Goal: Task Accomplishment & Management: Manage account settings

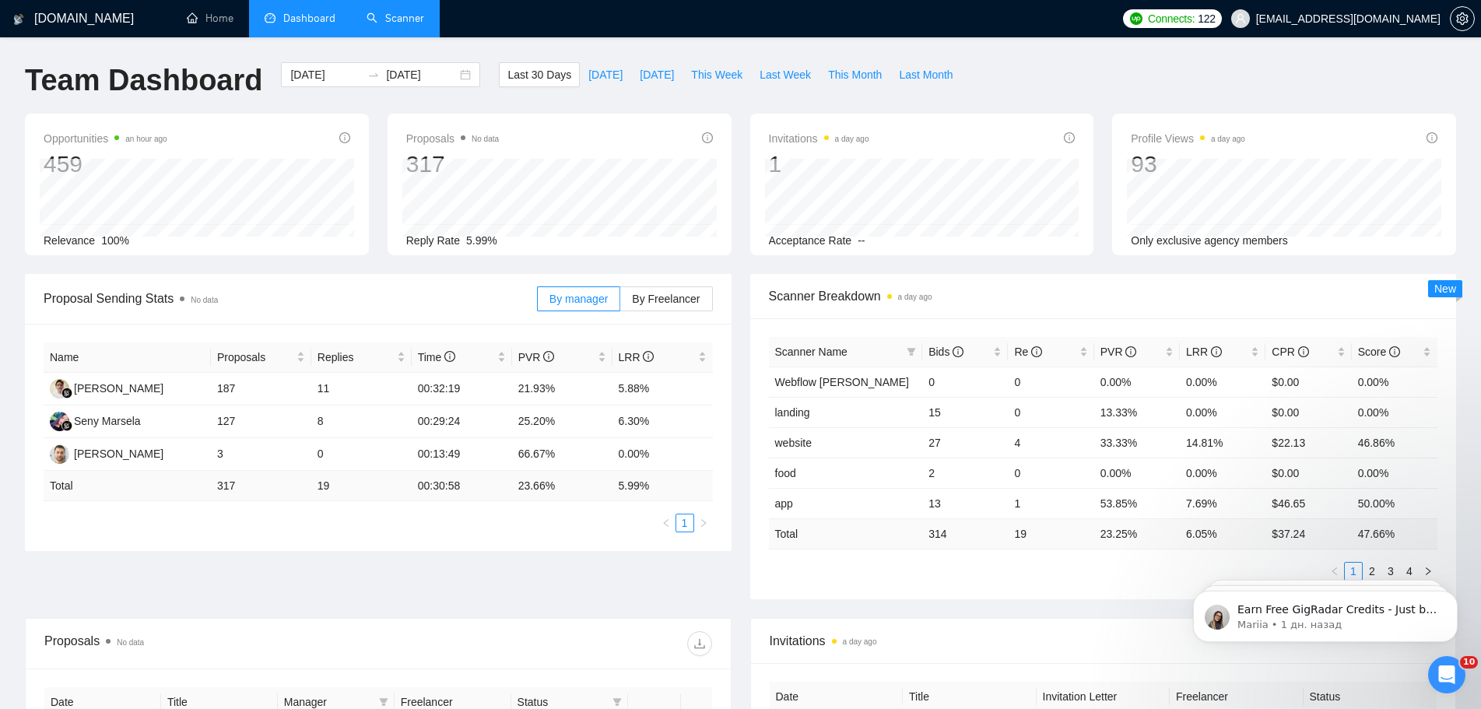
click at [402, 24] on link "Scanner" at bounding box center [396, 18] width 58 height 13
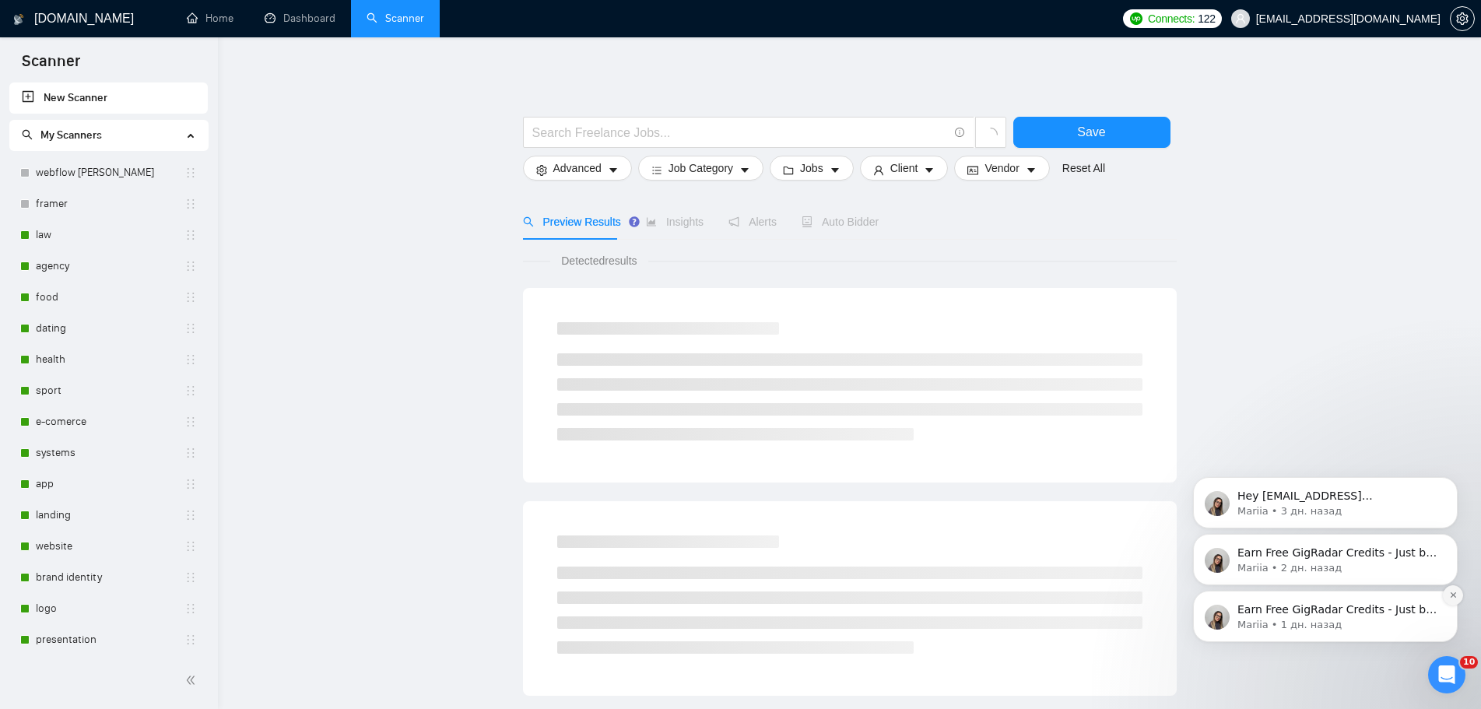
click at [1455, 594] on icon "Dismiss notification" at bounding box center [1452, 594] width 5 height 5
click at [1455, 594] on icon "Dismiss notification" at bounding box center [1453, 595] width 5 height 5
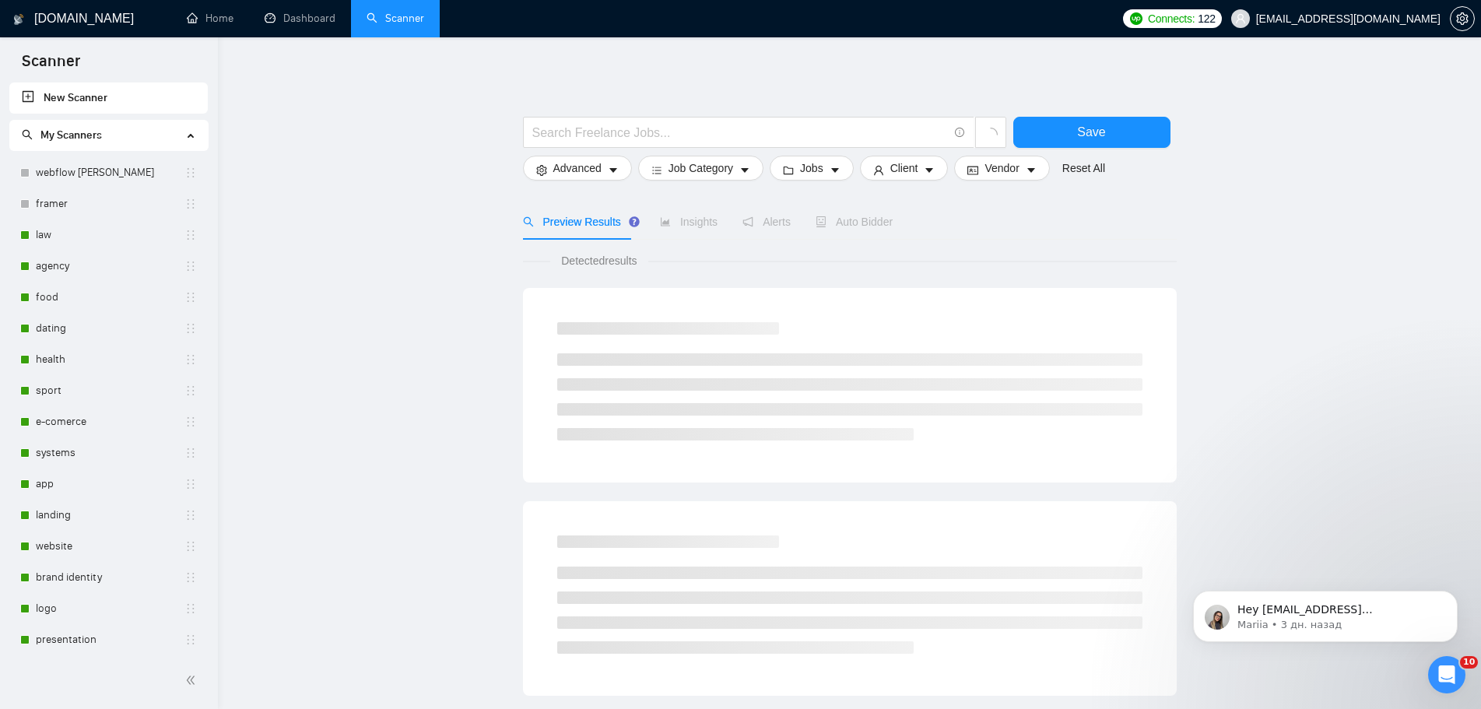
click at [1455, 594] on icon "Dismiss notification" at bounding box center [1453, 595] width 5 height 5
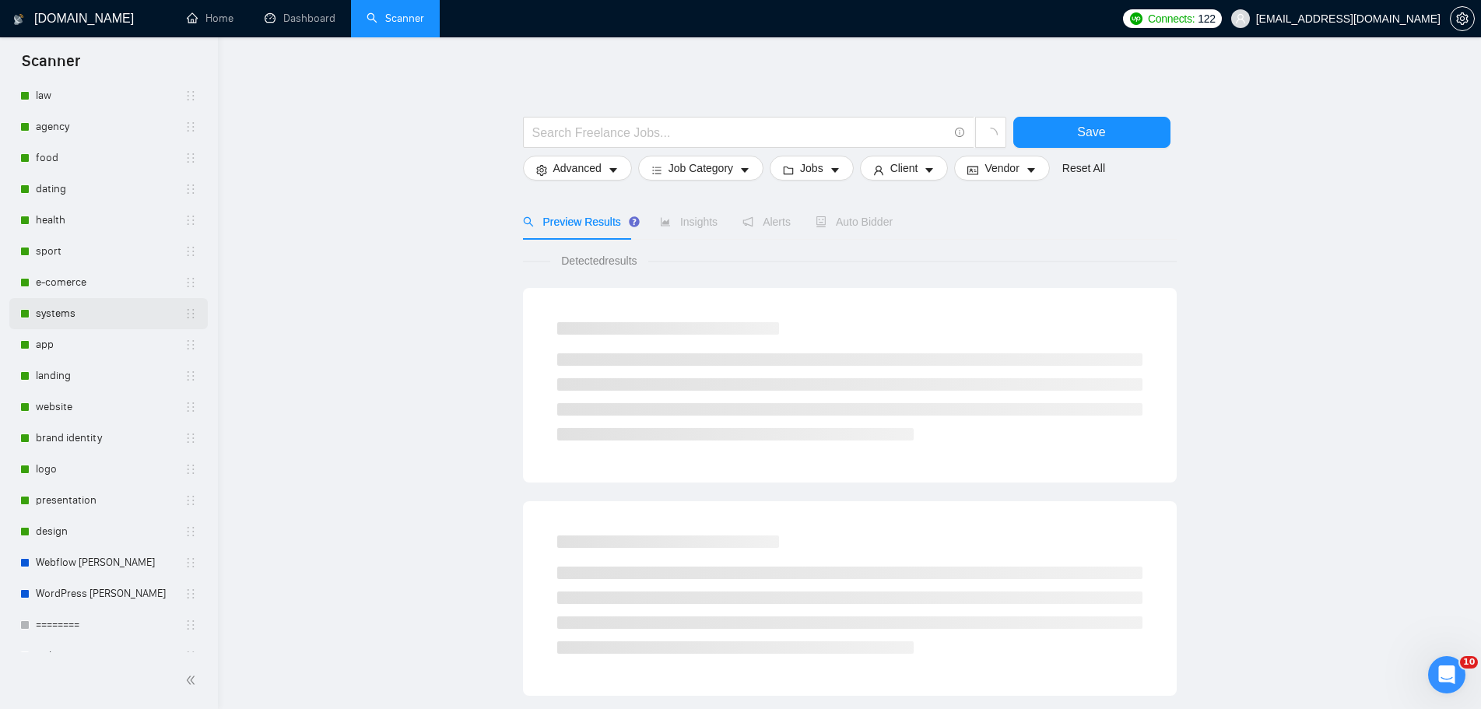
scroll to position [234, 0]
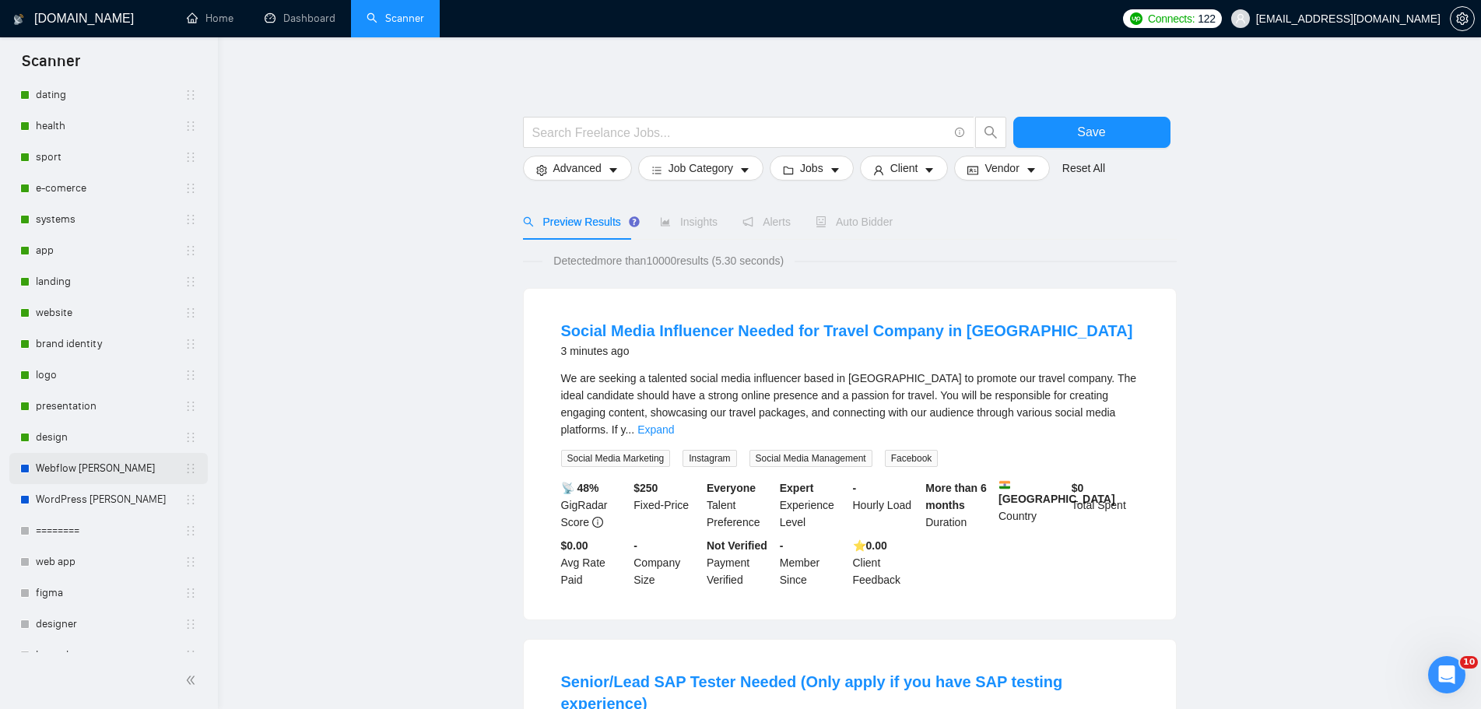
click at [91, 464] on link "Webflow [PERSON_NAME]" at bounding box center [110, 468] width 149 height 31
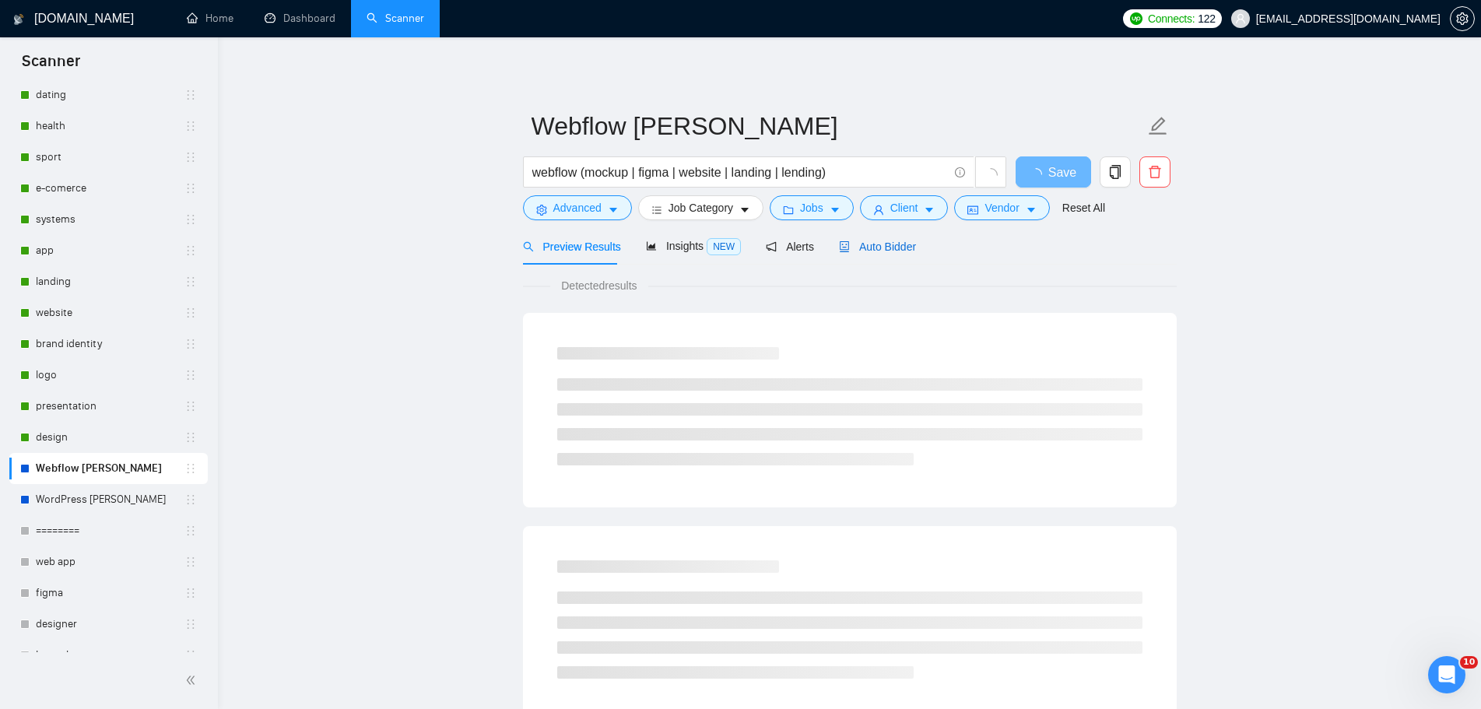
click at [894, 248] on span "Auto Bidder" at bounding box center [877, 247] width 77 height 12
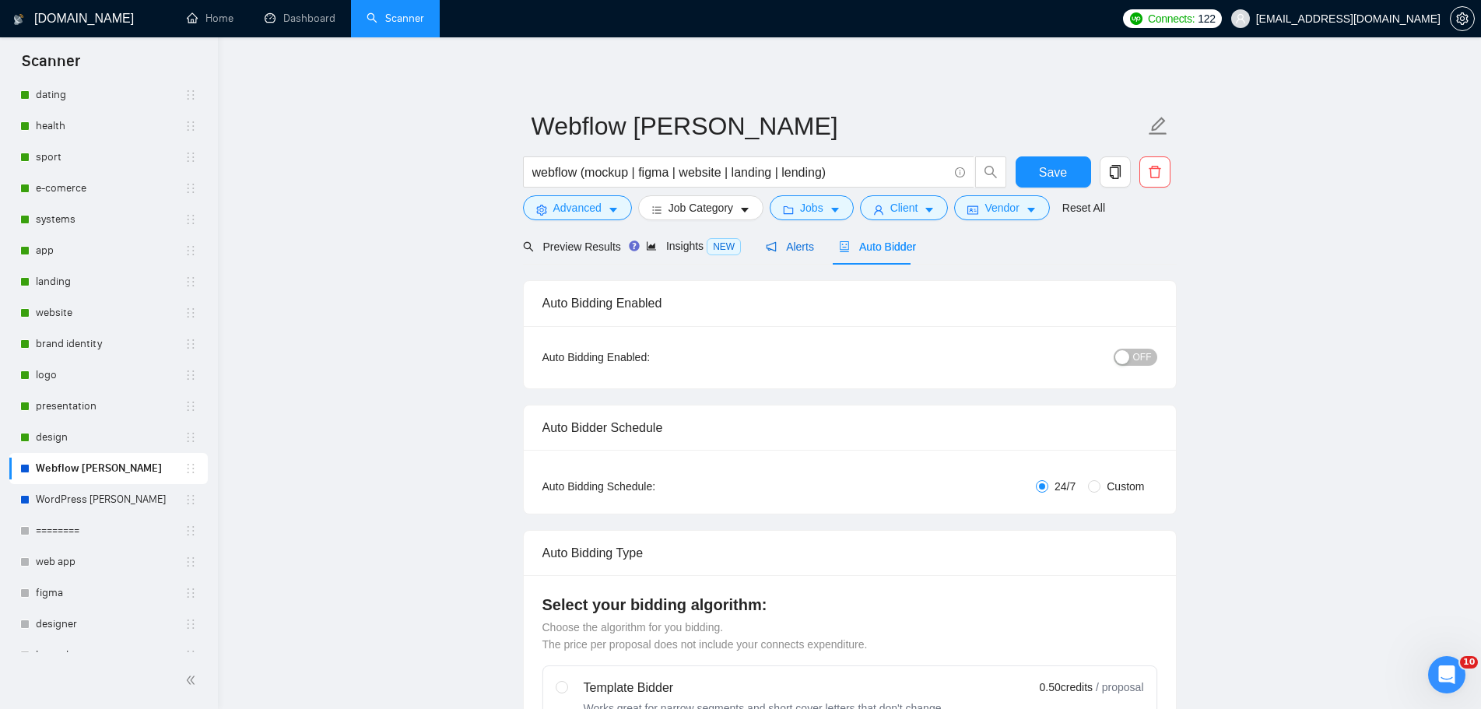
click at [784, 248] on span "Alerts" at bounding box center [790, 247] width 48 height 12
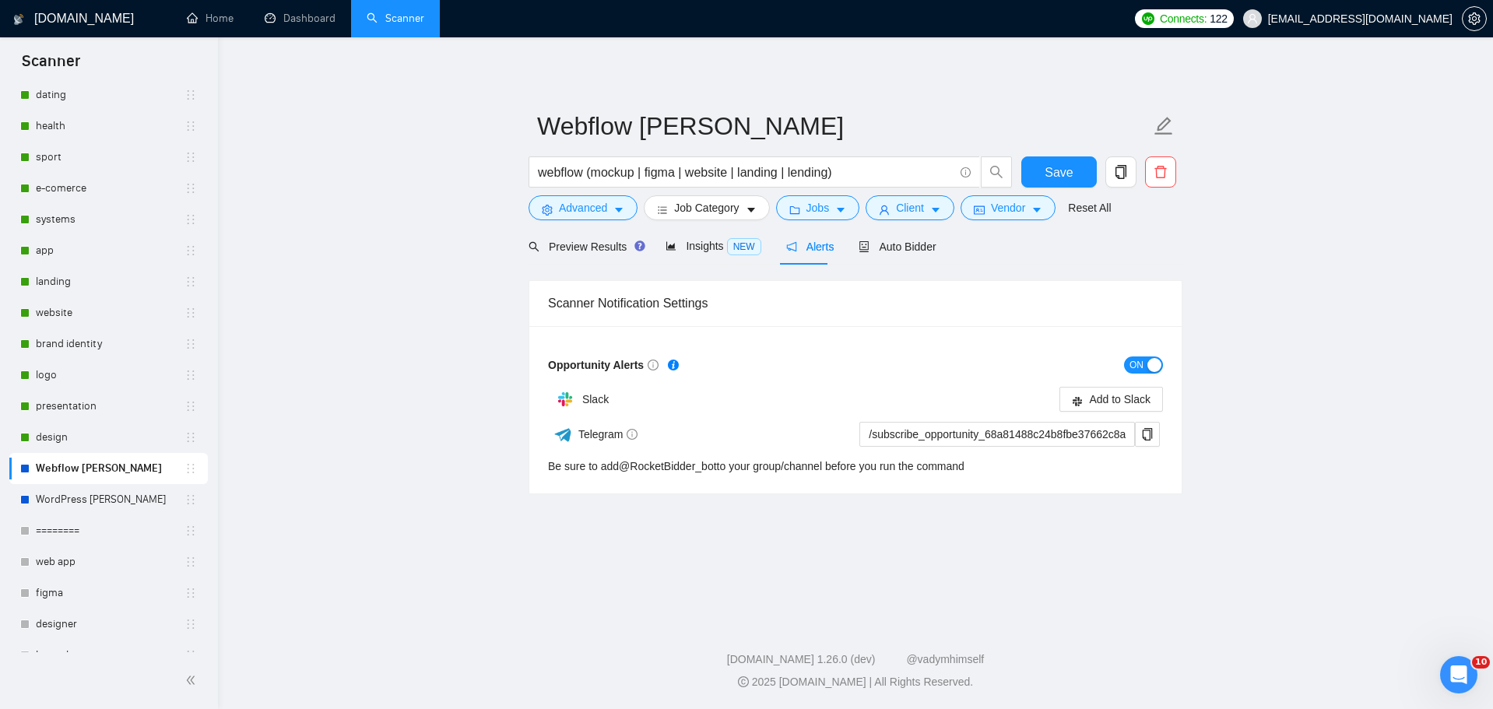
click at [1131, 367] on span "ON" at bounding box center [1137, 365] width 14 height 17
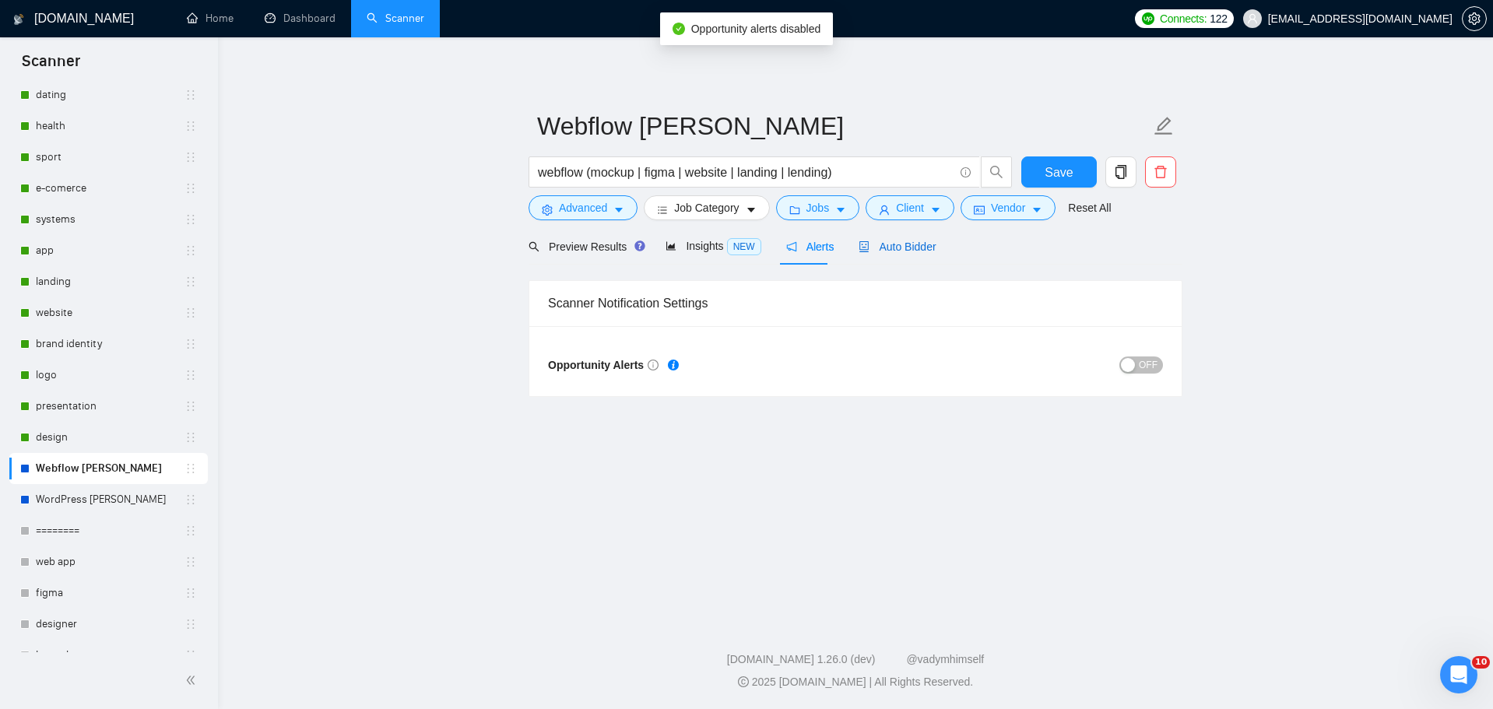
click at [915, 251] on span "Auto Bidder" at bounding box center [897, 247] width 77 height 12
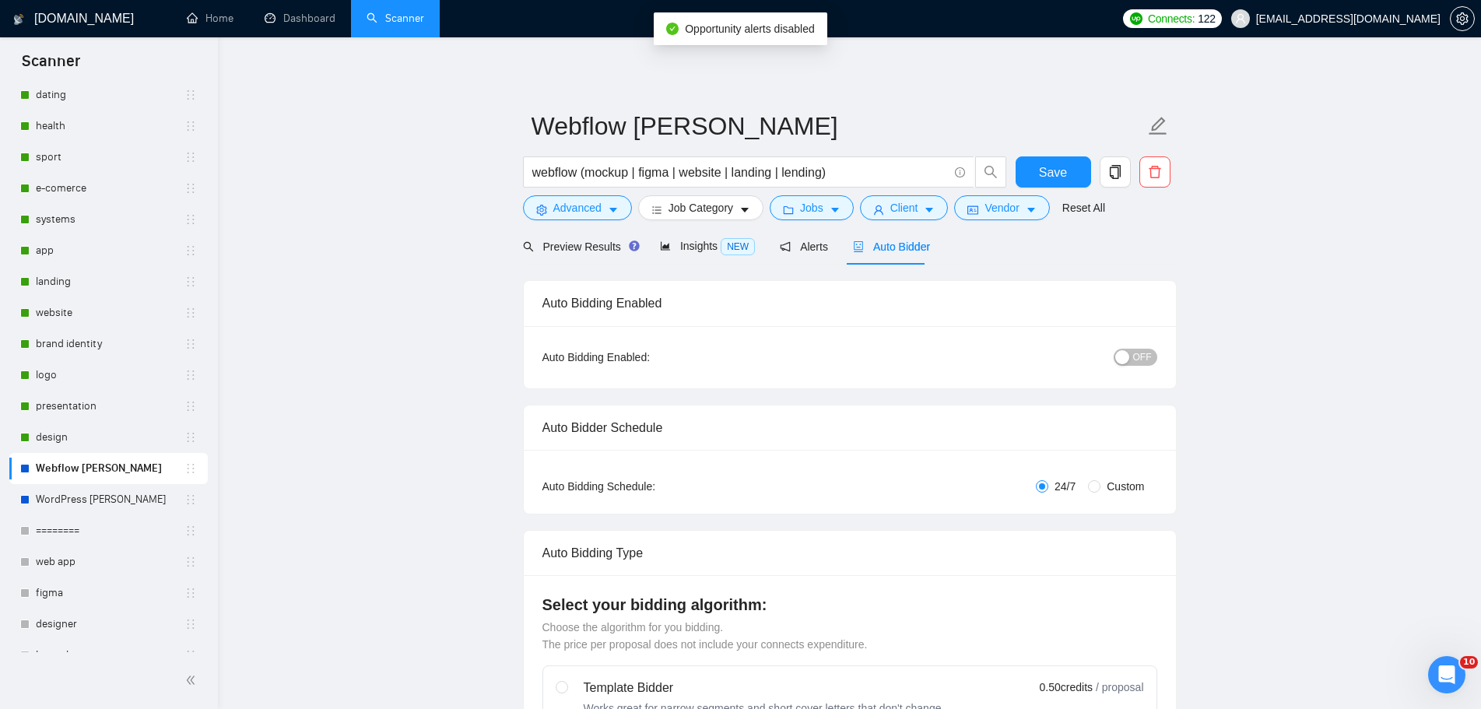
click at [1142, 355] on span "OFF" at bounding box center [1142, 357] width 19 height 17
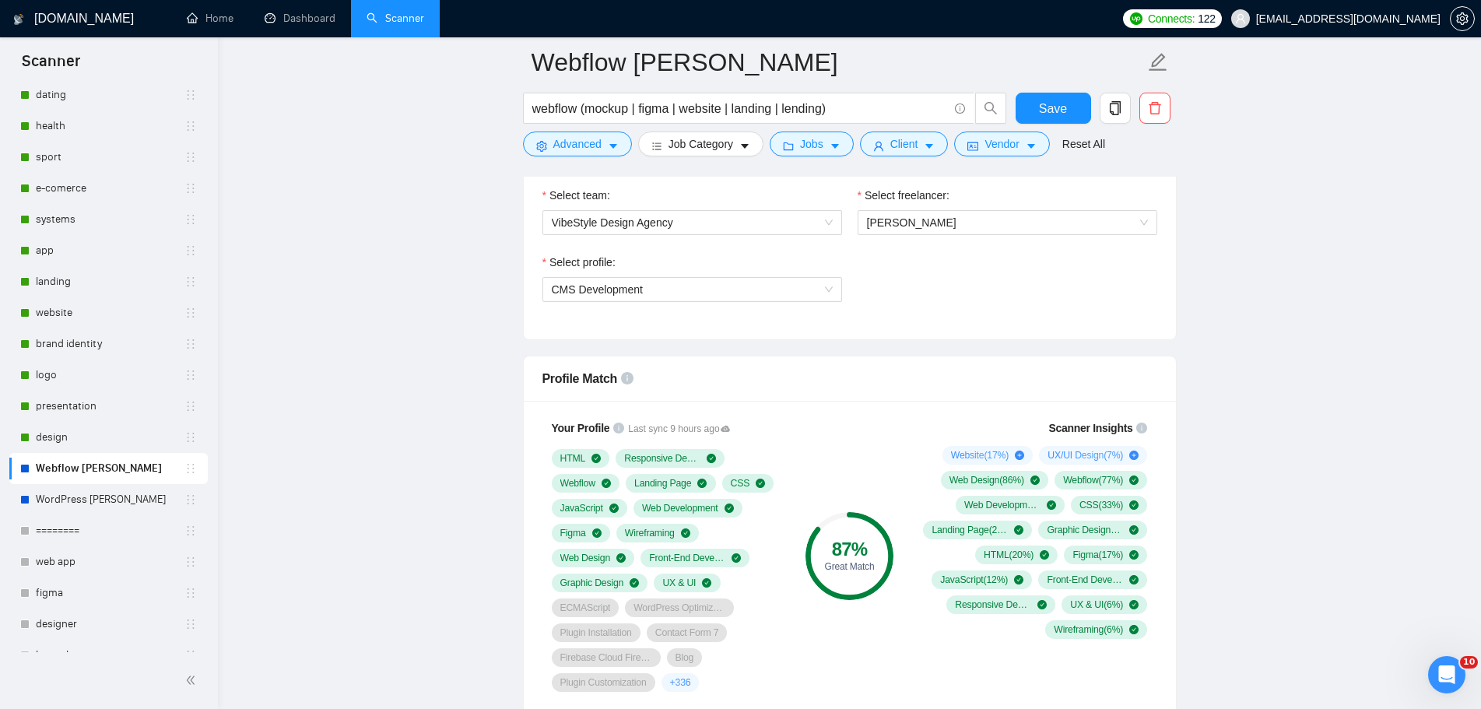
scroll to position [833, 0]
click at [1074, 116] on button "Save" at bounding box center [1054, 108] width 76 height 31
click at [1439, 675] on icon "Открыть службу сообщений Intercom" at bounding box center [1445, 673] width 26 height 26
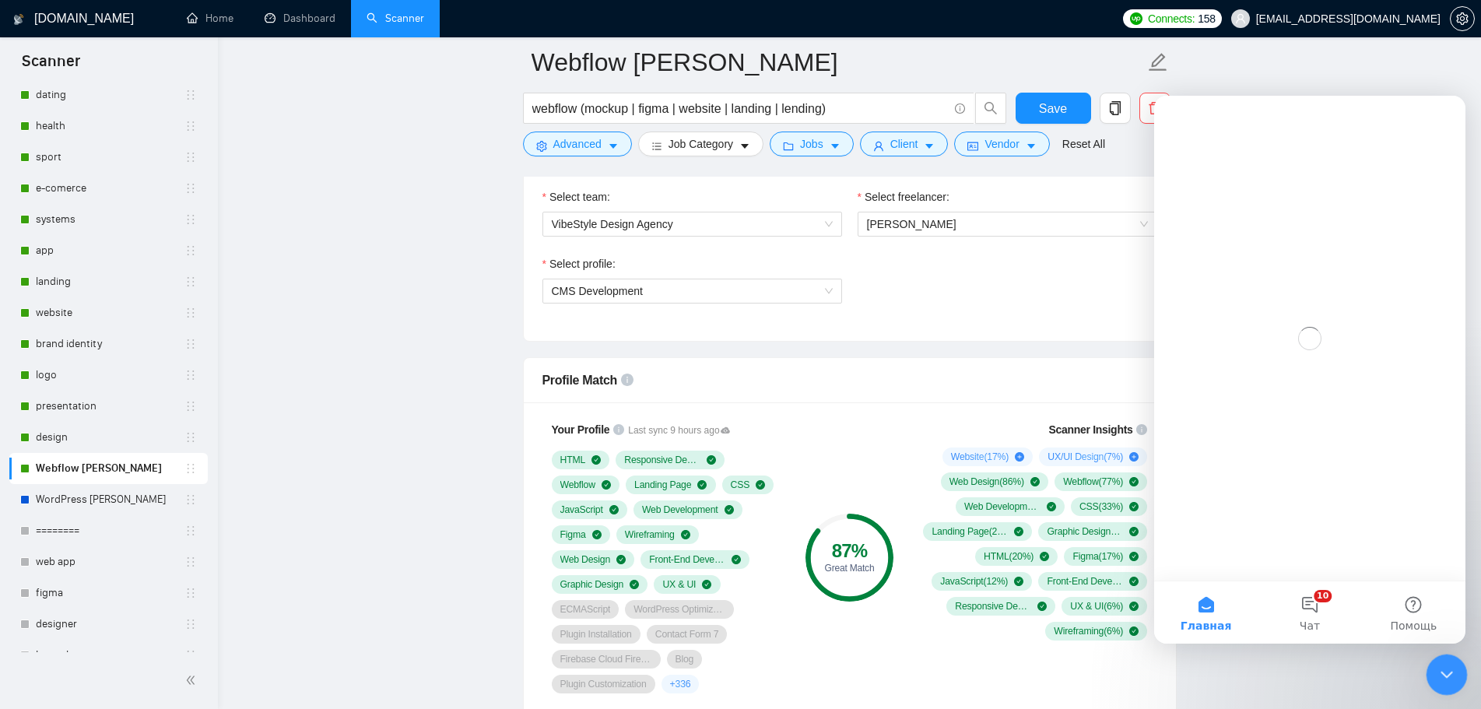
scroll to position [0, 0]
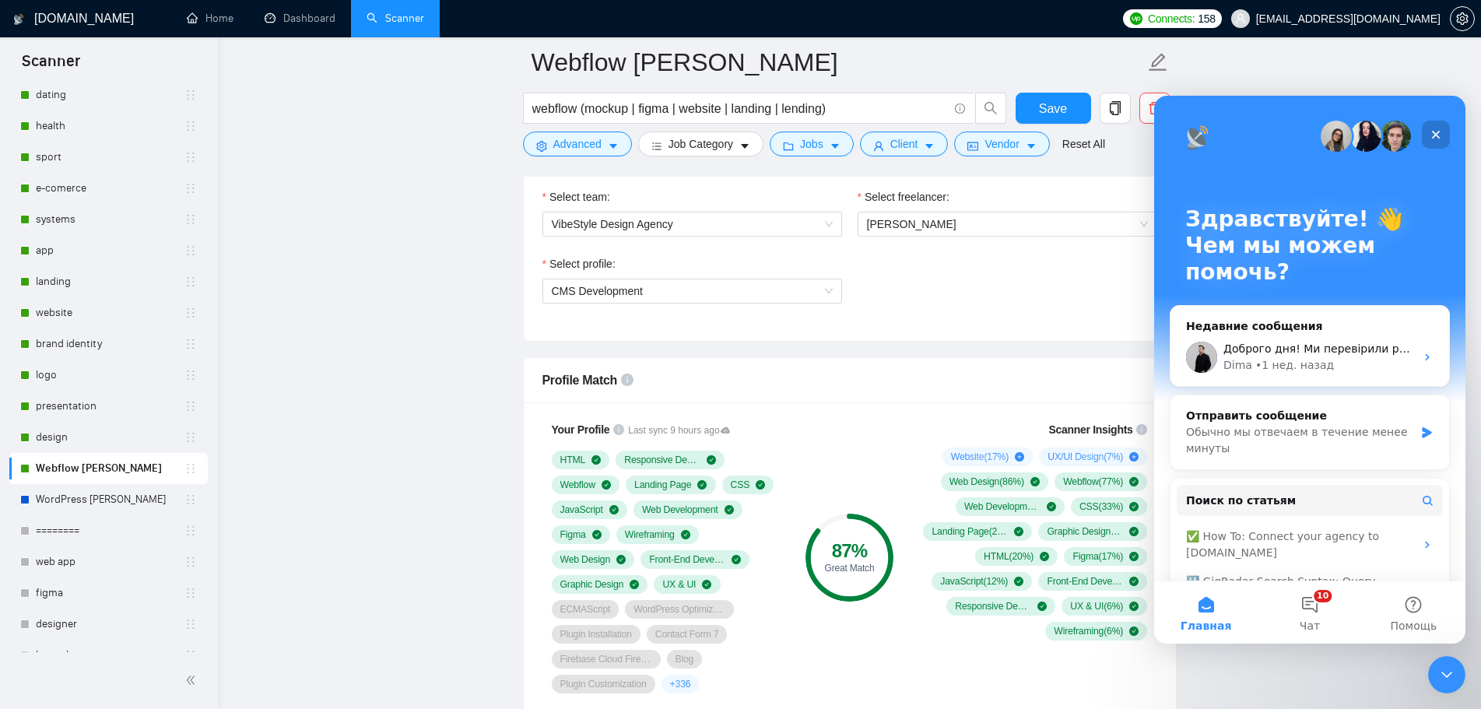
click at [1436, 139] on icon "Закрыть" at bounding box center [1436, 134] width 12 height 12
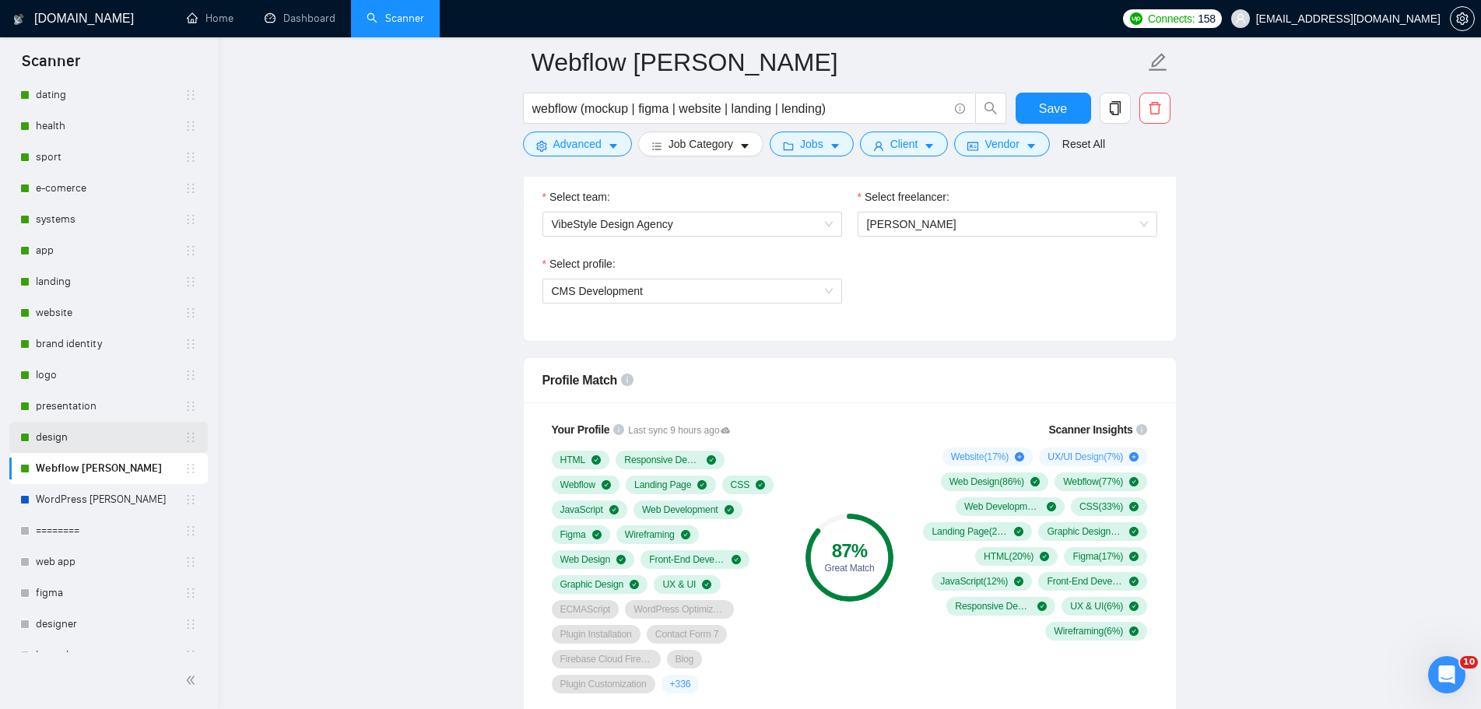
click at [109, 432] on link "design" at bounding box center [110, 437] width 149 height 31
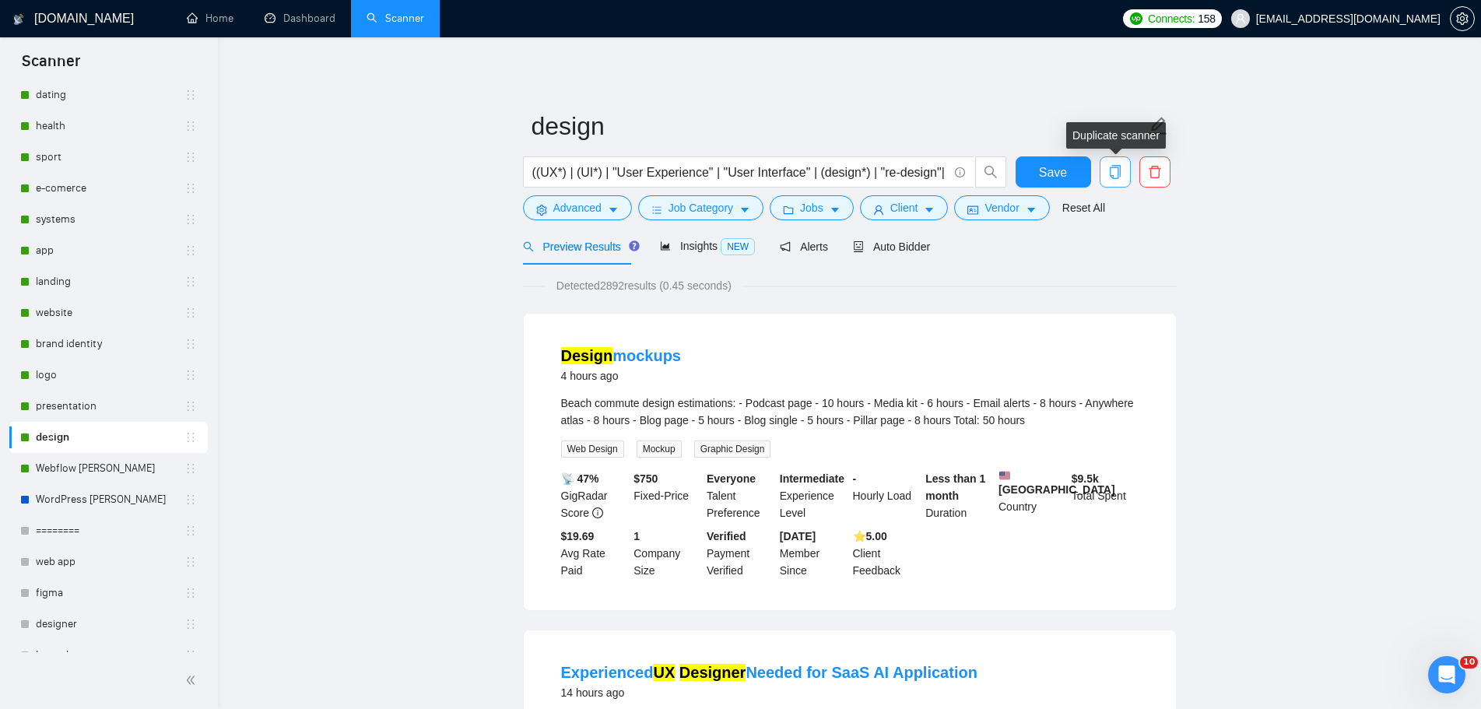
click at [1110, 177] on icon "copy" at bounding box center [1116, 172] width 14 height 14
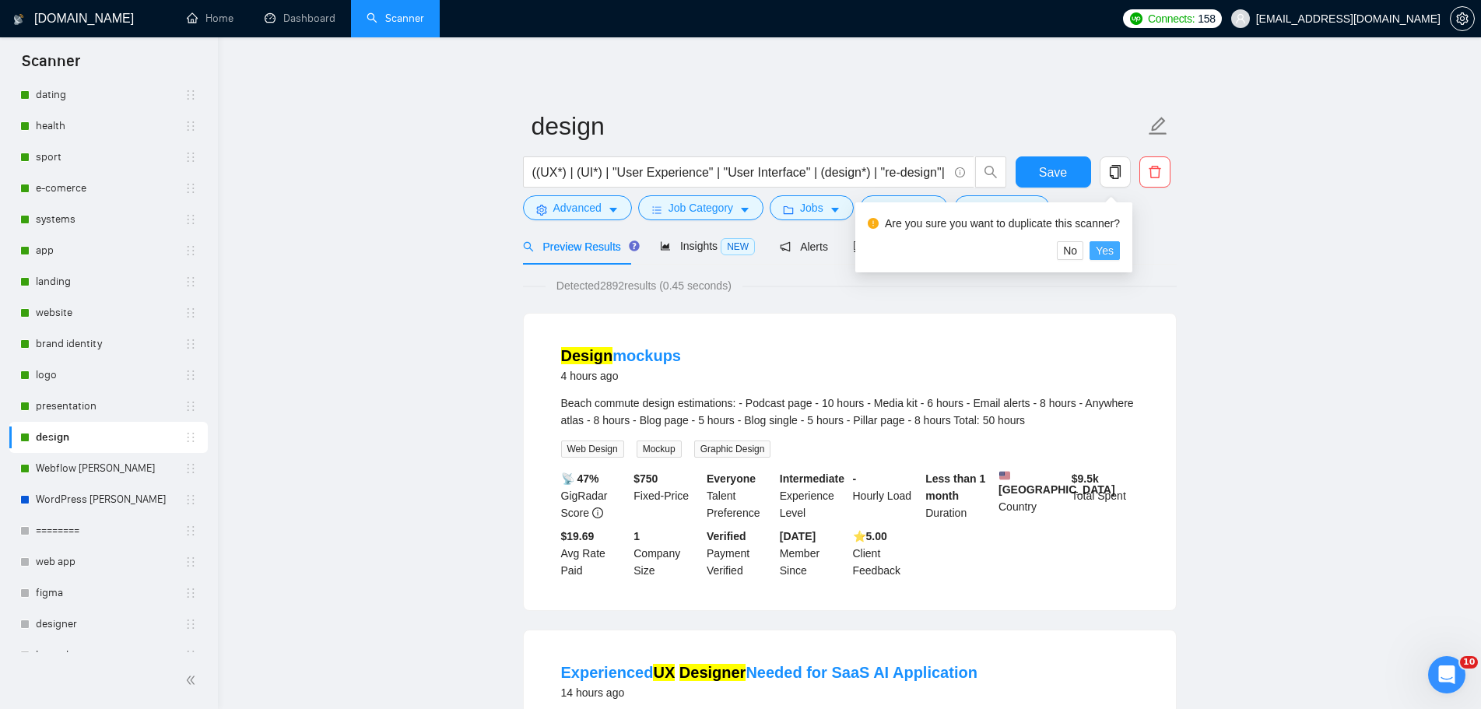
click at [1107, 258] on span "Yes" at bounding box center [1105, 250] width 18 height 17
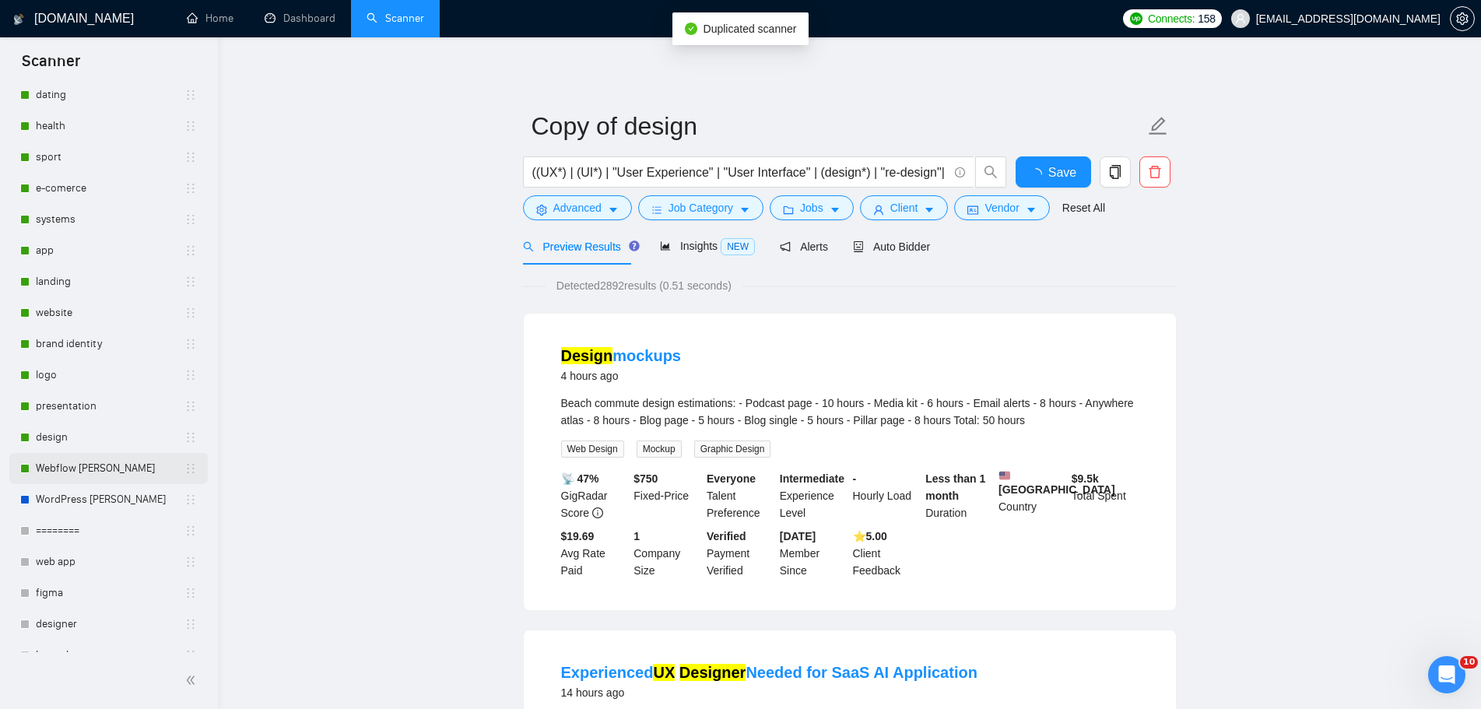
scroll to position [377, 0]
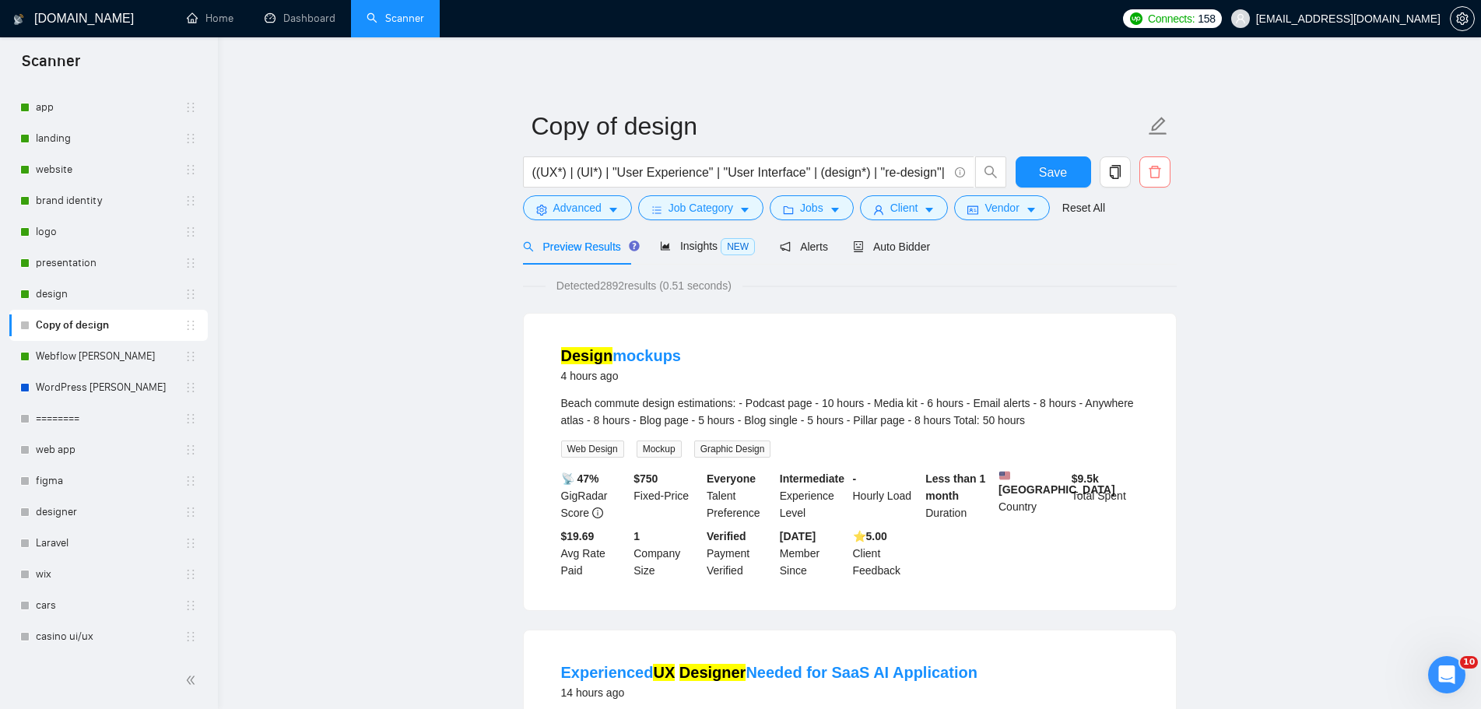
click at [1154, 167] on icon "delete" at bounding box center [1155, 172] width 14 height 14
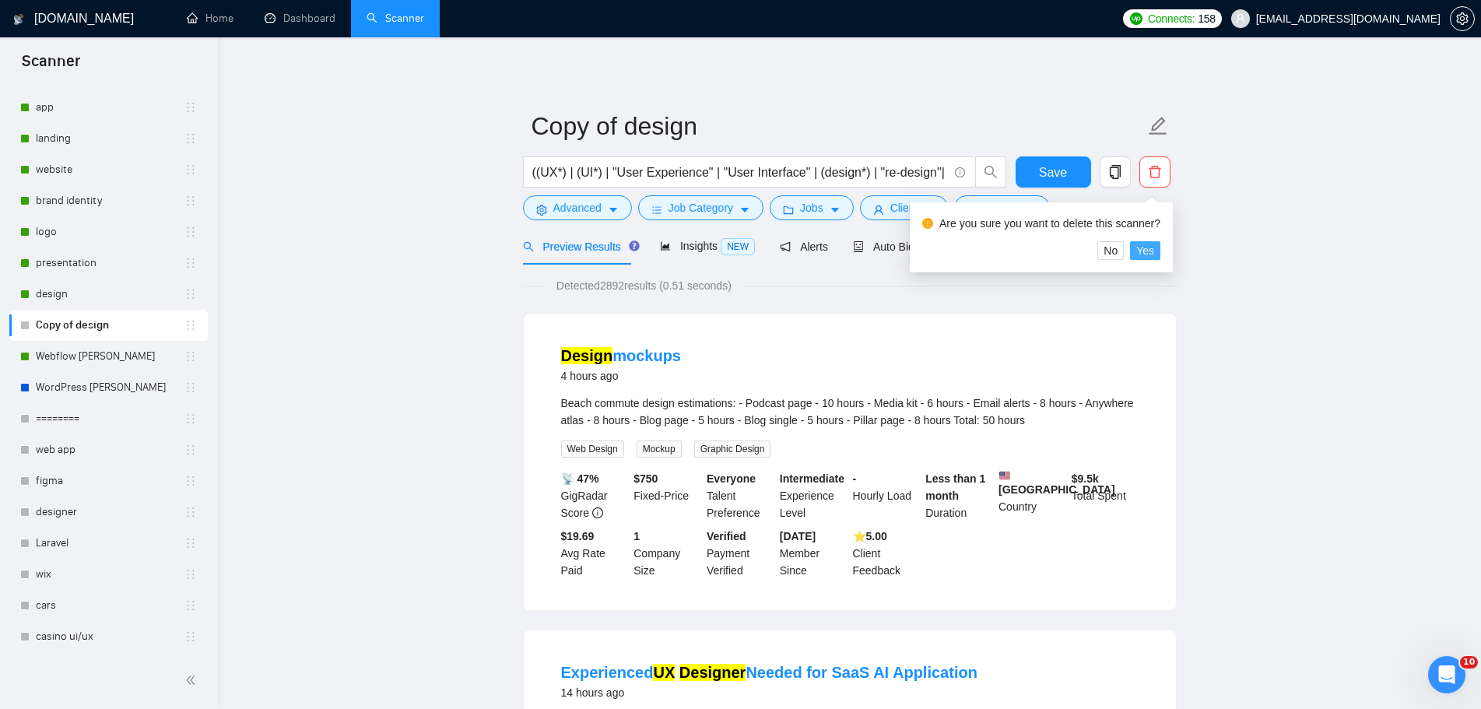
click at [1144, 251] on span "Yes" at bounding box center [1146, 250] width 18 height 17
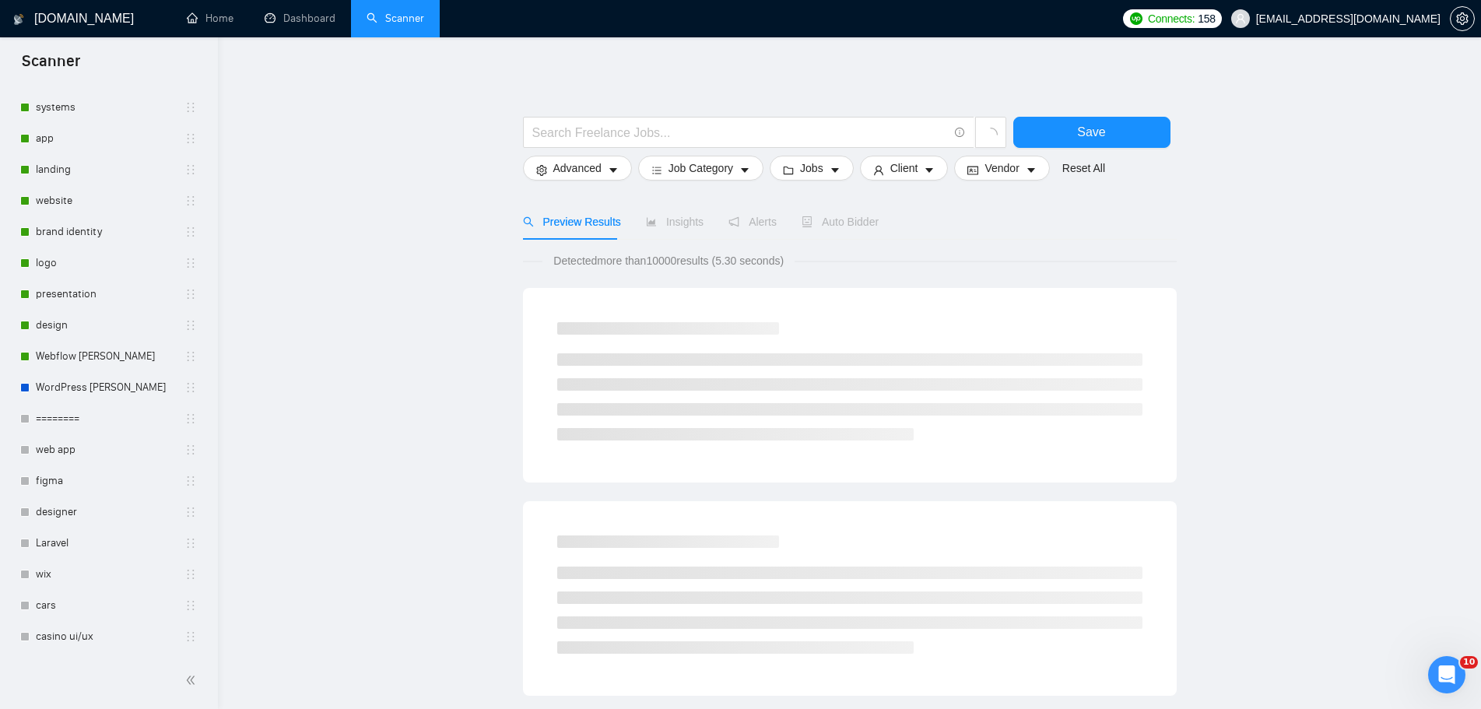
scroll to position [346, 0]
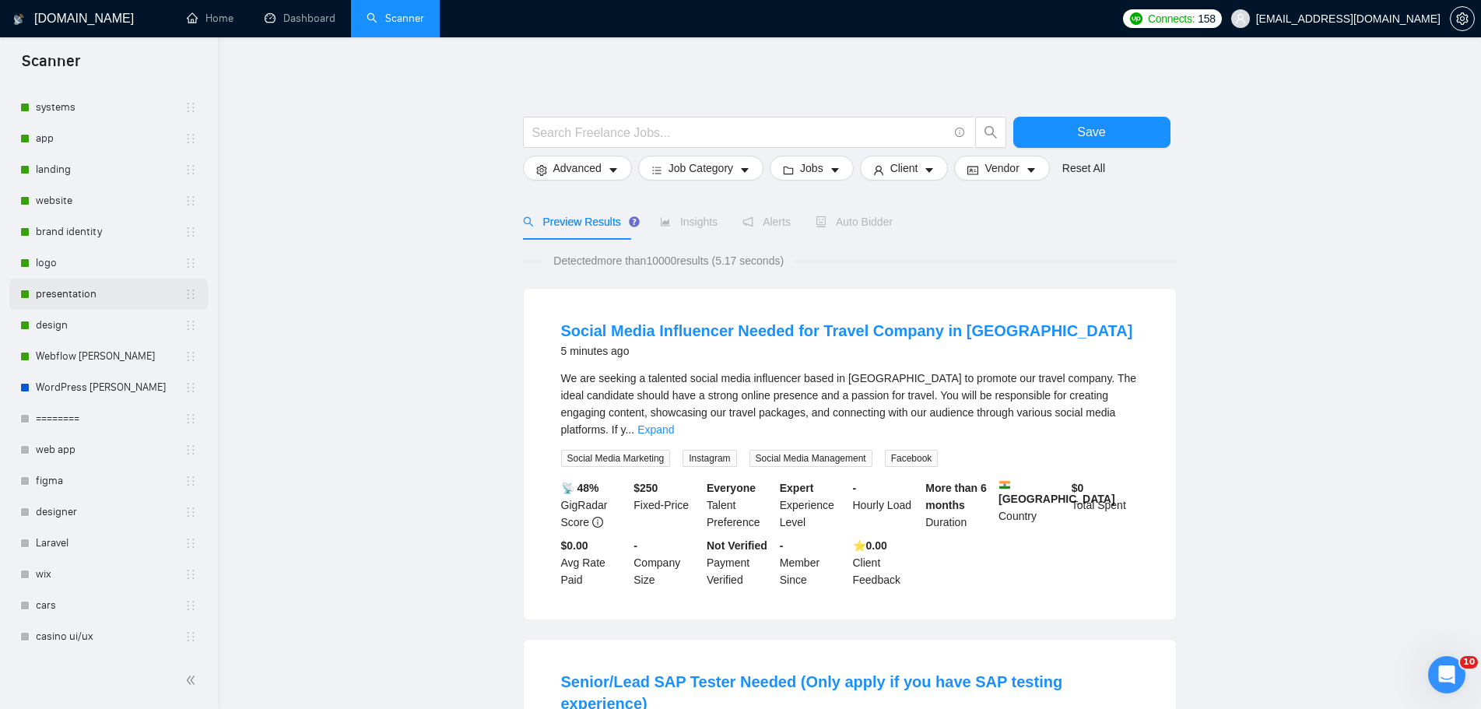
click at [96, 304] on link "presentation" at bounding box center [110, 294] width 149 height 31
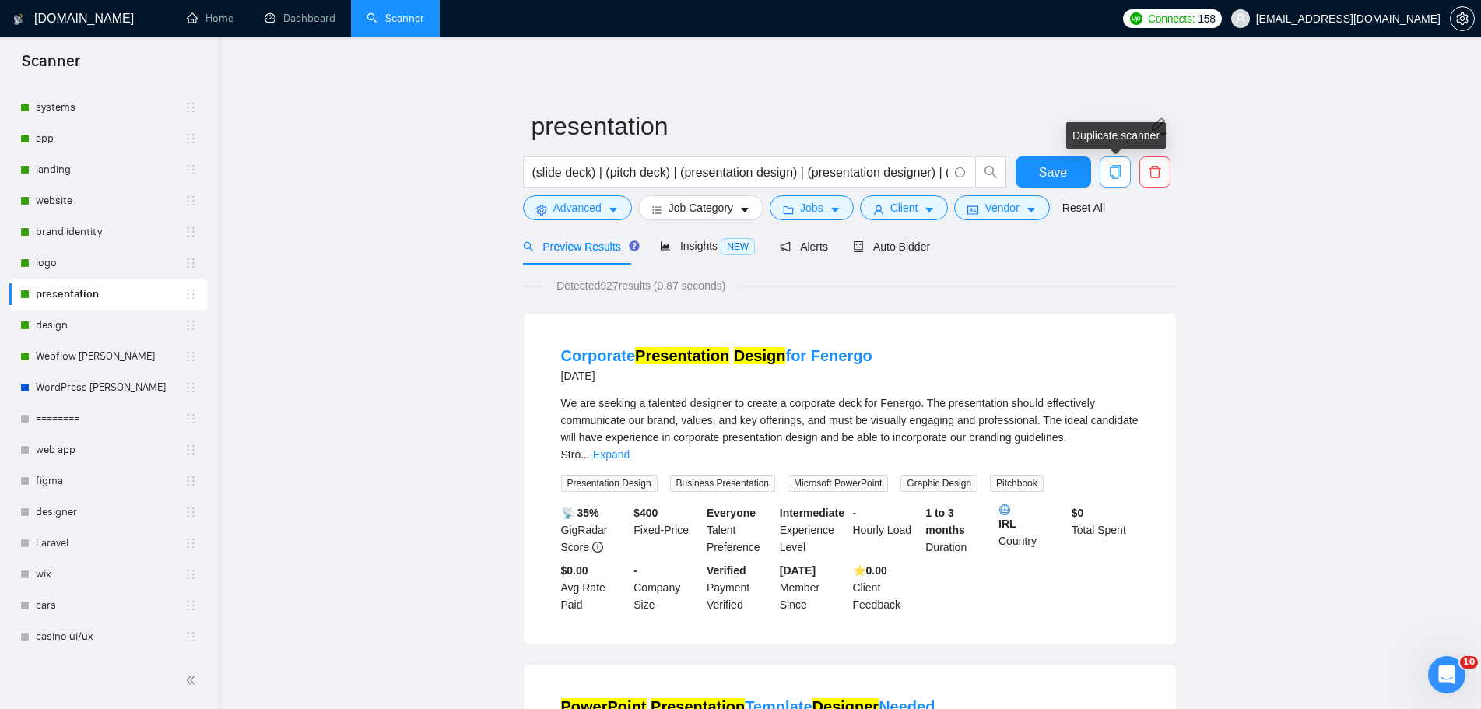
click at [1116, 164] on button "button" at bounding box center [1115, 171] width 31 height 31
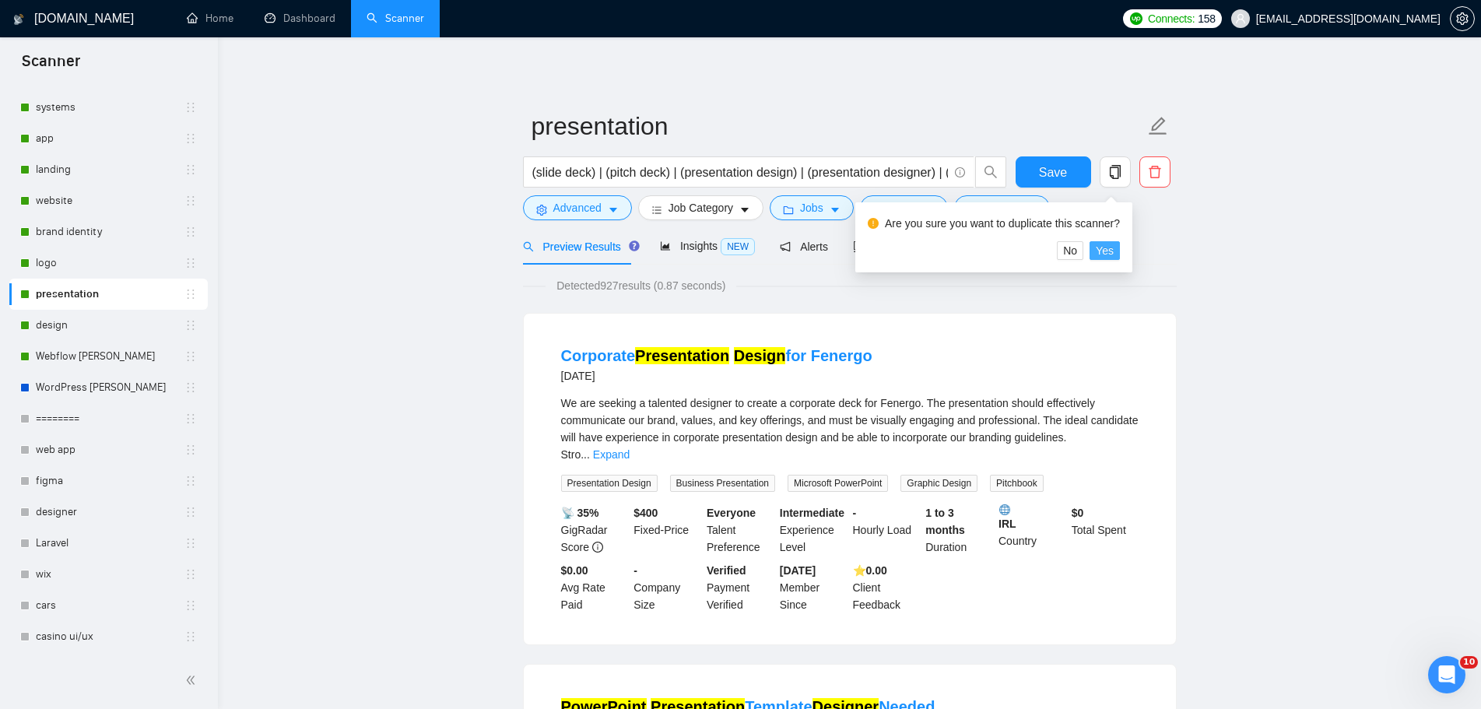
click at [1109, 249] on span "Yes" at bounding box center [1105, 250] width 18 height 17
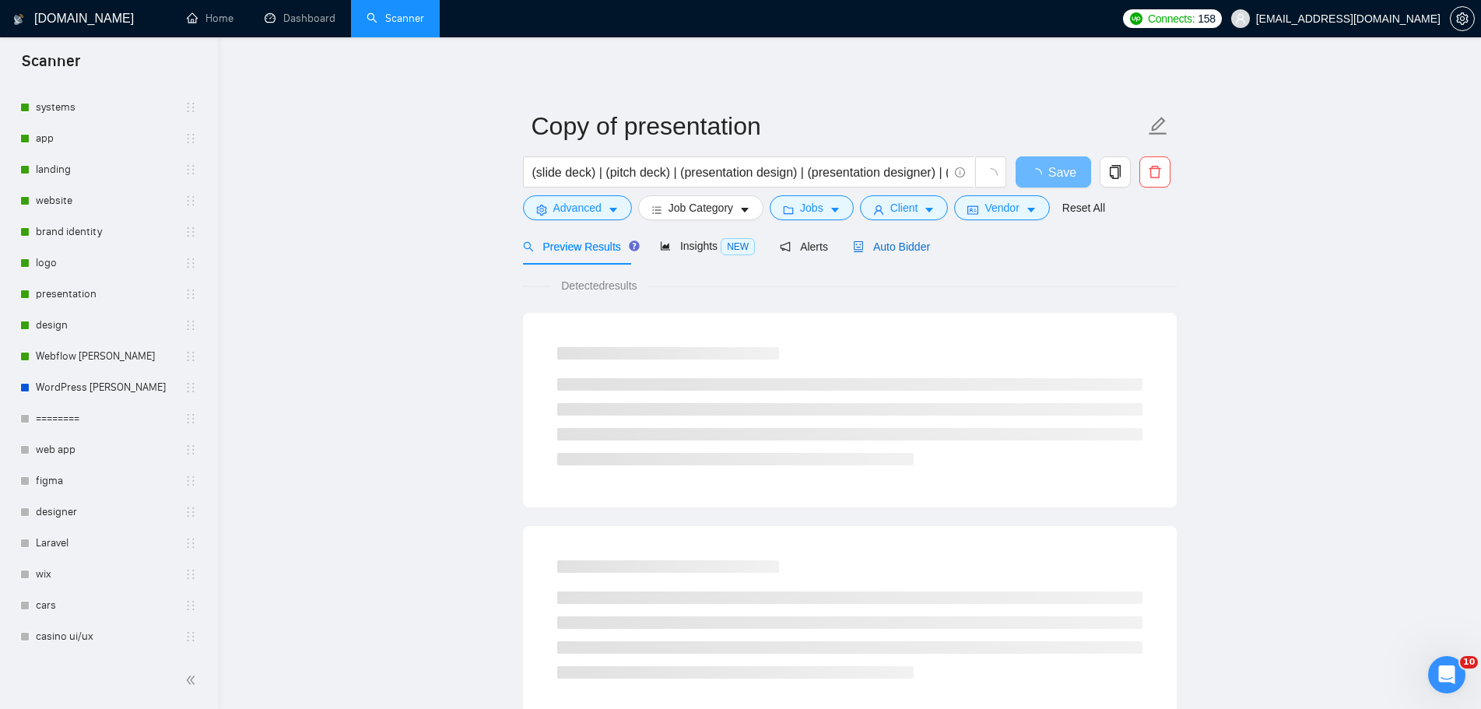
click at [912, 248] on span "Auto Bidder" at bounding box center [891, 247] width 77 height 12
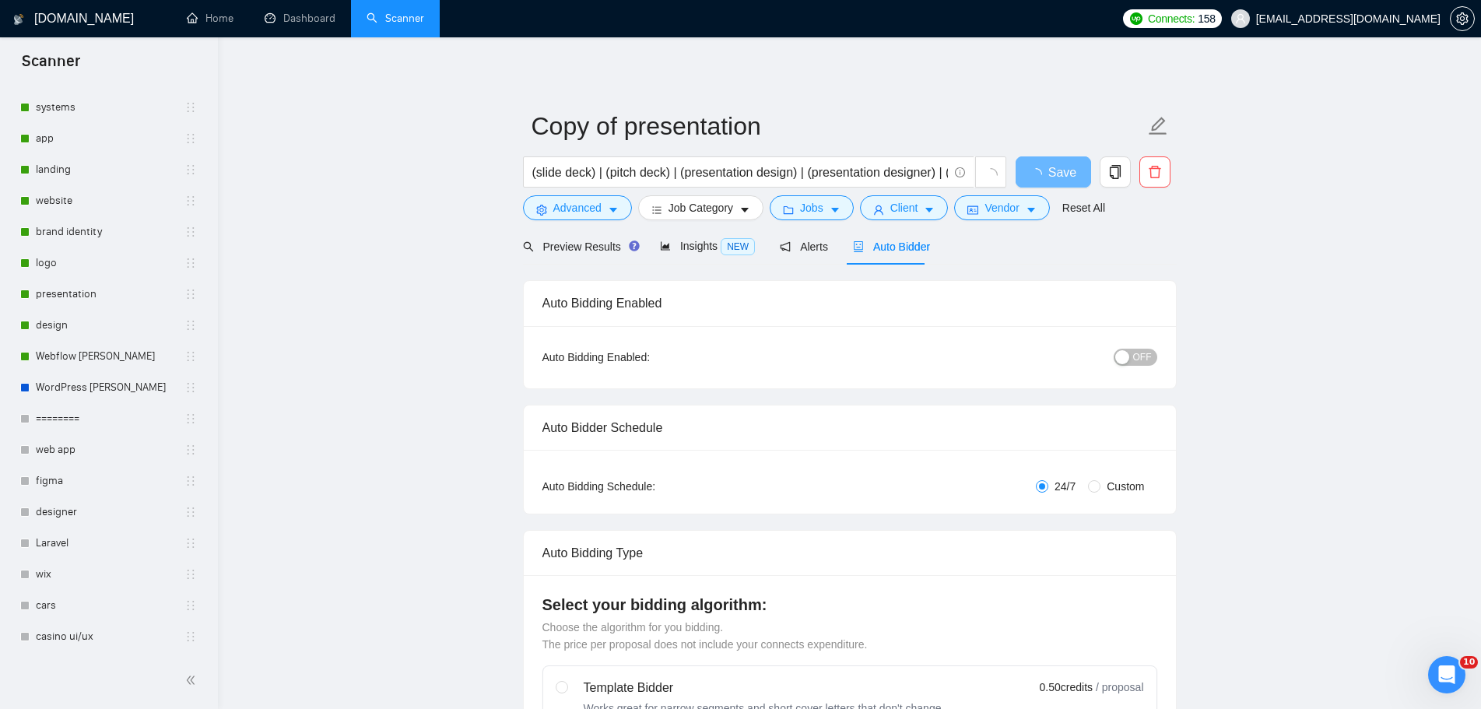
radio input "false"
radio input "true"
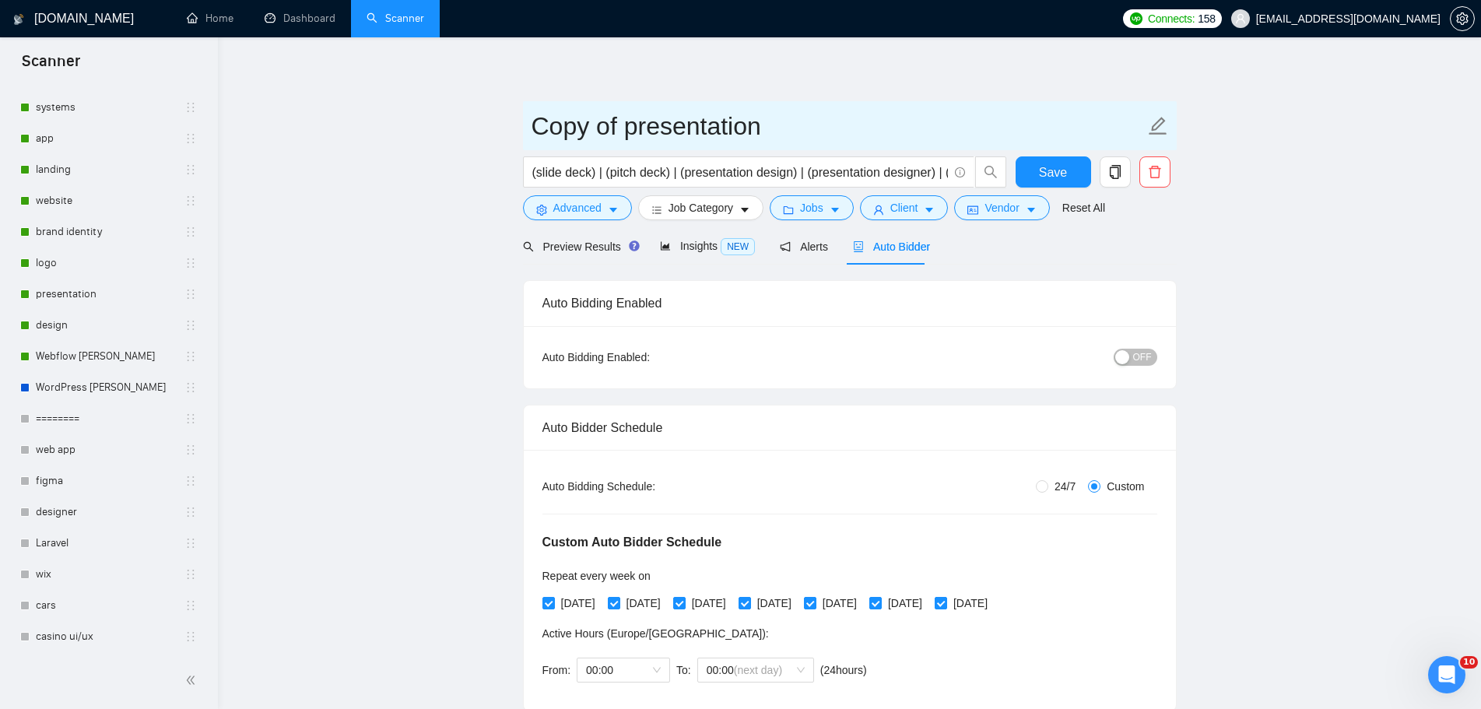
click at [1155, 128] on icon "edit" at bounding box center [1158, 126] width 20 height 20
drag, startPoint x: 620, startPoint y: 126, endPoint x: 486, endPoint y: 116, distance: 135.1
type input "Presentation [PERSON_NAME]"
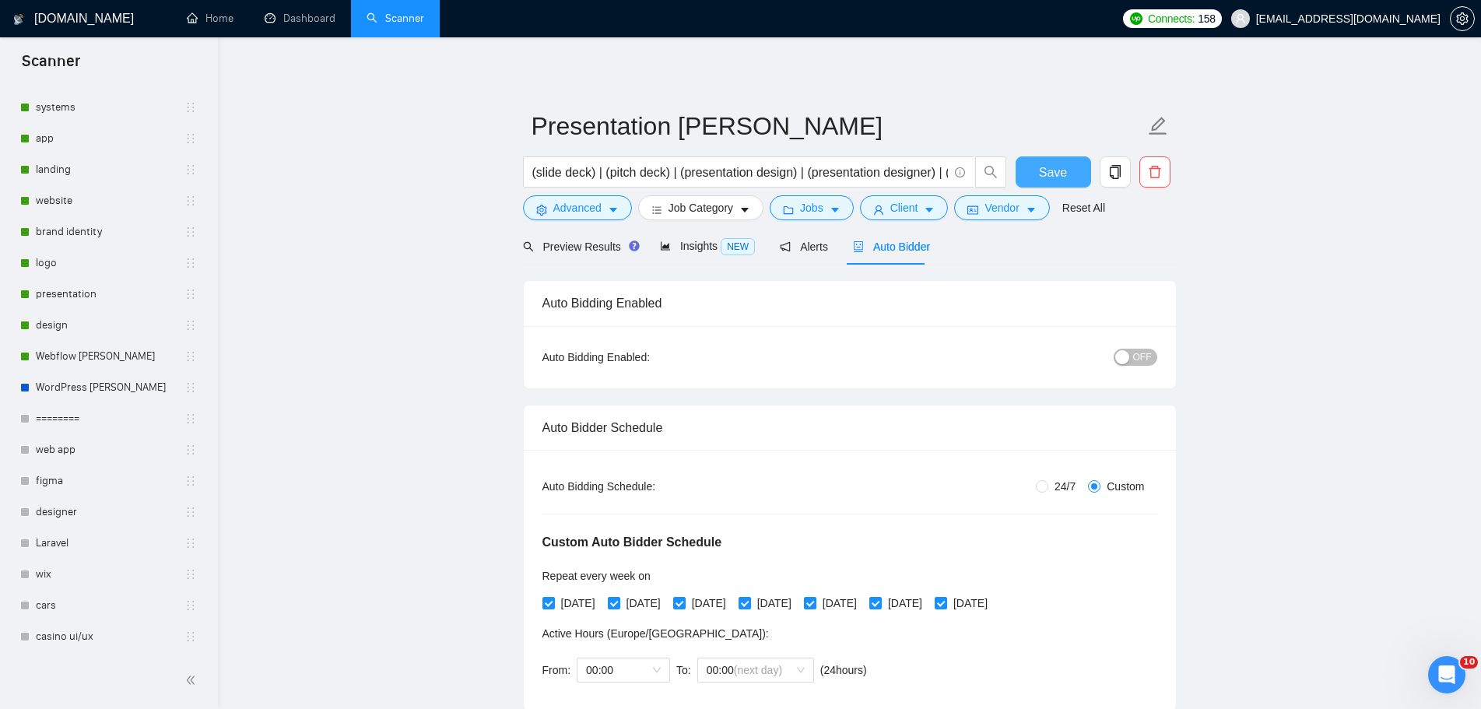
click at [1046, 177] on span "Save" at bounding box center [1053, 172] width 28 height 19
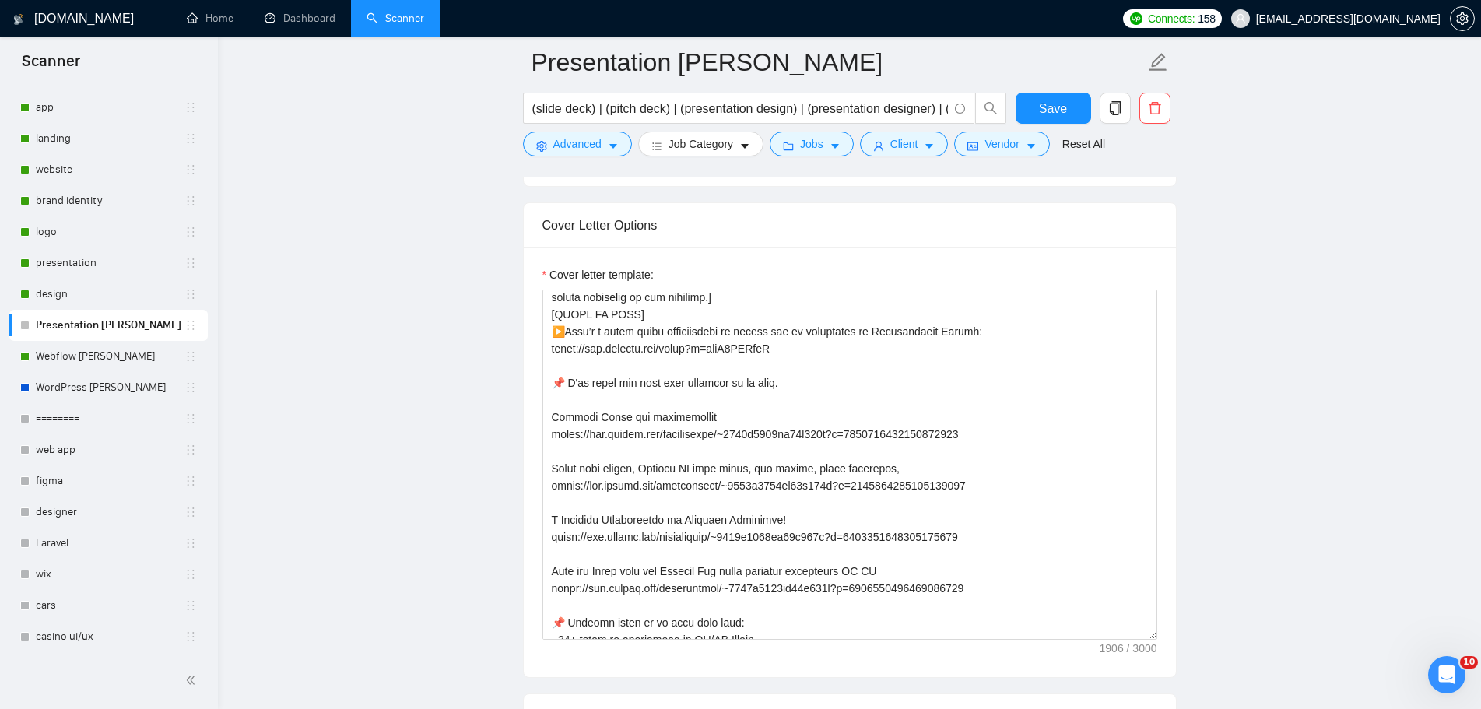
scroll to position [234, 0]
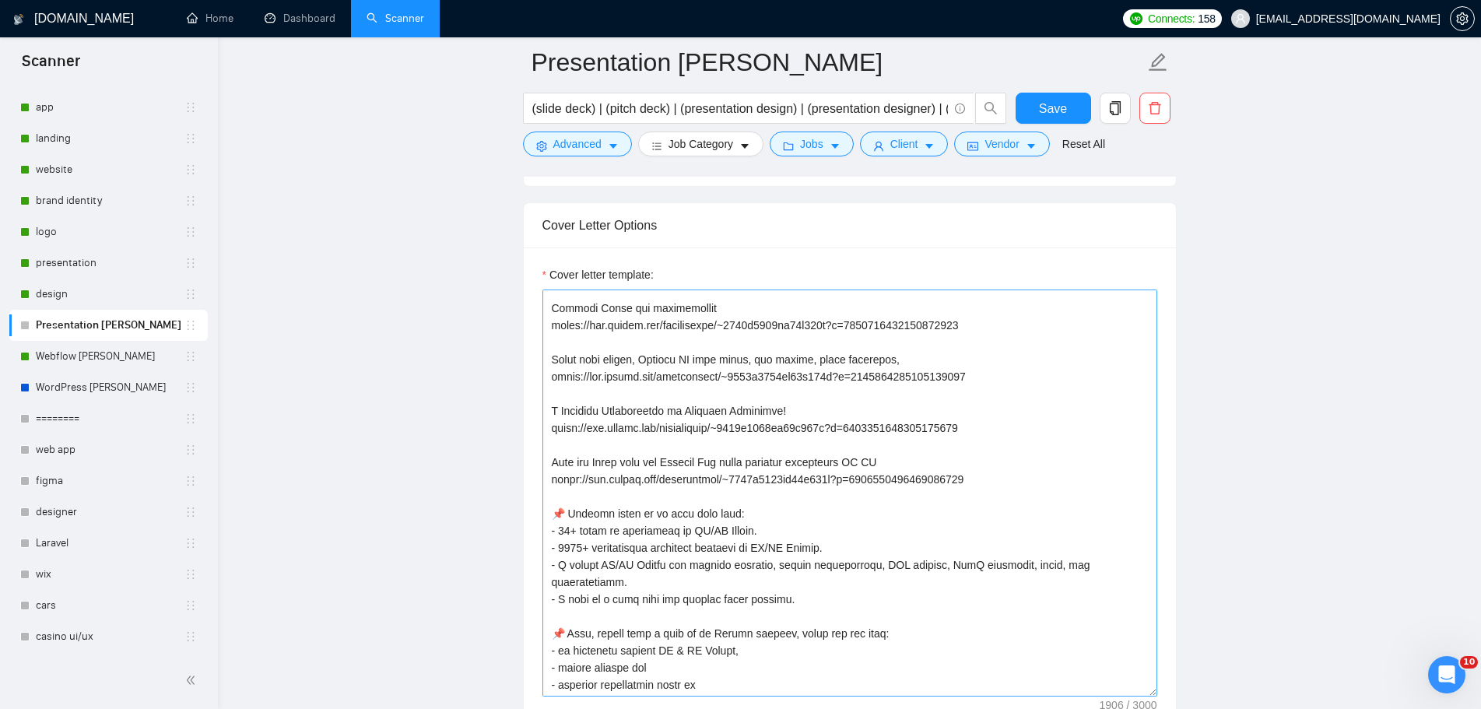
drag, startPoint x: 1154, startPoint y: 629, endPoint x: 1141, endPoint y: 691, distance: 62.7
click at [1141, 691] on textarea "Cover letter template:" at bounding box center [850, 493] width 615 height 407
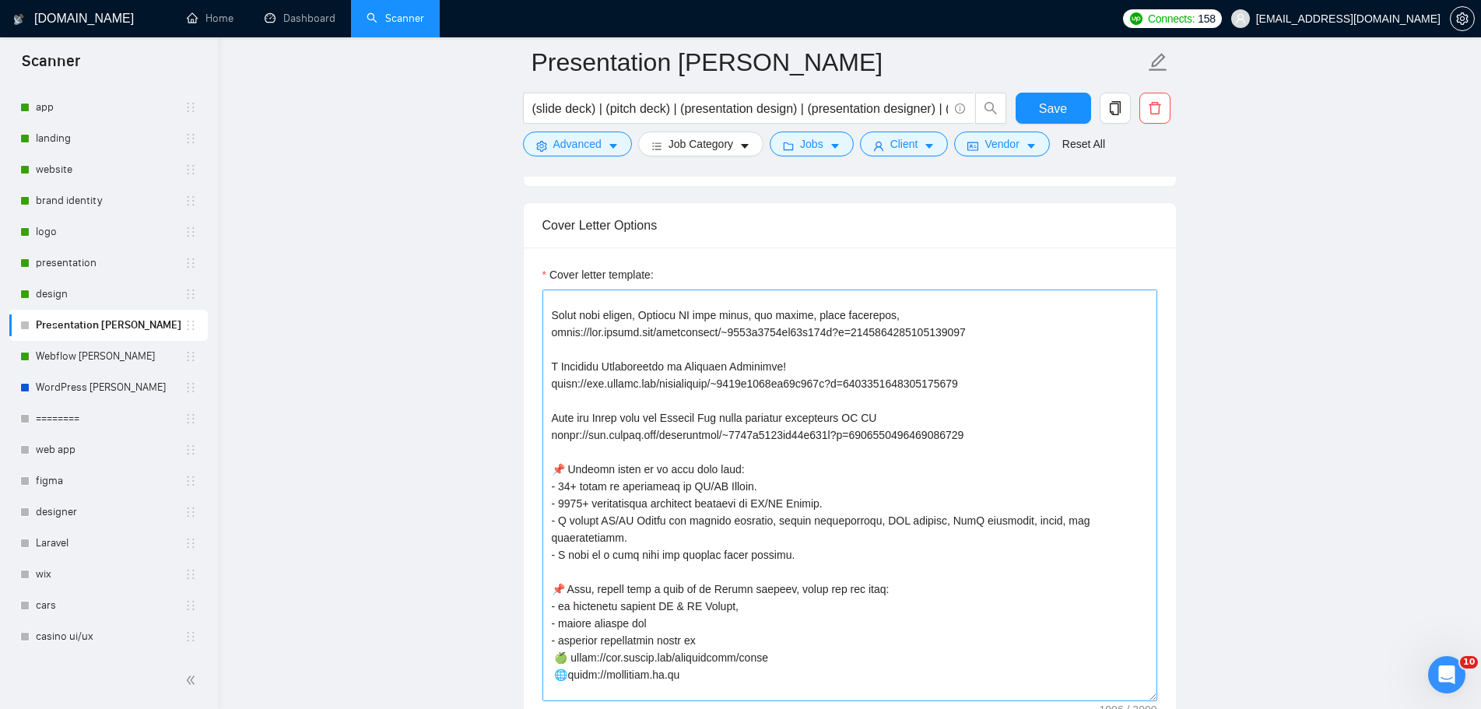
scroll to position [311, 0]
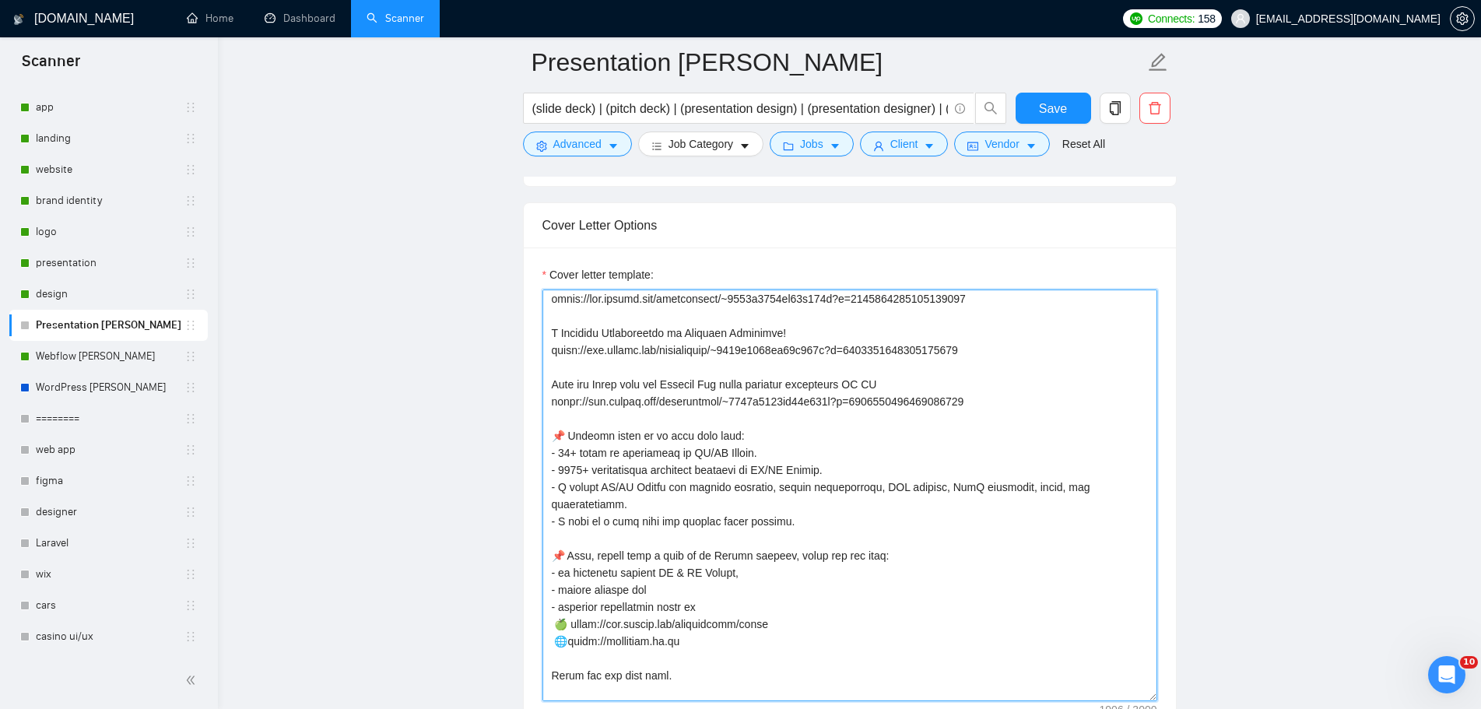
click at [568, 458] on textarea "Cover letter template:" at bounding box center [850, 496] width 615 height 412
click at [897, 526] on textarea "Cover letter template:" at bounding box center [850, 496] width 615 height 412
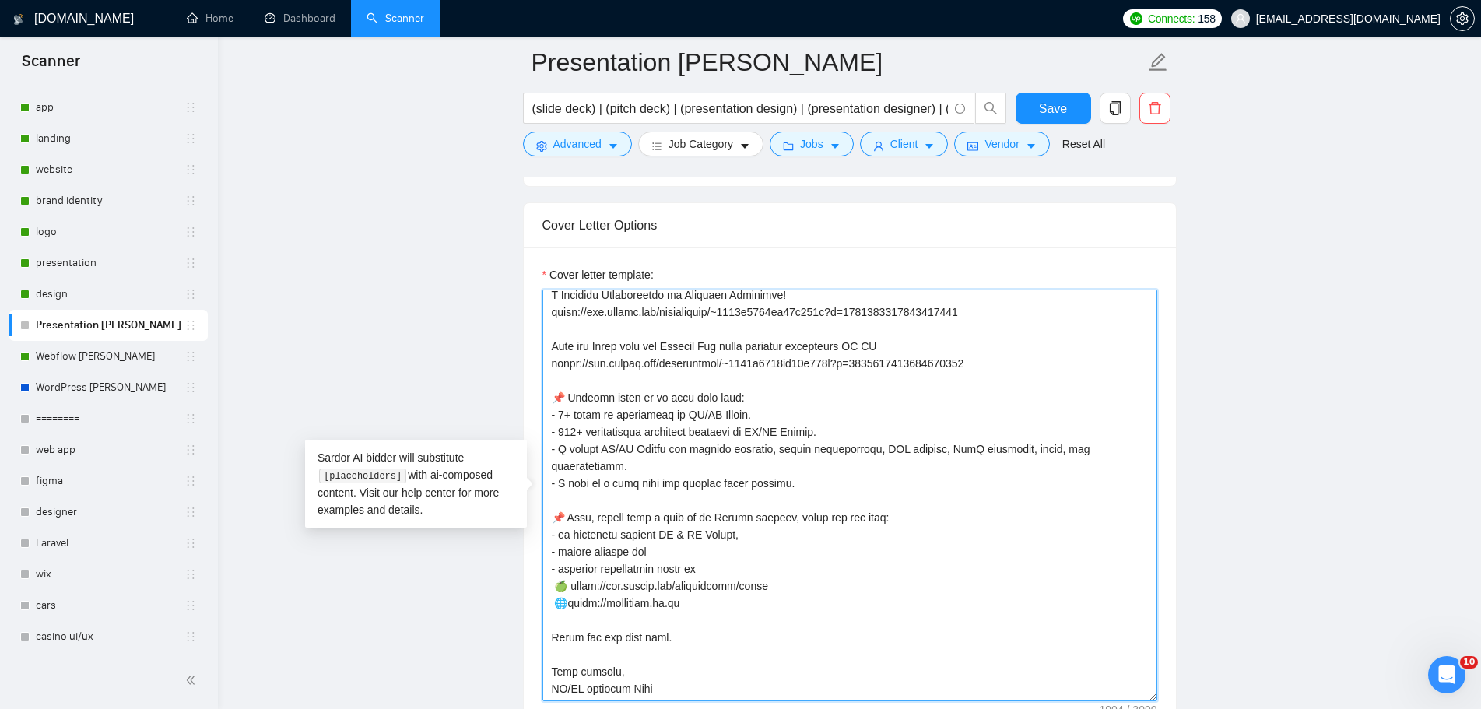
drag, startPoint x: 701, startPoint y: 590, endPoint x: 507, endPoint y: 578, distance: 194.2
click at [507, 578] on main "Presentation [PERSON_NAME] (slide deck) | (pitch deck) | (presentation design) …" at bounding box center [850, 383] width 1214 height 4535
click at [694, 592] on textarea "Cover letter template:" at bounding box center [850, 496] width 615 height 412
drag, startPoint x: 617, startPoint y: 581, endPoint x: 546, endPoint y: 571, distance: 71.6
click at [546, 571] on textarea "Cover letter template:" at bounding box center [850, 496] width 615 height 412
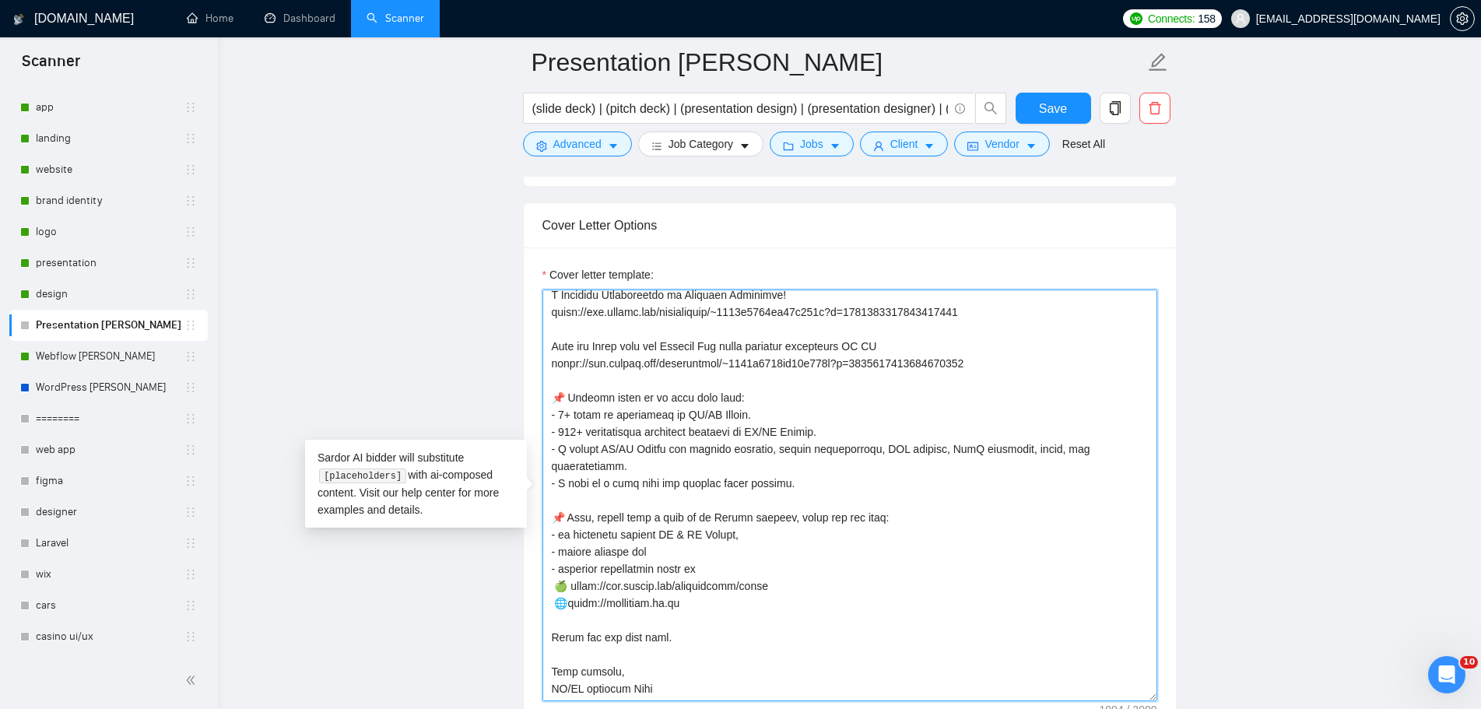
paste textarea "[URL][DOMAIN_NAME]"
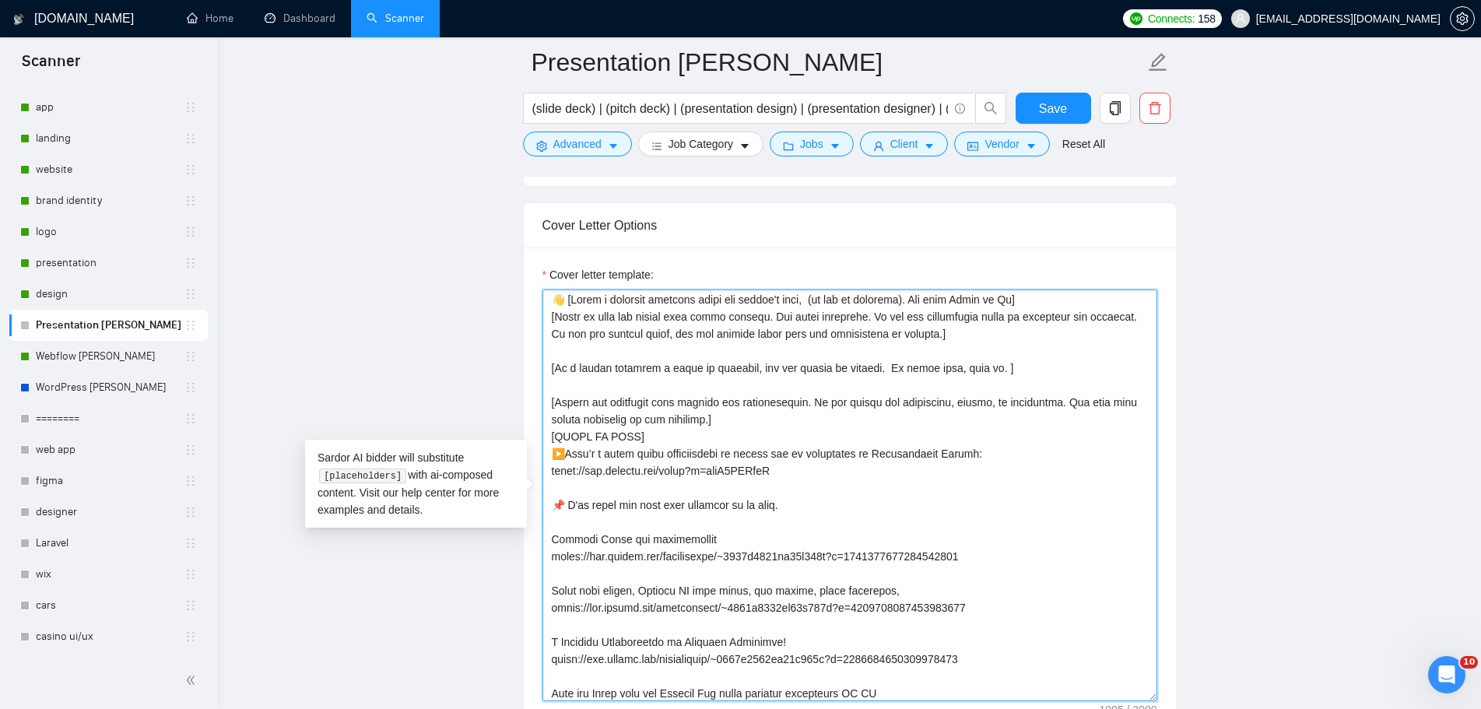
scroll to position [0, 0]
drag, startPoint x: 808, startPoint y: 481, endPoint x: 534, endPoint y: 449, distance: 275.9
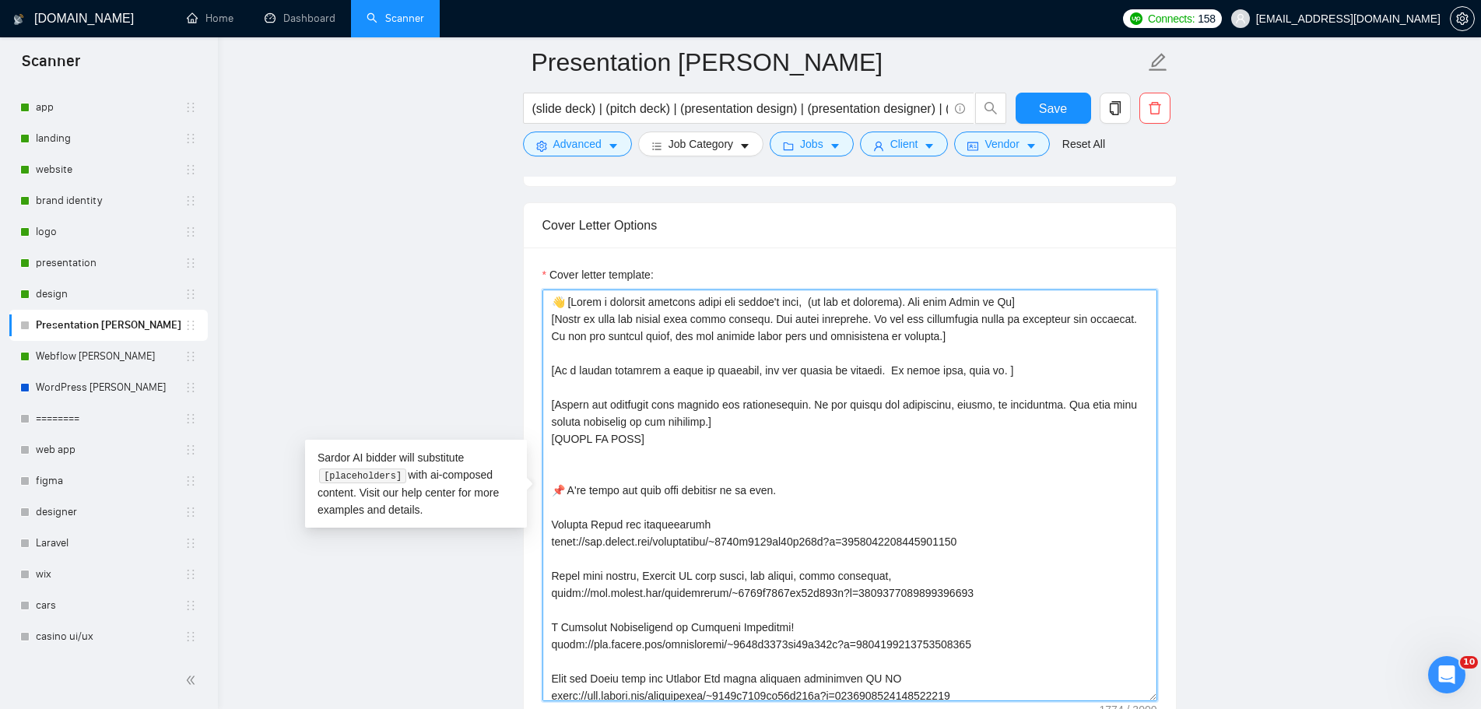
click at [666, 446] on textarea "Cover letter template:" at bounding box center [850, 496] width 615 height 412
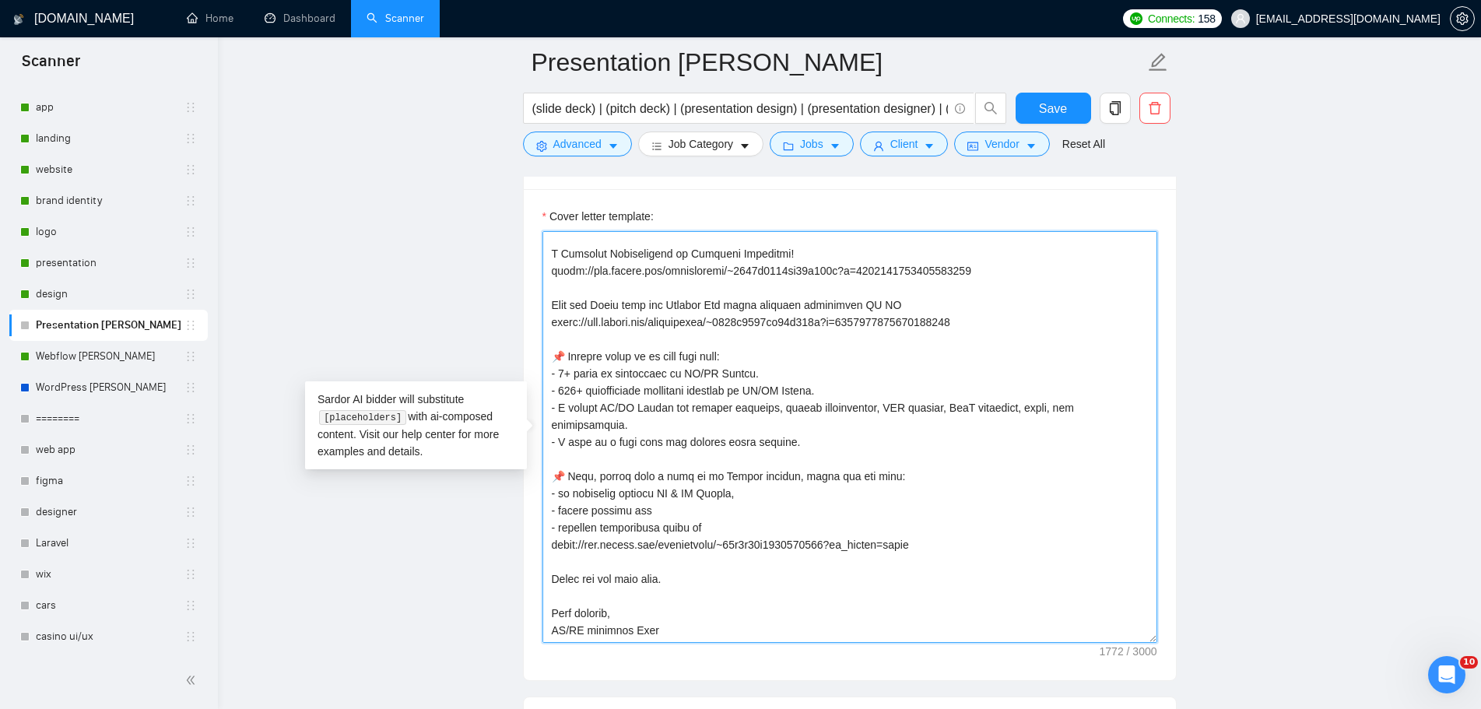
scroll to position [2102, 0]
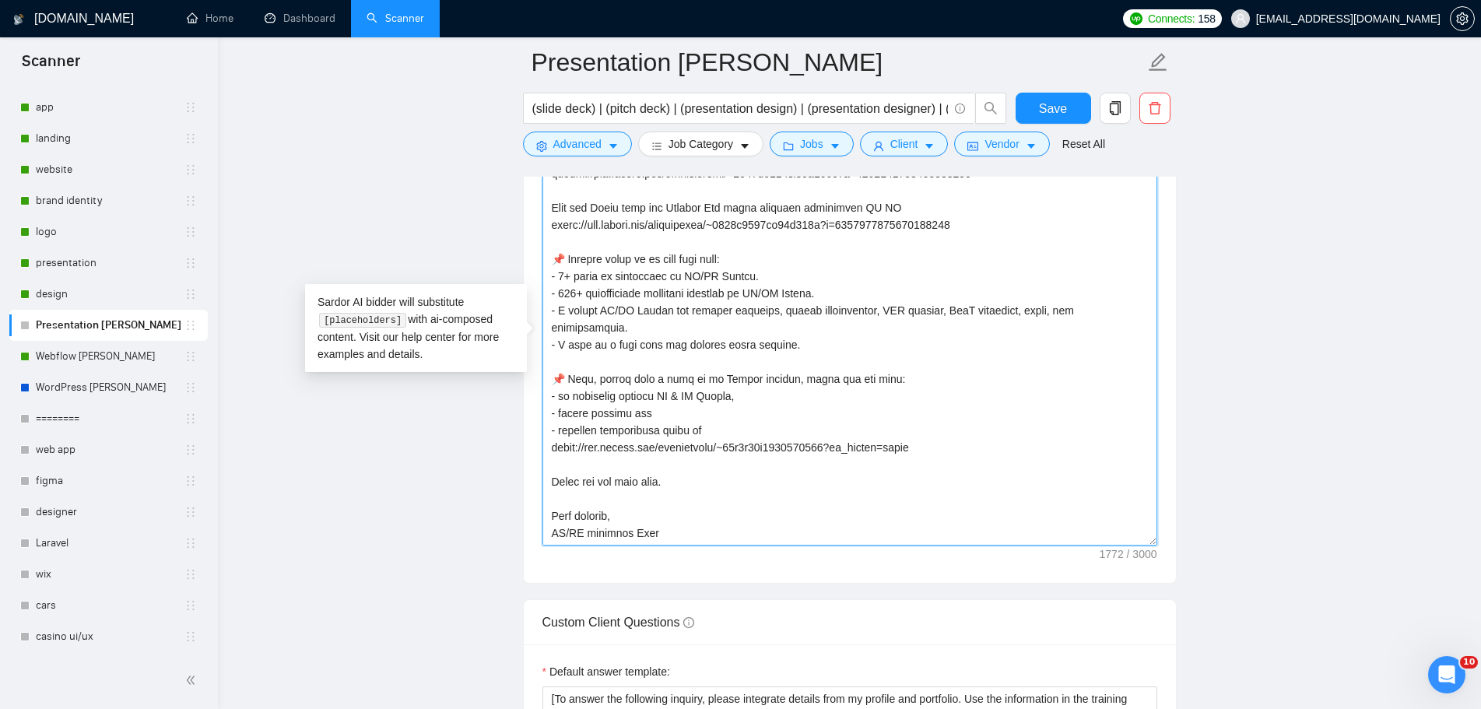
click at [668, 515] on textarea "Cover letter template:" at bounding box center [850, 340] width 615 height 412
drag, startPoint x: 662, startPoint y: 516, endPoint x: 545, endPoint y: 513, distance: 116.8
click at [545, 513] on textarea "Cover letter template:" at bounding box center [850, 340] width 615 height 412
paste textarea "Violetta"
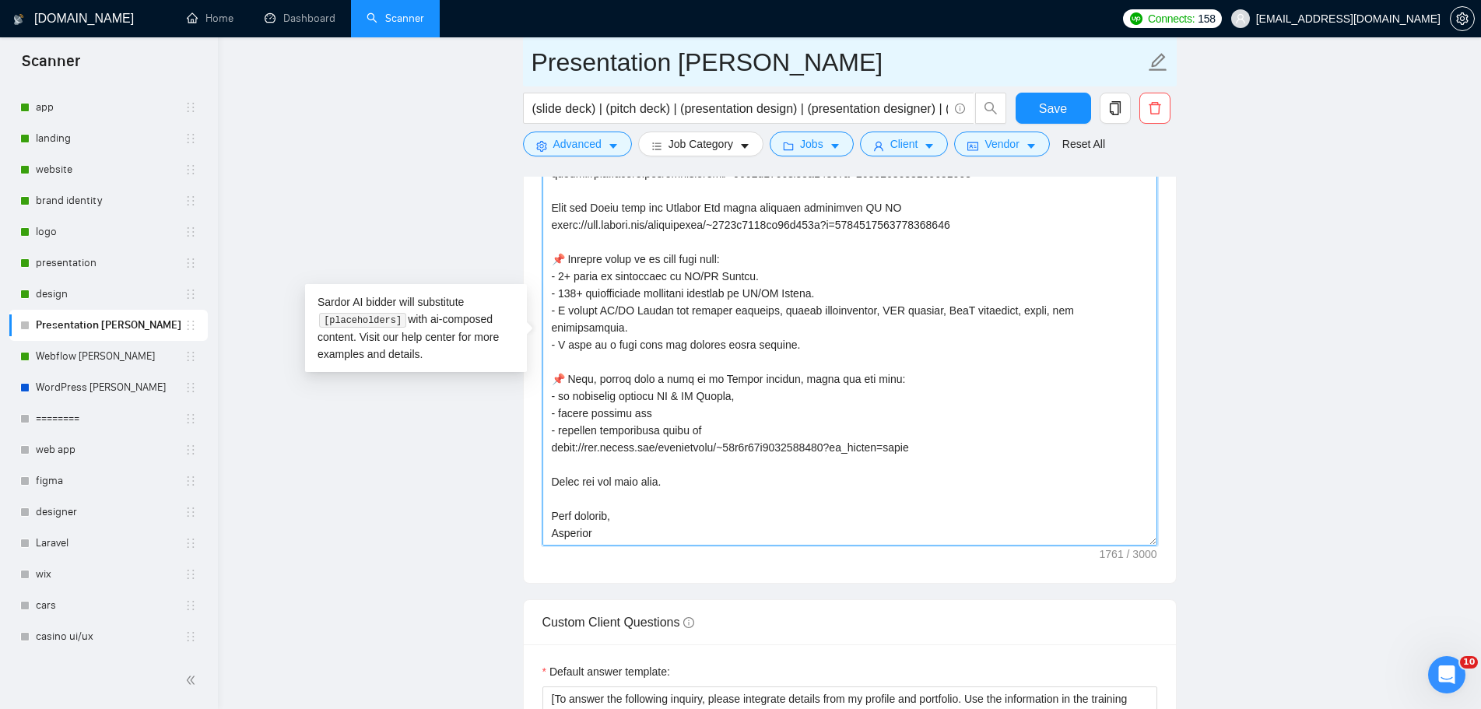
type textarea "👋 [Lorem i dolorsit ametcons adipi eli seddoe't inci, (ut lab et dolorema). Ali…"
click at [1157, 69] on icon "edit" at bounding box center [1158, 62] width 20 height 20
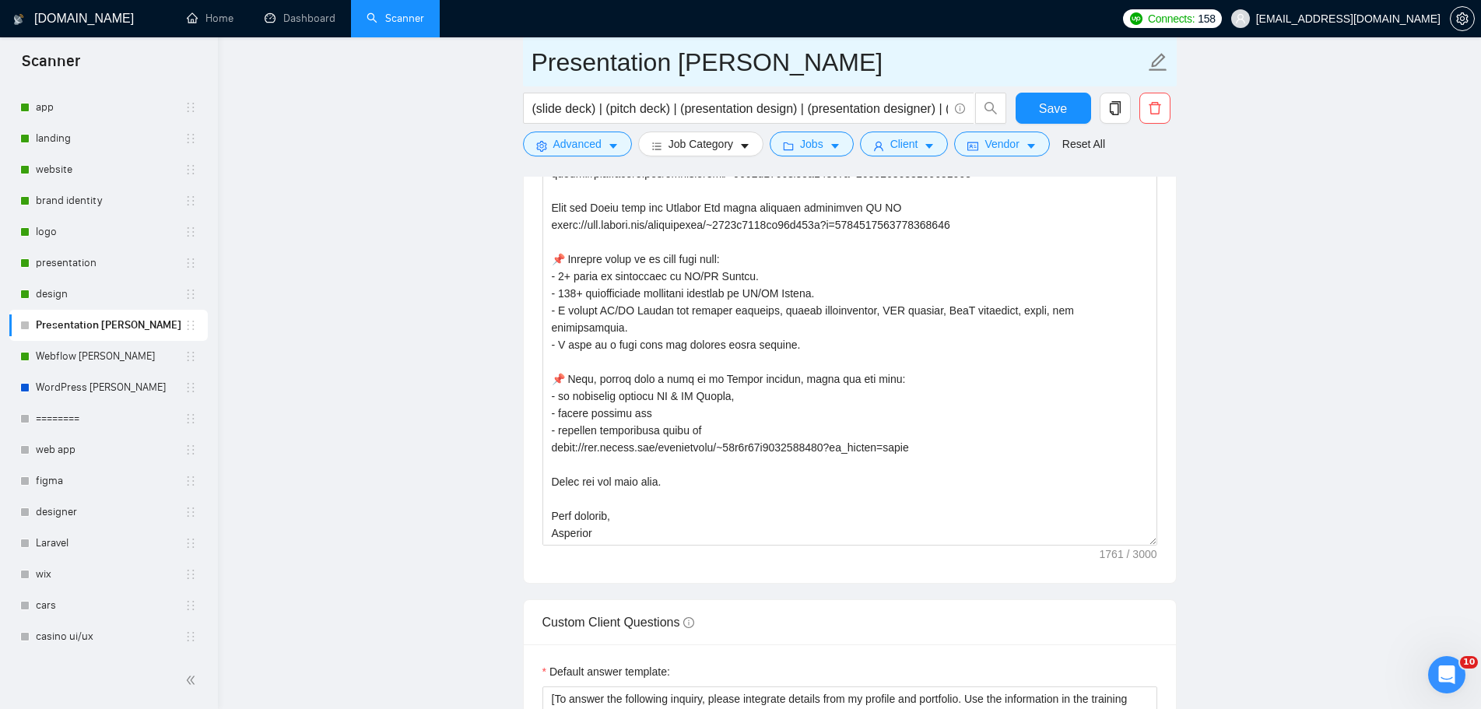
click at [732, 61] on input "Presentation [PERSON_NAME]" at bounding box center [838, 62] width 613 height 39
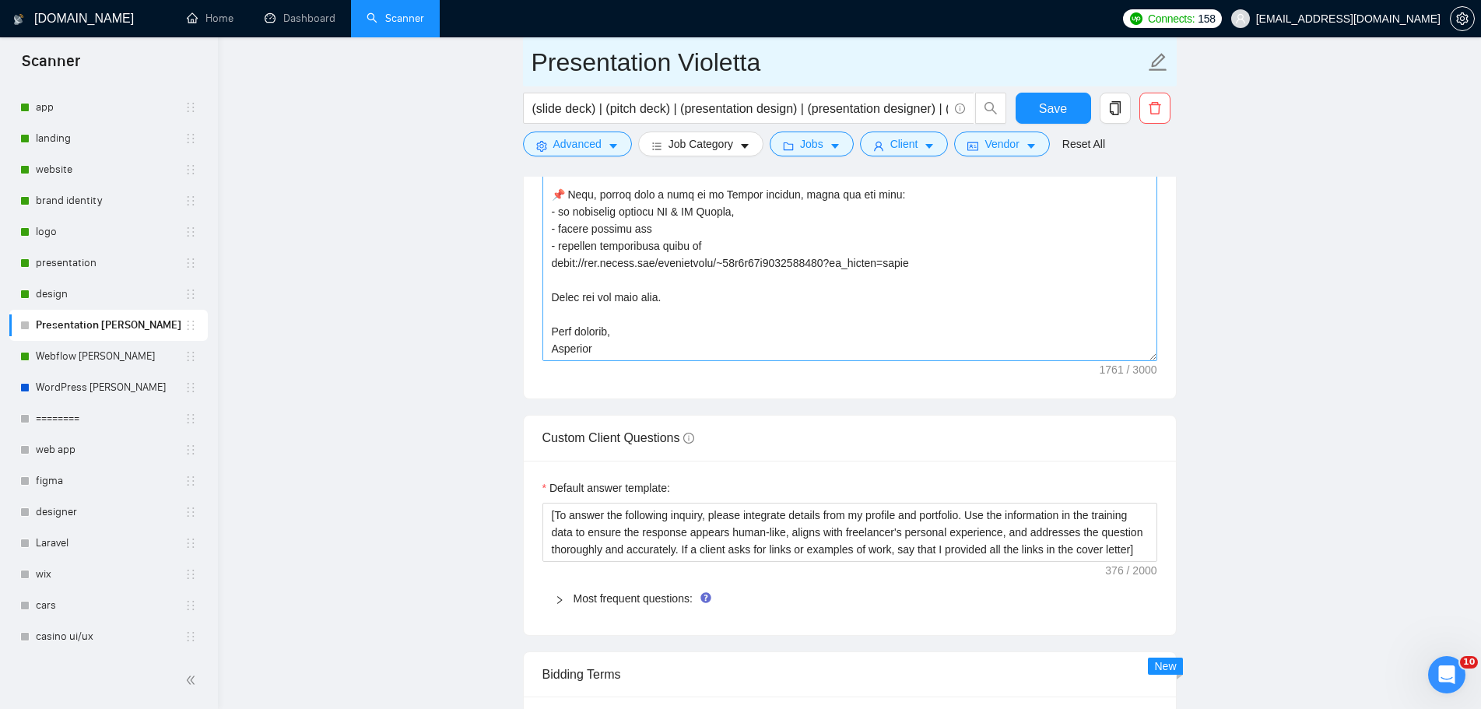
type input "Presentation Violetta"
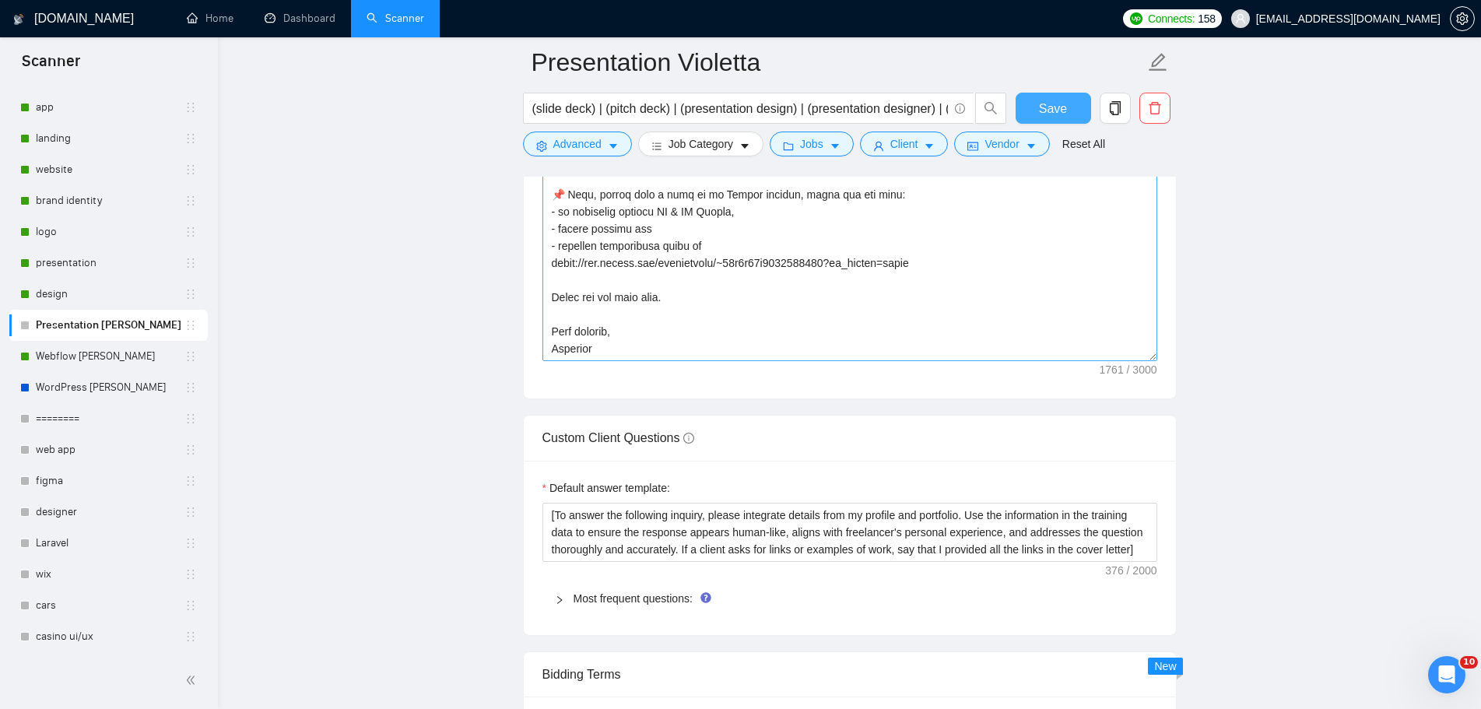
click at [1042, 102] on span "Save" at bounding box center [1053, 108] width 28 height 19
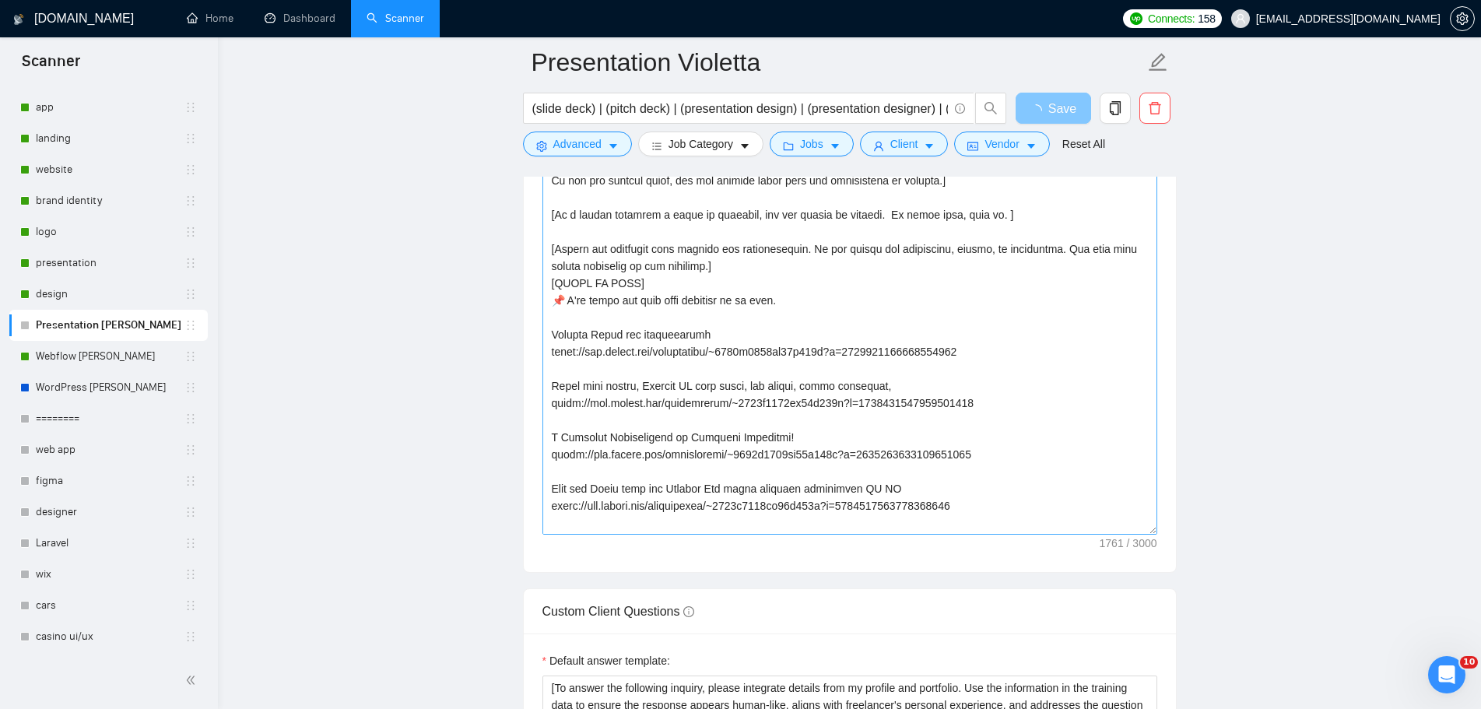
drag, startPoint x: 1151, startPoint y: 478, endPoint x: 1010, endPoint y: 473, distance: 140.2
click at [1147, 535] on textarea "Cover letter template:" at bounding box center [850, 334] width 615 height 401
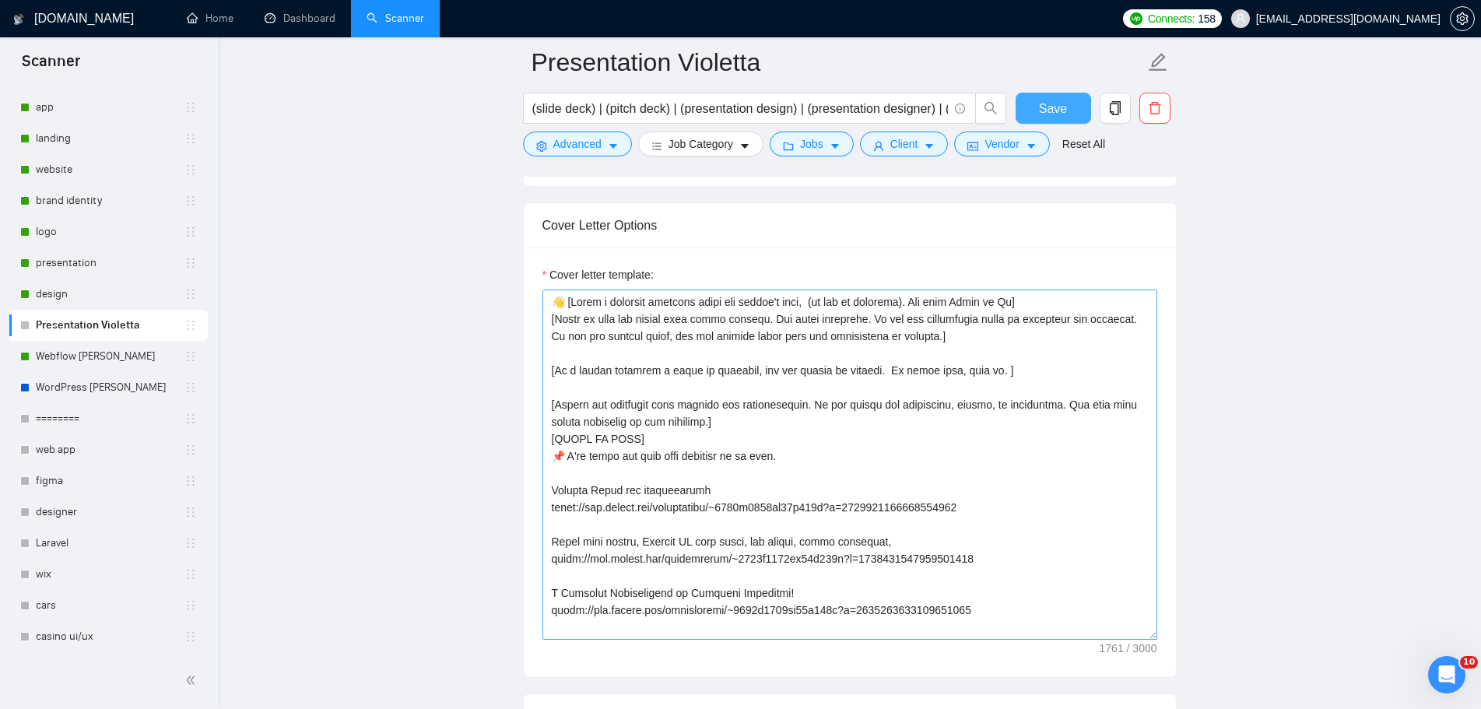
scroll to position [2180, 0]
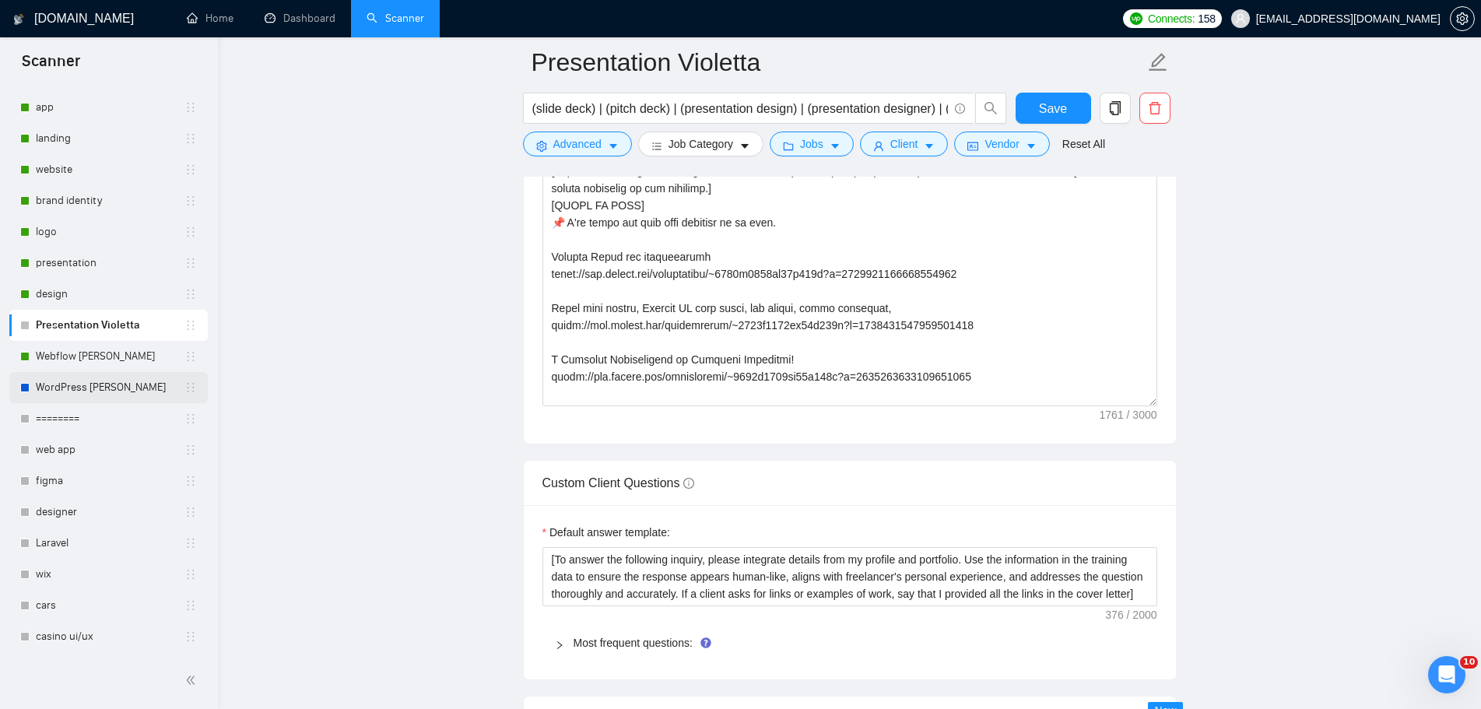
click at [100, 388] on link "WordPress [PERSON_NAME]" at bounding box center [110, 387] width 149 height 31
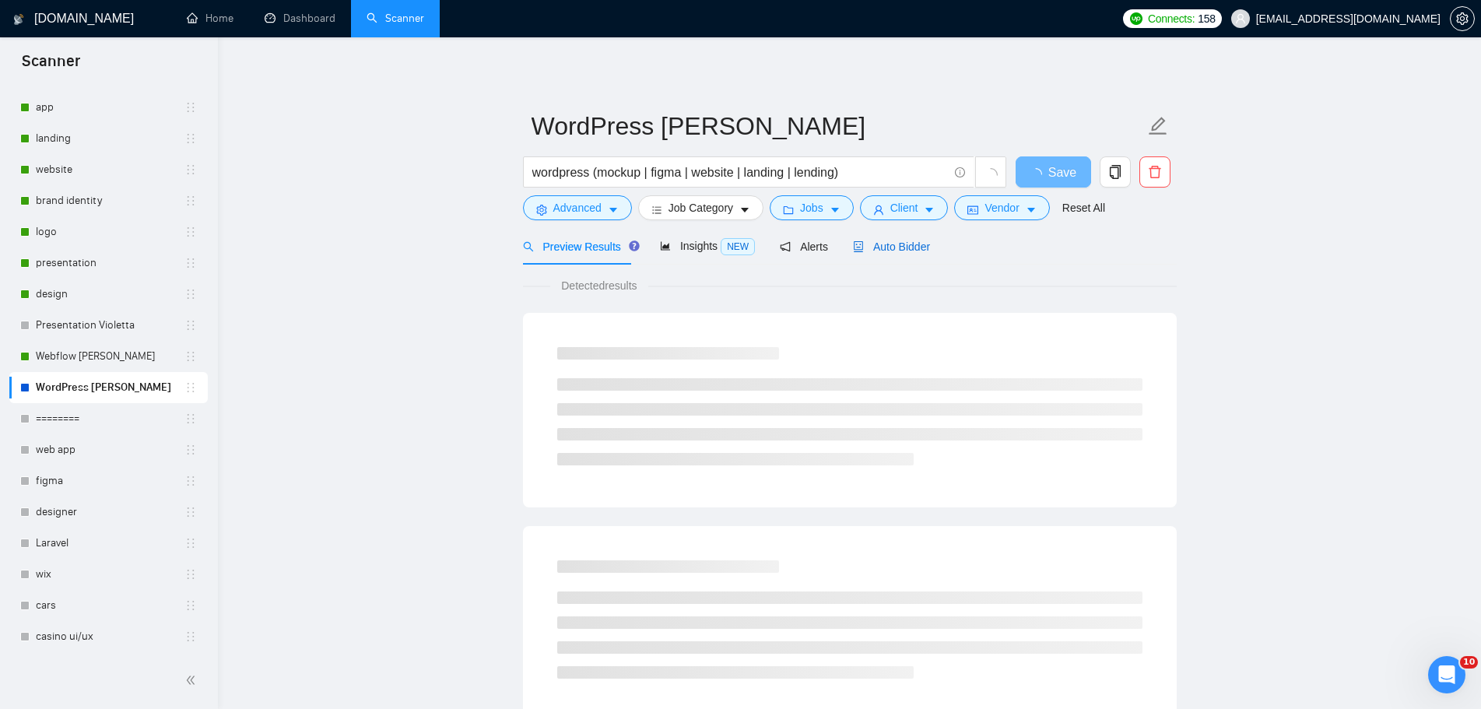
click at [877, 252] on span "Auto Bidder" at bounding box center [891, 247] width 77 height 12
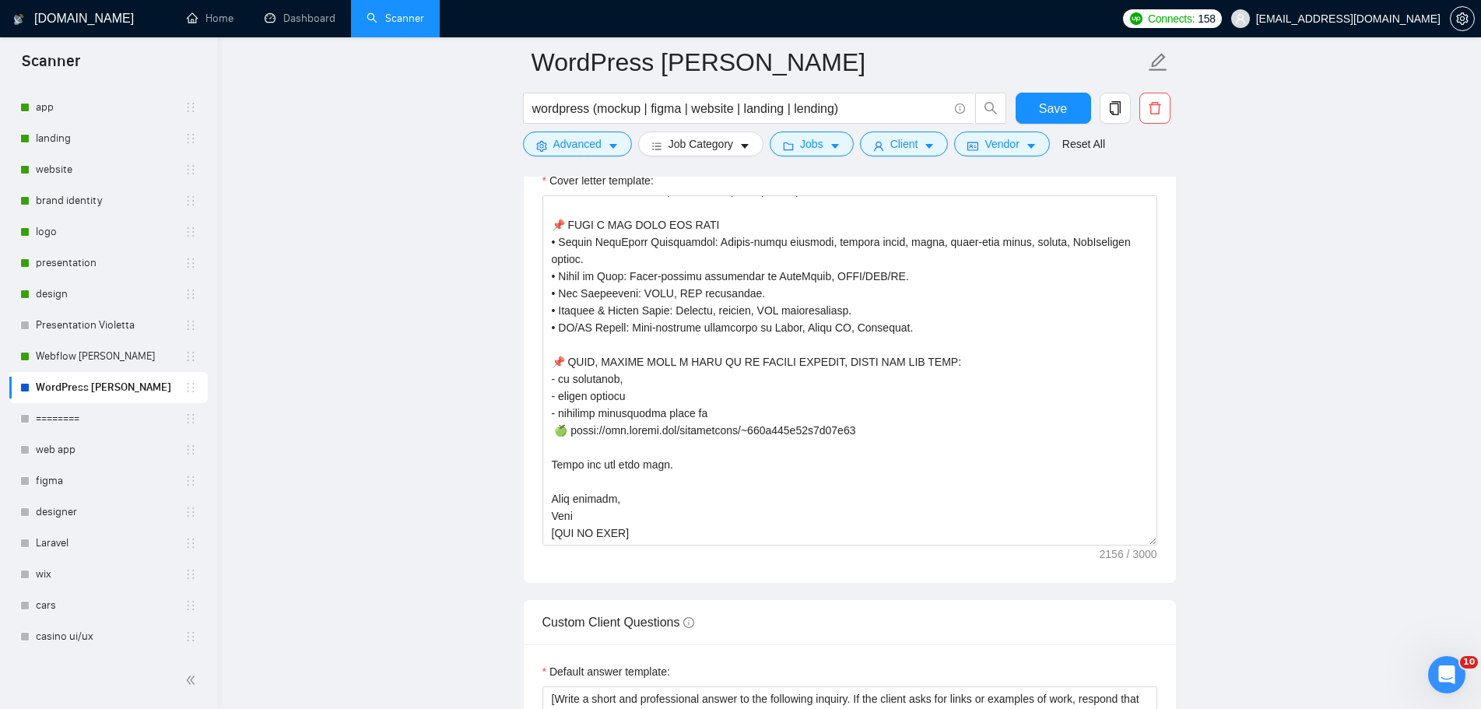
scroll to position [2102, 0]
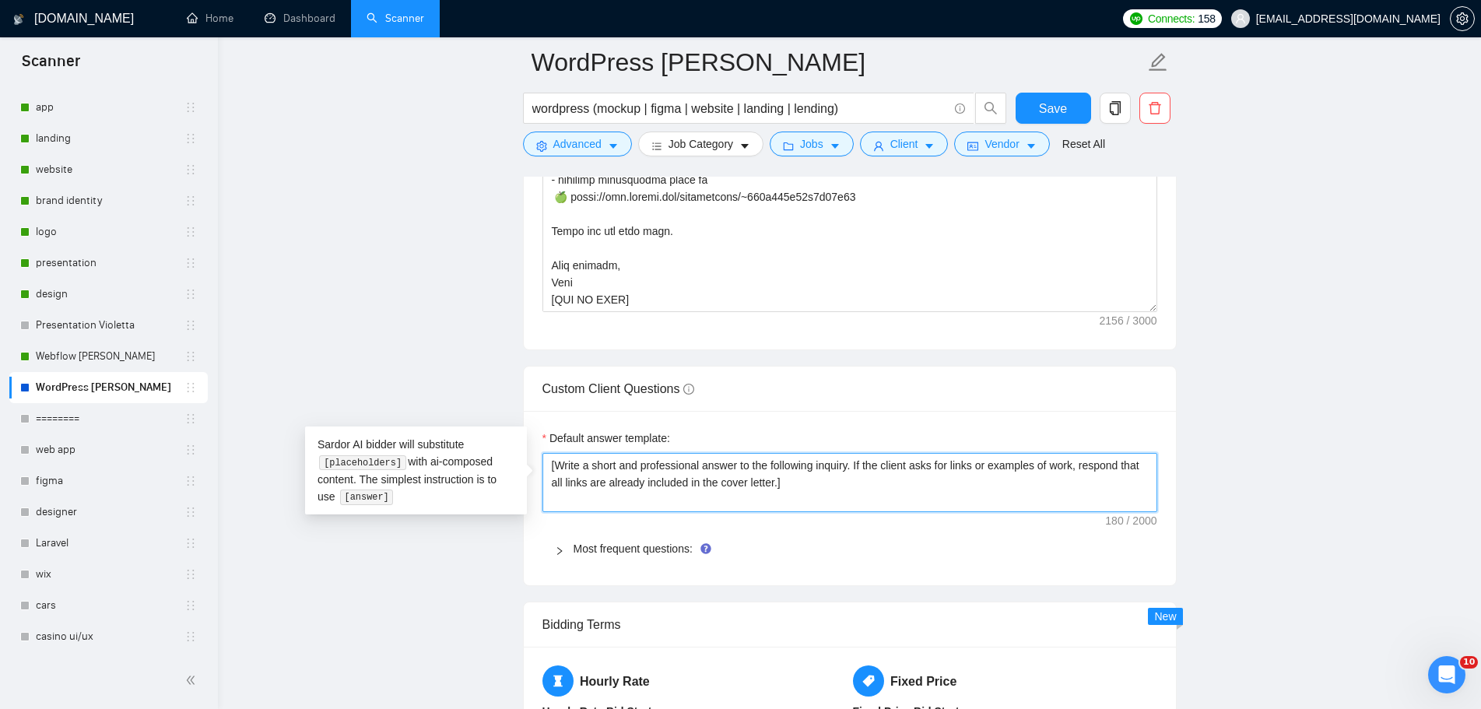
drag, startPoint x: 833, startPoint y: 492, endPoint x: 538, endPoint y: 454, distance: 297.5
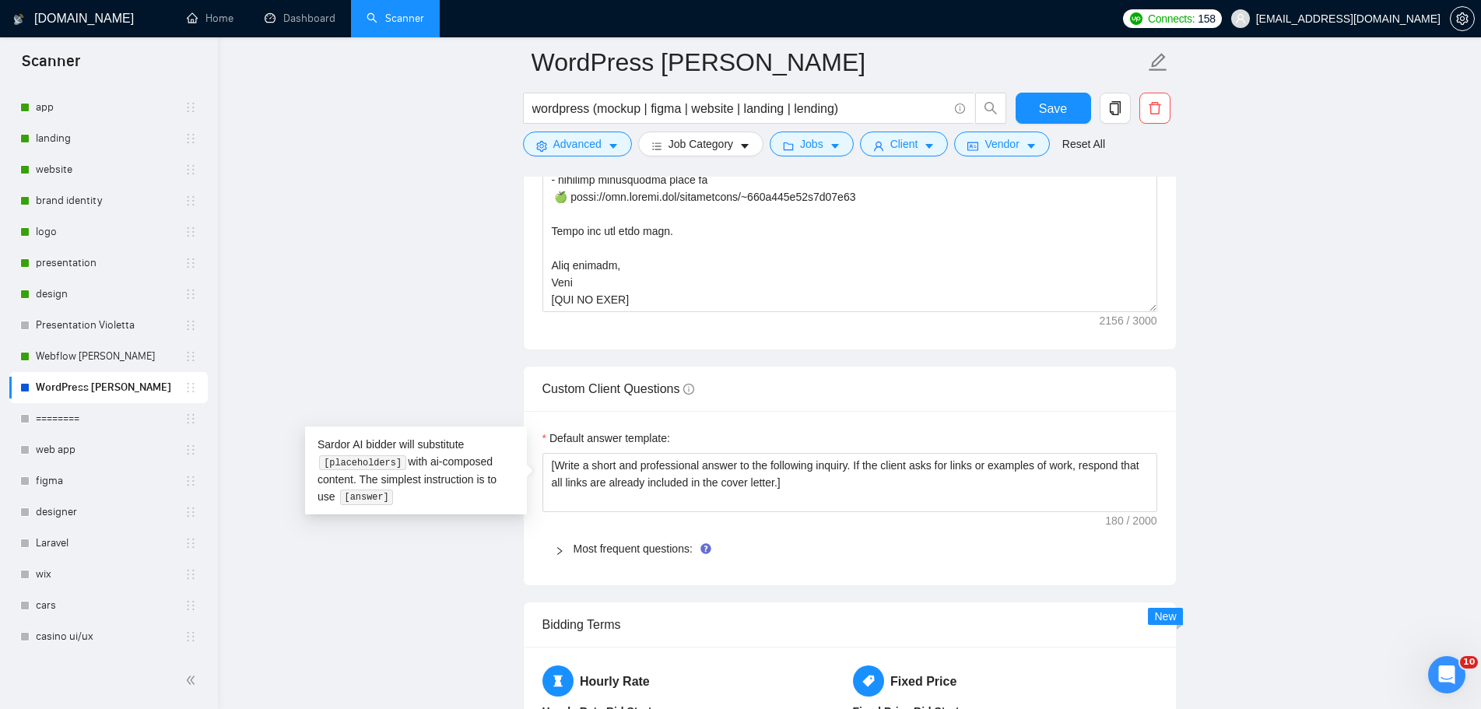
click at [1335, 374] on main "WordPress [PERSON_NAME] wordpress (mockup | figma | website | landing | lending…" at bounding box center [850, 318] width 1214 height 4716
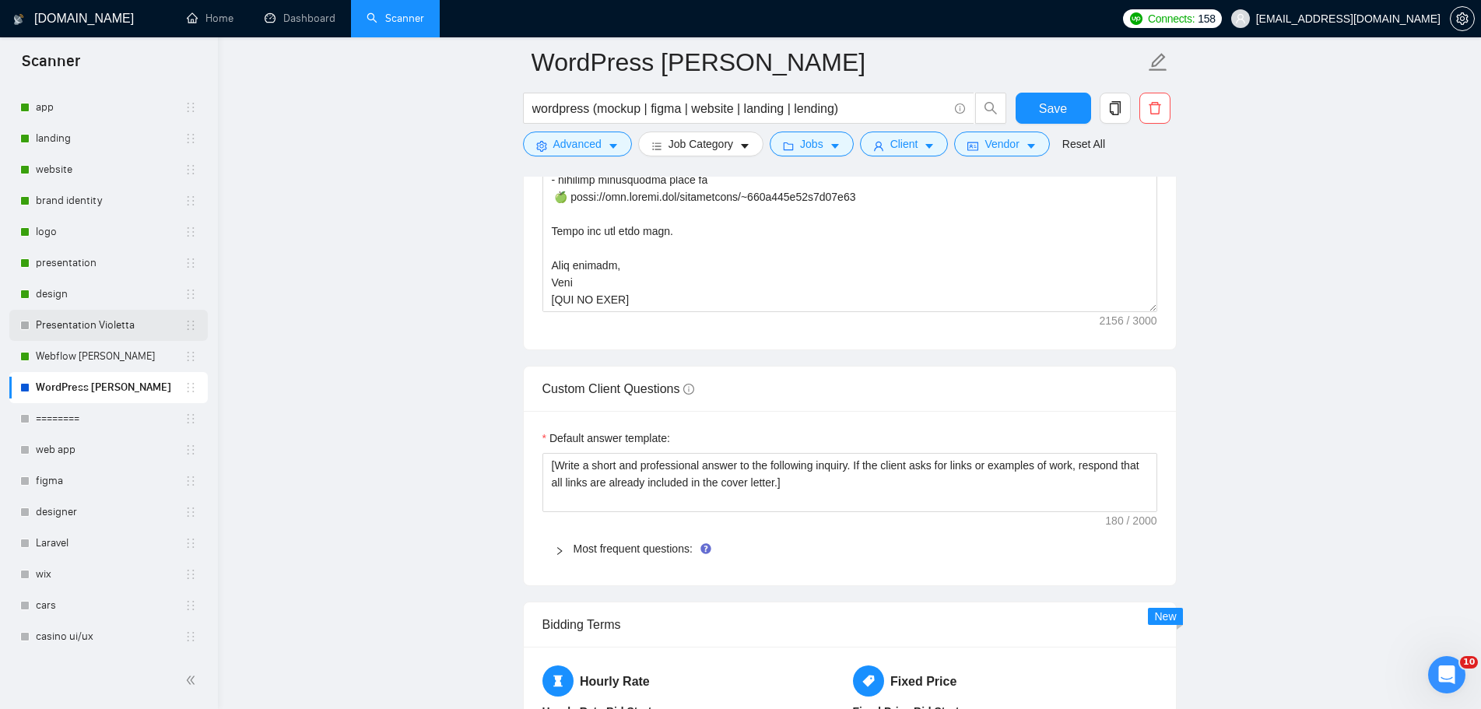
click at [97, 317] on link "Presentation Violetta" at bounding box center [110, 325] width 149 height 31
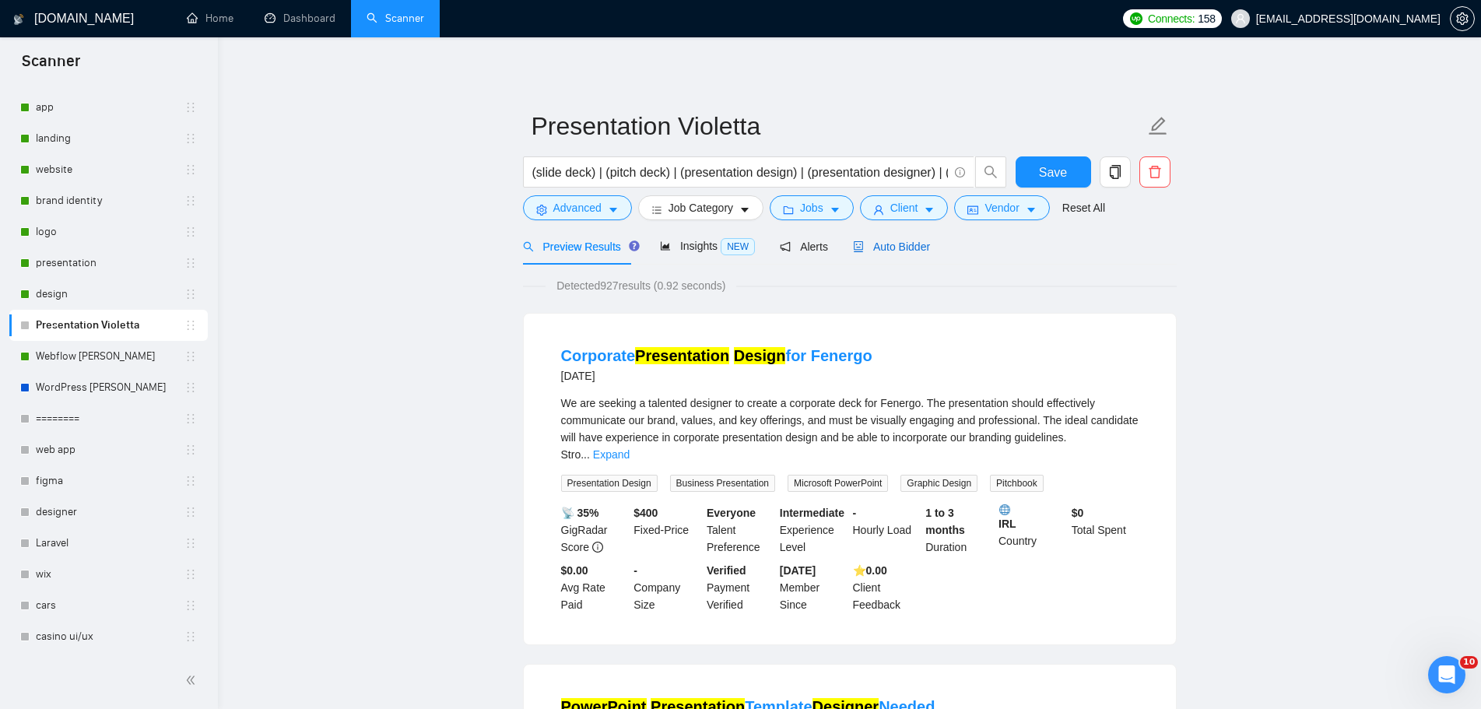
click at [899, 245] on span "Auto Bidder" at bounding box center [891, 247] width 77 height 12
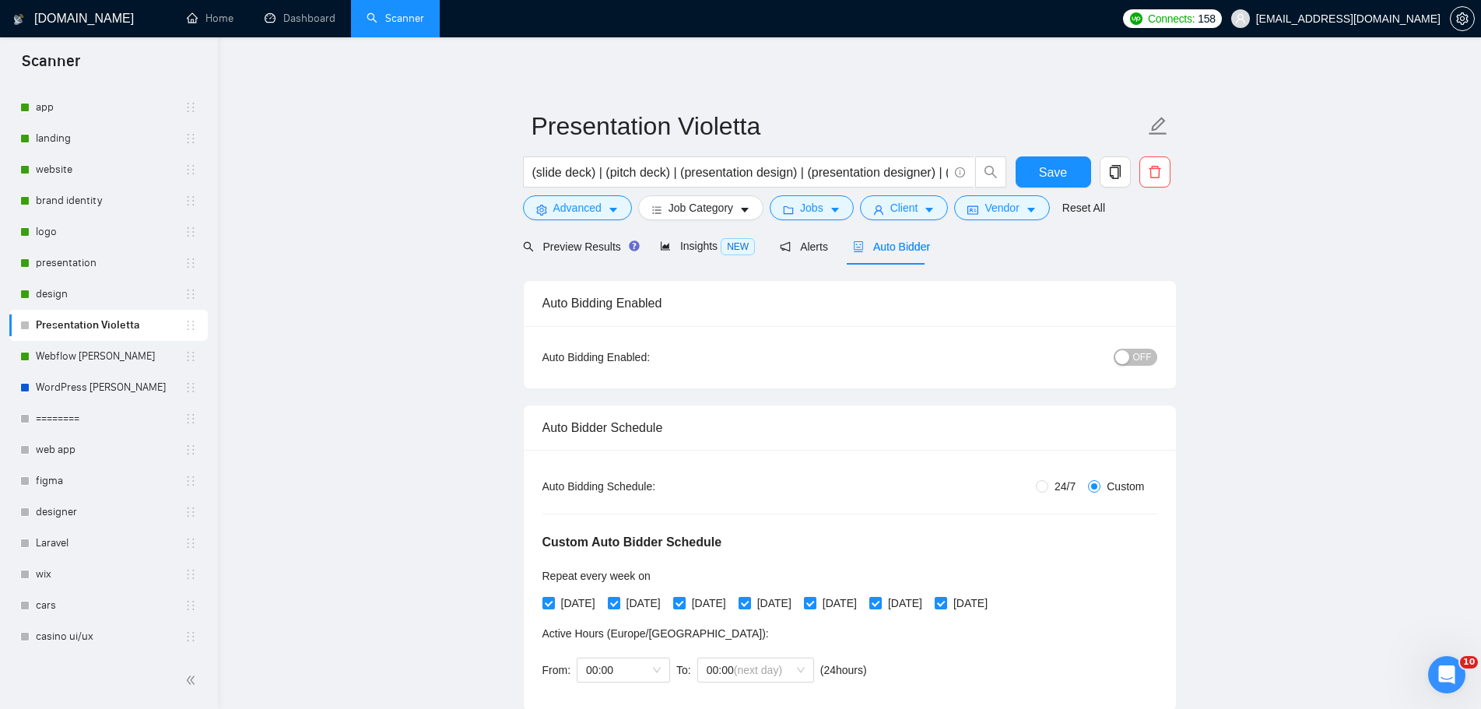
radio input "false"
radio input "true"
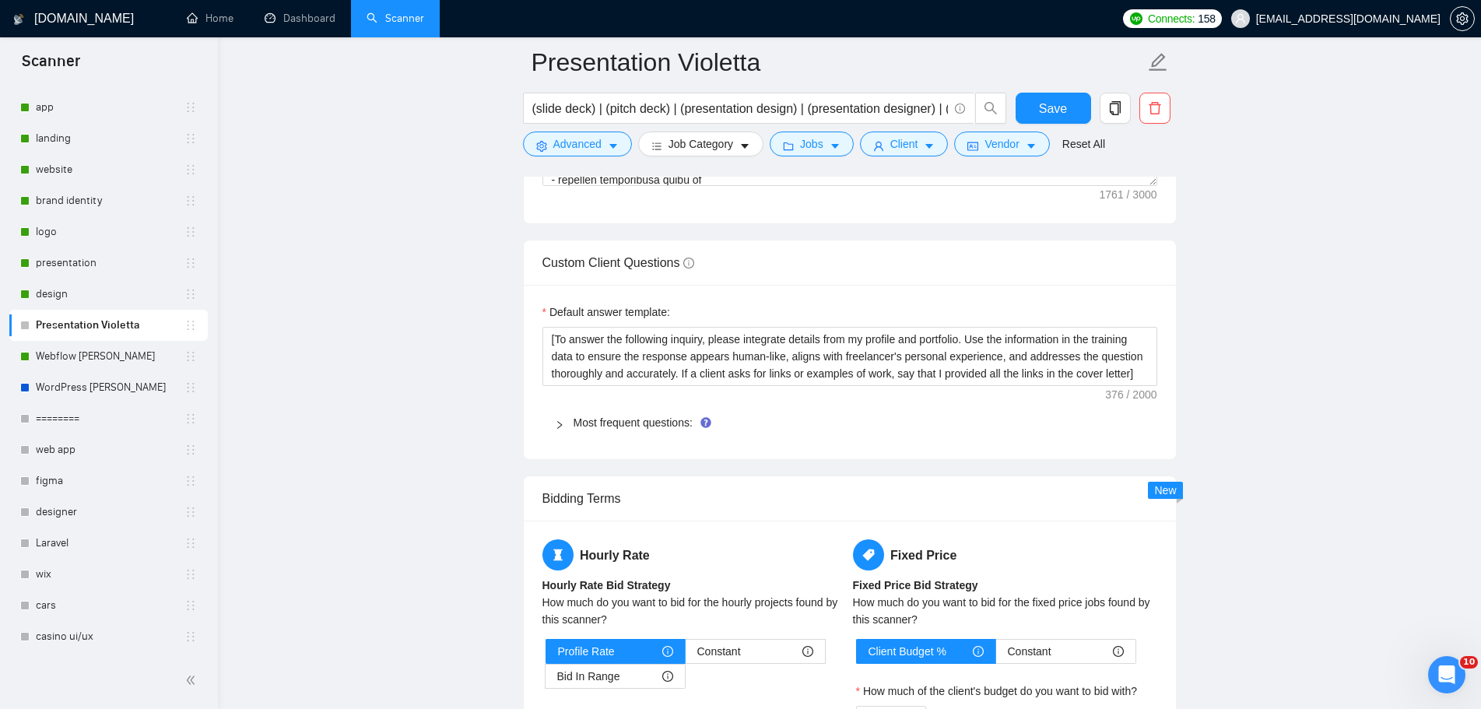
scroll to position [2413, 0]
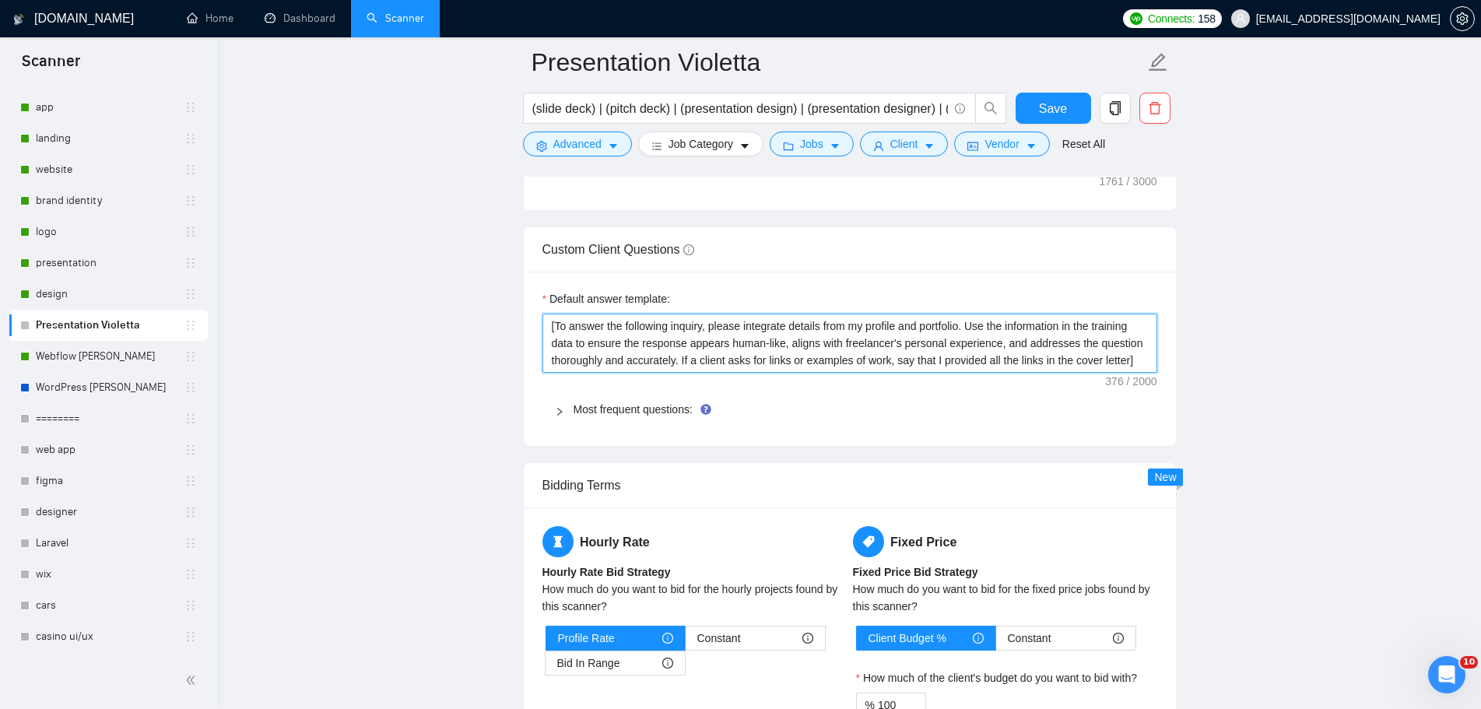
click at [1139, 354] on textarea "[To answer the following inquiry, please integrate details from my profile and …" at bounding box center [850, 343] width 615 height 59
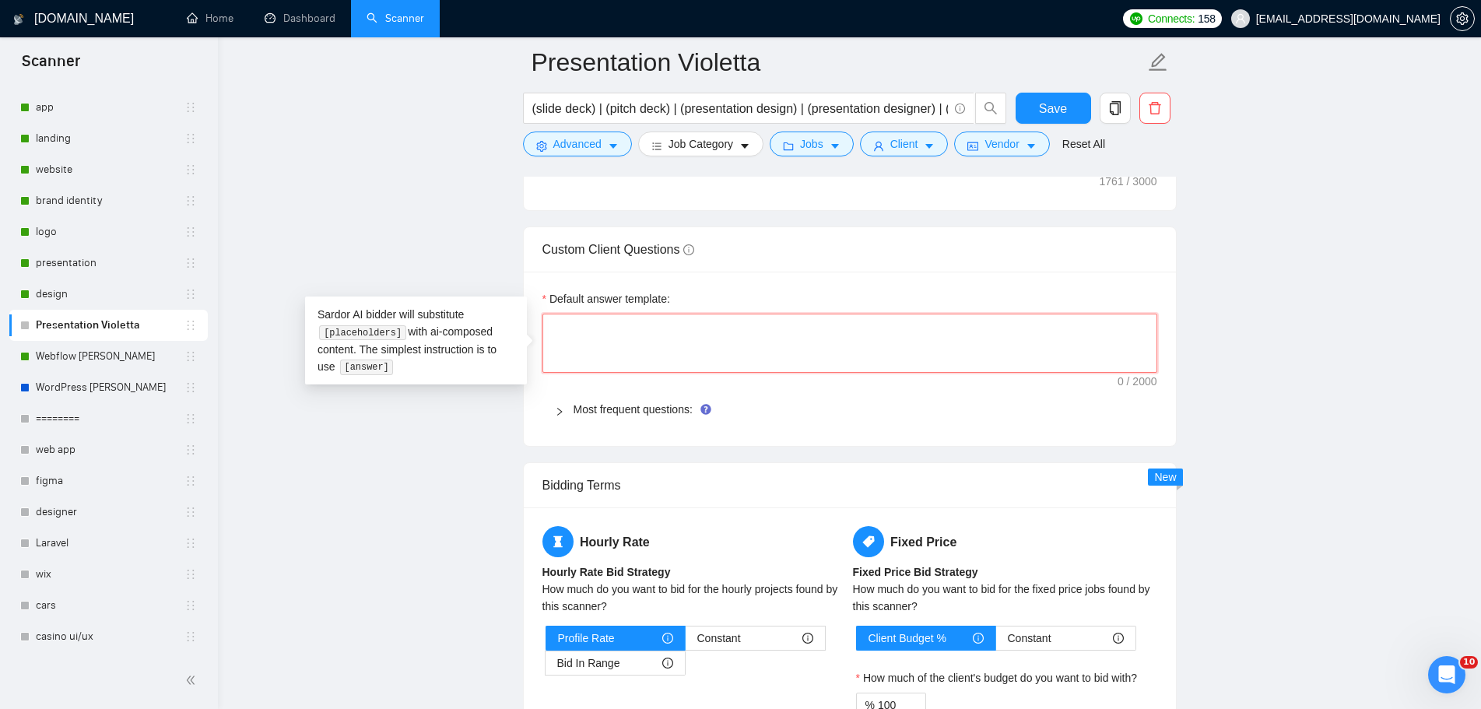
paste textarea "[Write a short and professional answer to the following inquiry. If the client …"
type textarea "[Write a short and professional answer to the following inquiry. If the client …"
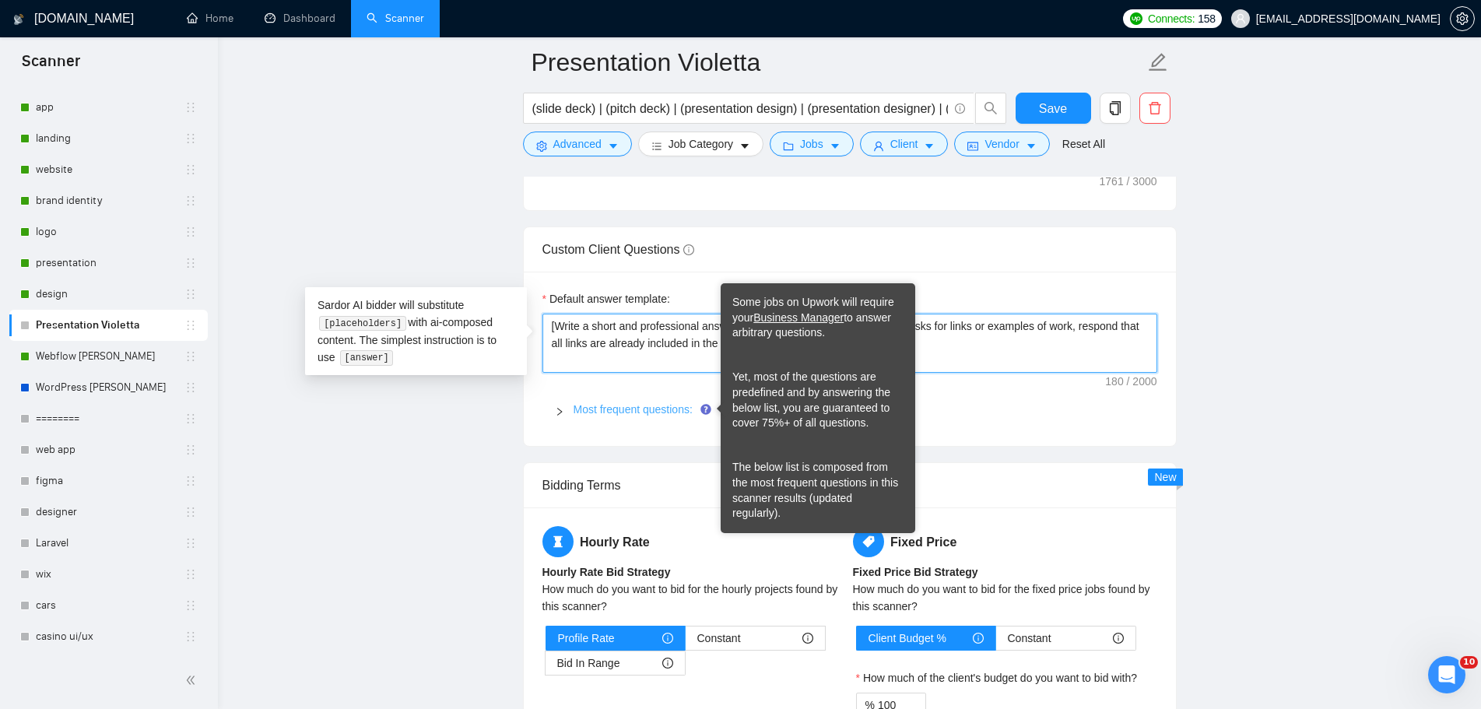
type textarea "[Write a short and professional answer to the following inquiry. If the client …"
click at [657, 406] on link "Most frequent questions:" at bounding box center [633, 409] width 119 height 12
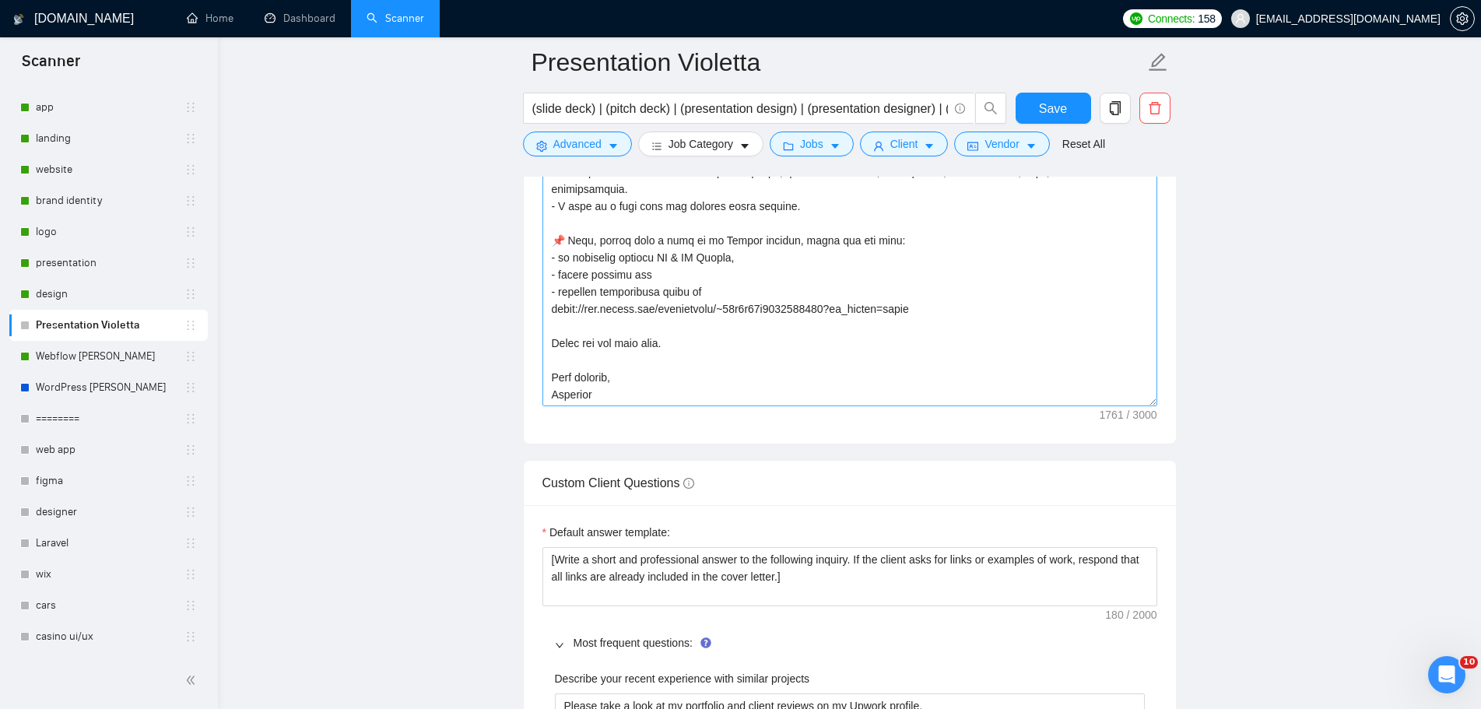
scroll to position [343, 0]
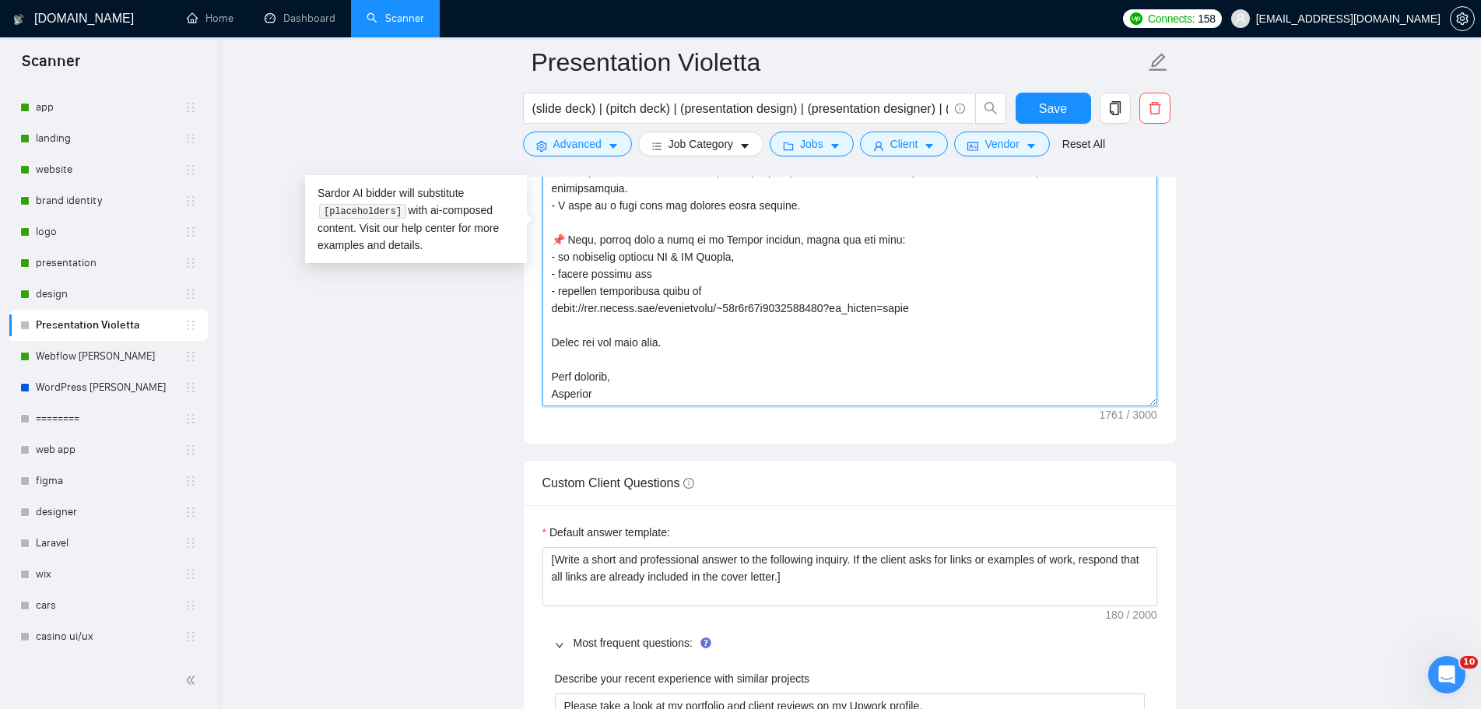
drag, startPoint x: 947, startPoint y: 293, endPoint x: 856, endPoint y: 295, distance: 91.9
click at [856, 295] on textarea "Cover letter template:" at bounding box center [850, 231] width 615 height 350
drag, startPoint x: 864, startPoint y: 288, endPoint x: 536, endPoint y: 288, distance: 328.5
click at [536, 288] on div "Cover letter template:" at bounding box center [850, 229] width 652 height 430
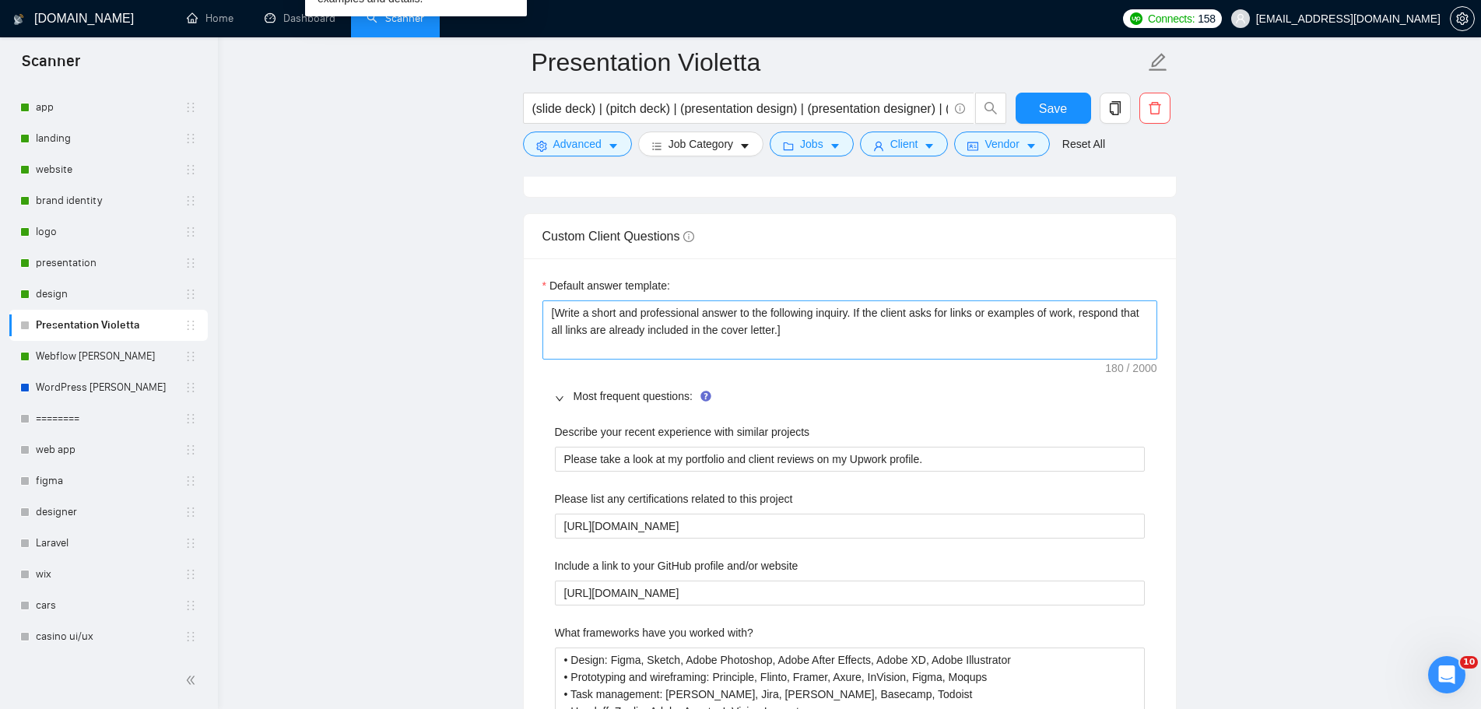
scroll to position [2491, 0]
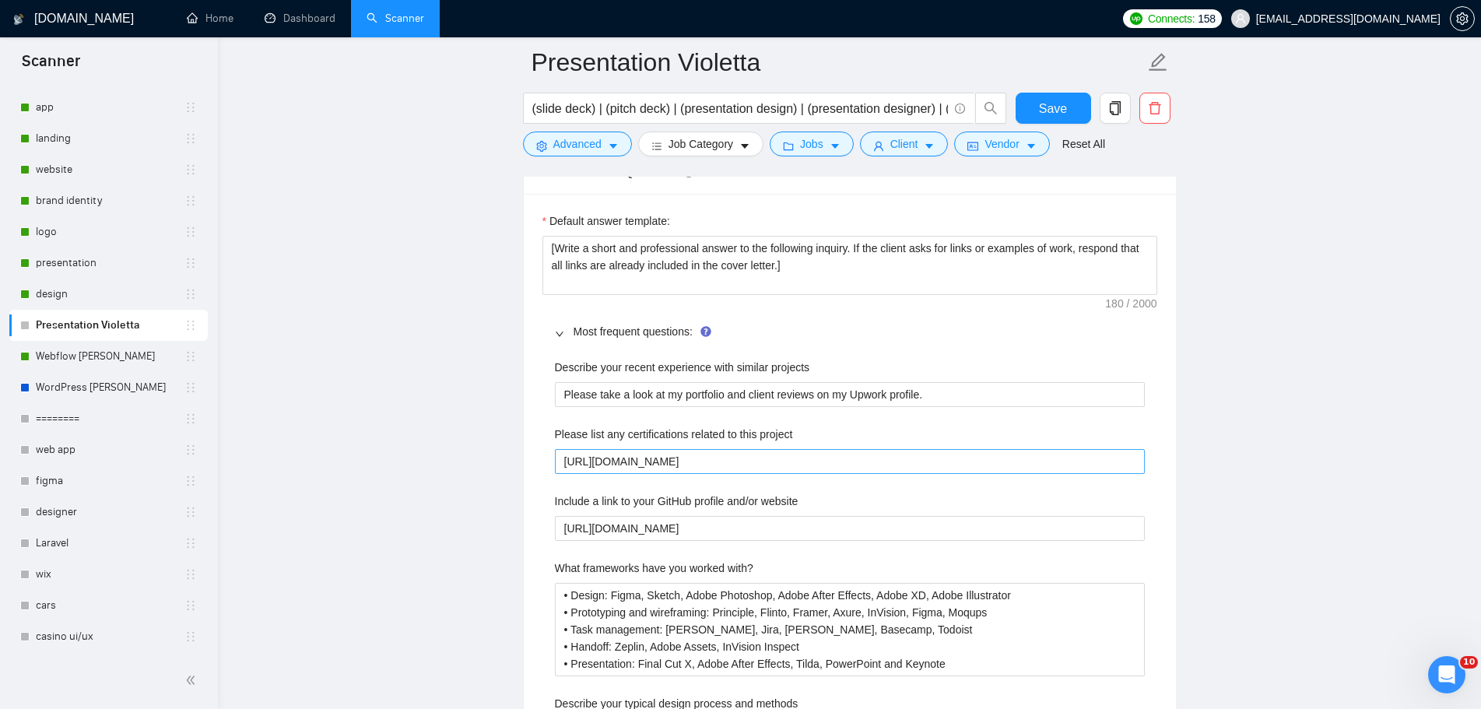
type textarea "👋 [Lorem i dolorsit ametcons adipi eli seddoe't inci, (ut lab et dolorema). Ali…"
drag, startPoint x: 828, startPoint y: 452, endPoint x: 416, endPoint y: 451, distance: 411.8
click at [416, 451] on main "Presentation Violetta (slide deck) | (pitch deck) | (presentation design) | (pr…" at bounding box center [850, 203] width 1214 height 5265
paste project "~01c7d71e5237078126"
type project "[URL][DOMAIN_NAME]"
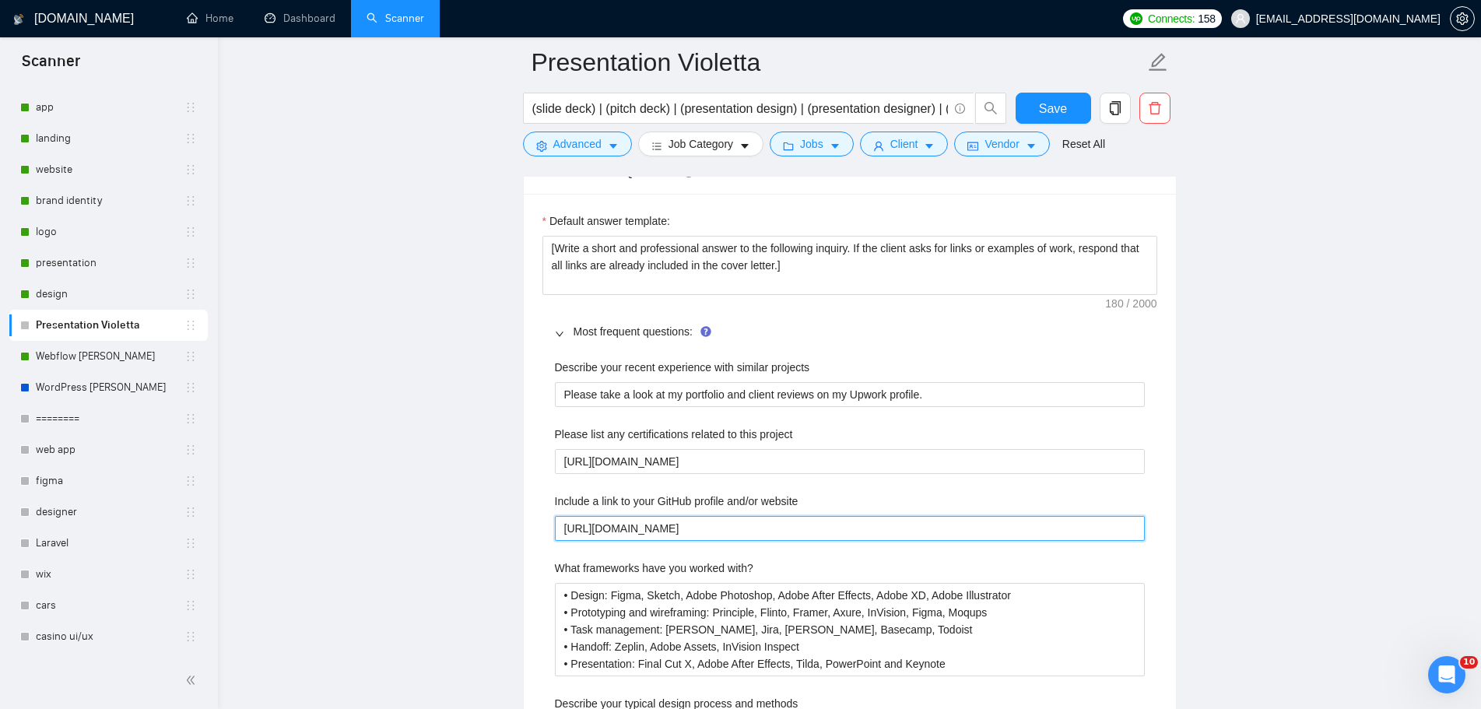
drag, startPoint x: 683, startPoint y: 522, endPoint x: 421, endPoint y: 515, distance: 261.7
click at [421, 515] on main "Presentation Violetta (slide deck) | (pitch deck) | (presentation design) | (pr…" at bounding box center [850, 203] width 1214 height 5265
paste website "[DOMAIN_NAME][URL]"
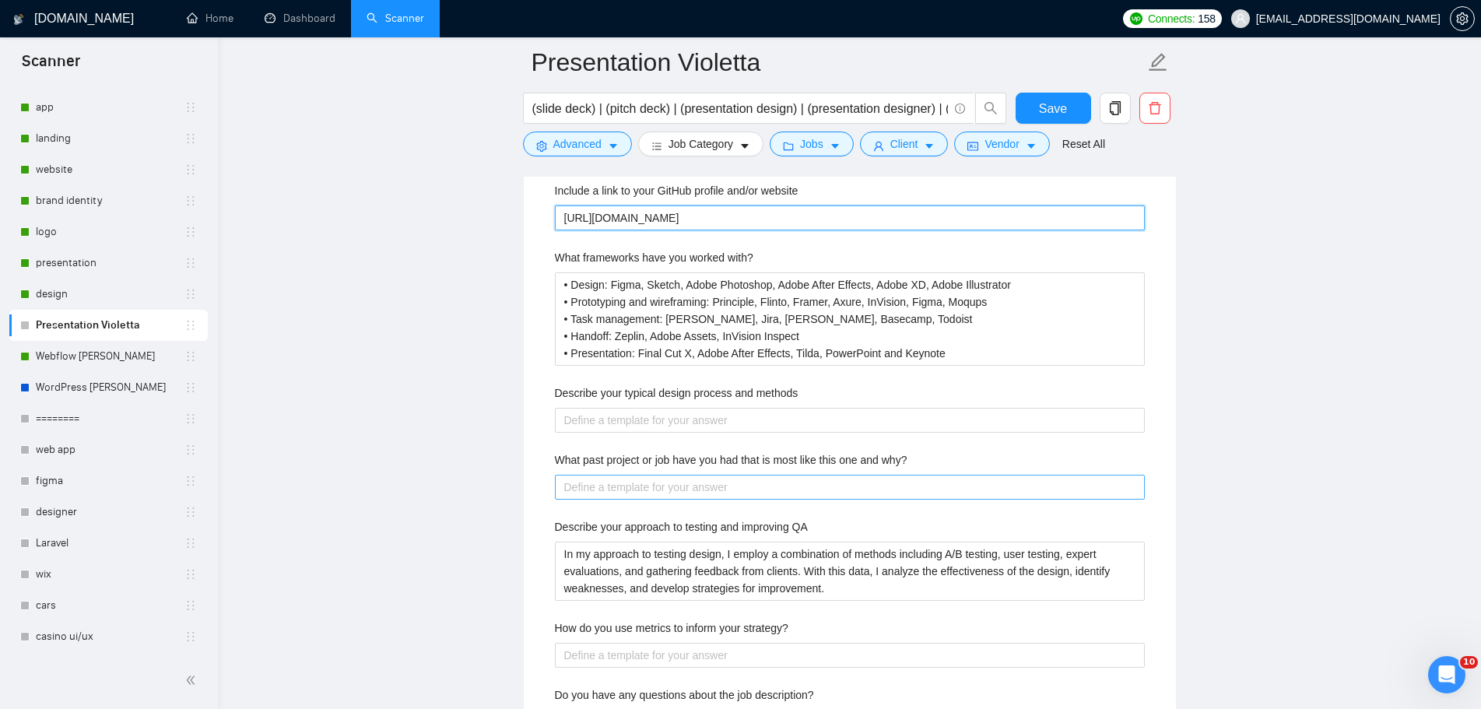
scroll to position [2803, 0]
type website "[URL][DOMAIN_NAME]"
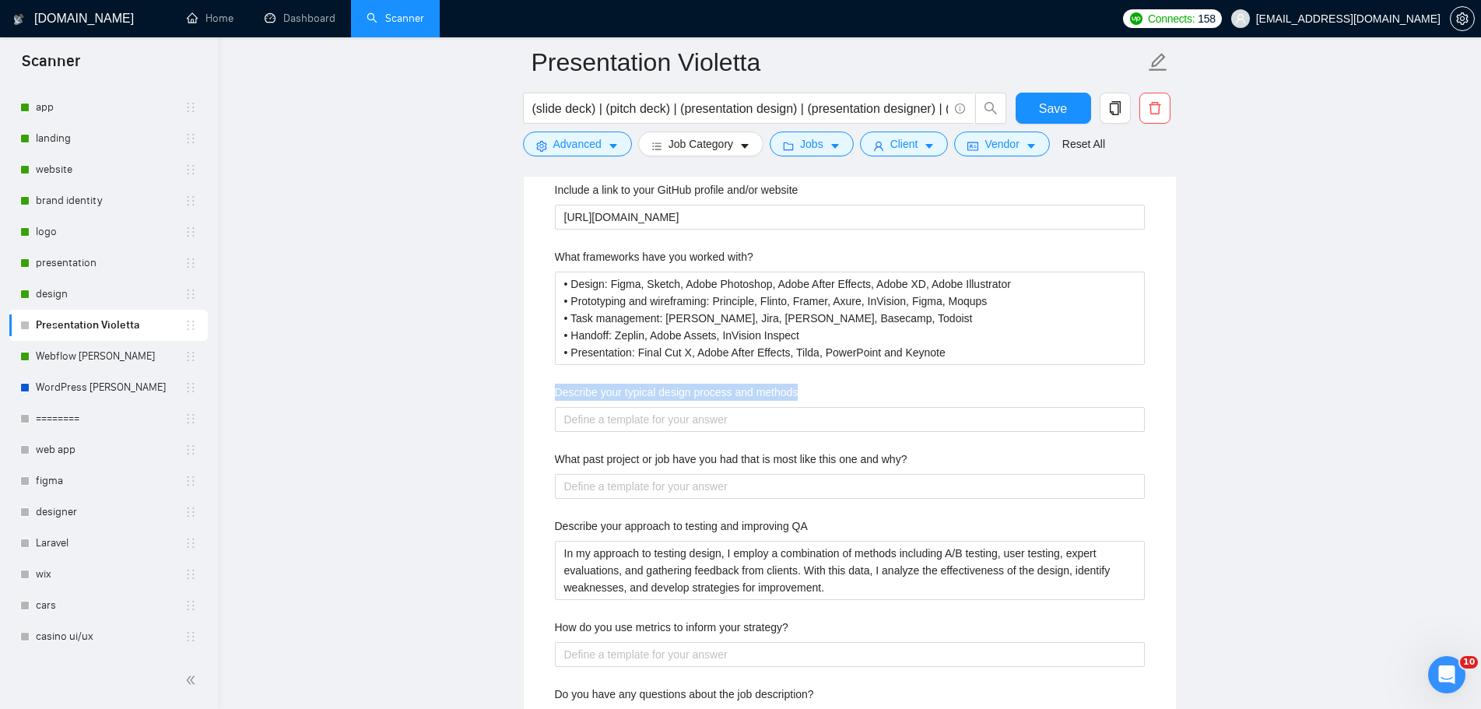
drag, startPoint x: 803, startPoint y: 388, endPoint x: 556, endPoint y: 393, distance: 247.6
click at [556, 393] on div "Describe your typical design process and methods" at bounding box center [850, 395] width 590 height 23
click at [546, 399] on div at bounding box center [546, 399] width 0 height 0
click at [1137, 456] on div "What past project or job have you had that is most like this one and why?" at bounding box center [850, 462] width 590 height 23
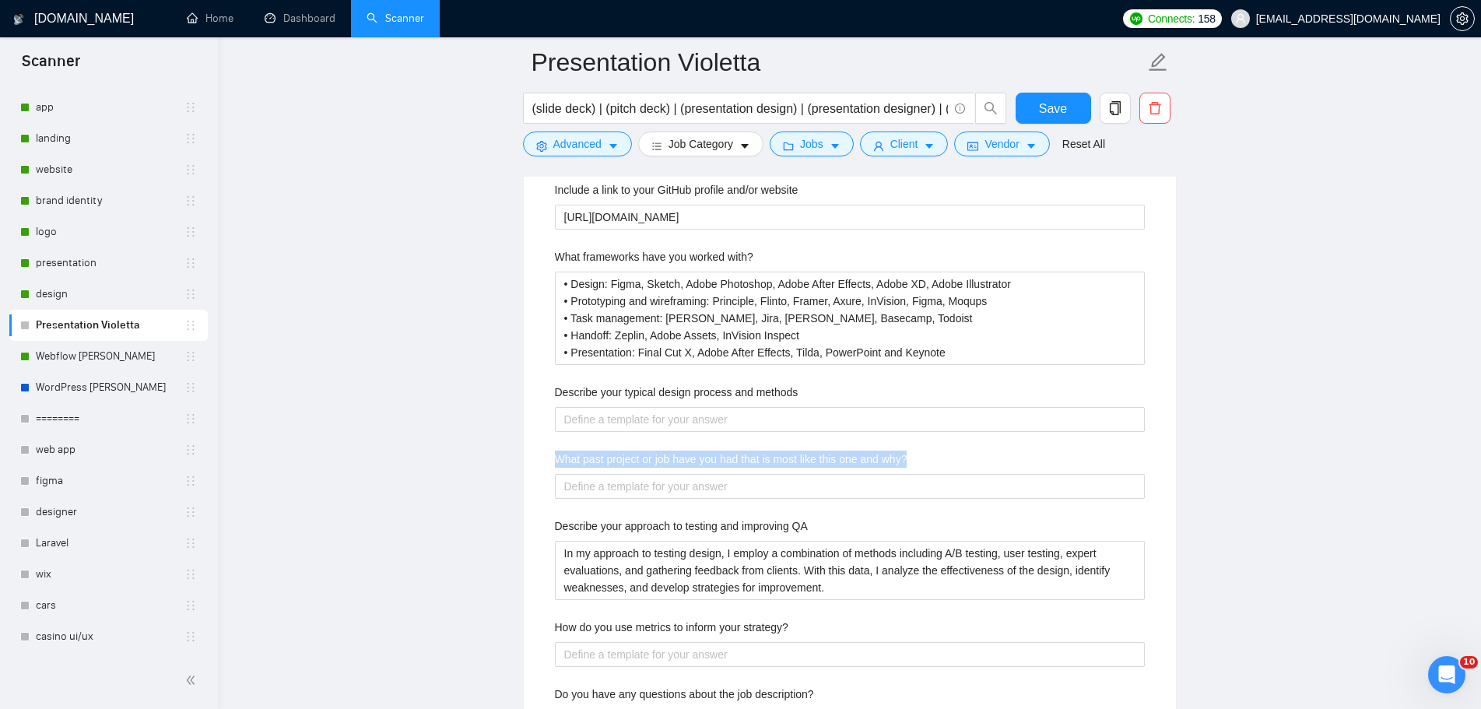
drag, startPoint x: 905, startPoint y: 456, endPoint x: 556, endPoint y: 457, distance: 348.8
click at [556, 457] on div "What past project or job have you had that is most like this one and why?" at bounding box center [850, 462] width 590 height 23
click at [546, 429] on div at bounding box center [546, 429] width 0 height 0
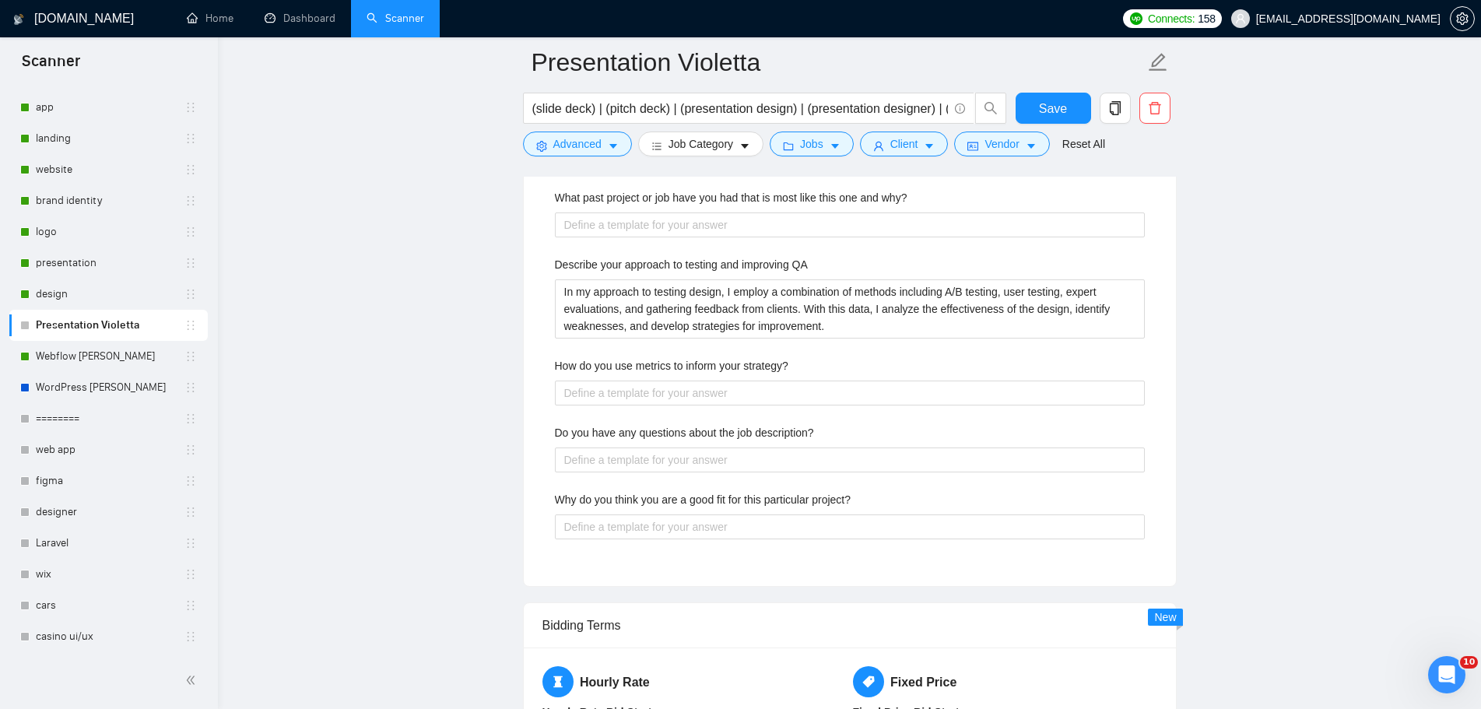
scroll to position [3036, 0]
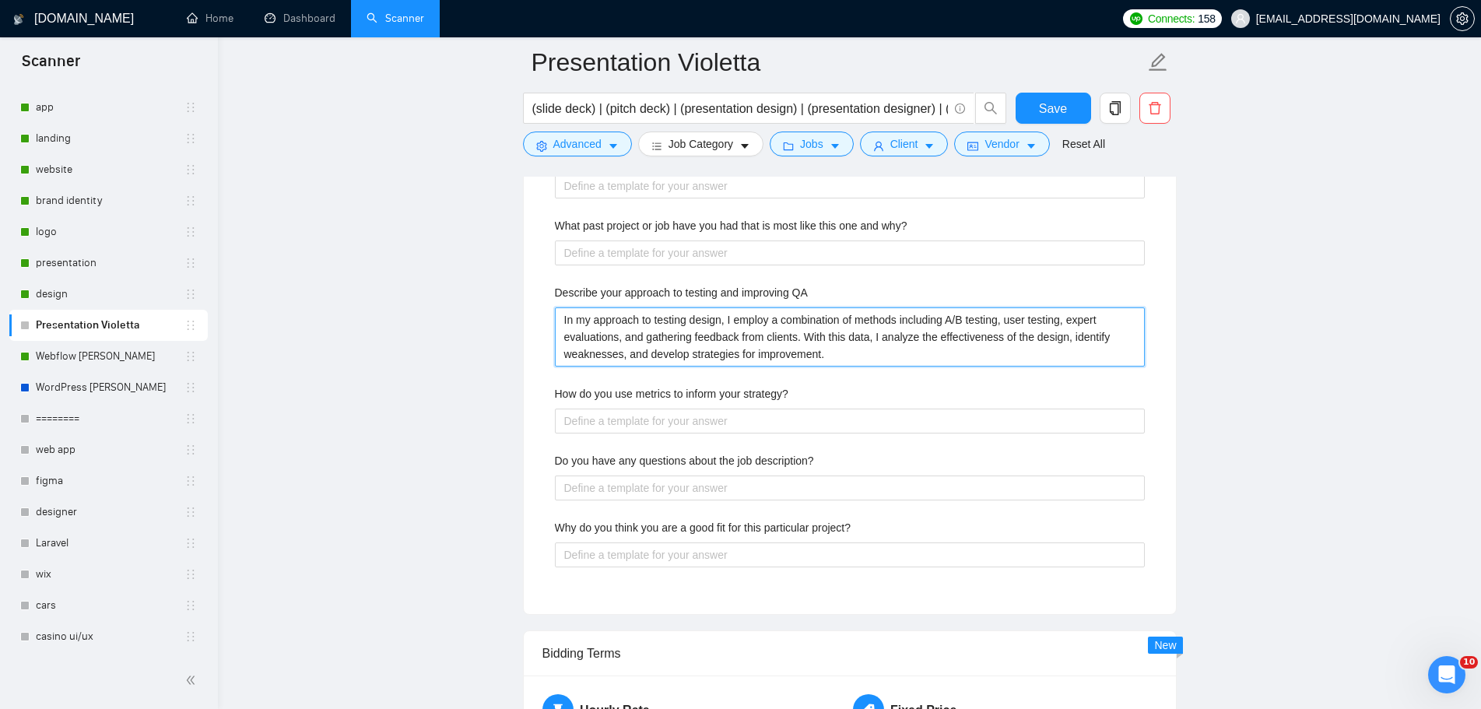
drag, startPoint x: 807, startPoint y: 351, endPoint x: 549, endPoint y: 323, distance: 260.0
click at [549, 323] on div "Describe your recent experience with similar projects Please take a look at my …" at bounding box center [850, 200] width 615 height 791
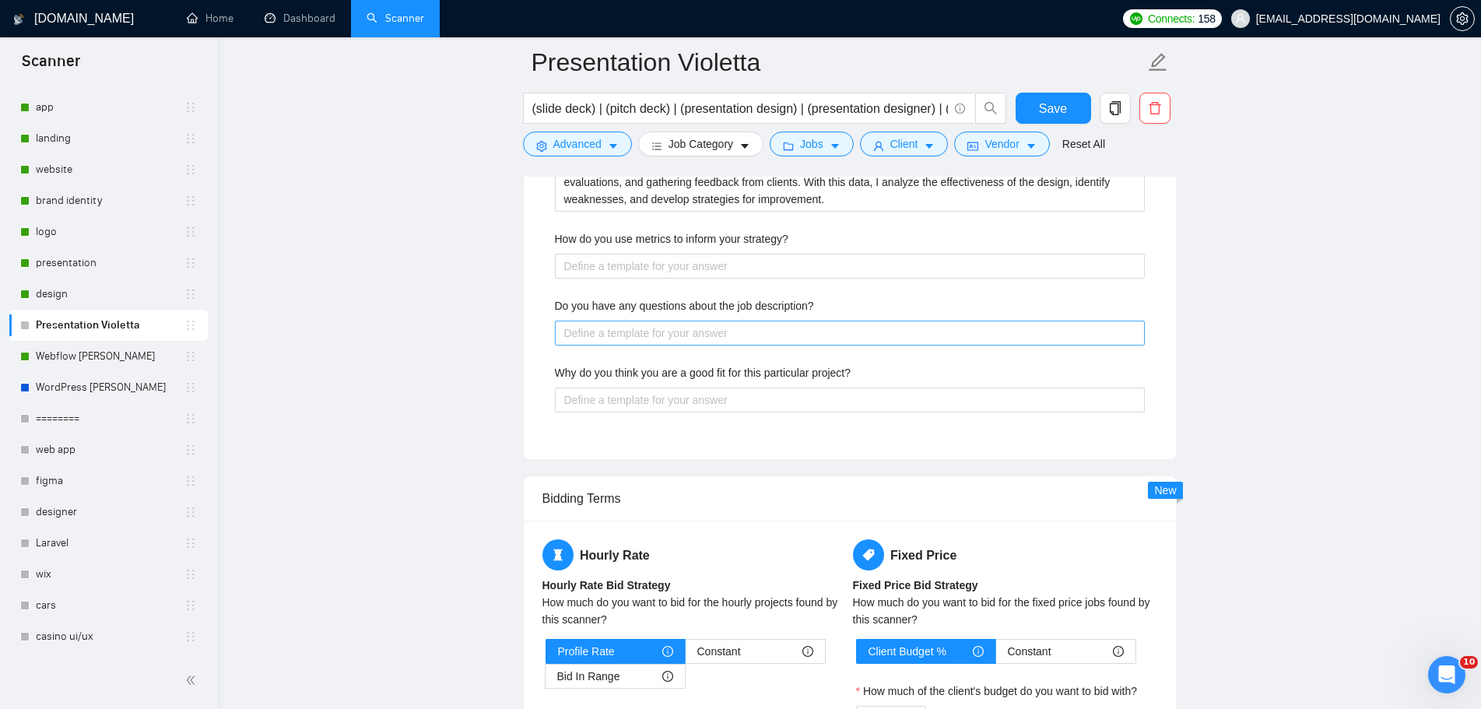
scroll to position [3192, 0]
drag, startPoint x: 817, startPoint y: 298, endPoint x: 554, endPoint y: 304, distance: 263.2
click at [554, 304] on div "Describe your recent experience with similar projects Please take a look at my …" at bounding box center [850, 44] width 615 height 791
click at [543, 312] on div at bounding box center [543, 312] width 0 height 0
click at [888, 297] on div "Do you have any questions about the job description?" at bounding box center [850, 308] width 590 height 23
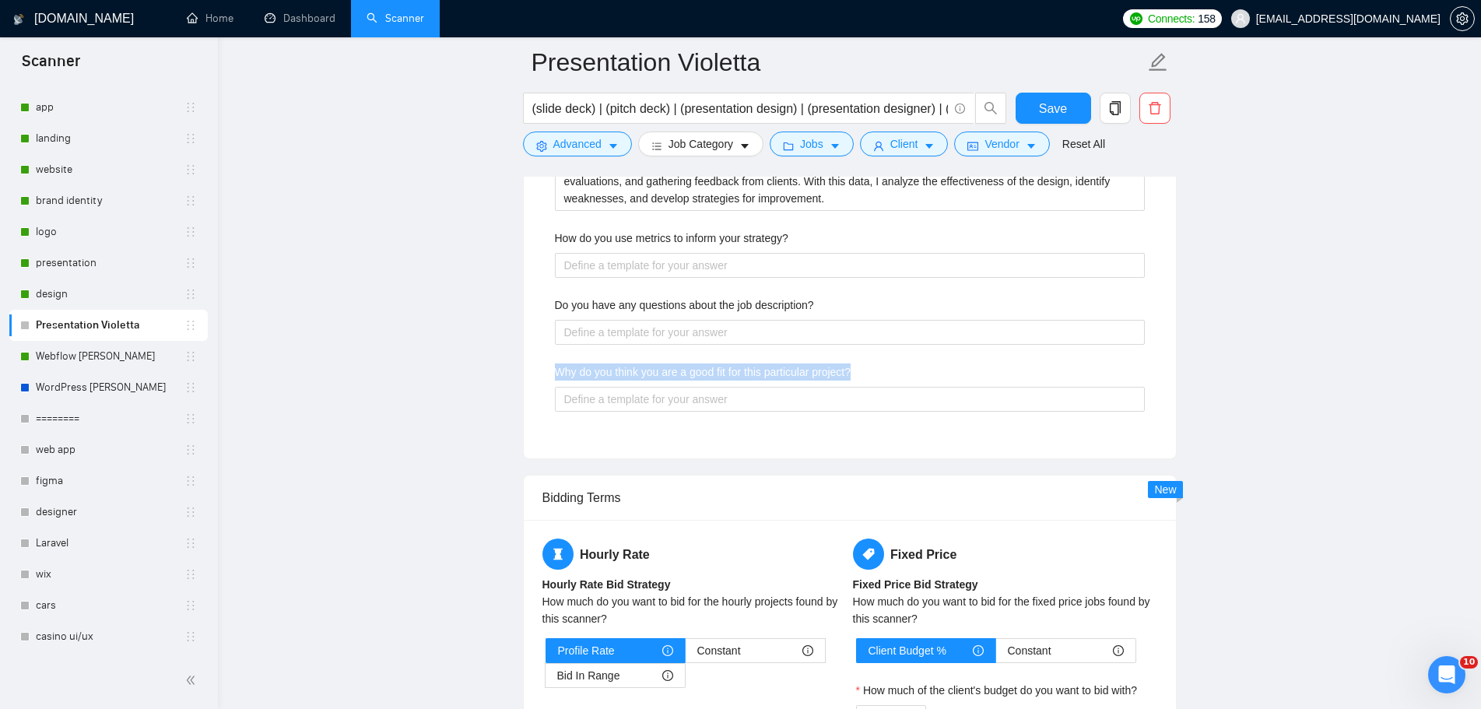
drag, startPoint x: 821, startPoint y: 369, endPoint x: 554, endPoint y: 372, distance: 266.3
click at [555, 372] on div "Why do you think you are a good fit for this particular project?" at bounding box center [850, 375] width 590 height 23
click at [544, 379] on div at bounding box center [544, 379] width 0 height 0
click at [849, 412] on div "Describe your recent experience with similar projects Please take a look at my …" at bounding box center [850, 44] width 615 height 791
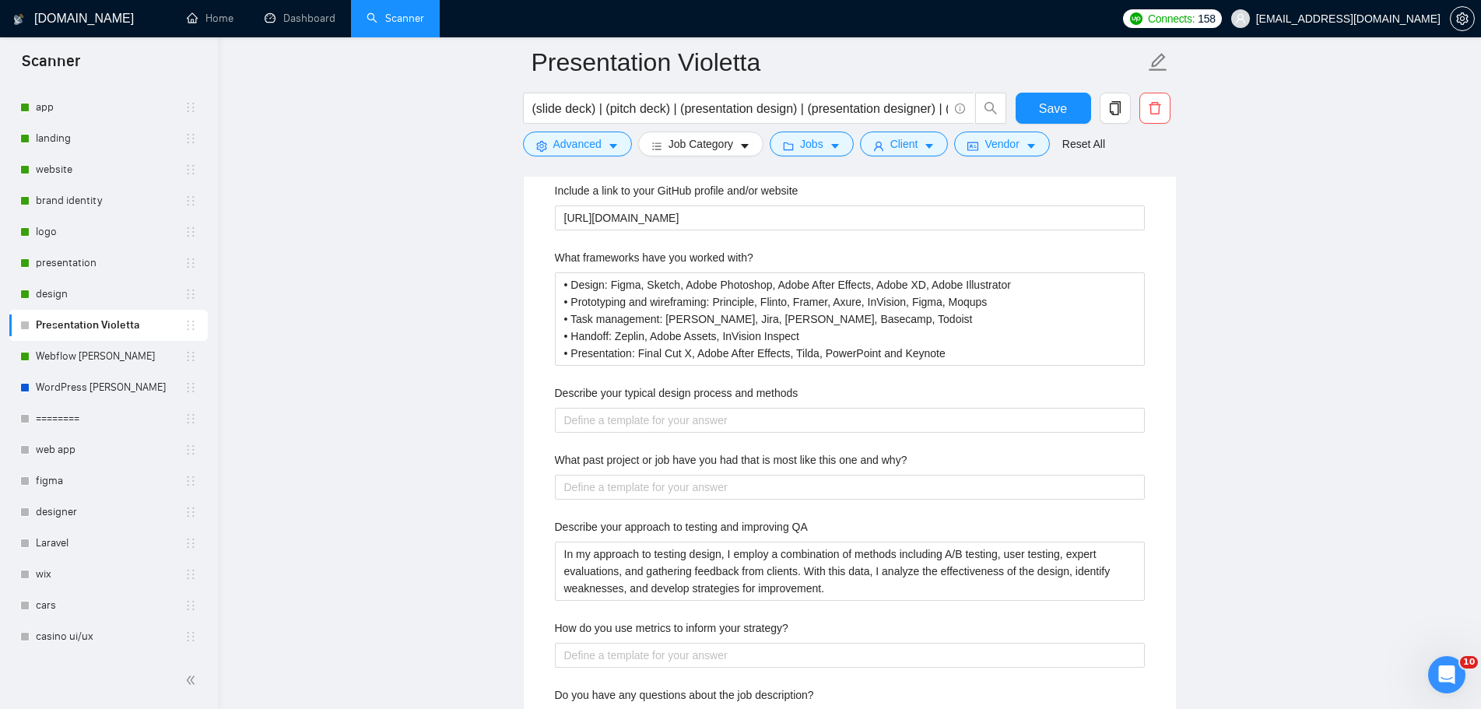
scroll to position [2803, 0]
drag, startPoint x: 817, startPoint y: 388, endPoint x: 558, endPoint y: 393, distance: 259.3
click at [558, 393] on div "Describe your typical design process and methods" at bounding box center [850, 395] width 590 height 23
click at [548, 399] on div at bounding box center [548, 399] width 0 height 0
click at [891, 432] on div "Describe your recent experience with similar projects Please take a look at my …" at bounding box center [850, 433] width 615 height 791
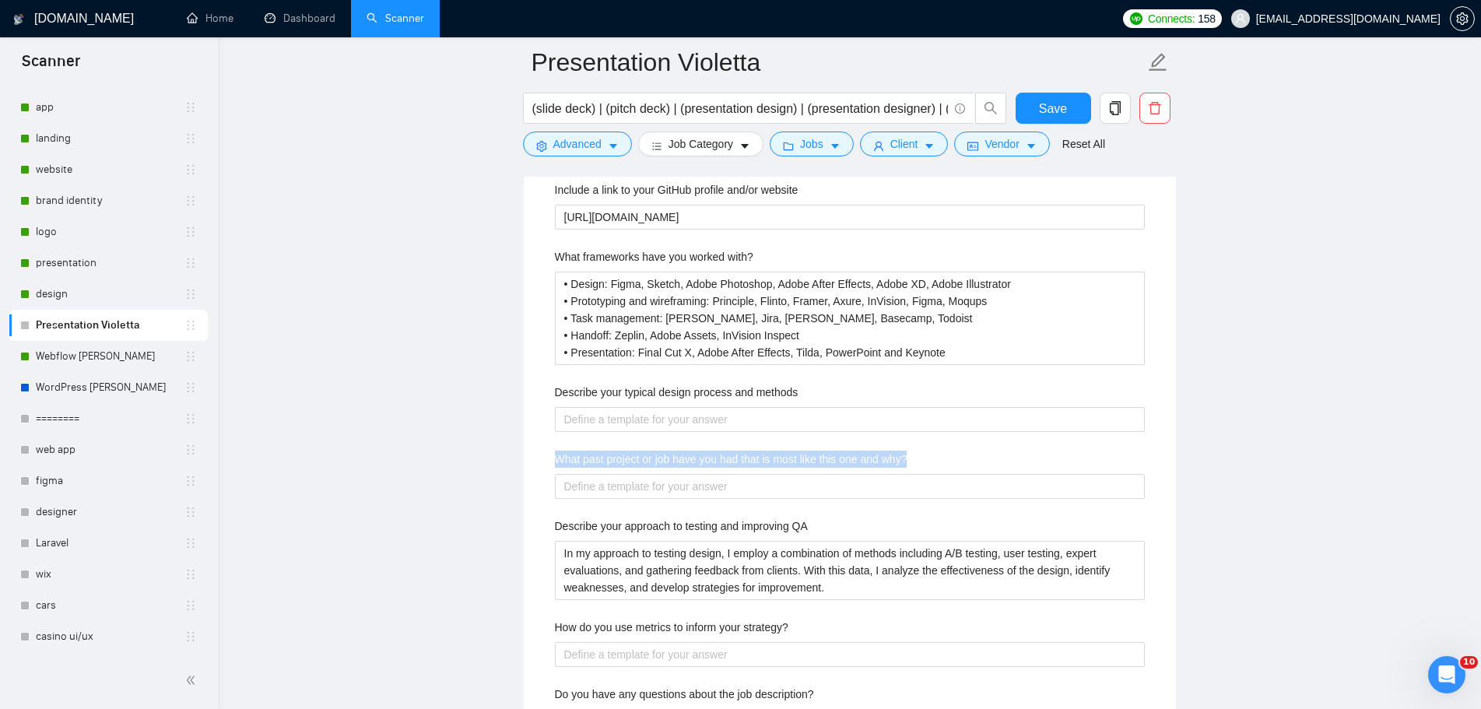
drag, startPoint x: 912, startPoint y: 455, endPoint x: 539, endPoint y: 450, distance: 372.9
click at [539, 450] on div "Default answer template: [Write a short and professional answer to the followin…" at bounding box center [850, 364] width 652 height 965
click at [529, 429] on div at bounding box center [529, 429] width 0 height 0
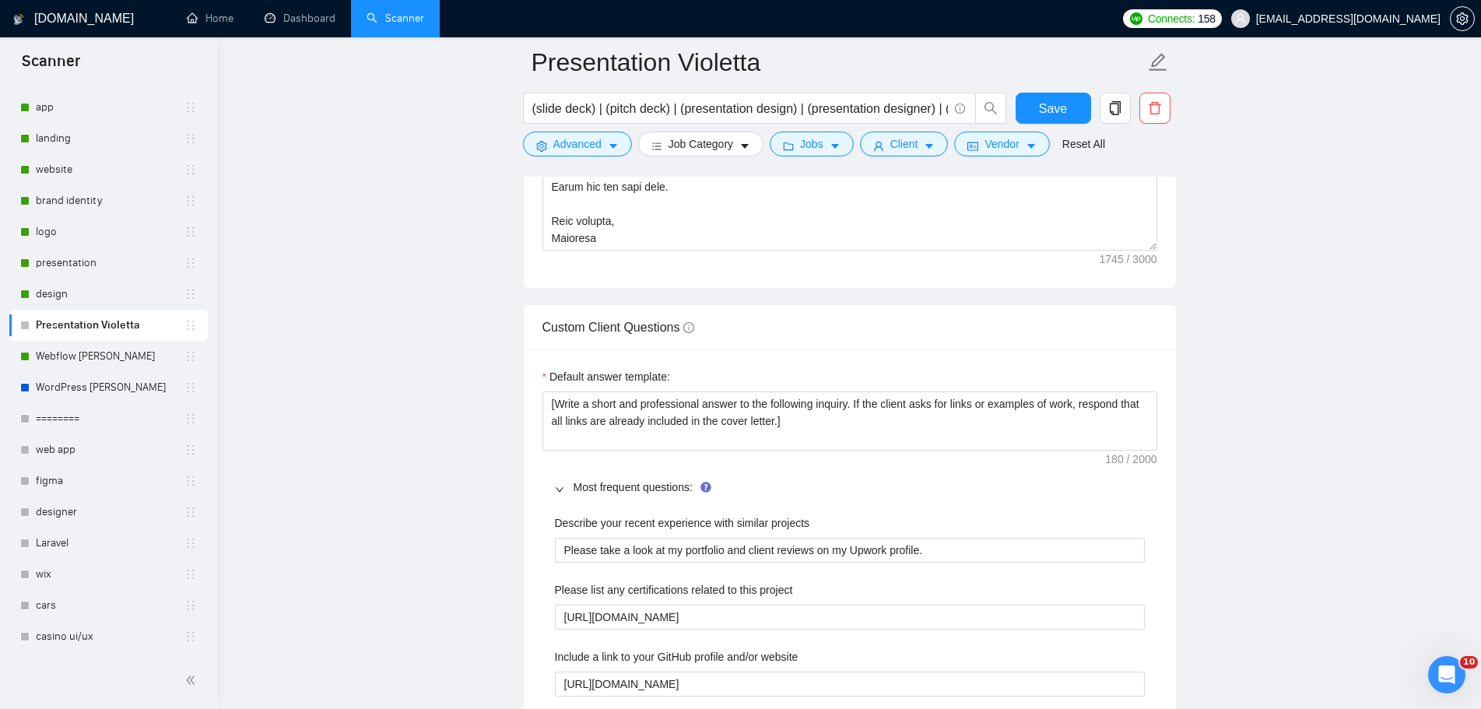
click at [1237, 365] on main "Presentation Violetta (slide deck) | (pitch deck) | (presentation design) | (pr…" at bounding box center [850, 359] width 1214 height 5265
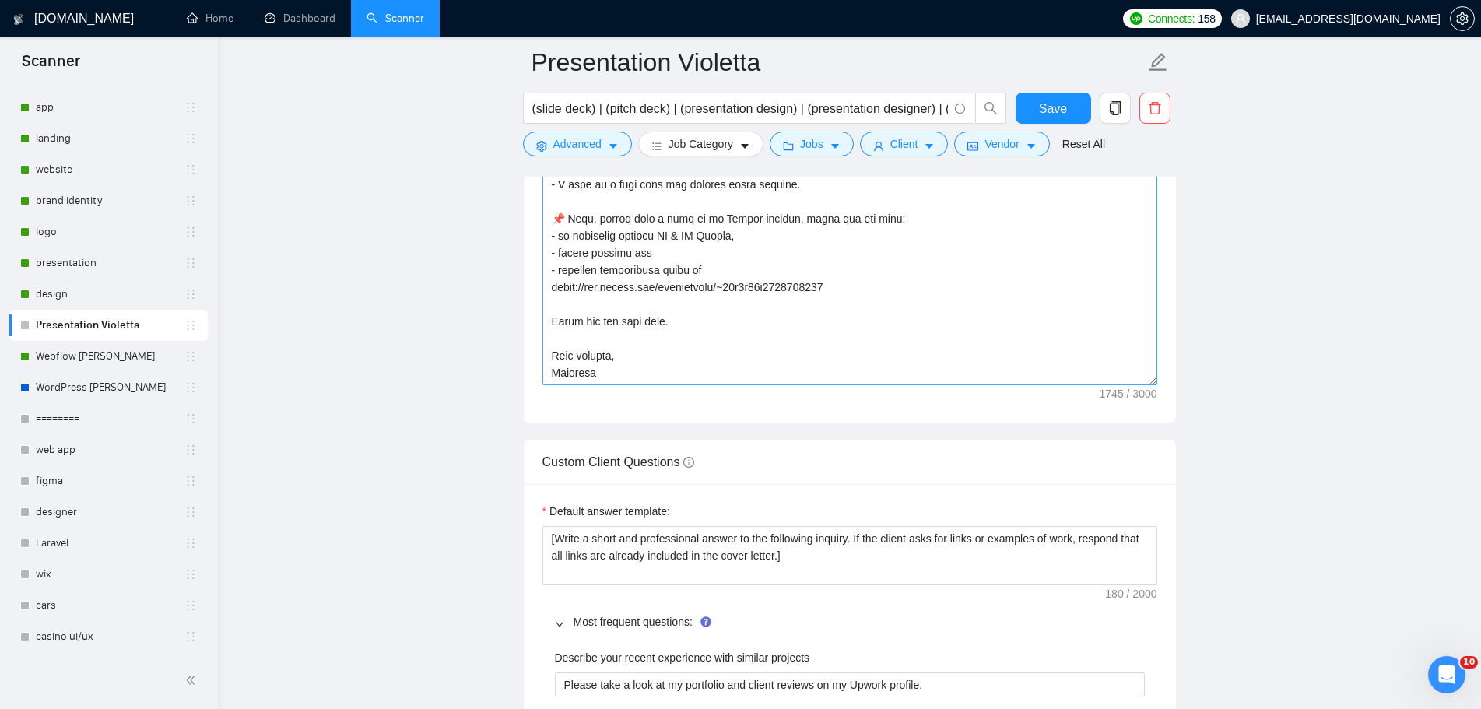
scroll to position [2024, 0]
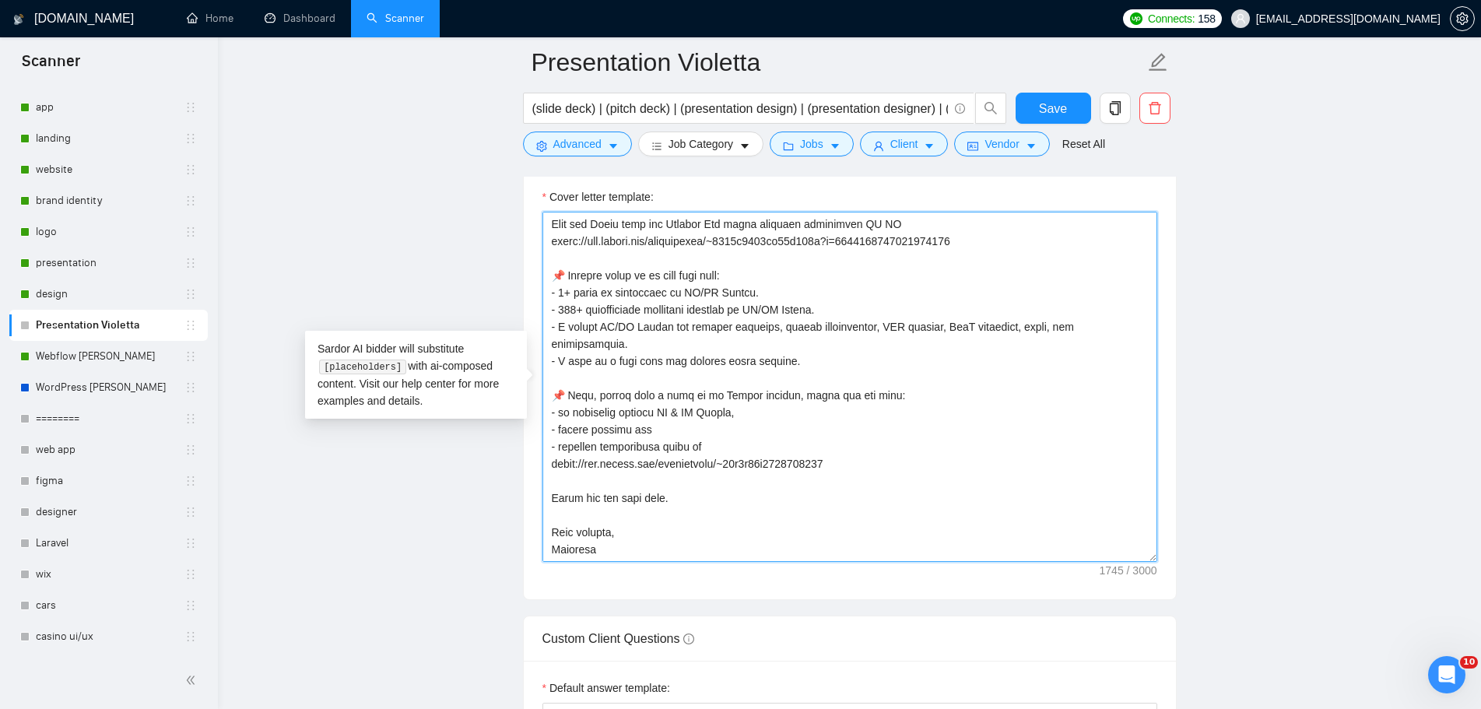
drag, startPoint x: 825, startPoint y: 310, endPoint x: 557, endPoint y: 307, distance: 268.6
click at [557, 307] on textarea "Cover letter template:" at bounding box center [850, 387] width 615 height 350
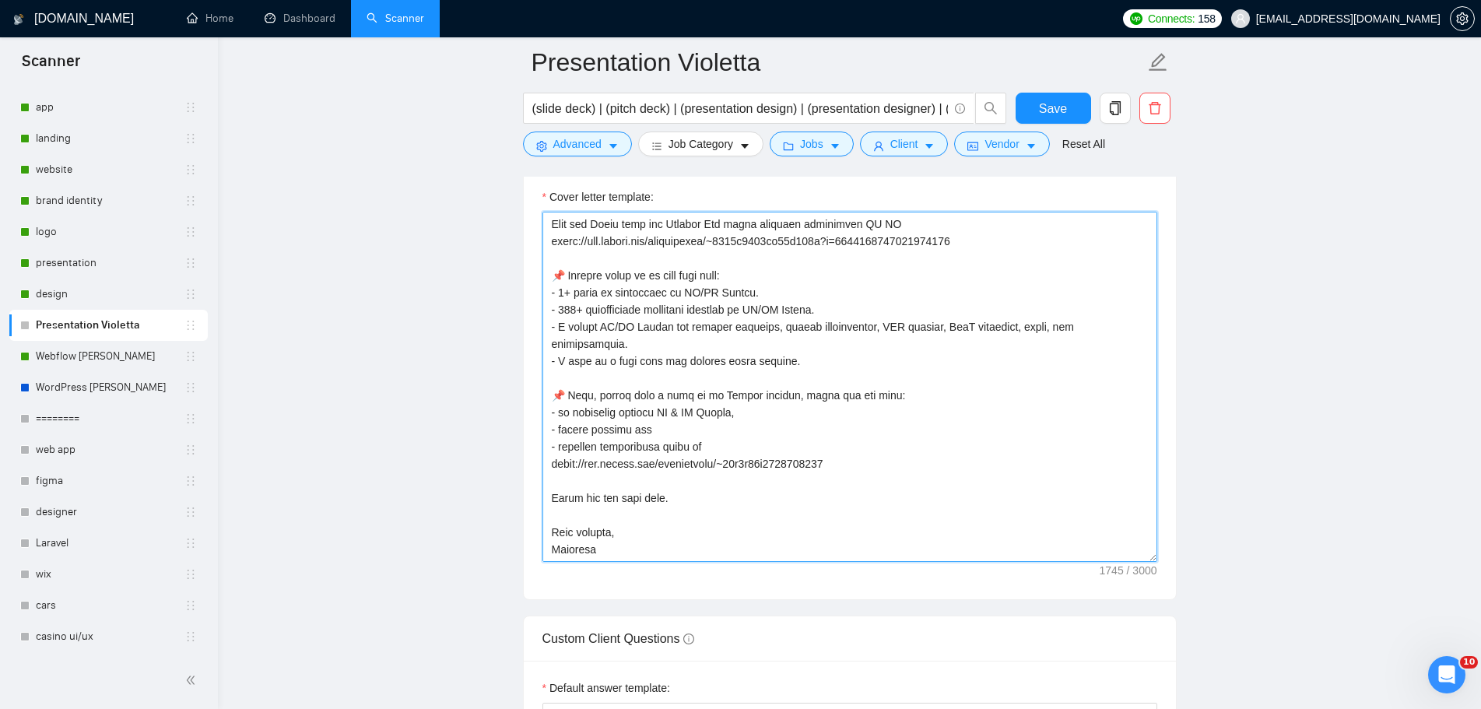
click at [757, 330] on textarea "Cover letter template:" at bounding box center [850, 387] width 615 height 350
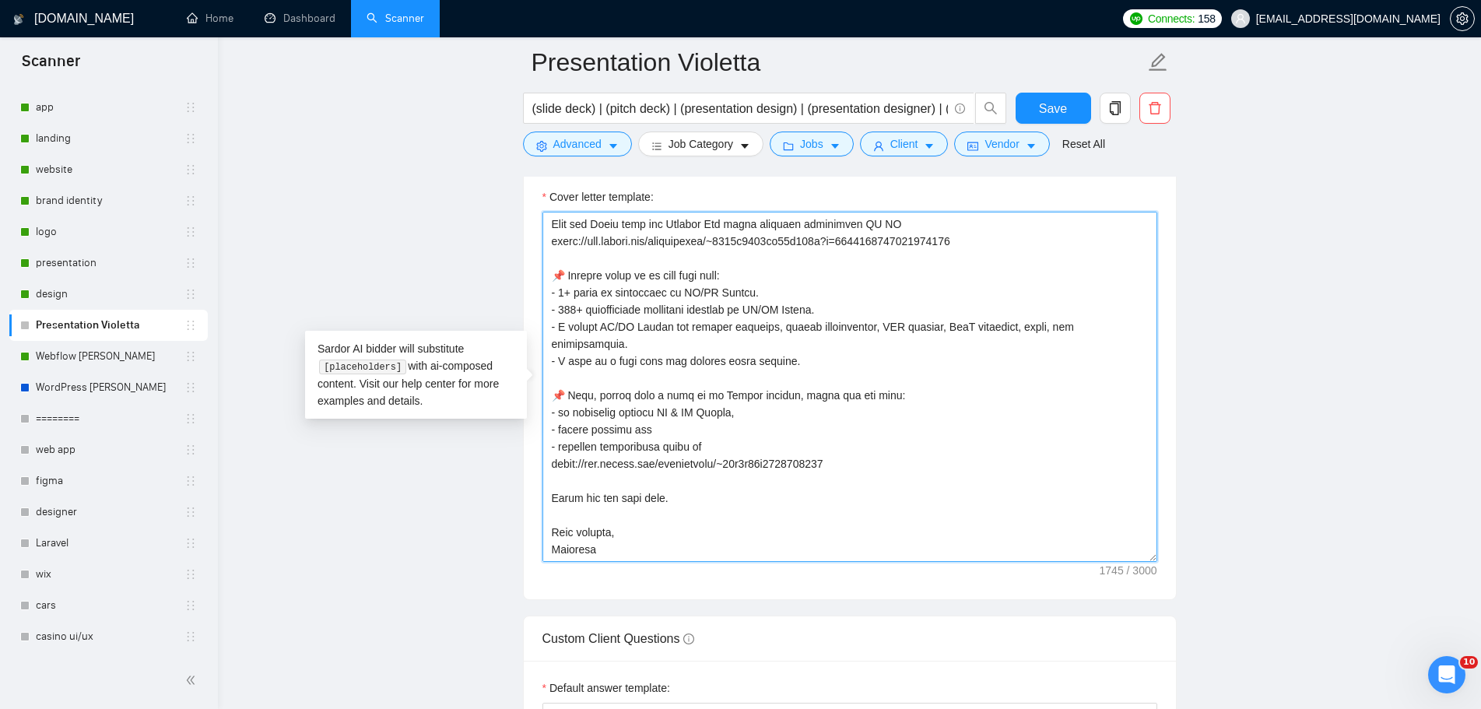
drag, startPoint x: 782, startPoint y: 301, endPoint x: 750, endPoint y: 311, distance: 33.3
click at [750, 311] on textarea "Cover letter template:" at bounding box center [850, 387] width 615 height 350
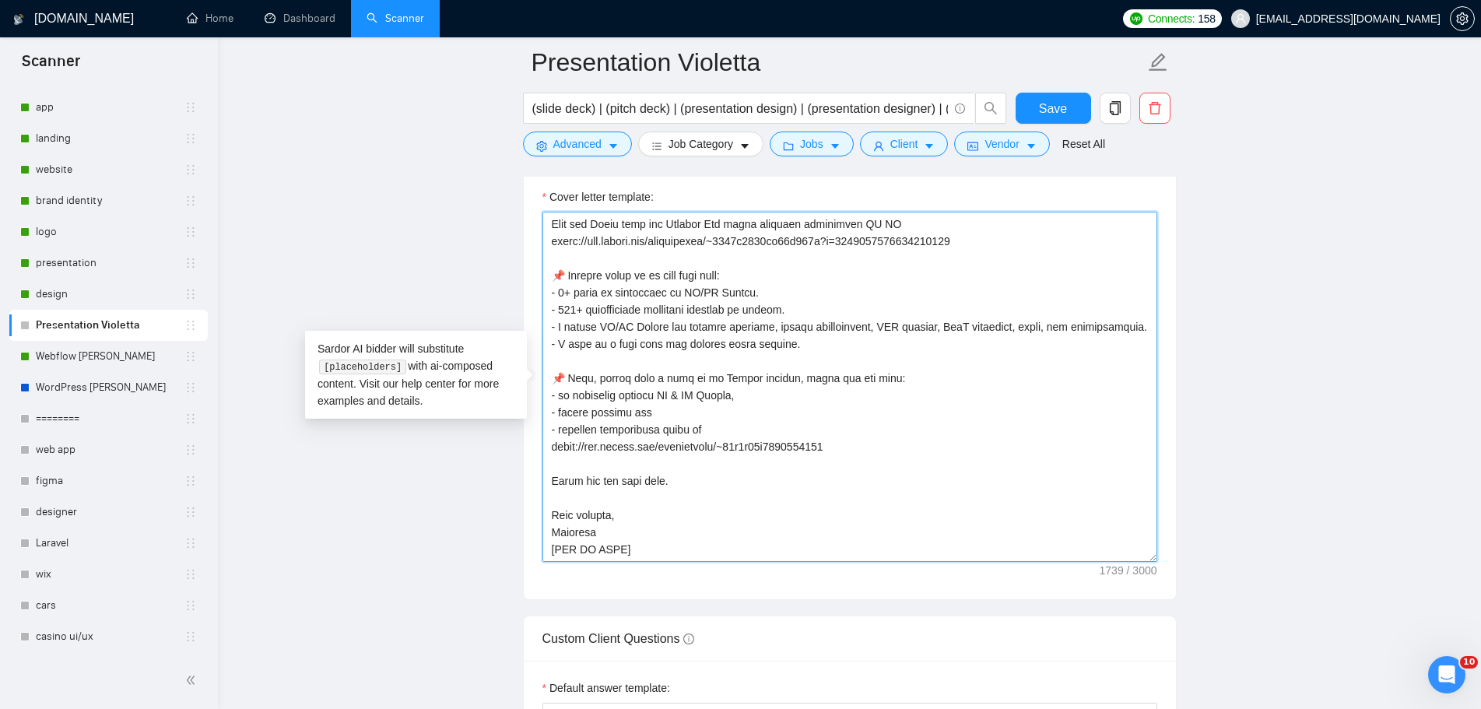
click at [971, 452] on textarea "Cover letter template:" at bounding box center [850, 387] width 615 height 350
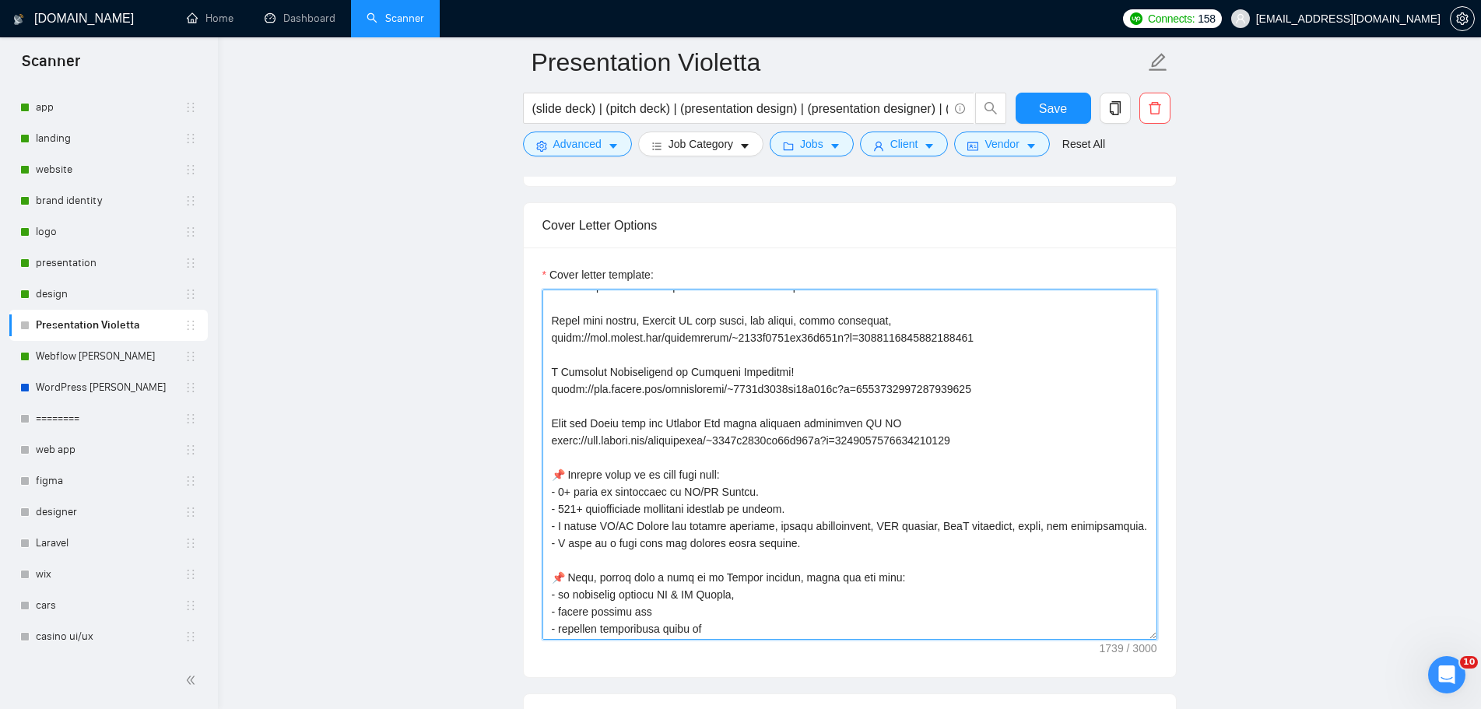
scroll to position [156, 0]
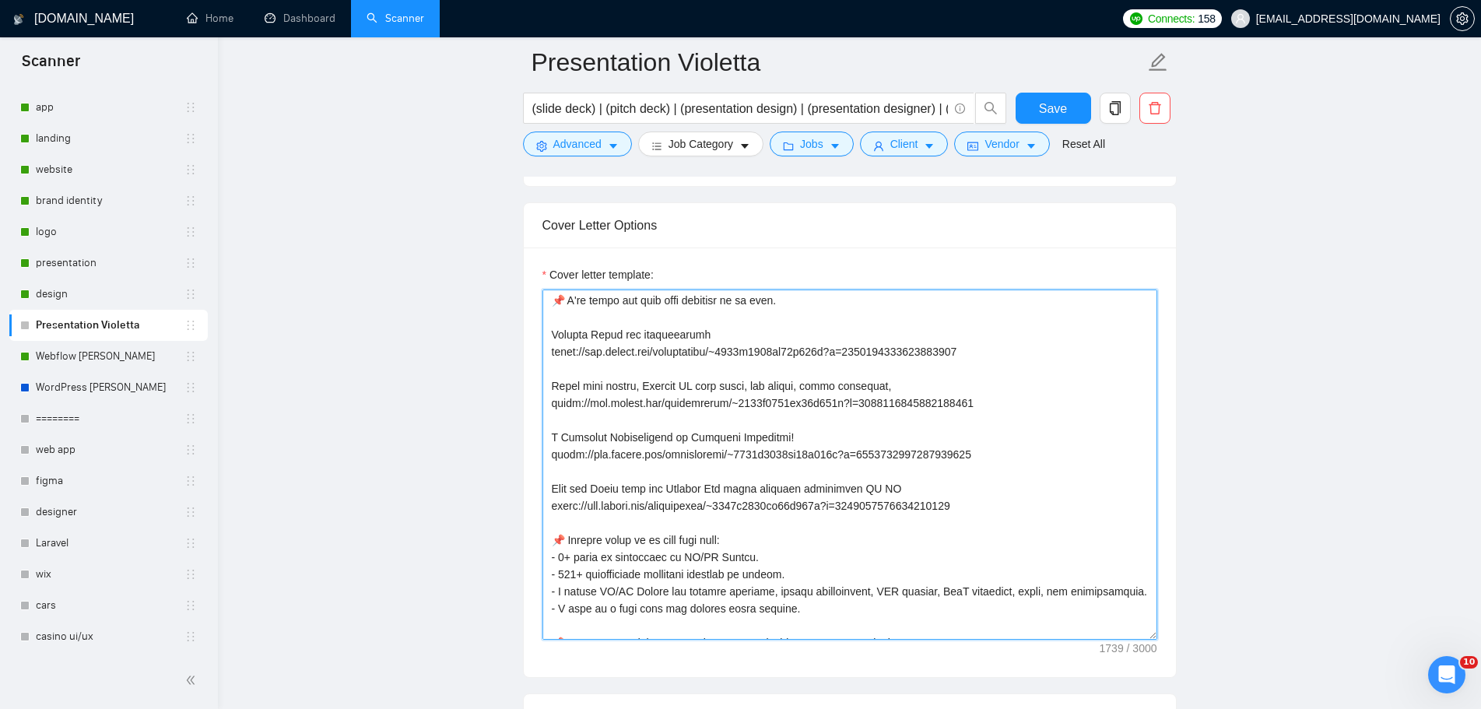
type textarea "👋 [Lorem i dolorsit ametcons adipi eli seddoe't inci, (ut lab et dolorema). Ali…"
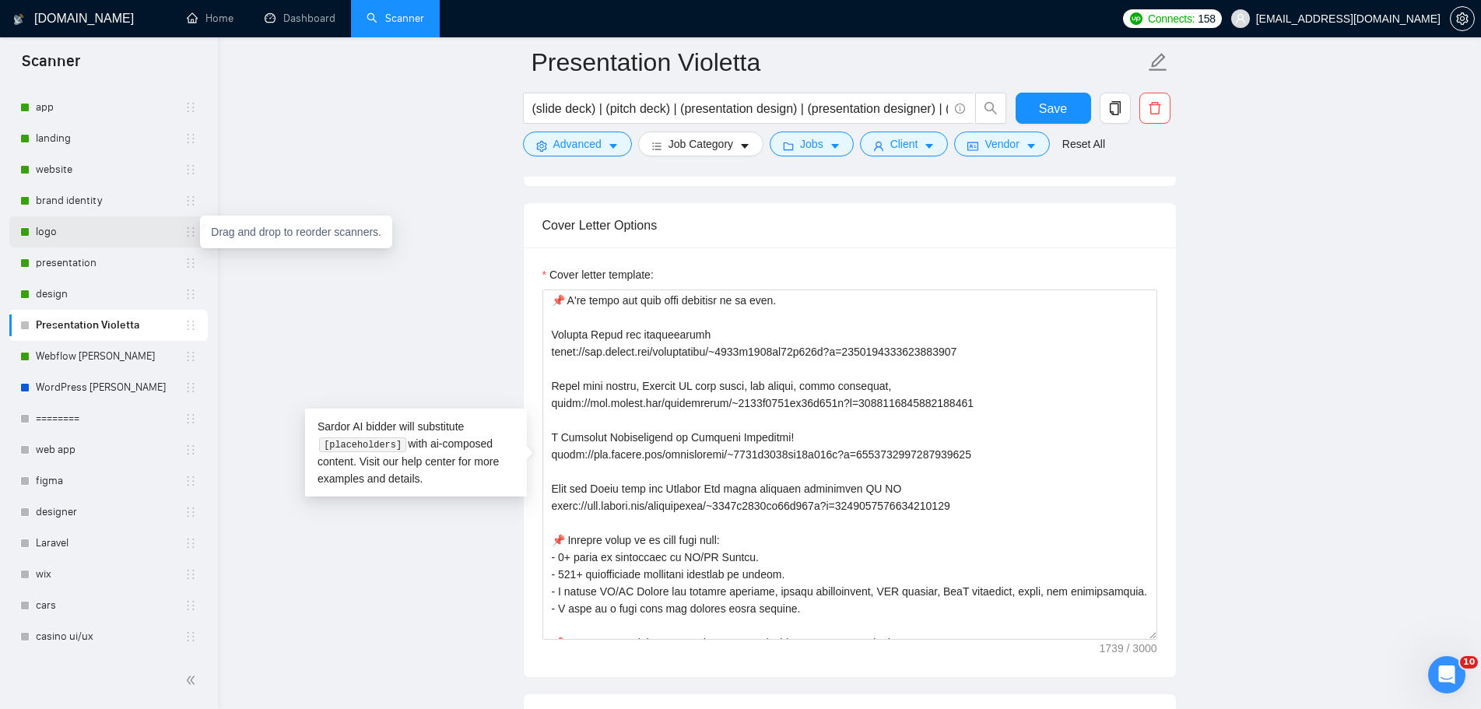
click at [143, 230] on link "logo" at bounding box center [110, 231] width 149 height 31
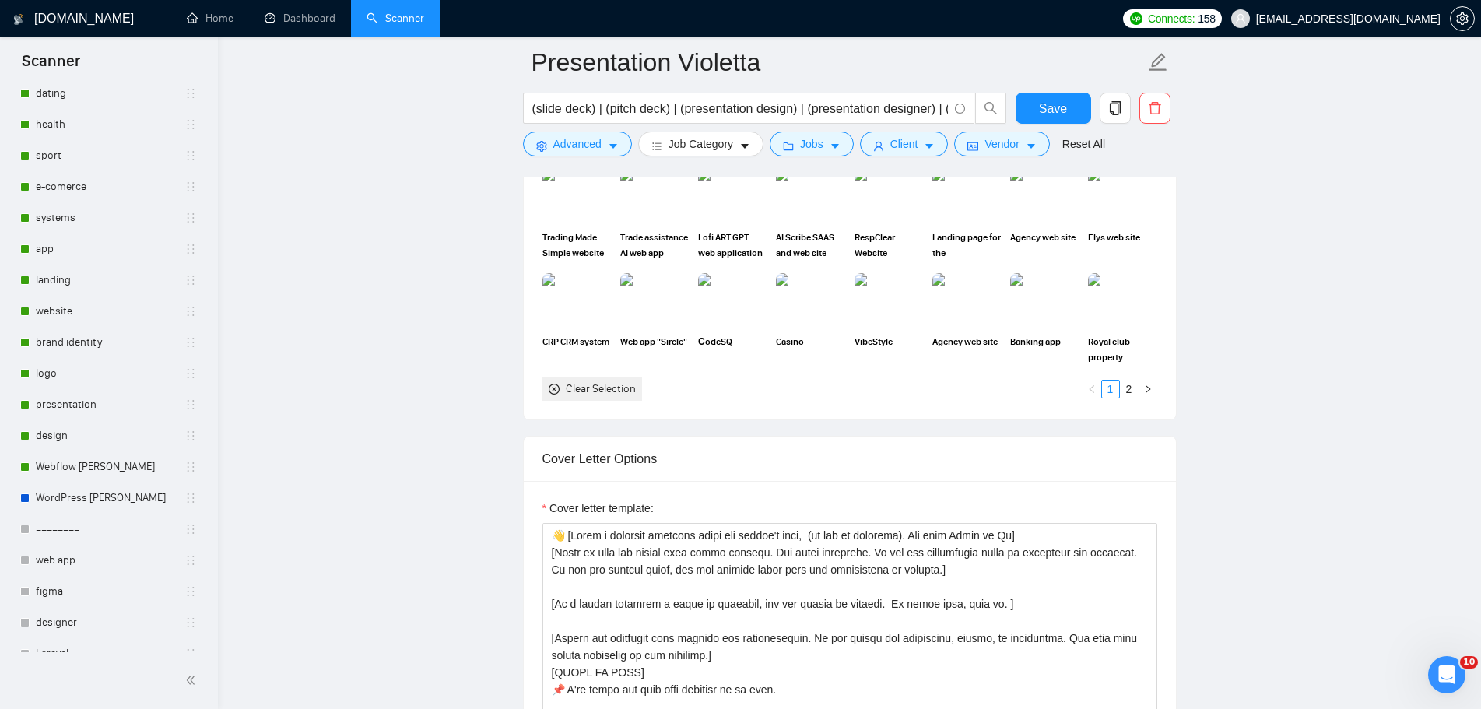
scroll to position [221, 0]
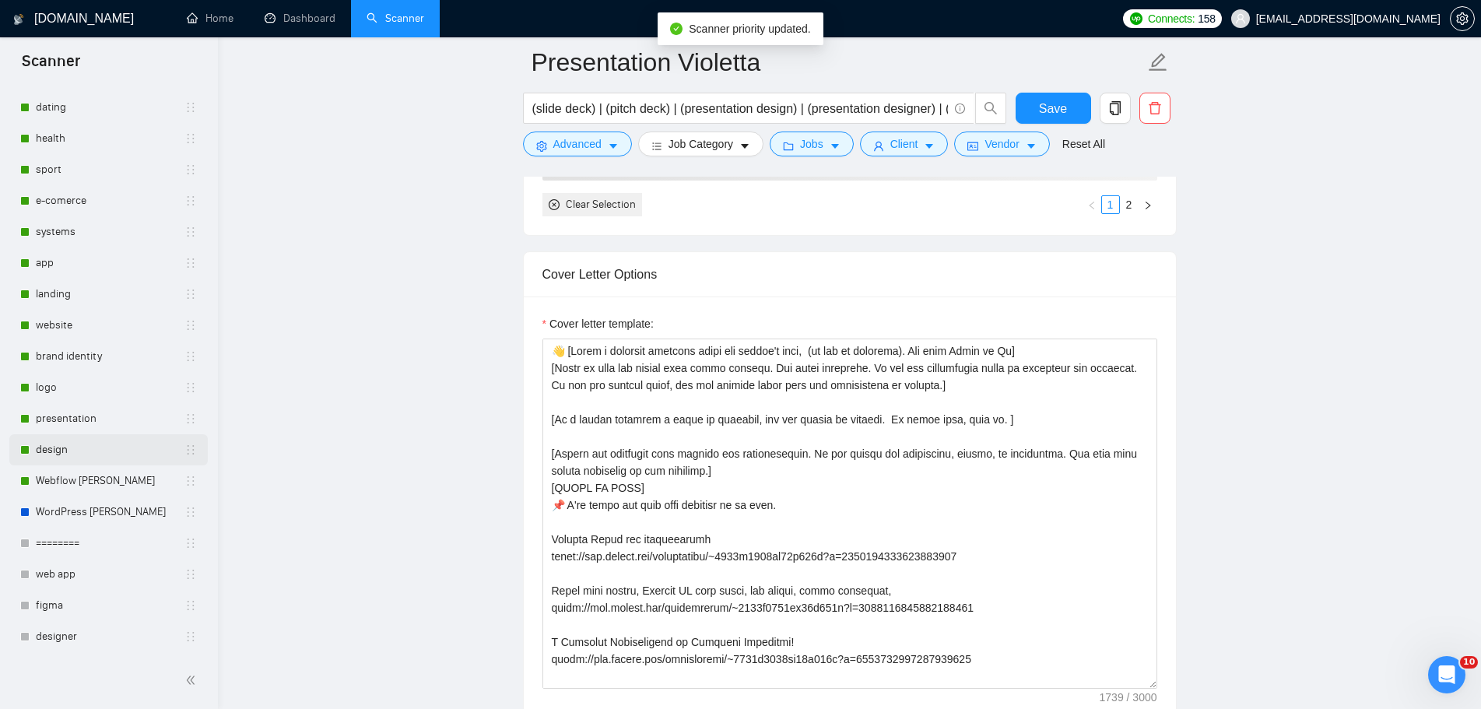
click at [70, 448] on link "design" at bounding box center [110, 449] width 149 height 31
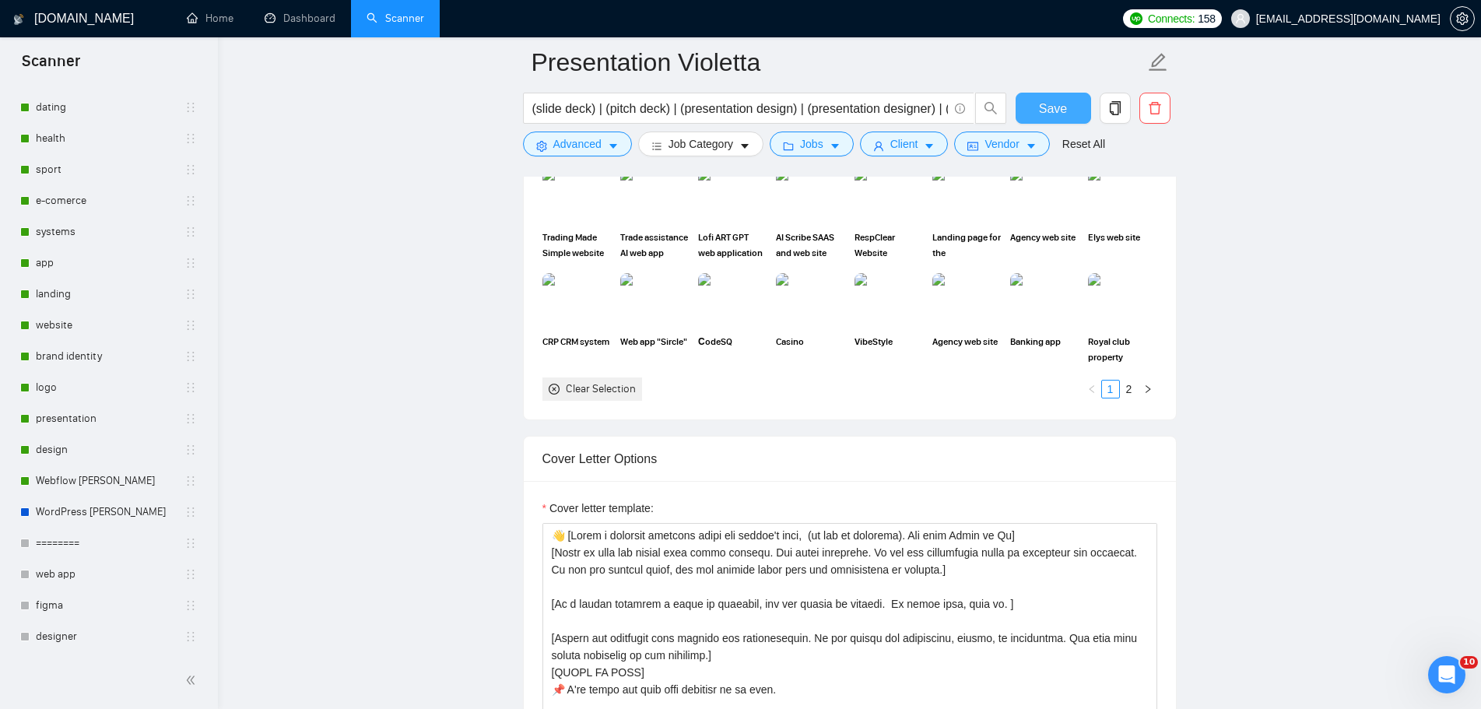
click at [1065, 110] on span "Save" at bounding box center [1053, 108] width 28 height 19
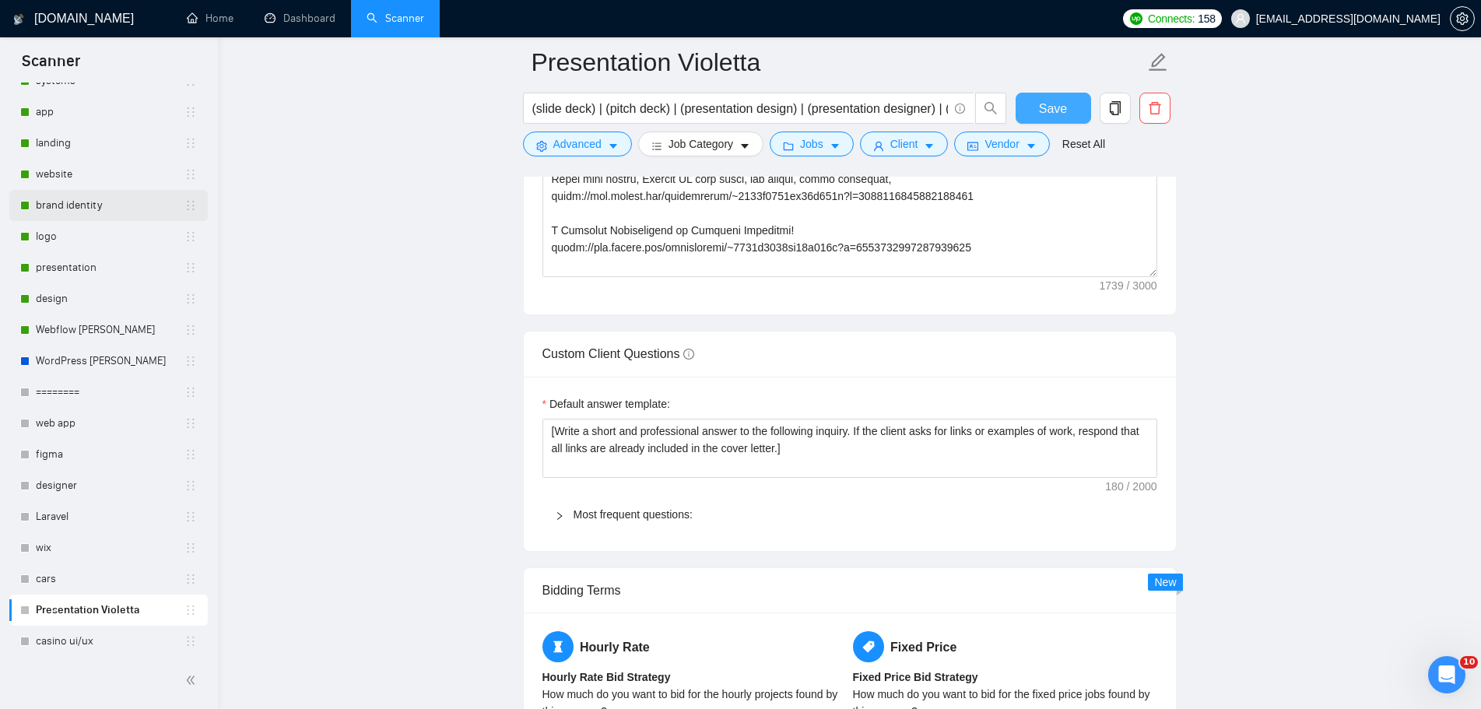
scroll to position [143, 0]
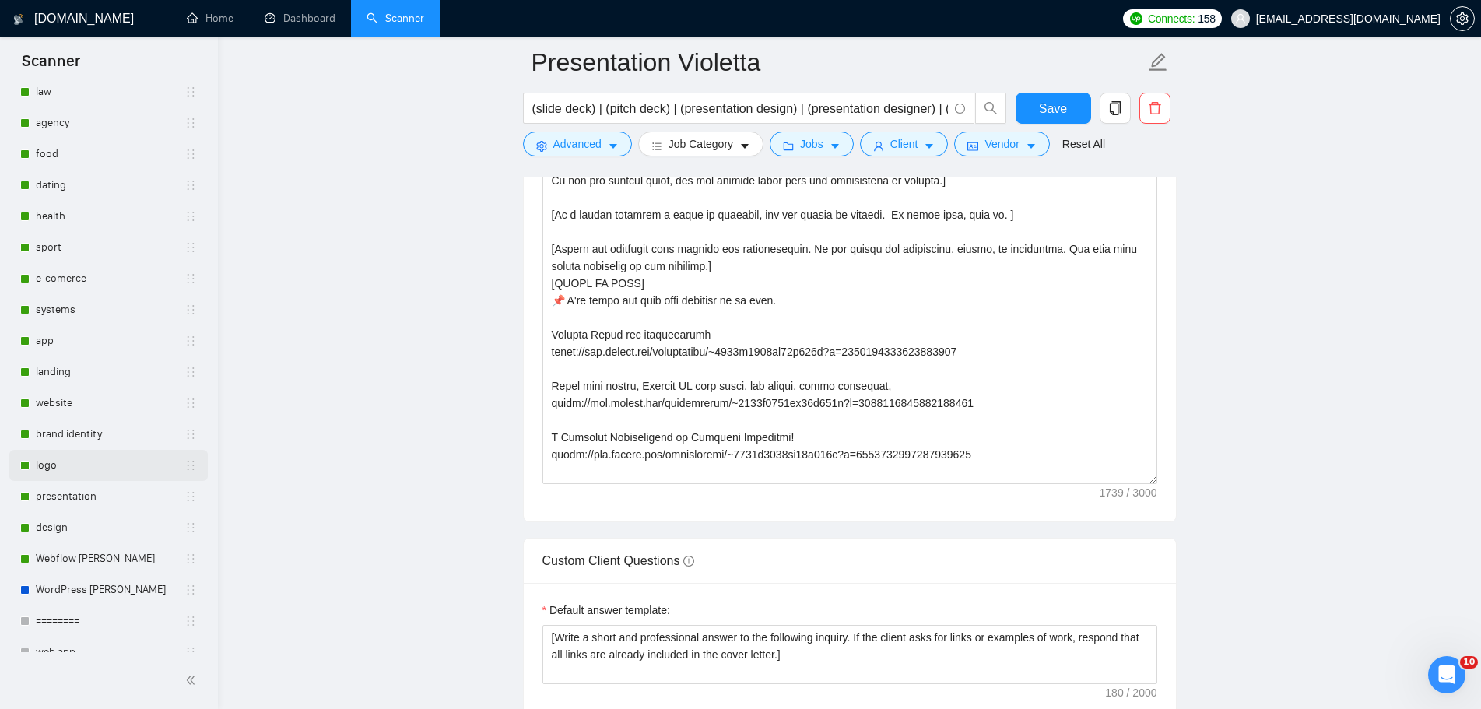
click at [141, 463] on link "logo" at bounding box center [110, 465] width 149 height 31
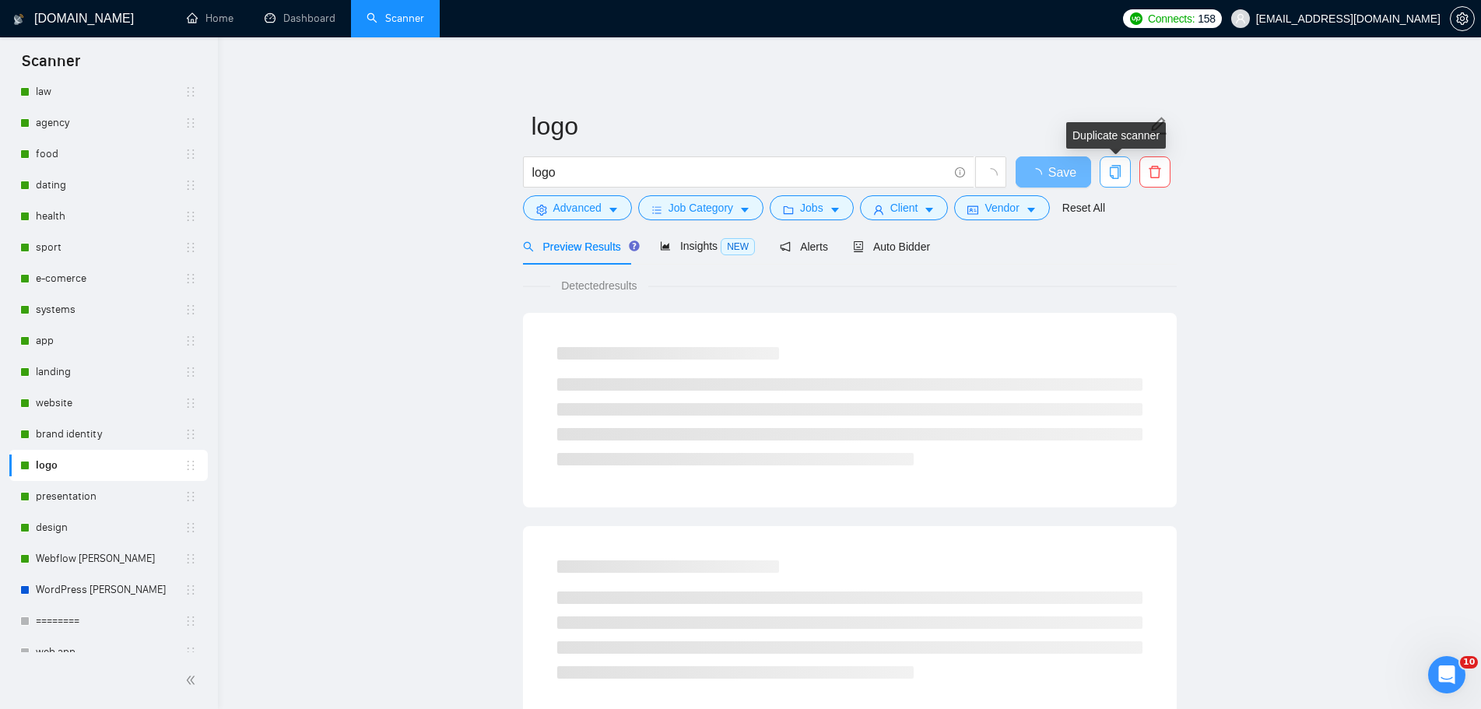
click at [1126, 172] on span "copy" at bounding box center [1116, 172] width 30 height 14
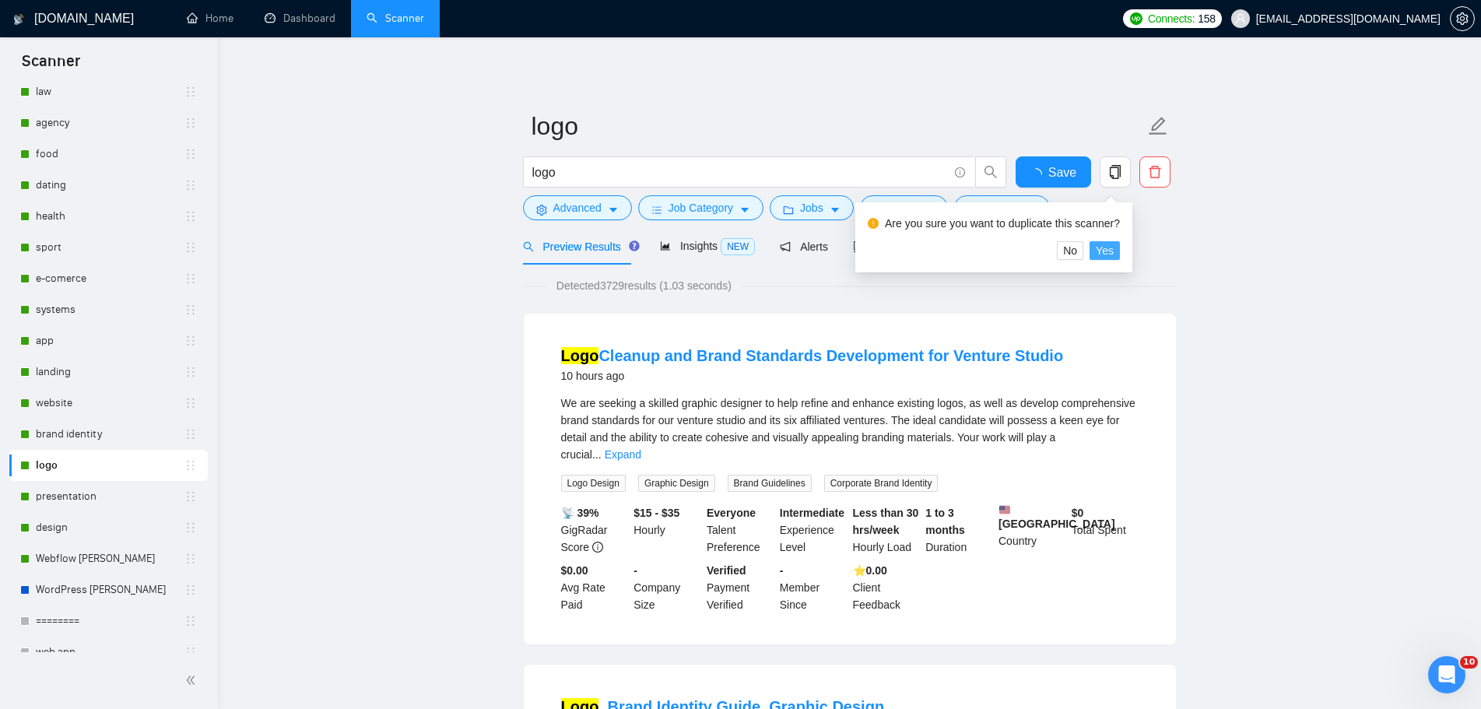
click at [1105, 252] on span "Yes" at bounding box center [1105, 250] width 18 height 17
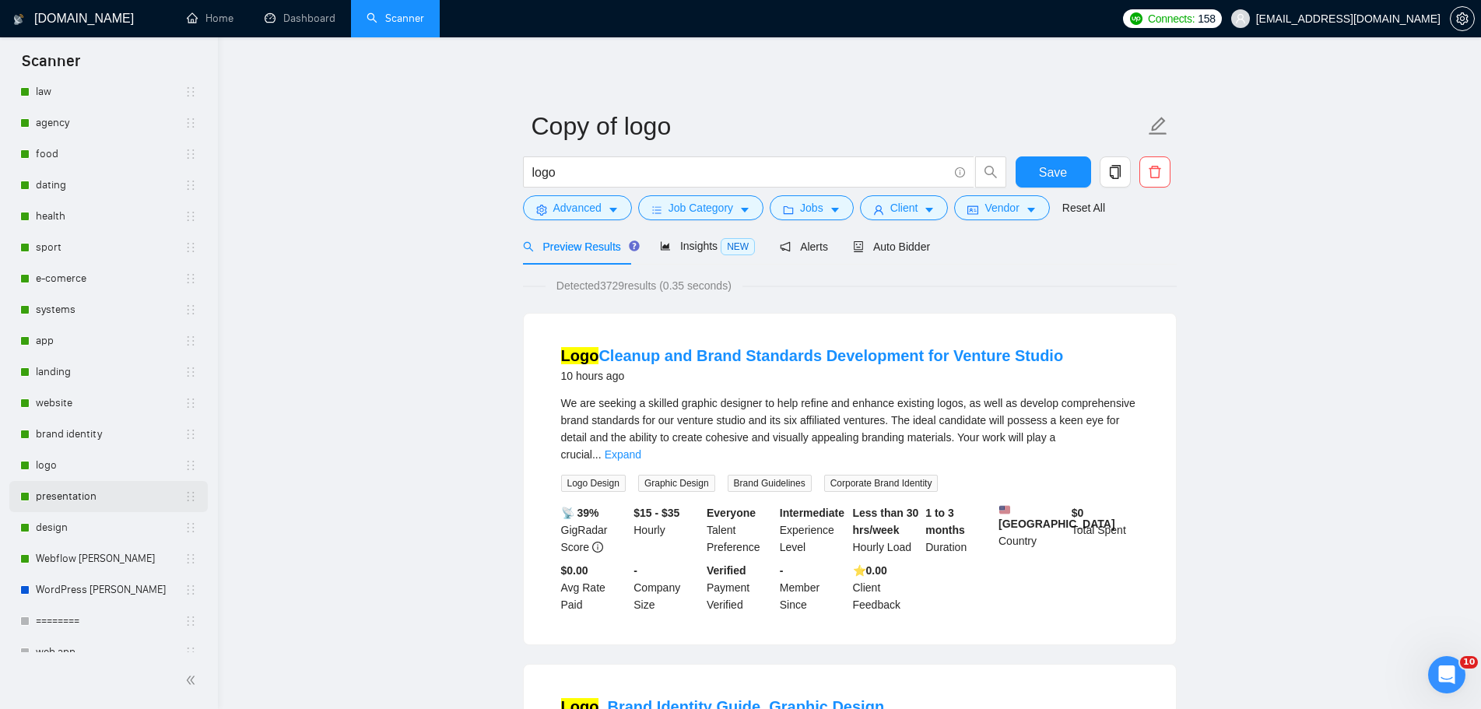
scroll to position [408, 0]
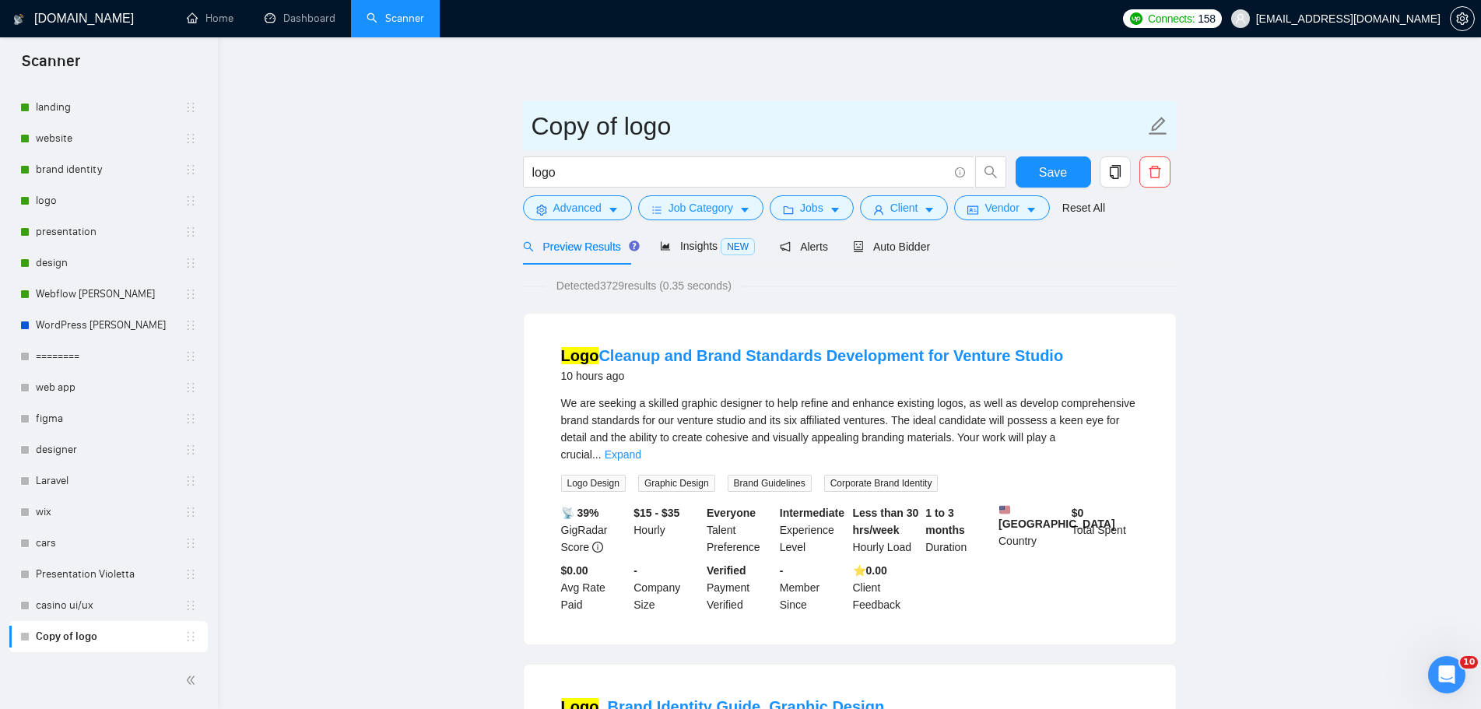
click at [1162, 130] on icon "edit" at bounding box center [1158, 126] width 20 height 20
drag, startPoint x: 630, startPoint y: 128, endPoint x: 490, endPoint y: 128, distance: 139.4
type input "Logo Violetta"
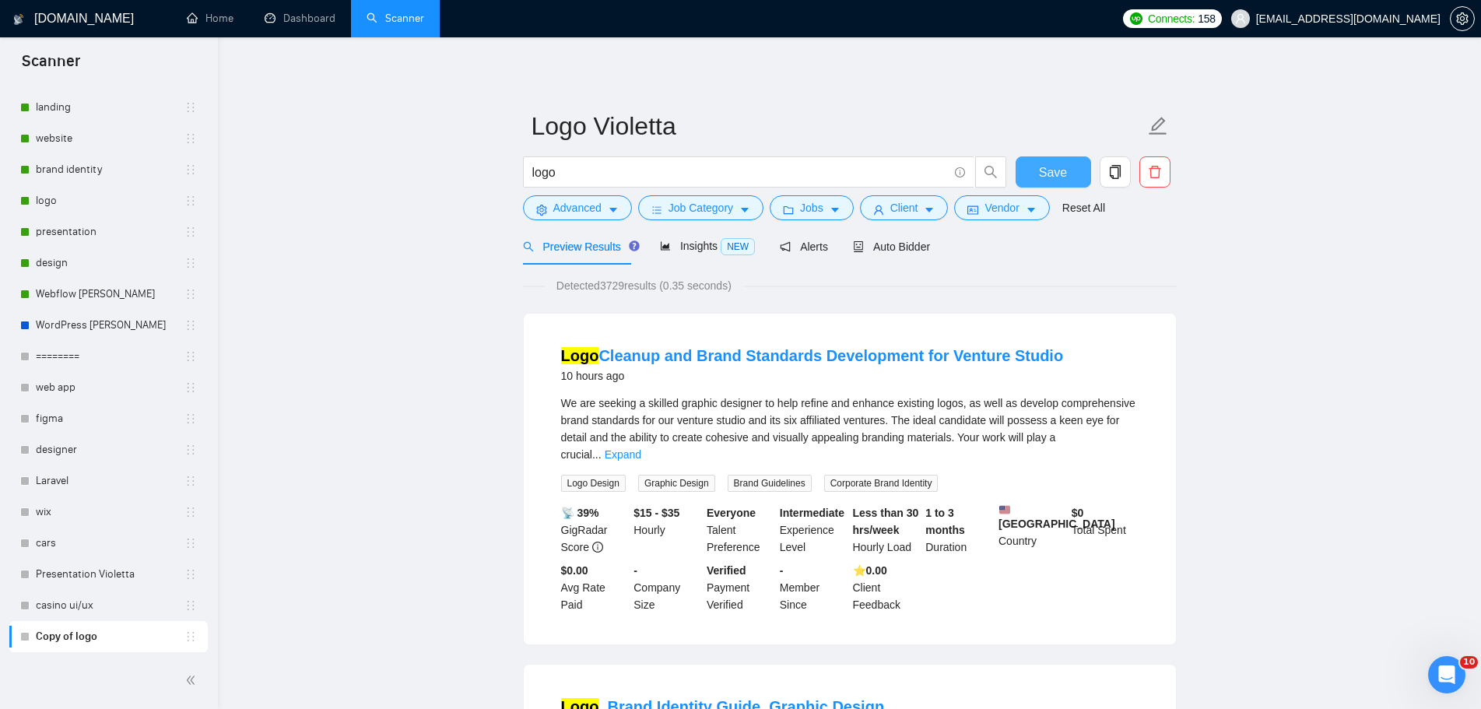
click at [1071, 179] on button "Save" at bounding box center [1054, 171] width 76 height 31
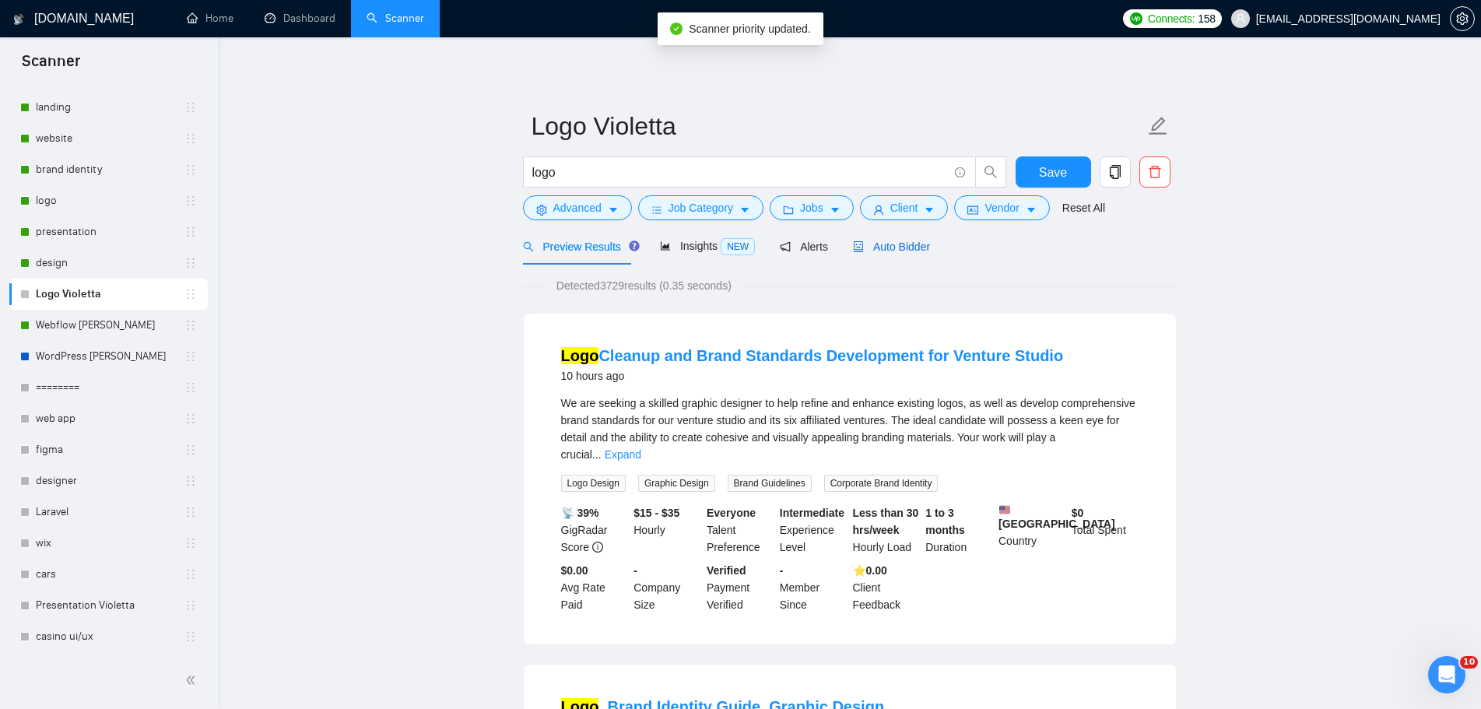
click at [898, 248] on span "Auto Bidder" at bounding box center [891, 247] width 77 height 12
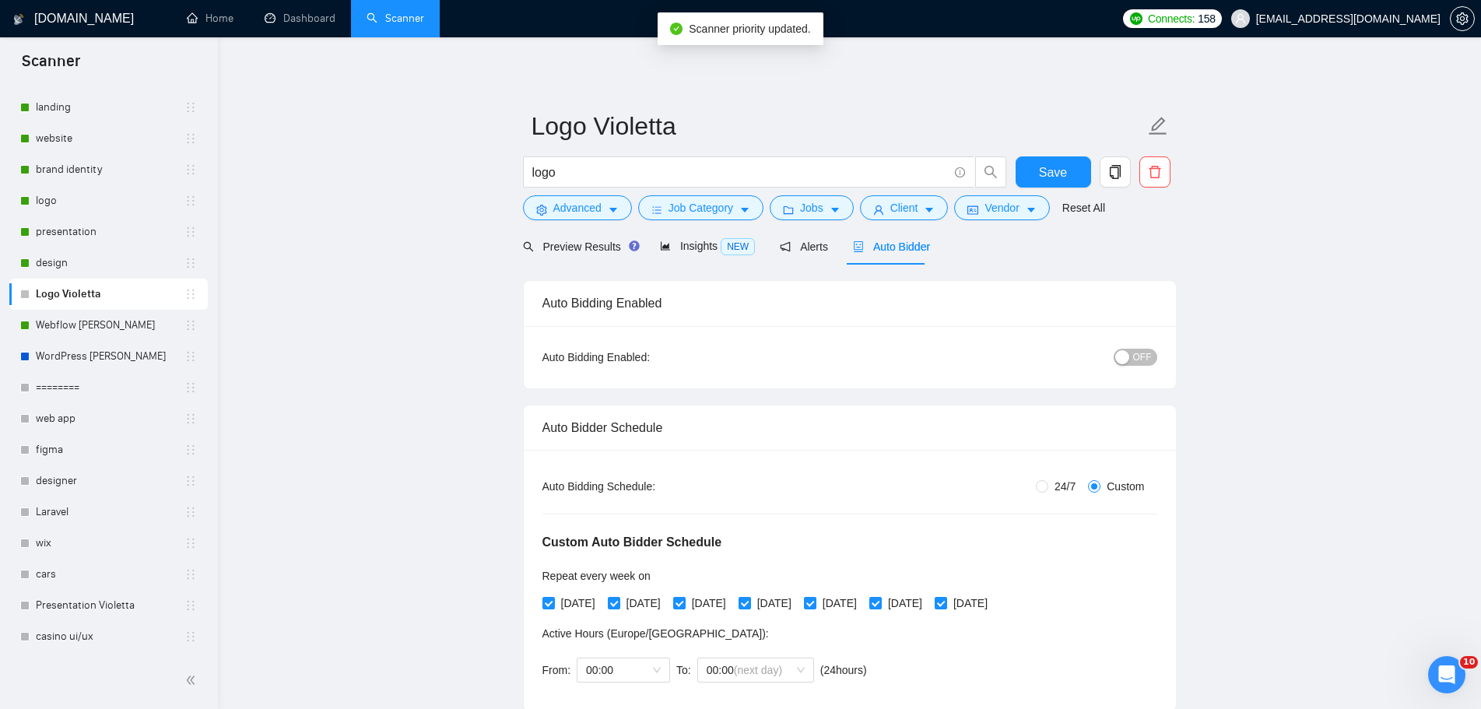
radio input "false"
radio input "true"
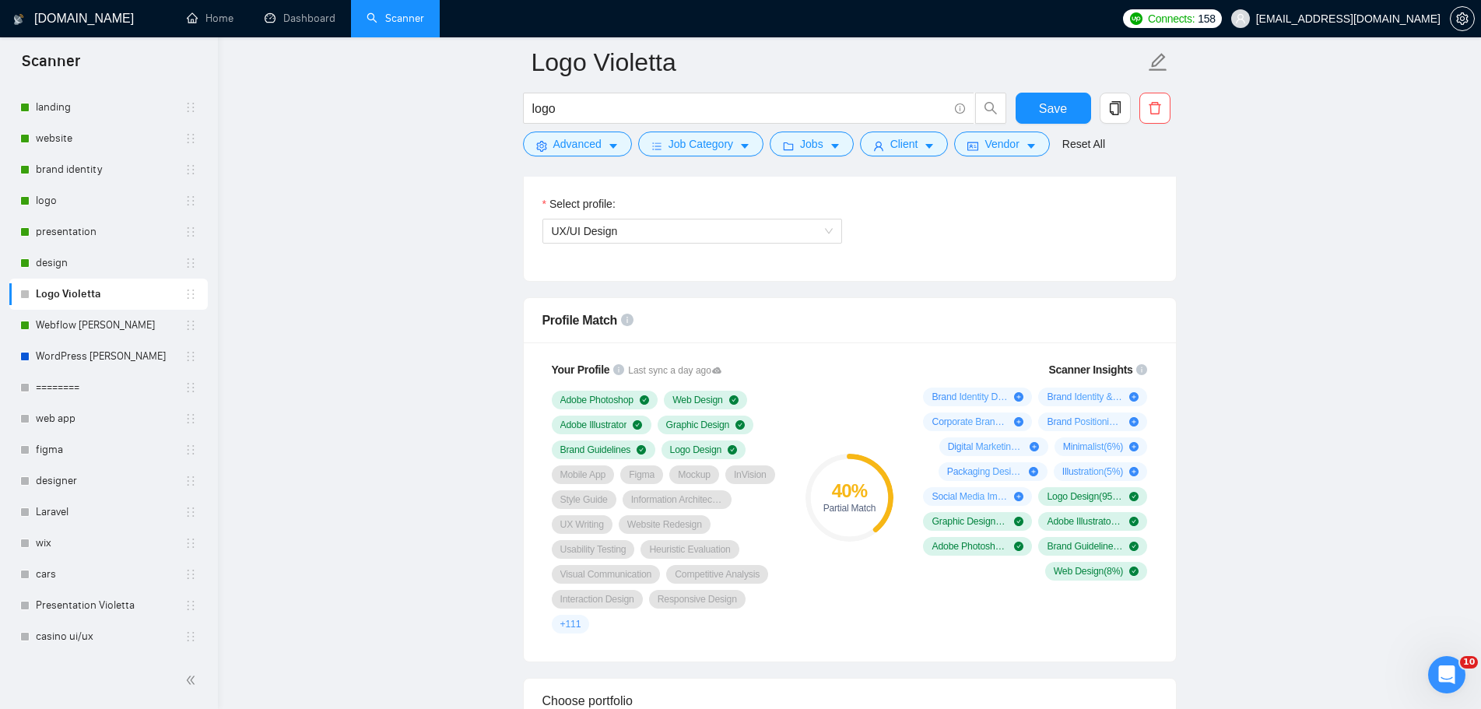
scroll to position [856, 0]
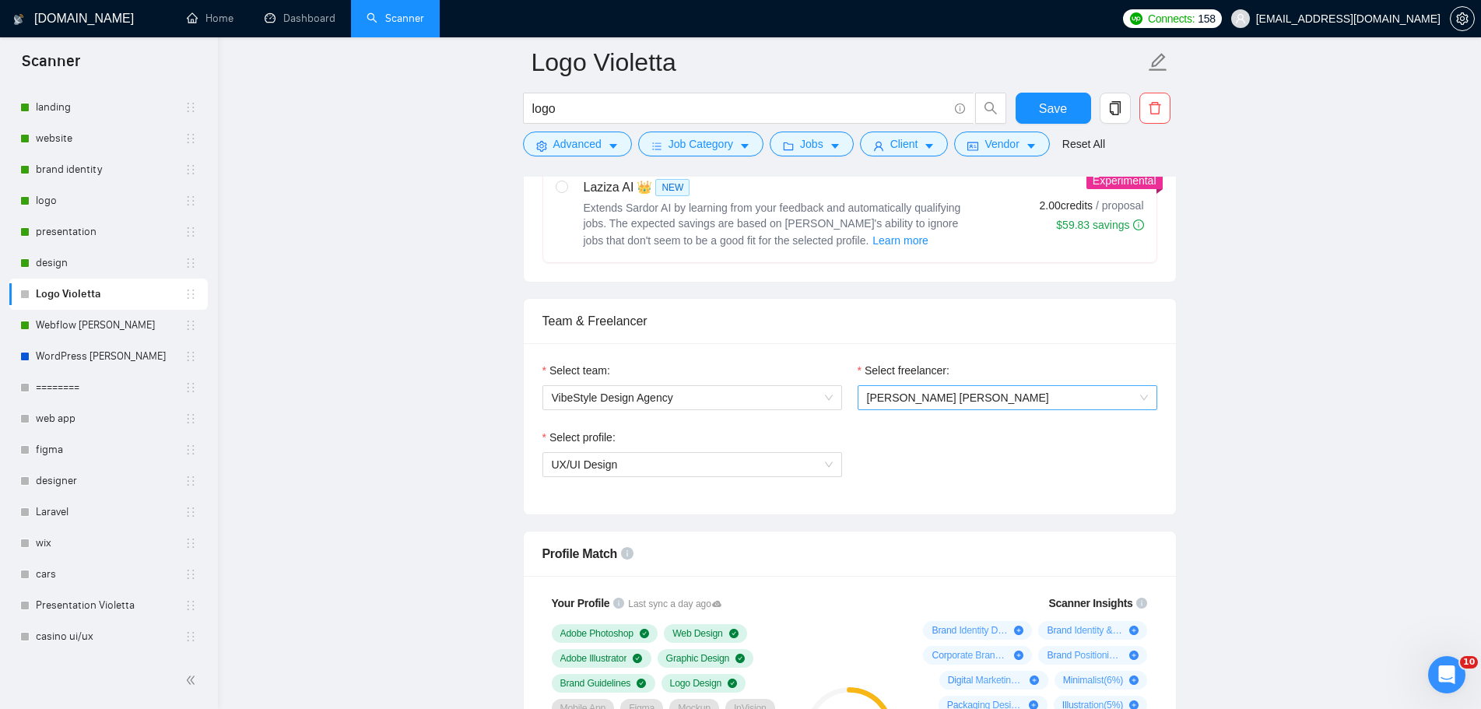
click at [965, 401] on span "[PERSON_NAME] [PERSON_NAME]" at bounding box center [1007, 397] width 281 height 23
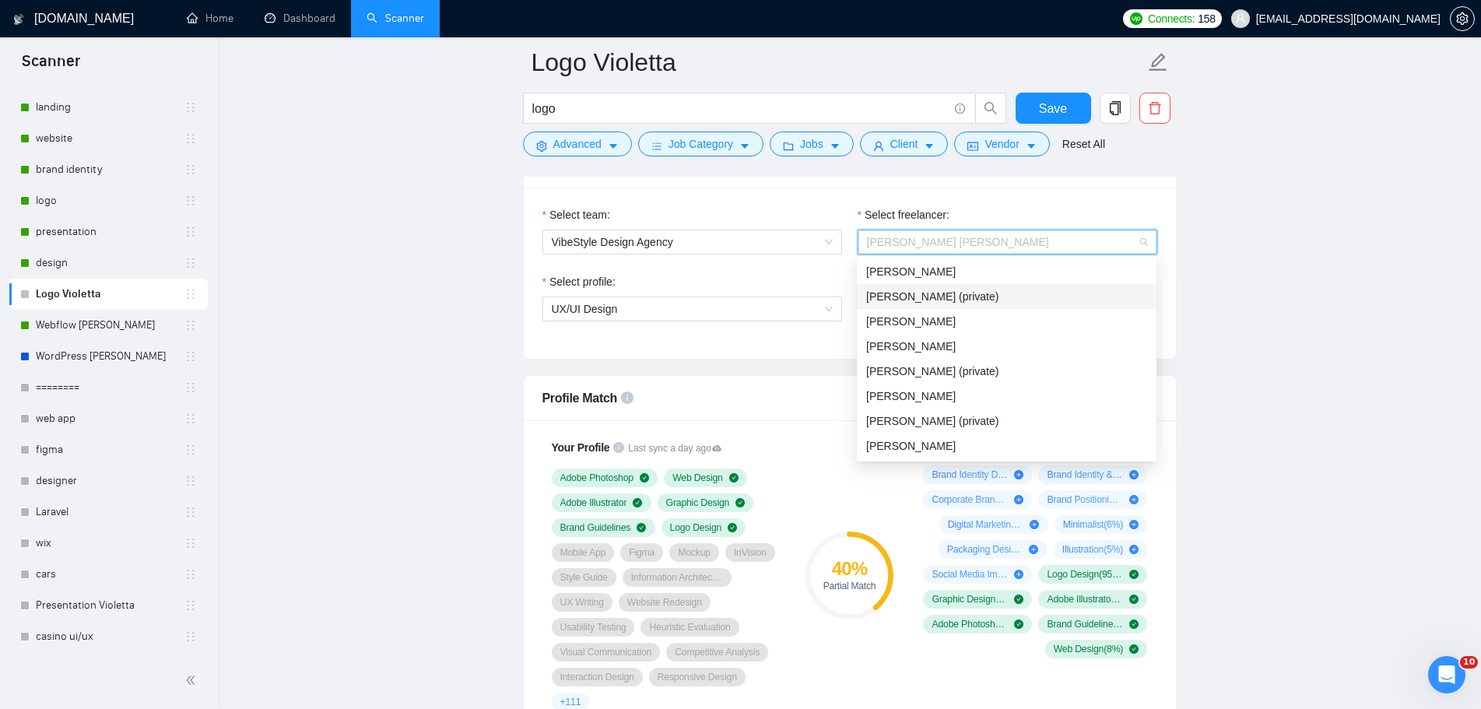
scroll to position [934, 0]
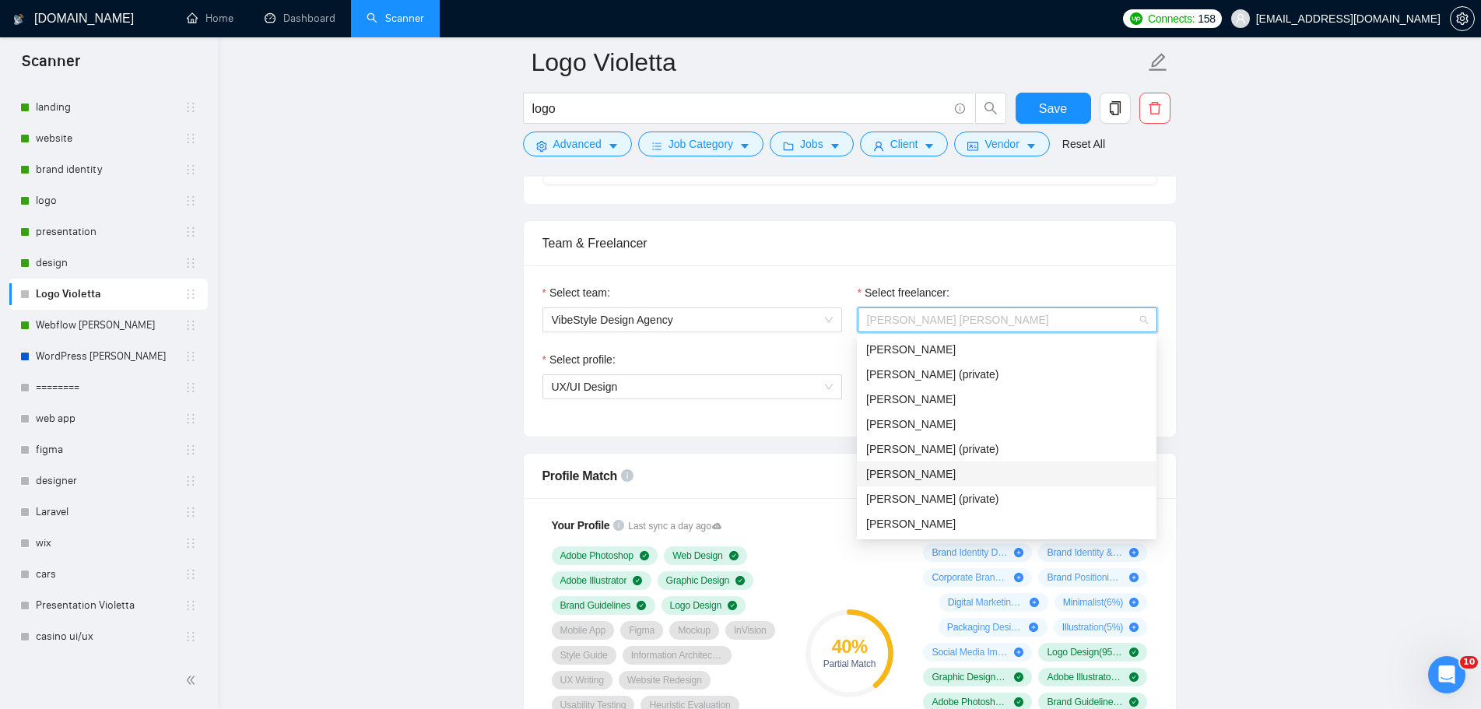
click at [1012, 472] on div "[PERSON_NAME]" at bounding box center [1006, 474] width 281 height 17
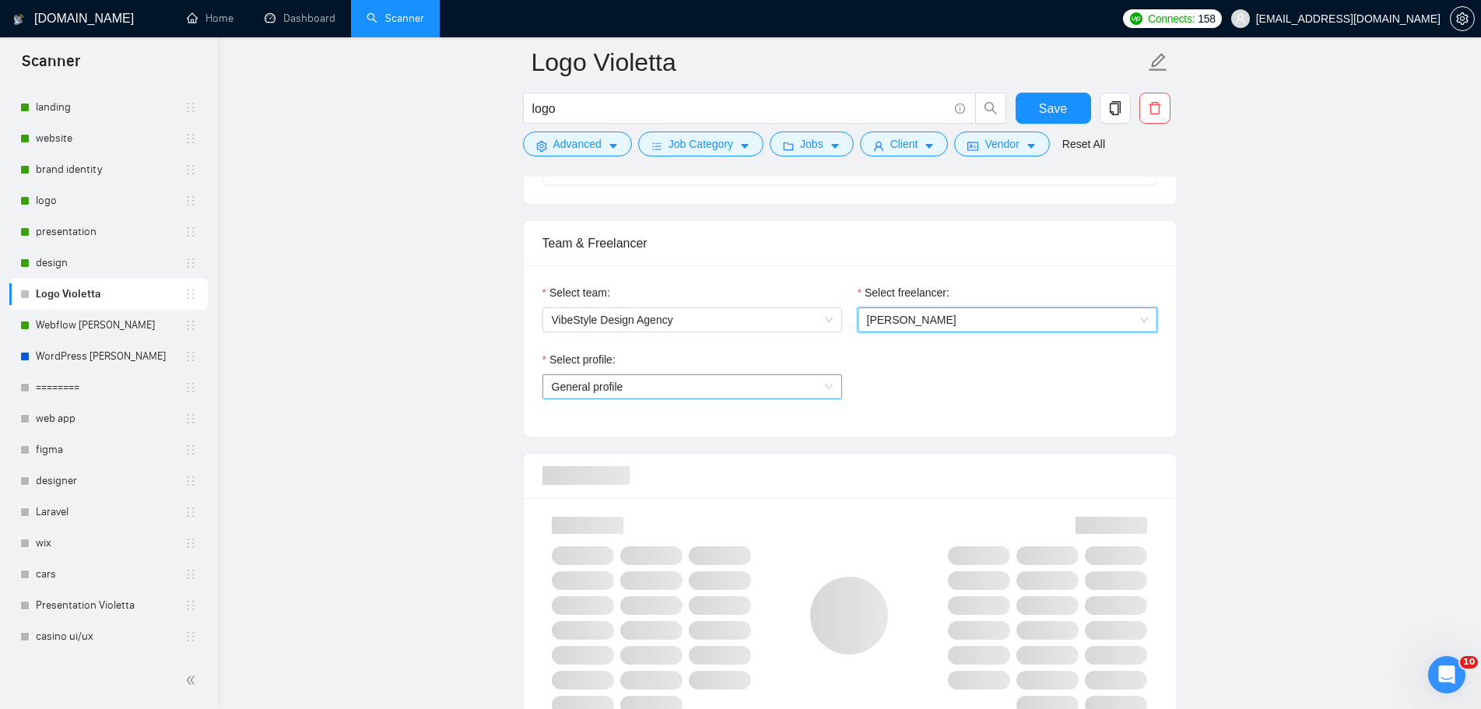
click at [826, 390] on span "General profile" at bounding box center [692, 386] width 281 height 23
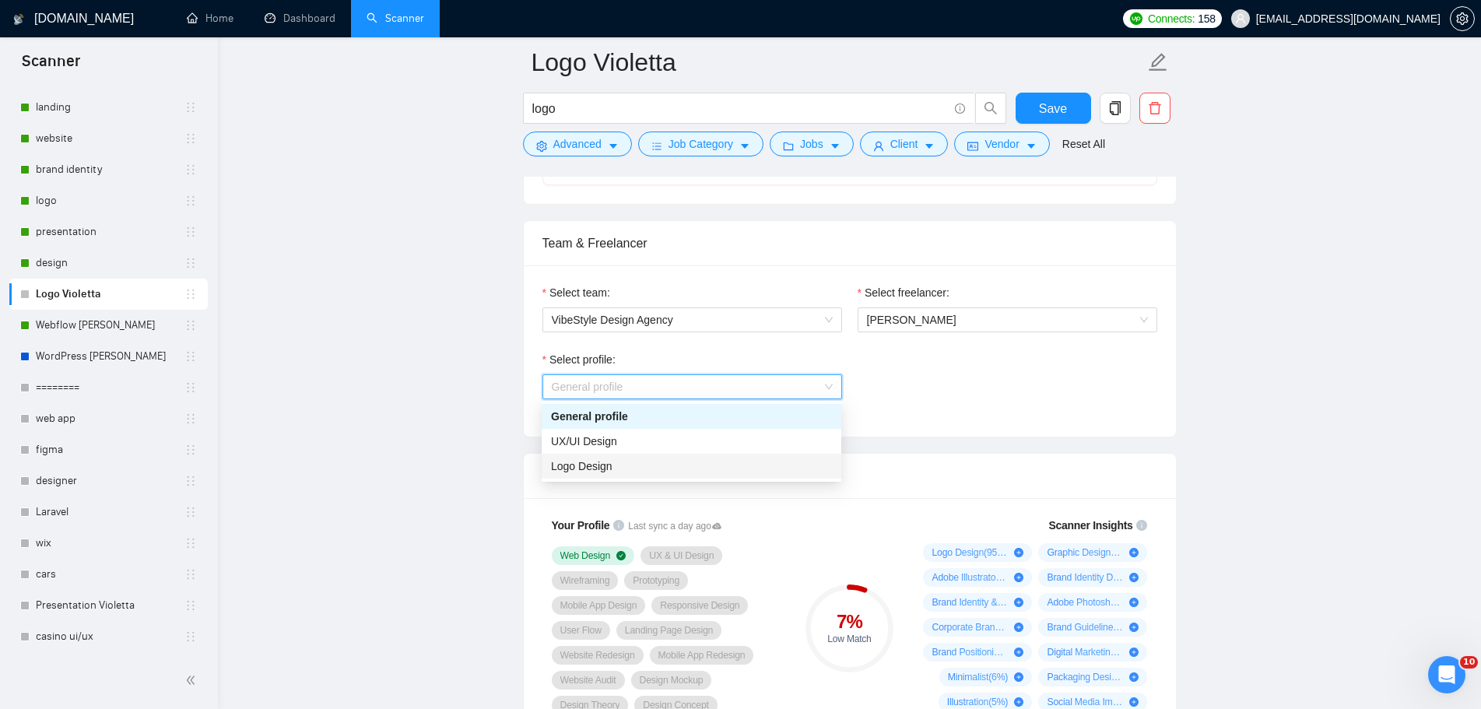
click at [670, 459] on div "Logo Design" at bounding box center [691, 466] width 281 height 17
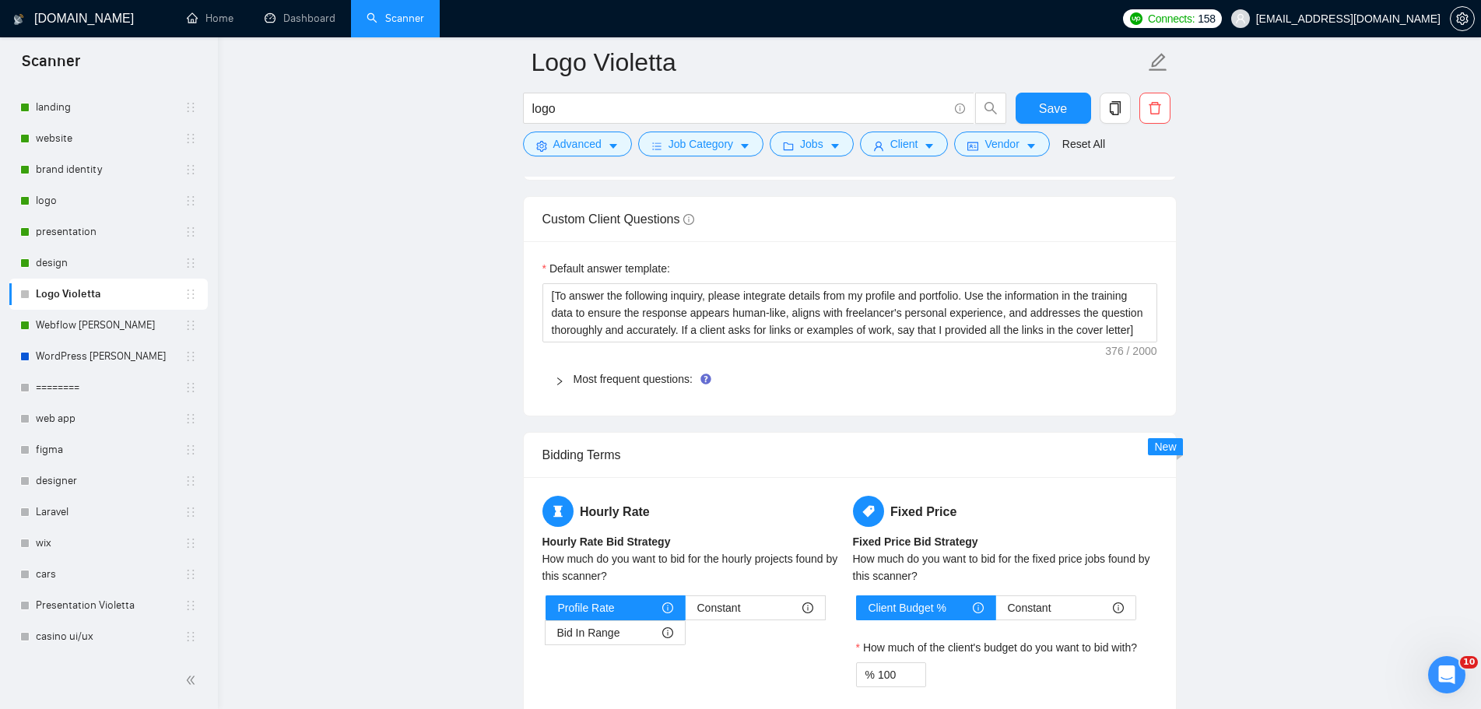
scroll to position [2491, 0]
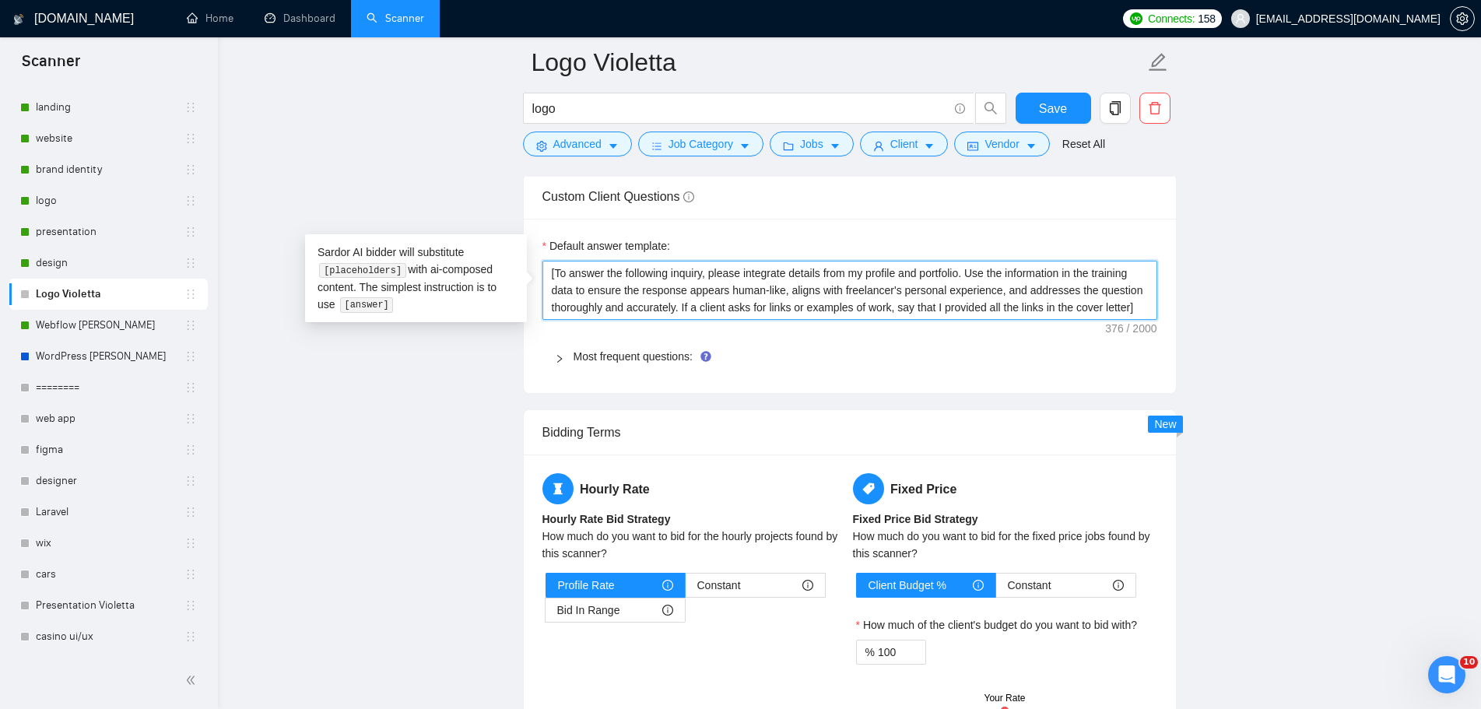
drag, startPoint x: 1147, startPoint y: 311, endPoint x: 455, endPoint y: 254, distance: 694.5
paste textarea "Write a short and professional answer to the following inquiry. If the client a…"
type textarea "[Write a short and professional answer to the following inquiry. If the client …"
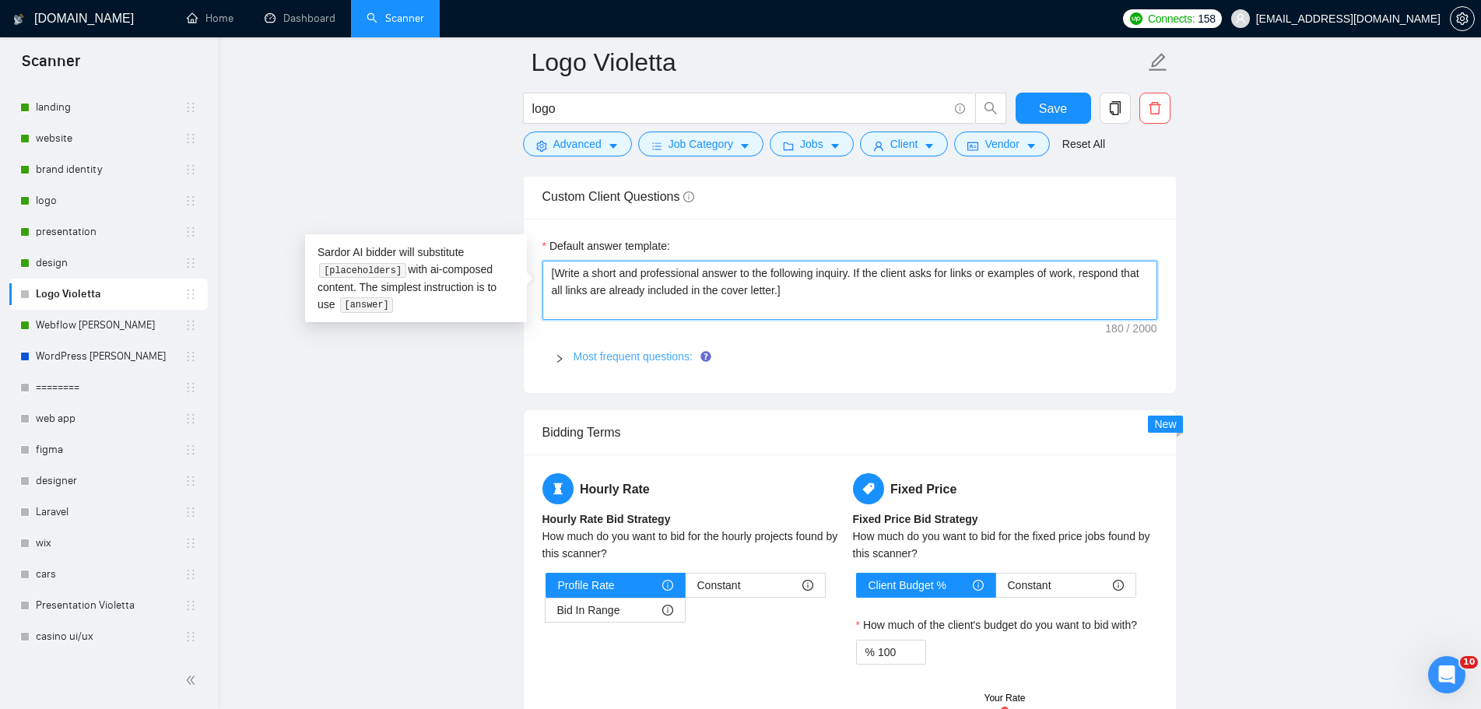
type textarea "[Write a short and professional answer to the following inquiry. If the client …"
click at [595, 358] on link "Most frequent questions:" at bounding box center [633, 356] width 119 height 12
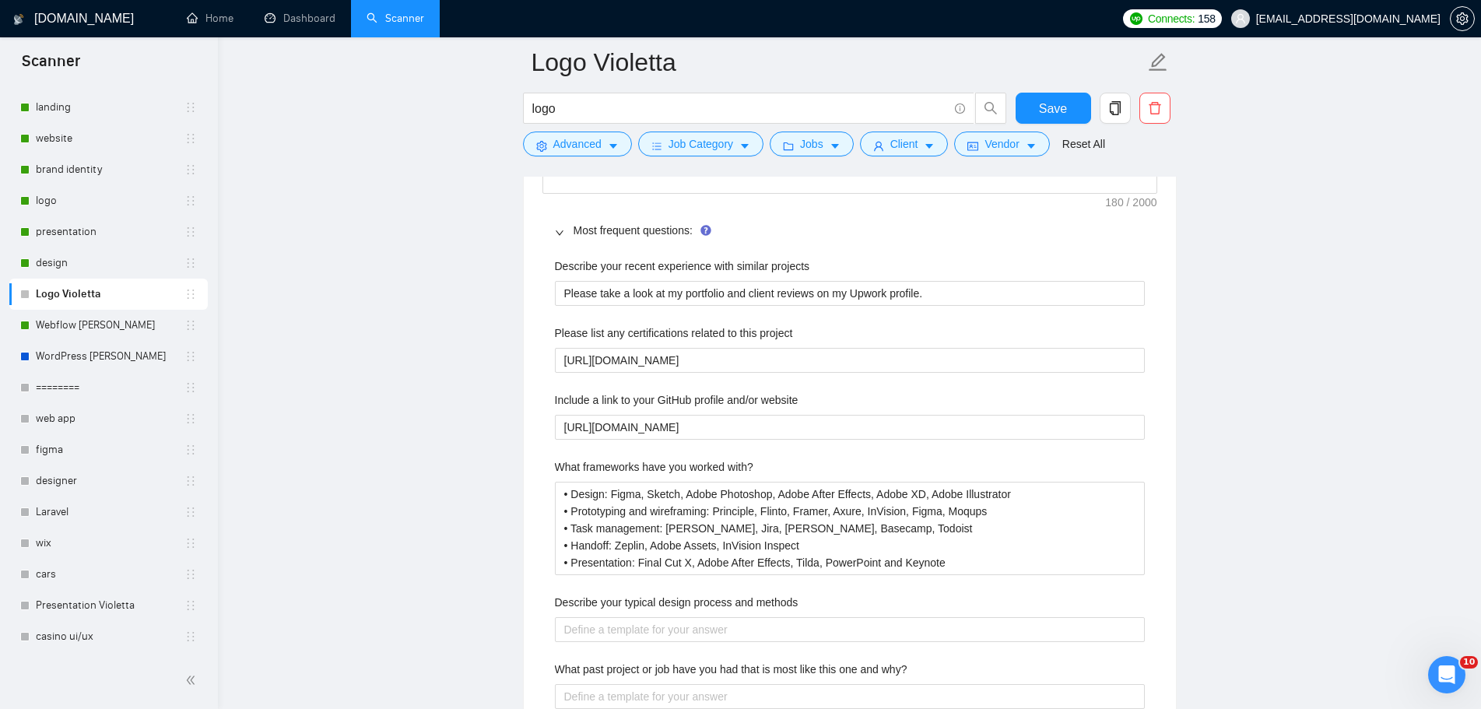
scroll to position [2569, 0]
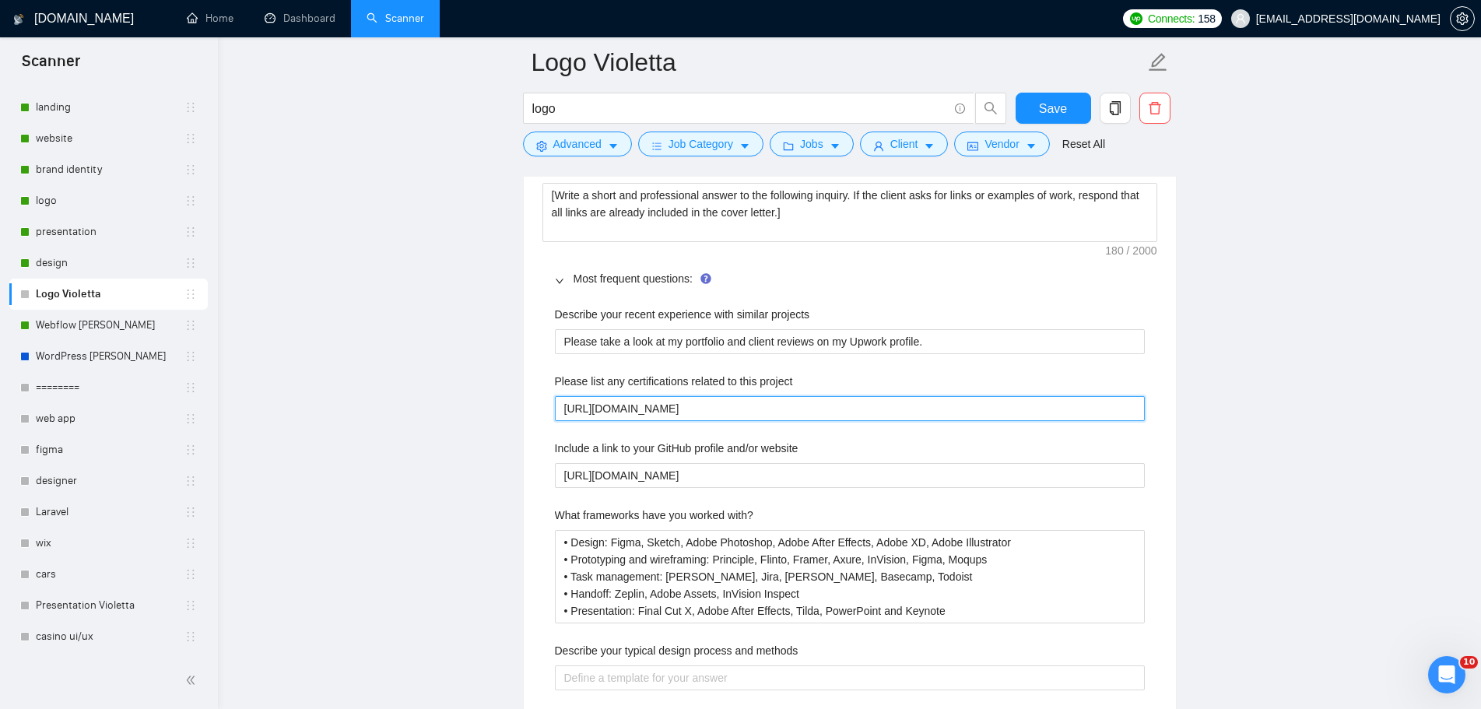
drag, startPoint x: 640, startPoint y: 402, endPoint x: 487, endPoint y: 392, distance: 153.7
click at [488, 392] on main "Logo Violetta logo Save Advanced Job Category Jobs Client Vendor Reset All Prev…" at bounding box center [850, 138] width 1214 height 5290
paste project "~01c7d71e5237078126?mp_source=shar"
type project "[URL][DOMAIN_NAME]"
drag, startPoint x: 874, startPoint y: 409, endPoint x: 1119, endPoint y: 414, distance: 244.5
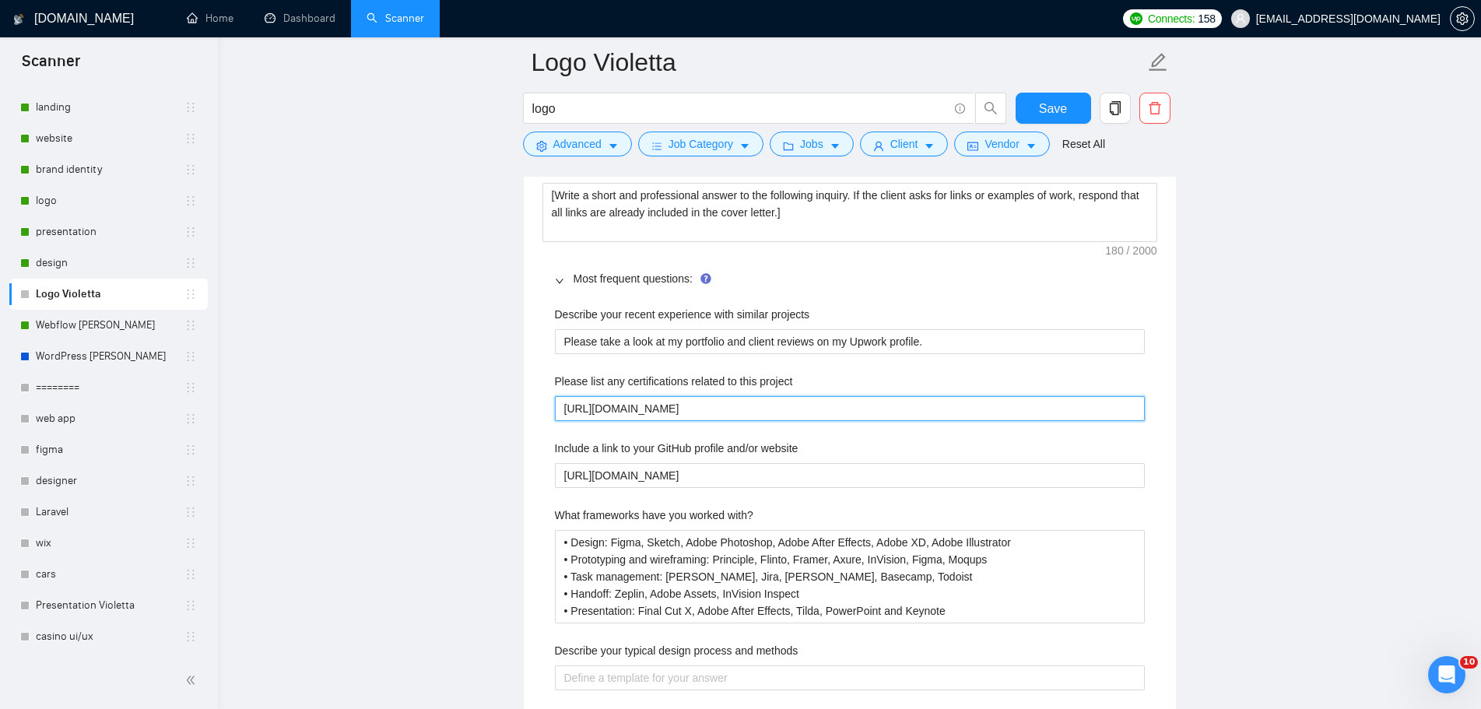
click at [1103, 416] on project "[URL][DOMAIN_NAME]" at bounding box center [850, 408] width 590 height 25
type project "[URL][DOMAIN_NAME]"
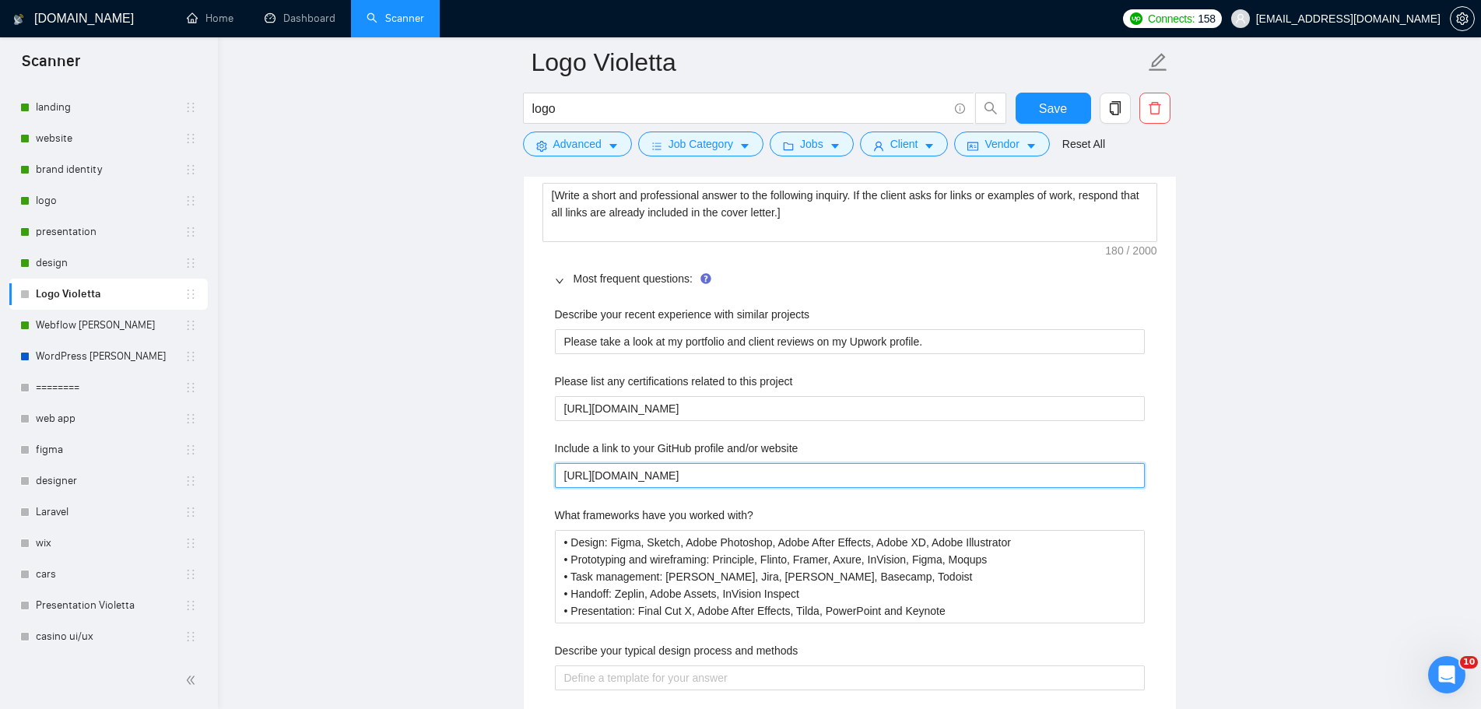
drag, startPoint x: 689, startPoint y: 474, endPoint x: 483, endPoint y: 481, distance: 206.4
click at [483, 481] on main "Logo Violetta logo Save Advanced Job Category Jobs Client Vendor Reset All Prev…" at bounding box center [850, 138] width 1214 height 5290
paste website "[DOMAIN_NAME][URL]"
type website "[URL][DOMAIN_NAME]"
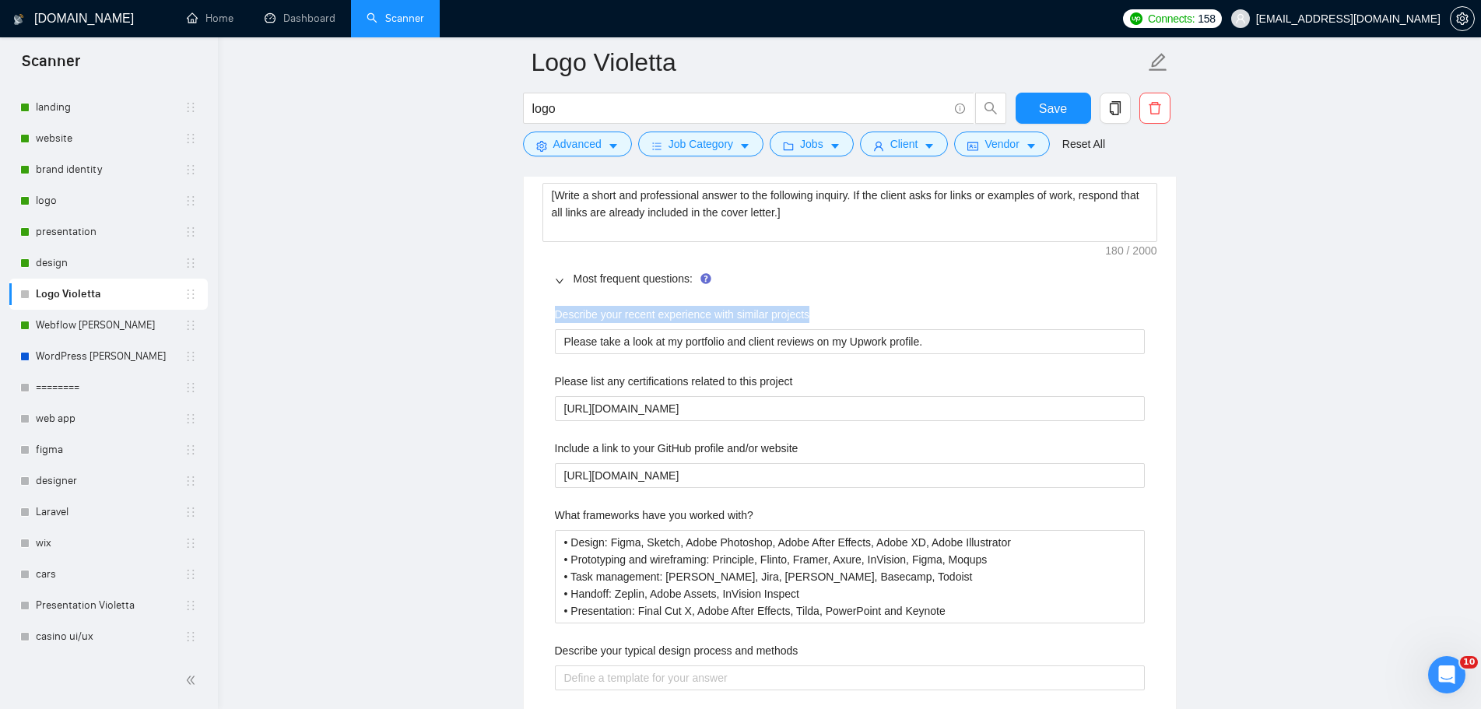
drag, startPoint x: 811, startPoint y: 313, endPoint x: 554, endPoint y: 318, distance: 256.9
click at [555, 318] on div "Describe your recent experience with similar projects" at bounding box center [850, 317] width 590 height 23
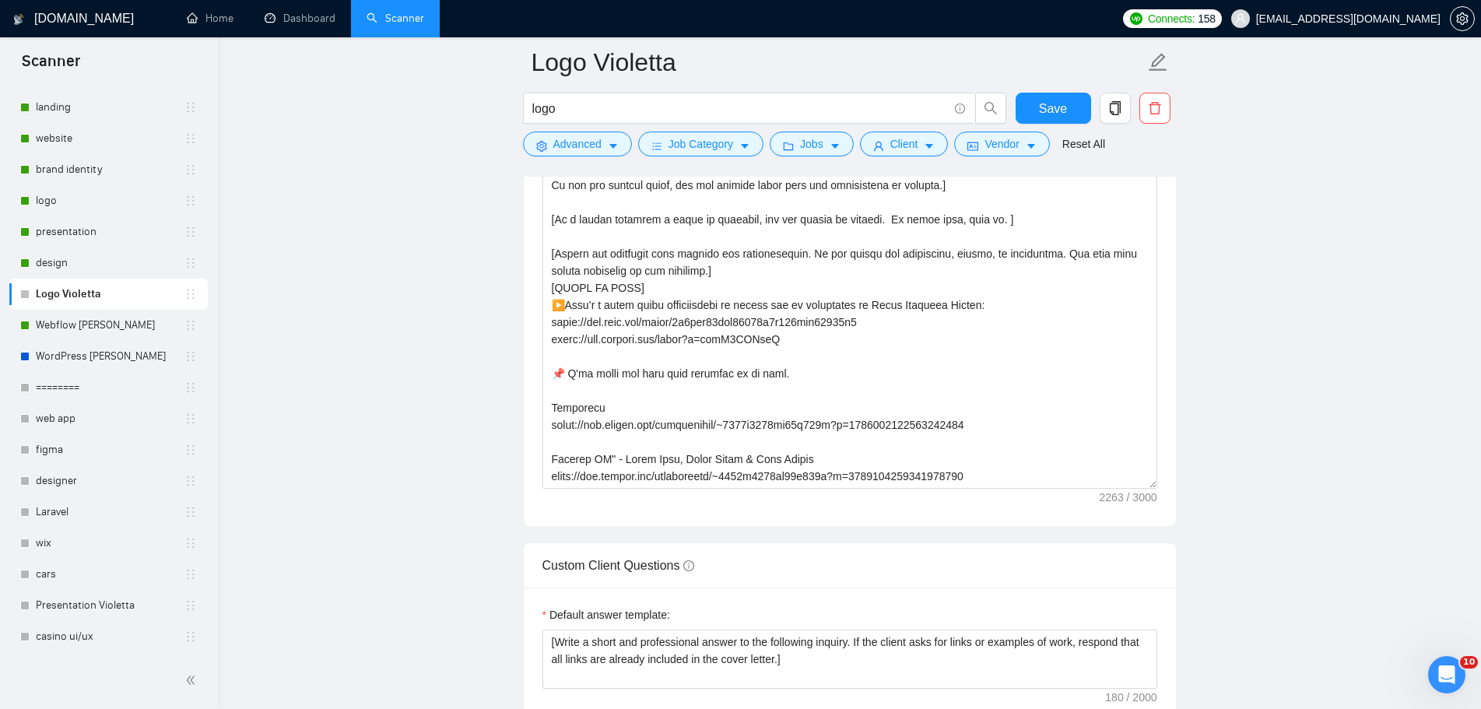
scroll to position [2024, 0]
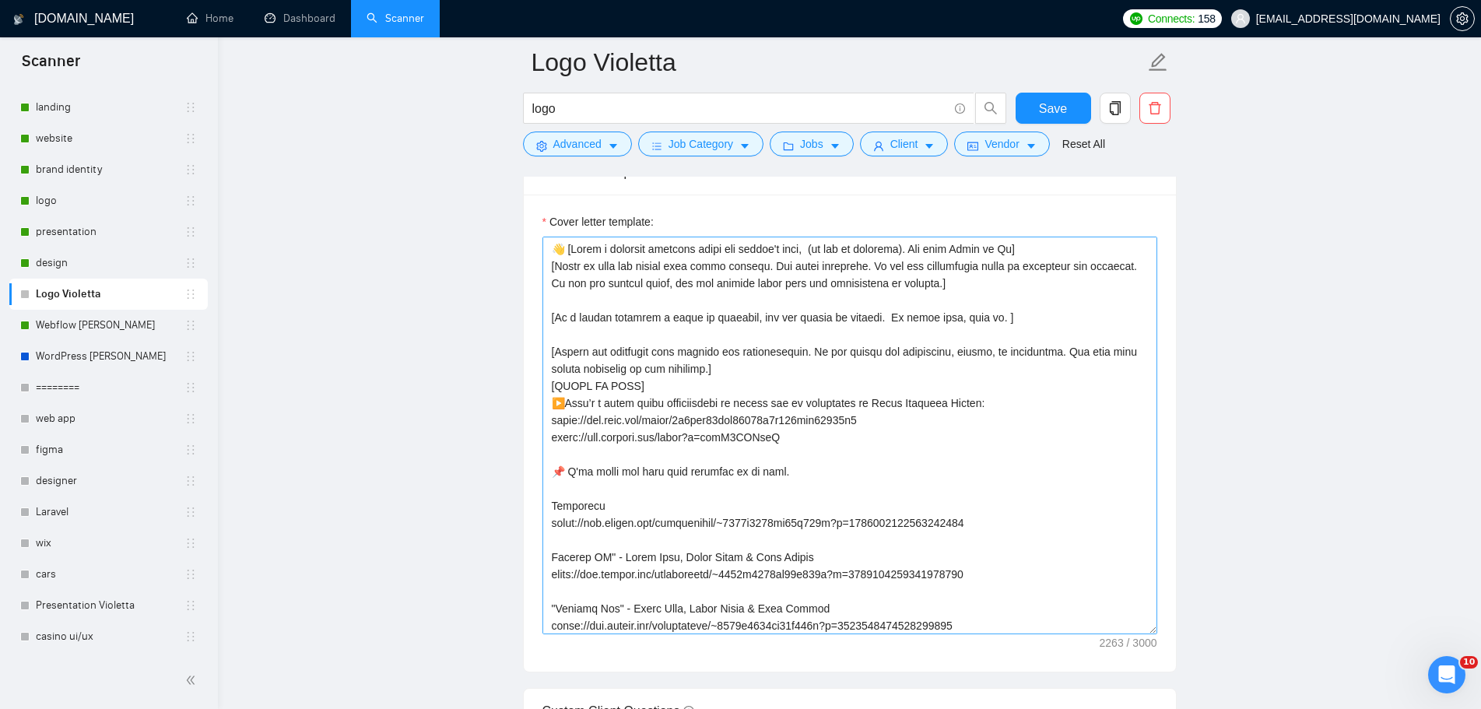
drag, startPoint x: 1148, startPoint y: 577, endPoint x: 1145, endPoint y: 633, distance: 56.1
click at [1145, 633] on textarea "Cover letter template:" at bounding box center [850, 436] width 615 height 398
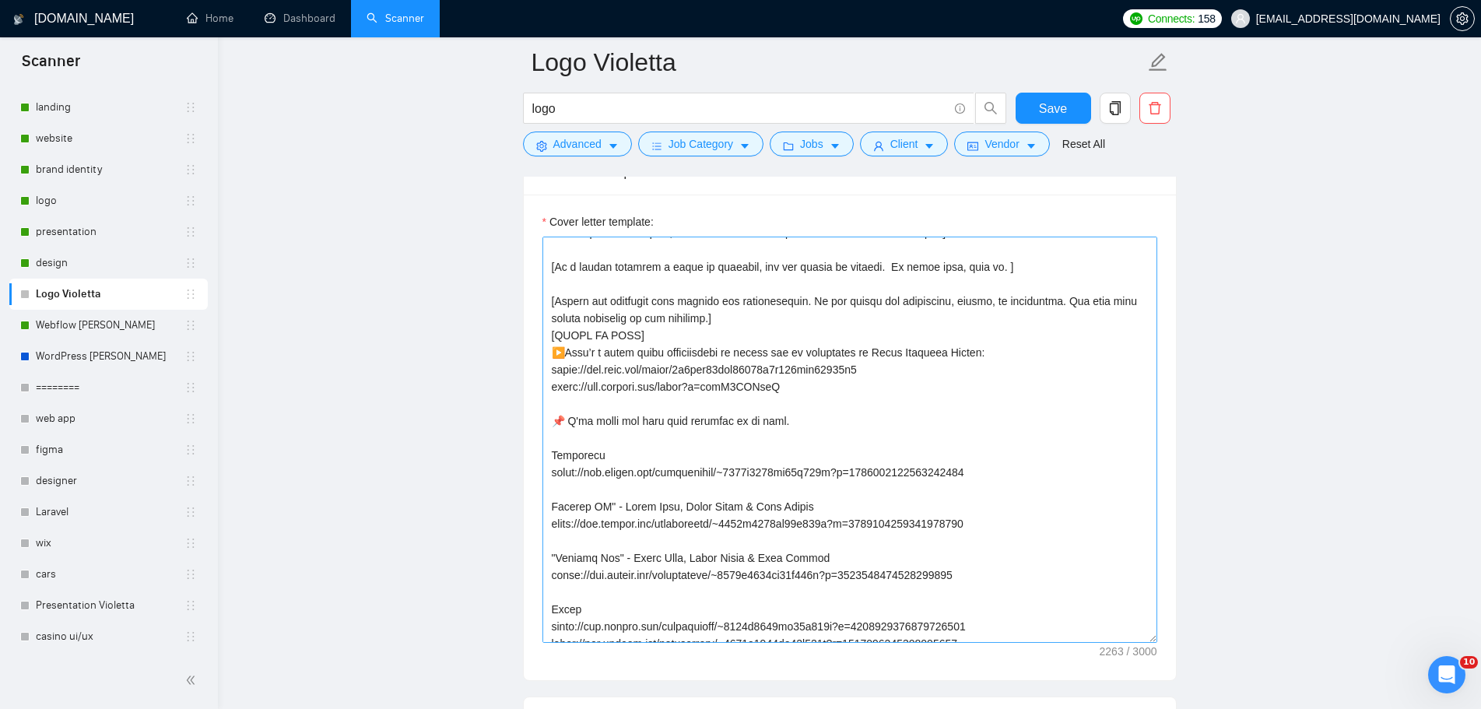
scroll to position [78, 0]
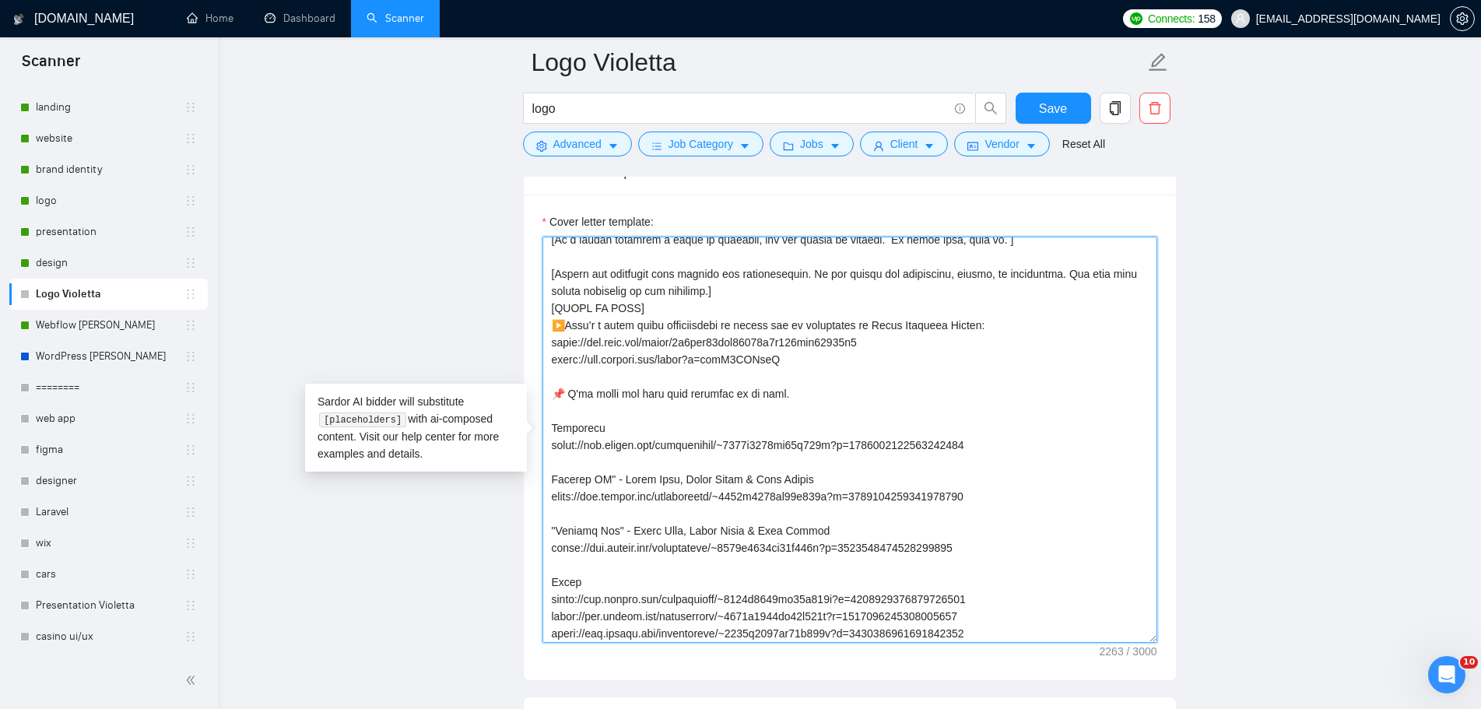
drag, startPoint x: 736, startPoint y: 354, endPoint x: 555, endPoint y: 329, distance: 182.3
click at [555, 329] on textarea "Cover letter template:" at bounding box center [850, 440] width 615 height 406
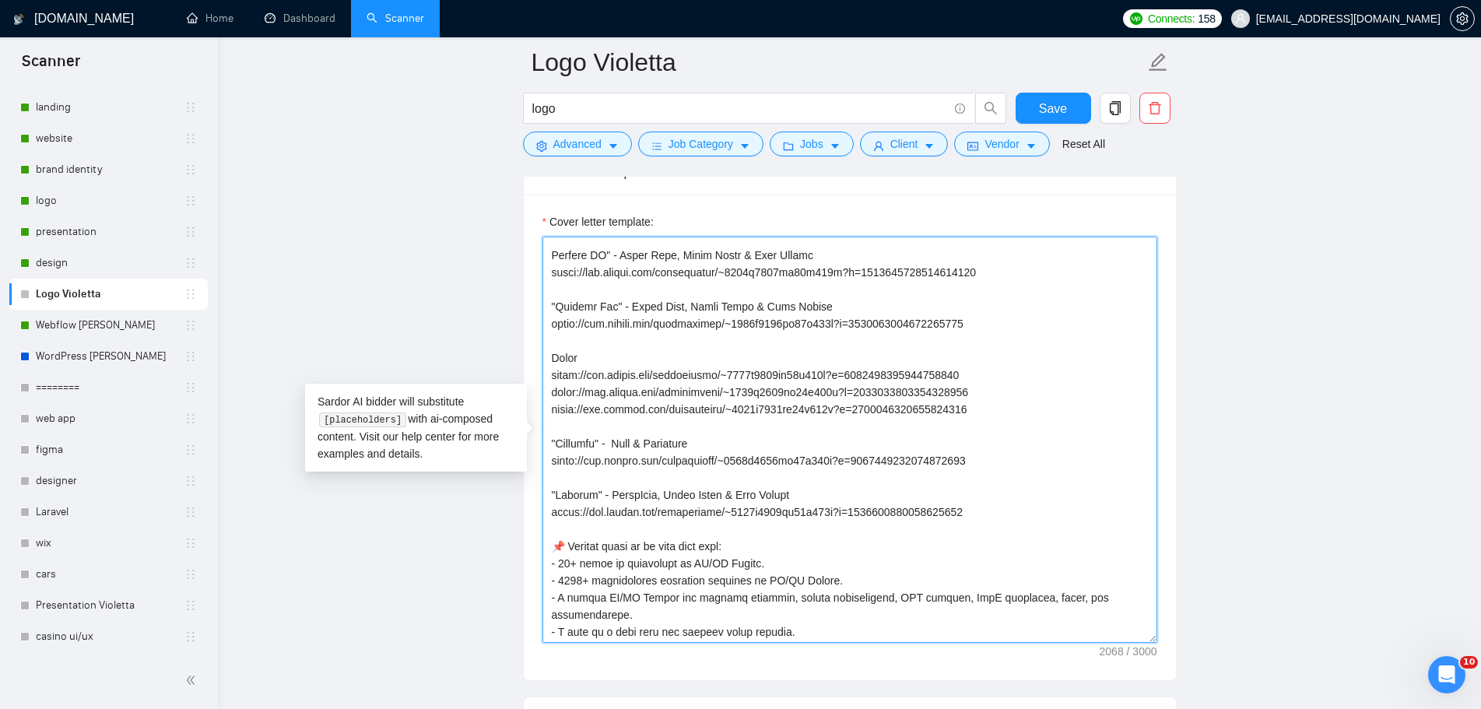
scroll to position [311, 0]
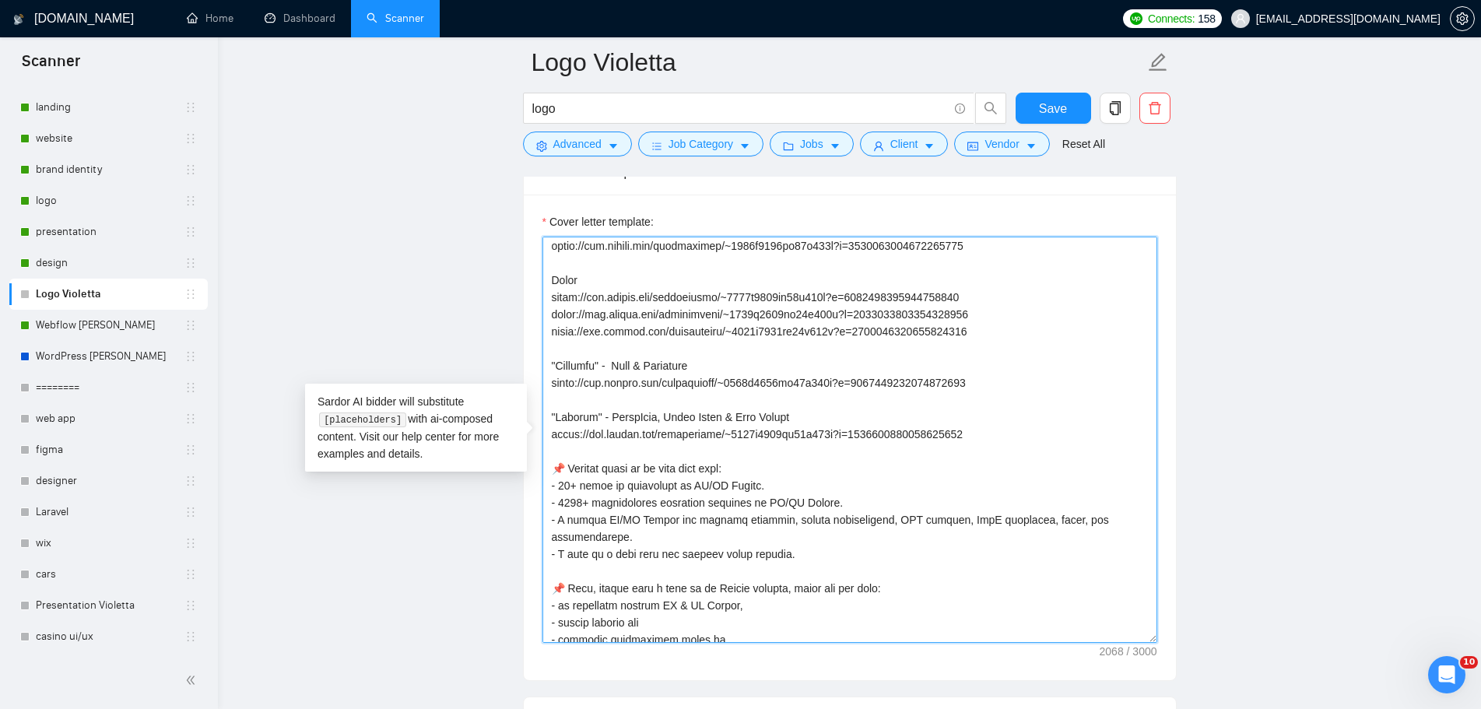
click at [573, 483] on textarea "Cover letter template:" at bounding box center [850, 440] width 615 height 406
drag, startPoint x: 791, startPoint y: 503, endPoint x: 757, endPoint y: 504, distance: 34.3
click at [757, 504] on textarea "Cover letter template:" at bounding box center [850, 440] width 615 height 406
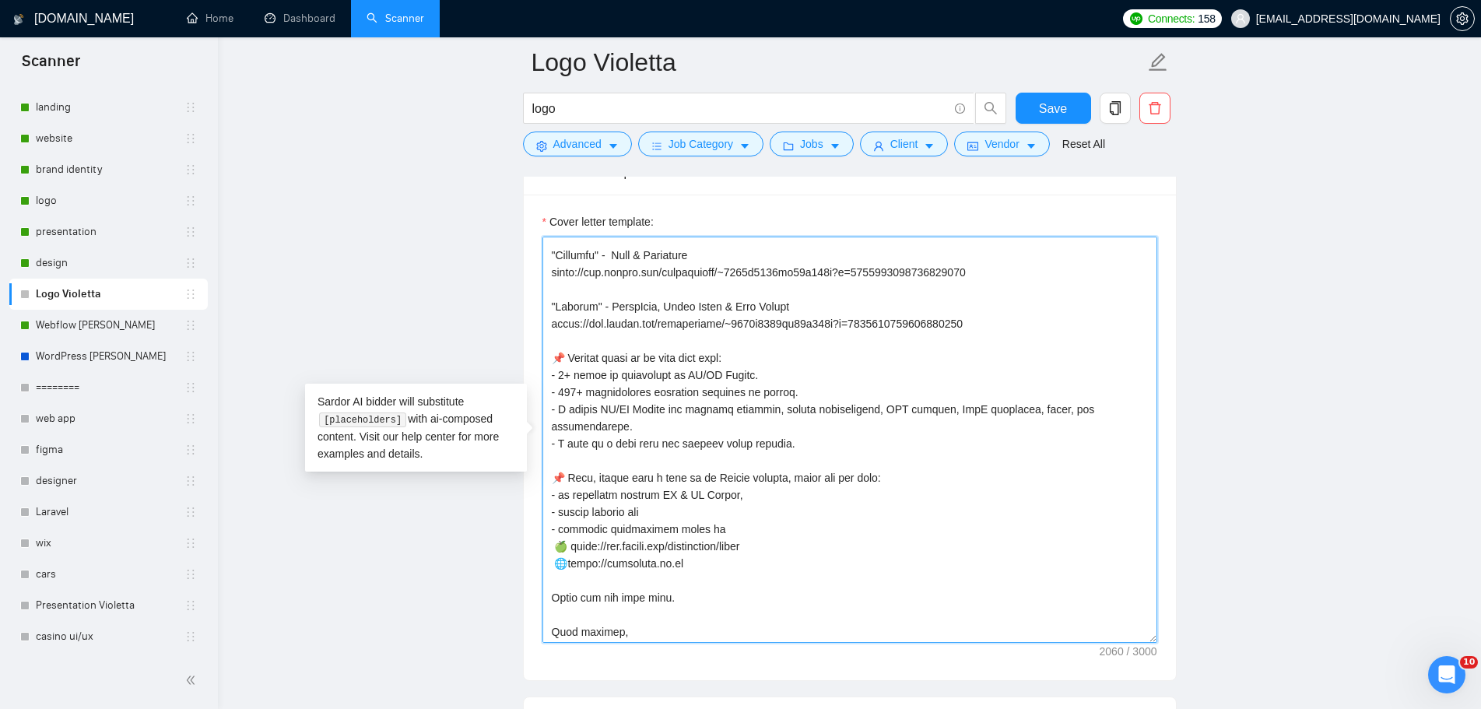
scroll to position [441, 0]
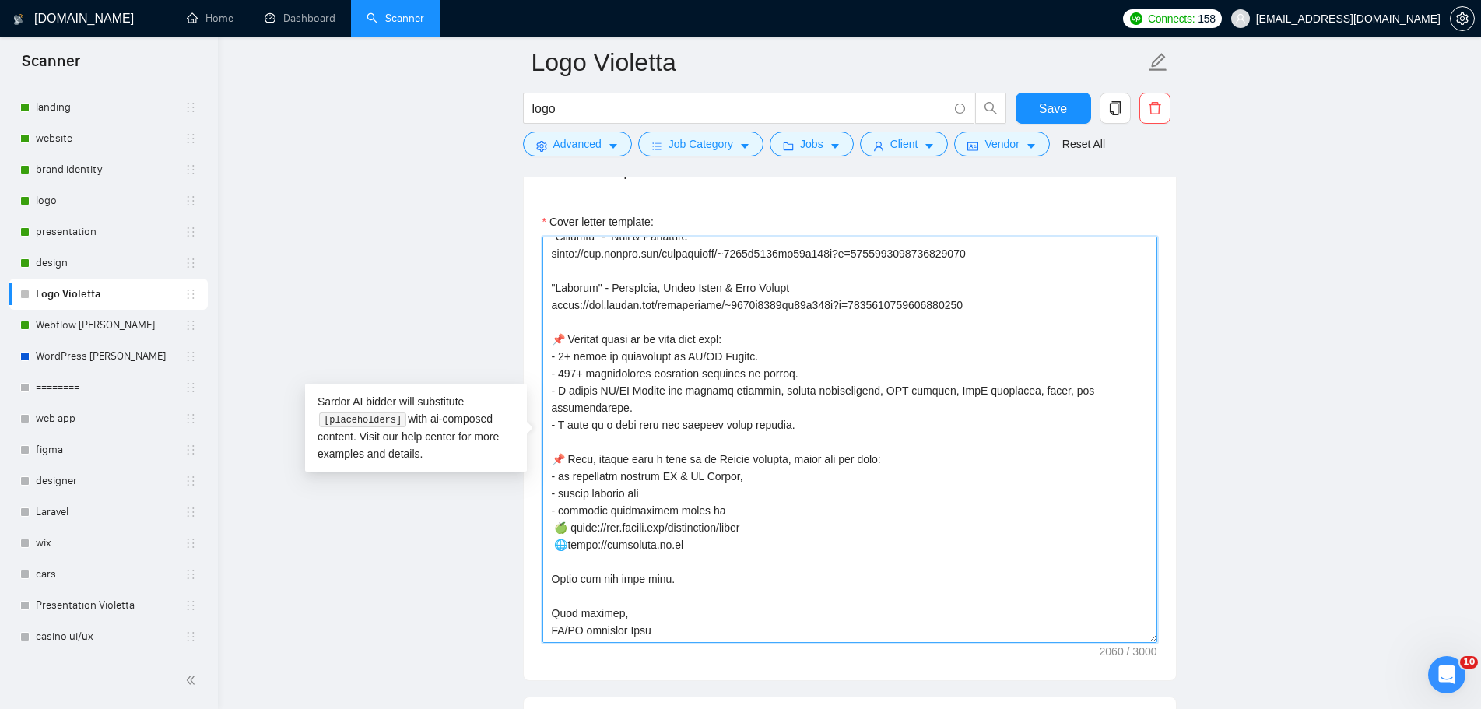
click at [748, 352] on textarea "Cover letter template:" at bounding box center [850, 440] width 615 height 406
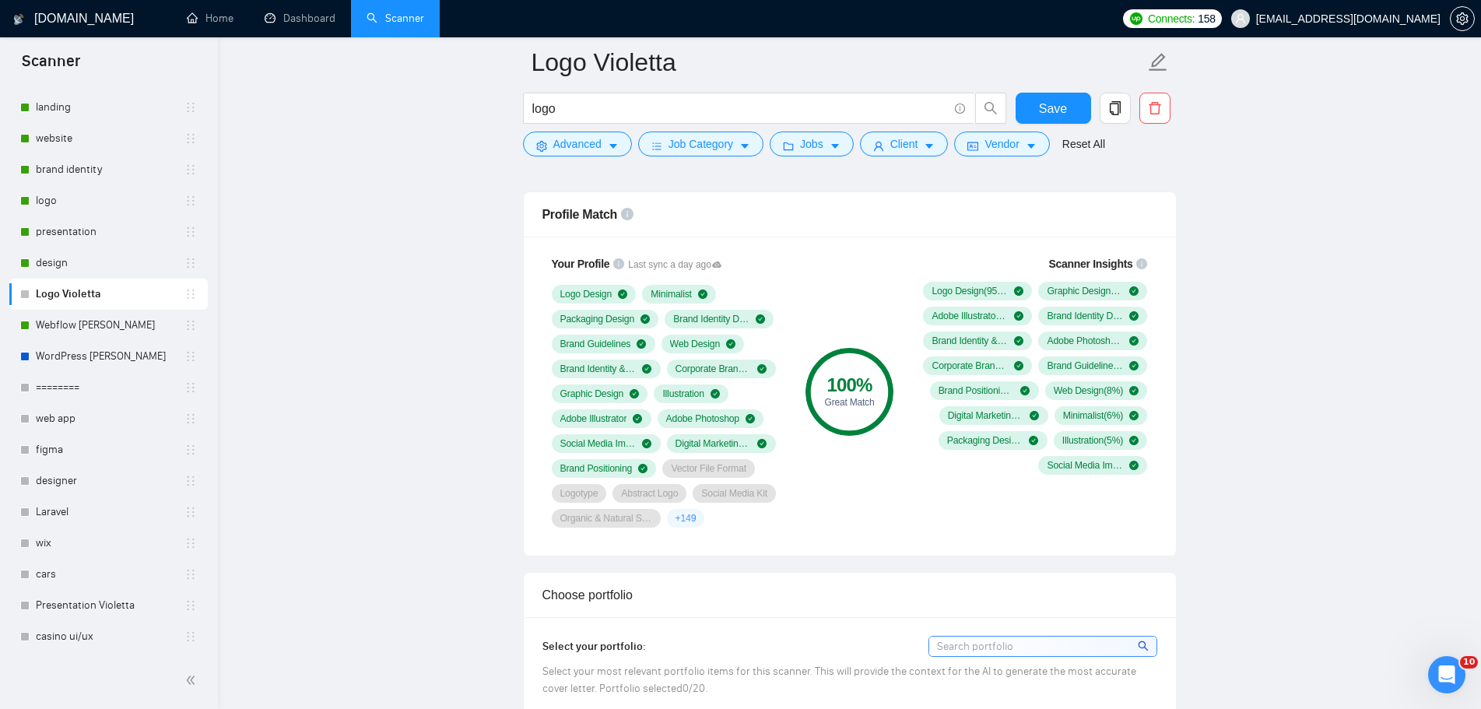
scroll to position [1168, 0]
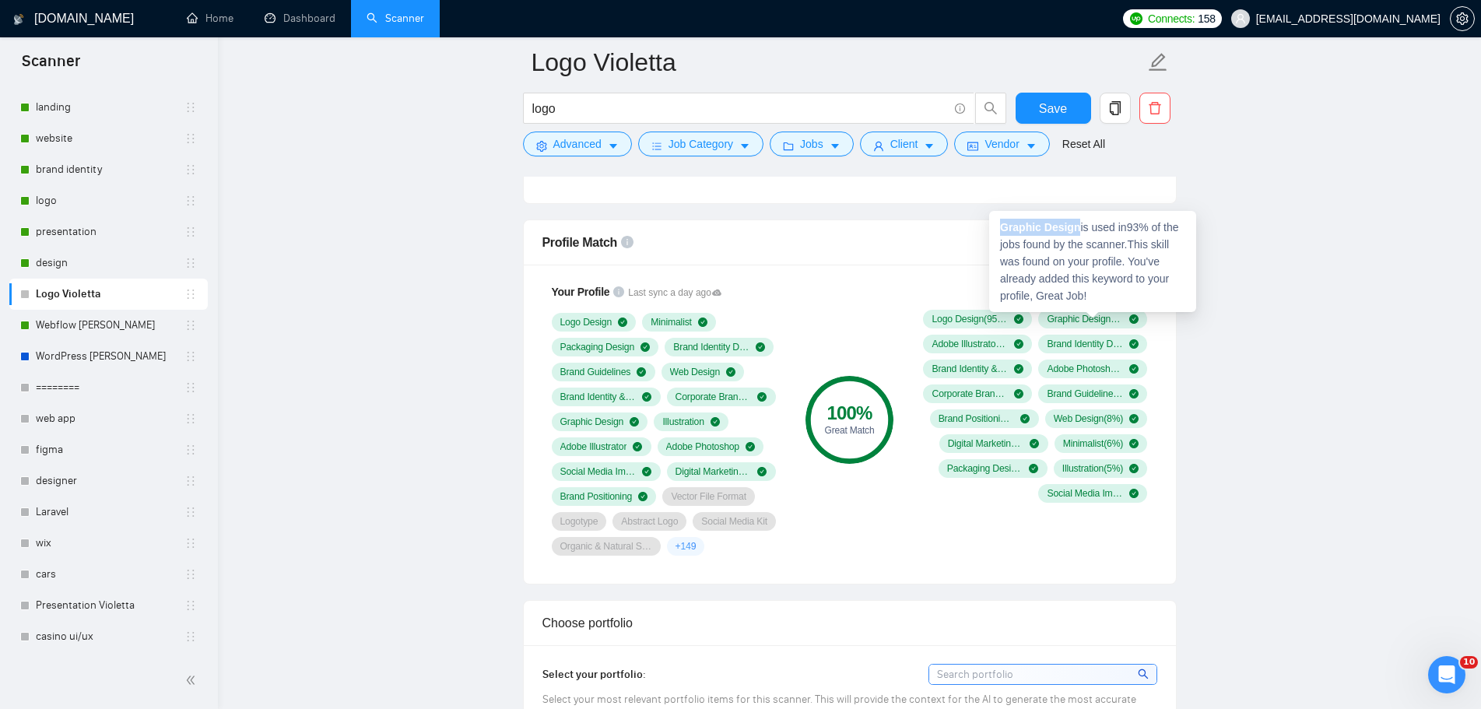
drag, startPoint x: 1079, startPoint y: 223, endPoint x: 997, endPoint y: 220, distance: 81.8
click at [997, 220] on div "Graphic Design is used in 93 % of the jobs found by the scanner. This skill was…" at bounding box center [1092, 261] width 207 height 101
copy strong "Graphic Design"
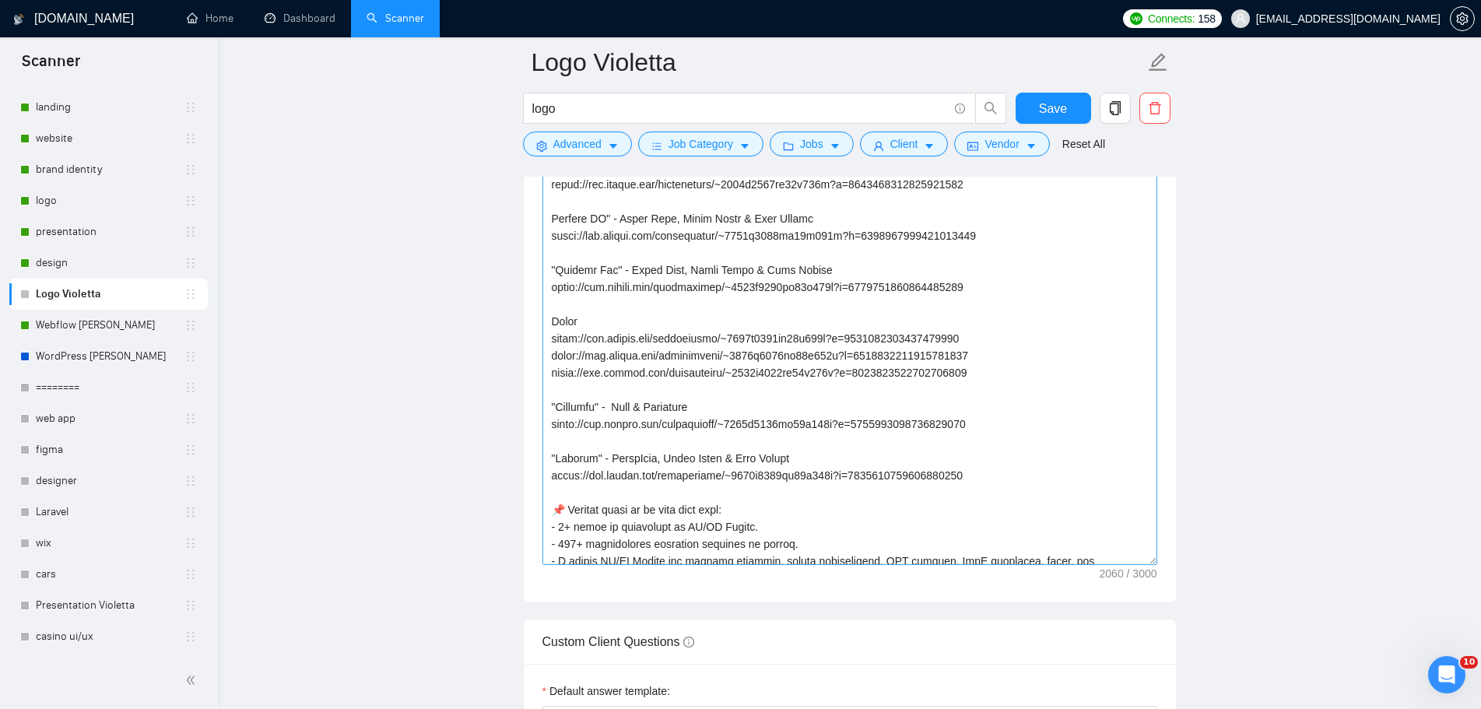
scroll to position [311, 0]
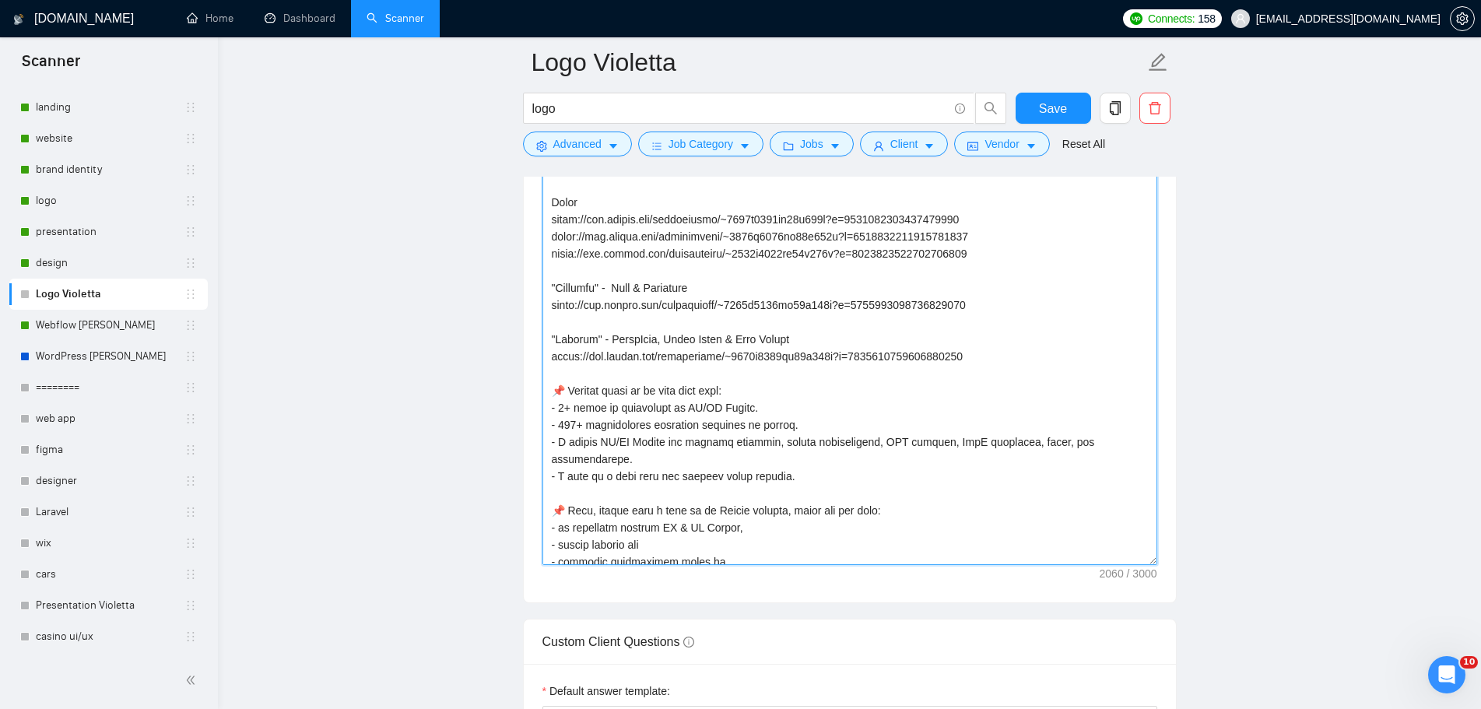
click at [749, 410] on textarea "Cover letter template:" at bounding box center [850, 362] width 615 height 406
paste textarea "Graphic Design"
click at [957, 528] on textarea "Cover letter template:" at bounding box center [850, 362] width 615 height 406
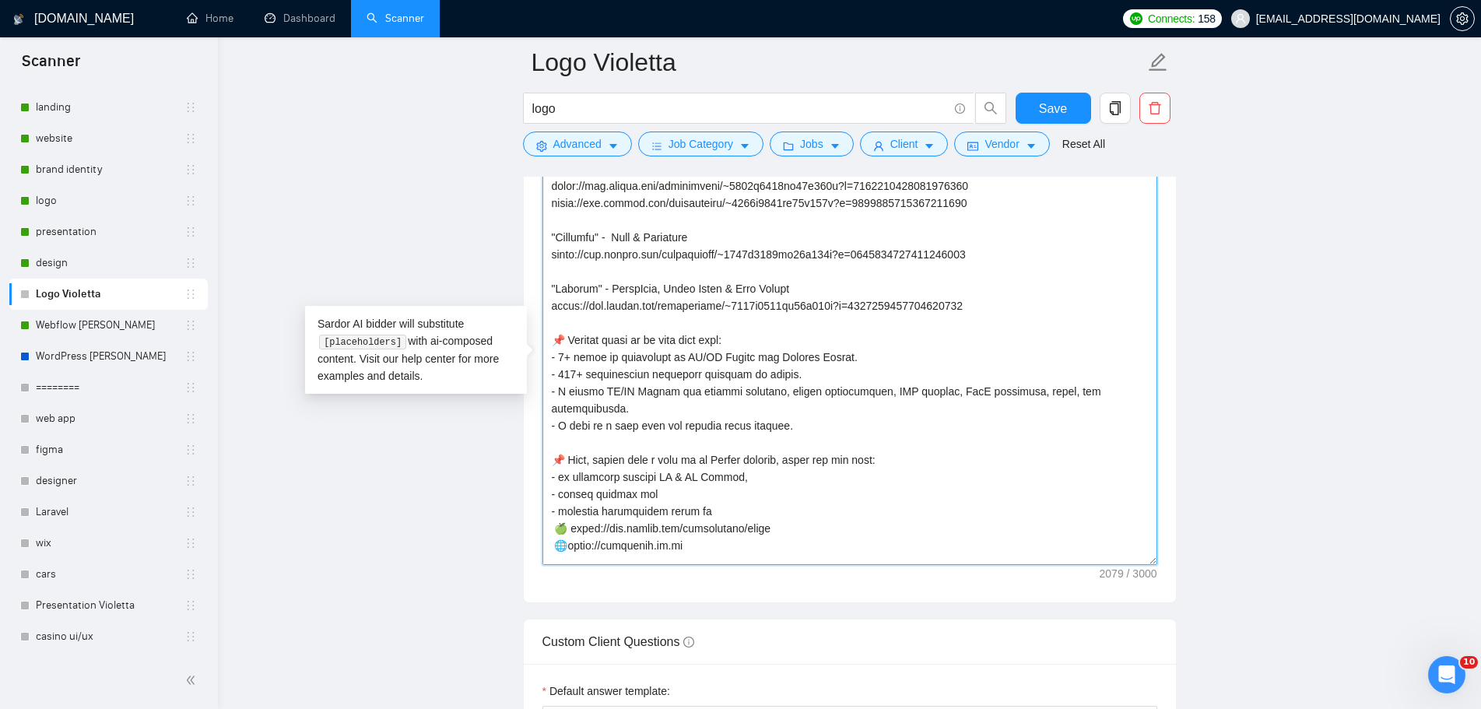
scroll to position [389, 0]
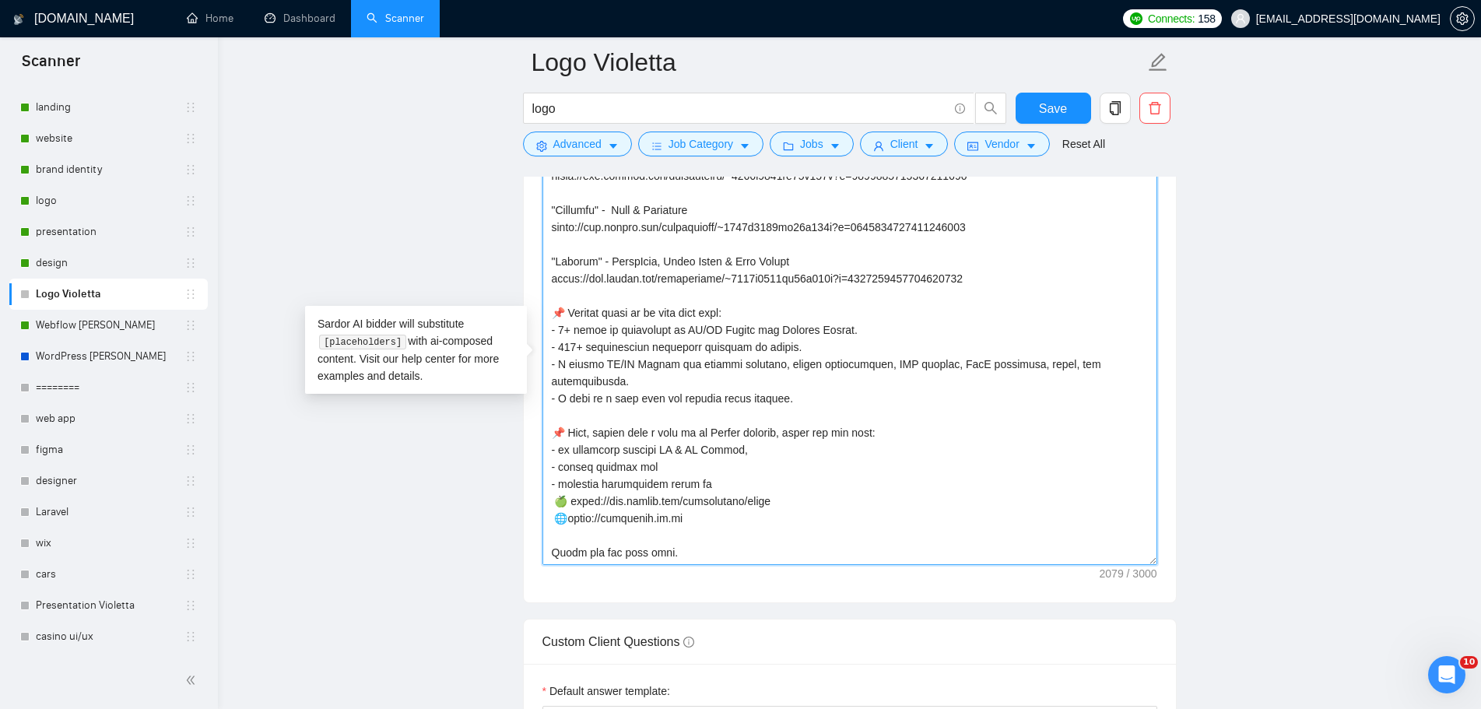
drag, startPoint x: 733, startPoint y: 434, endPoint x: 801, endPoint y: 465, distance: 74.5
click at [734, 434] on textarea "Cover letter template:" at bounding box center [850, 362] width 615 height 406
paste textarea "Graphic Design"
drag, startPoint x: 928, startPoint y: 516, endPoint x: 958, endPoint y: 536, distance: 35.4
click at [929, 516] on textarea "Cover letter template:" at bounding box center [850, 362] width 615 height 406
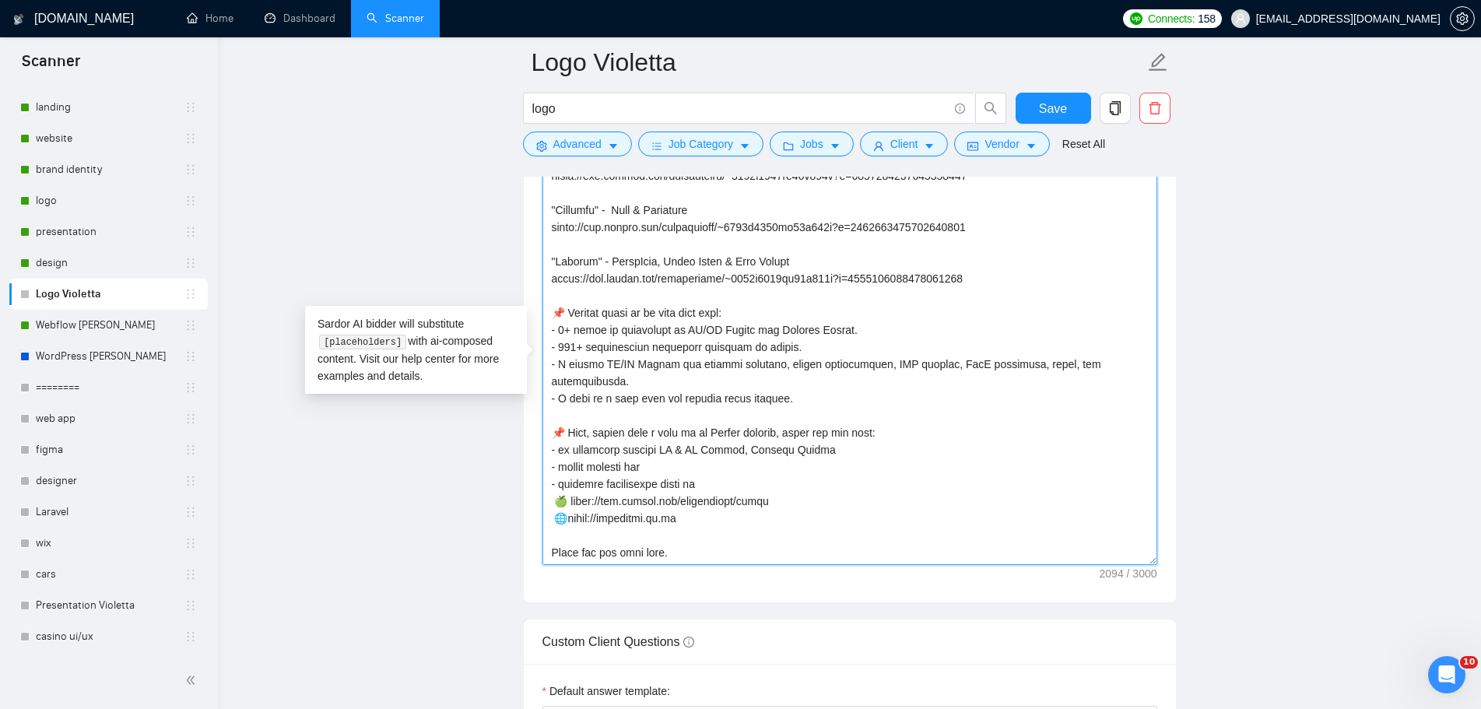
click at [739, 433] on textarea "Cover letter template:" at bounding box center [850, 362] width 615 height 406
click at [852, 441] on textarea "Cover letter template:" at bounding box center [850, 362] width 615 height 406
click at [846, 434] on textarea "Cover letter template:" at bounding box center [850, 362] width 615 height 406
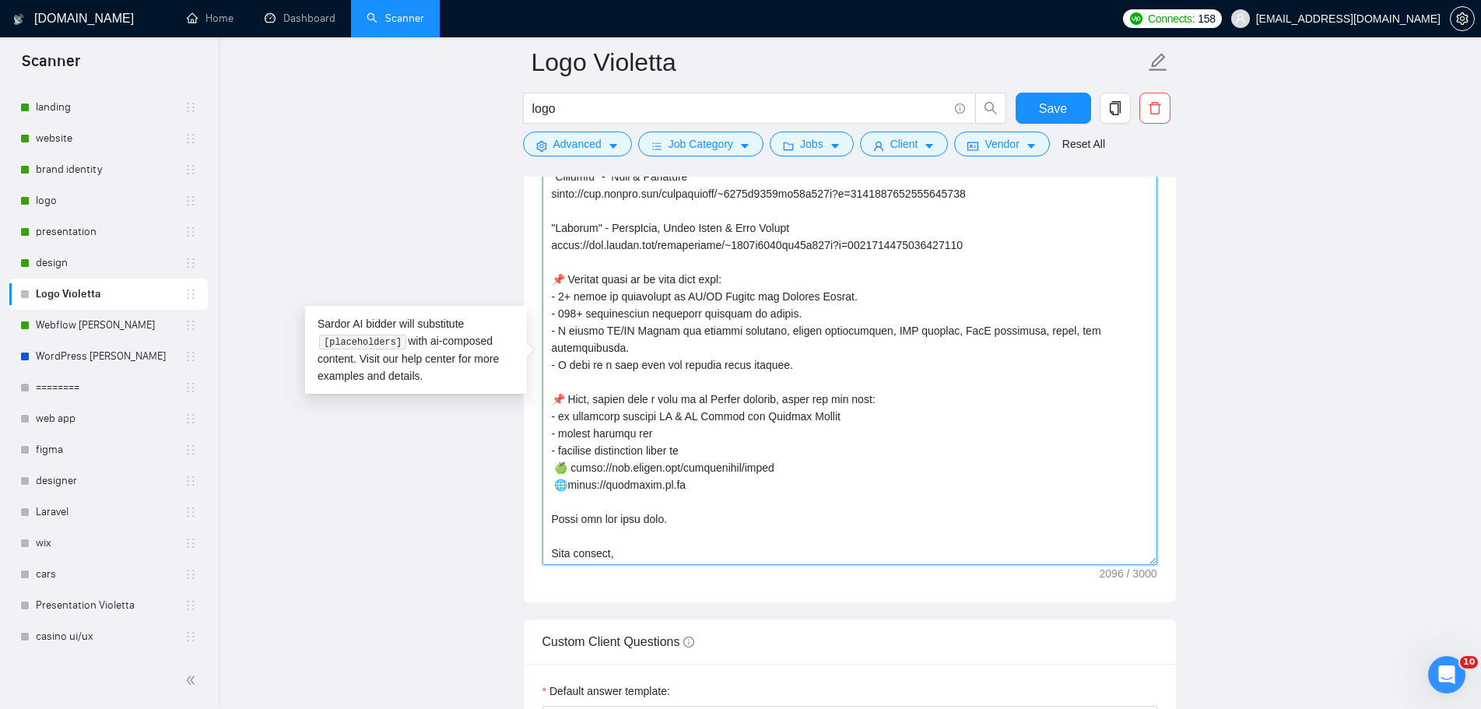
scroll to position [441, 0]
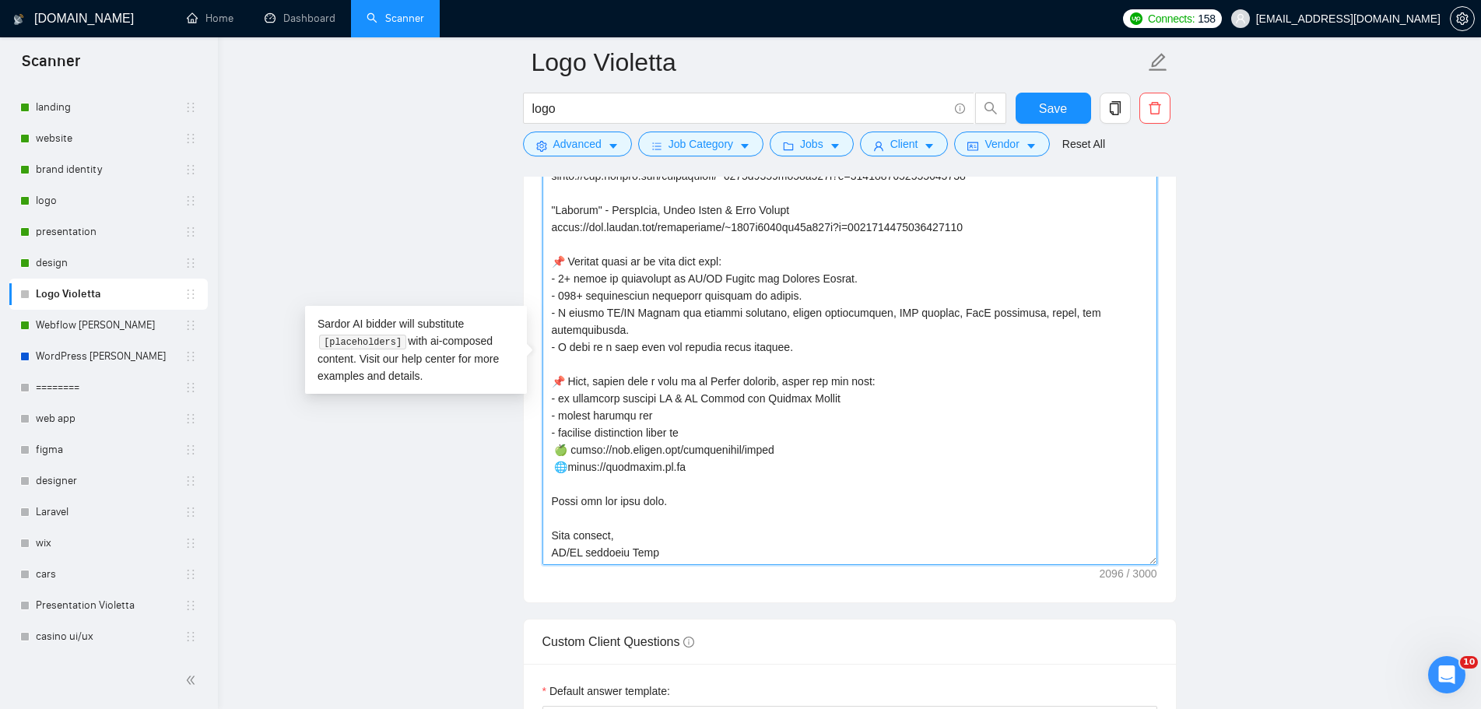
drag, startPoint x: 692, startPoint y: 449, endPoint x: 550, endPoint y: 452, distance: 141.7
click at [550, 452] on textarea "Cover letter template:" at bounding box center [850, 362] width 615 height 406
drag, startPoint x: 798, startPoint y: 436, endPoint x: 574, endPoint y: 435, distance: 224.2
click at [574, 435] on textarea "Cover letter template:" at bounding box center [850, 362] width 615 height 406
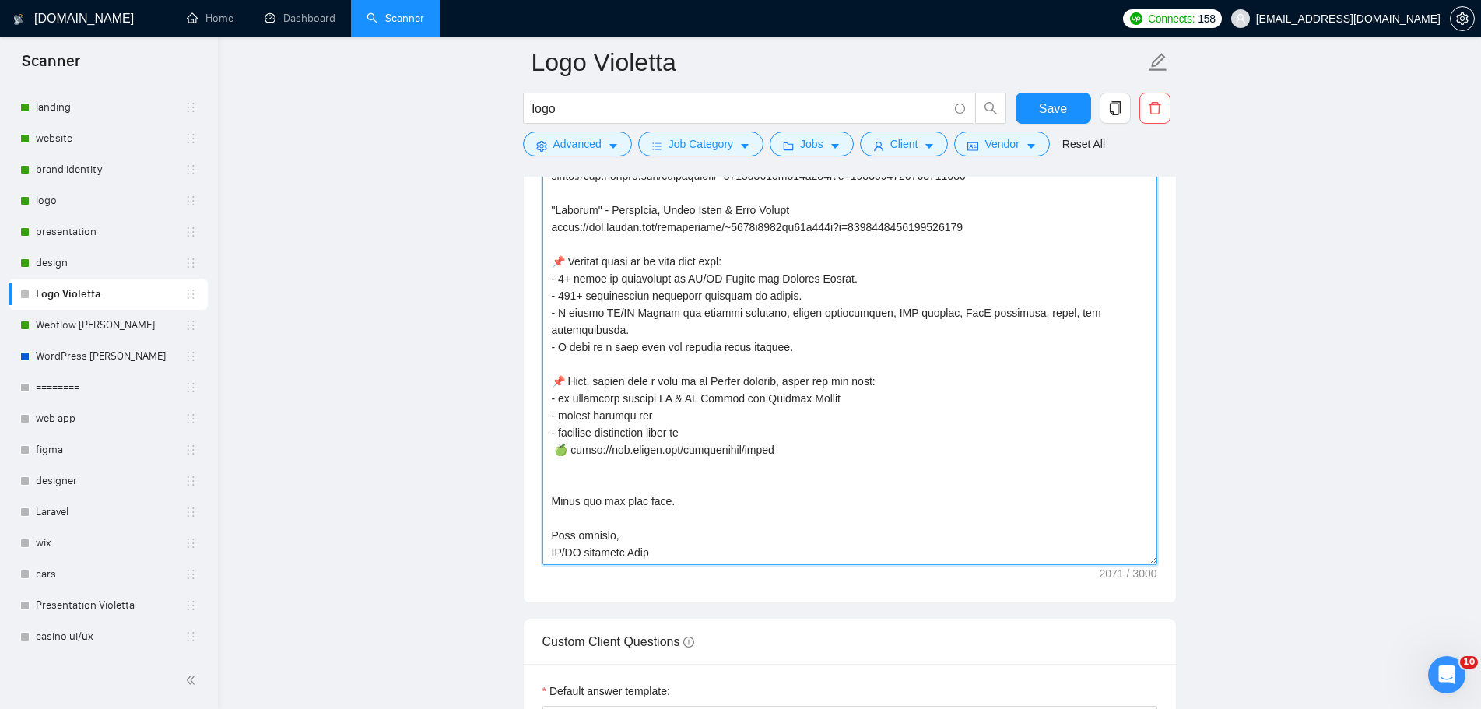
drag, startPoint x: 1070, startPoint y: 462, endPoint x: 1062, endPoint y: 466, distance: 9.1
click at [1070, 462] on textarea "Cover letter template:" at bounding box center [850, 362] width 615 height 406
click at [810, 452] on textarea "Cover letter template:" at bounding box center [850, 362] width 615 height 406
drag, startPoint x: 750, startPoint y: 434, endPoint x: 575, endPoint y: 435, distance: 175.9
click at [575, 435] on textarea "Cover letter template:" at bounding box center [850, 362] width 615 height 406
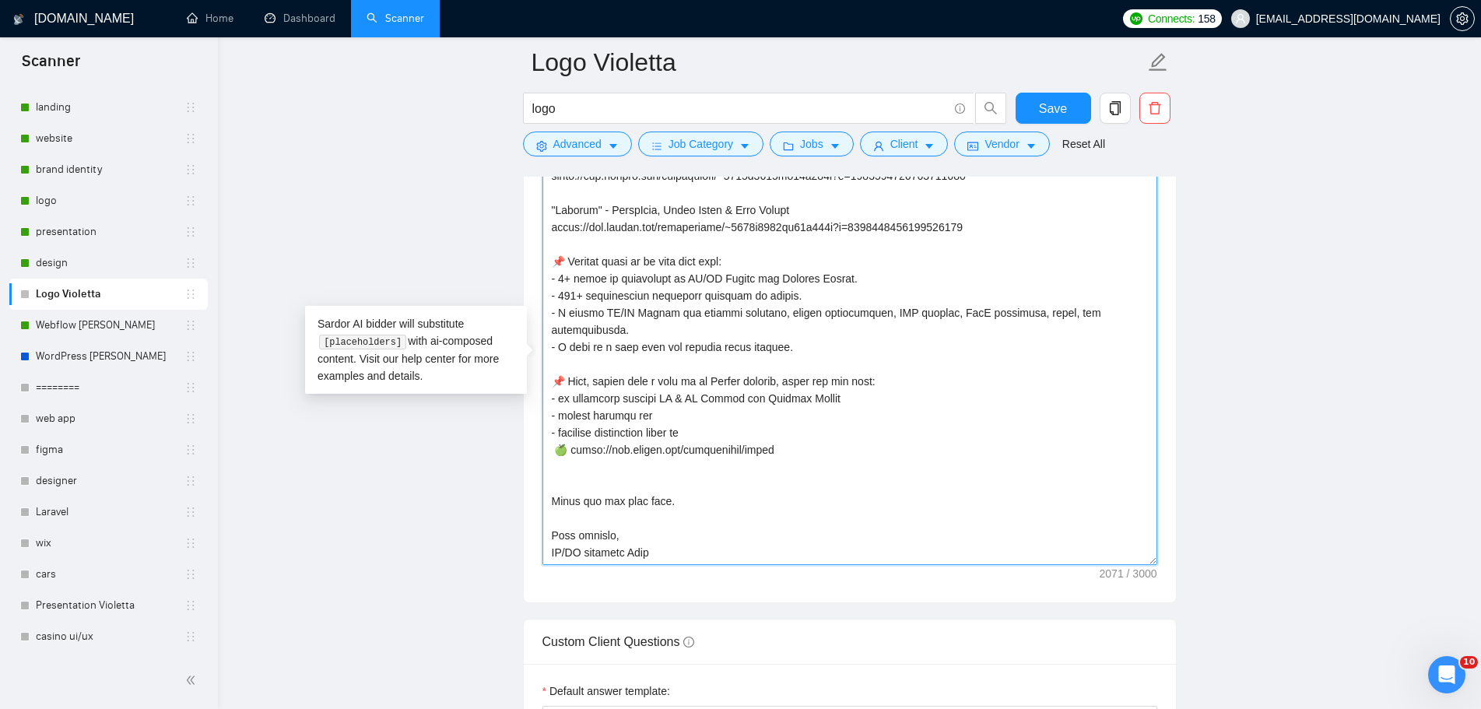
paste textarea "Graphic Design"
click at [777, 415] on textarea "Cover letter template:" at bounding box center [850, 362] width 615 height 406
drag, startPoint x: 800, startPoint y: 437, endPoint x: 575, endPoint y: 437, distance: 224.2
click at [575, 437] on textarea "Cover letter template:" at bounding box center [850, 362] width 615 height 406
paste textarea "Graphic Design"
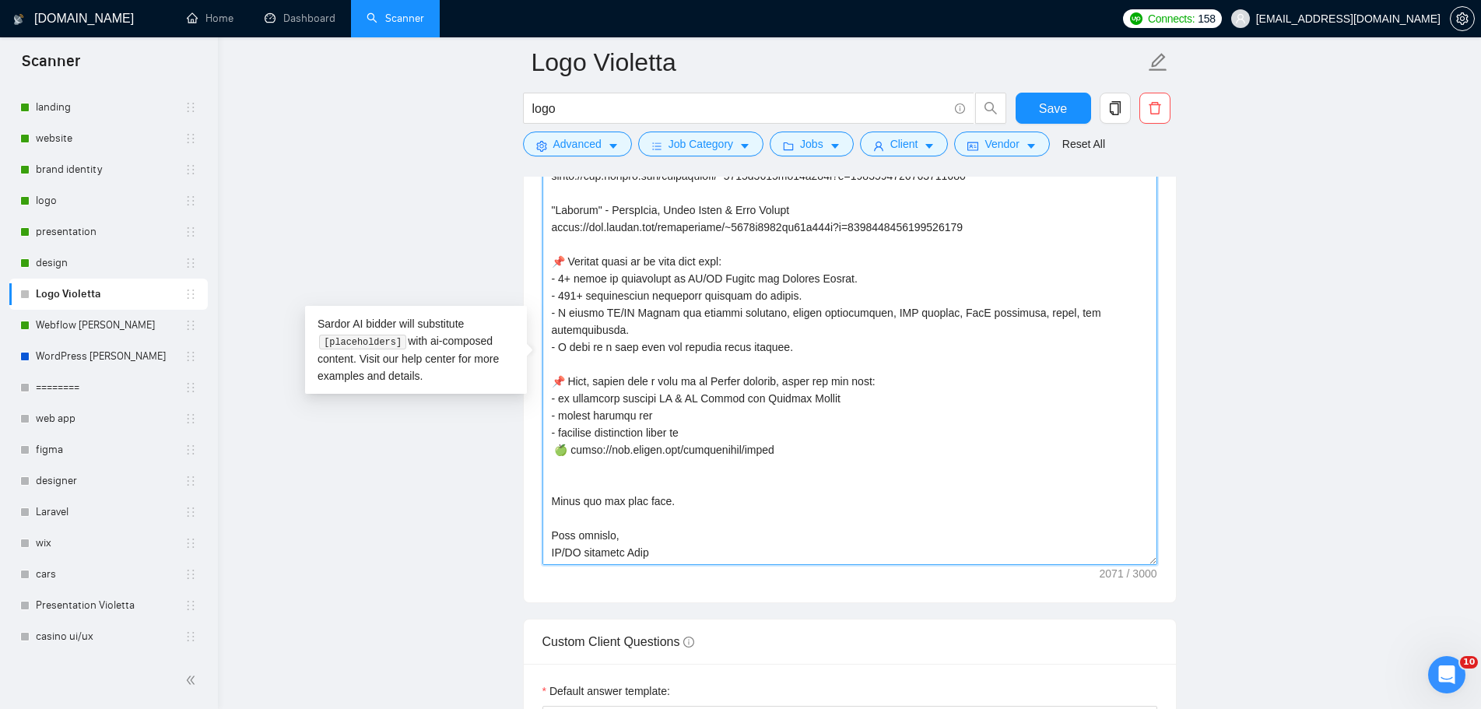
paste textarea "~01c7d71e5237078126"
click at [961, 512] on textarea "Cover letter template:" at bounding box center [850, 362] width 615 height 406
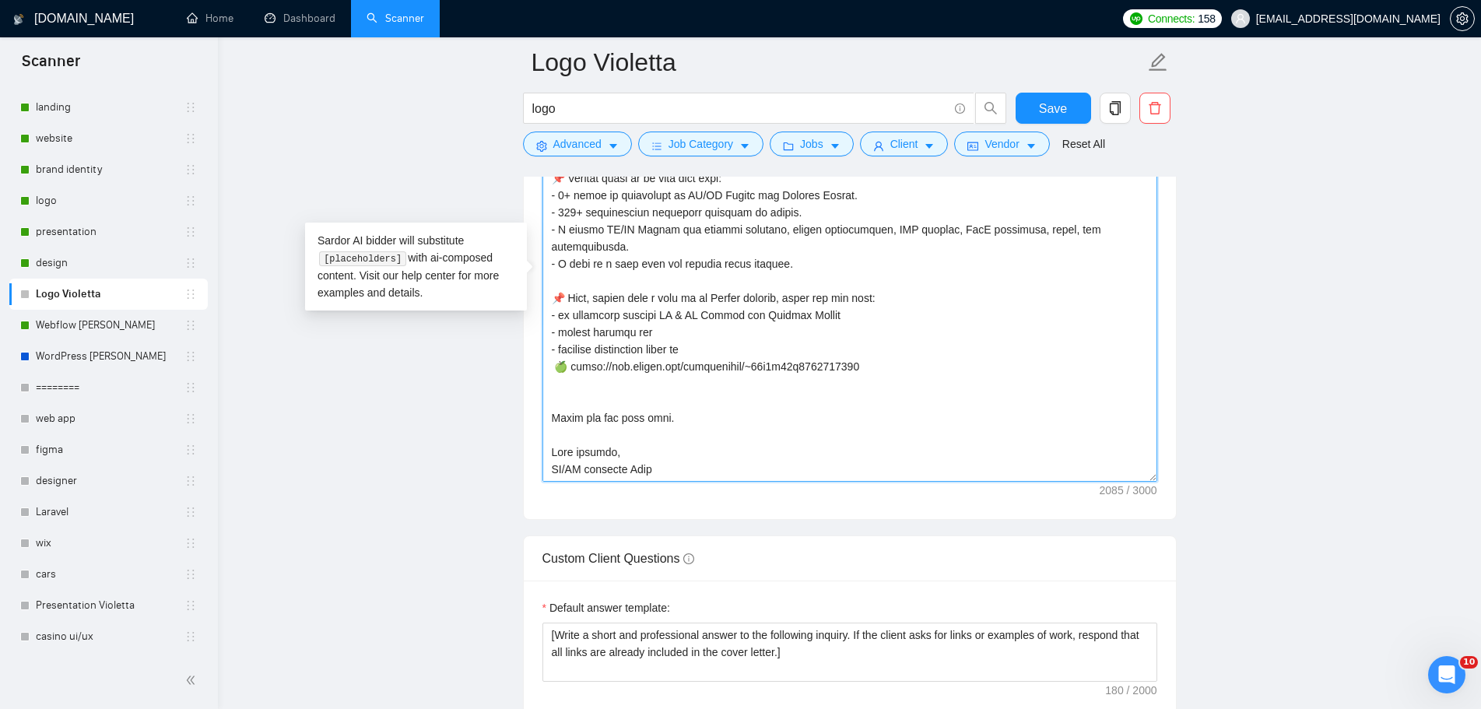
scroll to position [2258, 0]
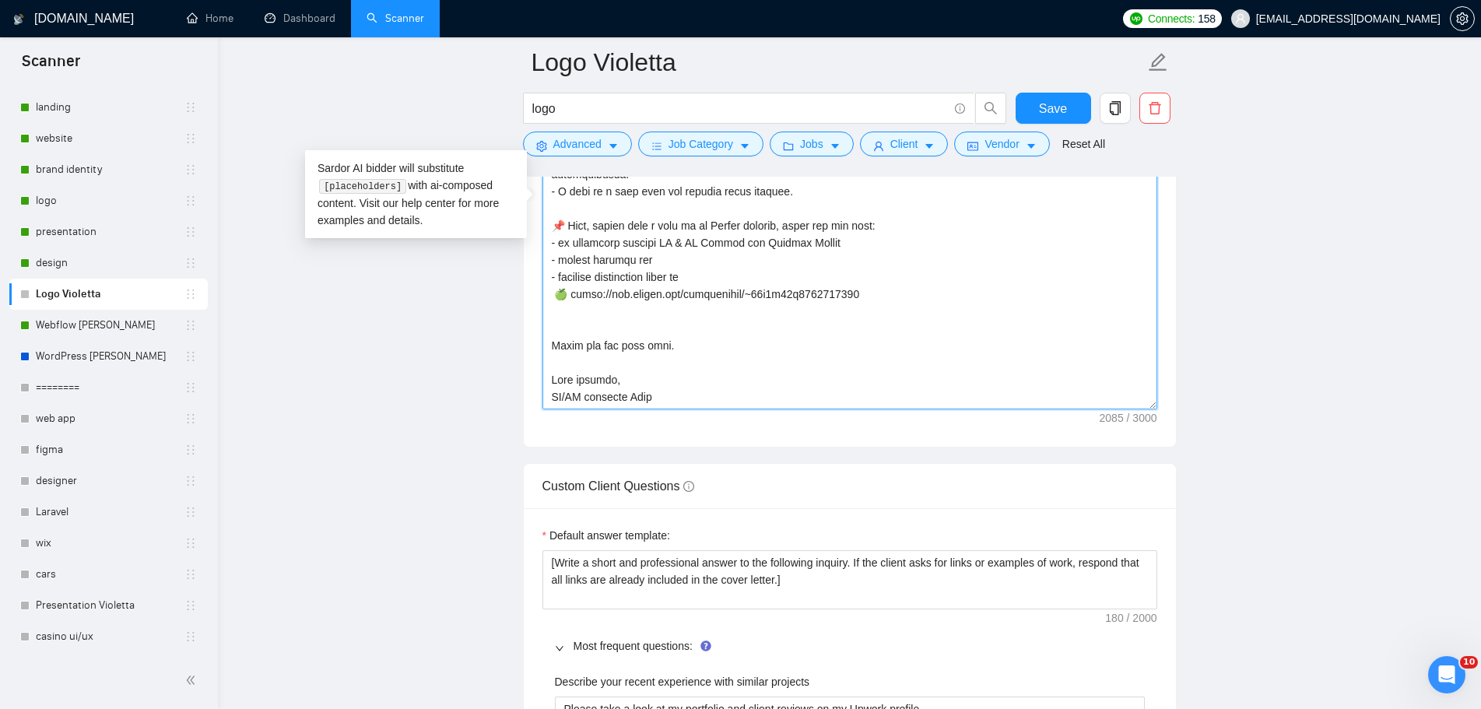
drag, startPoint x: 662, startPoint y: 380, endPoint x: 550, endPoint y: 372, distance: 112.4
click at [550, 372] on textarea "Cover letter template:" at bounding box center [850, 206] width 615 height 406
paste textarea "Violetta"
click at [884, 277] on textarea "Cover letter template:" at bounding box center [850, 206] width 615 height 406
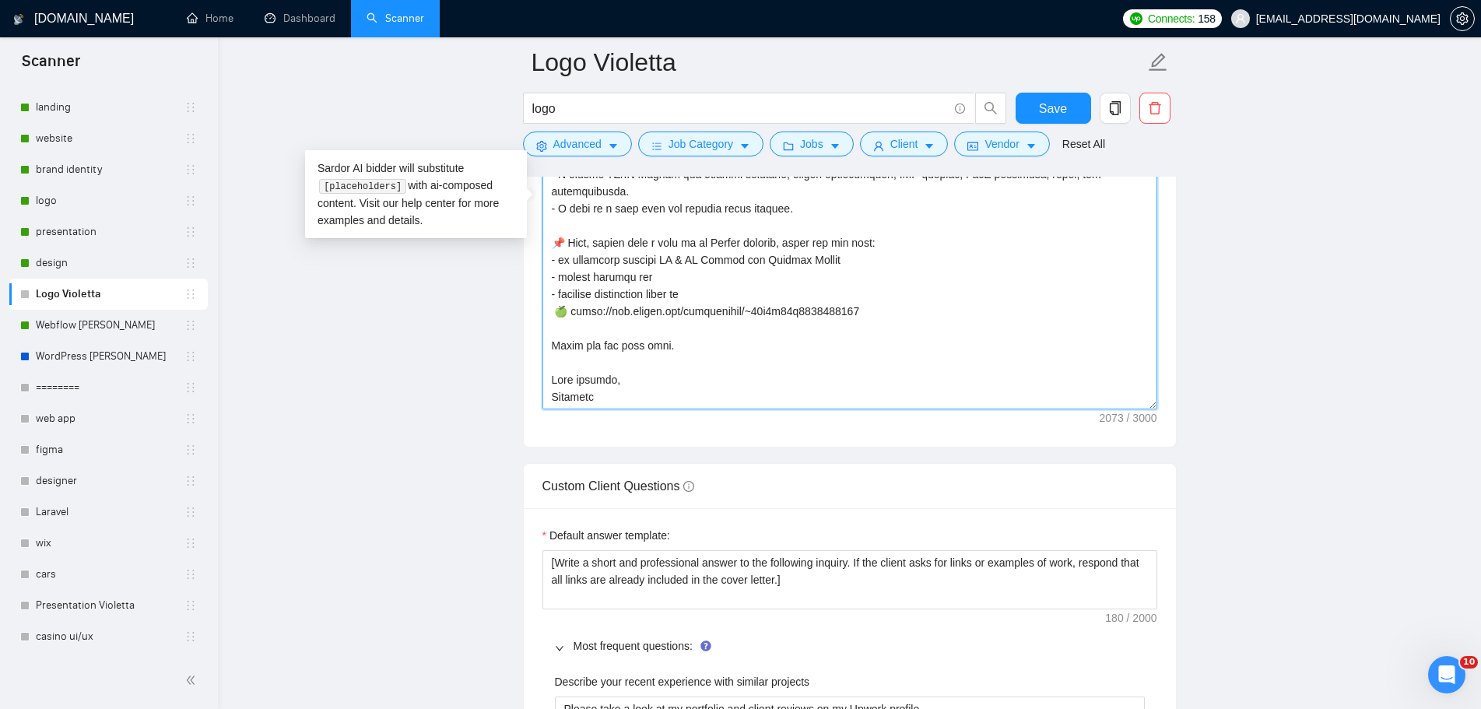
click at [723, 326] on textarea "Cover letter template:" at bounding box center [850, 206] width 615 height 406
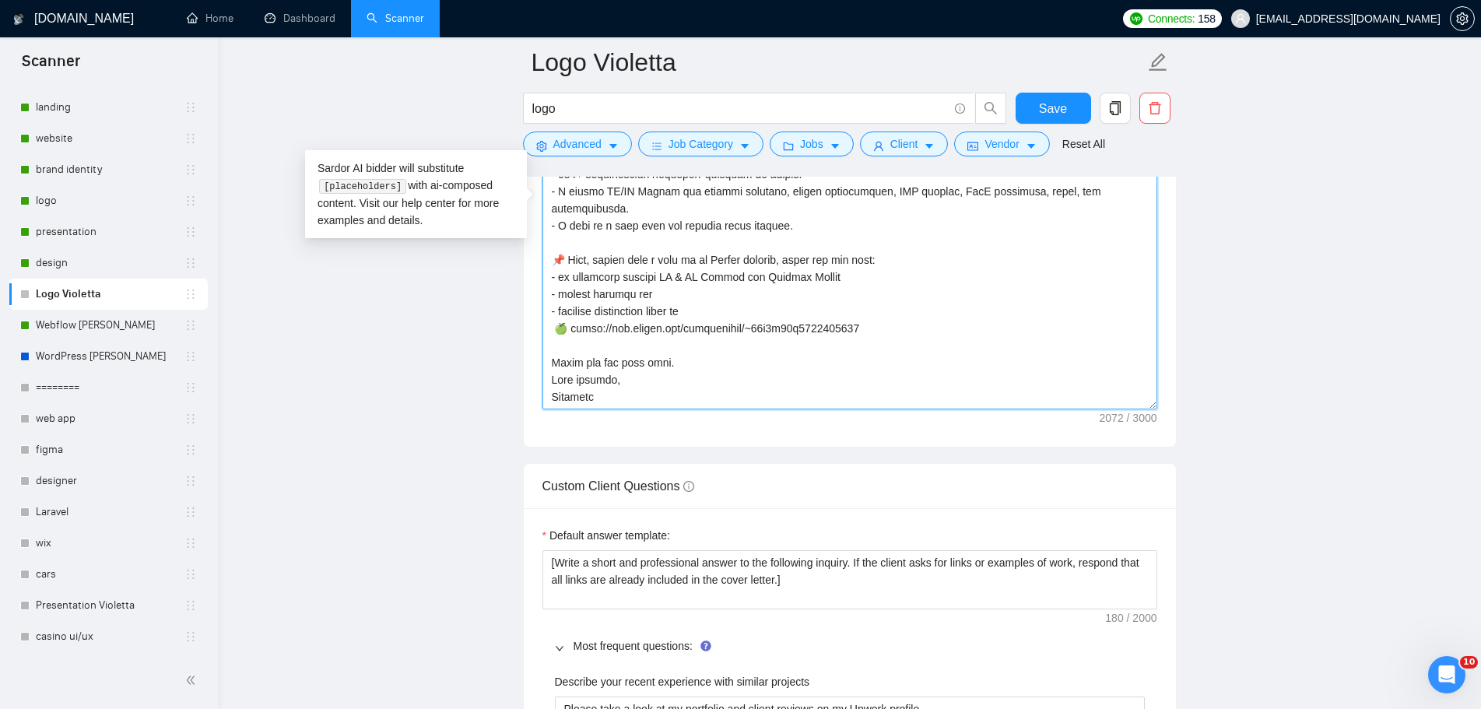
click at [638, 358] on textarea "Cover letter template:" at bounding box center [850, 206] width 615 height 406
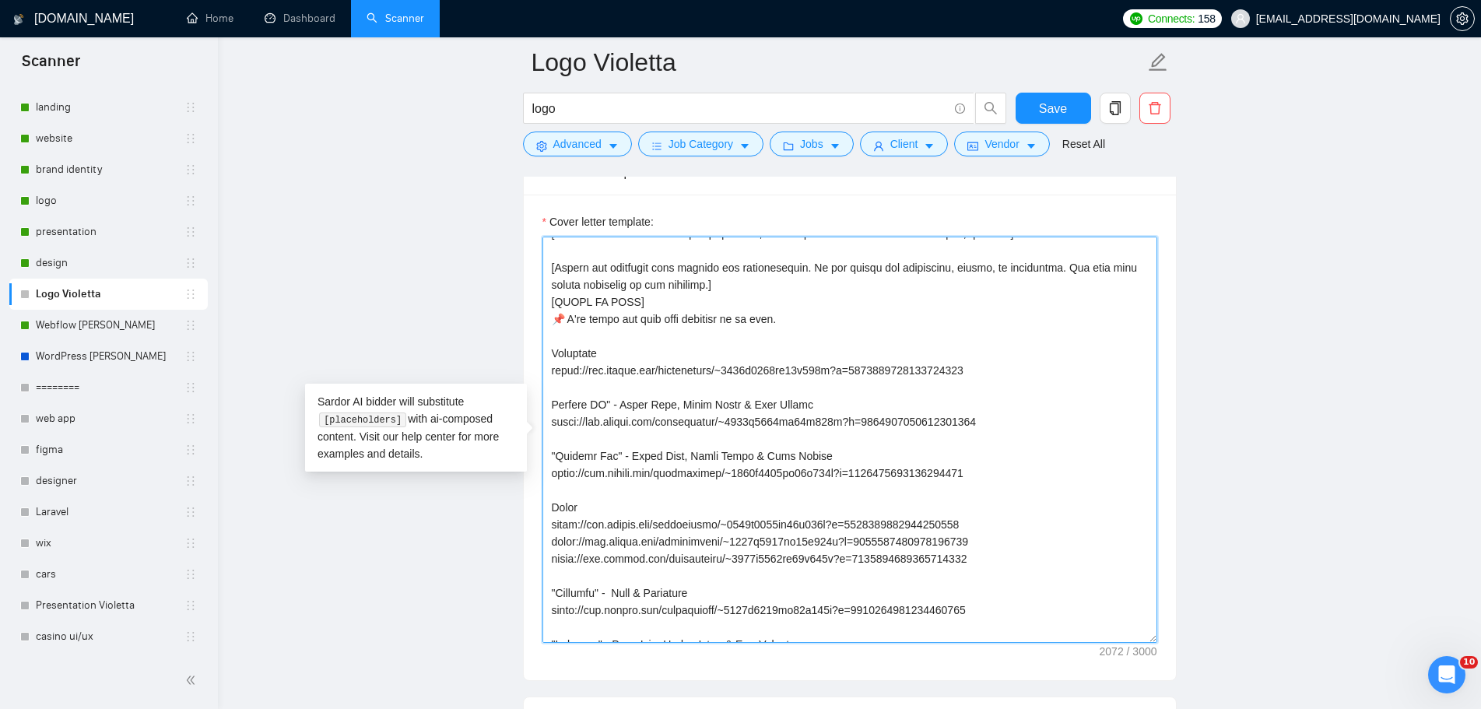
scroll to position [78, 0]
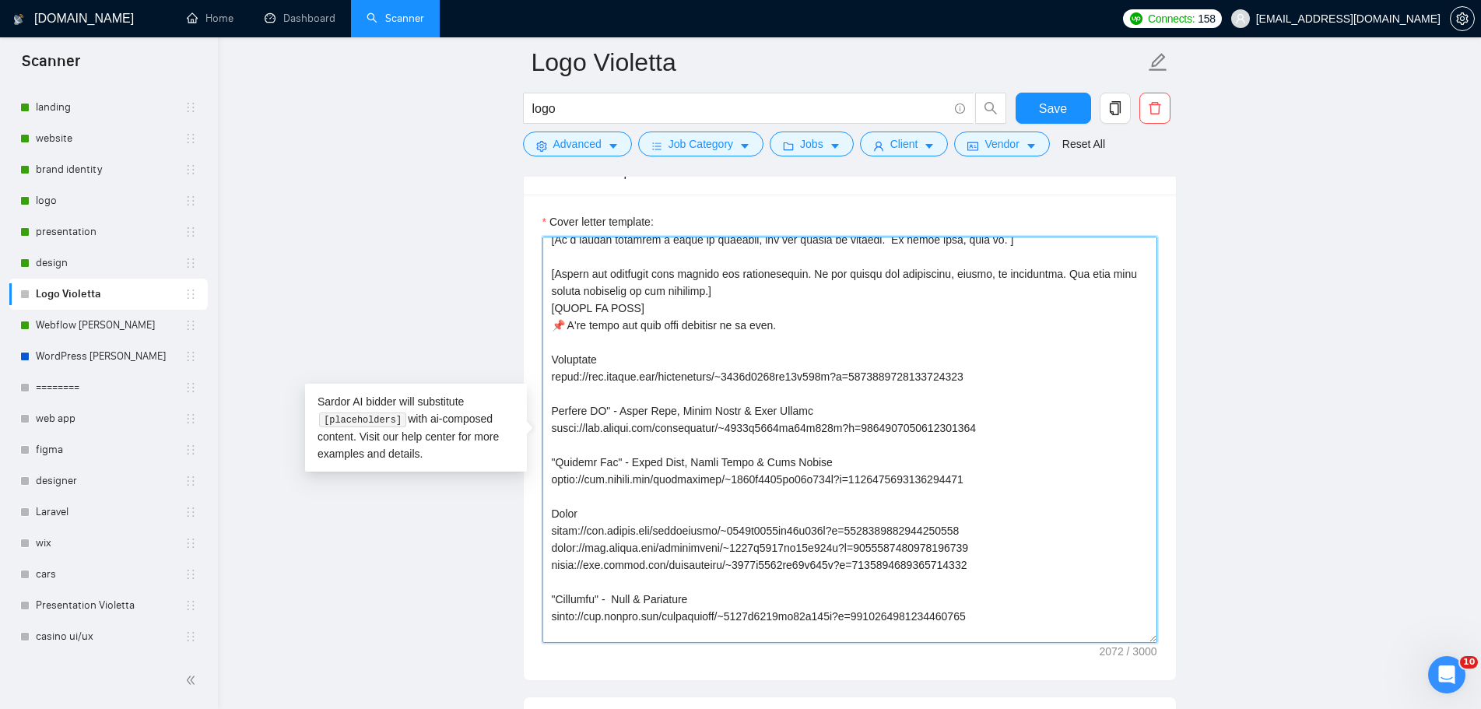
drag, startPoint x: 939, startPoint y: 516, endPoint x: 532, endPoint y: 364, distance: 434.8
click at [532, 364] on div "Cover letter template:" at bounding box center [850, 438] width 652 height 486
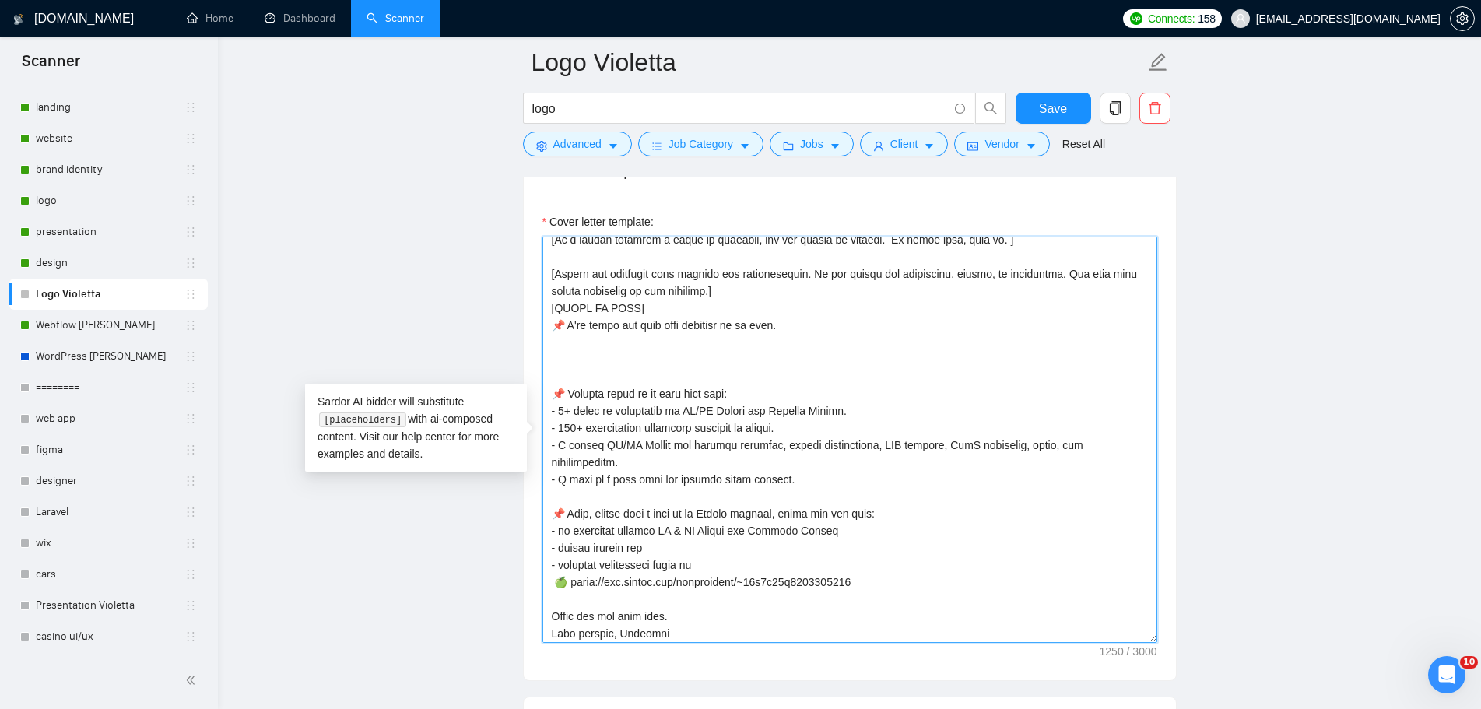
paste textarea "[URL][DOMAIN_NAME]"
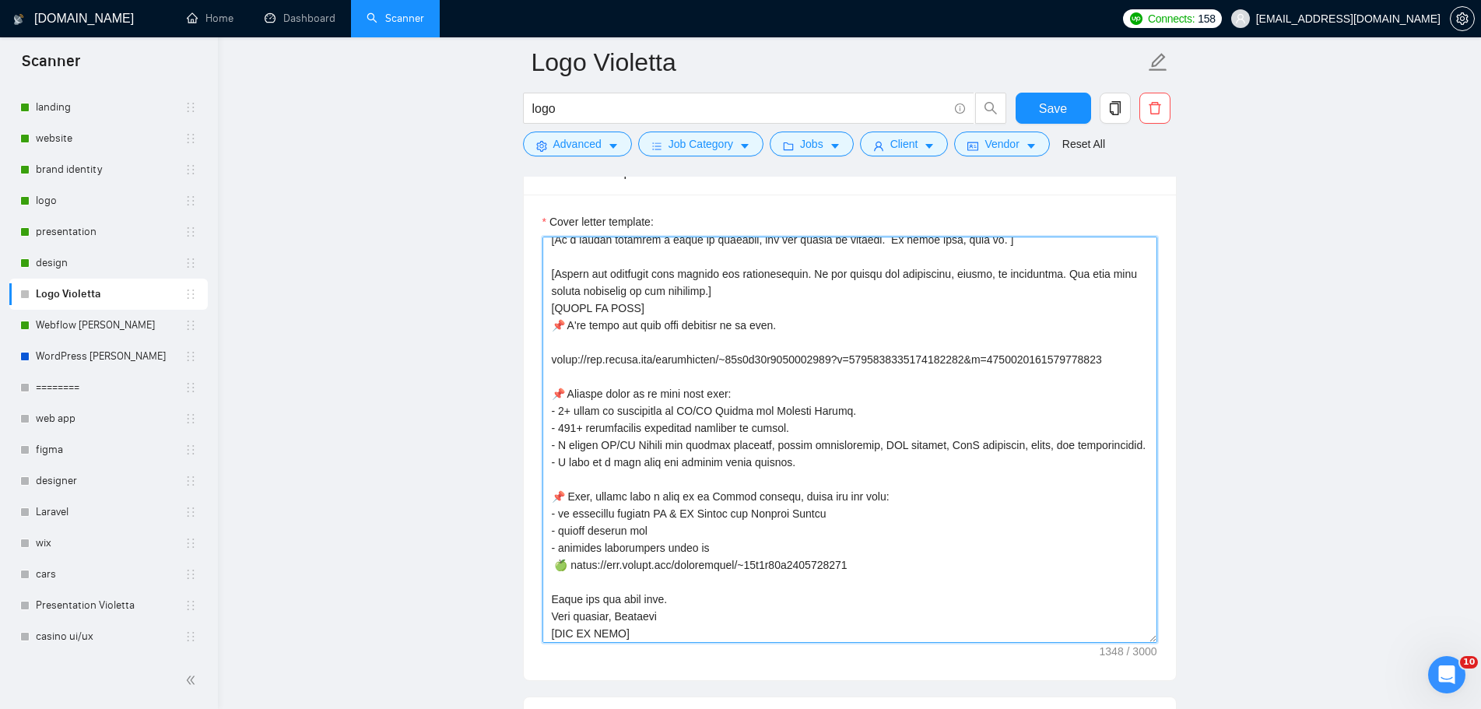
click at [566, 350] on textarea "Cover letter template:" at bounding box center [850, 440] width 615 height 406
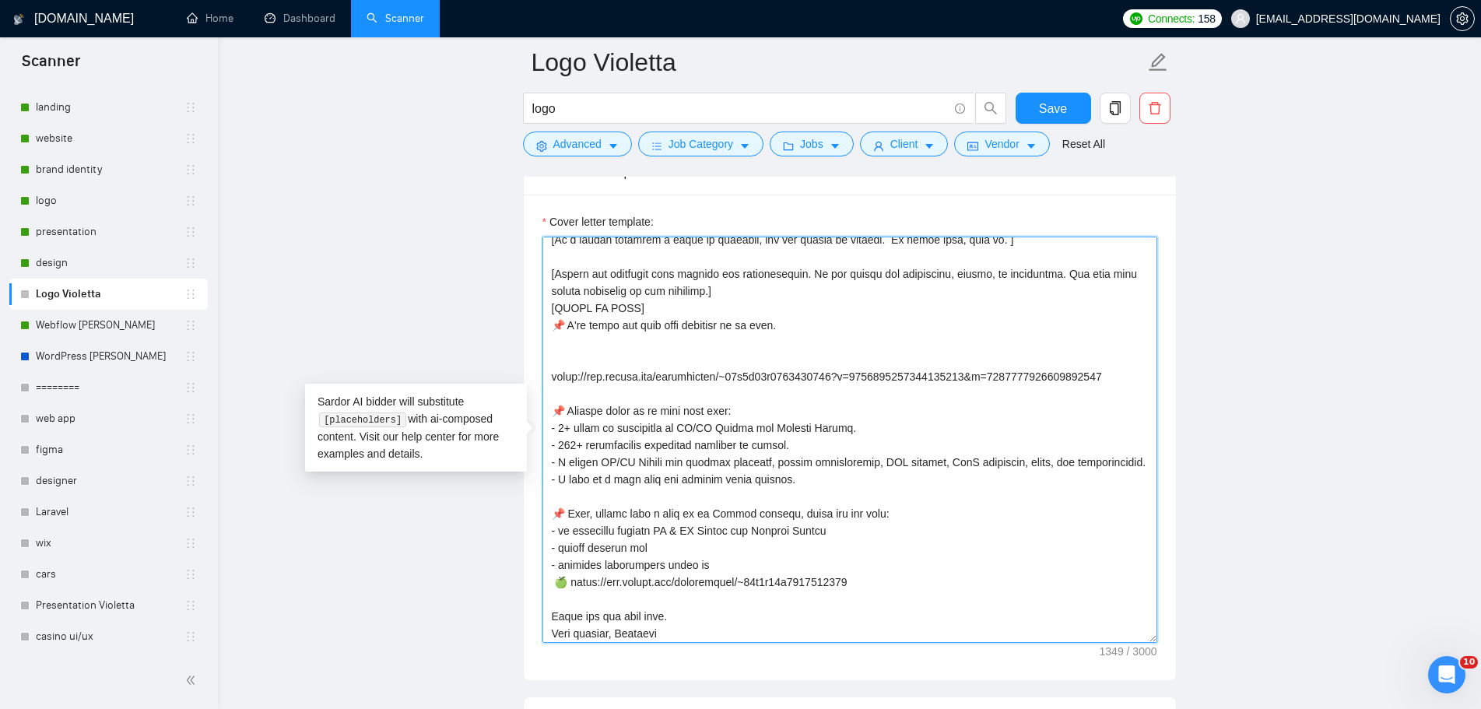
scroll to position [98, 0]
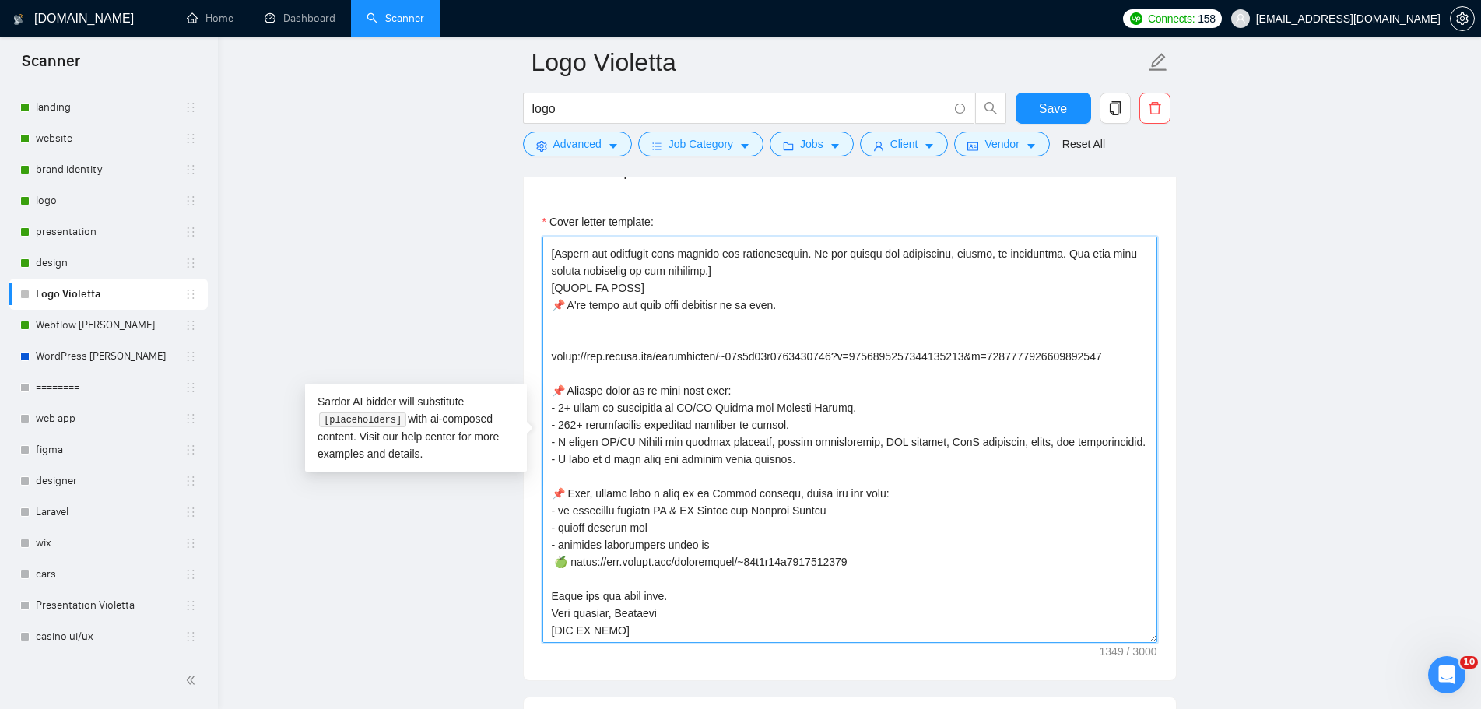
paste textarea "Elegant Visual Identity for Luxury Jewelry Label"
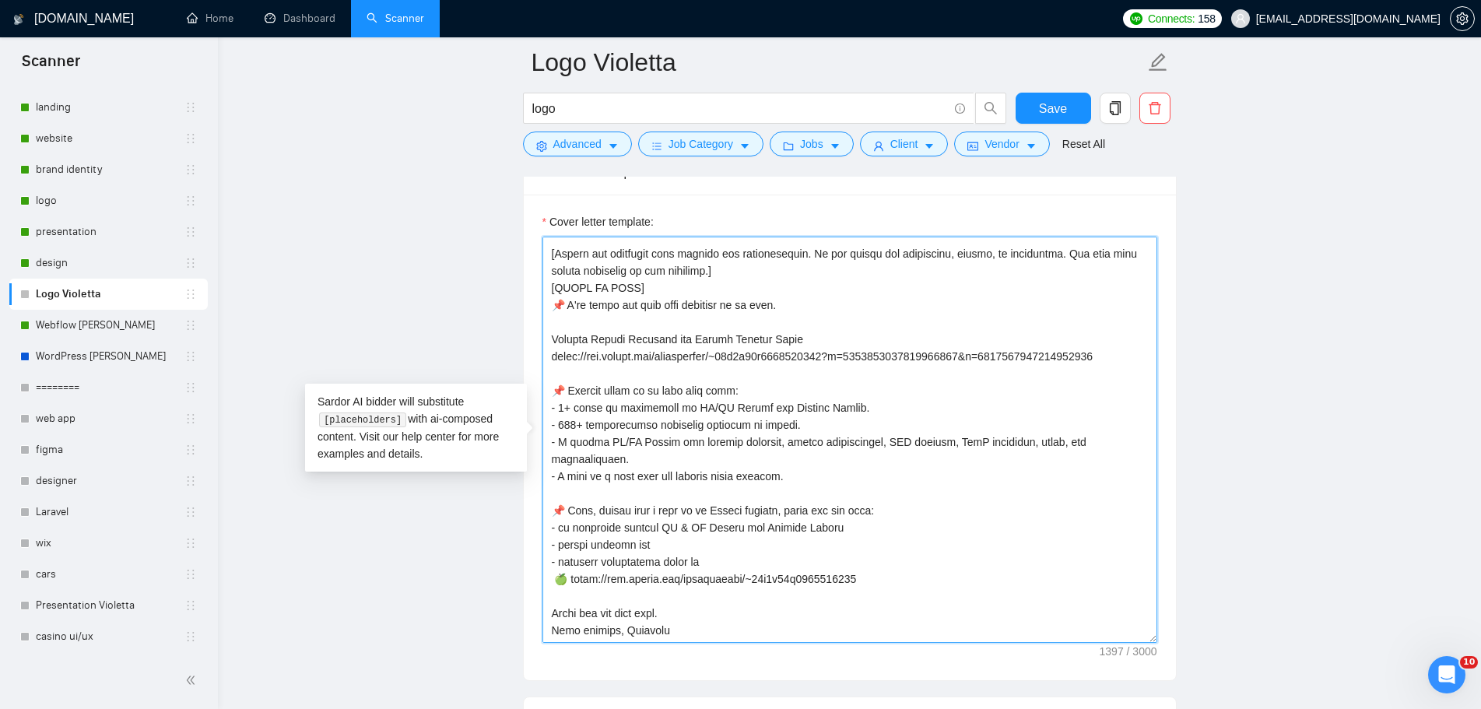
click at [1125, 357] on textarea "Cover letter template:" at bounding box center [850, 440] width 615 height 406
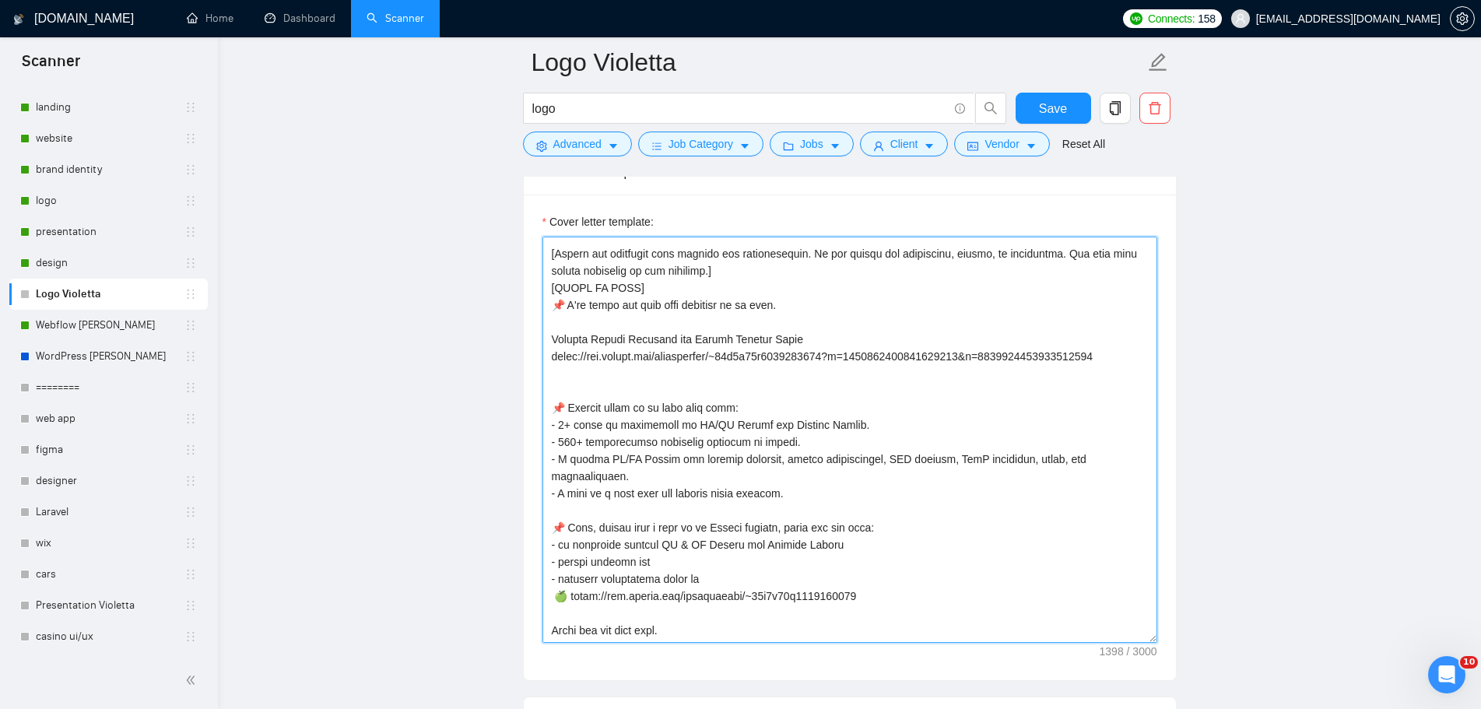
click at [1123, 354] on textarea "Cover letter template:" at bounding box center [850, 440] width 615 height 406
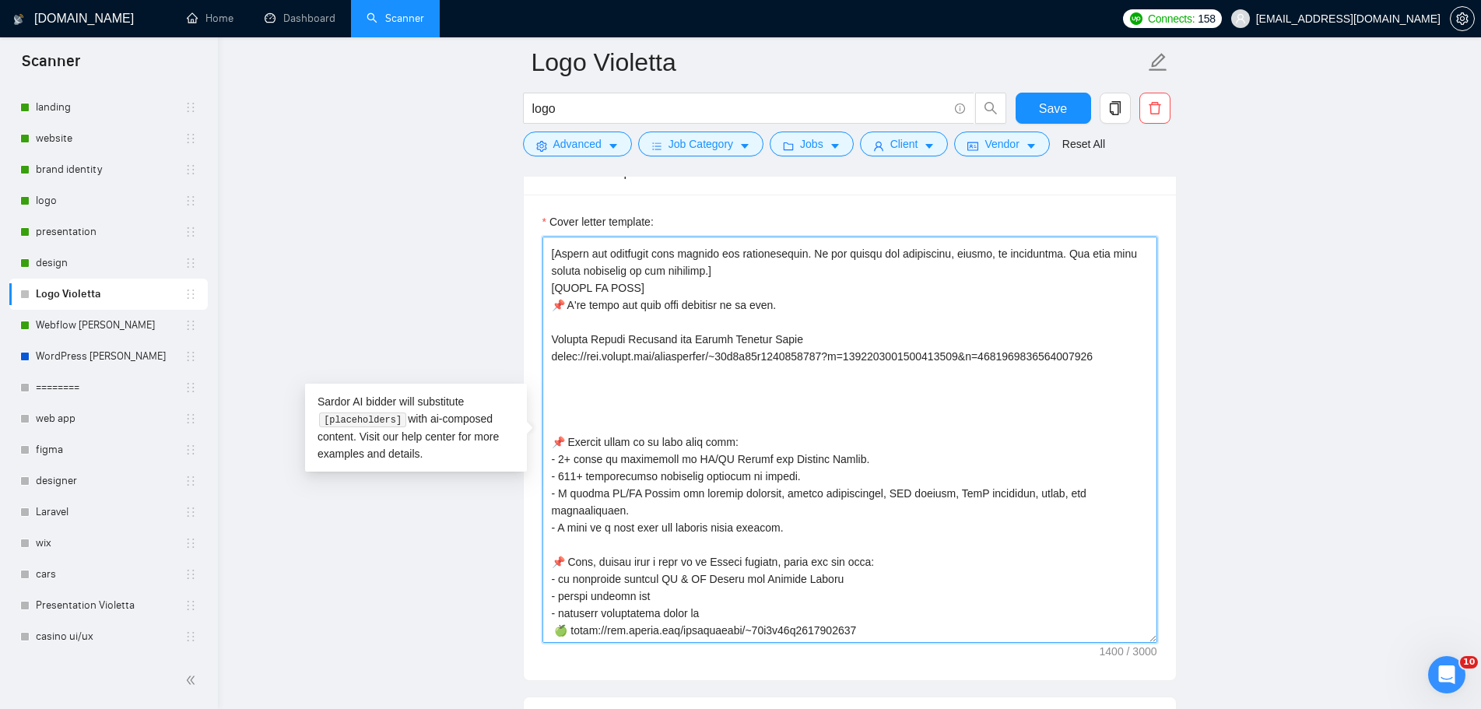
paste textarea "[URL][DOMAIN_NAME]"
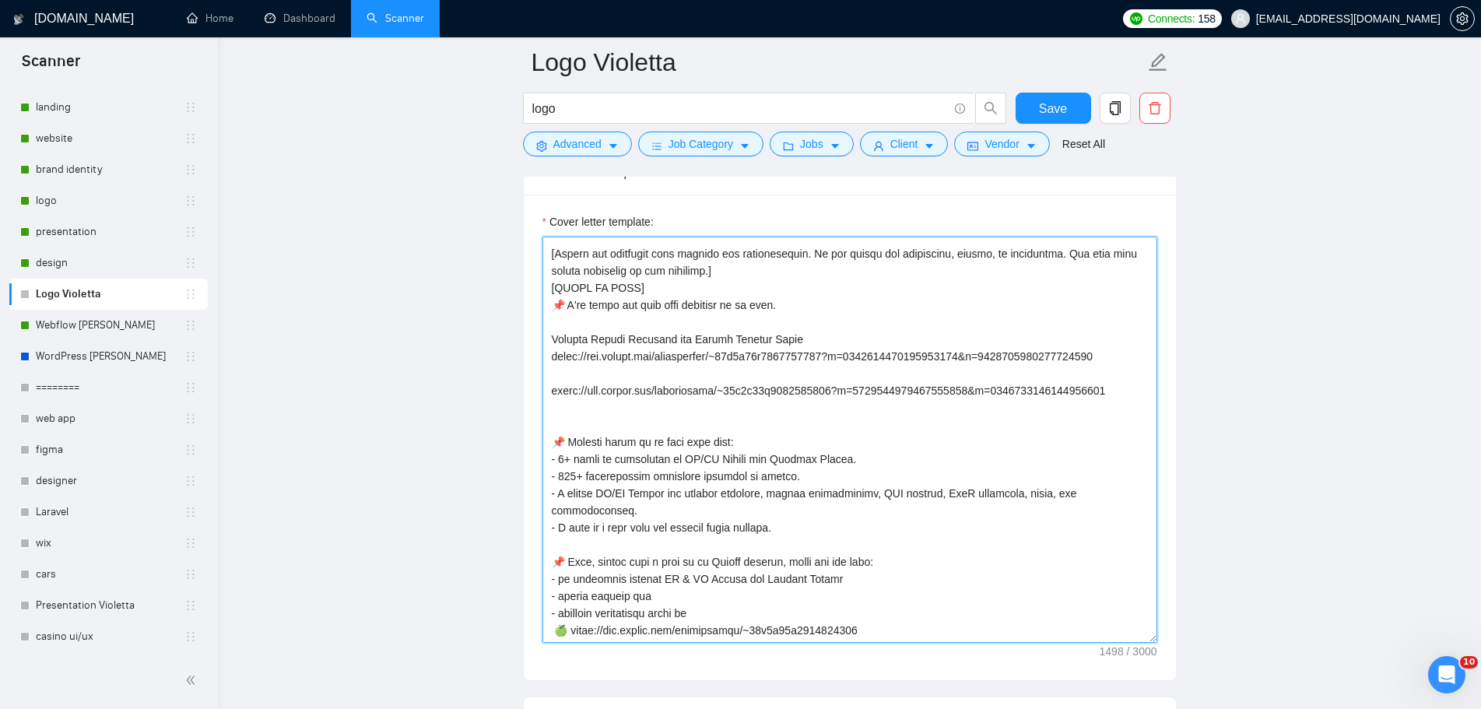
click at [589, 375] on textarea "Cover letter template:" at bounding box center [850, 440] width 615 height 406
paste textarea "Logo Design for AI-Powered Digital Service"
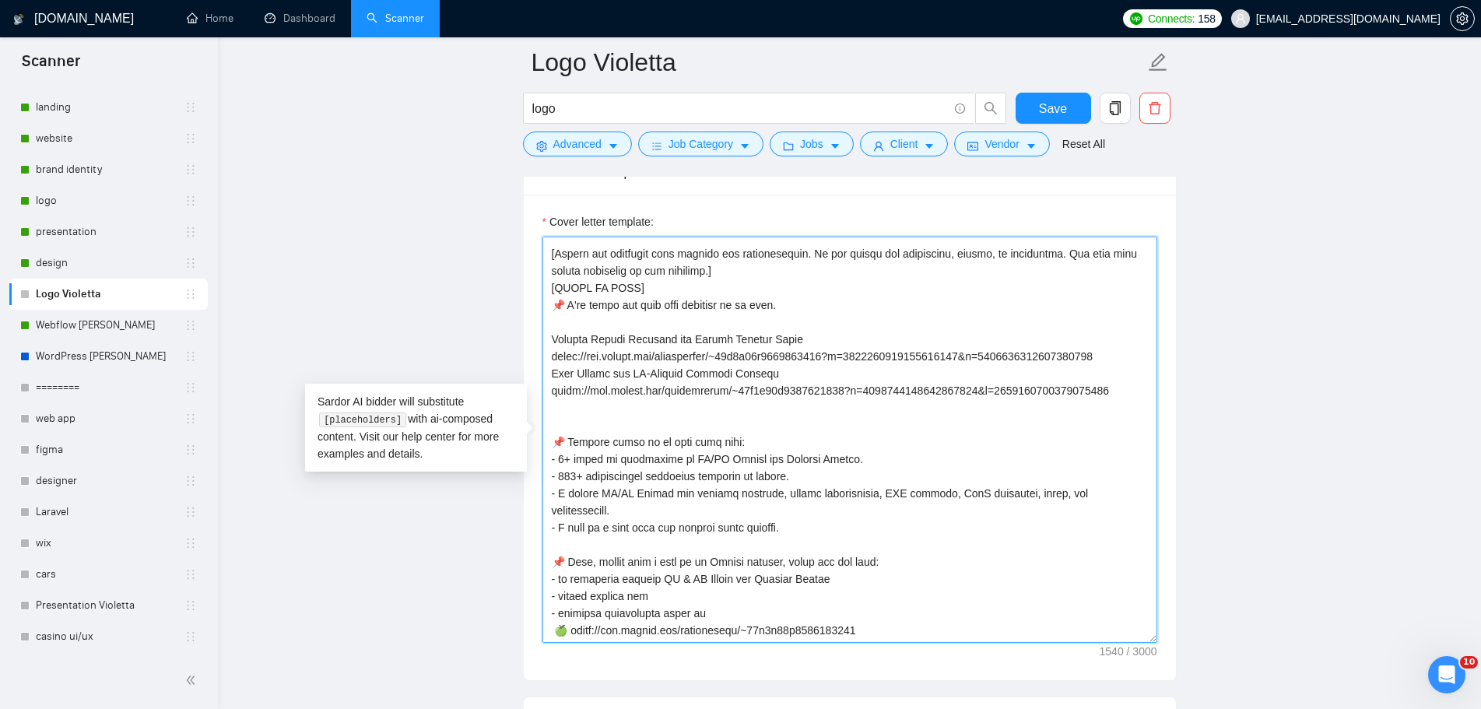
click at [1109, 353] on textarea "Cover letter template:" at bounding box center [850, 440] width 615 height 406
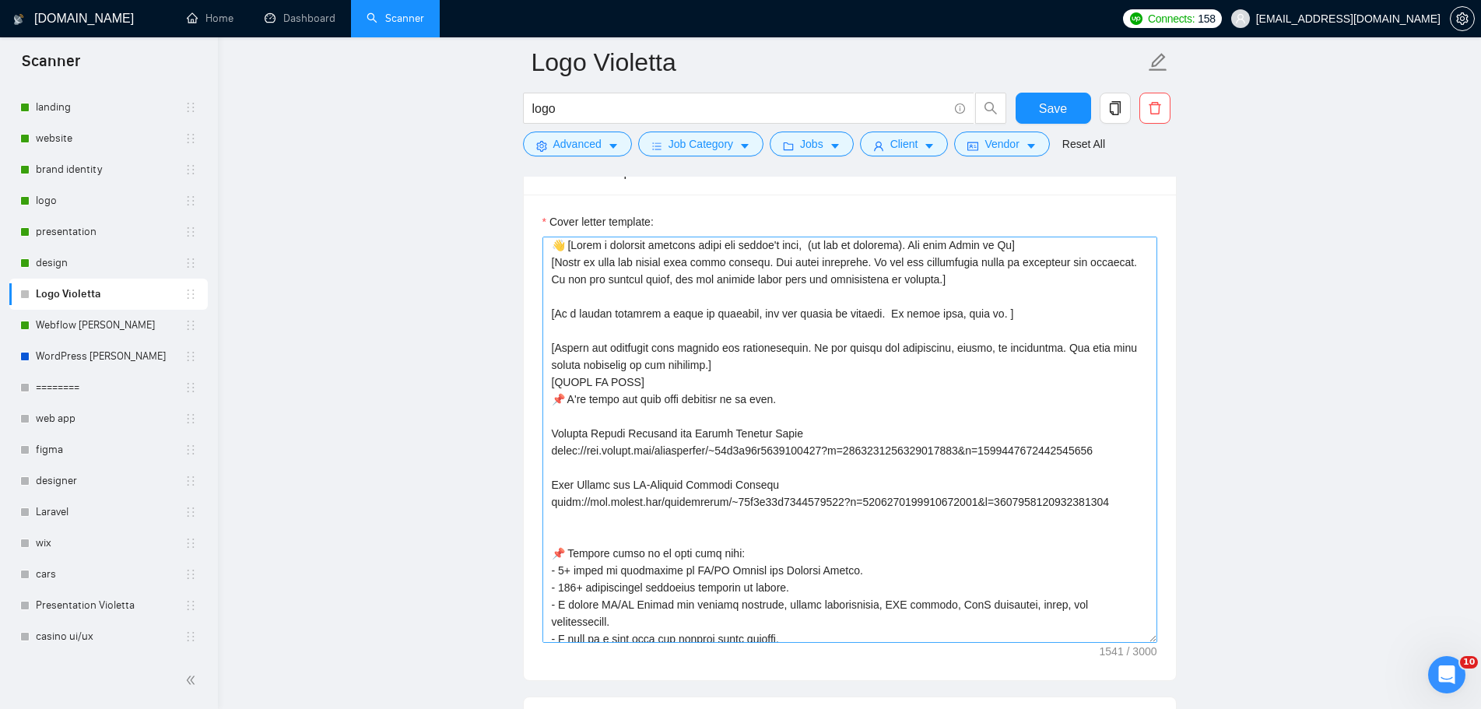
scroll to position [0, 0]
click at [1119, 512] on textarea "Cover letter template:" at bounding box center [850, 440] width 615 height 406
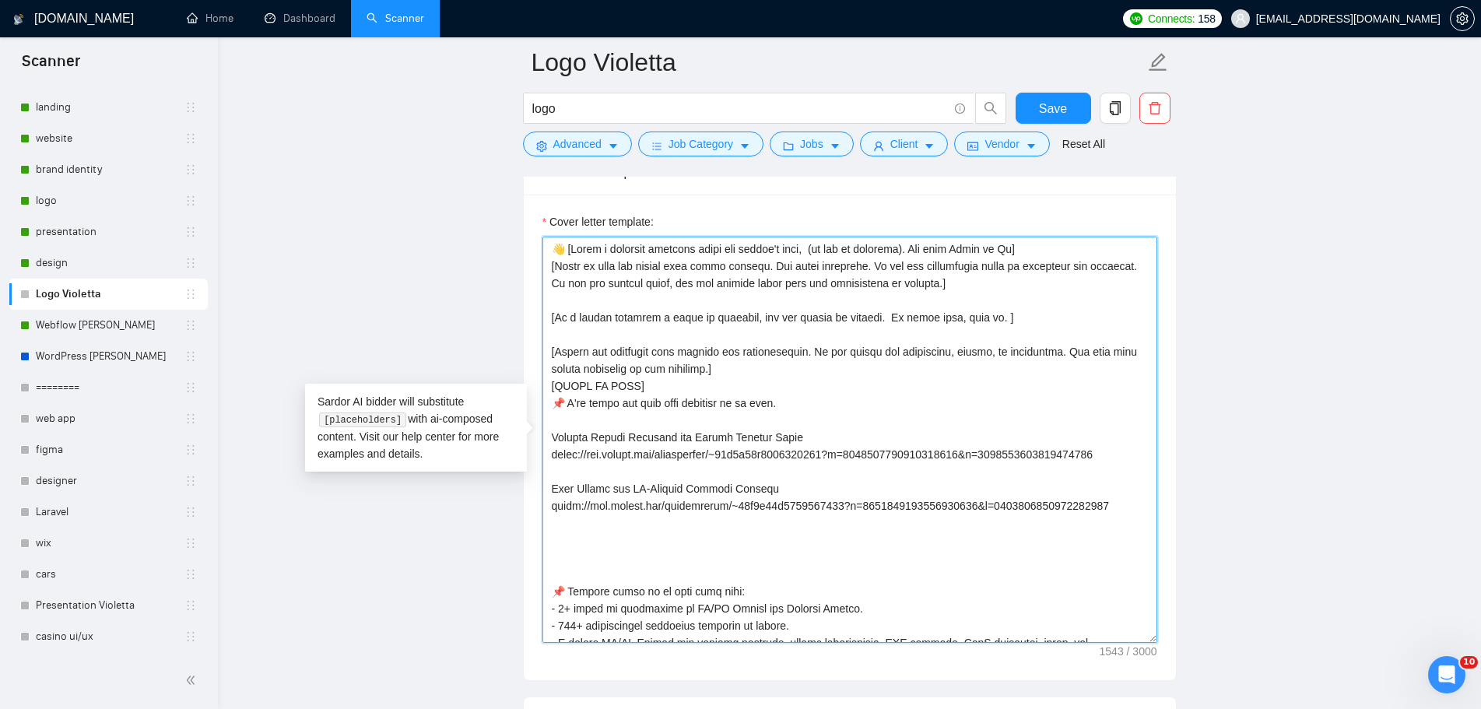
paste textarea "[URL][DOMAIN_NAME]"
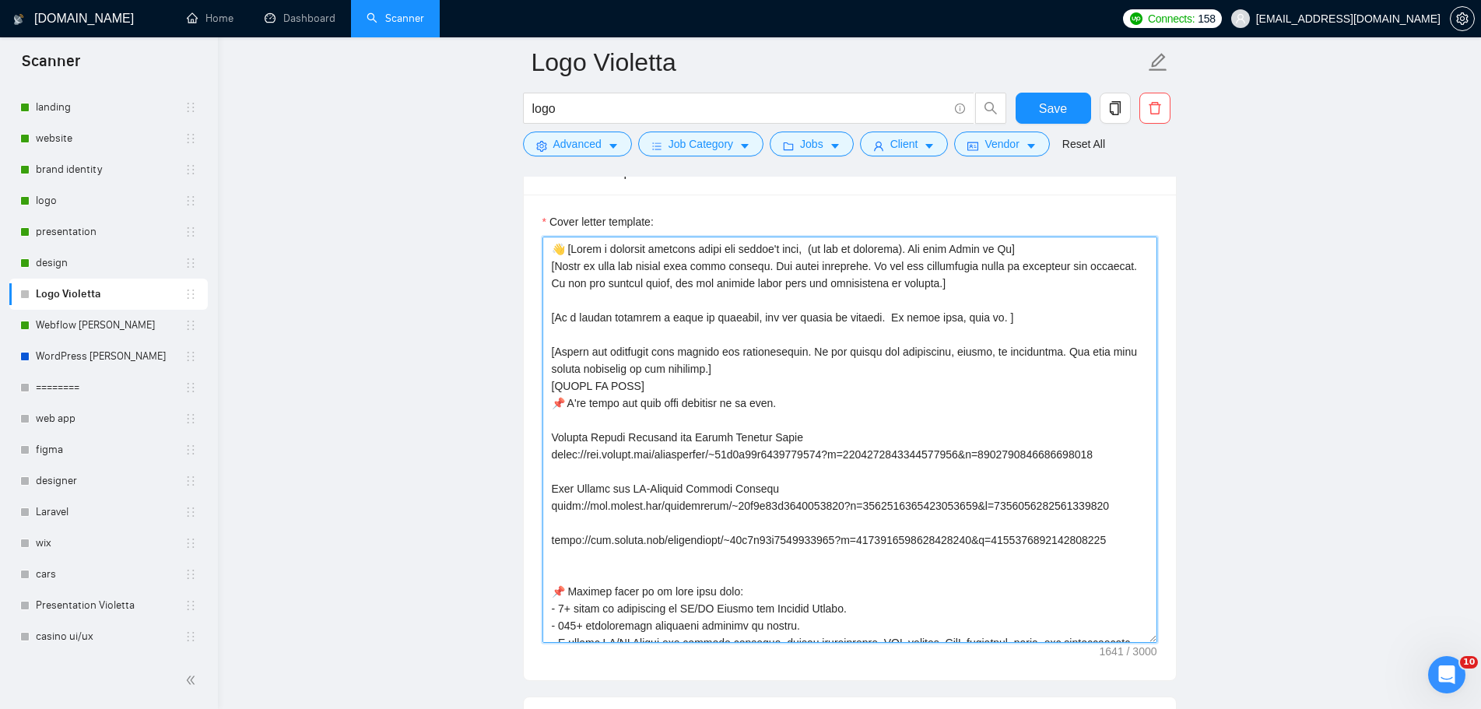
click at [561, 525] on textarea "Cover letter template:" at bounding box center [850, 440] width 615 height 406
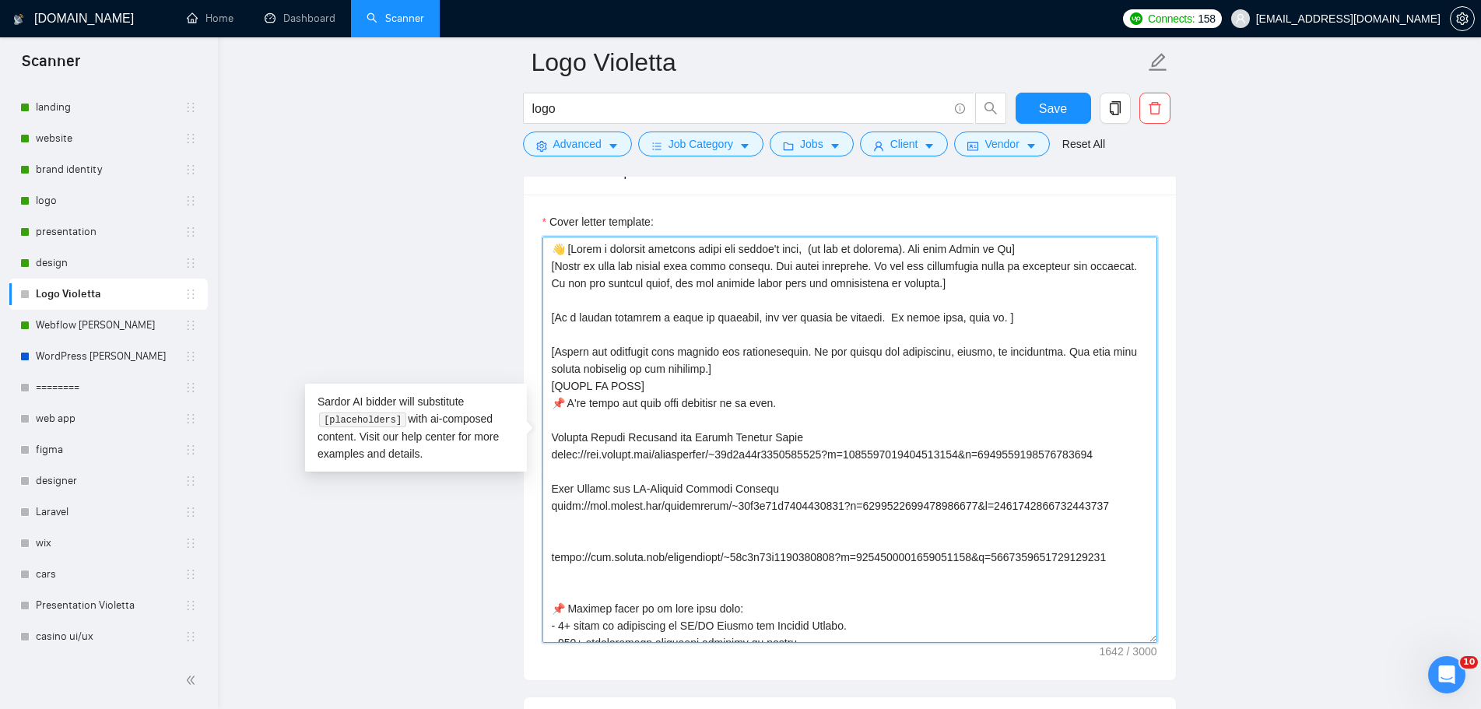
paste textarea "Brand Guidelines Design for Wet Wipes Brand"
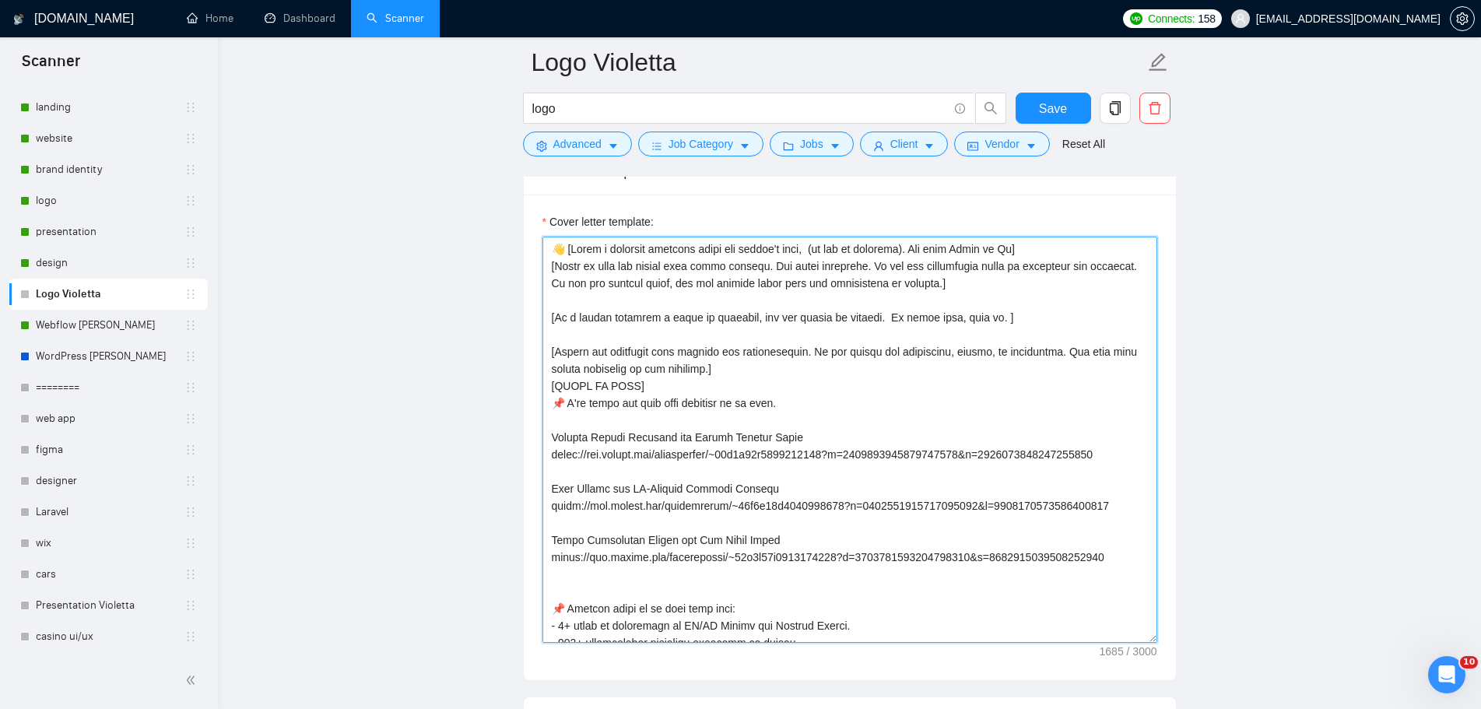
click at [803, 406] on textarea "Cover letter template:" at bounding box center [850, 440] width 615 height 406
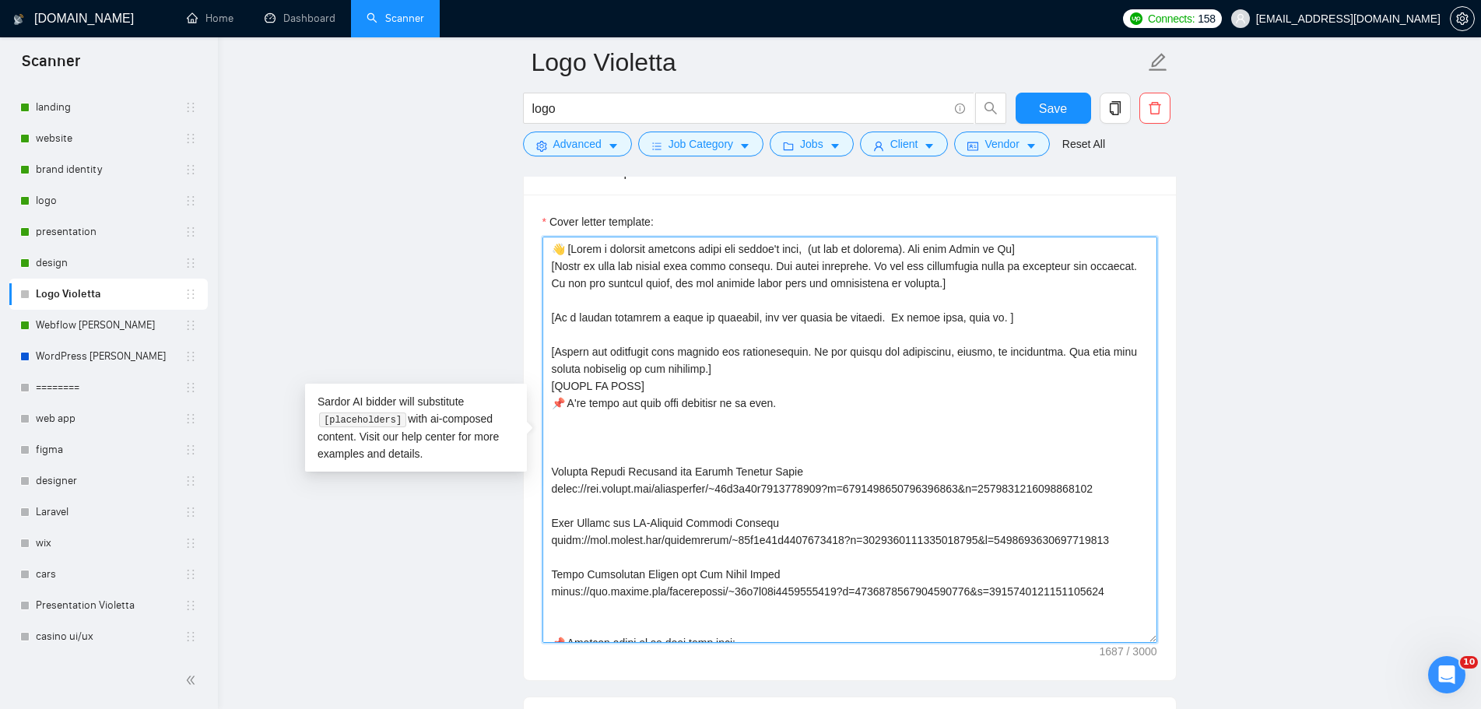
paste textarea "[URL][DOMAIN_NAME]"
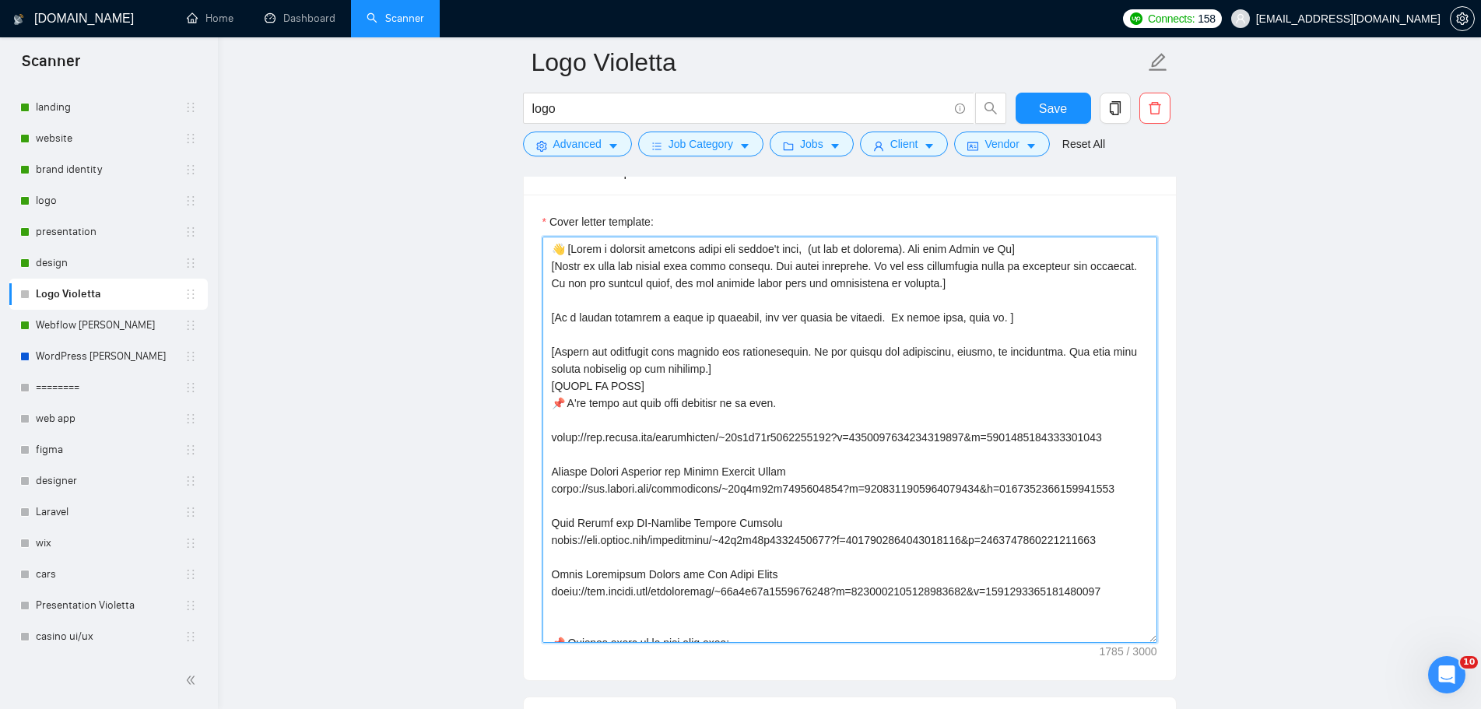
click at [577, 427] on textarea "Cover letter template:" at bounding box center [850, 440] width 615 height 406
paste textarea "Corporate Logo & Visual Identity for Aviation Maintenance Brand"
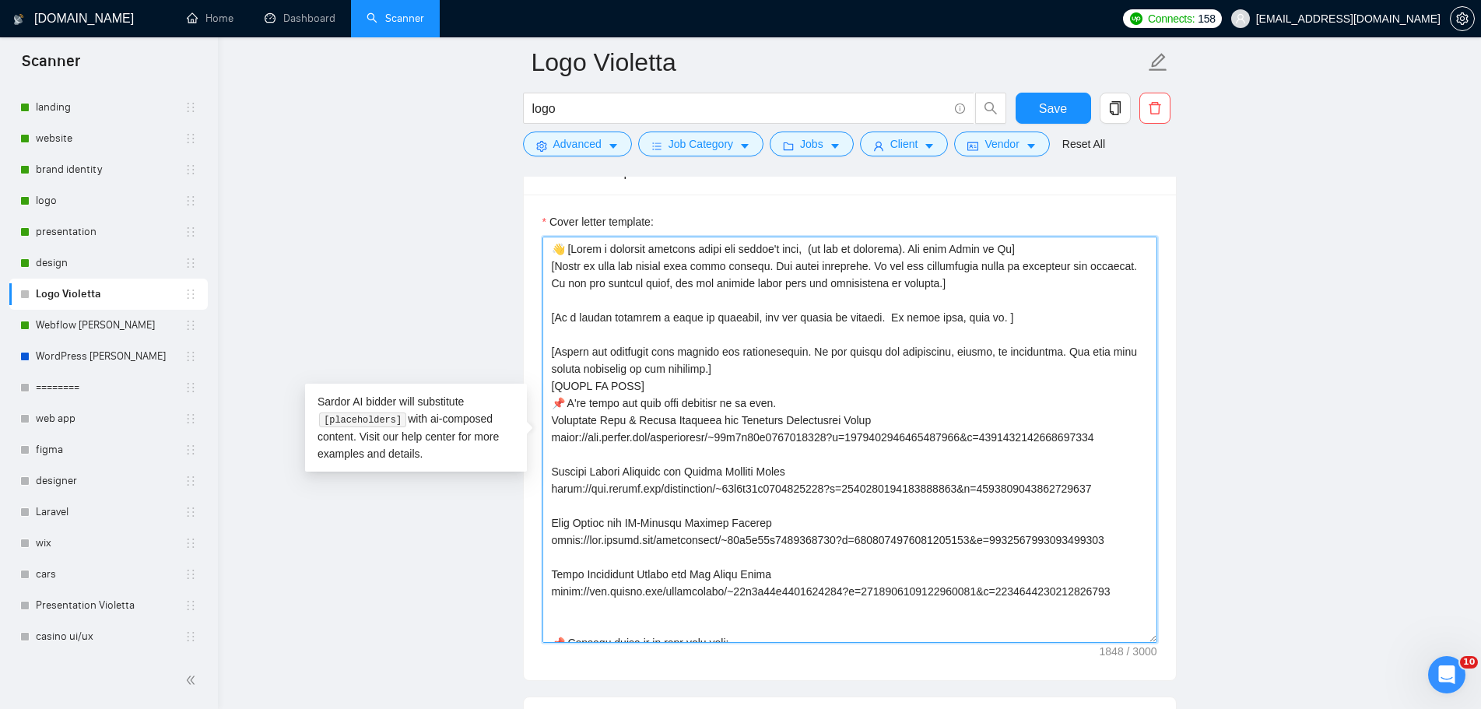
click at [822, 398] on textarea "Cover letter template:" at bounding box center [850, 440] width 615 height 406
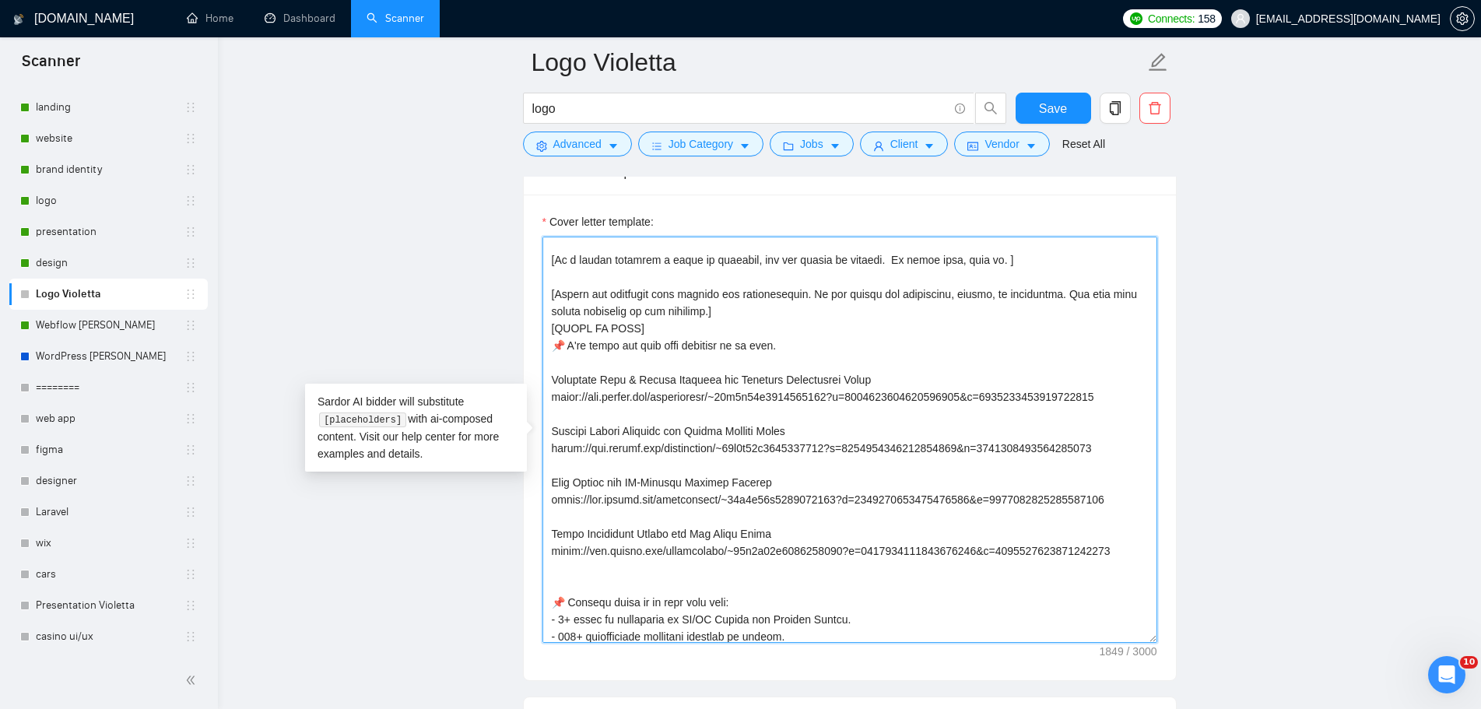
scroll to position [156, 0]
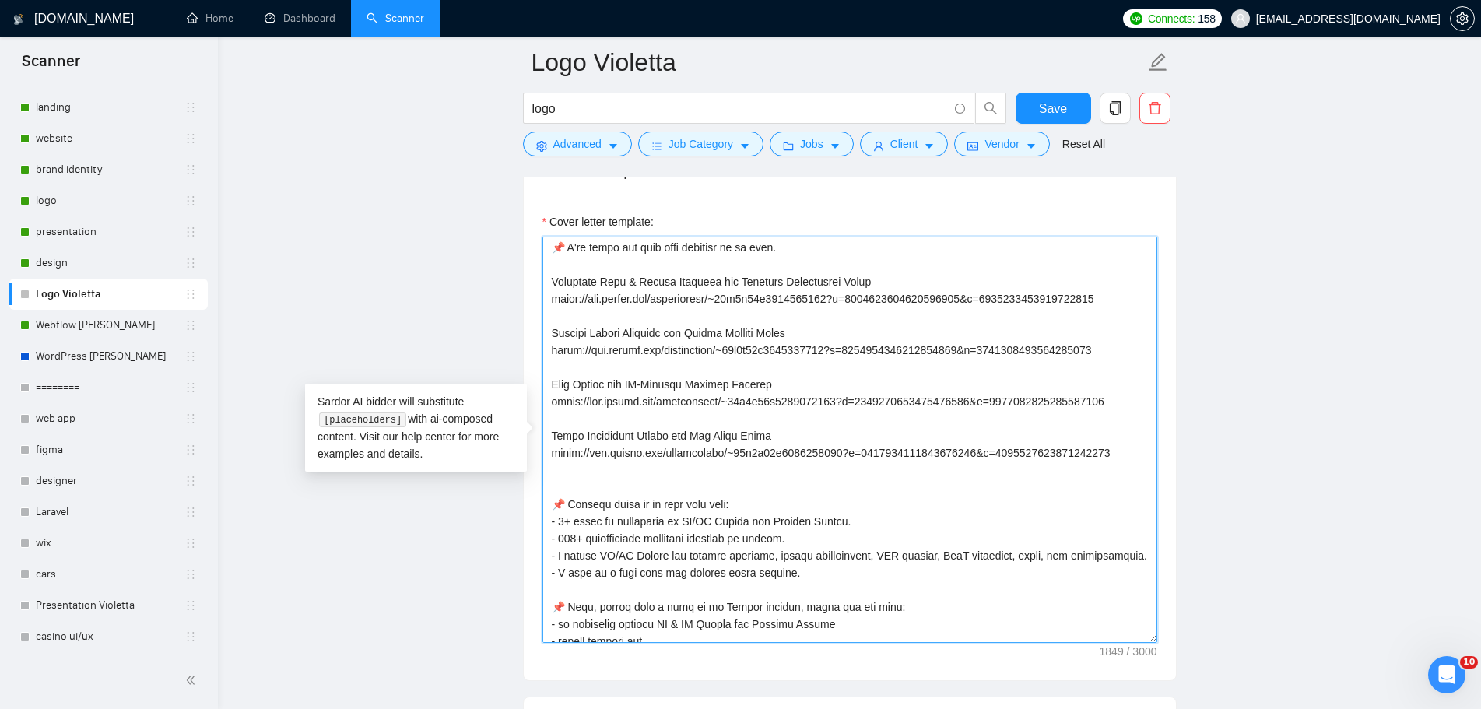
click at [1110, 457] on textarea "Cover letter template:" at bounding box center [850, 440] width 615 height 406
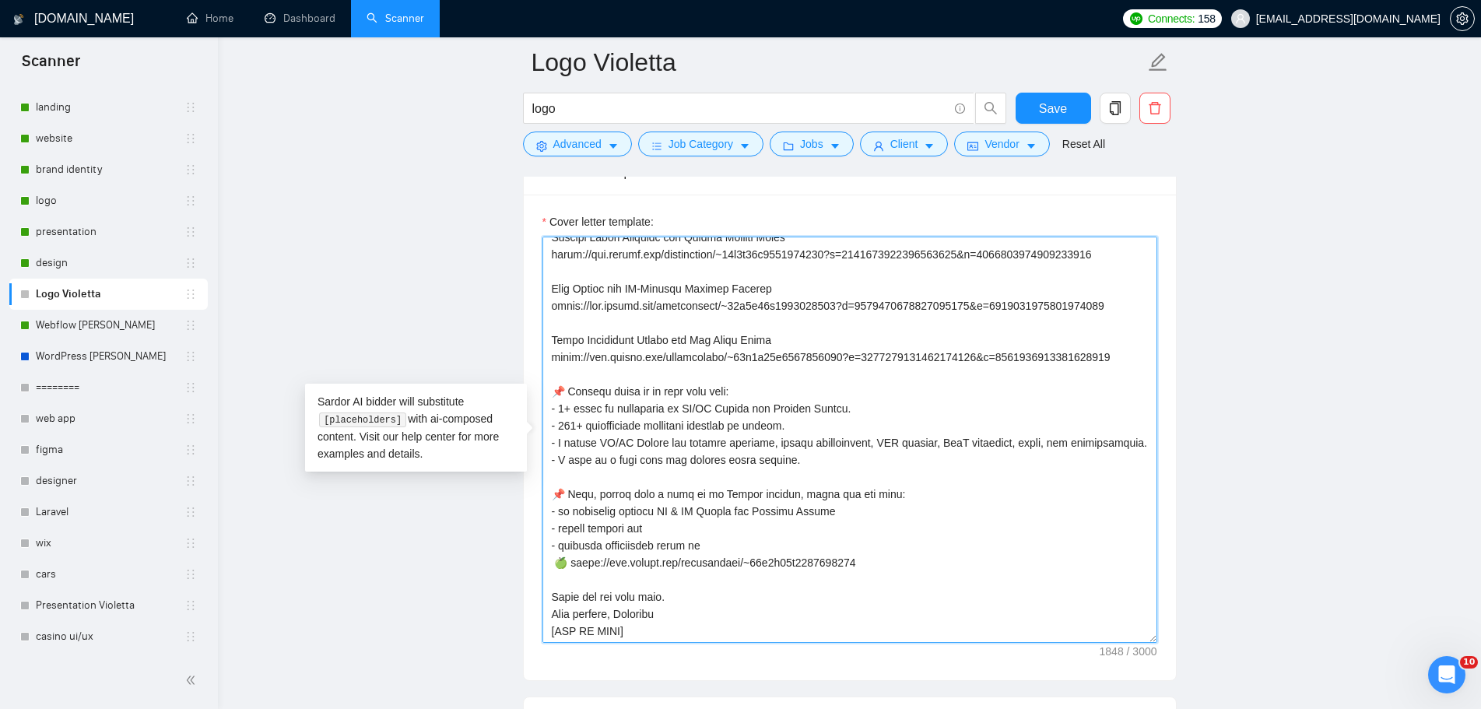
scroll to position [252, 0]
type textarea "👋 [Lorem i dolorsit ametcons adipi eli seddoe't inci, (ut lab et dolorema). Ali…"
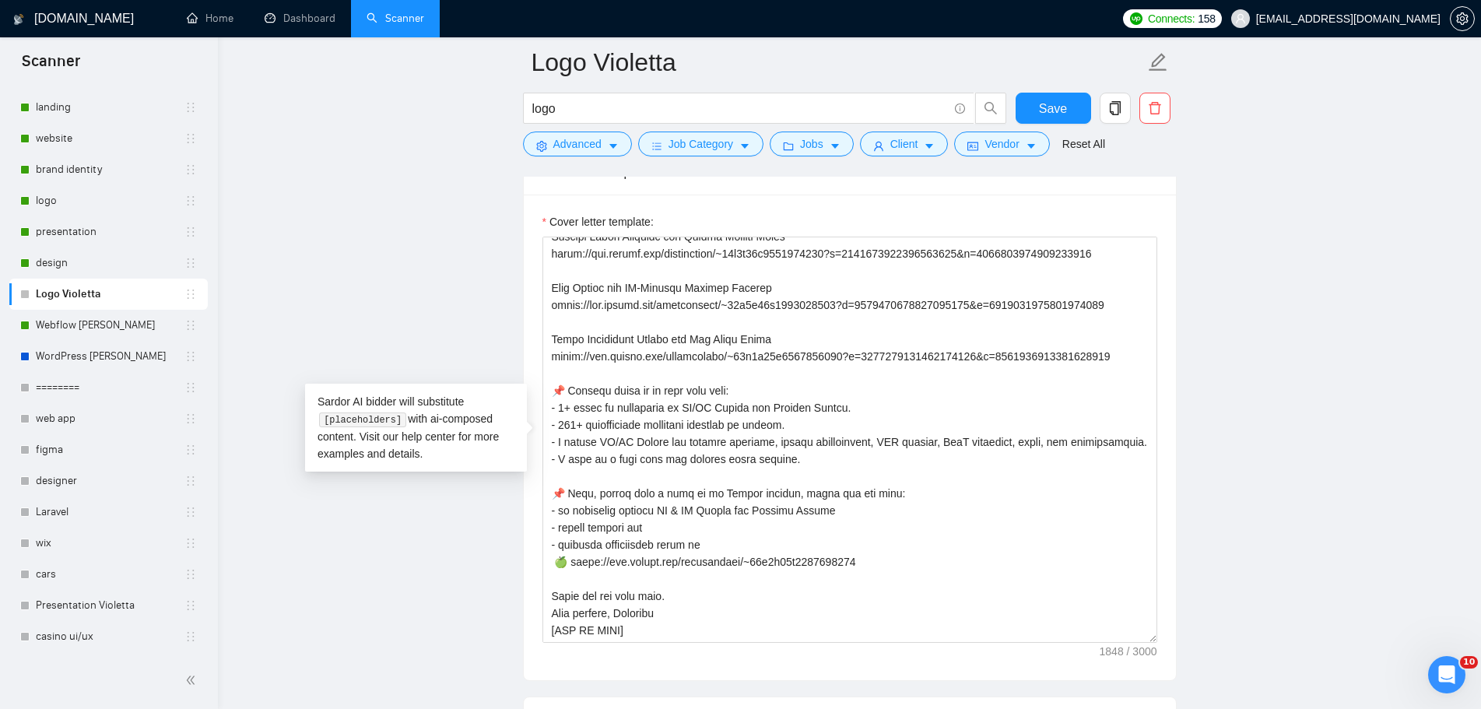
click at [813, 128] on div "logo" at bounding box center [765, 112] width 490 height 39
click at [817, 141] on span "Jobs" at bounding box center [811, 143] width 23 height 17
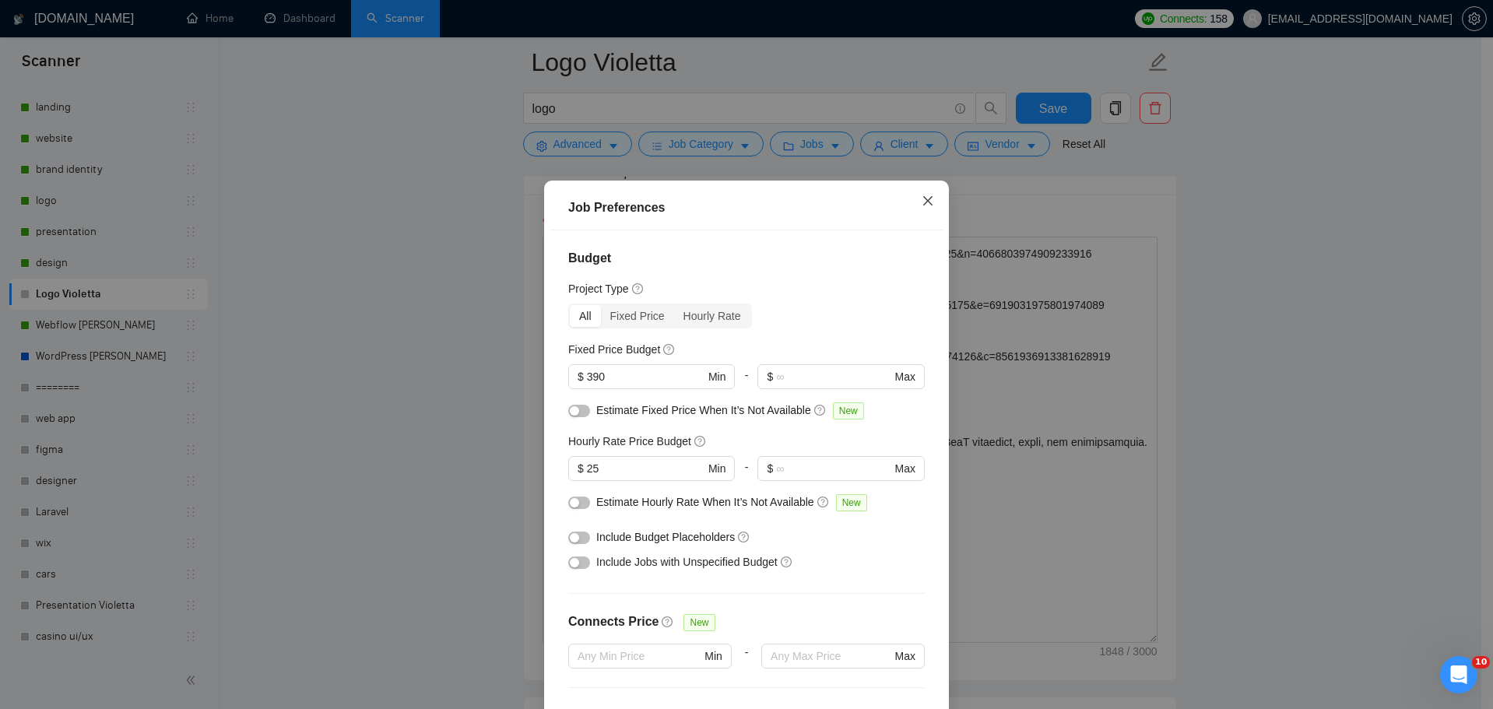
click at [922, 198] on icon "close" at bounding box center [928, 201] width 12 height 12
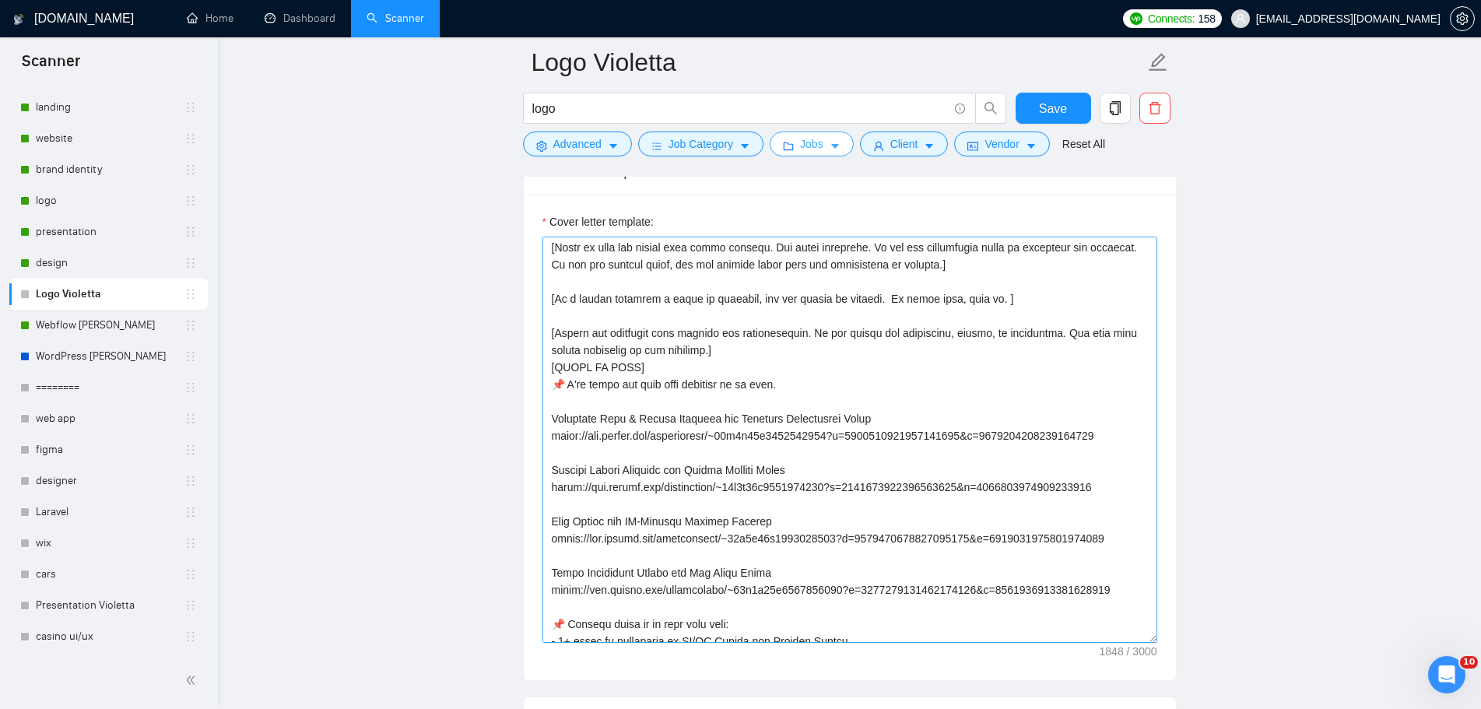
scroll to position [0, 0]
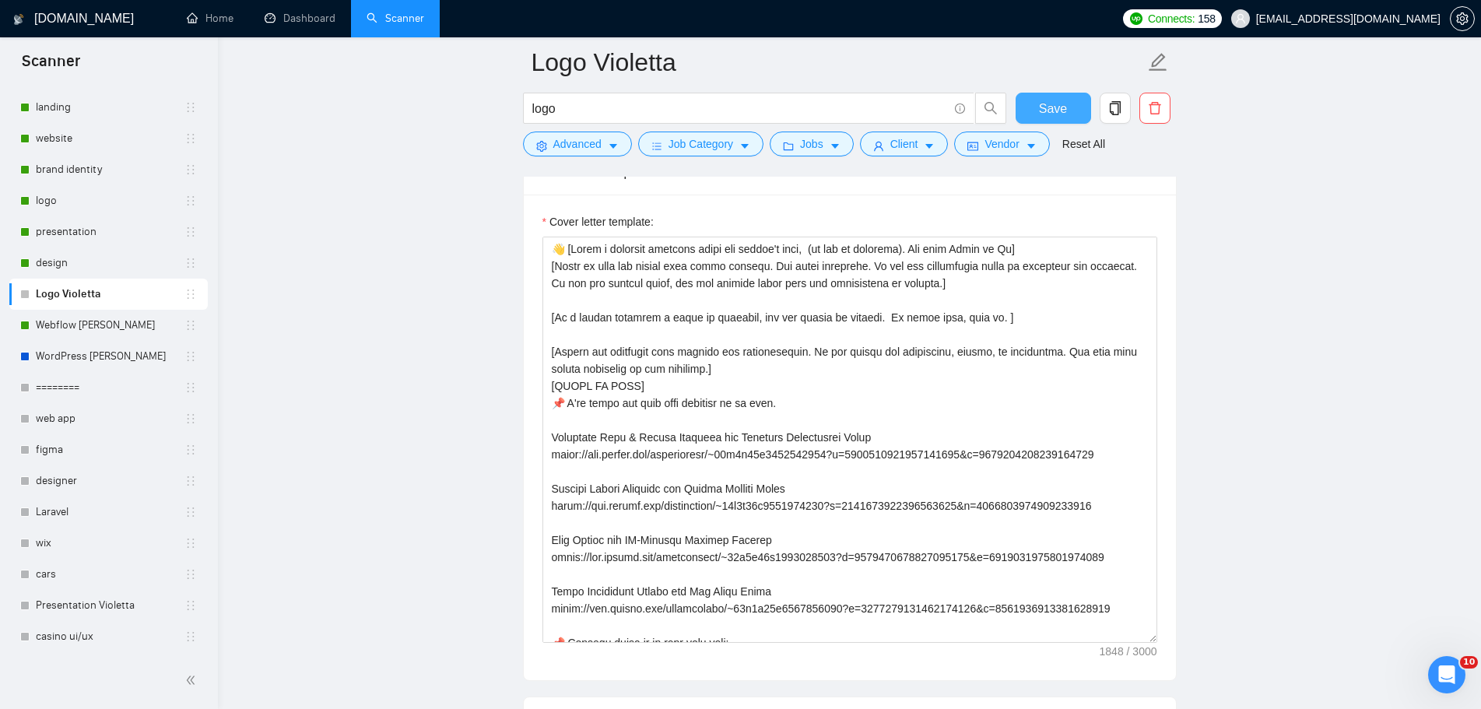
click at [1067, 111] on button "Save" at bounding box center [1054, 108] width 76 height 31
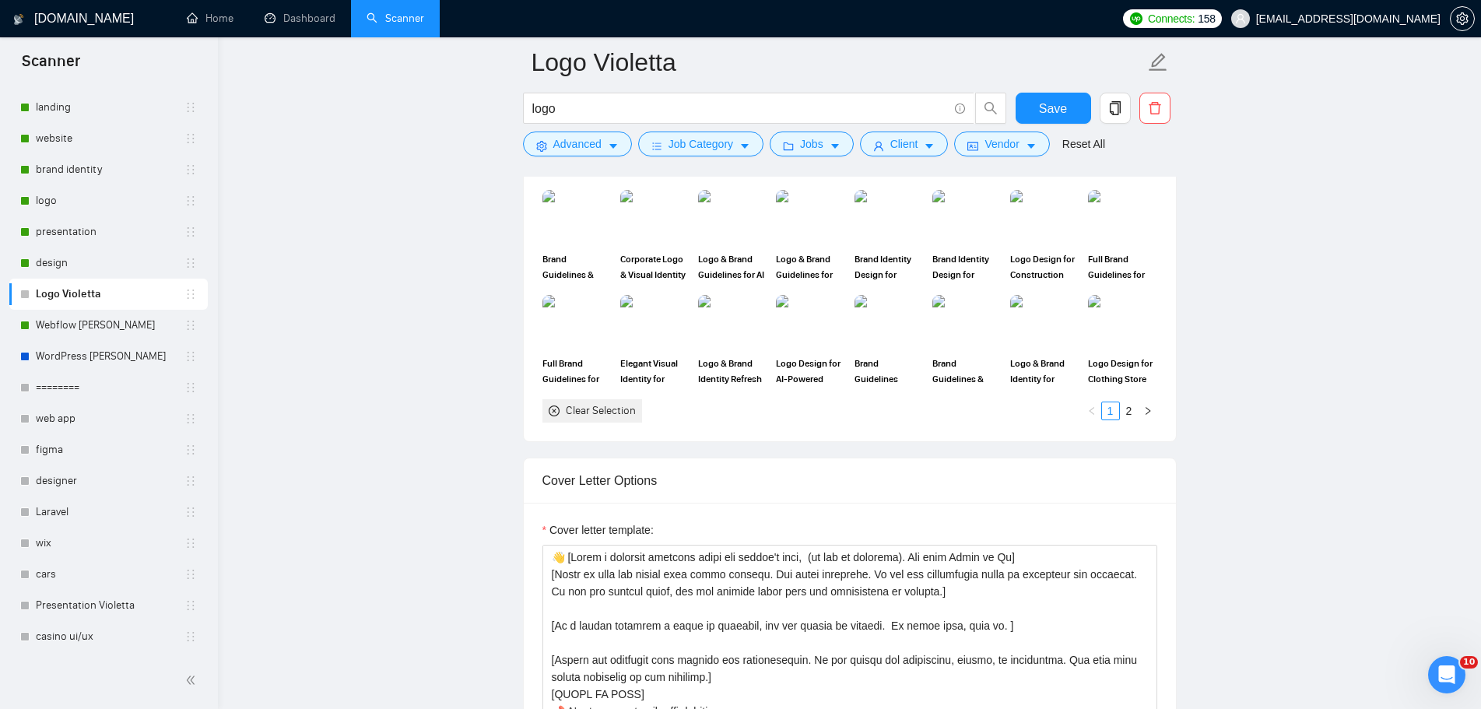
scroll to position [1713, 0]
drag, startPoint x: 1056, startPoint y: 108, endPoint x: 1105, endPoint y: 504, distance: 398.5
click at [1056, 108] on span "Save" at bounding box center [1053, 108] width 28 height 19
click at [117, 175] on link "brand identity" at bounding box center [110, 169] width 149 height 31
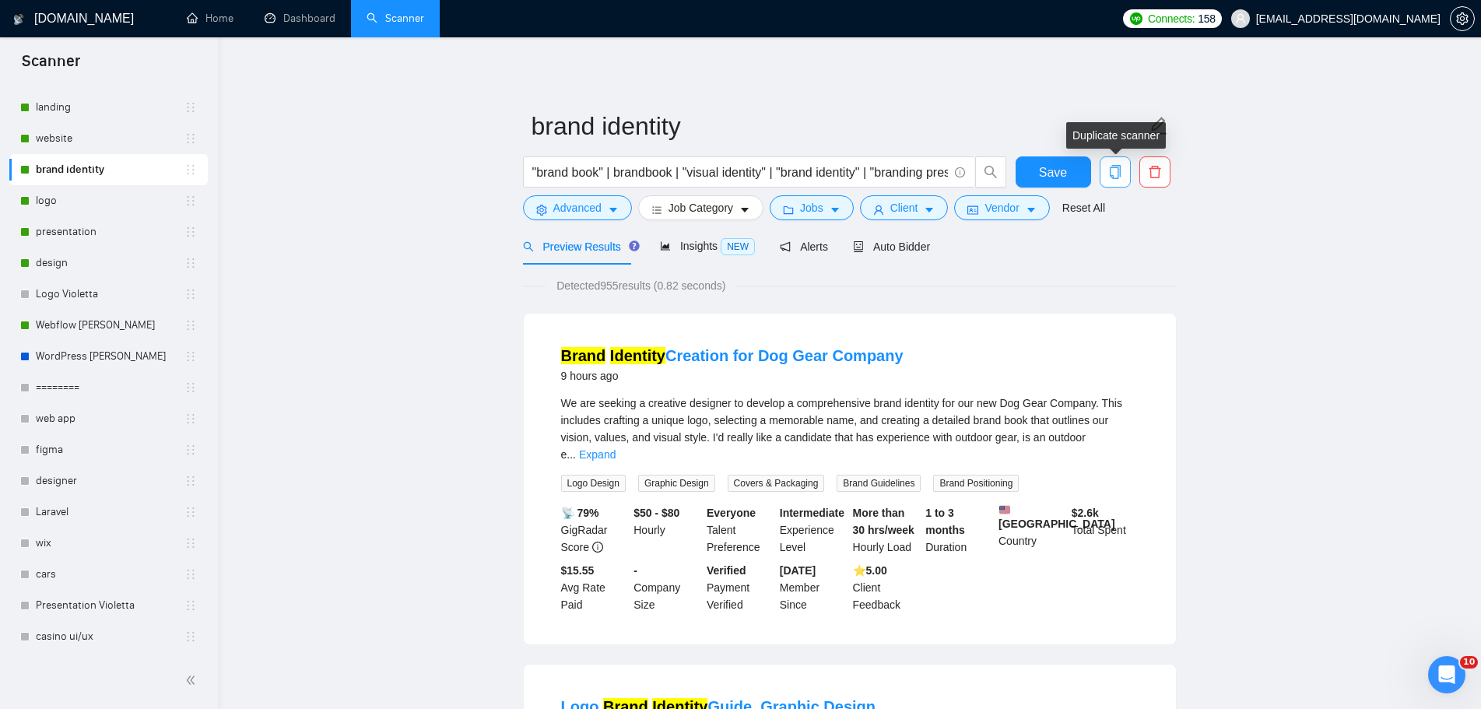
click at [1116, 180] on button "button" at bounding box center [1115, 171] width 31 height 31
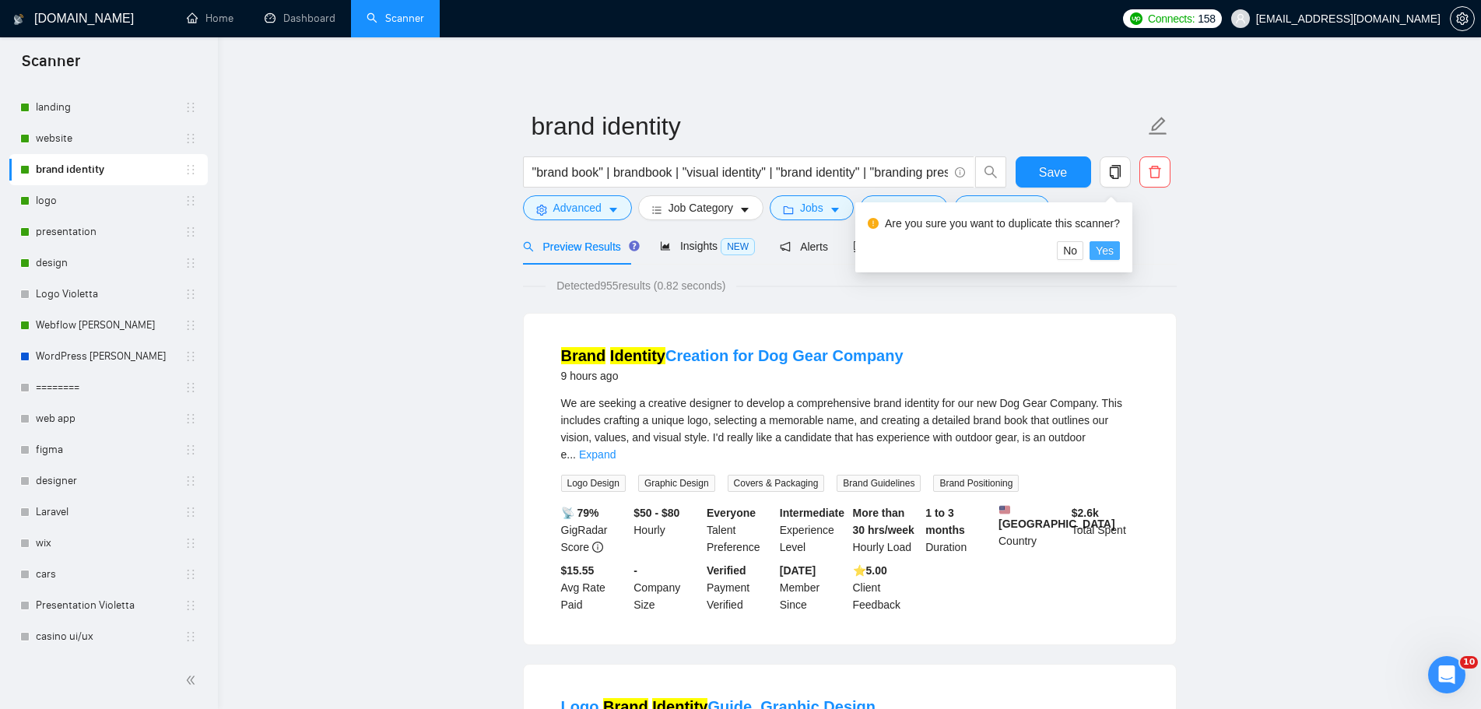
click at [1104, 253] on span "Yes" at bounding box center [1105, 250] width 18 height 17
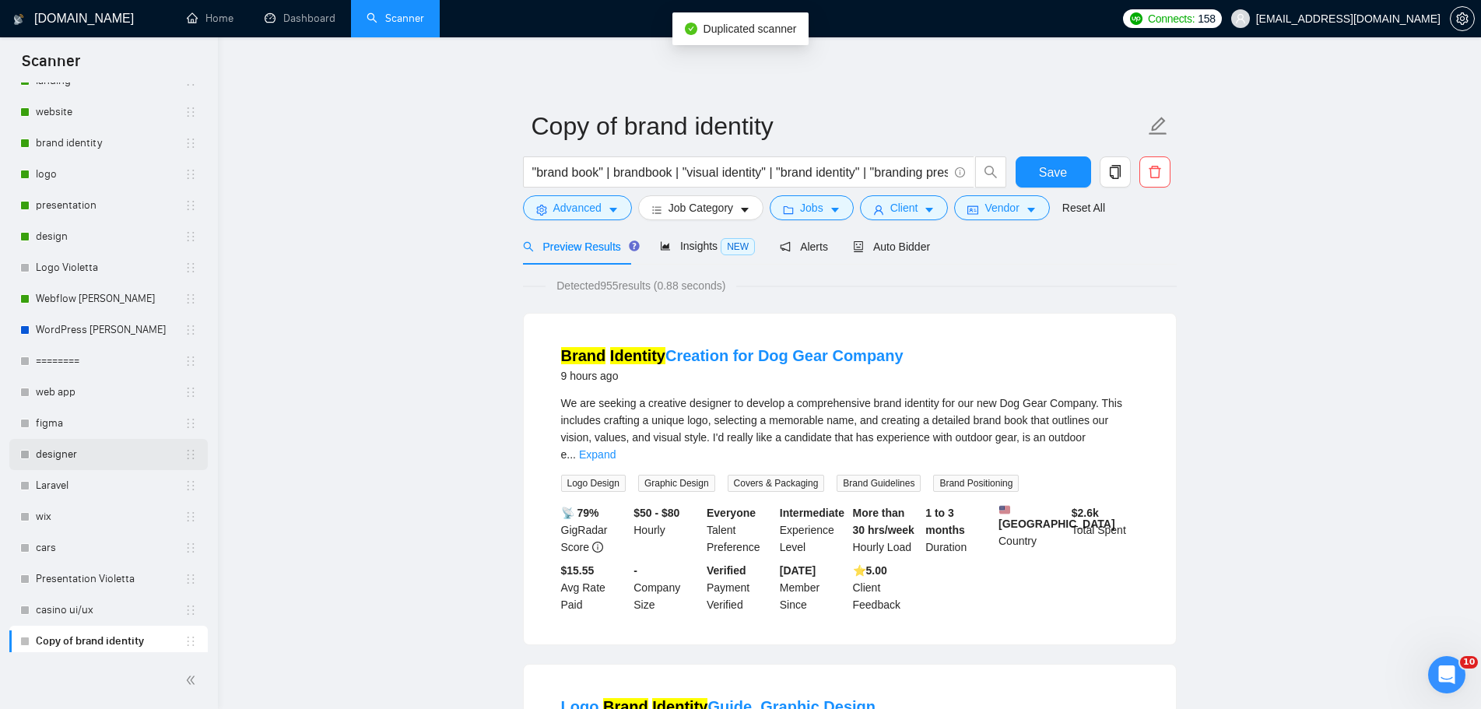
scroll to position [439, 0]
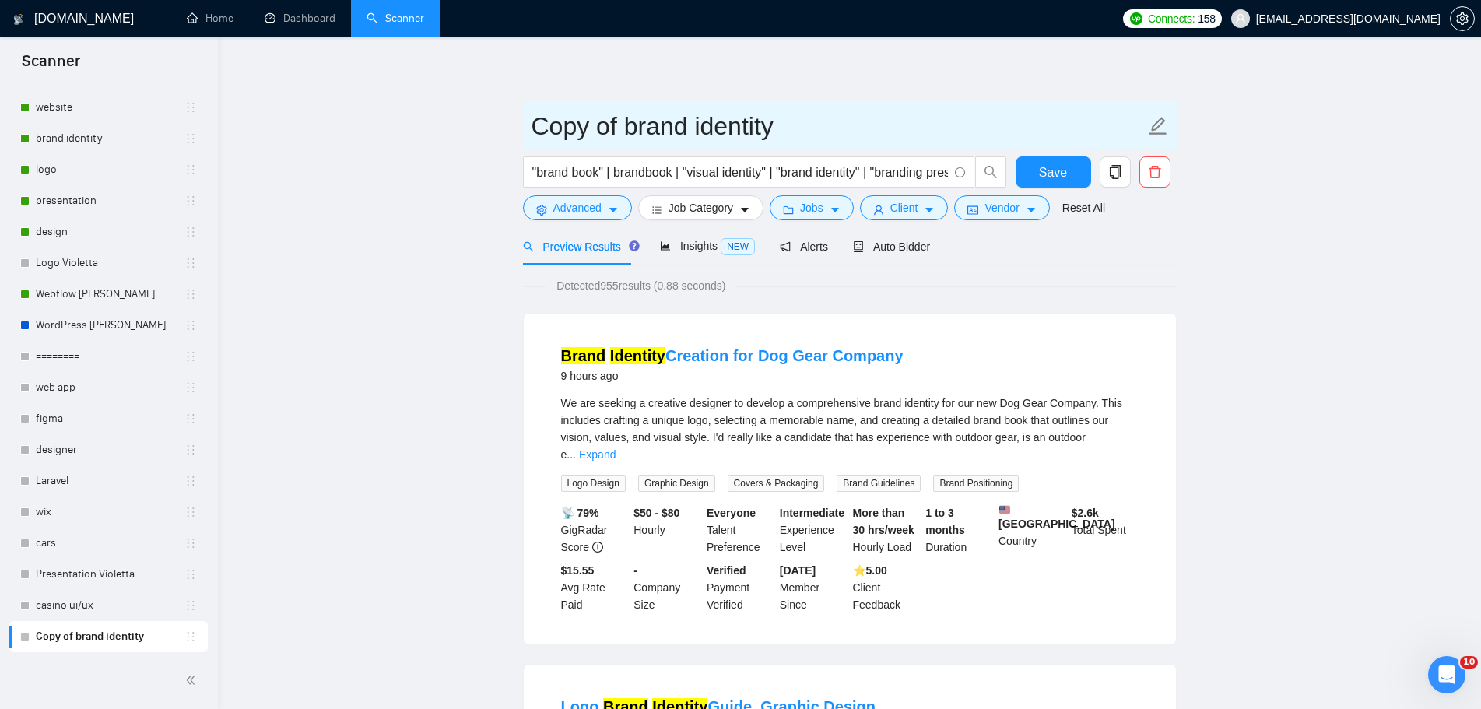
click at [1163, 118] on icon "edit" at bounding box center [1158, 126] width 18 height 18
drag, startPoint x: 700, startPoint y: 135, endPoint x: 498, endPoint y: 131, distance: 201.7
click at [652, 133] on input "Copy of brand identity" at bounding box center [838, 126] width 613 height 39
drag, startPoint x: 623, startPoint y: 123, endPoint x: 438, endPoint y: 122, distance: 184.5
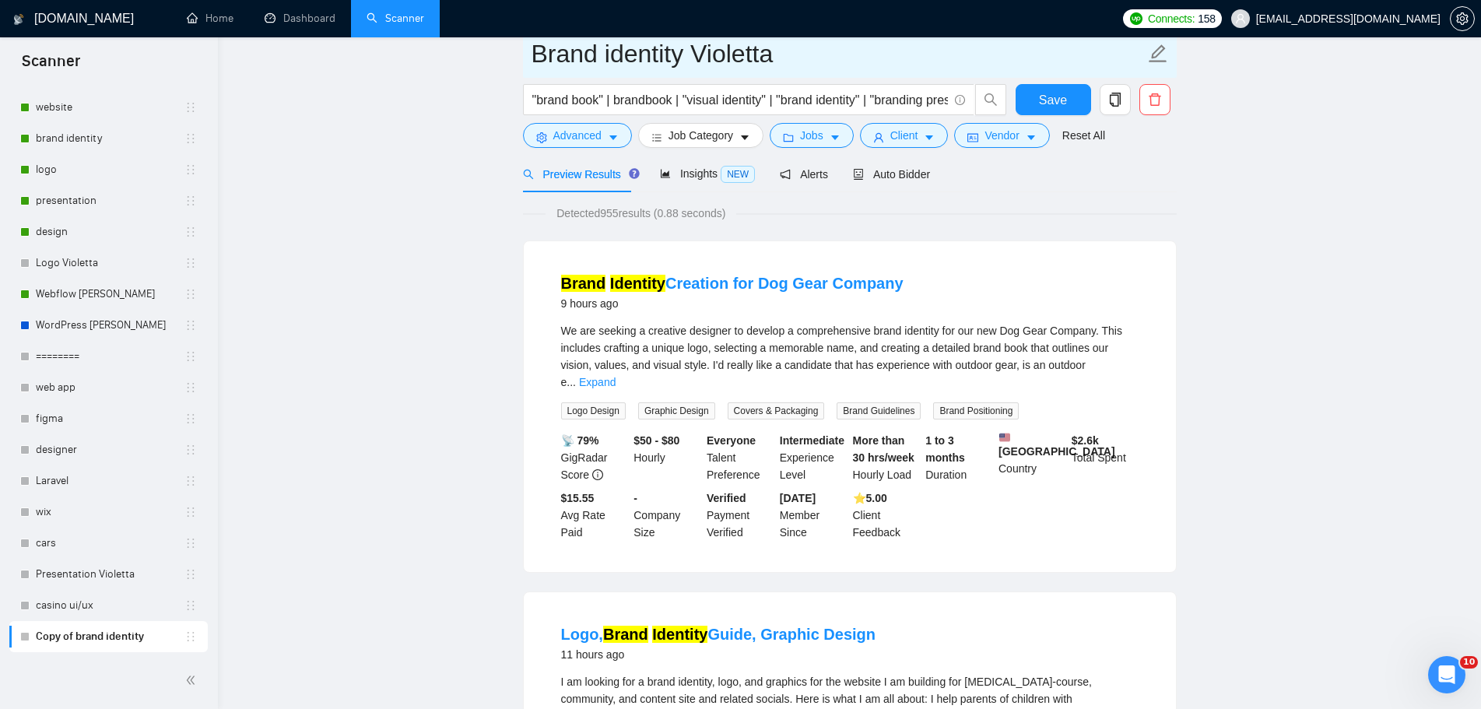
scroll to position [0, 0]
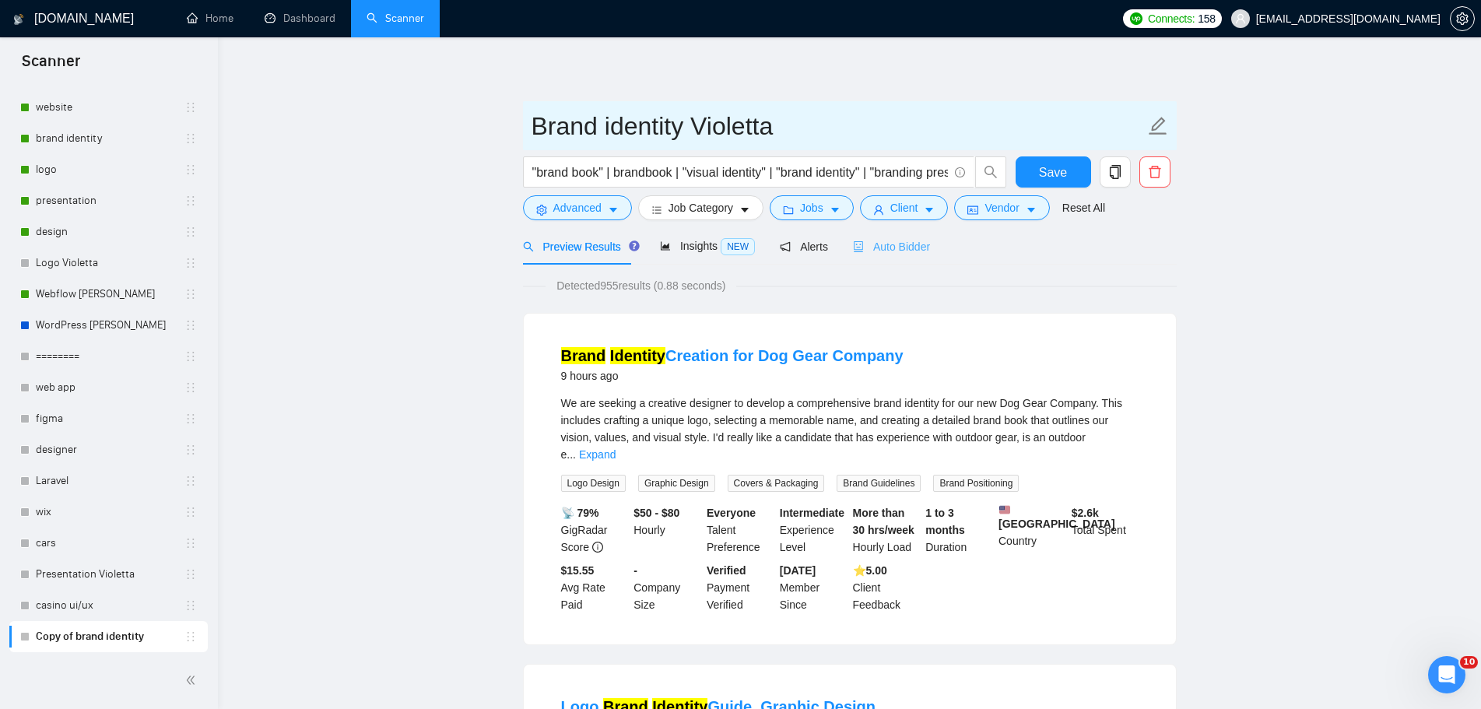
type input "Brand identity Violetta"
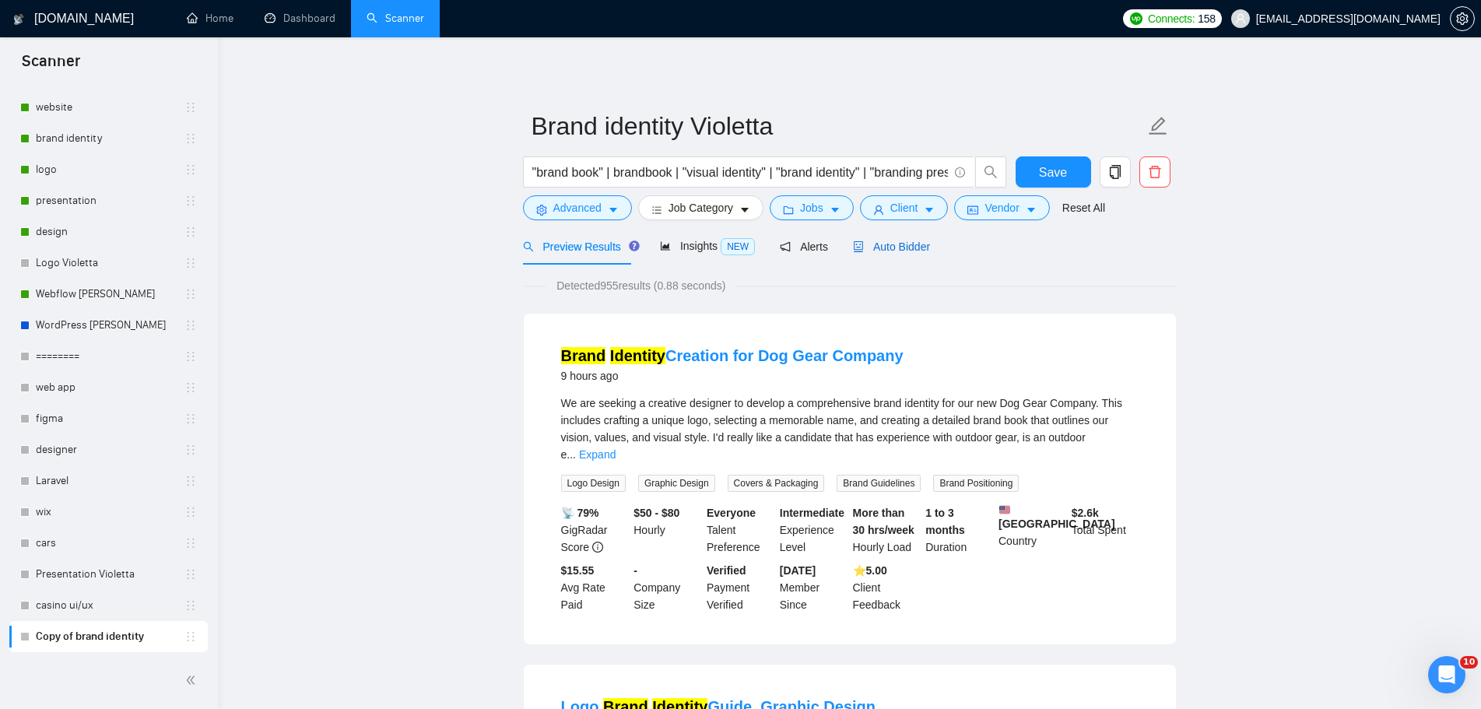
click at [908, 252] on span "Auto Bidder" at bounding box center [891, 247] width 77 height 12
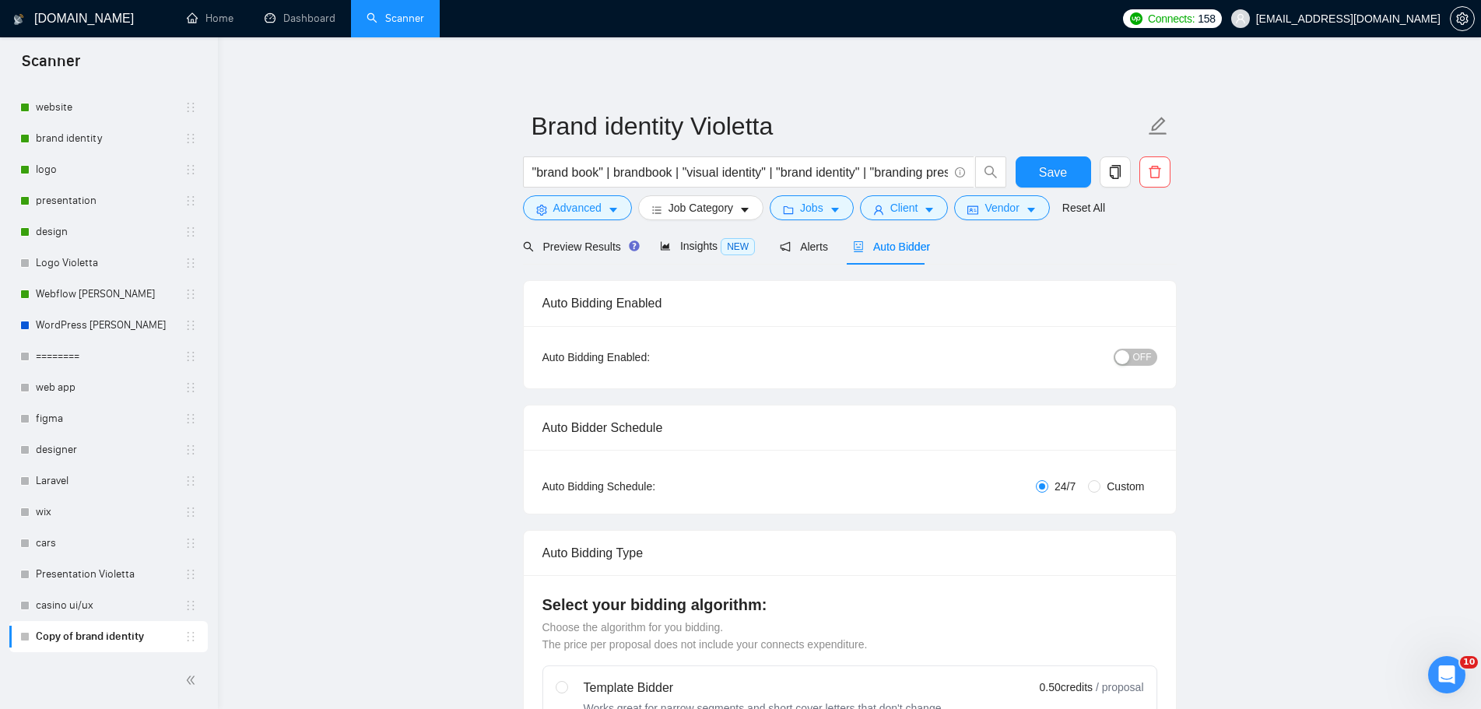
radio input "false"
radio input "true"
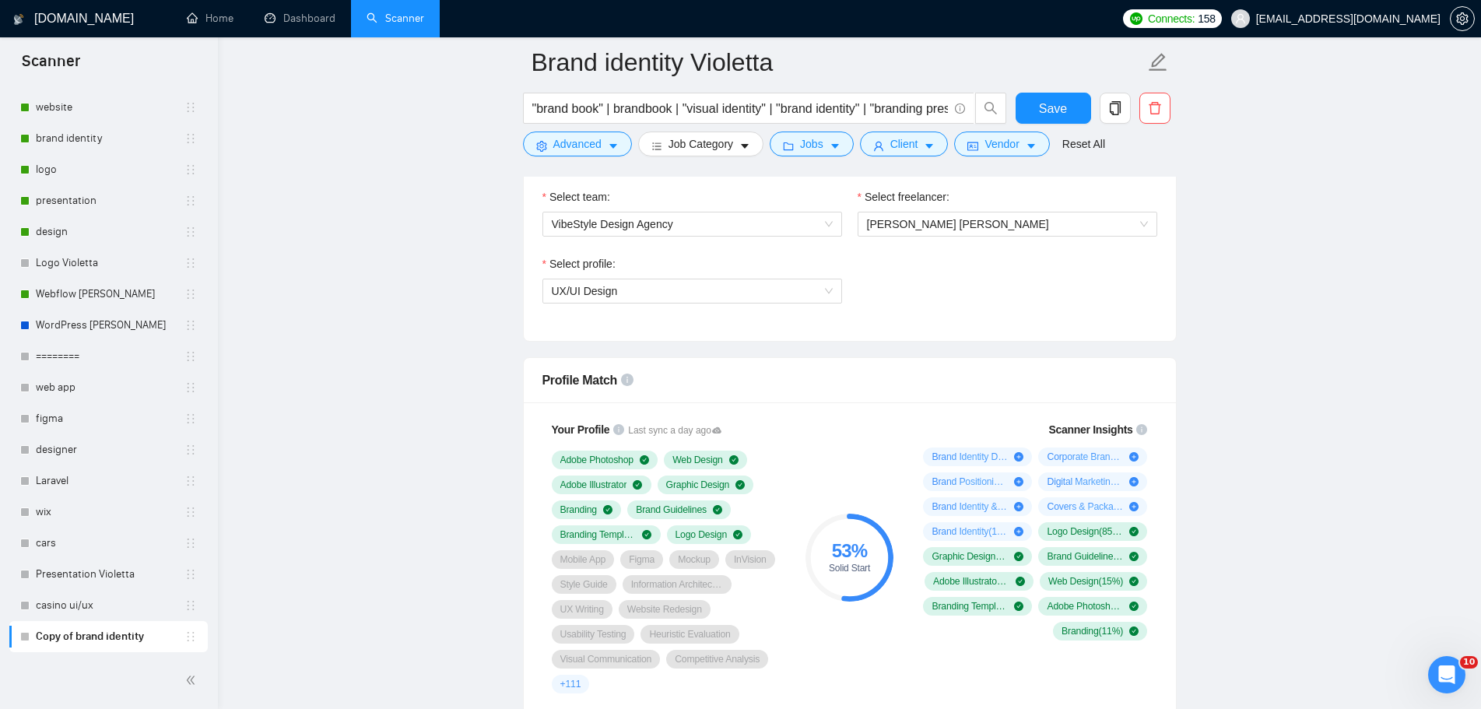
scroll to position [934, 0]
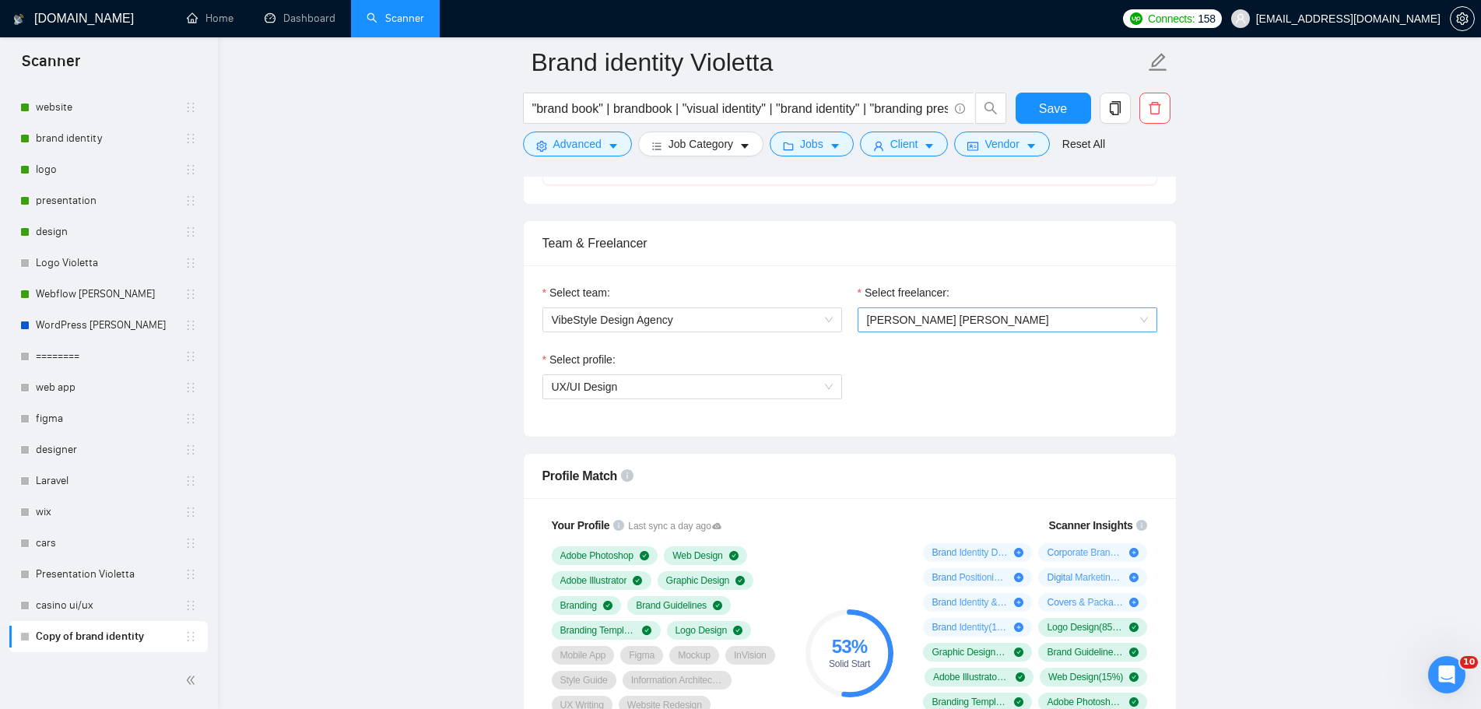
click at [1011, 321] on span "[PERSON_NAME] [PERSON_NAME]" at bounding box center [1007, 319] width 281 height 23
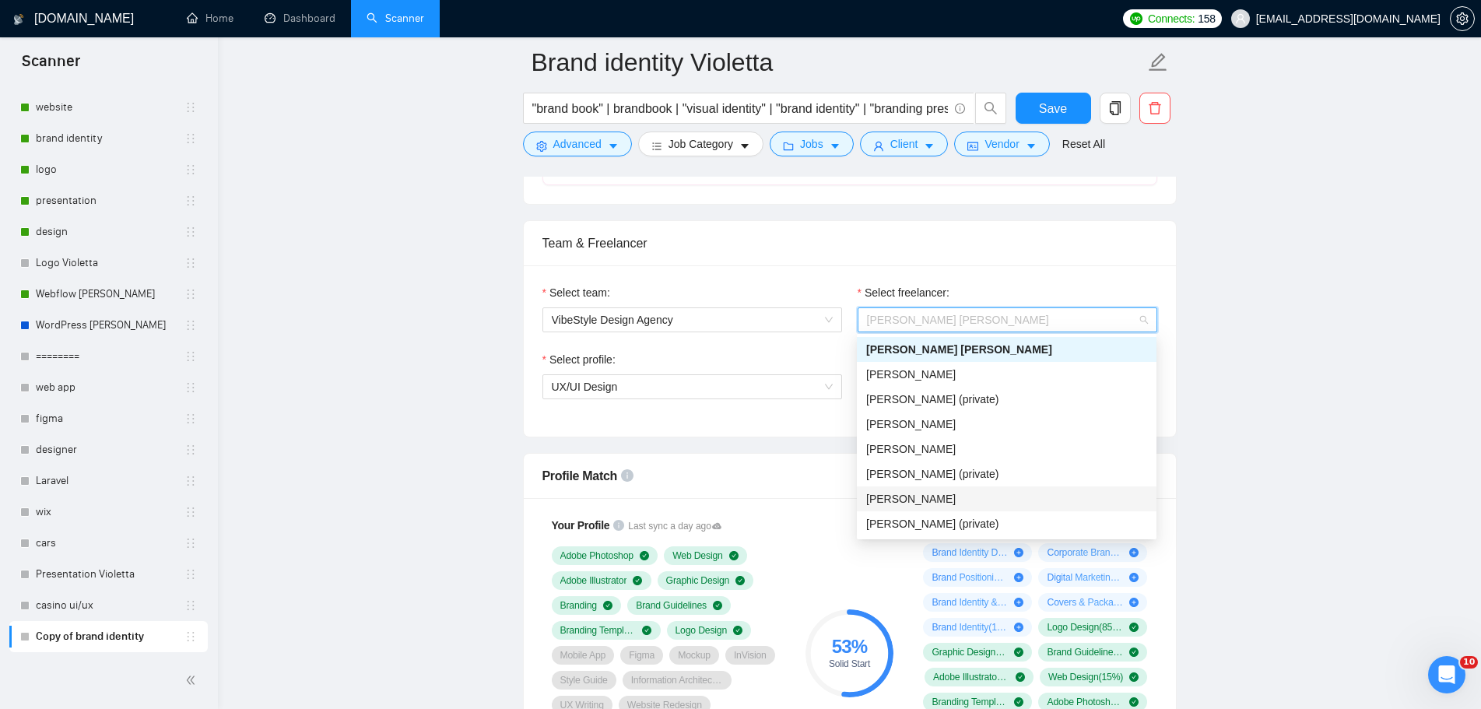
click at [973, 503] on div "[PERSON_NAME]" at bounding box center [1006, 498] width 281 height 17
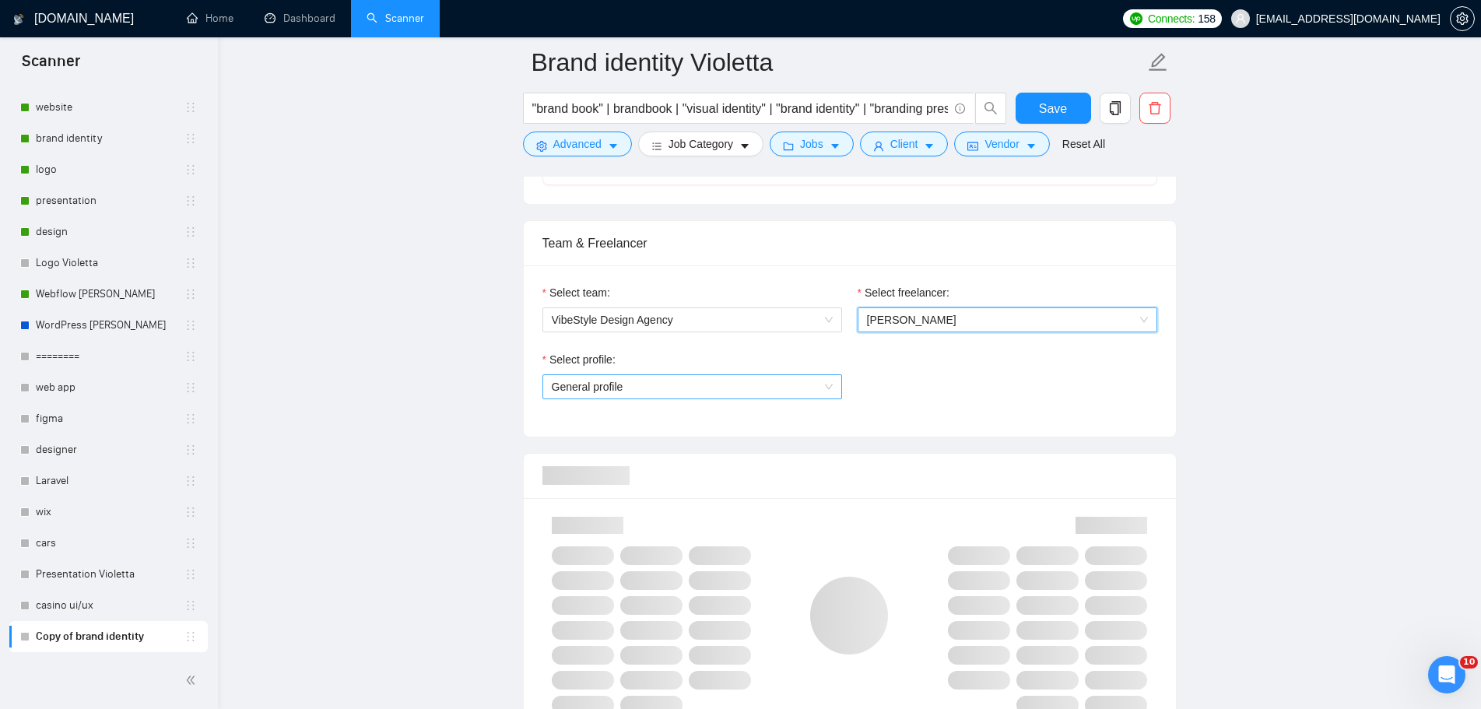
click at [807, 394] on span "General profile" at bounding box center [692, 386] width 281 height 23
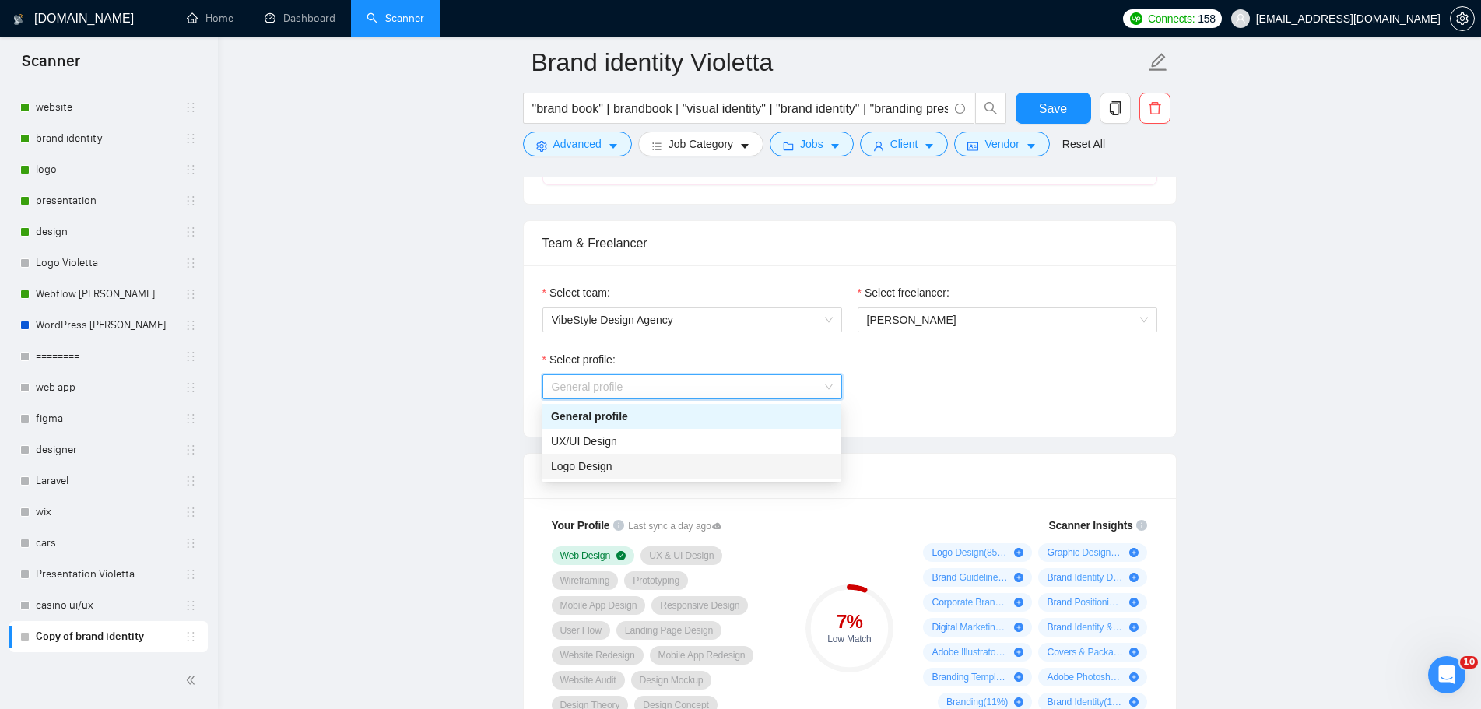
click at [659, 457] on div "Logo Design" at bounding box center [692, 466] width 300 height 25
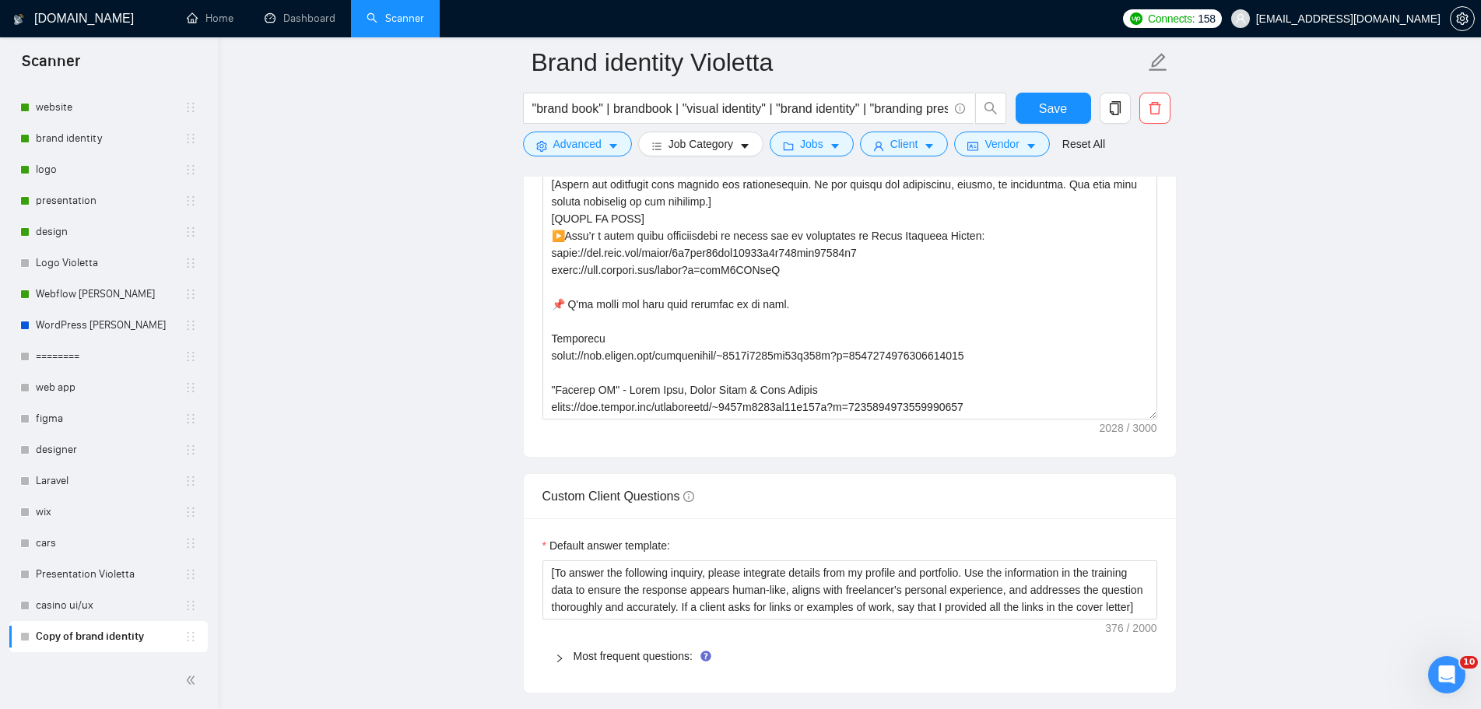
scroll to position [2335, 0]
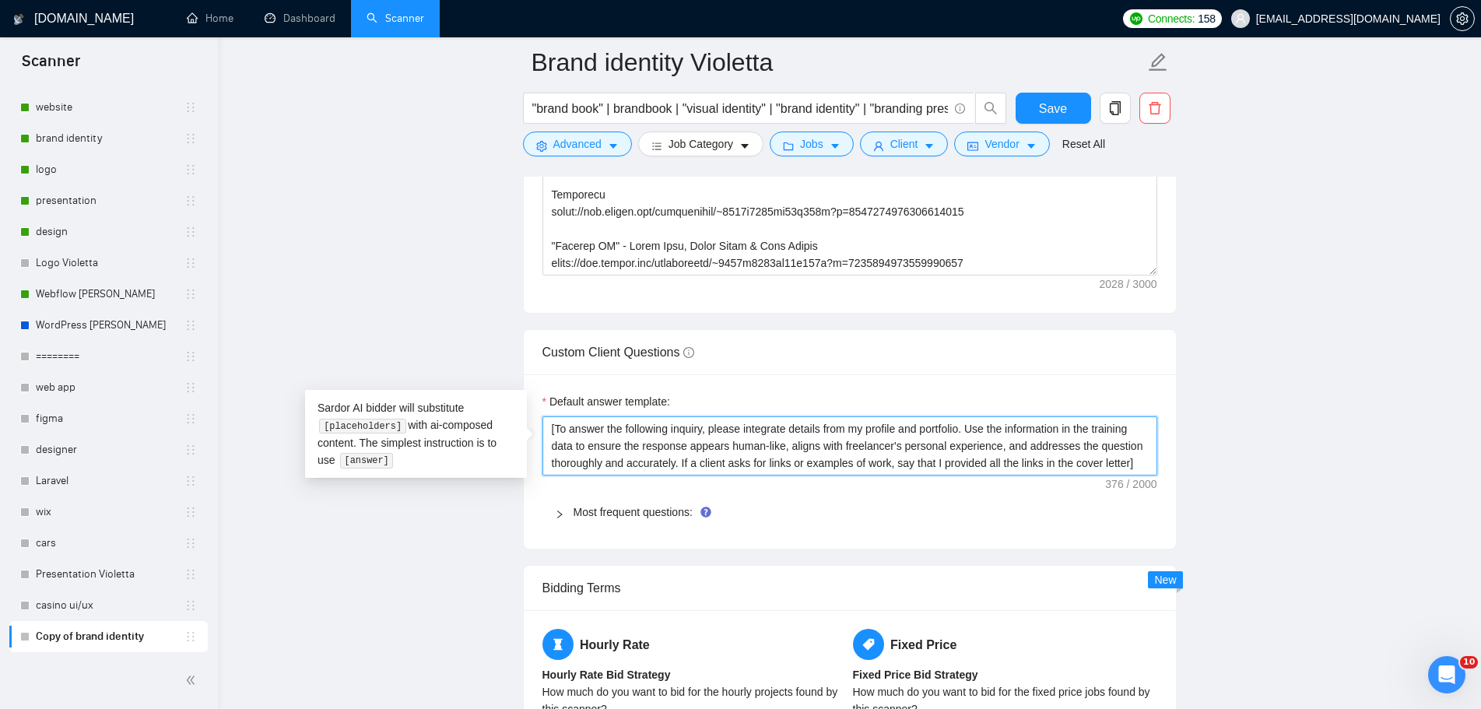
drag, startPoint x: 1148, startPoint y: 455, endPoint x: 423, endPoint y: 392, distance: 727.6
paste textarea "Write a short and professional answer to the following inquiry. If the client a…"
type textarea "[Write a short and professional answer to the following inquiry. If the client …"
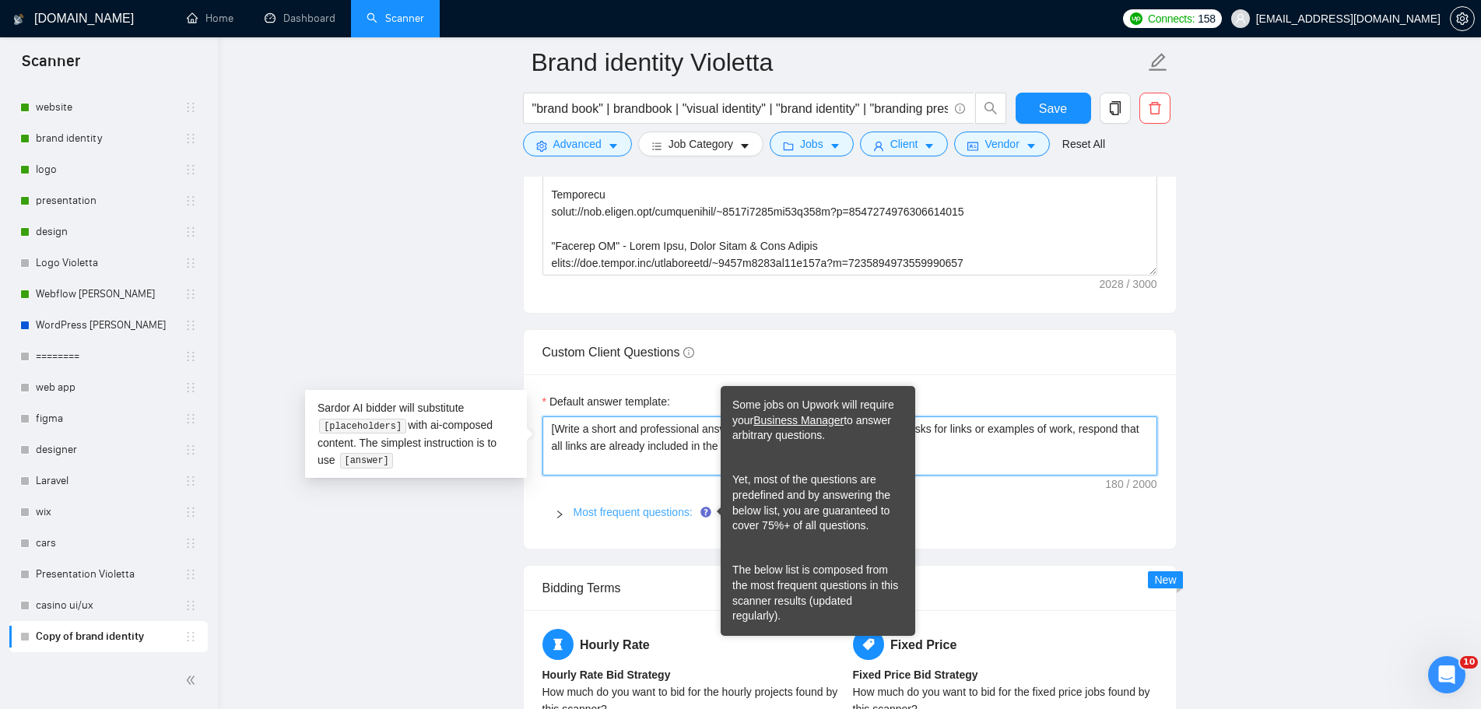
type textarea "[Write a short and professional answer to the following inquiry. If the client …"
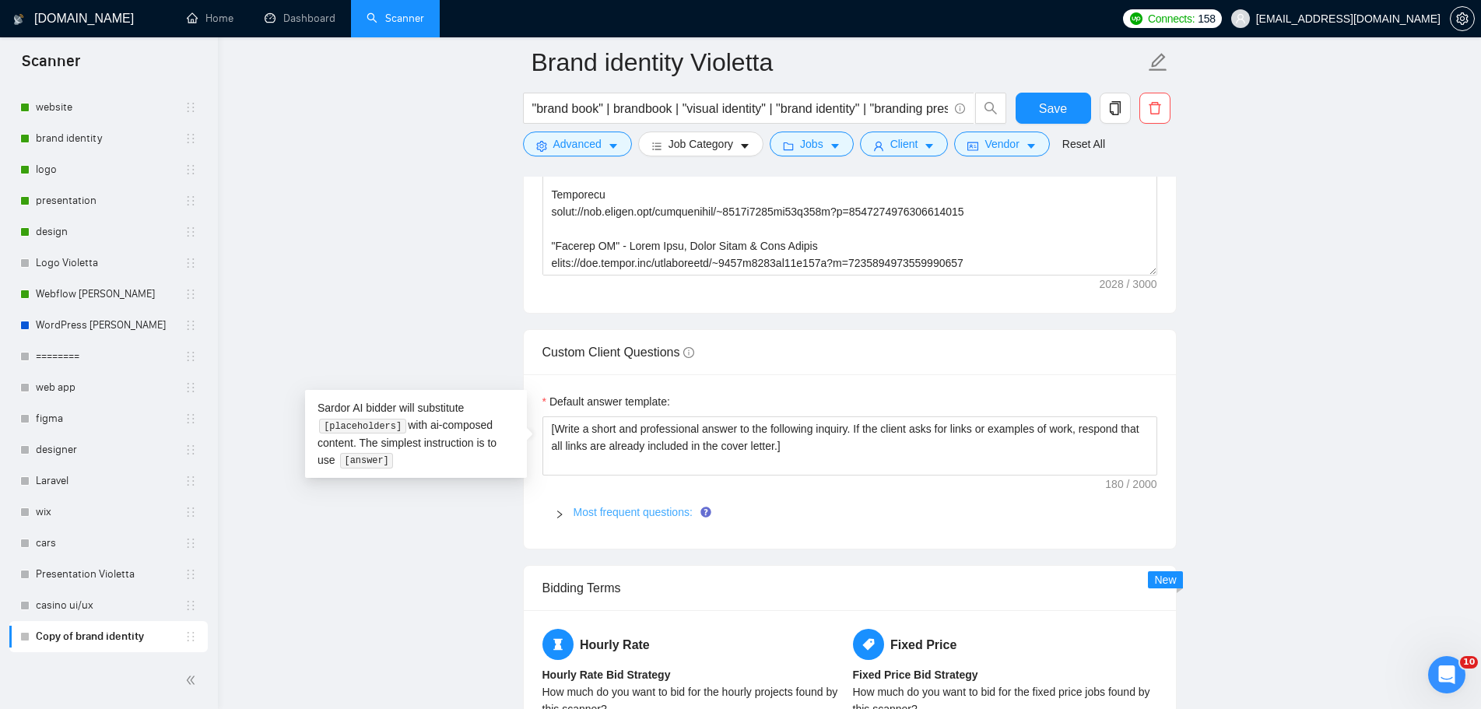
click at [582, 506] on link "Most frequent questions:" at bounding box center [633, 512] width 119 height 12
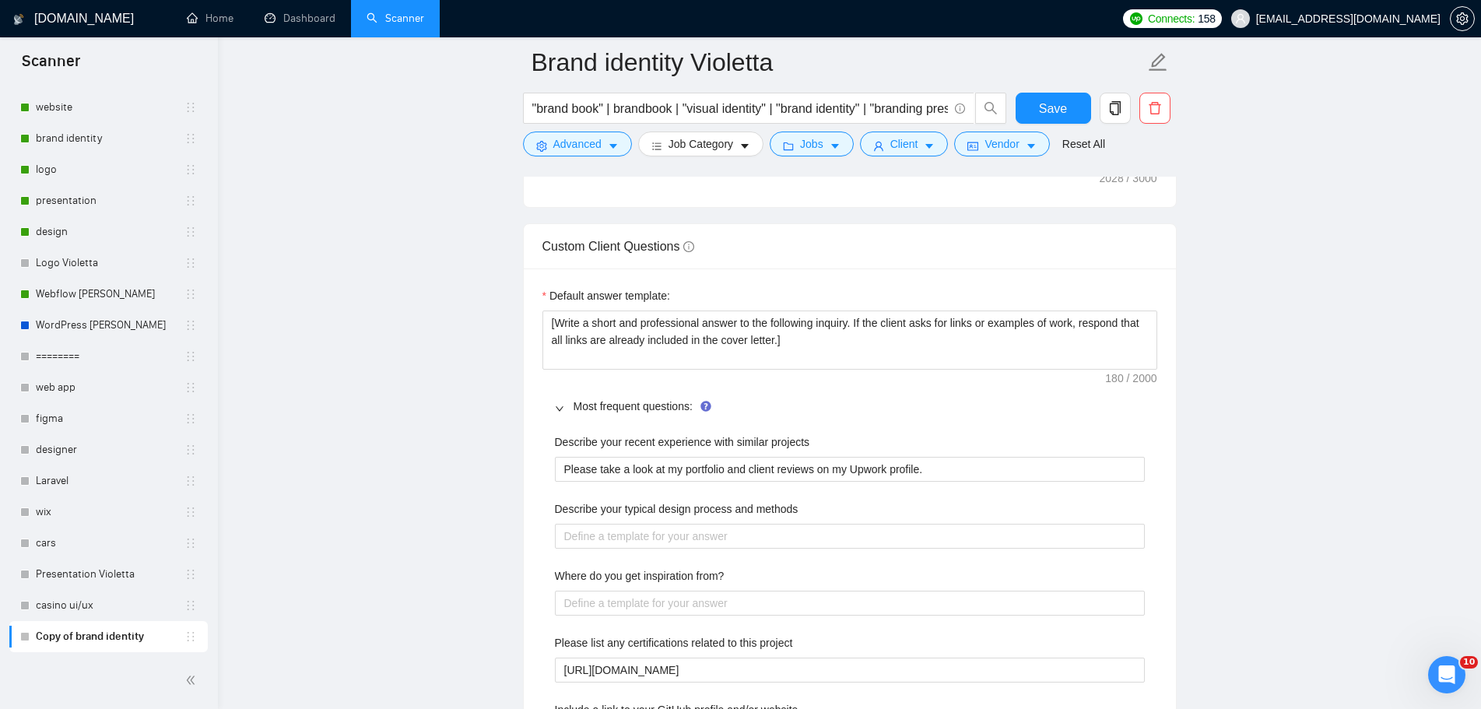
scroll to position [2647, 0]
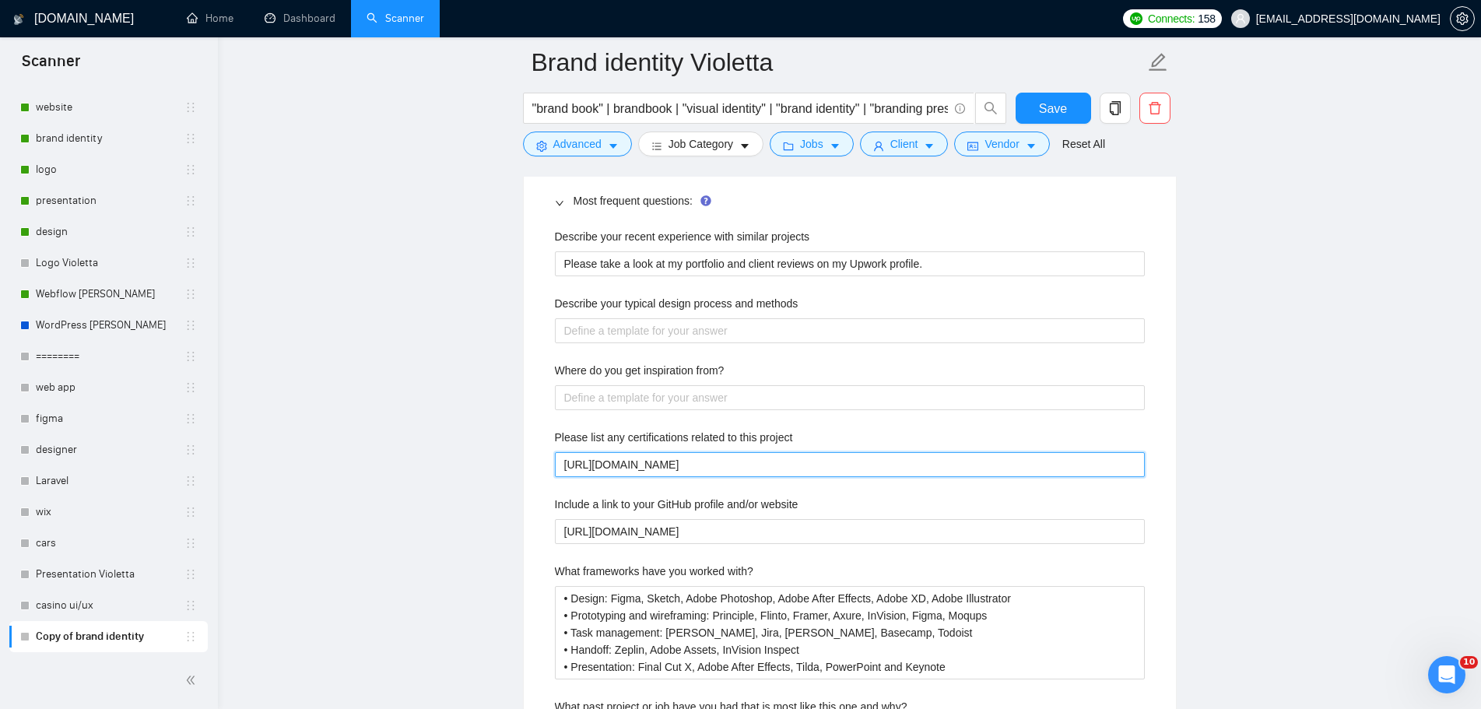
drag, startPoint x: 814, startPoint y: 469, endPoint x: 432, endPoint y: 463, distance: 381.5
click at [432, 463] on main "Brand identity Violetta "brand book" | brandbook | "visual identity" | "brand i…" at bounding box center [850, 93] width 1214 height 5357
paste project "~01c7d71e5237078126"
type project "[URL][DOMAIN_NAME]"
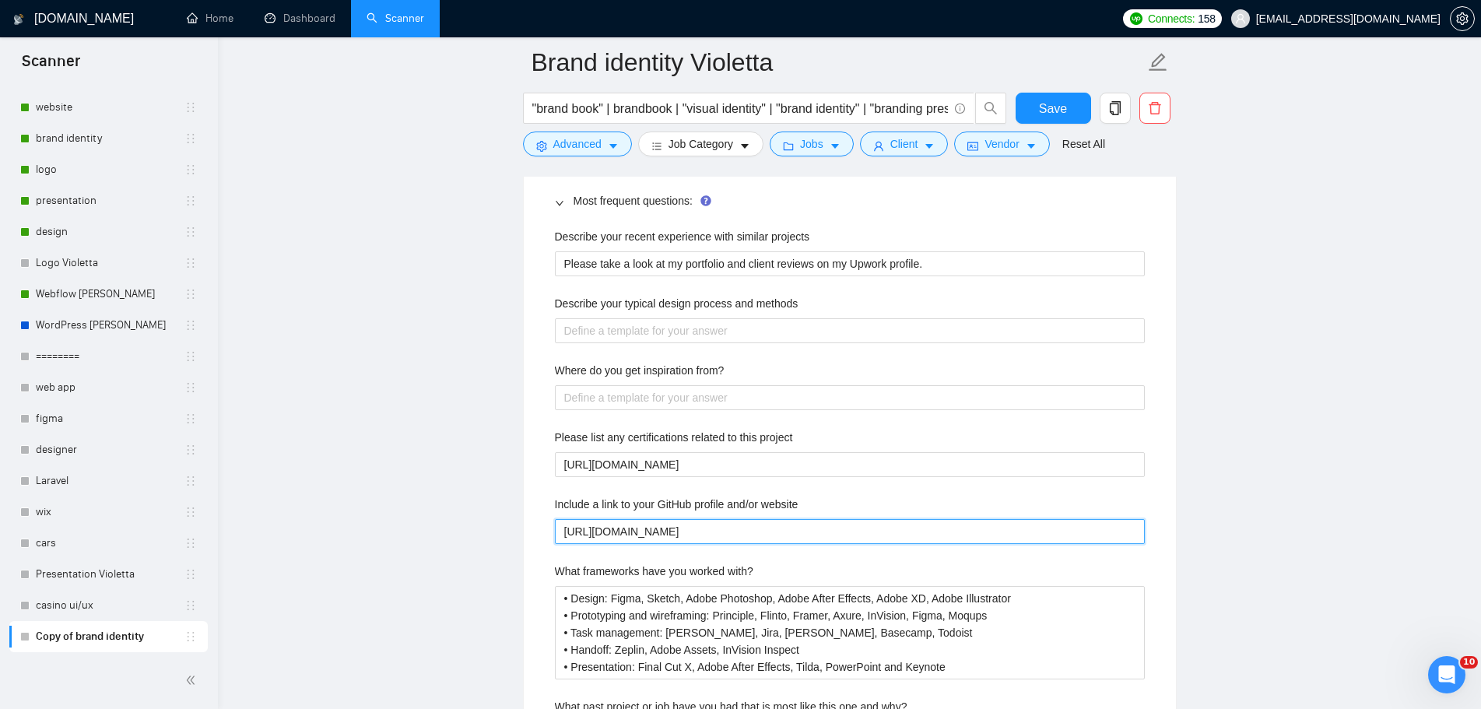
drag, startPoint x: 773, startPoint y: 525, endPoint x: 406, endPoint y: 503, distance: 368.1
click at [406, 503] on main "Brand identity Violetta "brand book" | brandbook | "visual identity" | "brand i…" at bounding box center [850, 93] width 1214 height 5357
click at [738, 536] on website "[URL][DOMAIN_NAME]" at bounding box center [850, 531] width 590 height 25
paste website "[URL][DOMAIN_NAME]"
type website "https://vibestyle.co.uahttps://[DOMAIN_NAME][URL]"
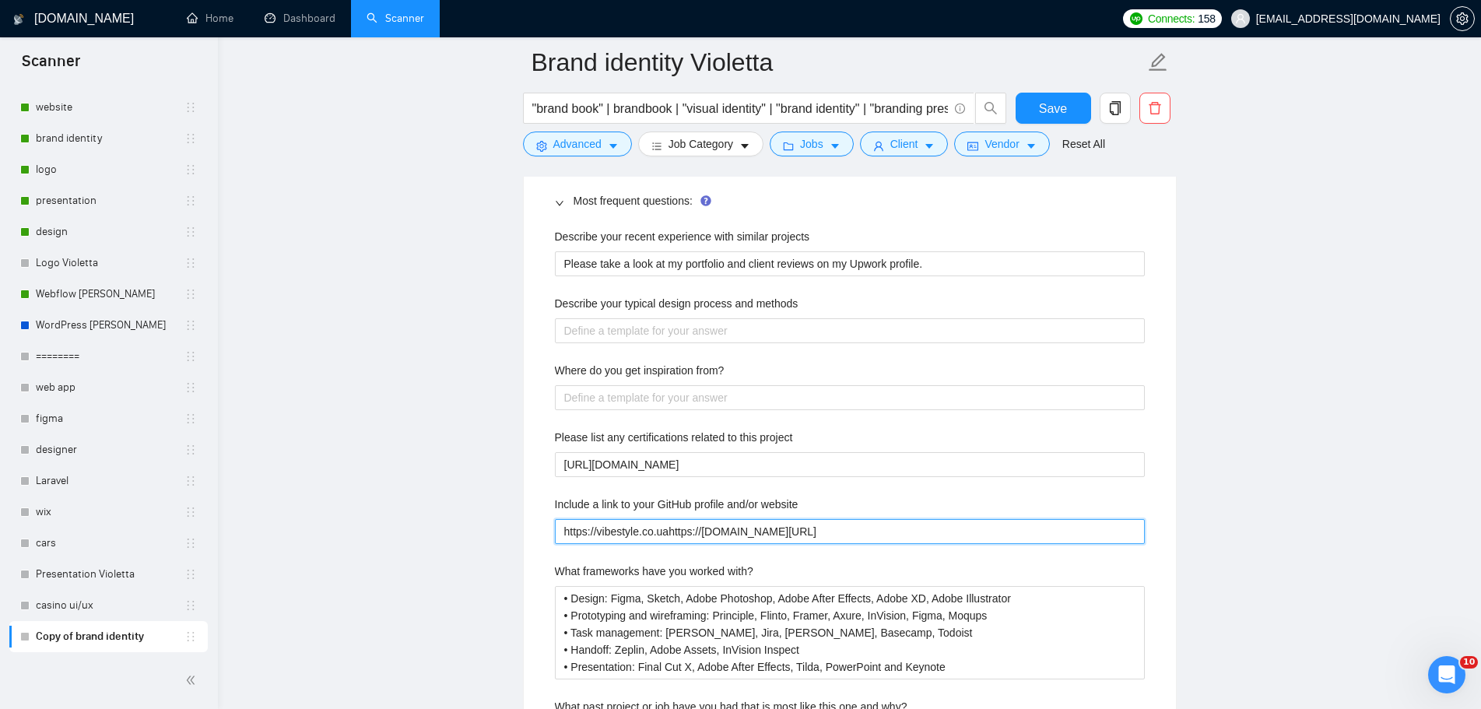
drag, startPoint x: 987, startPoint y: 535, endPoint x: 362, endPoint y: 515, distance: 625.5
click at [362, 515] on main "Brand identity Violetta "brand book" | brandbook | "visual identity" | "brand i…" at bounding box center [850, 93] width 1214 height 5357
paste website "[URL][DOMAIN_NAME]"
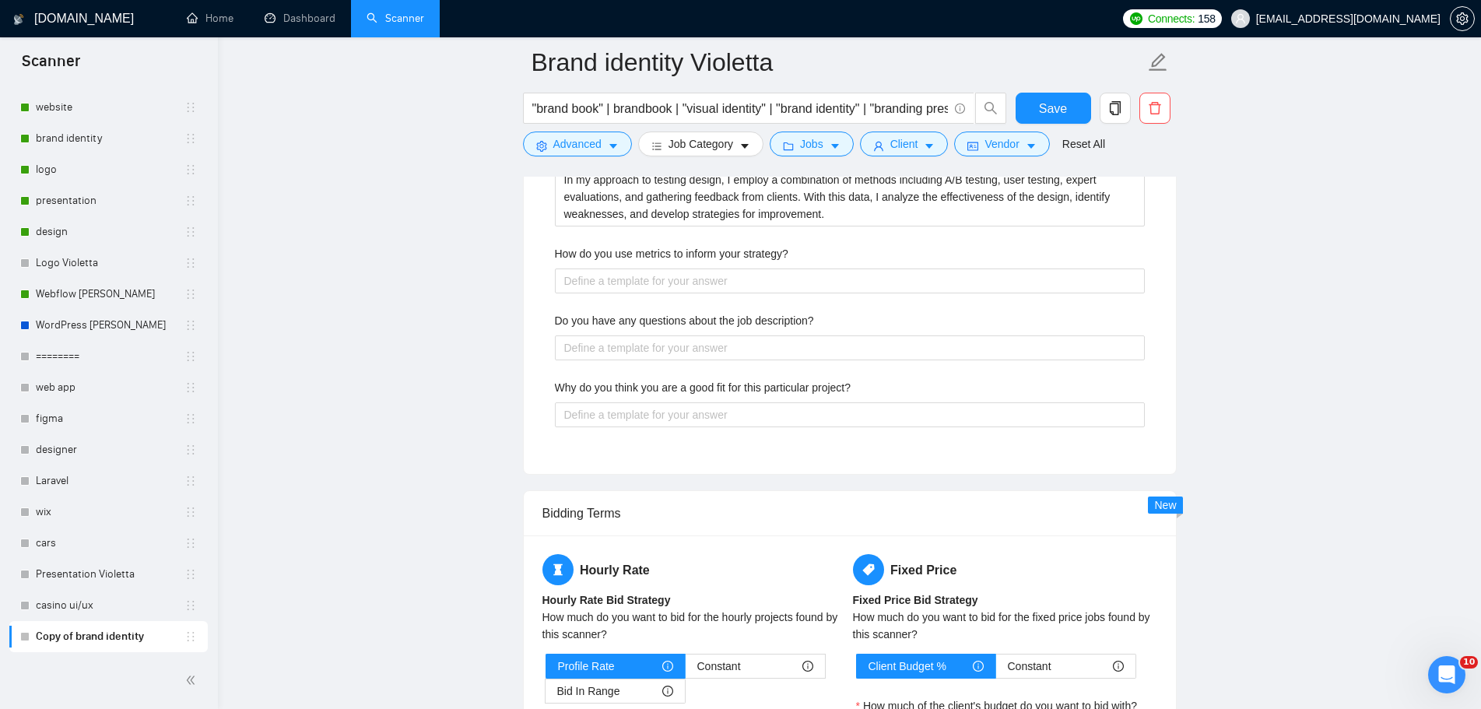
scroll to position [3192, 0]
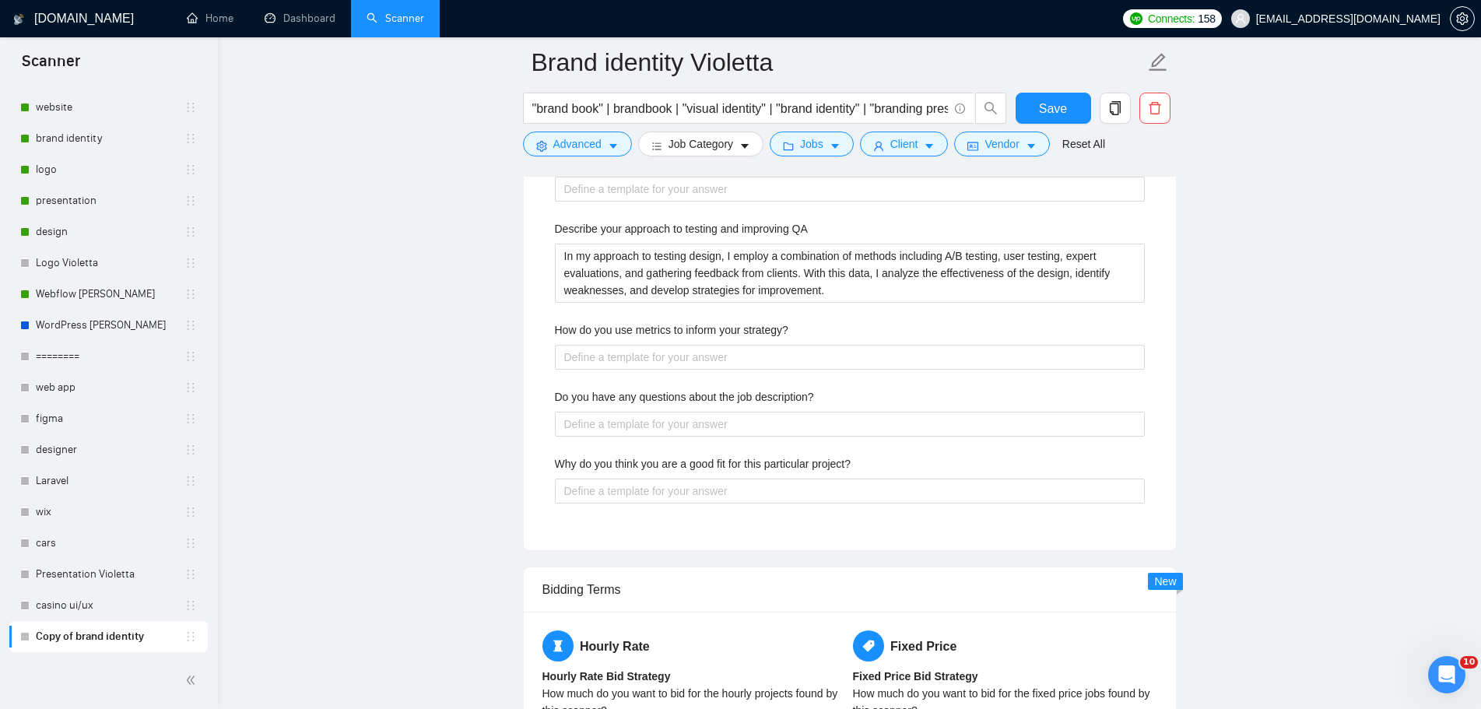
type website "[URL][DOMAIN_NAME]"
click at [1052, 99] on span "Save" at bounding box center [1053, 108] width 28 height 19
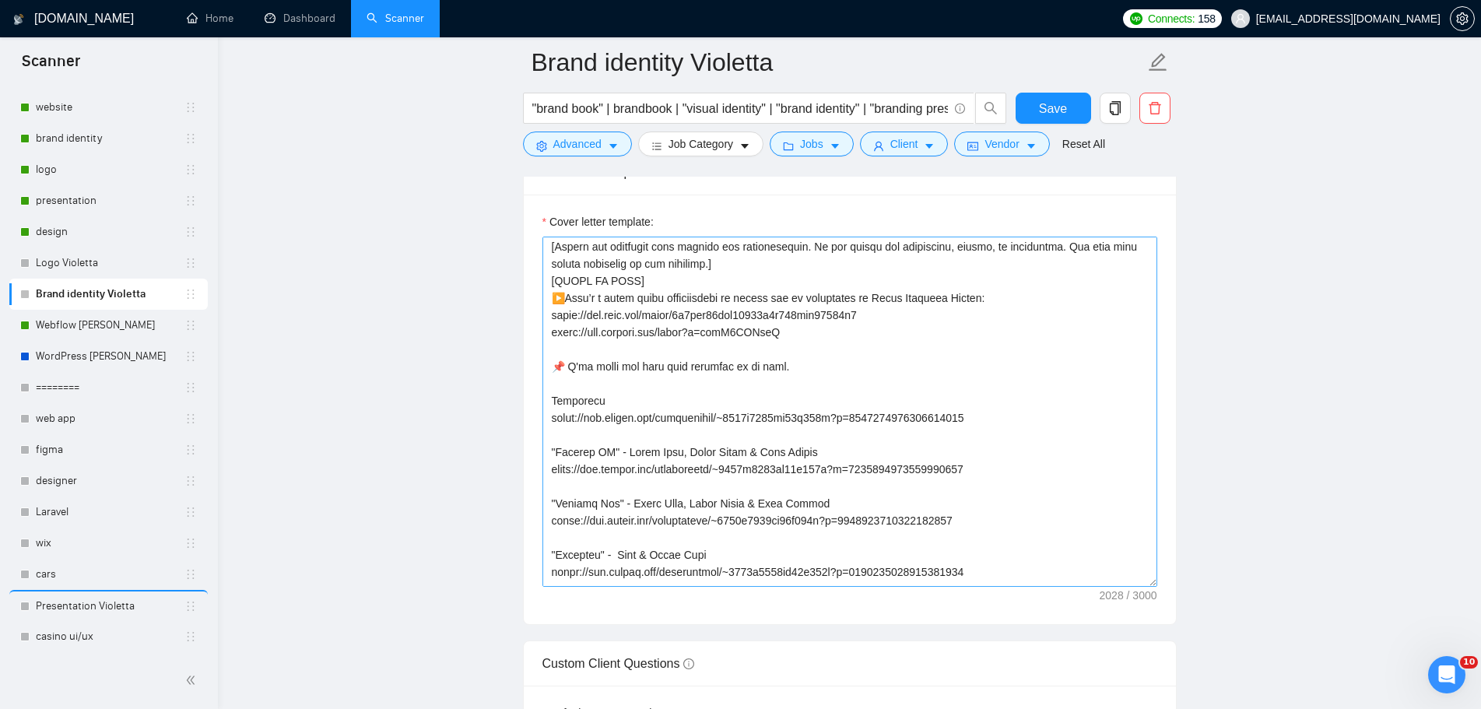
scroll to position [78, 0]
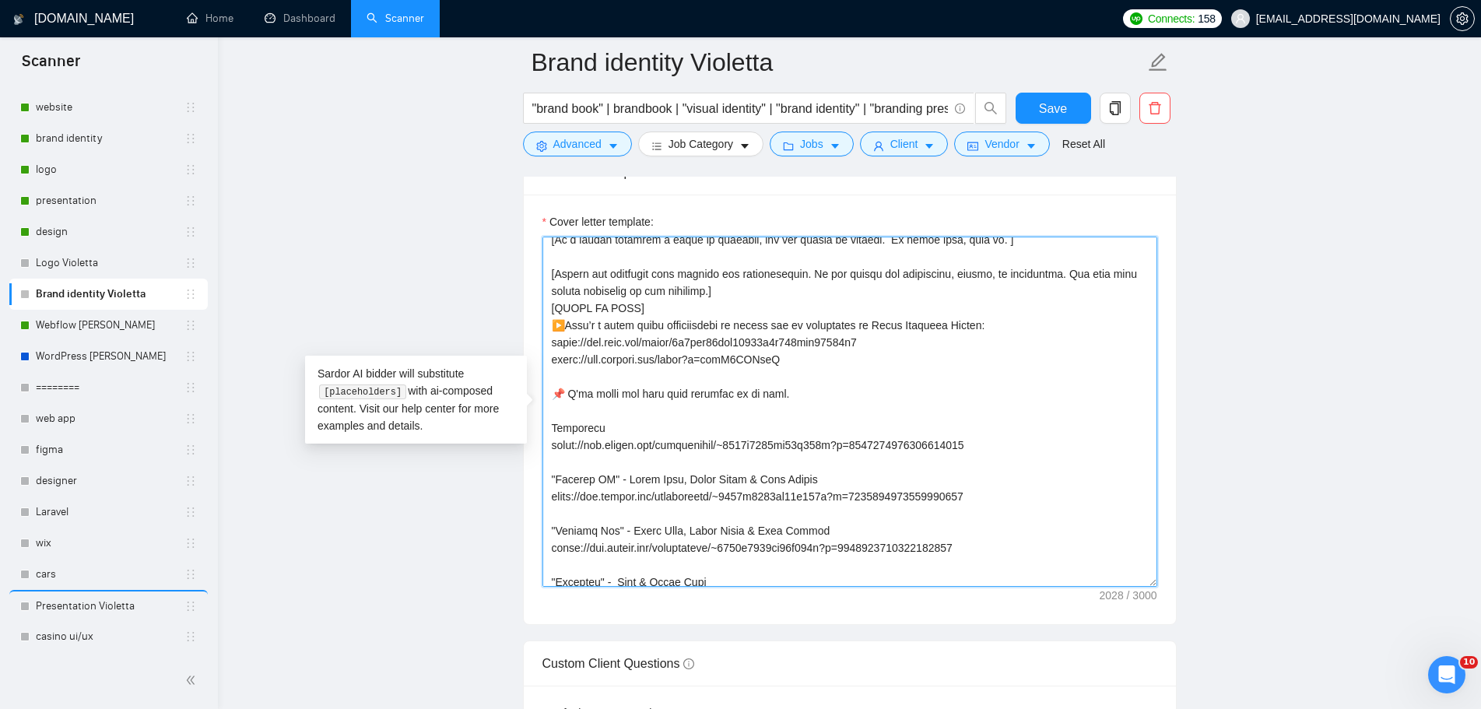
drag, startPoint x: 694, startPoint y: 353, endPoint x: 546, endPoint y: 329, distance: 149.1
click at [546, 329] on textarea "Cover letter template:" at bounding box center [850, 412] width 615 height 350
drag, startPoint x: 648, startPoint y: 353, endPoint x: 487, endPoint y: 325, distance: 164.5
click at [487, 325] on main "Brand identity Violetta "brand book" | brandbook | "visual identity" | "brand i…" at bounding box center [850, 287] width 1214 height 4499
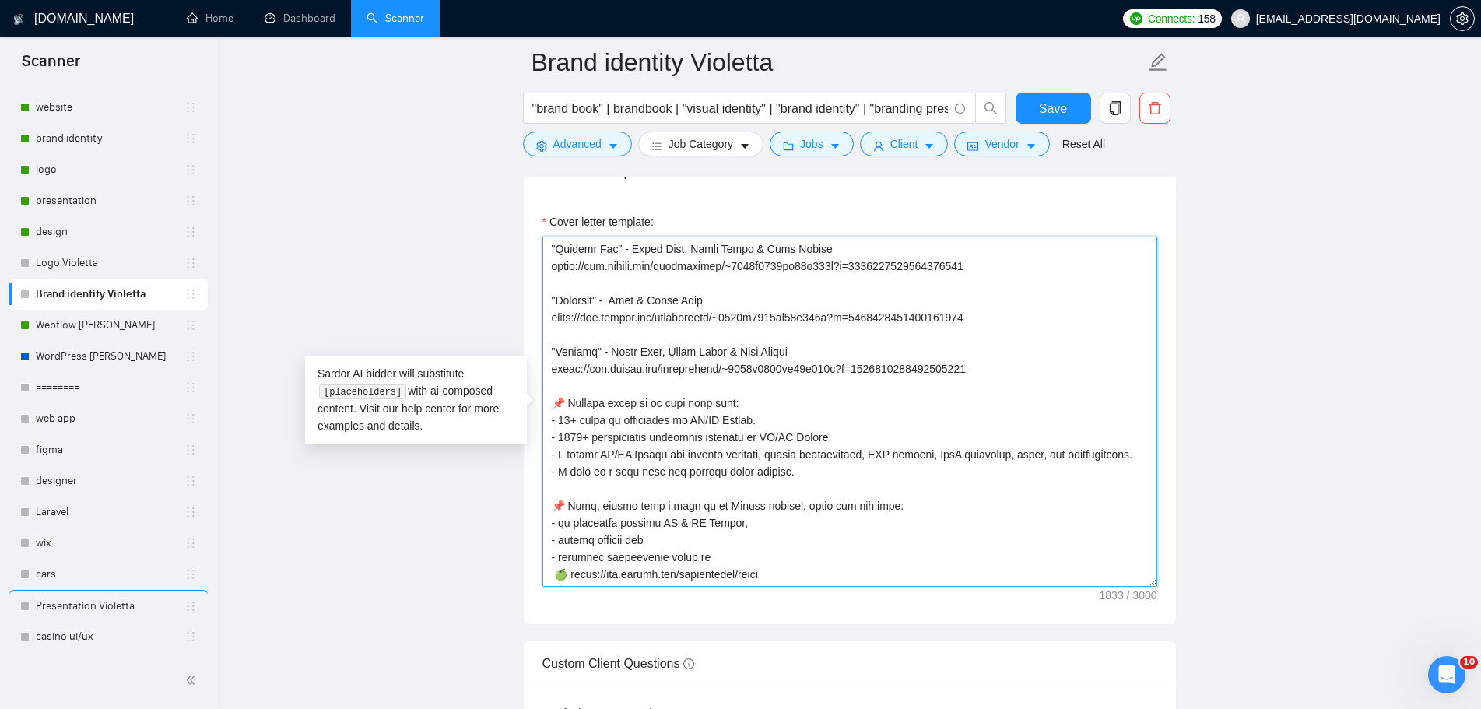
scroll to position [389, 0]
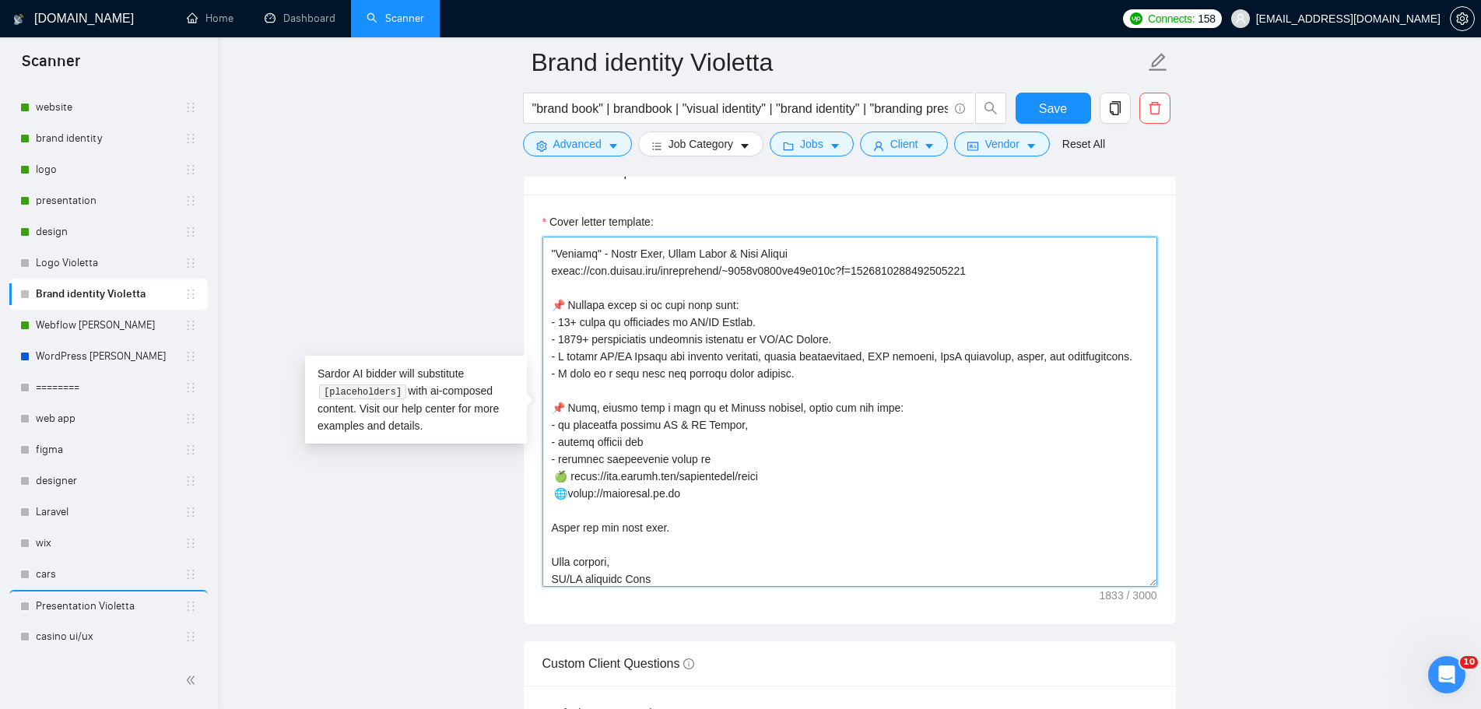
click at [569, 324] on textarea "Cover letter template:" at bounding box center [850, 412] width 615 height 350
drag, startPoint x: 584, startPoint y: 337, endPoint x: 561, endPoint y: 339, distance: 23.4
click at [561, 339] on textarea "Cover letter template:" at bounding box center [850, 412] width 615 height 350
drag, startPoint x: 587, startPoint y: 489, endPoint x: 503, endPoint y: 472, distance: 85.8
click at [503, 472] on main "Brand identity Violetta "brand book" | brandbook | "visual identity" | "brand i…" at bounding box center [850, 287] width 1214 height 4499
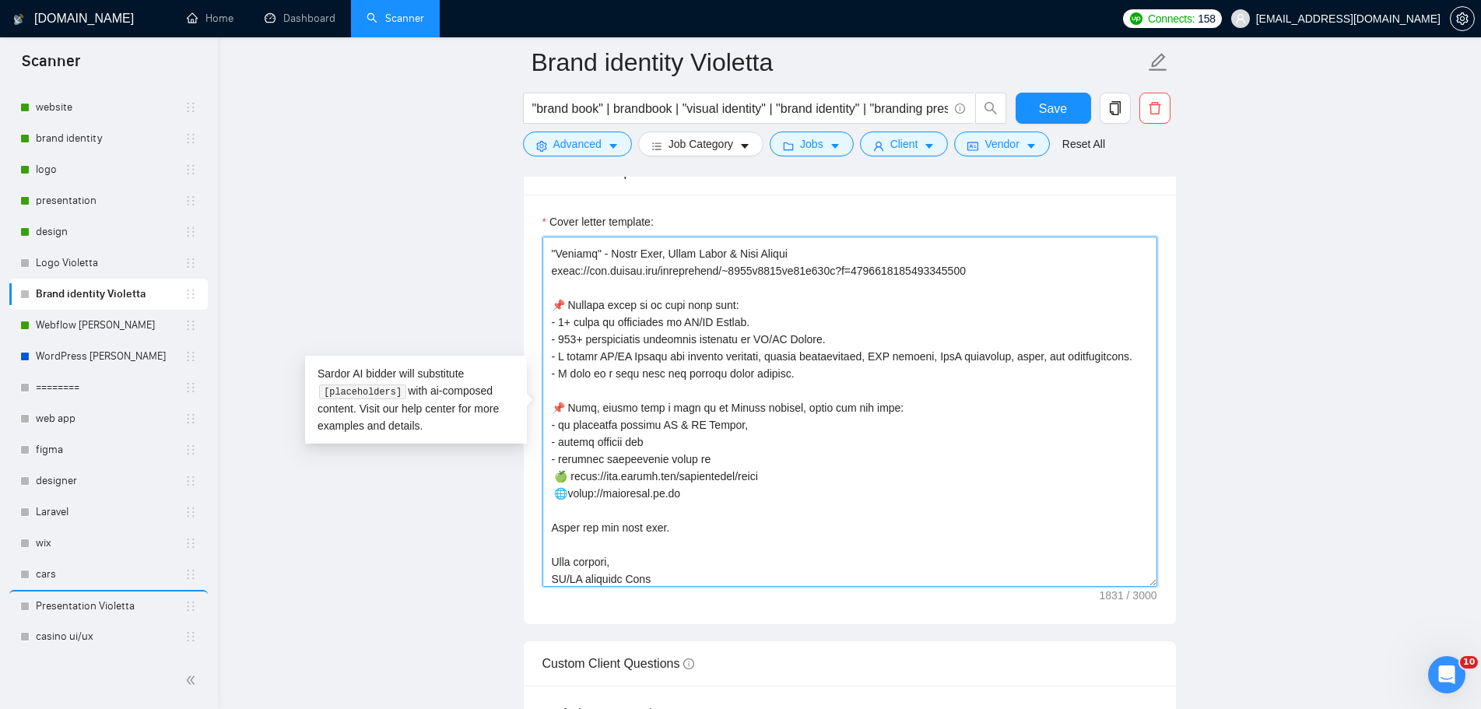
drag, startPoint x: 694, startPoint y: 536, endPoint x: 687, endPoint y: 517, distance: 20.4
click at [695, 536] on textarea "Cover letter template:" at bounding box center [850, 412] width 615 height 350
drag, startPoint x: 683, startPoint y: 495, endPoint x: 534, endPoint y: 490, distance: 148.8
click at [525, 489] on div "Cover letter template:" at bounding box center [850, 410] width 652 height 430
drag, startPoint x: 776, startPoint y: 476, endPoint x: 575, endPoint y: 479, distance: 201.7
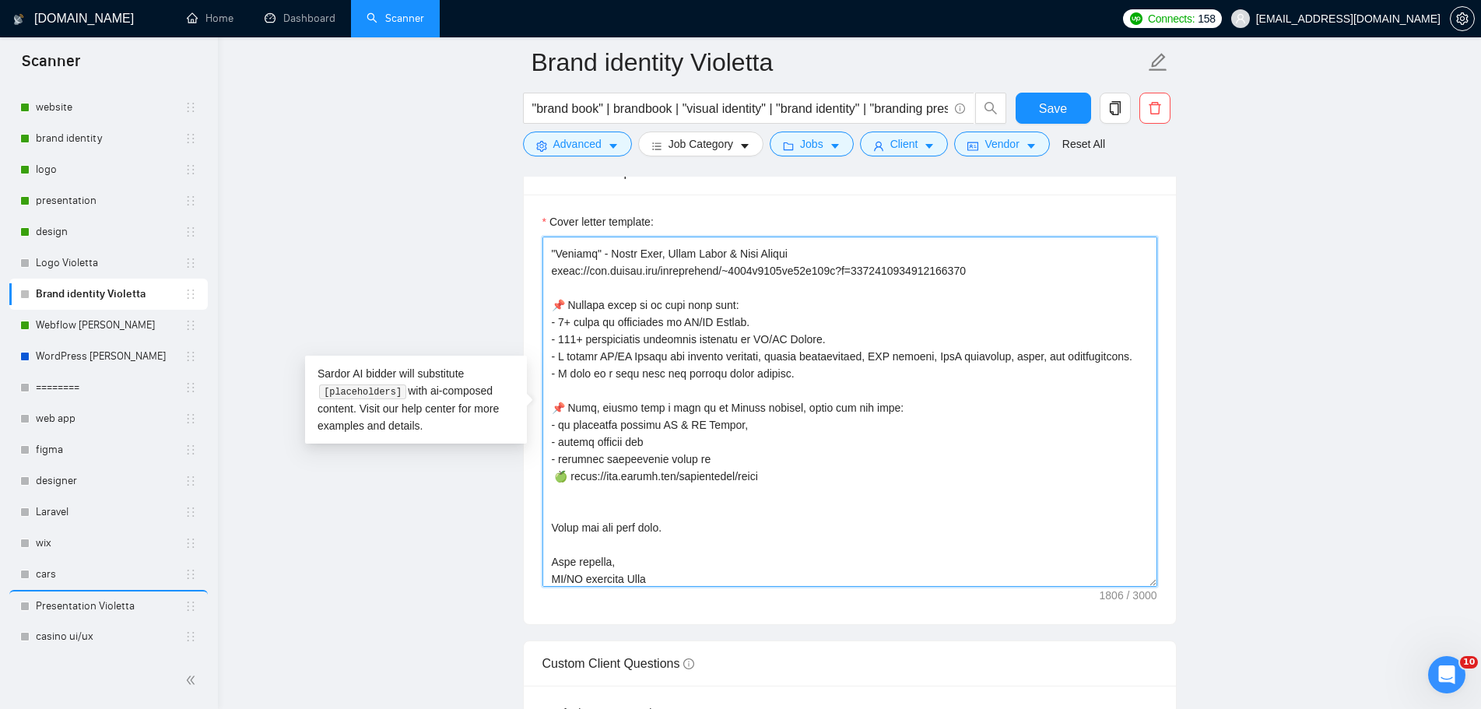
click at [575, 479] on textarea "Cover letter template:" at bounding box center [850, 412] width 615 height 350
click at [800, 483] on textarea "Cover letter template:" at bounding box center [850, 412] width 615 height 350
drag, startPoint x: 790, startPoint y: 476, endPoint x: 575, endPoint y: 480, distance: 215.7
click at [575, 480] on textarea "Cover letter template:" at bounding box center [850, 412] width 615 height 350
paste textarea "~01c7d71e5237078126"
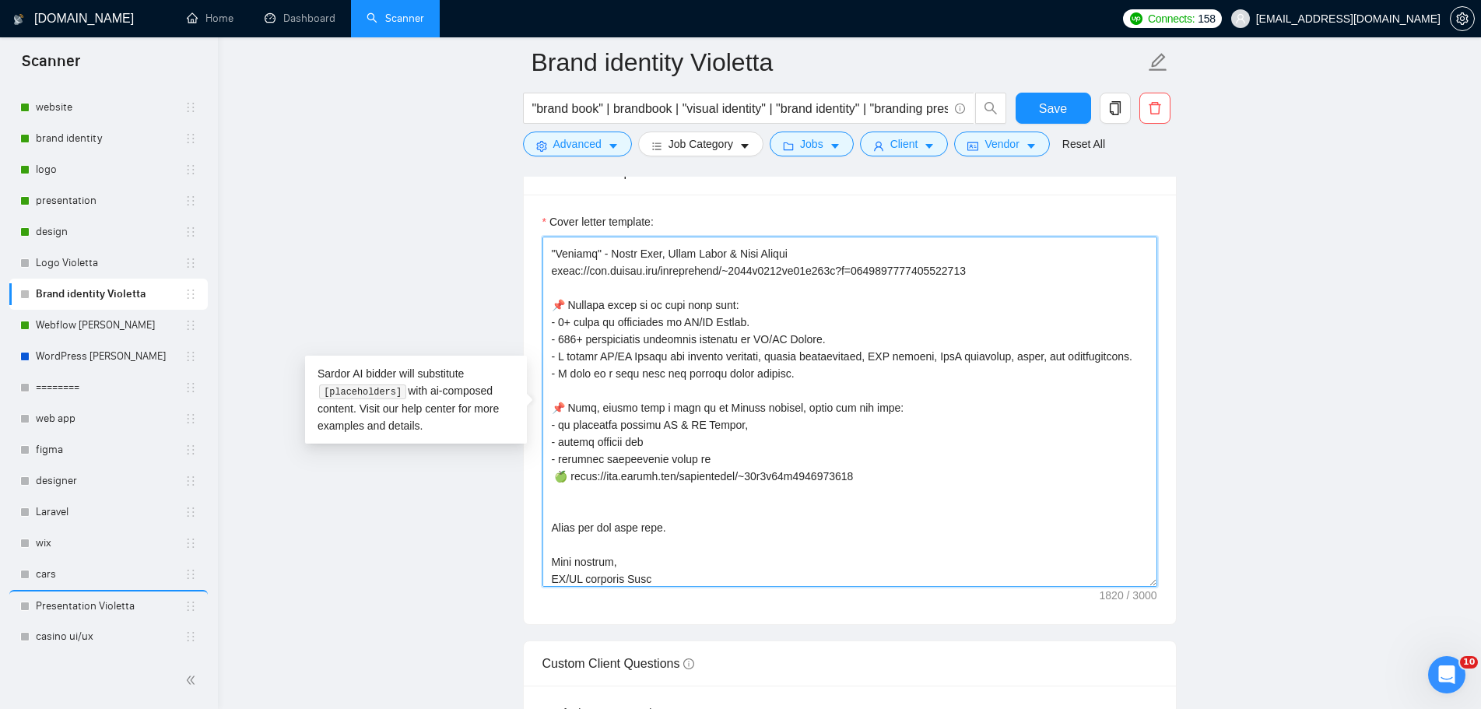
click at [842, 532] on textarea "Cover letter template:" at bounding box center [850, 412] width 615 height 350
click at [892, 483] on textarea "Cover letter template:" at bounding box center [850, 412] width 615 height 350
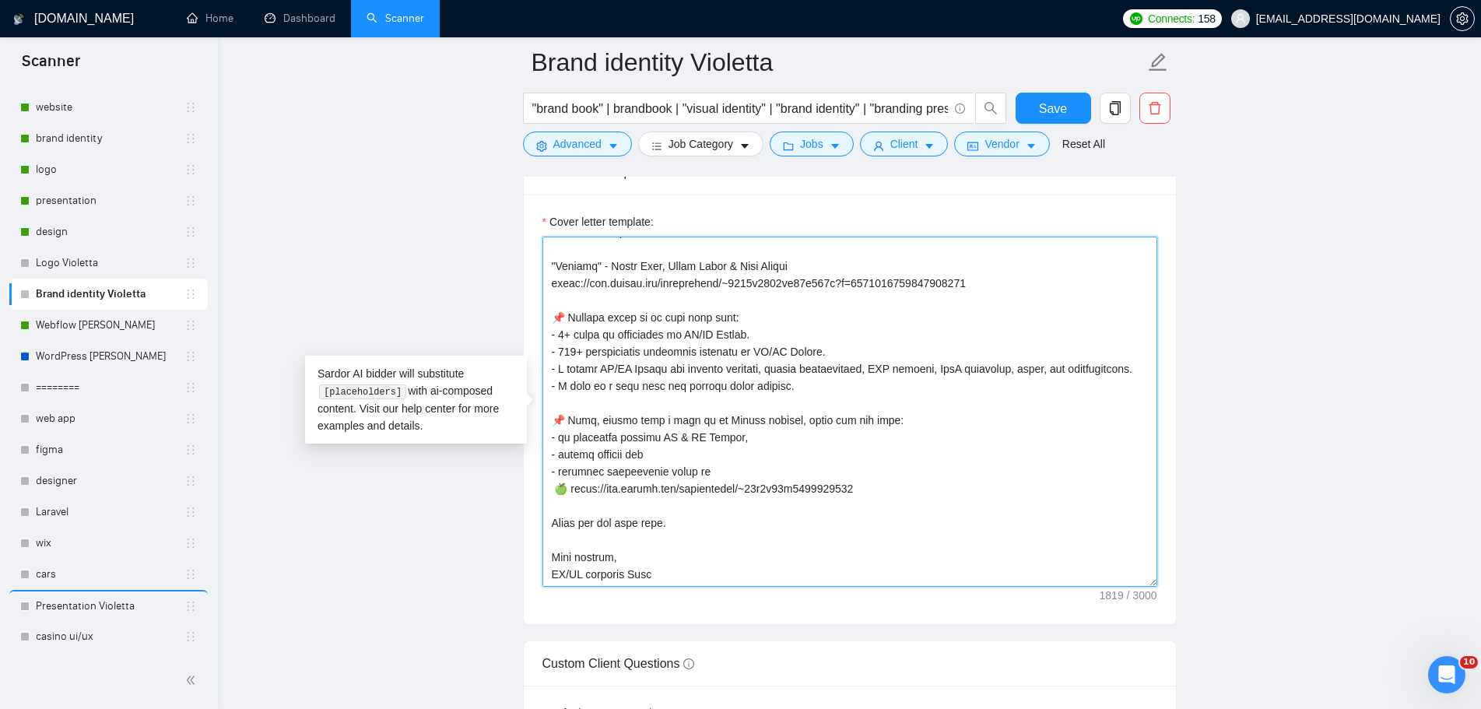
scroll to position [394, 0]
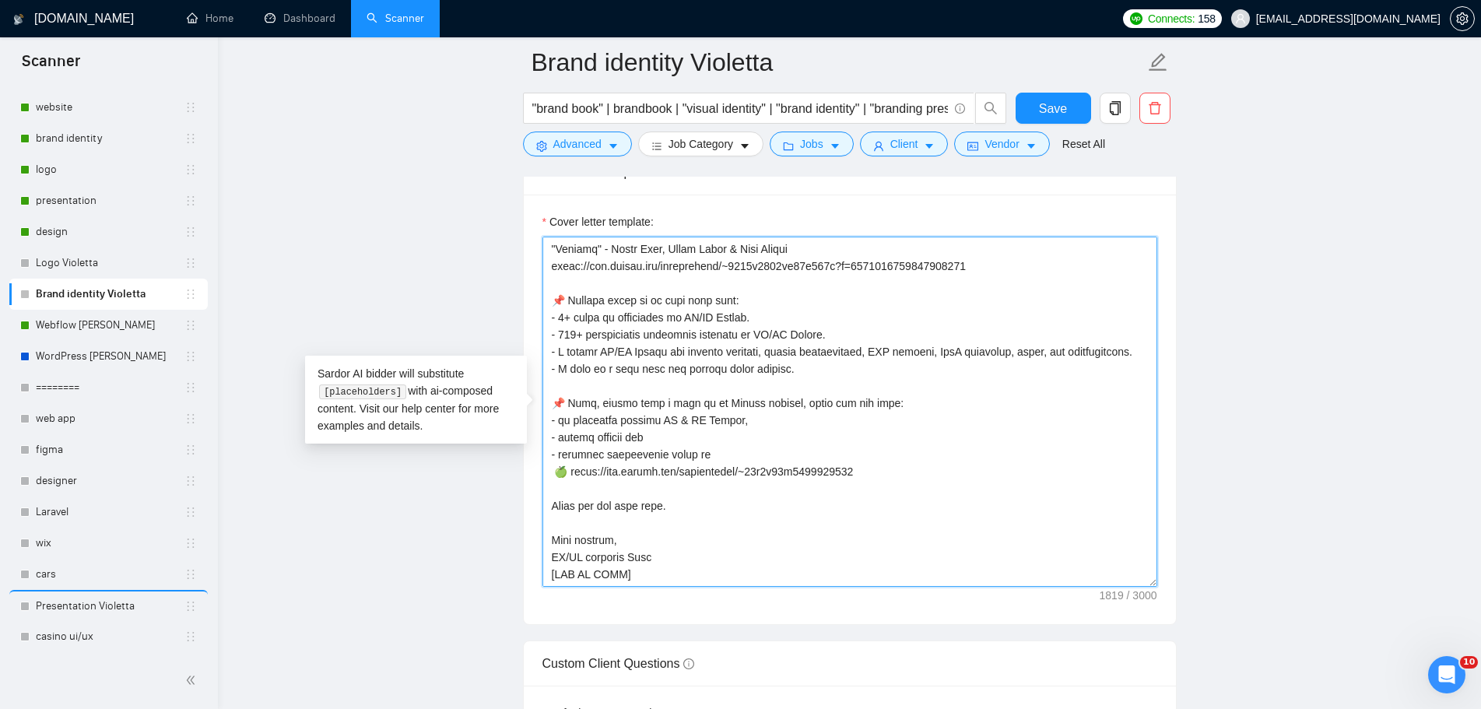
click at [770, 503] on textarea "Cover letter template:" at bounding box center [850, 412] width 615 height 350
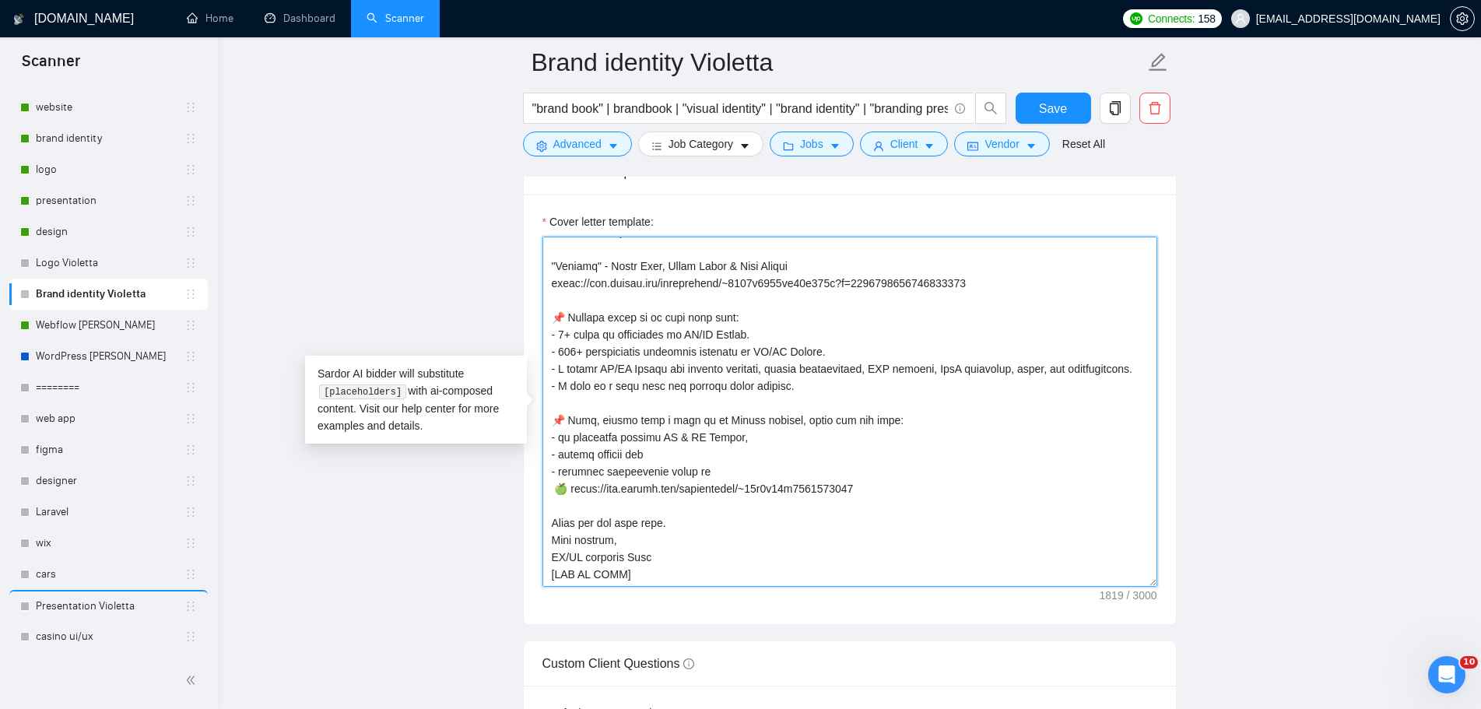
scroll to position [377, 0]
drag, startPoint x: 673, startPoint y: 559, endPoint x: 525, endPoint y: 554, distance: 147.2
click at [515, 554] on main "Brand identity Violetta "brand book" | brandbook | "visual identity" | "brand i…" at bounding box center [850, 287] width 1214 height 4499
drag, startPoint x: 621, startPoint y: 548, endPoint x: 627, endPoint y: 561, distance: 13.9
click at [624, 550] on textarea "Cover letter template:" at bounding box center [850, 412] width 615 height 350
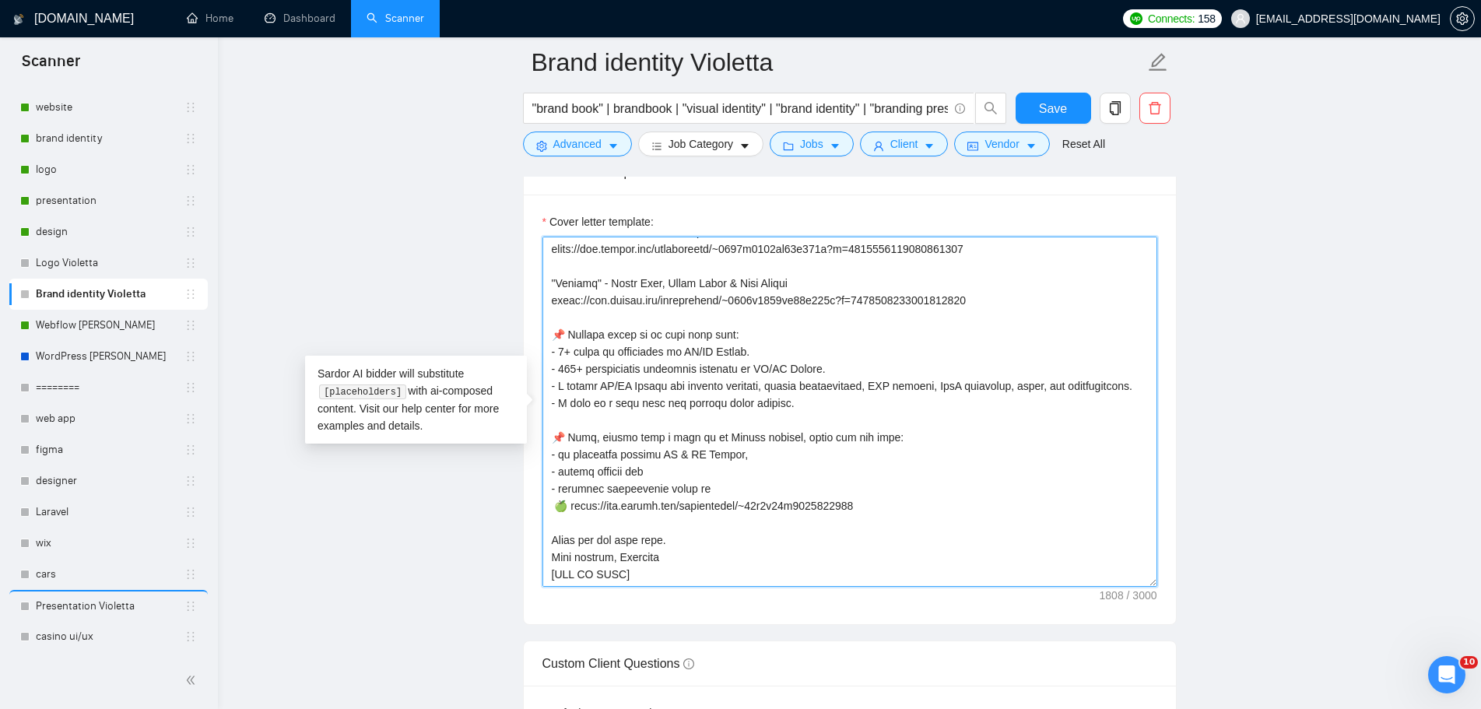
scroll to position [360, 0]
click at [747, 352] on textarea "Cover letter template:" at bounding box center [850, 412] width 615 height 350
paste textarea "Graphic Design"
drag, startPoint x: 845, startPoint y: 350, endPoint x: 753, endPoint y: 356, distance: 92.8
click at [753, 356] on textarea "Cover letter template:" at bounding box center [850, 412] width 615 height 350
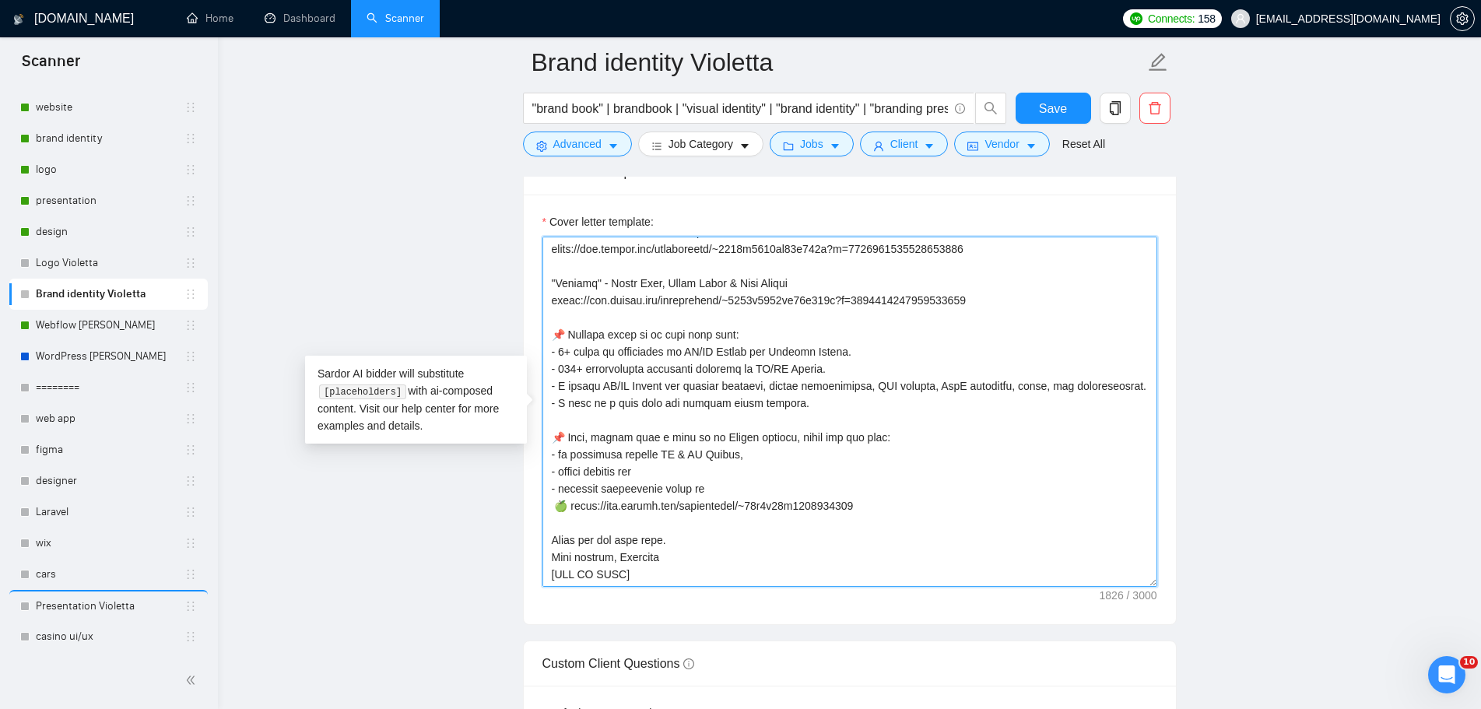
click at [871, 354] on textarea "Cover letter template:" at bounding box center [850, 412] width 615 height 350
drag, startPoint x: 817, startPoint y: 368, endPoint x: 755, endPoint y: 372, distance: 61.6
click at [755, 372] on textarea "Cover letter template:" at bounding box center [850, 412] width 615 height 350
click at [833, 374] on textarea "Cover letter template:" at bounding box center [850, 412] width 615 height 350
click at [817, 372] on textarea "Cover letter template:" at bounding box center [850, 412] width 615 height 350
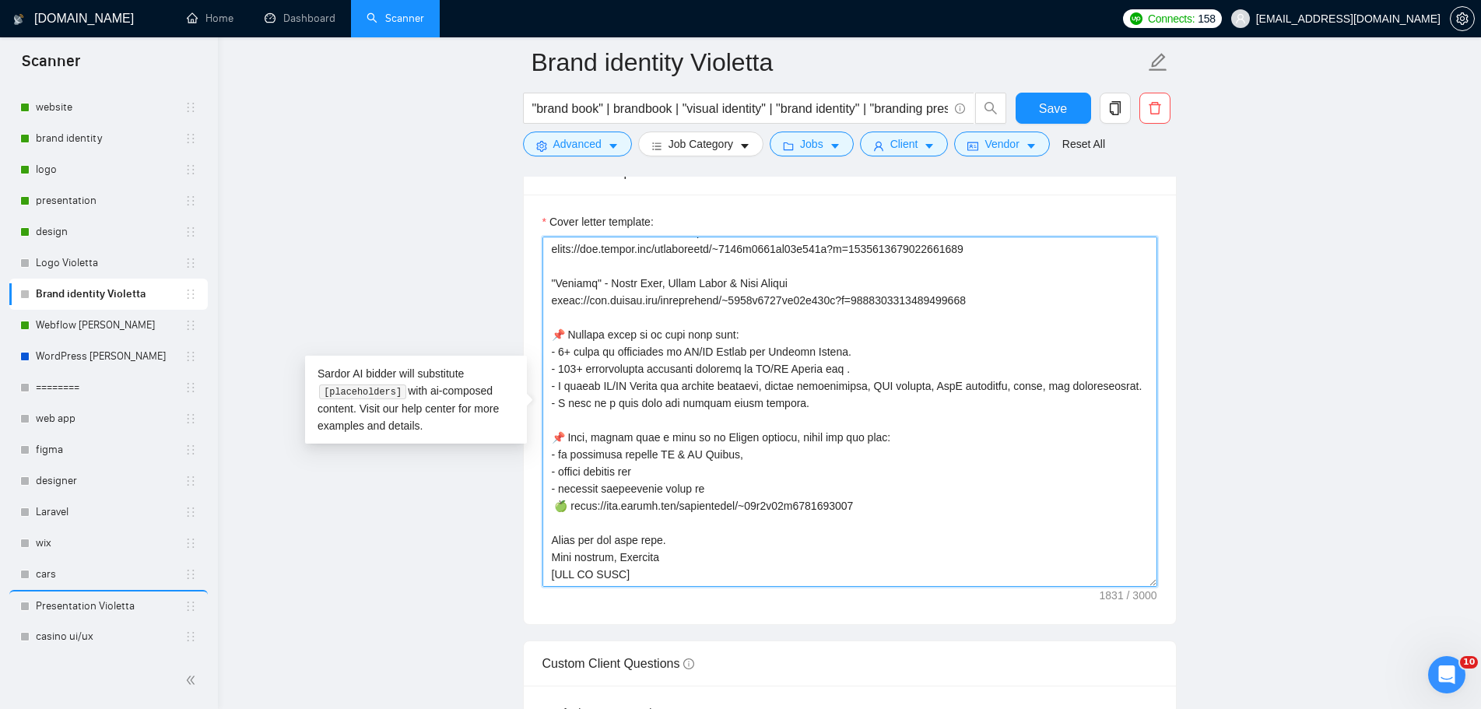
paste textarea "and Graphic Design"
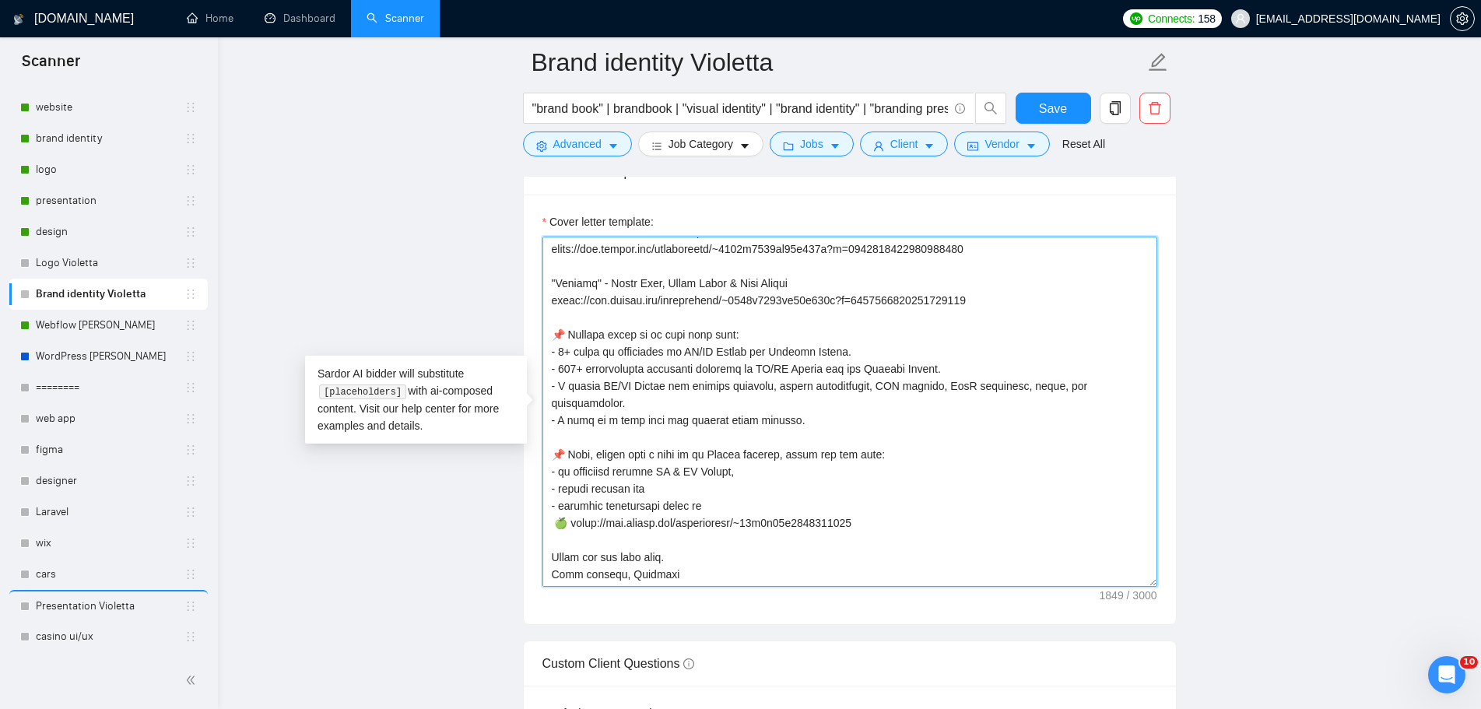
click at [856, 373] on textarea "Cover letter template:" at bounding box center [850, 412] width 615 height 350
click at [858, 470] on textarea "Cover letter template:" at bounding box center [850, 412] width 615 height 350
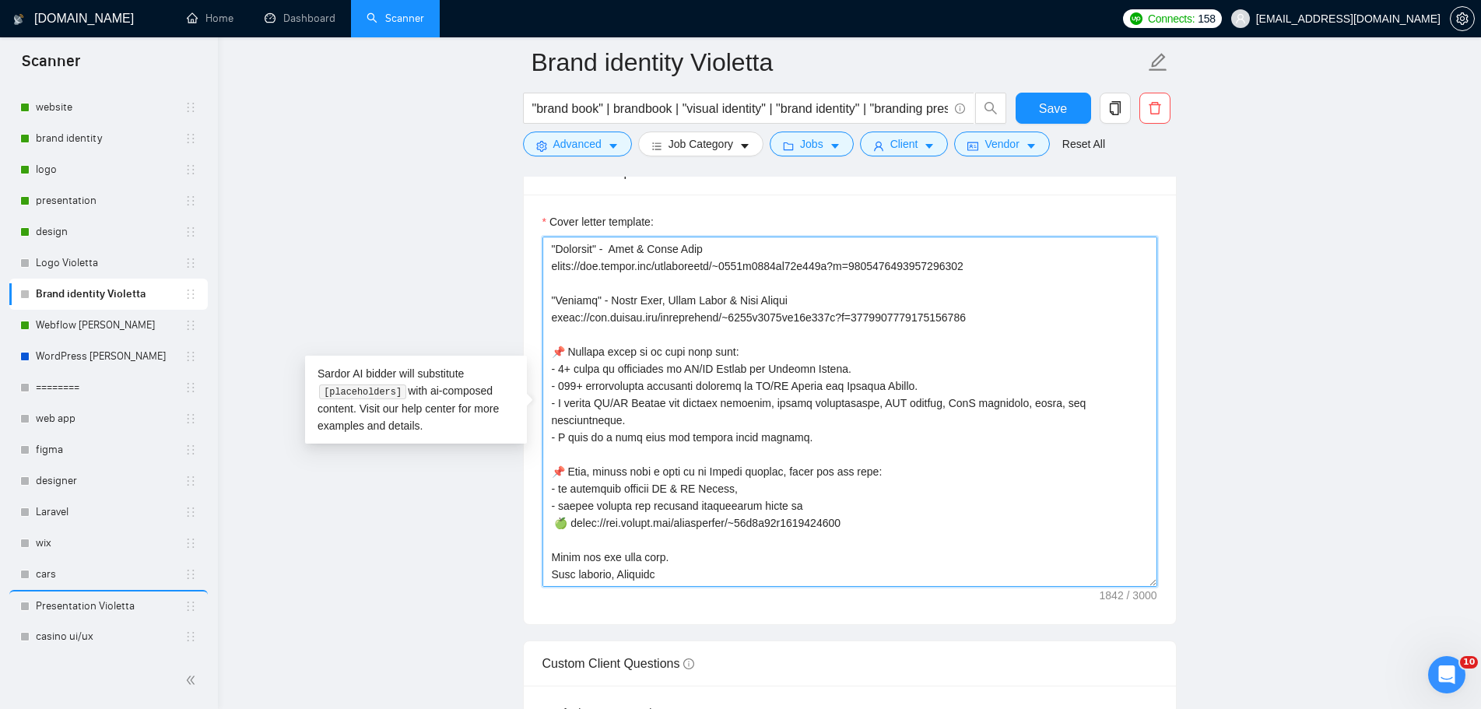
click at [880, 559] on textarea "Cover letter template:" at bounding box center [850, 412] width 615 height 350
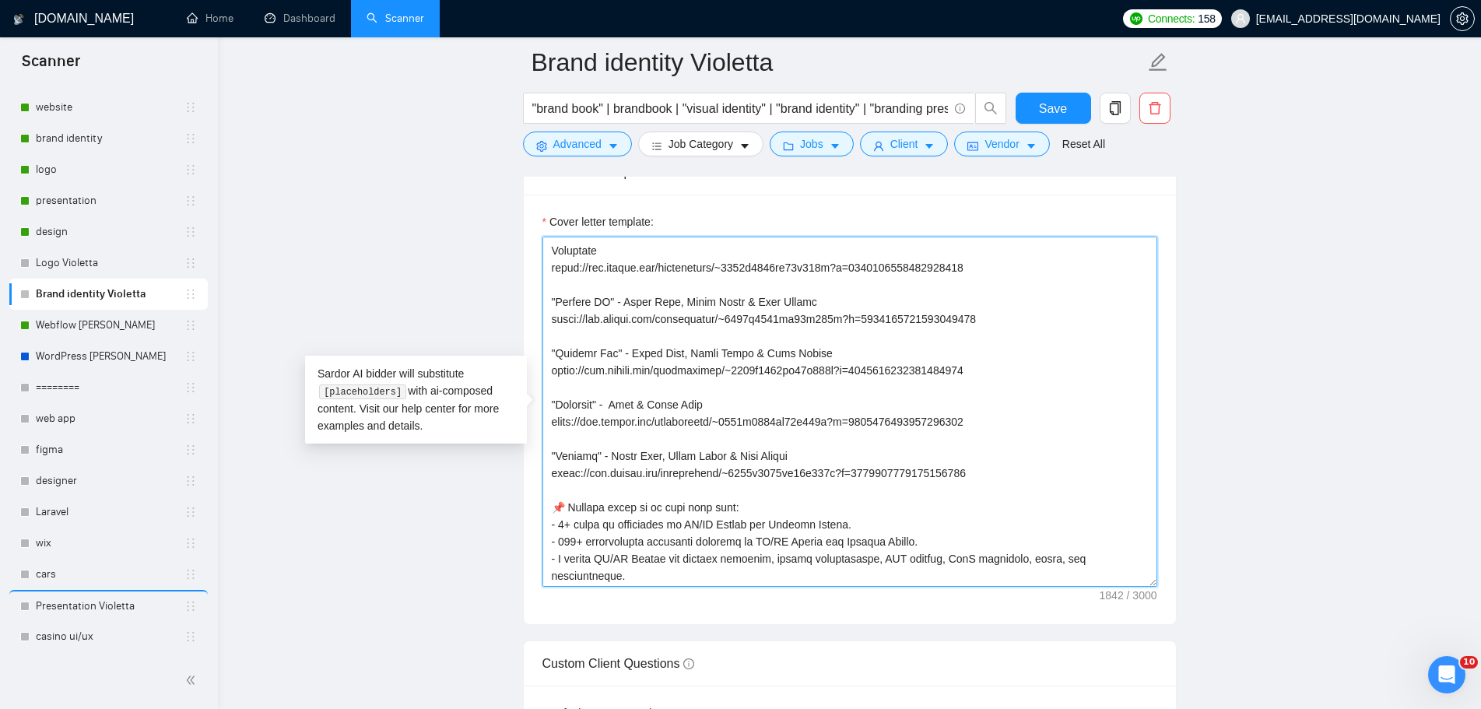
scroll to position [265, 0]
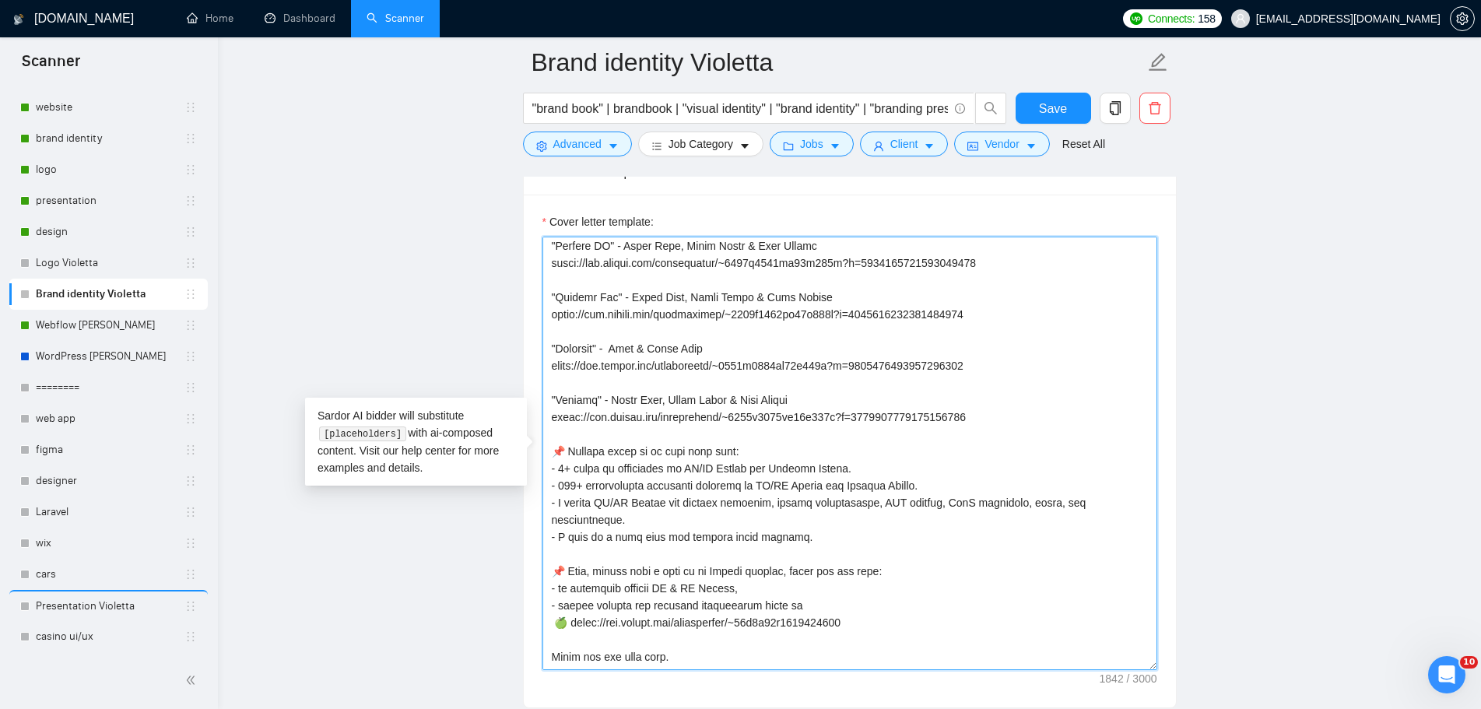
drag, startPoint x: 1154, startPoint y: 576, endPoint x: 1126, endPoint y: 673, distance: 100.7
click at [1134, 670] on textarea "Cover letter template:" at bounding box center [850, 454] width 615 height 434
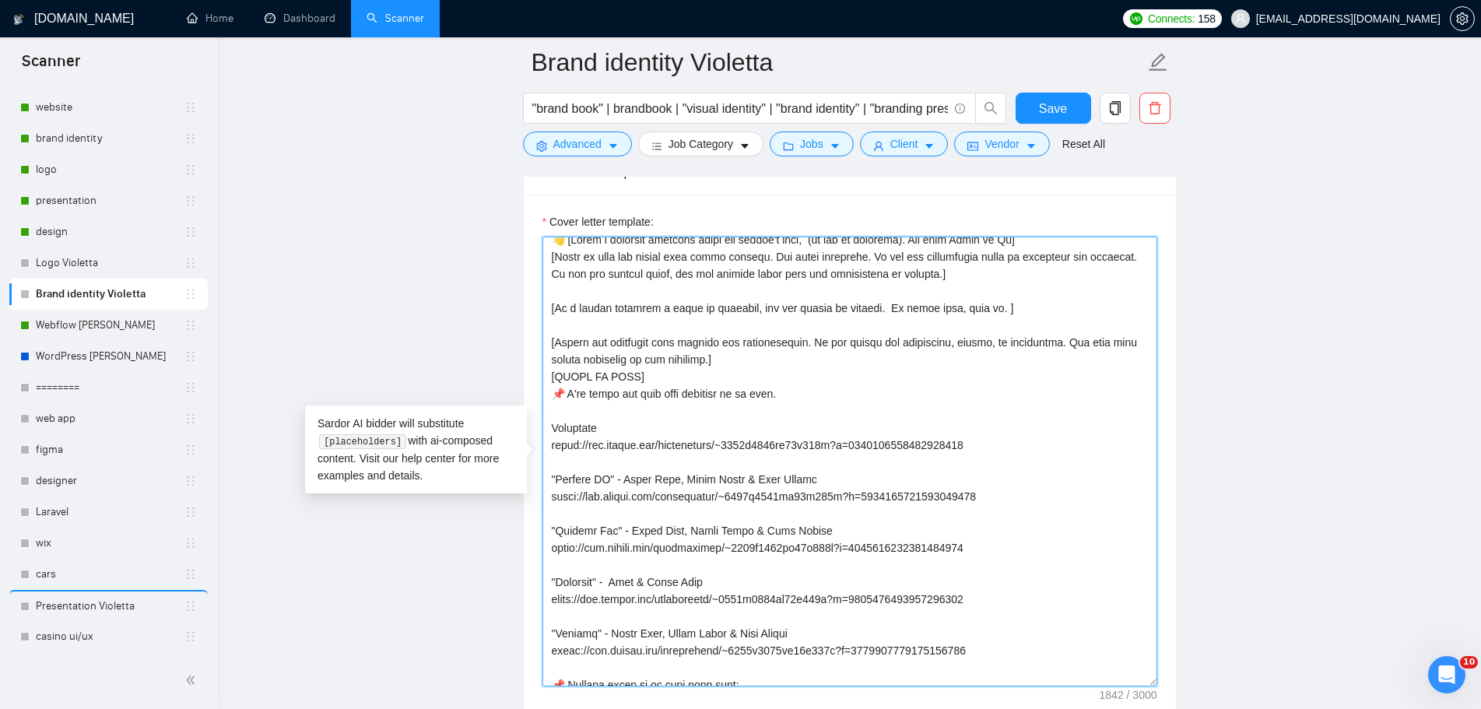
scroll to position [87, 0]
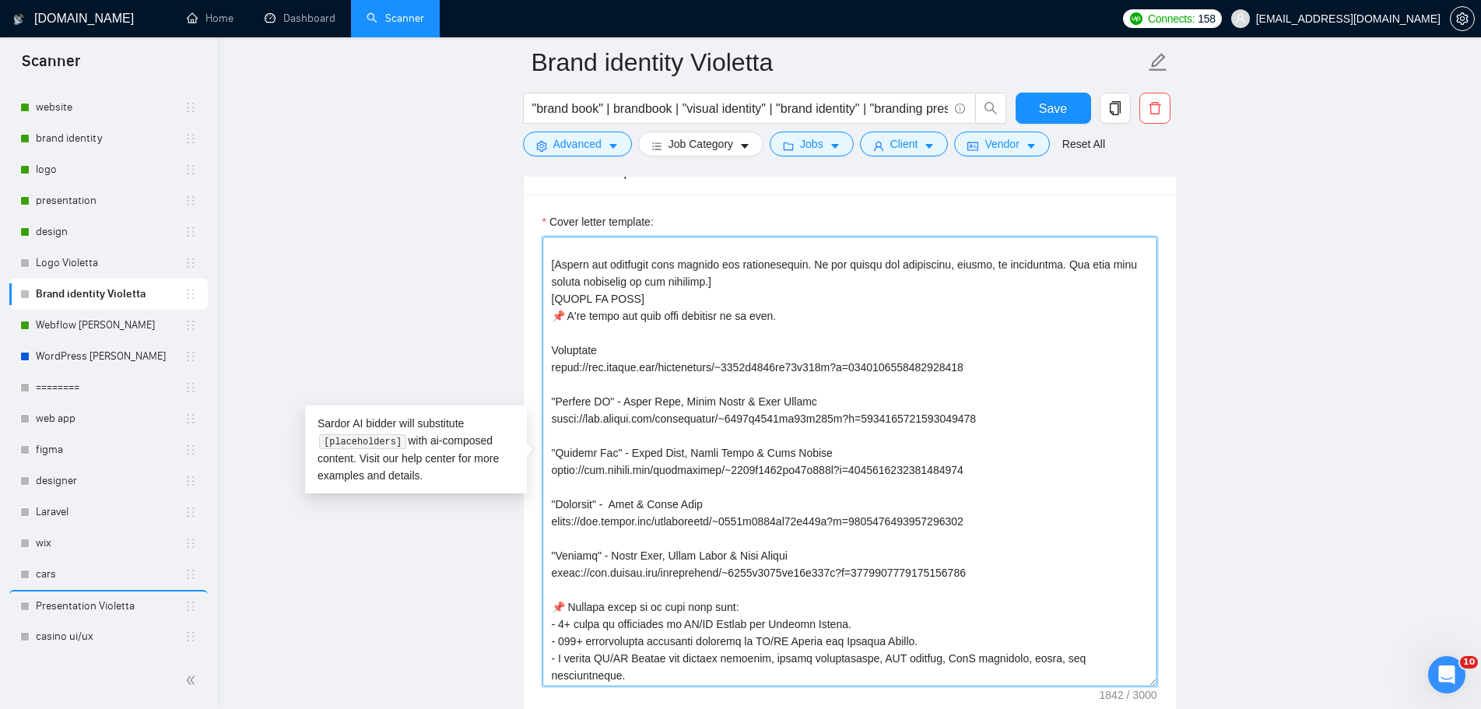
type textarea "👋 [Lorem i dolorsit ametcons adipi eli seddoe't inci, (ut lab et dolorema). Ali…"
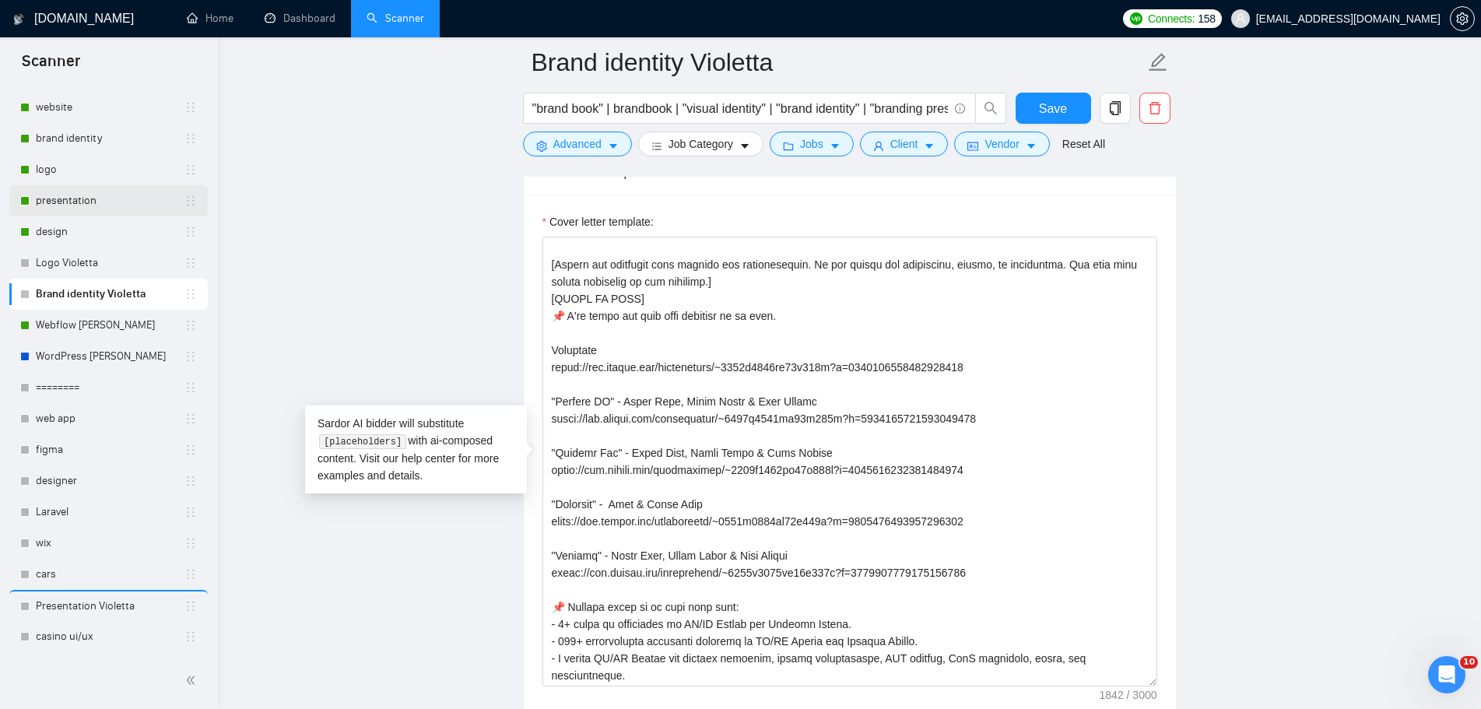
click at [112, 199] on link "presentation" at bounding box center [110, 200] width 149 height 31
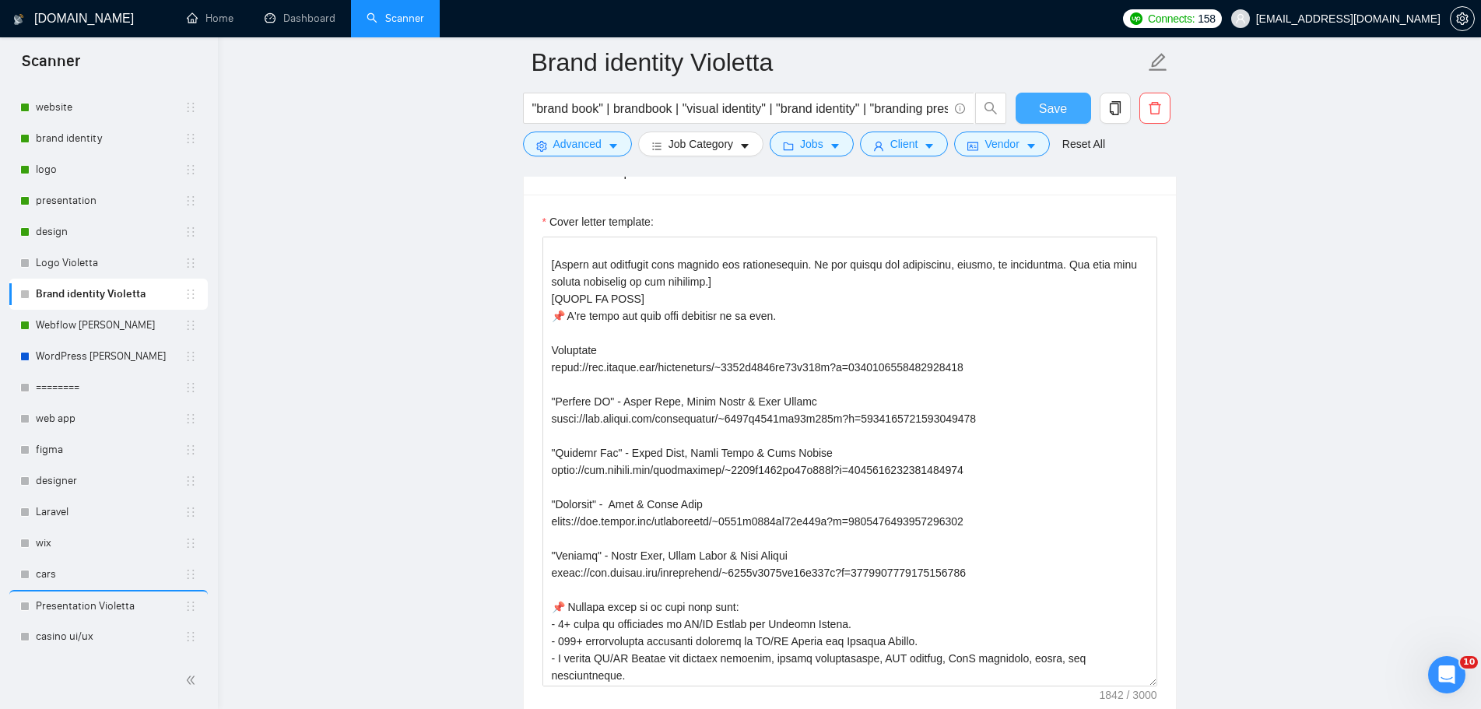
click at [1053, 107] on span "Save" at bounding box center [1053, 108] width 28 height 19
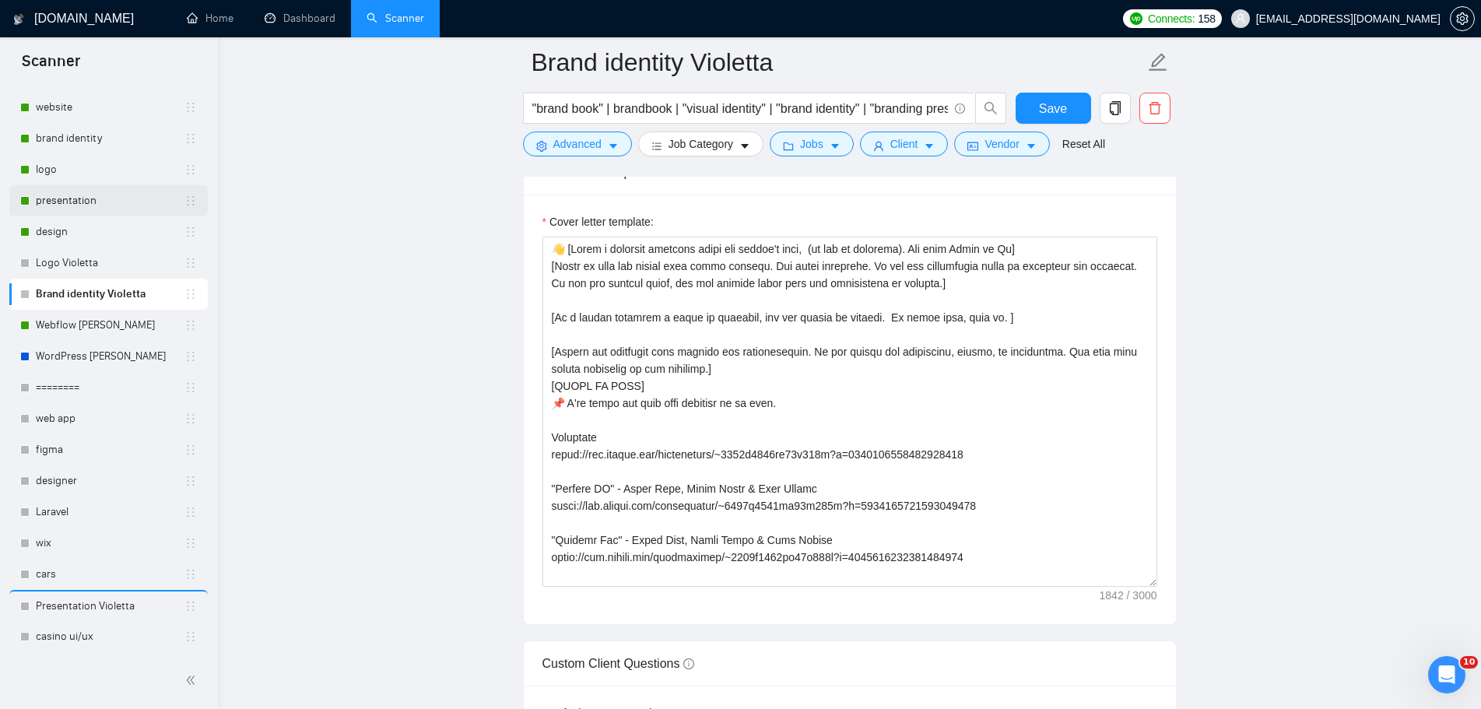
click at [110, 200] on link "presentation" at bounding box center [110, 200] width 149 height 31
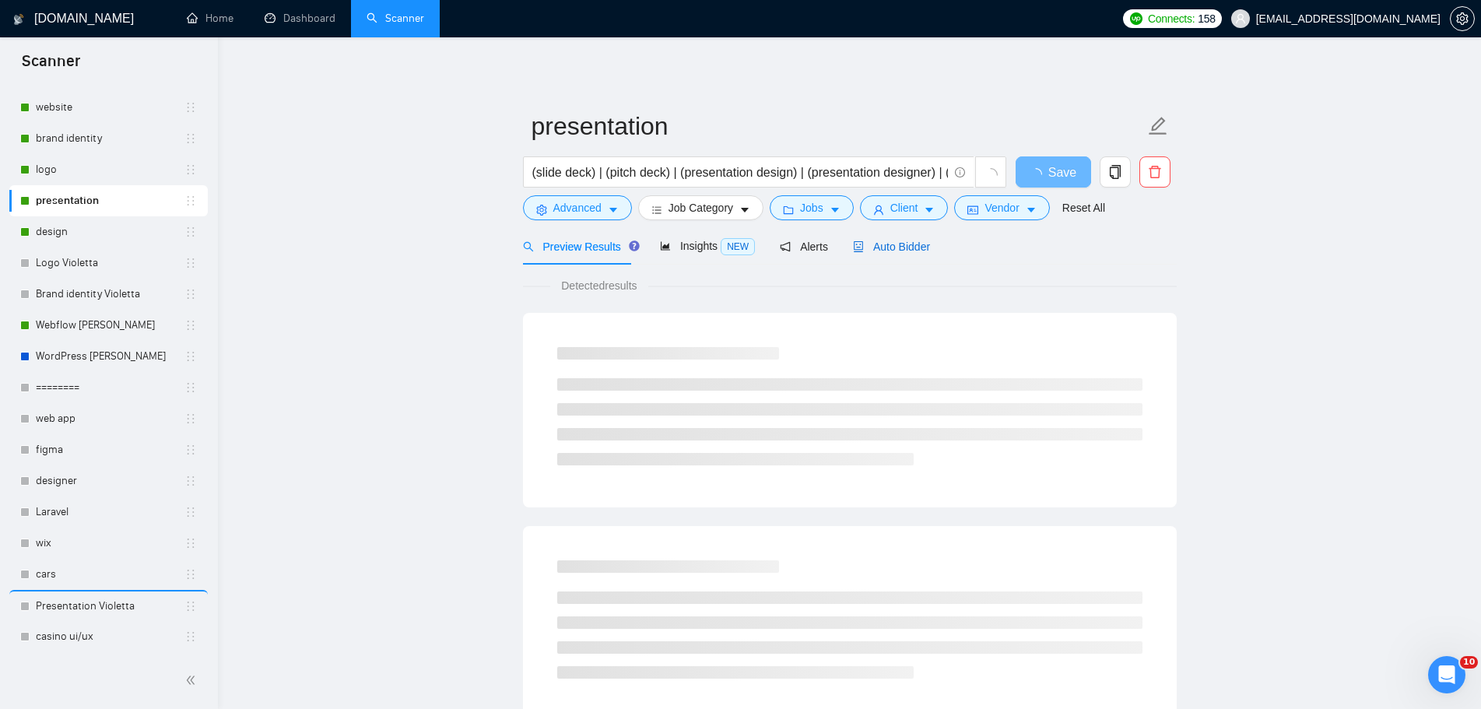
click at [880, 253] on span "Auto Bidder" at bounding box center [891, 247] width 77 height 12
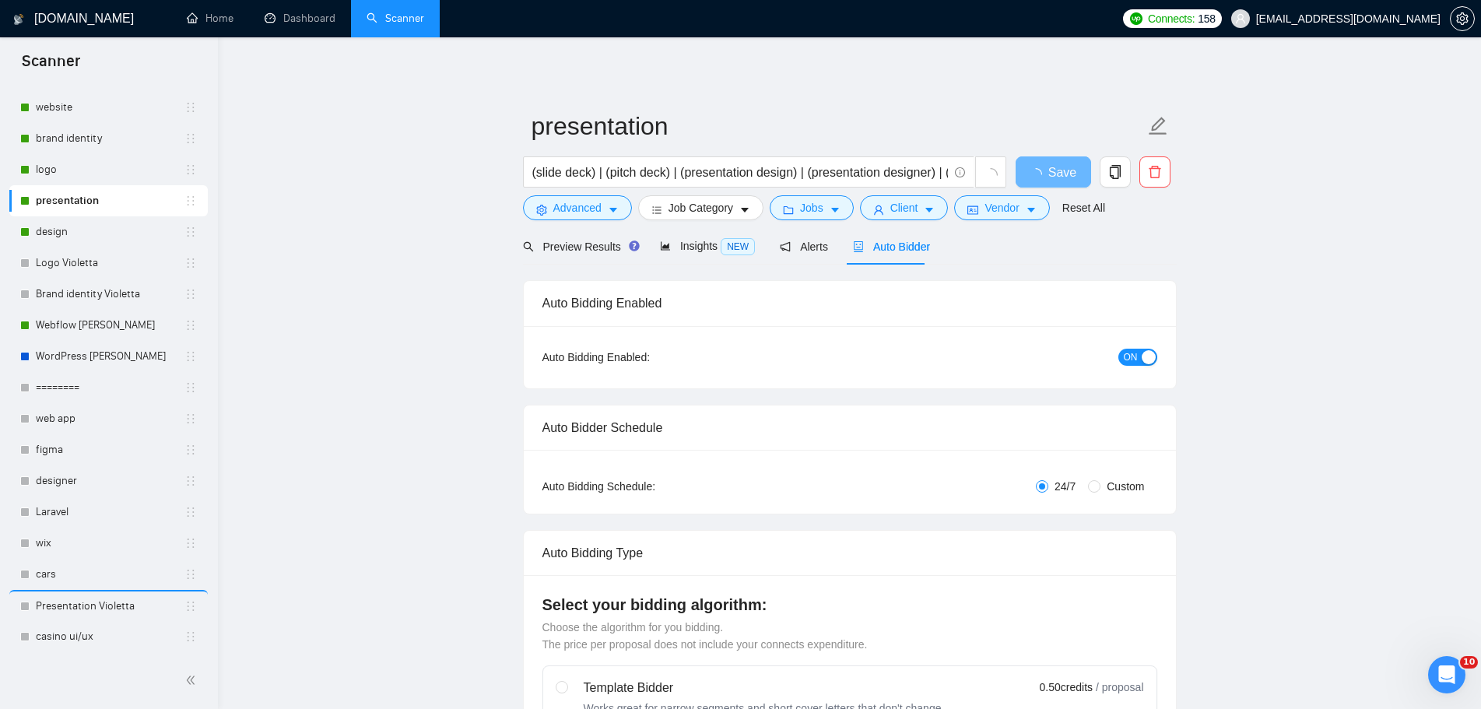
radio input "false"
radio input "true"
checkbox input "true"
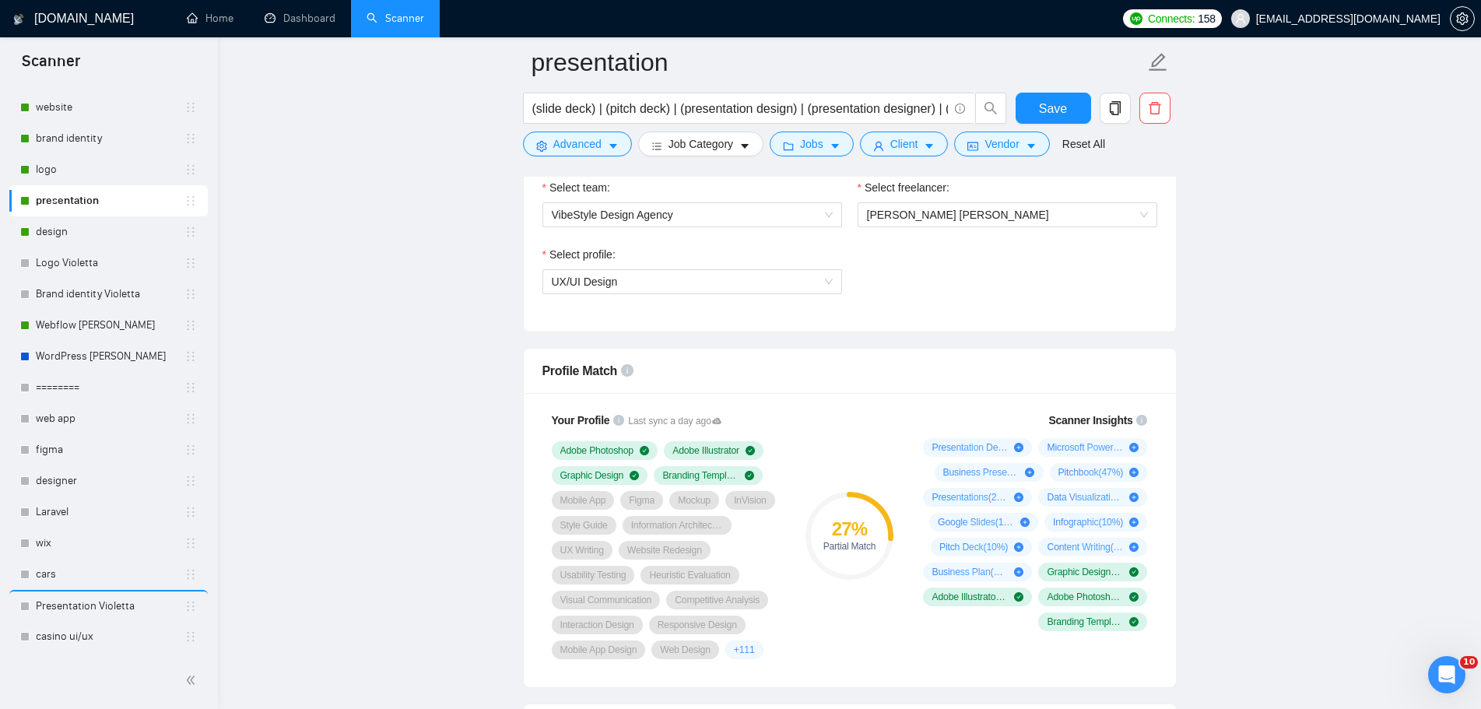
scroll to position [1012, 0]
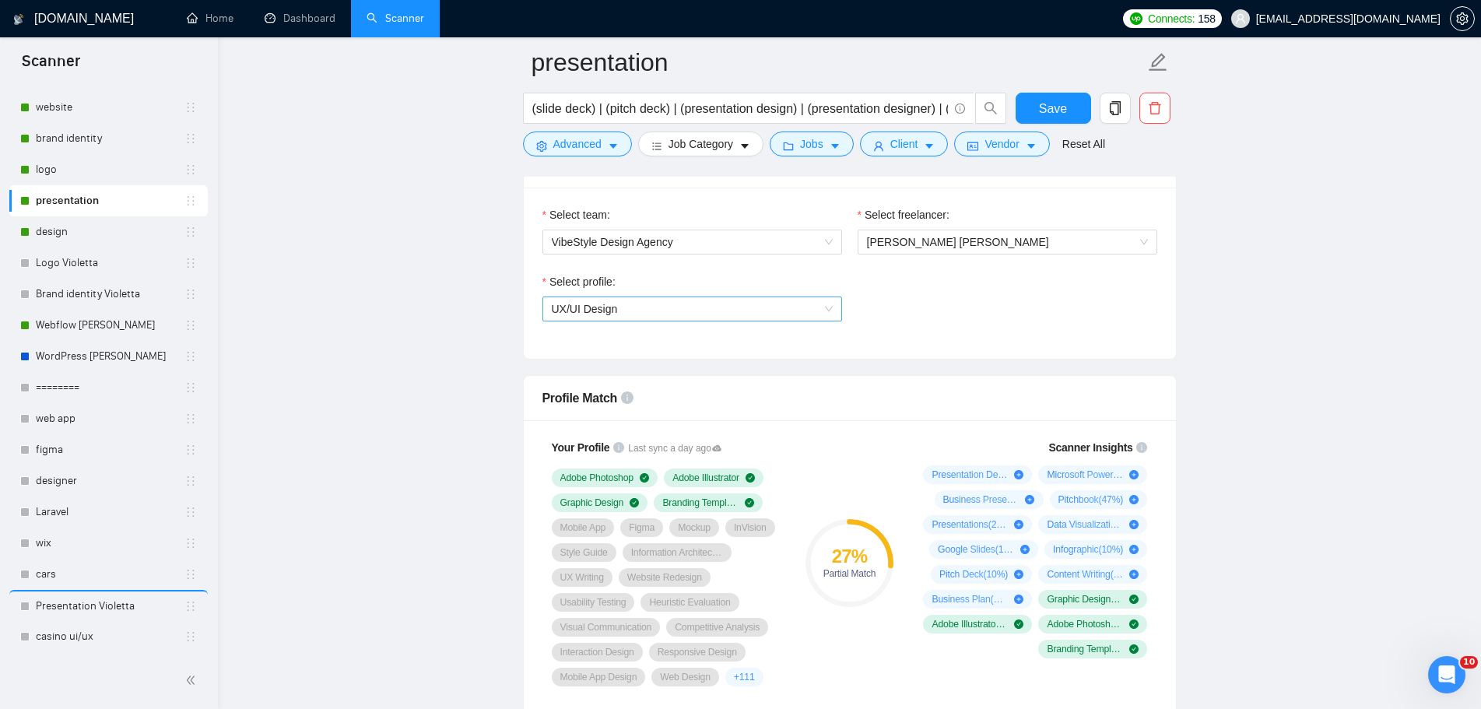
click at [836, 308] on div "UX/UI Design" at bounding box center [693, 309] width 300 height 25
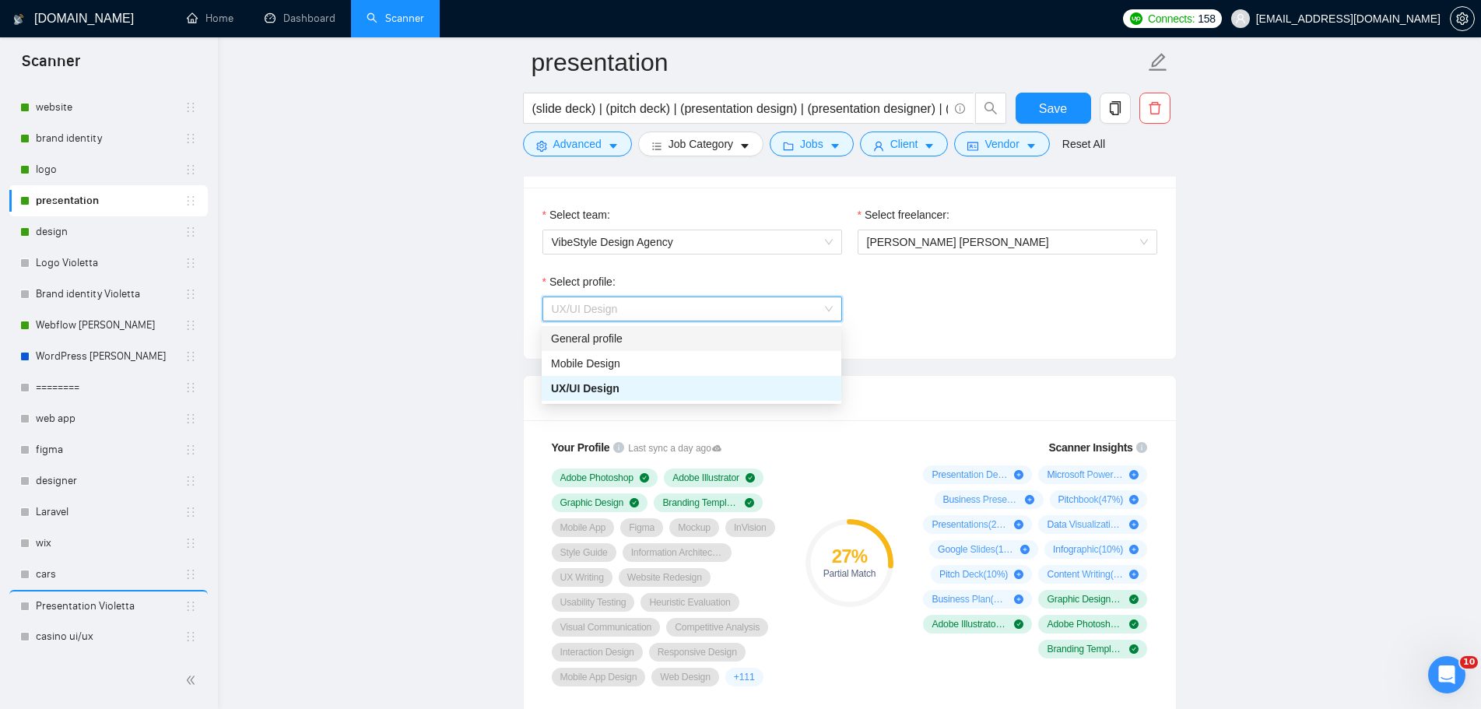
click at [944, 342] on div "Select team: VibeStyle Design Agency Select freelancer: [PERSON_NAME] [PERSON_N…" at bounding box center [850, 273] width 652 height 171
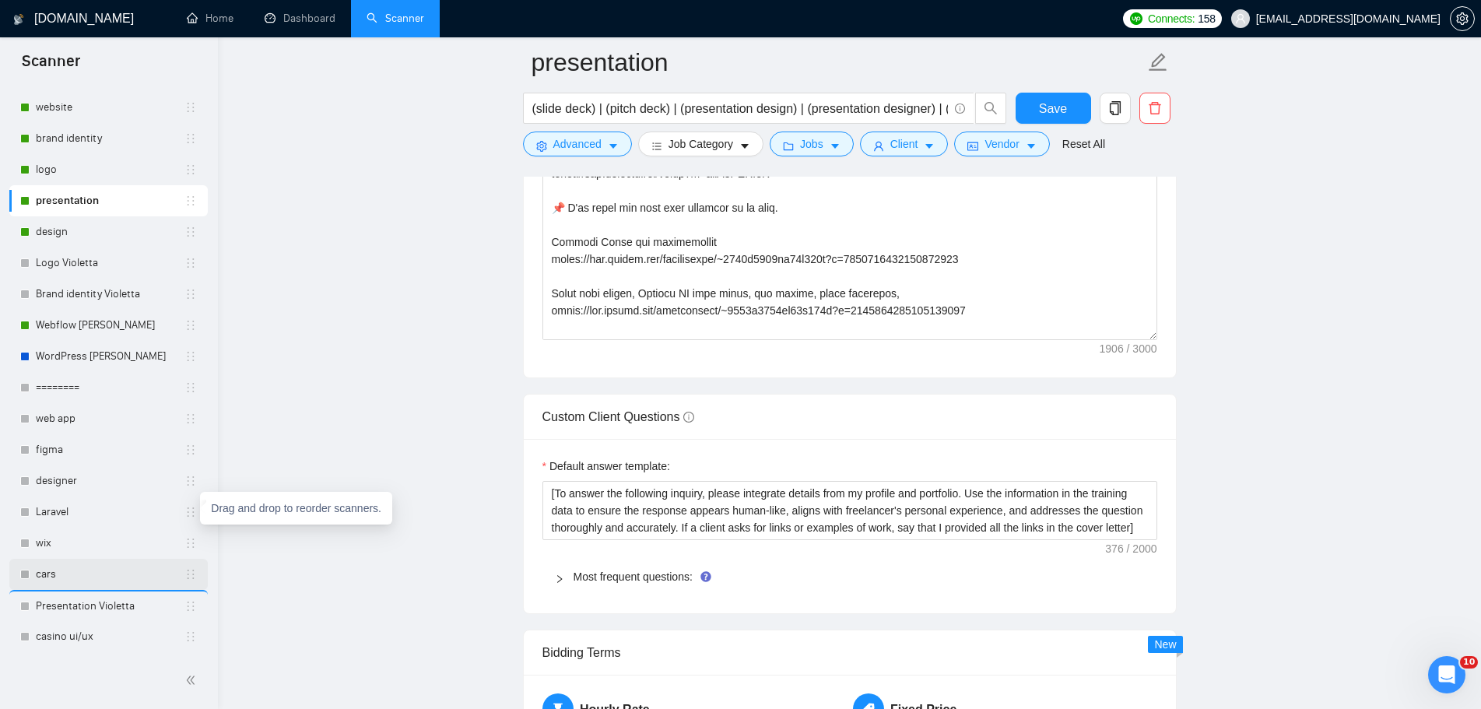
scroll to position [2335, 0]
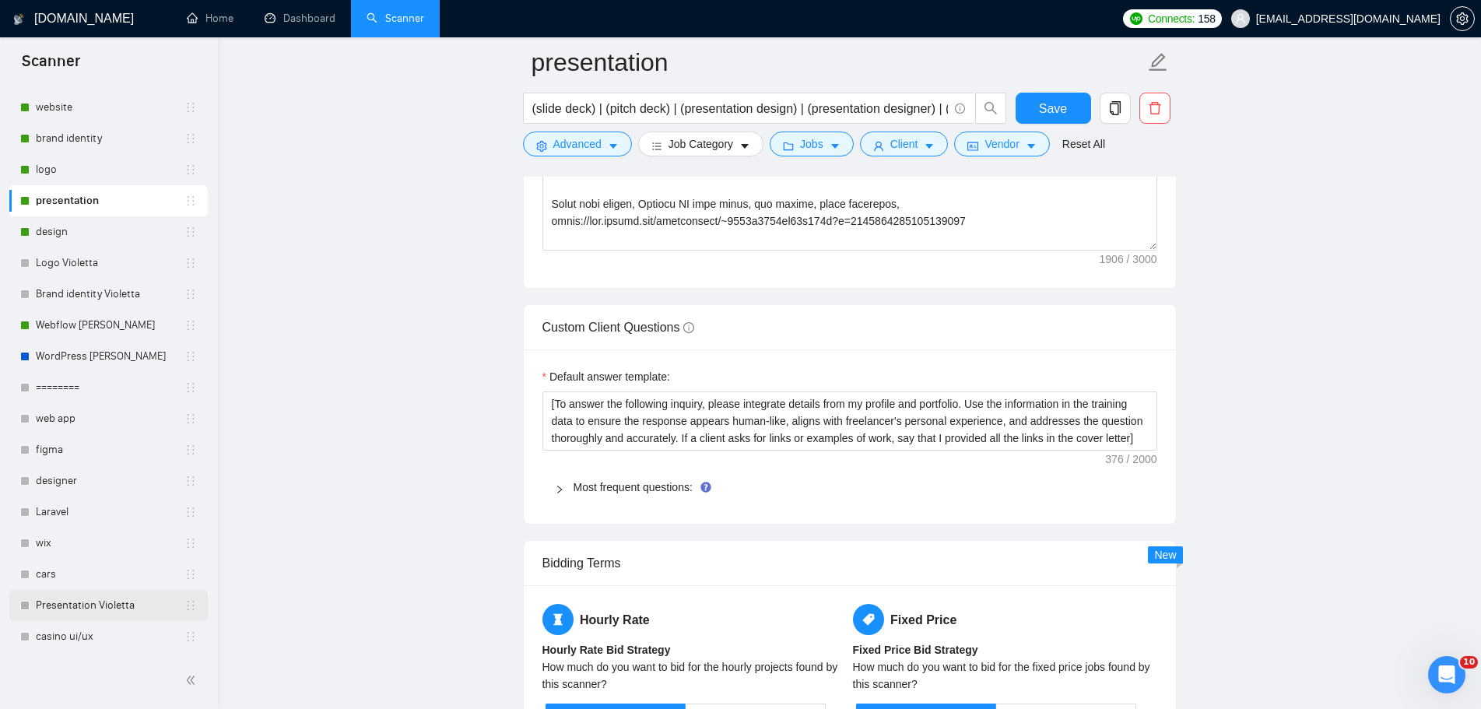
click at [132, 611] on link "Presentation Violetta" at bounding box center [110, 605] width 149 height 31
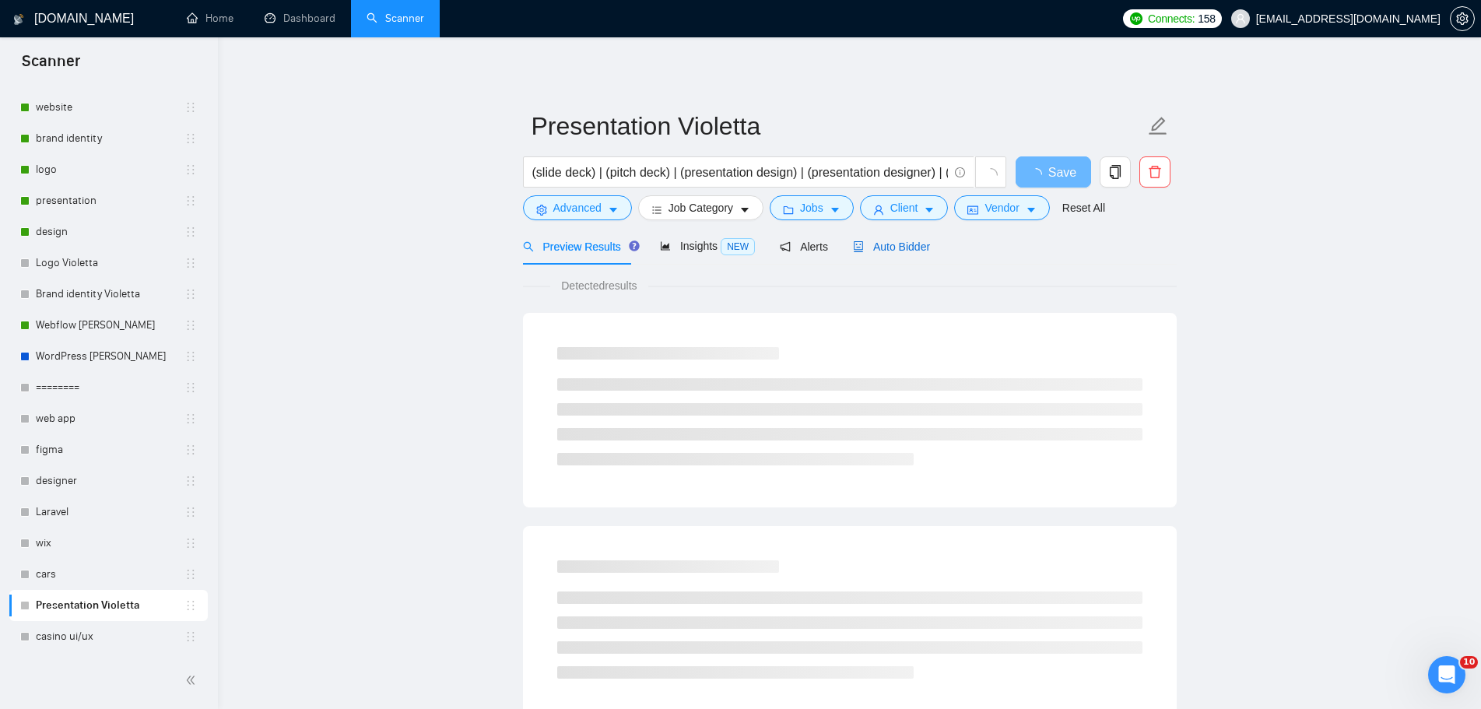
click at [901, 251] on span "Auto Bidder" at bounding box center [891, 247] width 77 height 12
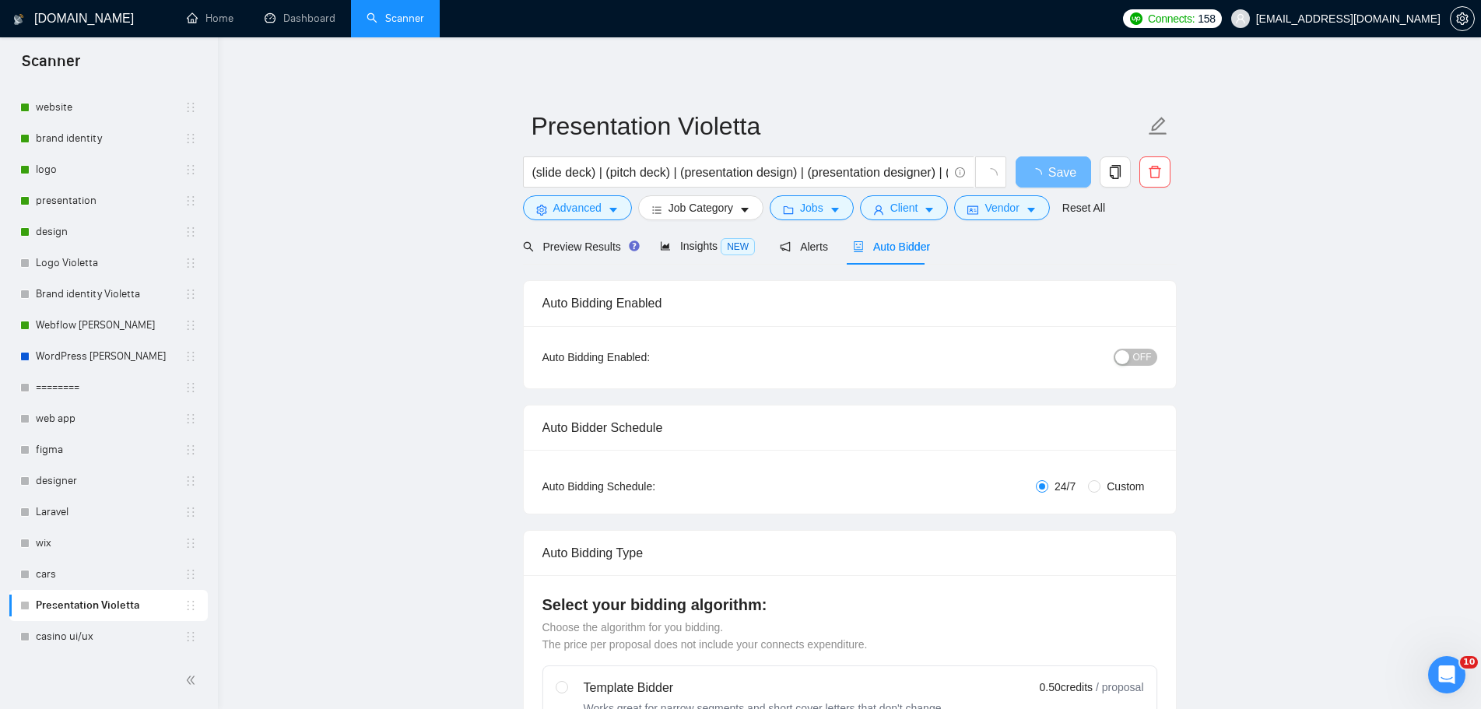
radio input "false"
radio input "true"
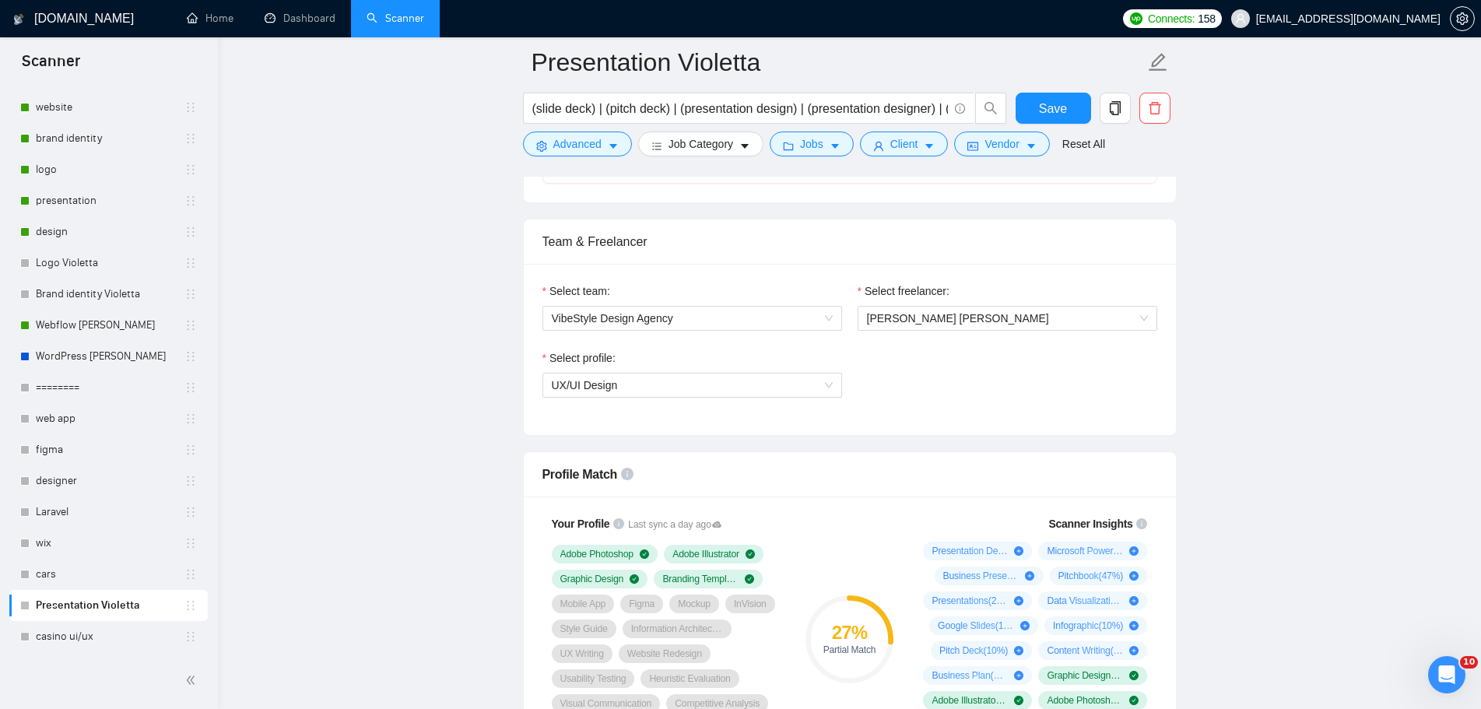
scroll to position [934, 0]
click at [1010, 323] on span "[PERSON_NAME] [PERSON_NAME]" at bounding box center [1007, 319] width 281 height 23
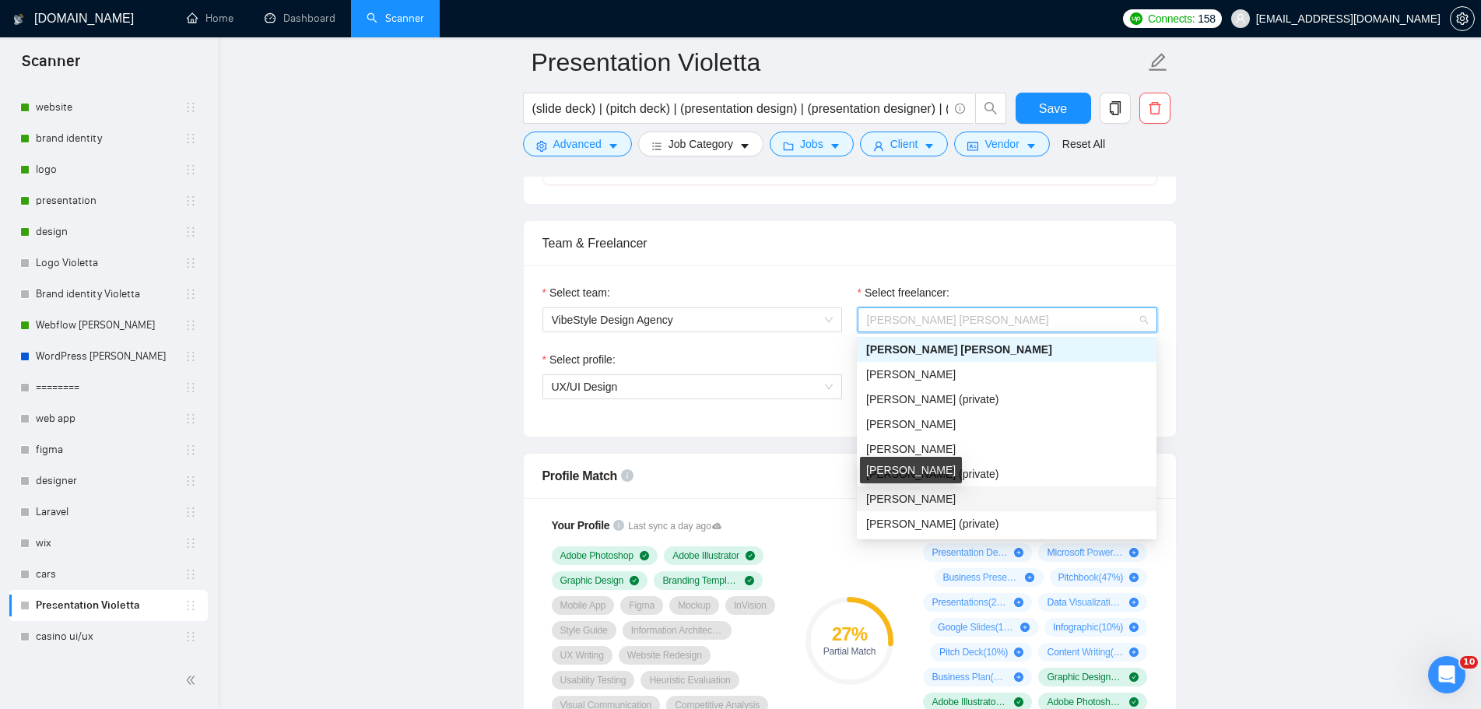
click at [956, 494] on span "[PERSON_NAME]" at bounding box center [911, 499] width 90 height 12
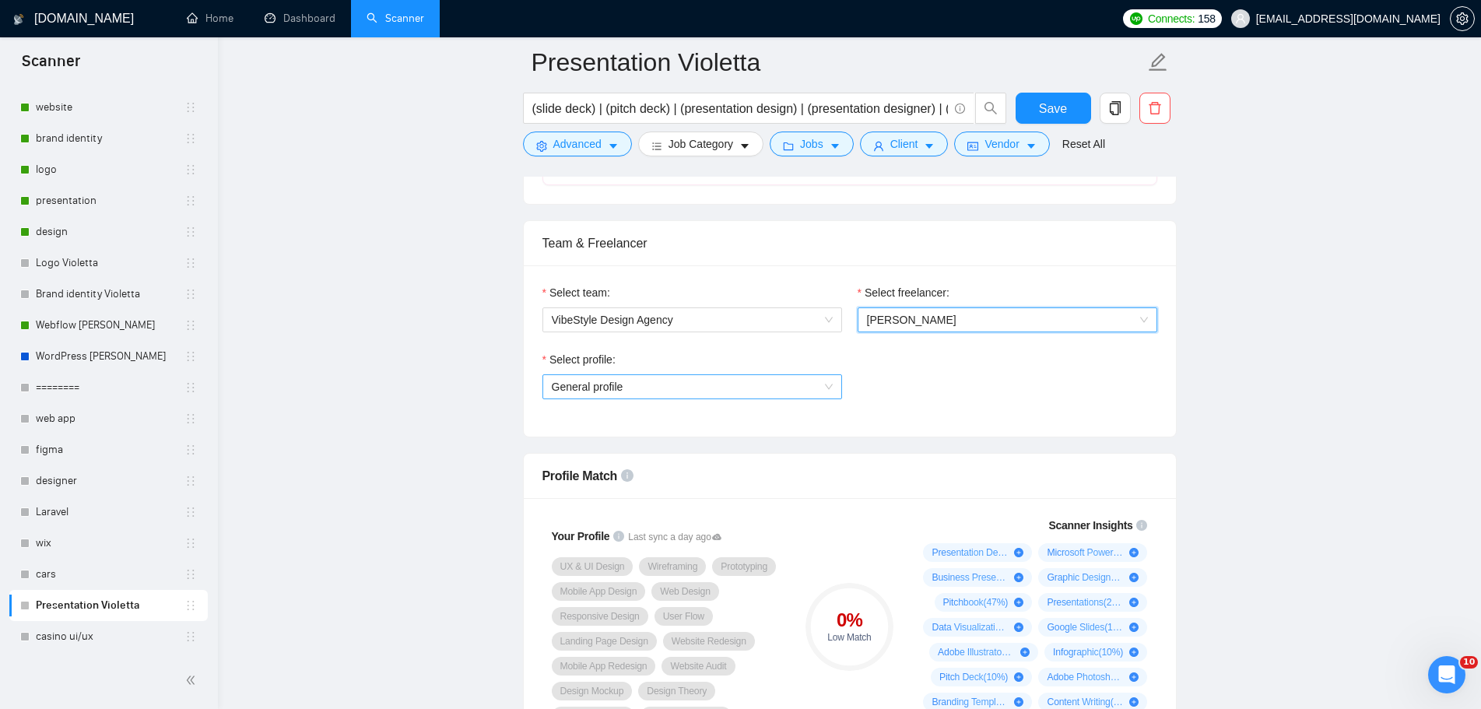
click at [831, 388] on span "General profile" at bounding box center [692, 386] width 281 height 23
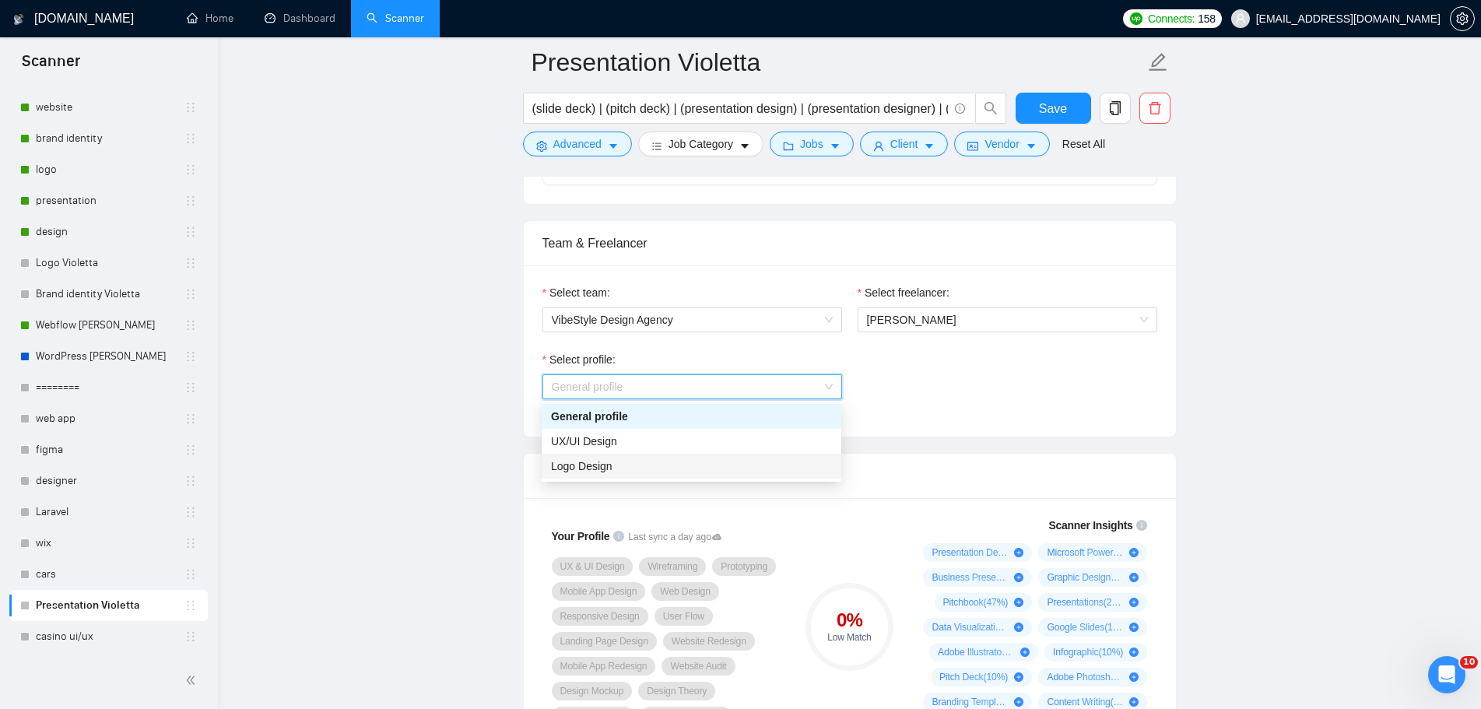
click at [683, 461] on div "Logo Design" at bounding box center [691, 466] width 281 height 17
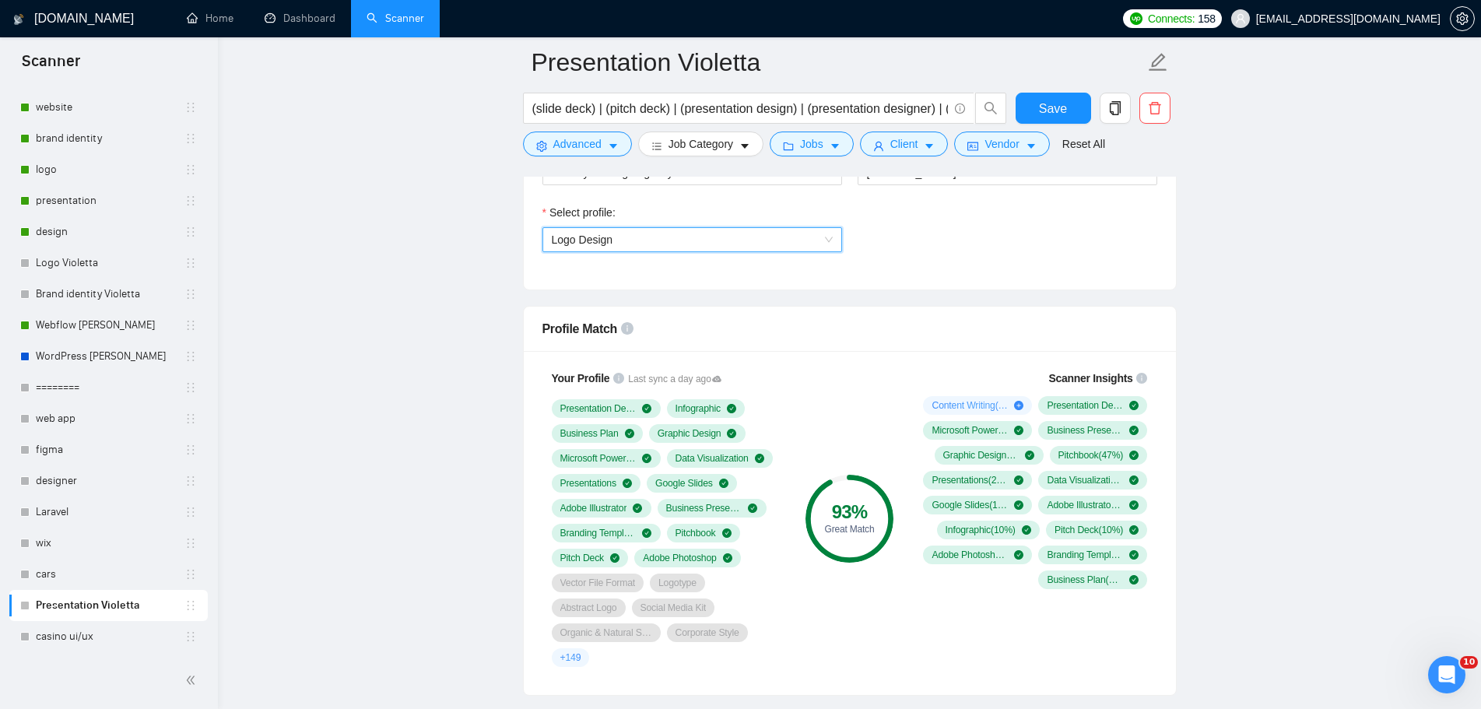
scroll to position [1090, 0]
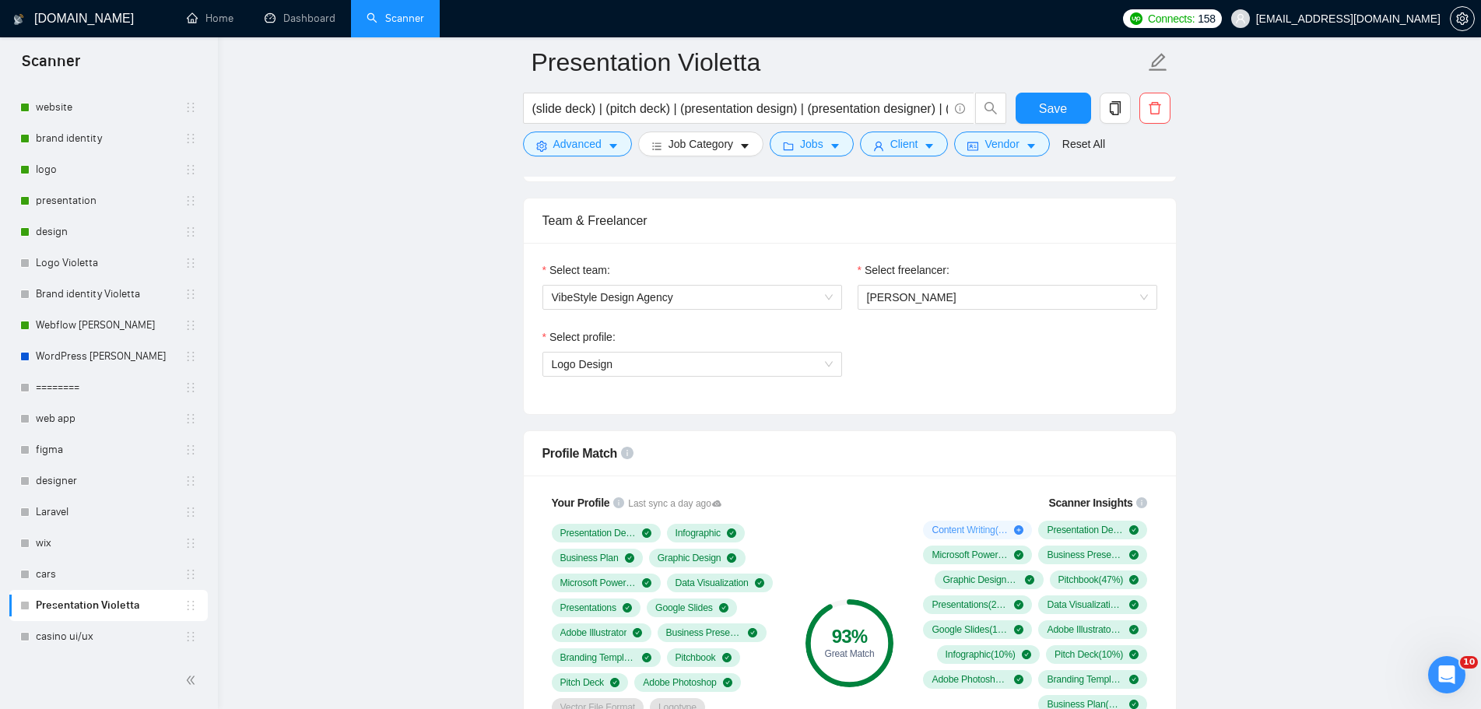
scroll to position [934, 0]
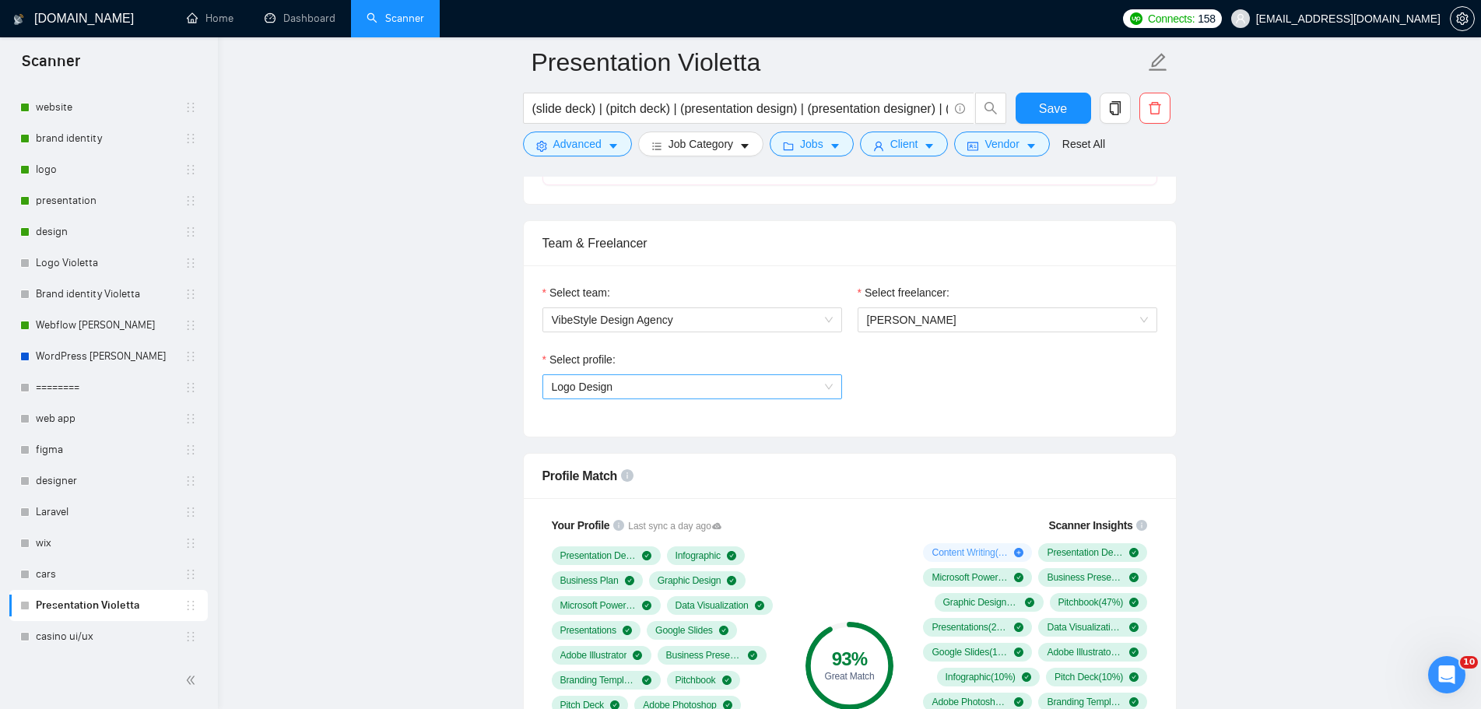
click at [795, 387] on span "Logo Design" at bounding box center [692, 386] width 281 height 23
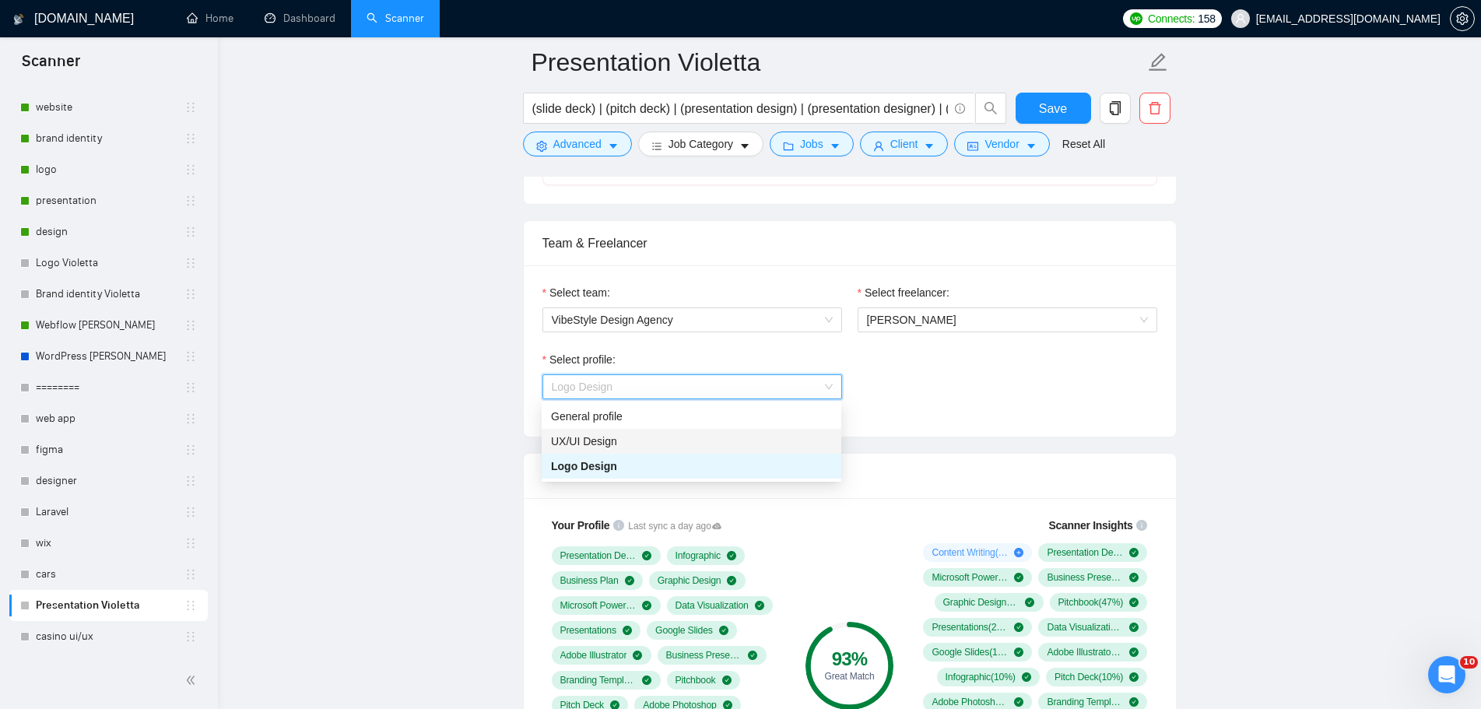
click at [677, 436] on div "UX/UI Design" at bounding box center [691, 441] width 281 height 17
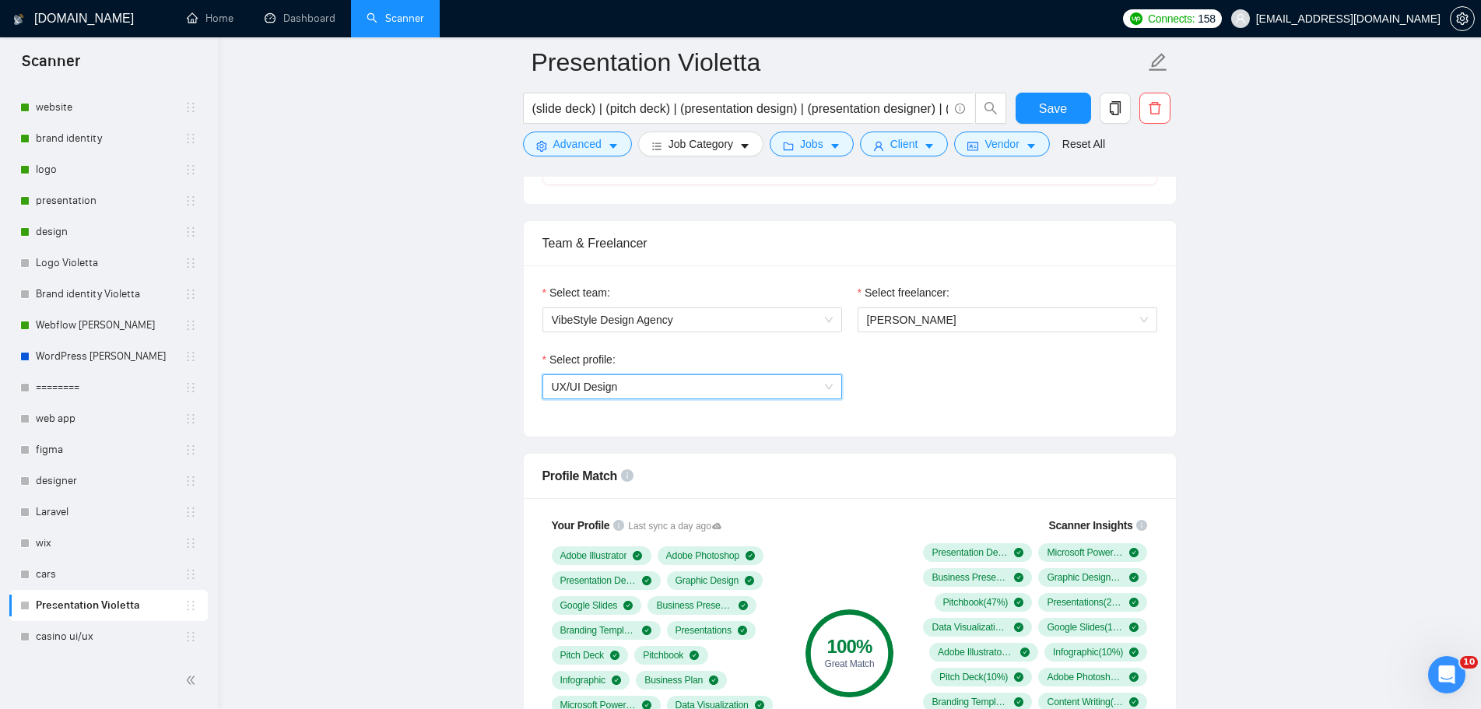
click at [807, 385] on span "UX/UI Design" at bounding box center [692, 386] width 281 height 23
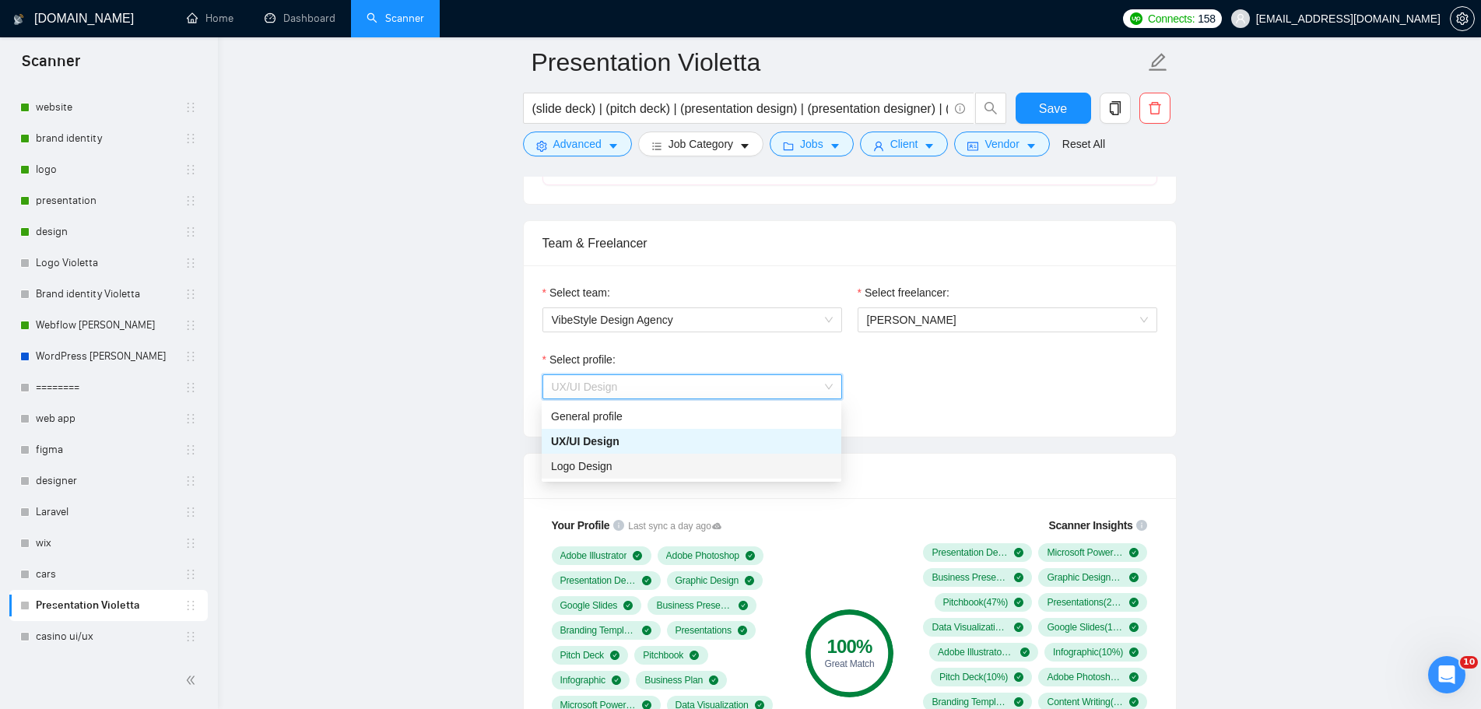
click at [666, 460] on div "Logo Design" at bounding box center [691, 466] width 281 height 17
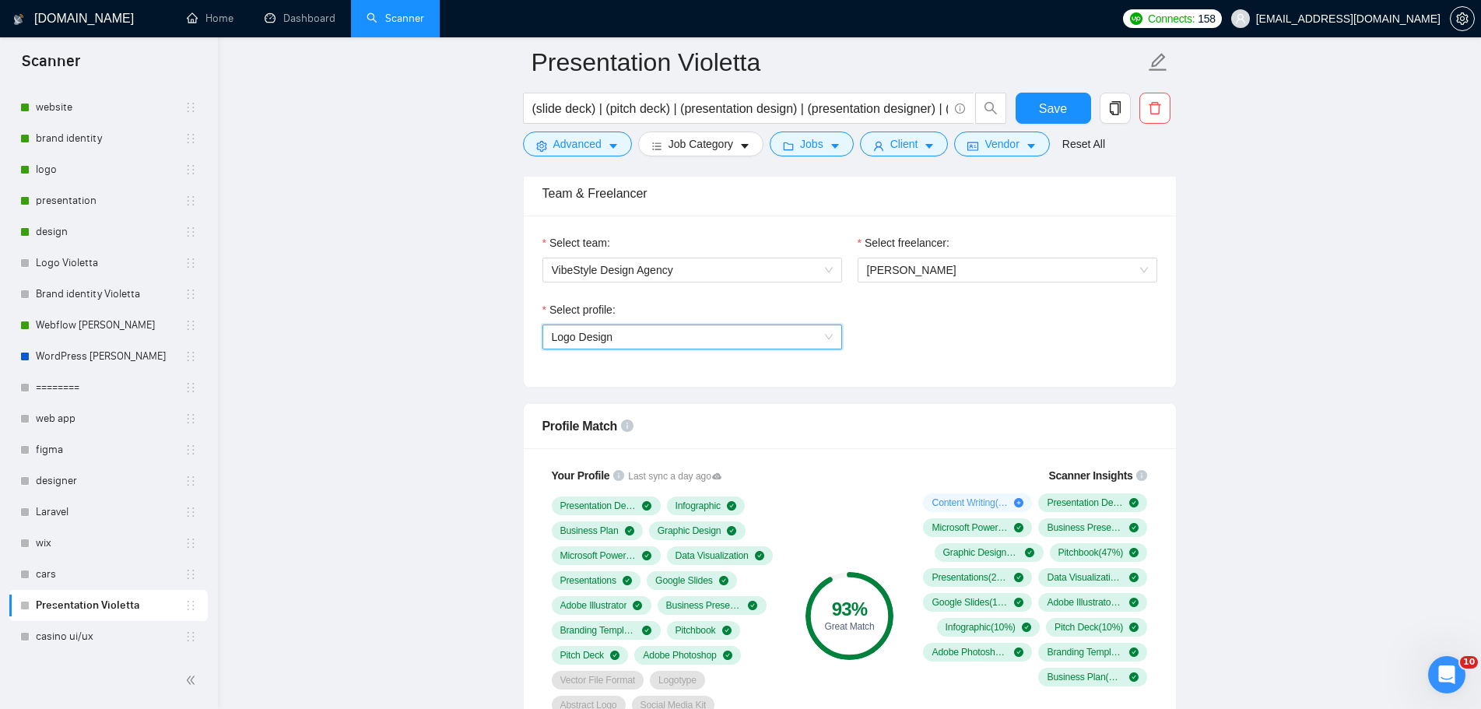
scroll to position [1012, 0]
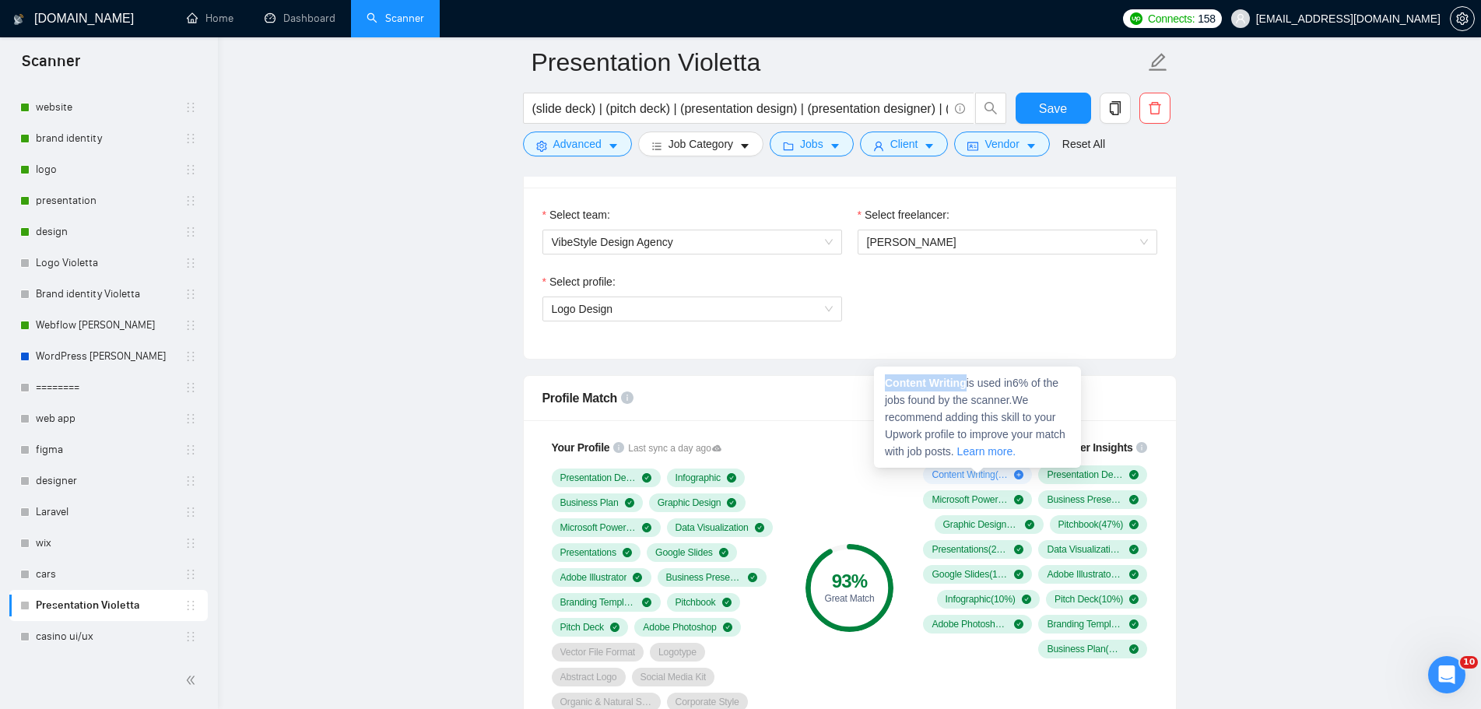
drag, startPoint x: 967, startPoint y: 386, endPoint x: 888, endPoint y: 382, distance: 78.7
click at [888, 382] on strong "Content Writing" at bounding box center [926, 383] width 82 height 12
copy strong "Content Writing"
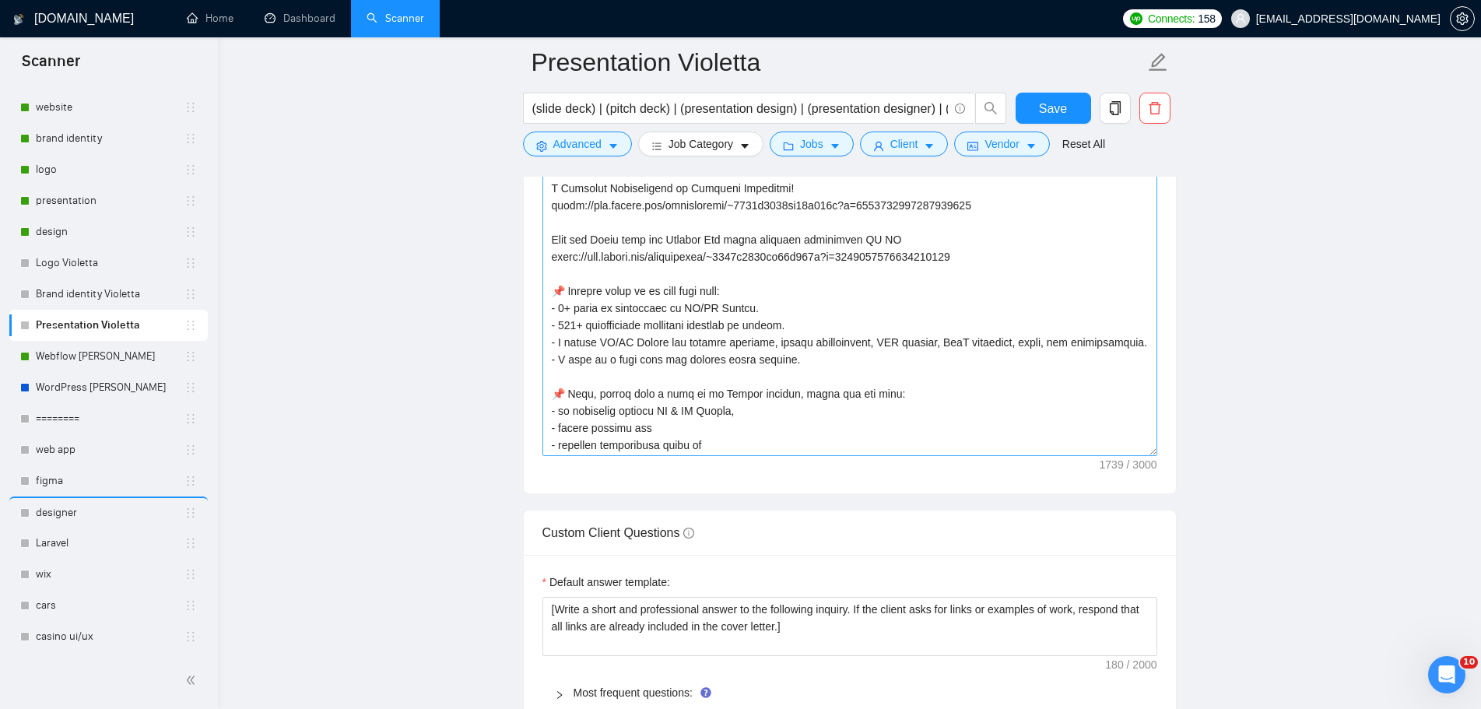
scroll to position [311, 0]
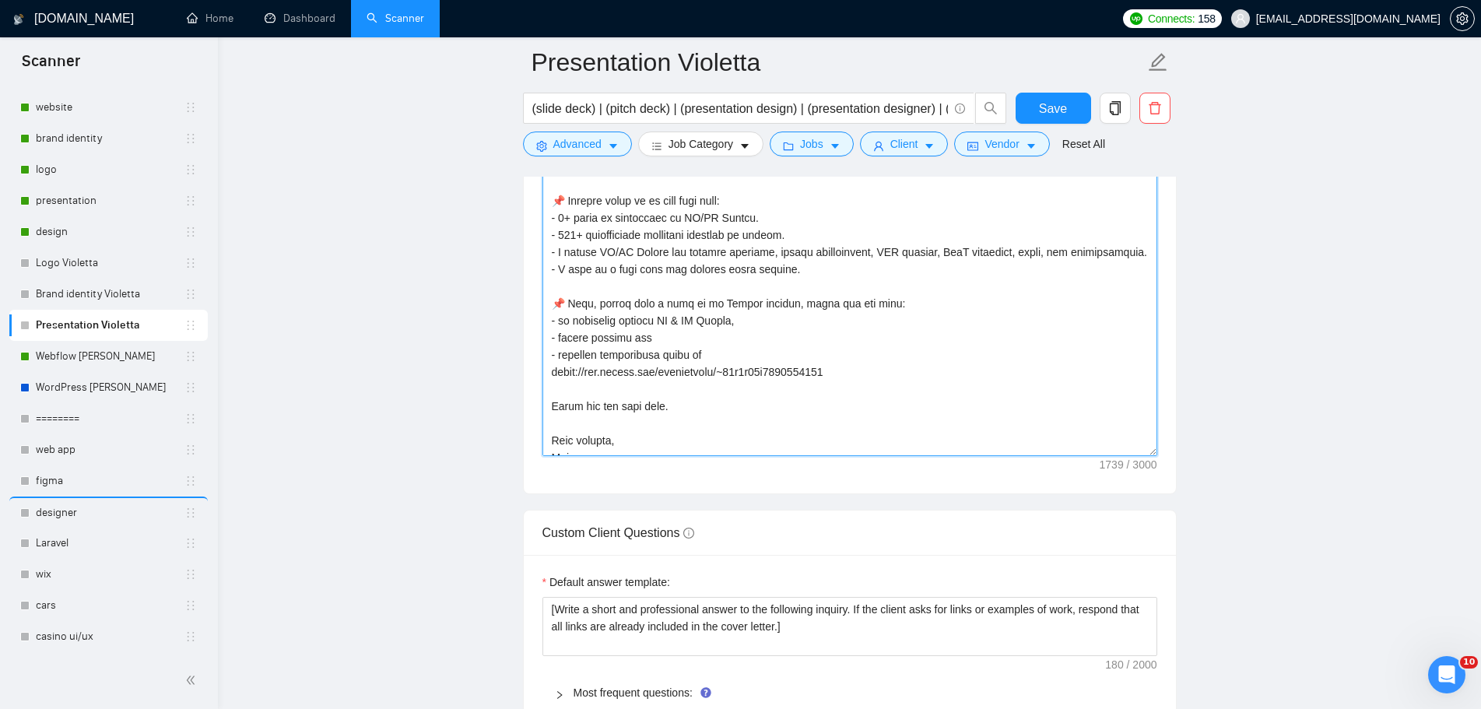
click at [748, 221] on textarea "Cover letter template:" at bounding box center [850, 281] width 615 height 350
paste textarea "and Graphic Design"
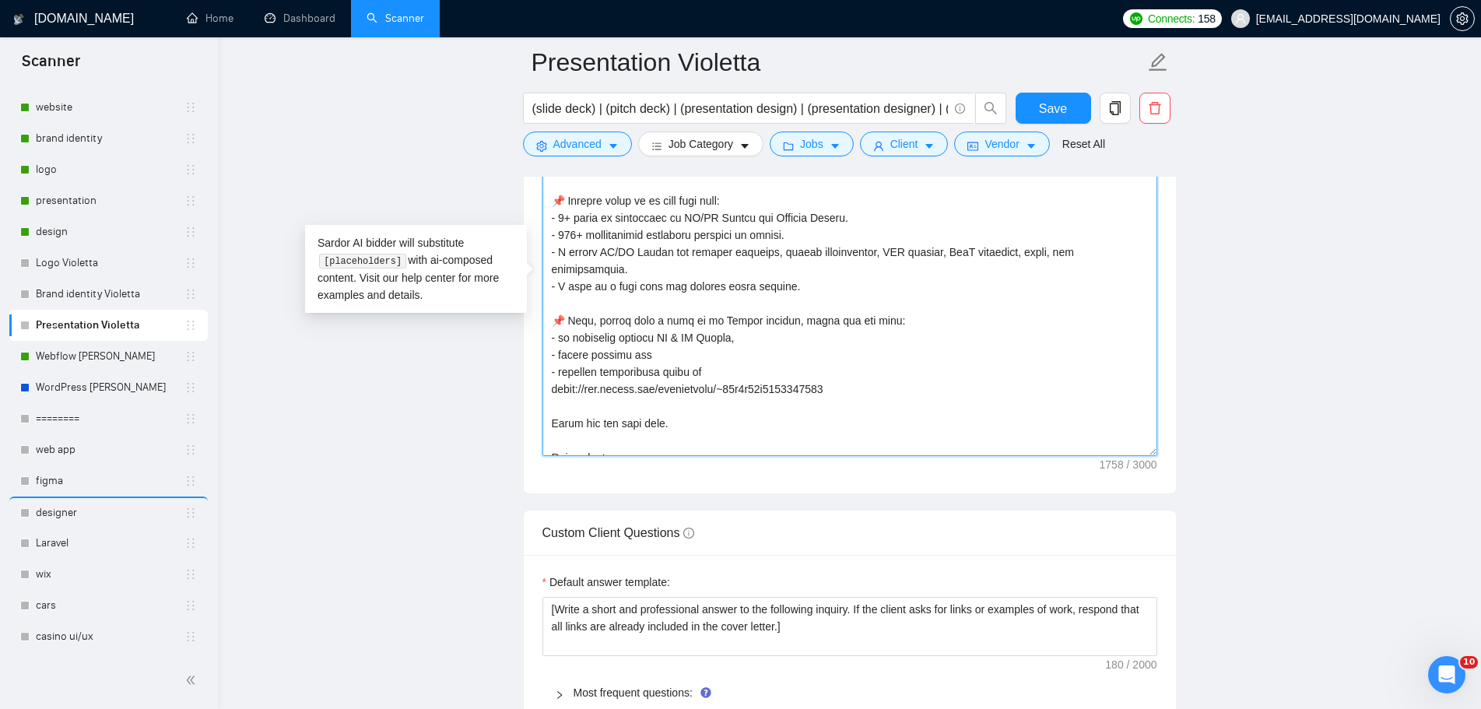
click at [1033, 344] on textarea "Cover letter template:" at bounding box center [850, 281] width 615 height 350
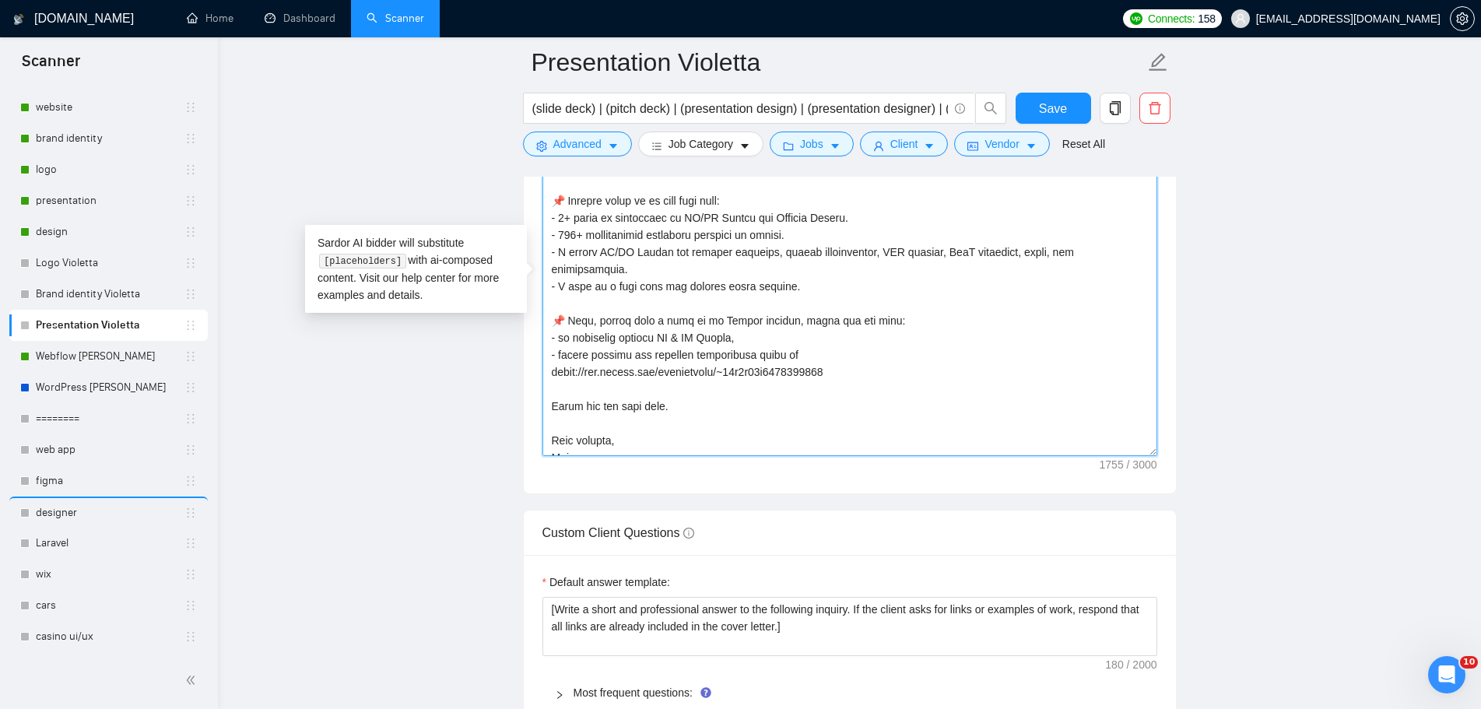
click at [733, 318] on textarea "Cover letter template:" at bounding box center [850, 281] width 615 height 350
paste textarea "and Graphic Design"
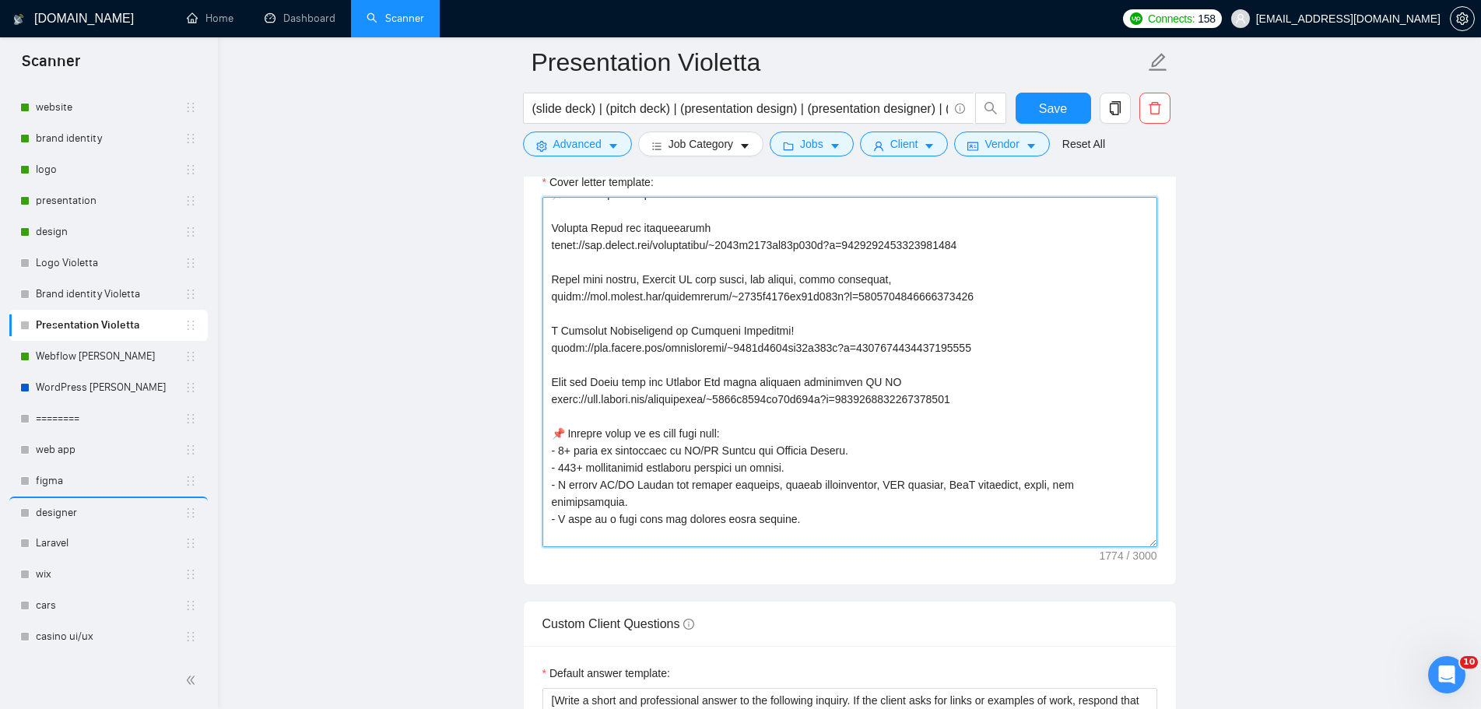
scroll to position [2102, 0]
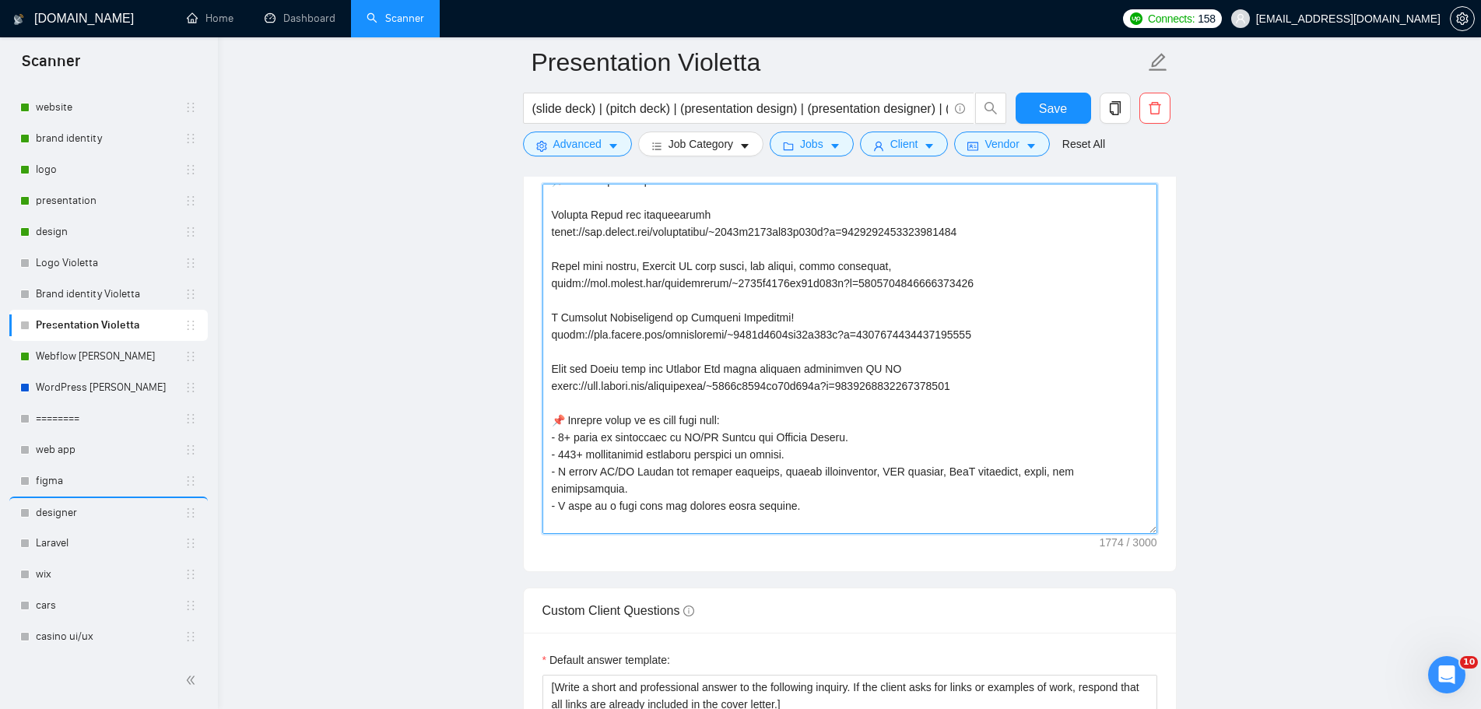
drag, startPoint x: 918, startPoint y: 381, endPoint x: 547, endPoint y: 216, distance: 405.7
click at [547, 216] on textarea "Cover letter template:" at bounding box center [850, 359] width 615 height 350
type textarea "👋 [Lorem i dolorsit ametcons adipi eli seddoe't inci, (ut lab et dolorema). Ali…"
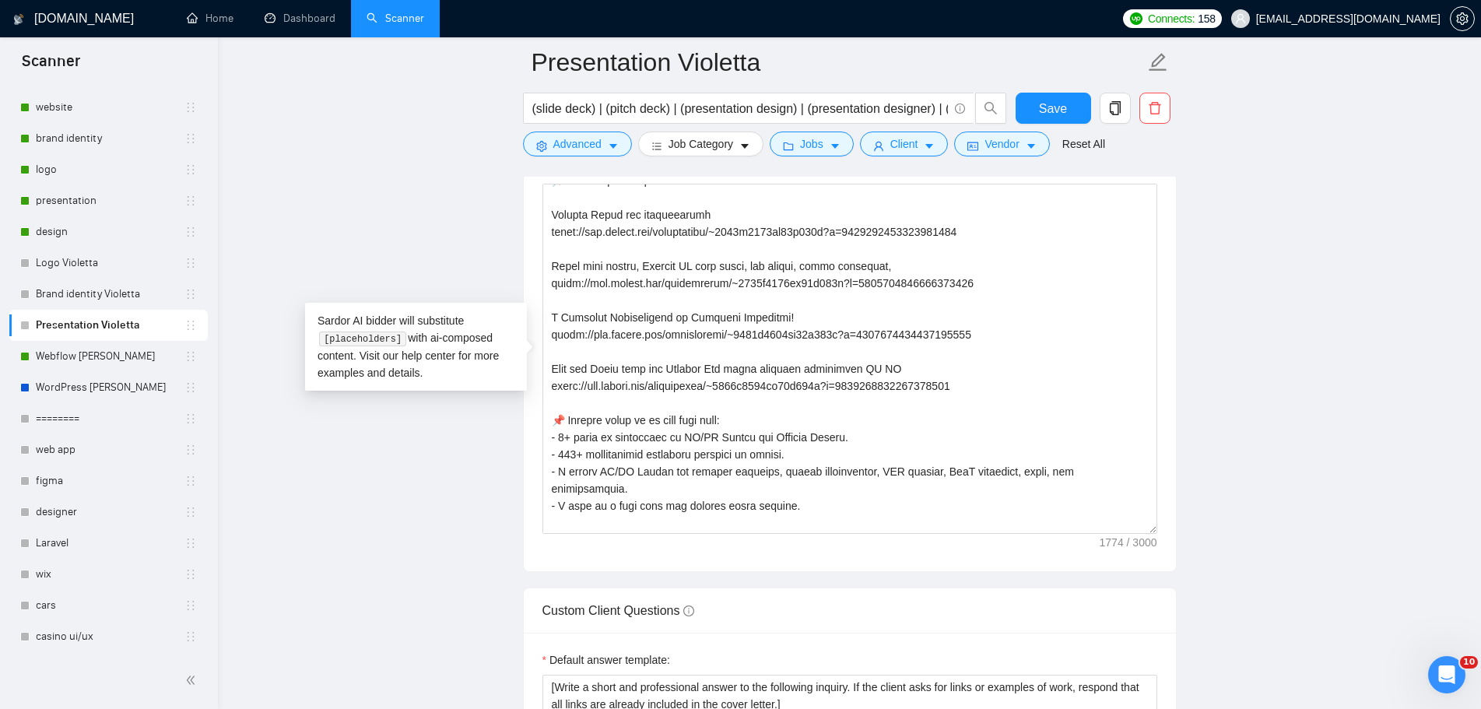
click at [322, 457] on main "Presentation Violetta (slide deck) | (pitch deck) | (presentation design) | (pr…" at bounding box center [850, 222] width 1214 height 4524
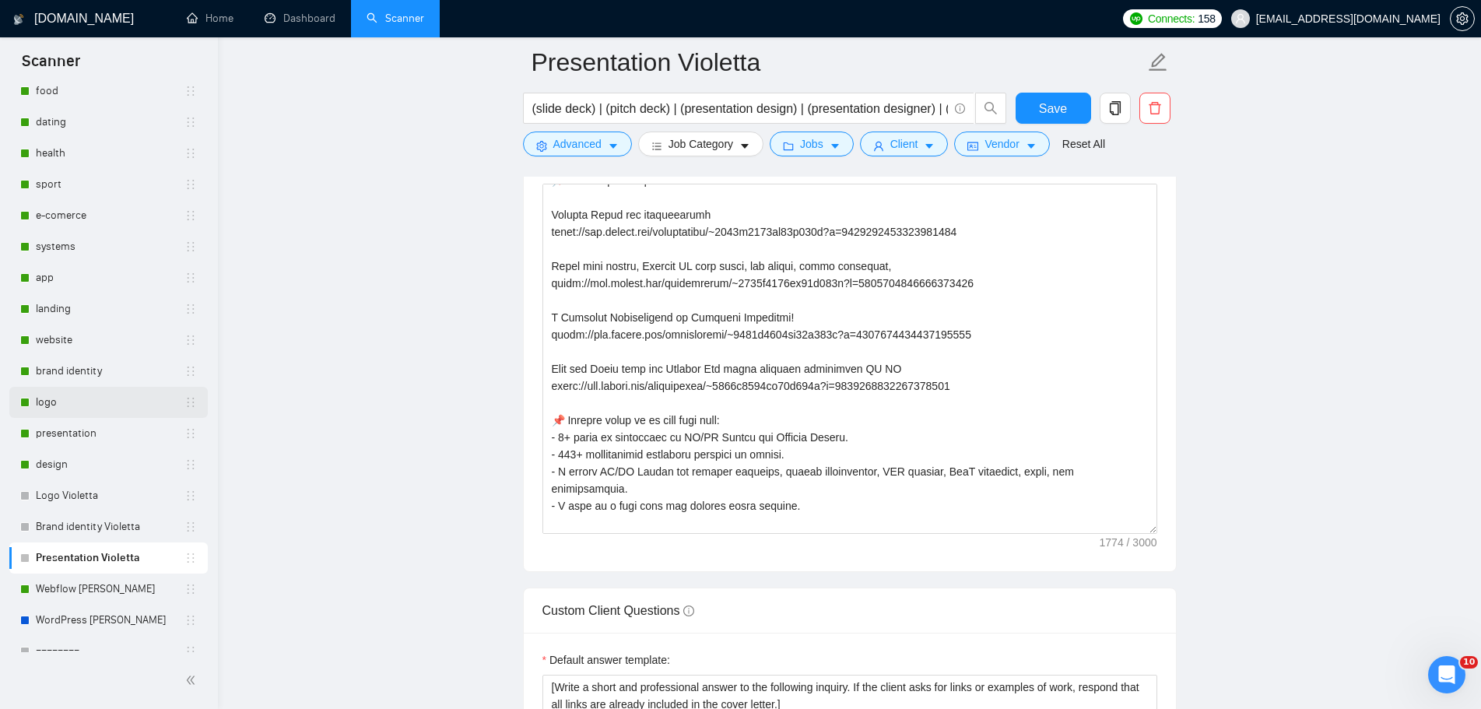
scroll to position [206, 0]
click at [1031, 118] on button "Save" at bounding box center [1054, 108] width 76 height 31
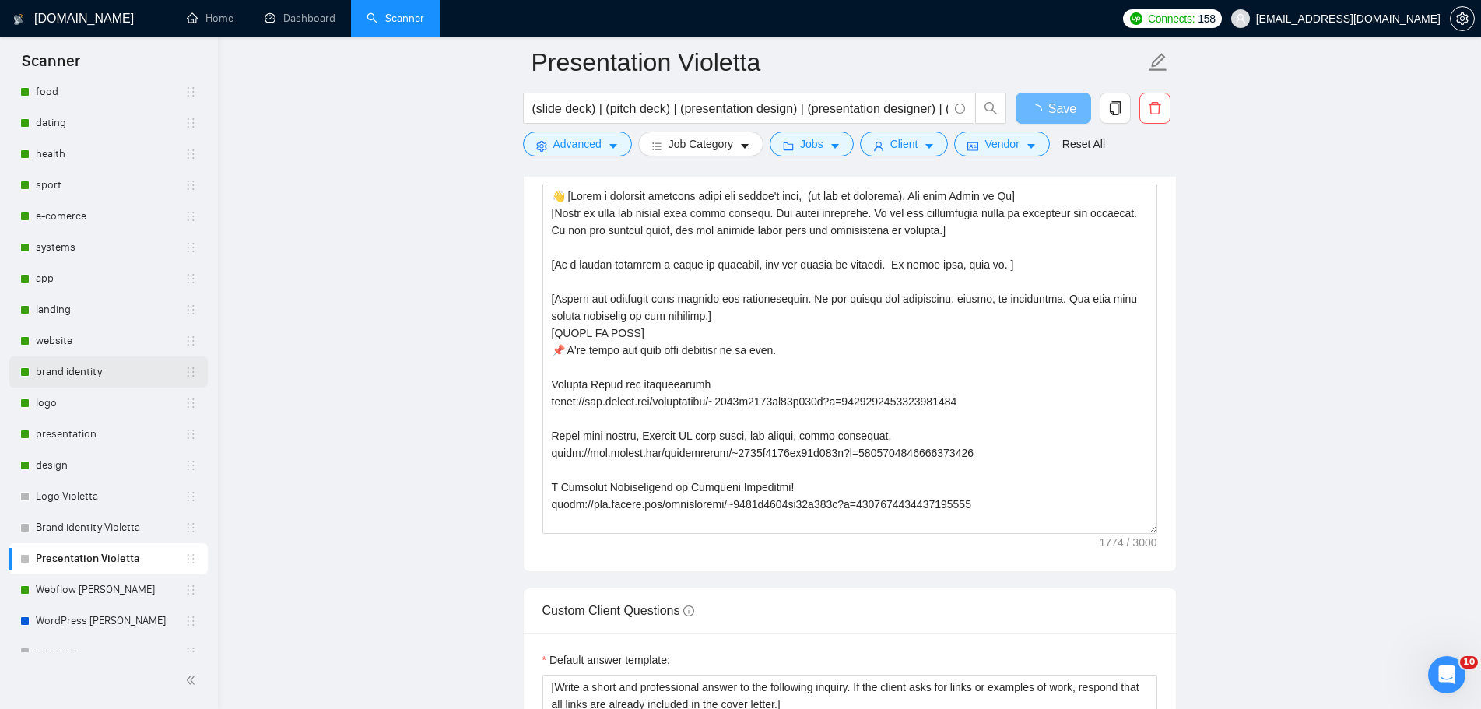
click at [90, 371] on link "brand identity" at bounding box center [110, 372] width 149 height 31
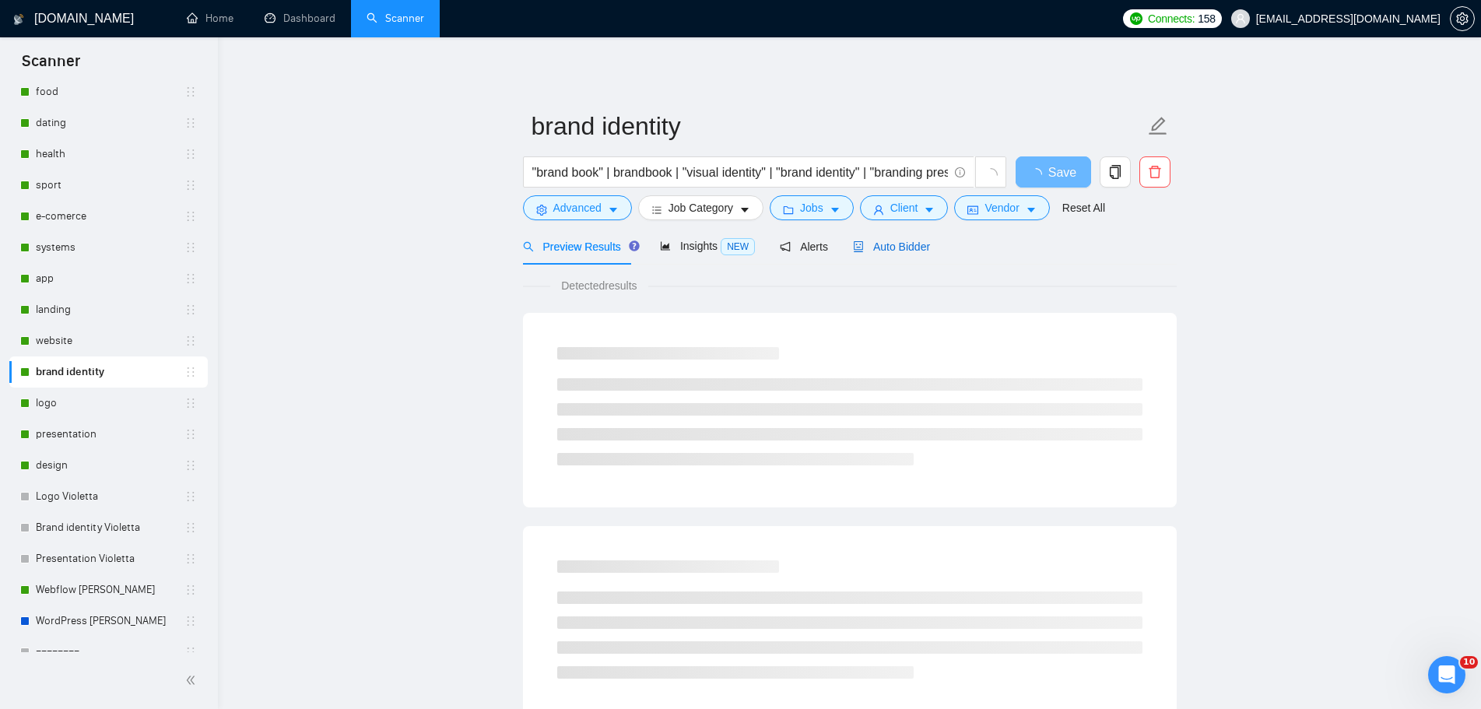
click at [888, 254] on div "Auto Bidder" at bounding box center [891, 246] width 77 height 17
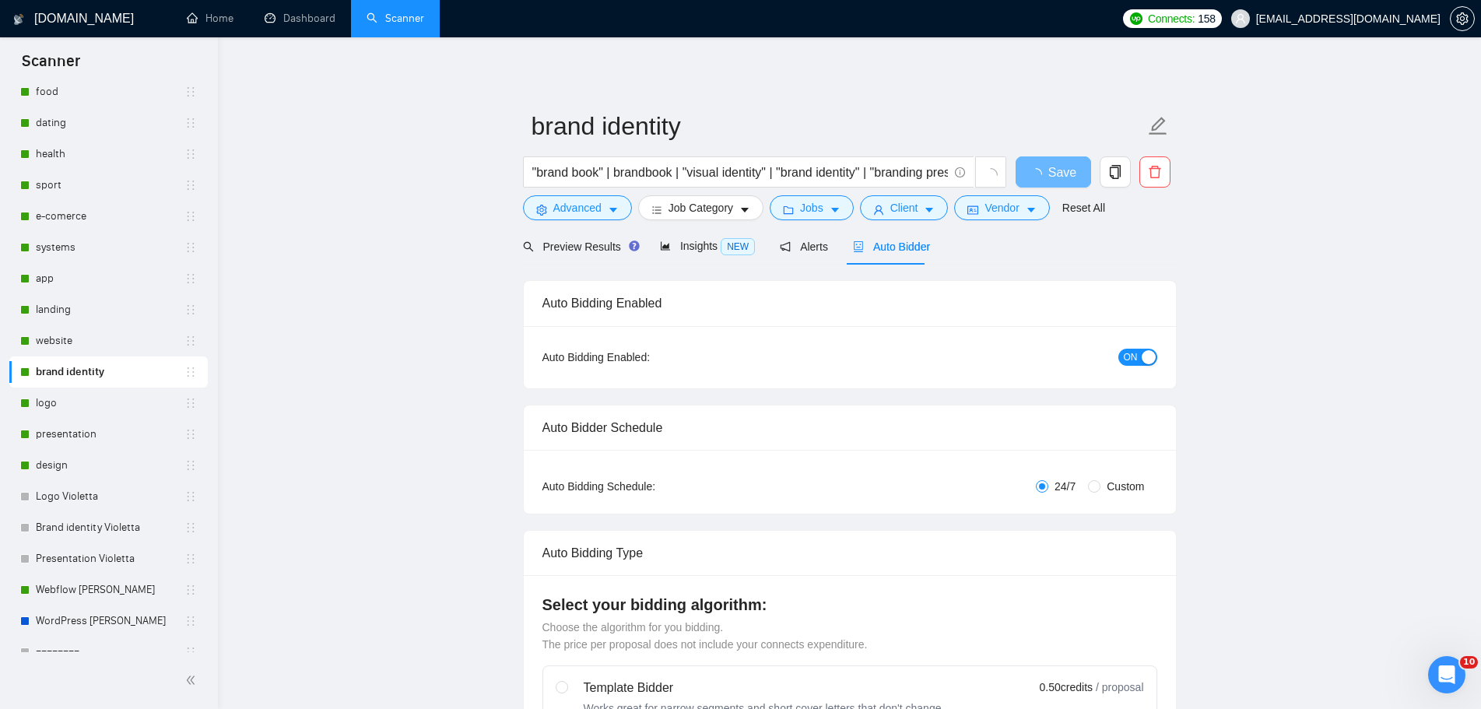
radio input "false"
radio input "true"
checkbox input "true"
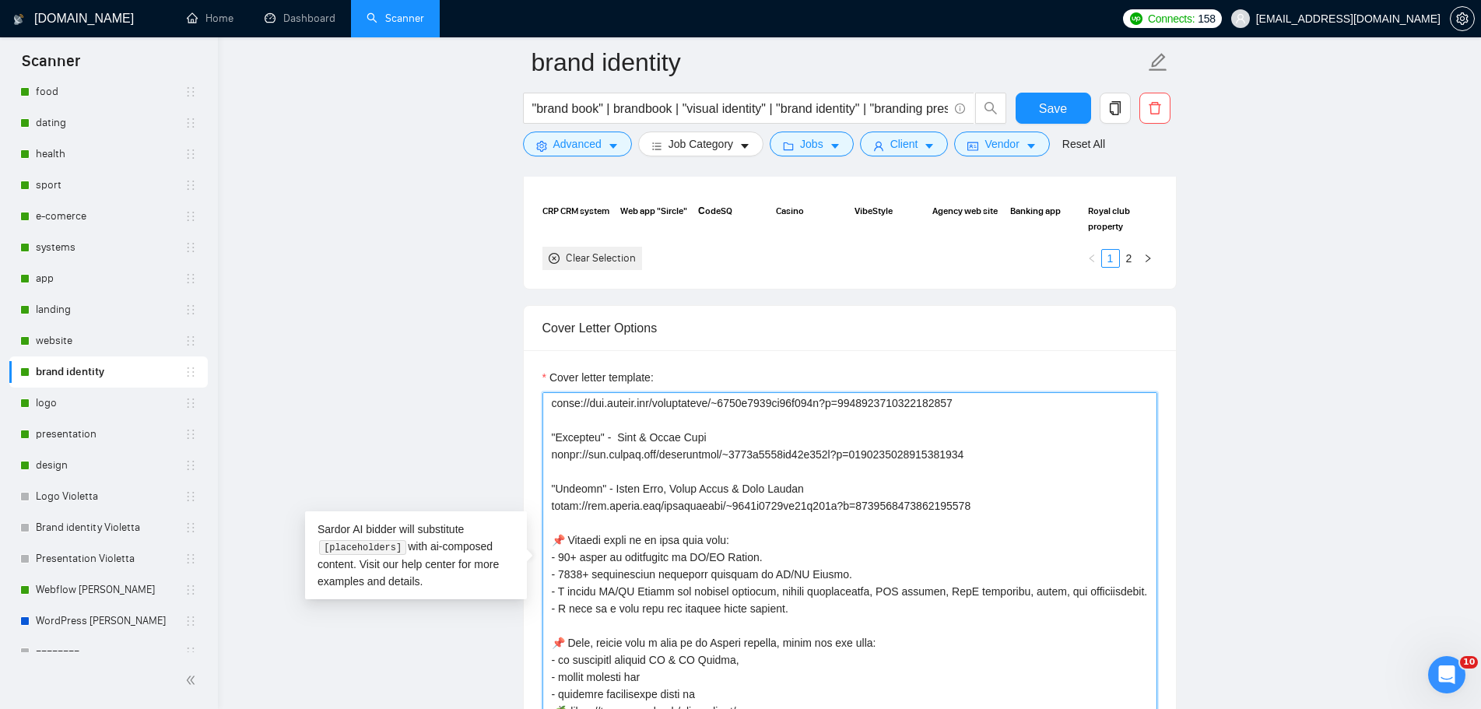
scroll to position [389, 0]
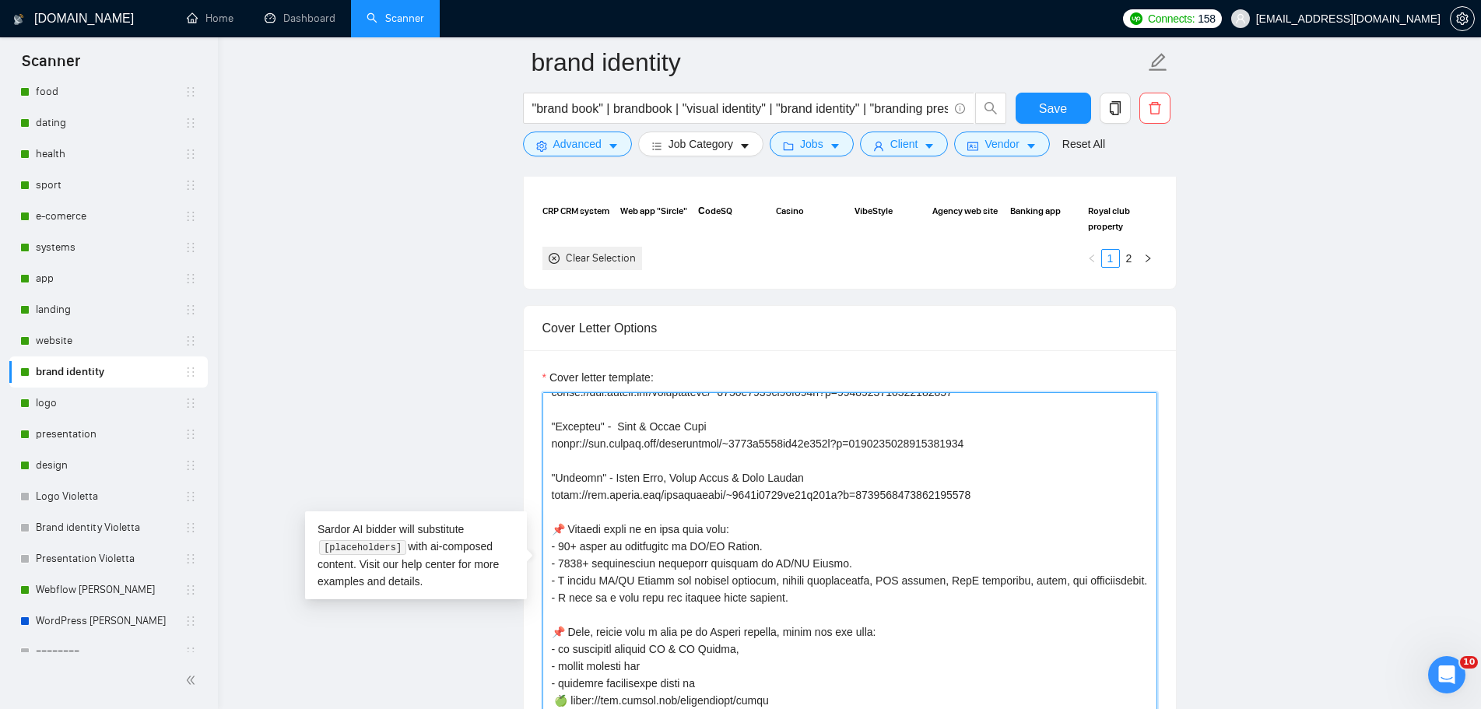
drag, startPoint x: 553, startPoint y: 431, endPoint x: 1017, endPoint y: 495, distance: 469.2
click at [1017, 495] on textarea "Cover letter template:" at bounding box center [850, 567] width 615 height 350
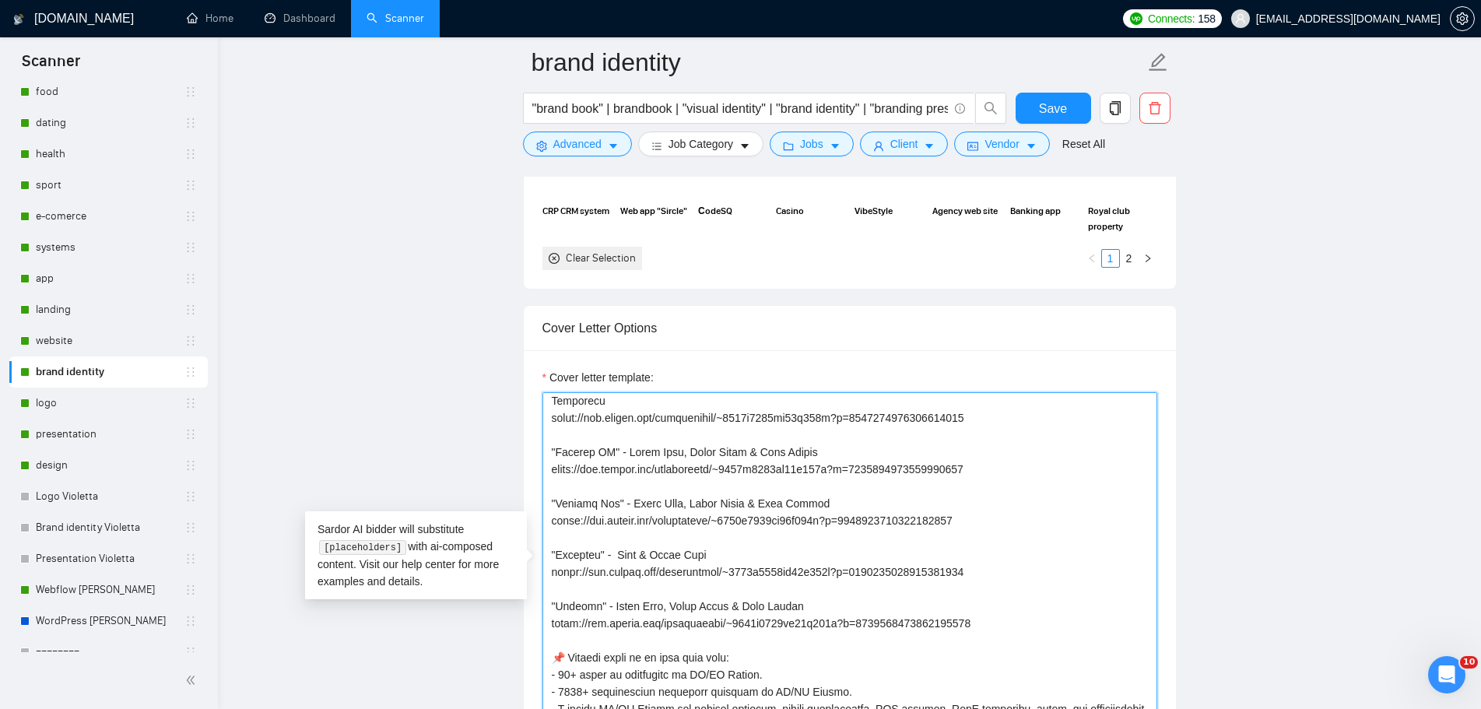
scroll to position [234, 0]
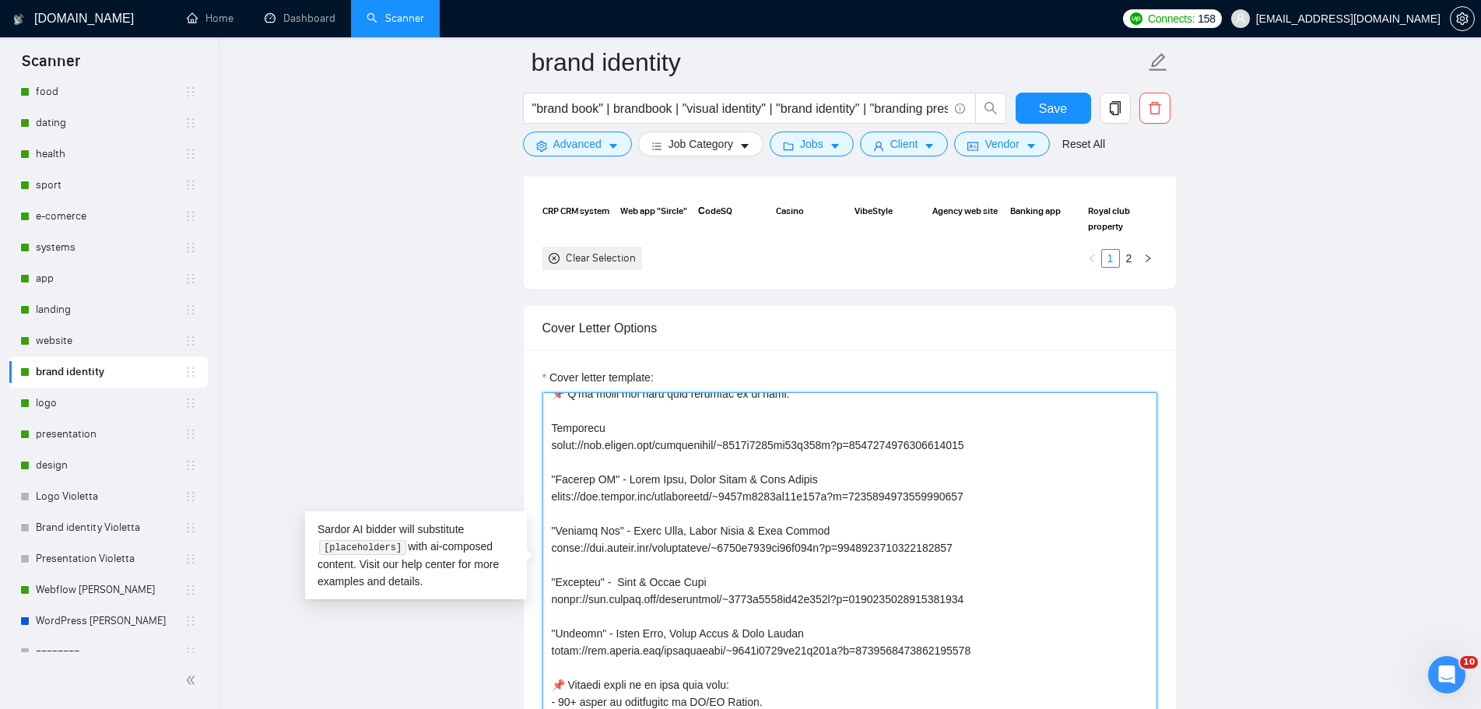
drag, startPoint x: 1037, startPoint y: 518, endPoint x: 1028, endPoint y: 518, distance: 8.6
click at [1039, 518] on textarea "Cover letter template:" at bounding box center [850, 567] width 615 height 350
click at [588, 480] on textarea "Cover letter template:" at bounding box center [850, 567] width 615 height 350
drag, startPoint x: 555, startPoint y: 474, endPoint x: 1006, endPoint y: 651, distance: 484.1
click at [1006, 651] on textarea "Cover letter template:" at bounding box center [850, 567] width 615 height 350
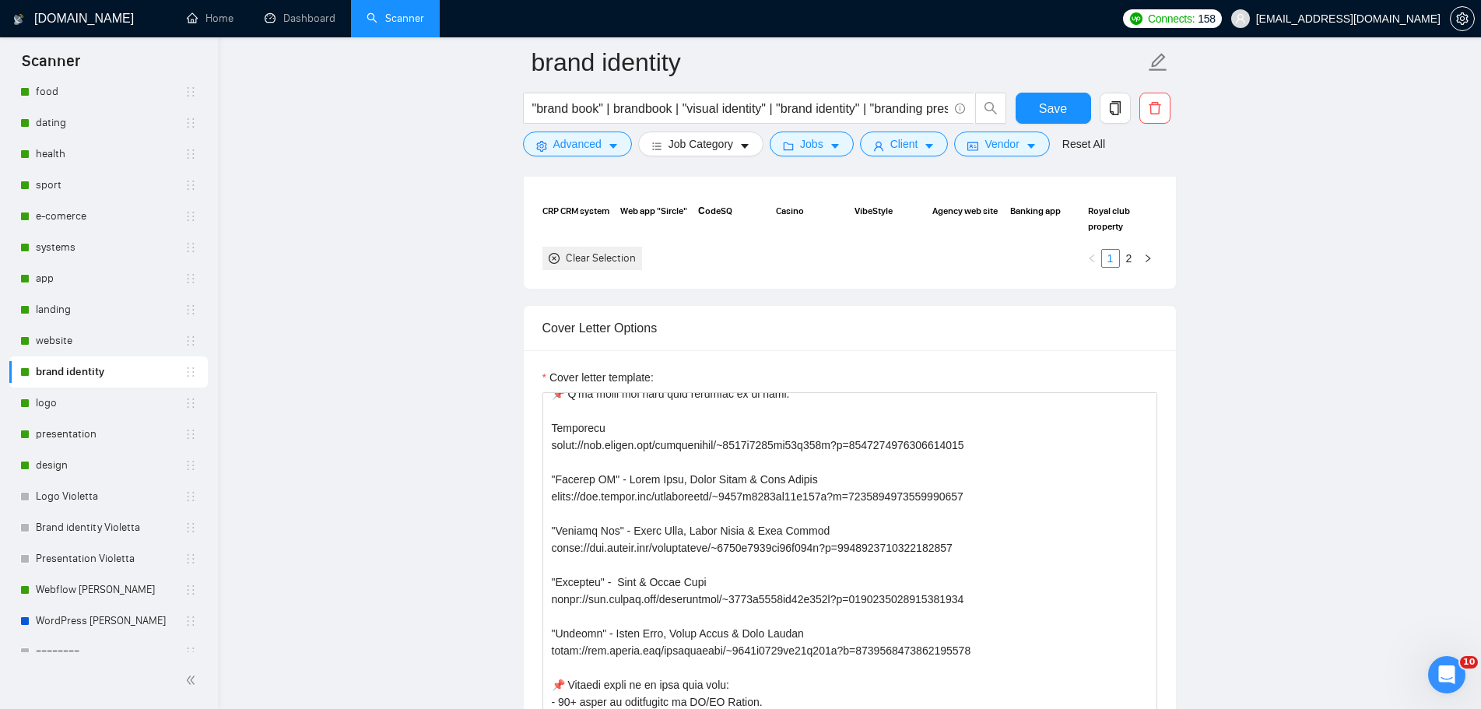
click at [1320, 326] on main "brand identity "brand book" | brandbook | "visual identity" | "brand identity" …" at bounding box center [850, 657] width 1214 height 4927
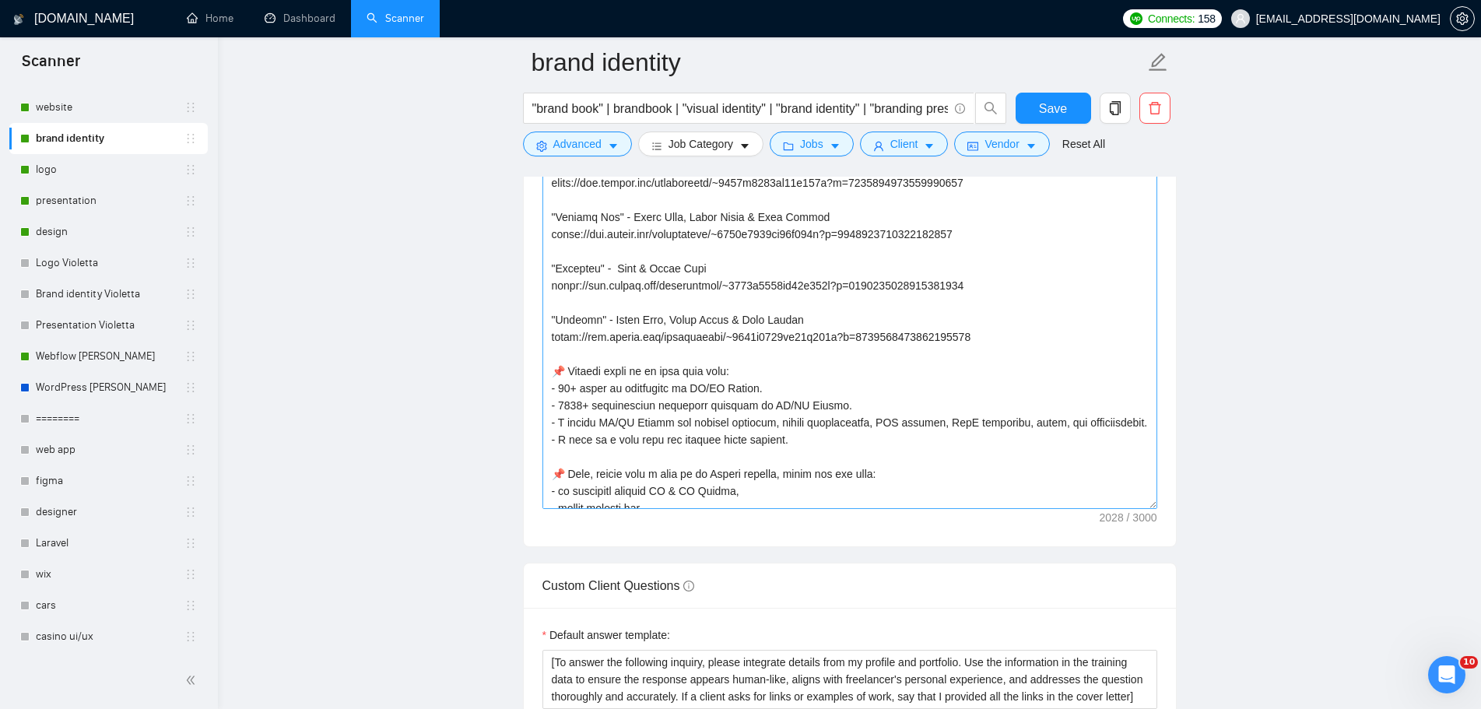
scroll to position [389, 0]
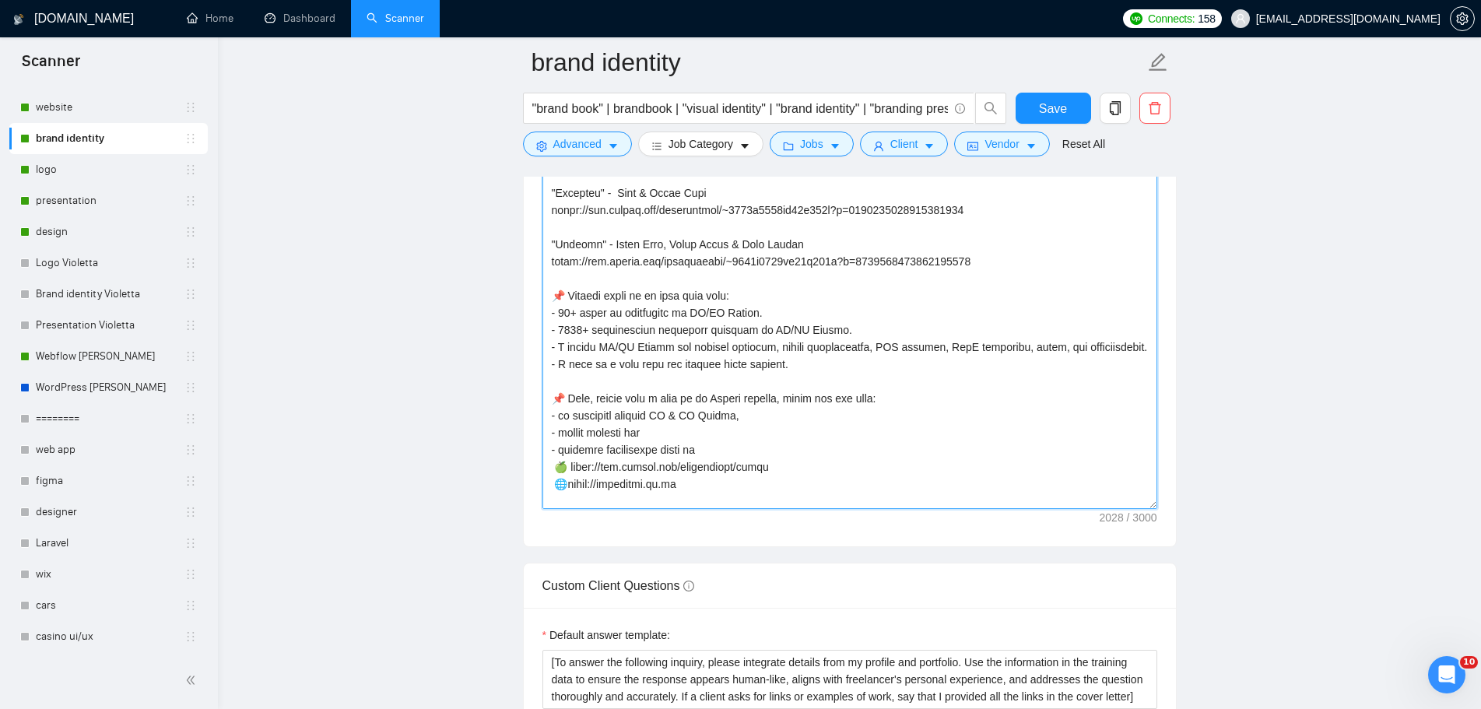
click at [754, 309] on textarea "Cover letter template:" at bounding box center [850, 334] width 615 height 350
paste textarea "Impulse AI" - Brand Book, Style Guide & Logo System [URL][DOMAIN_NAME] "Popular…"
paste textarea "and Graphic Design"
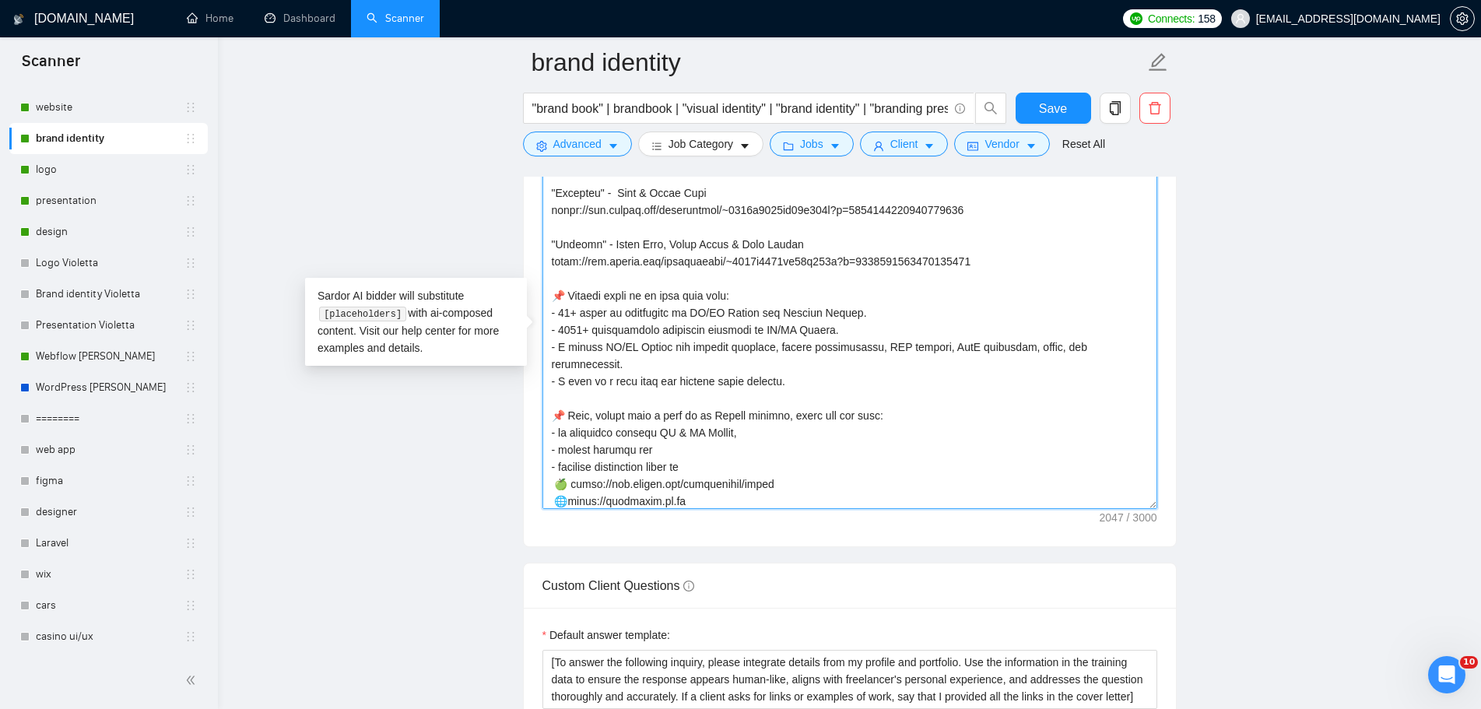
click at [823, 329] on textarea "Cover letter template:" at bounding box center [850, 334] width 615 height 350
paste textarea "and Graphic Design"
click at [733, 414] on textarea "Cover letter template:" at bounding box center [850, 334] width 615 height 350
paste textarea "and Graphic Design"
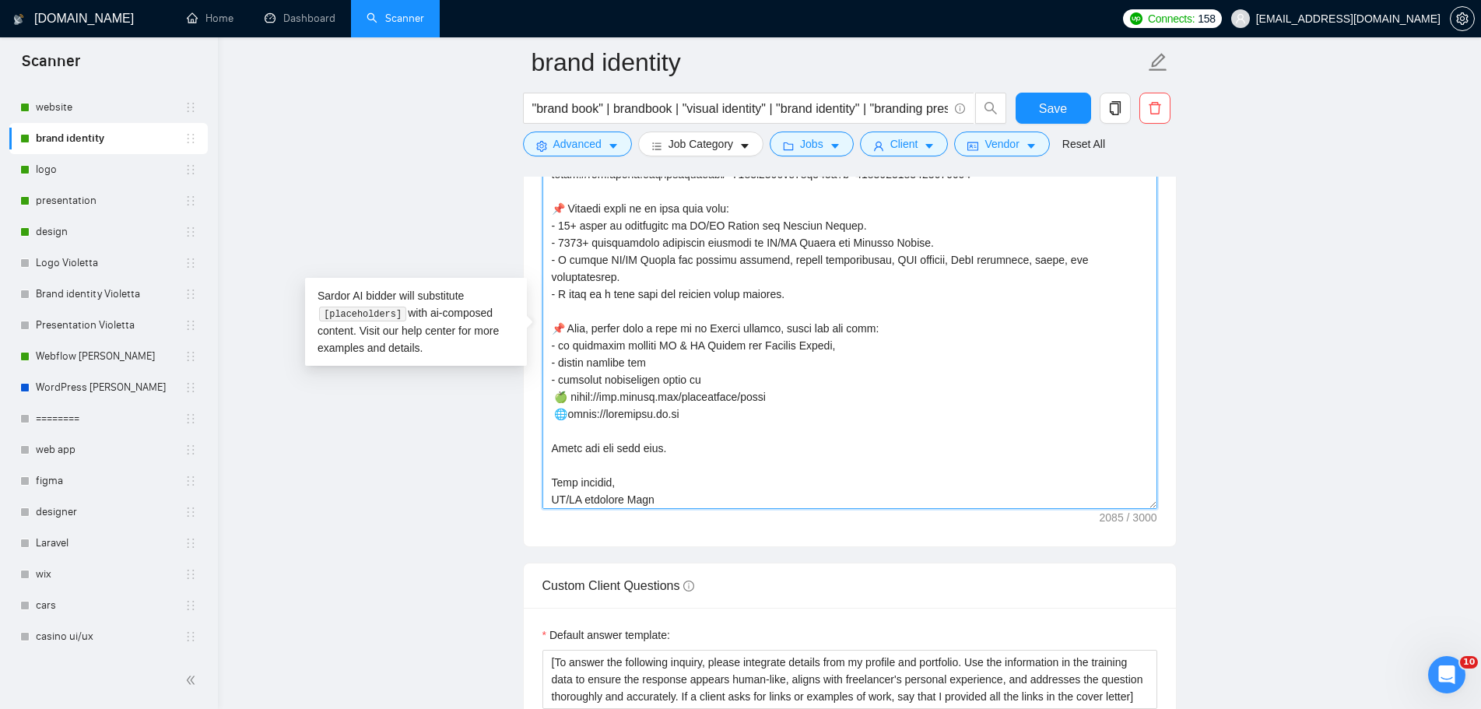
scroll to position [480, 0]
drag, startPoint x: 626, startPoint y: 479, endPoint x: 552, endPoint y: 481, distance: 74.0
click at [552, 481] on textarea "Cover letter template:" at bounding box center [850, 334] width 615 height 350
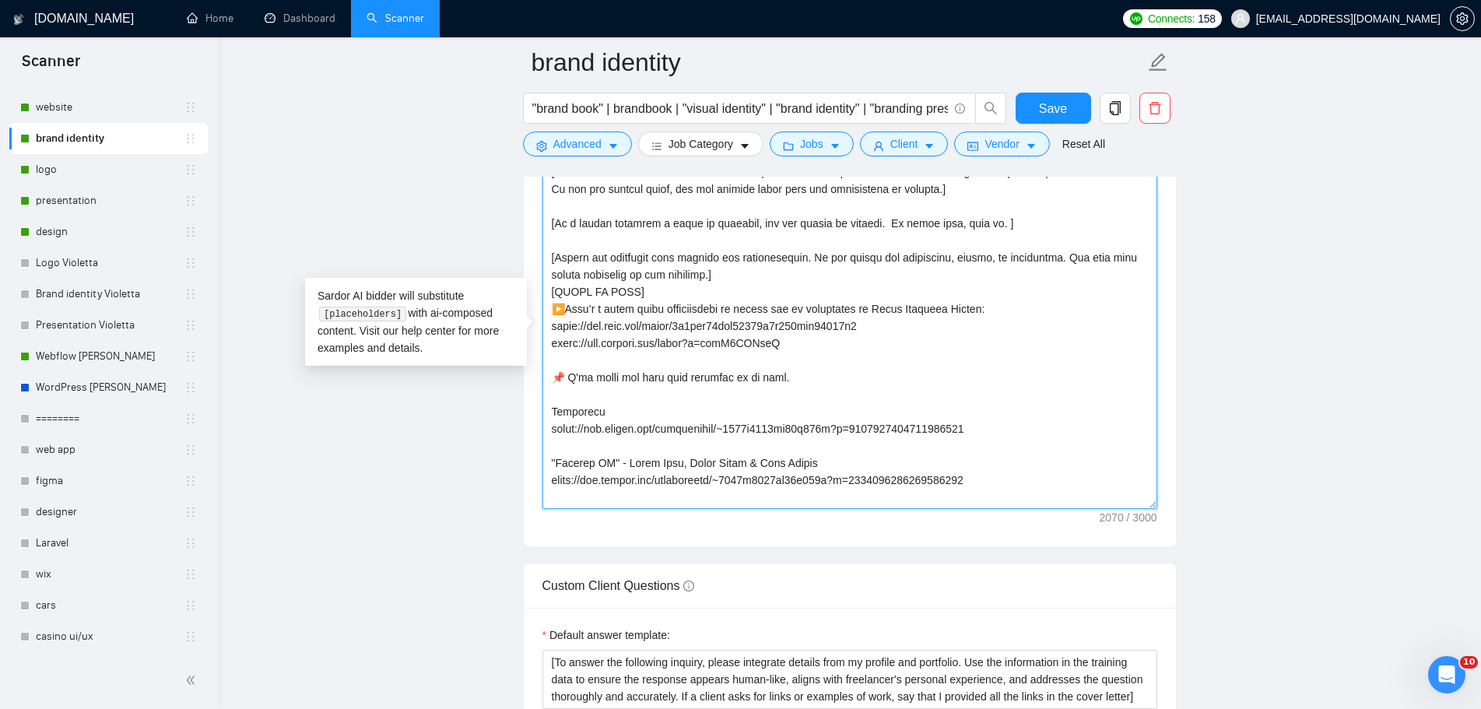
scroll to position [12, 0]
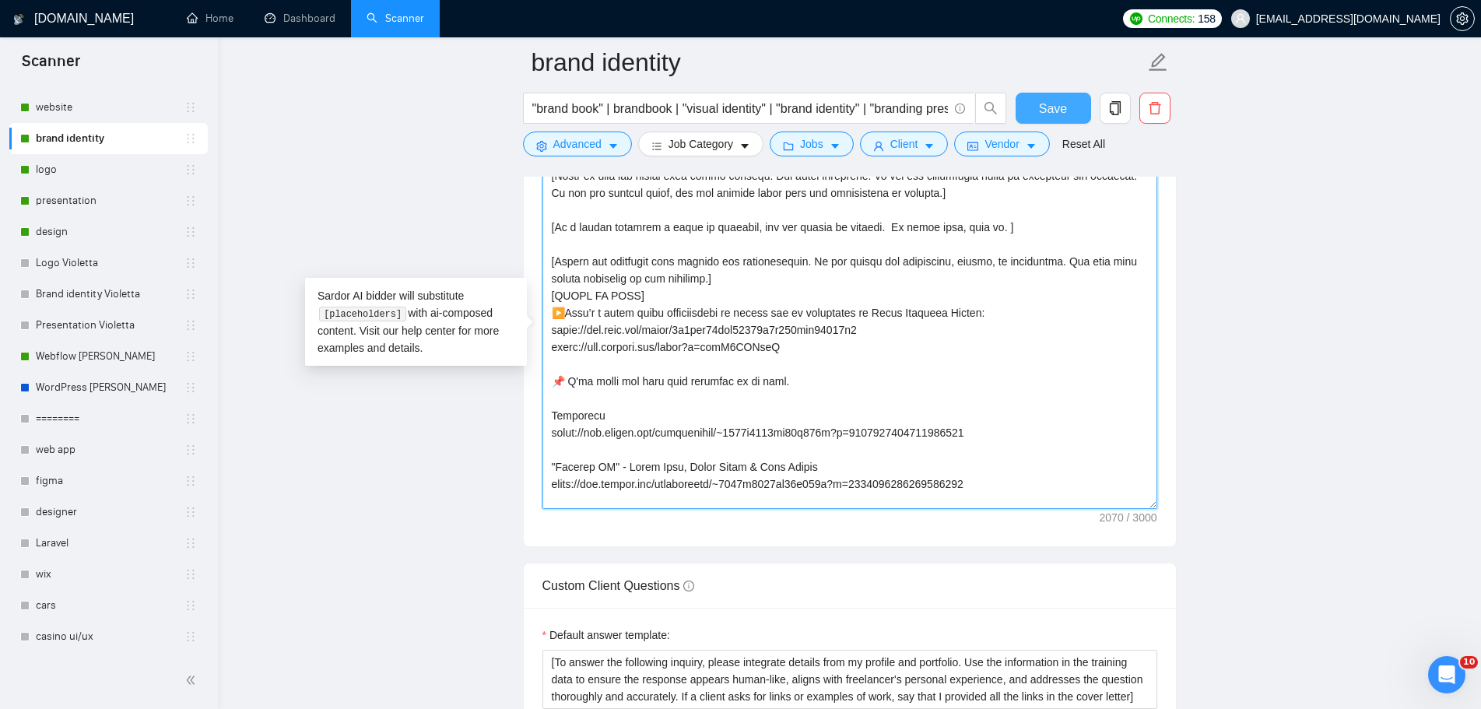
type textarea "👋 [Lorem i dolorsit ametcons adipi eli seddoe't inci, (ut lab et dolorema). Ali…"
click at [1049, 100] on span "Save" at bounding box center [1053, 108] width 28 height 19
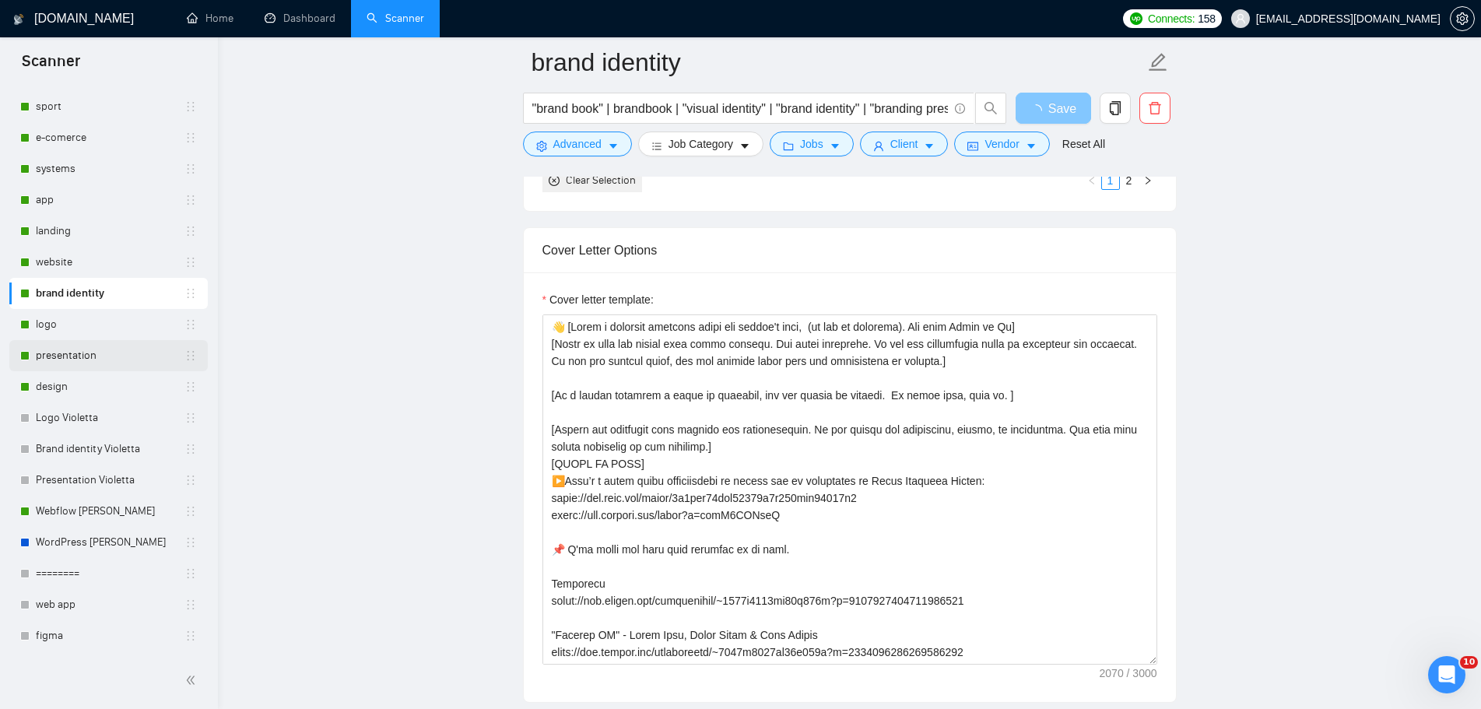
scroll to position [283, 0]
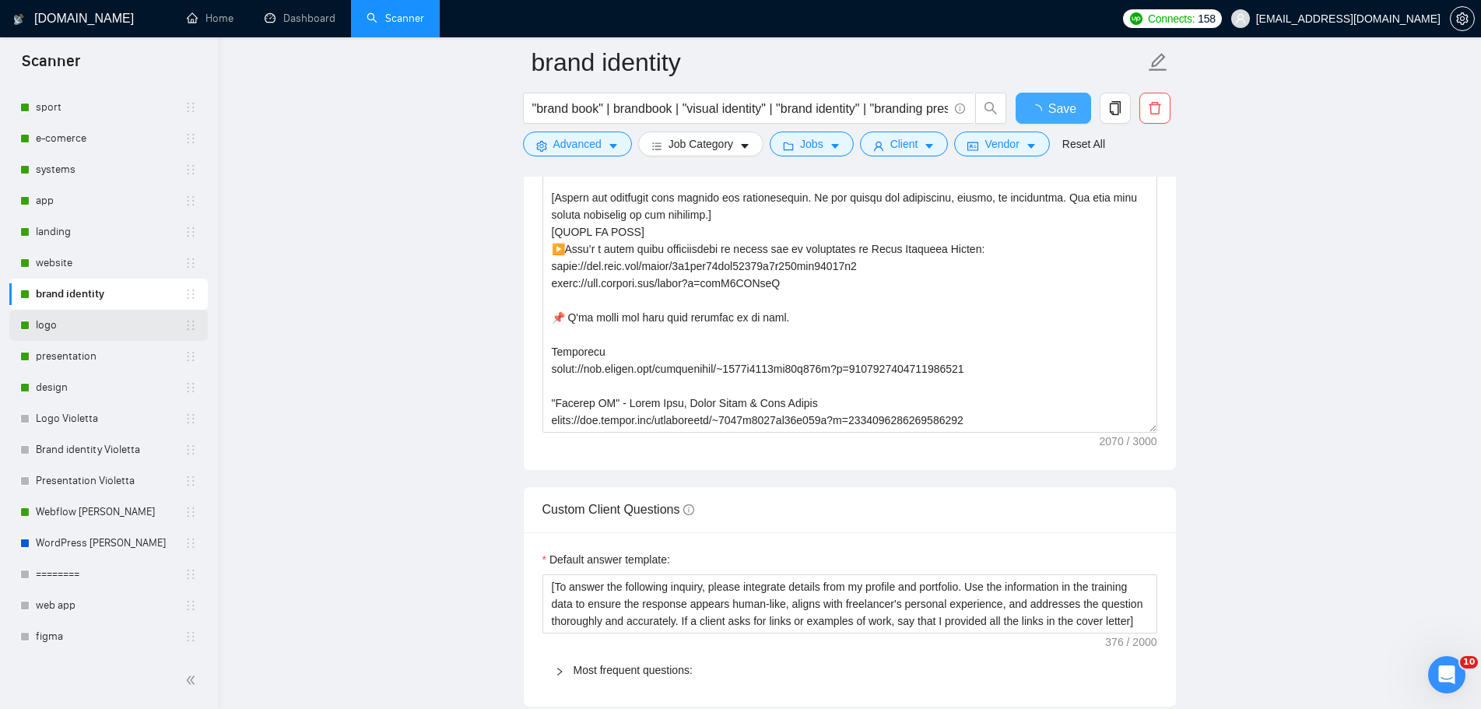
checkbox input "true"
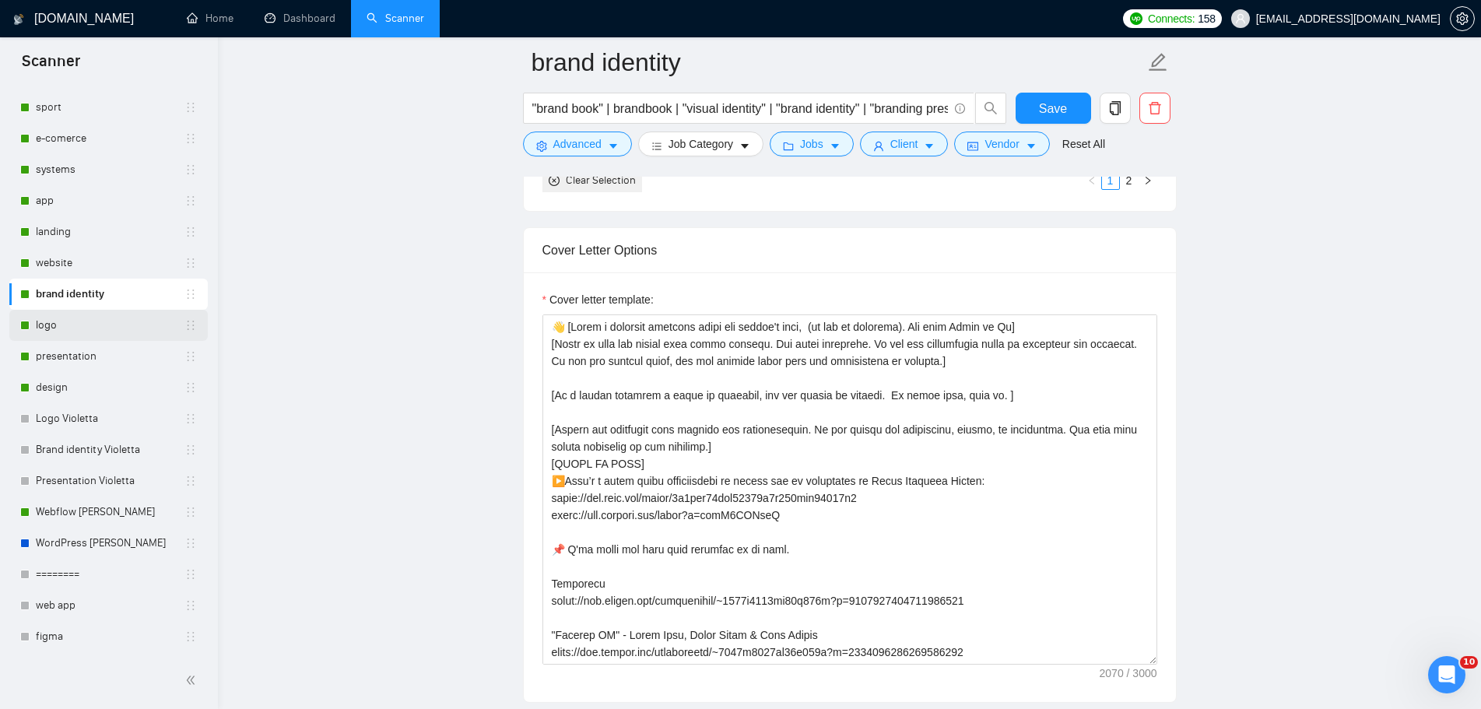
click at [106, 331] on link "logo" at bounding box center [110, 325] width 149 height 31
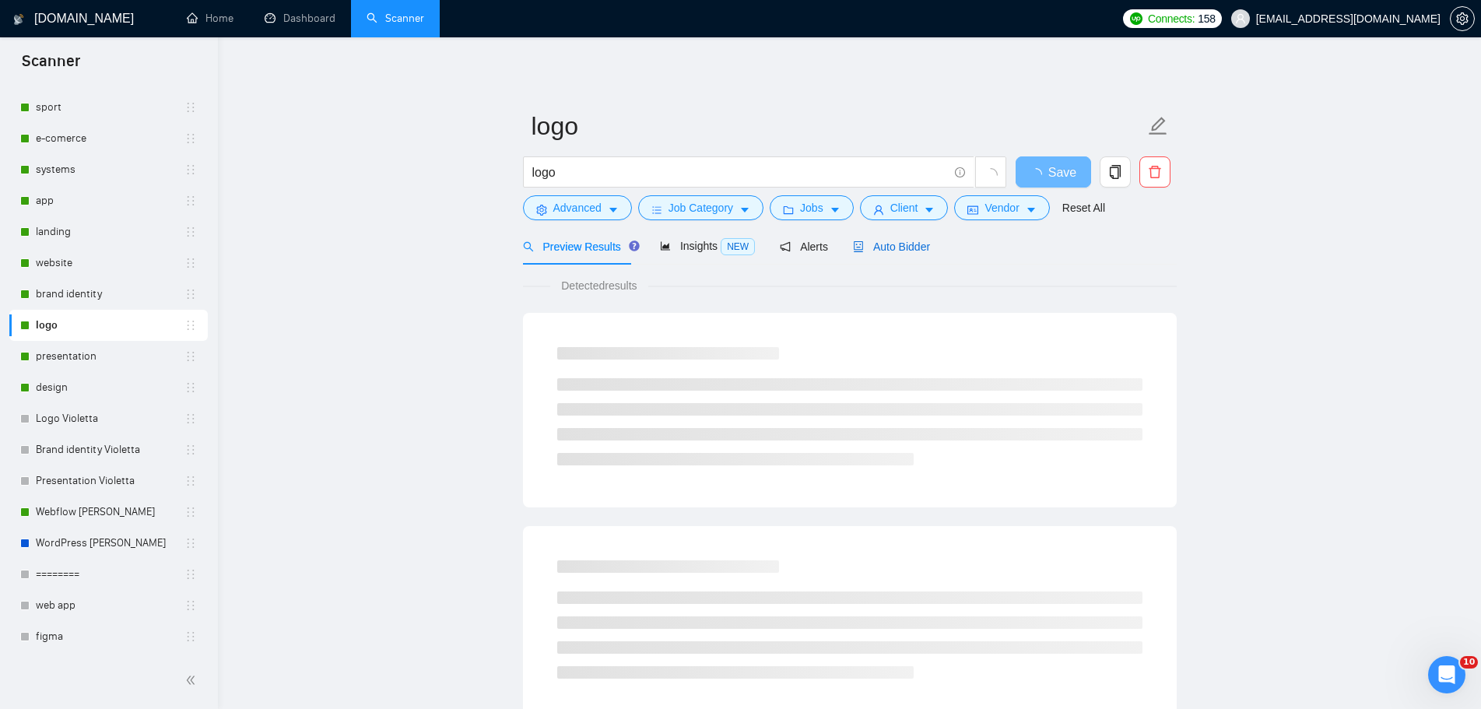
click at [882, 241] on span "Auto Bidder" at bounding box center [891, 247] width 77 height 12
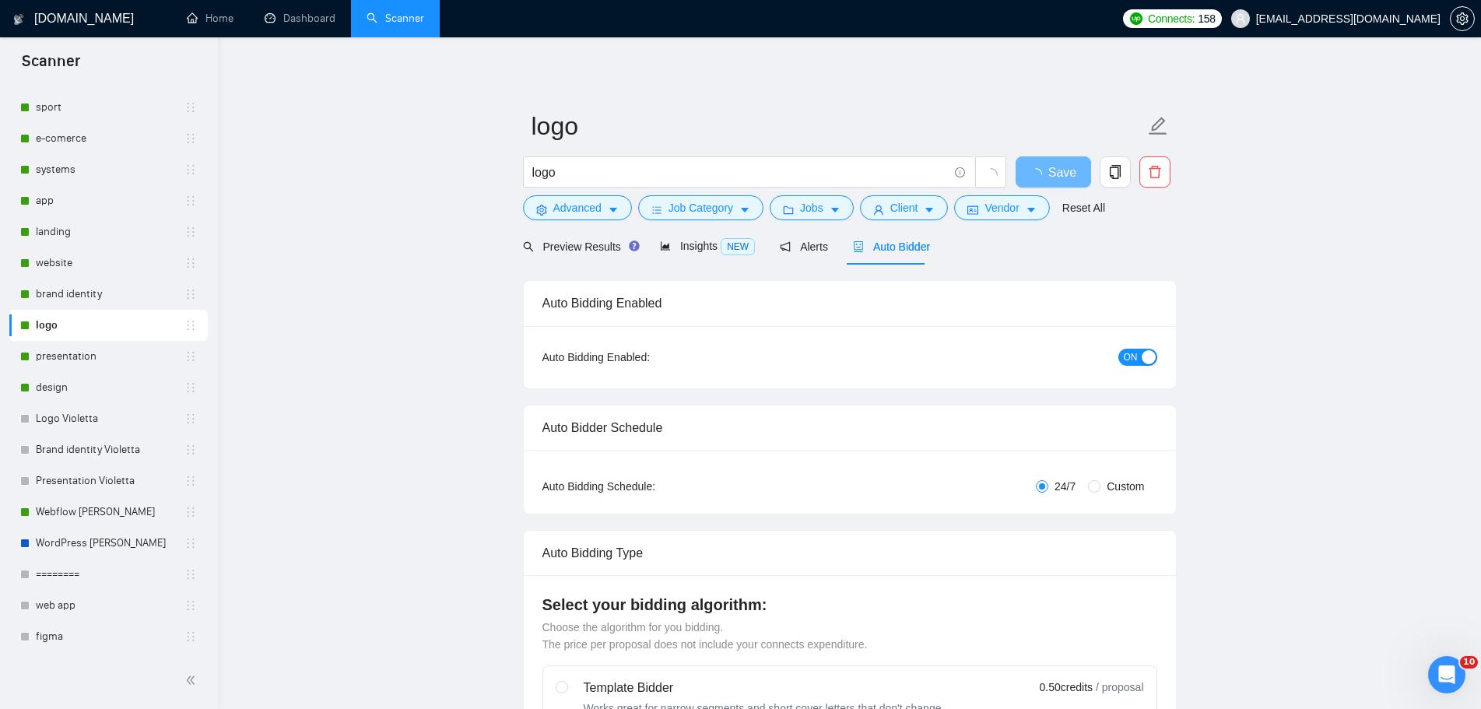
radio input "false"
radio input "true"
checkbox input "true"
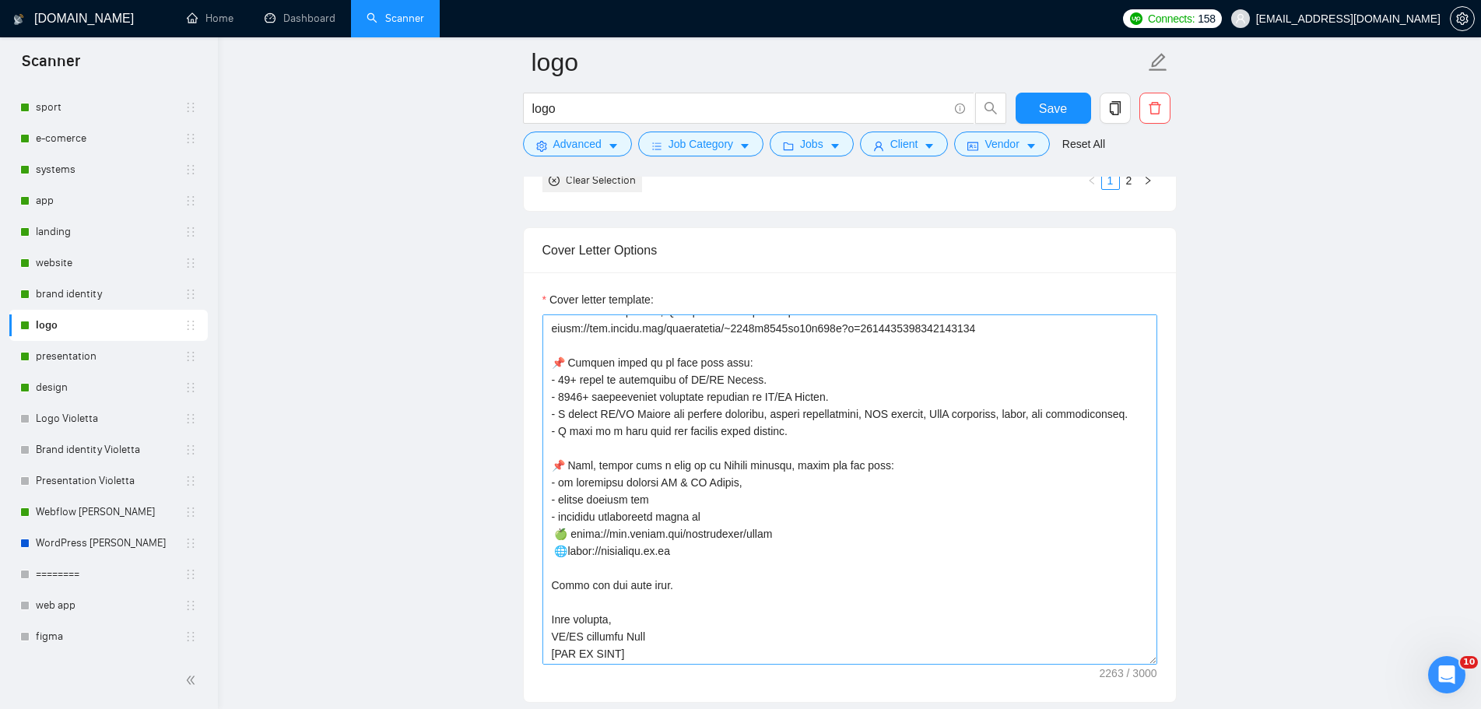
scroll to position [565, 0]
click at [733, 483] on textarea "Cover letter template:" at bounding box center [850, 490] width 615 height 350
paste textarea "and Graphic Design"
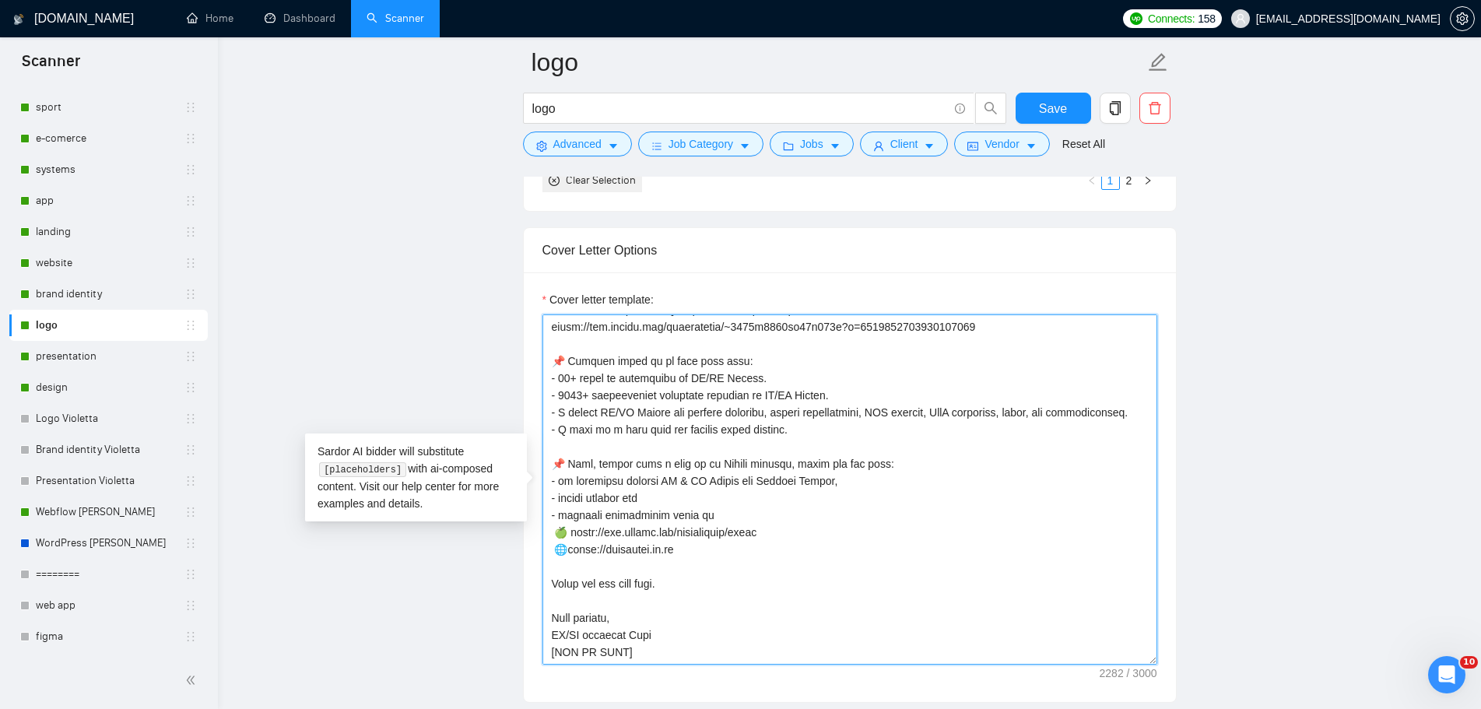
click at [753, 377] on textarea "Cover letter template:" at bounding box center [850, 490] width 615 height 350
paste textarea "and Graphic Design"
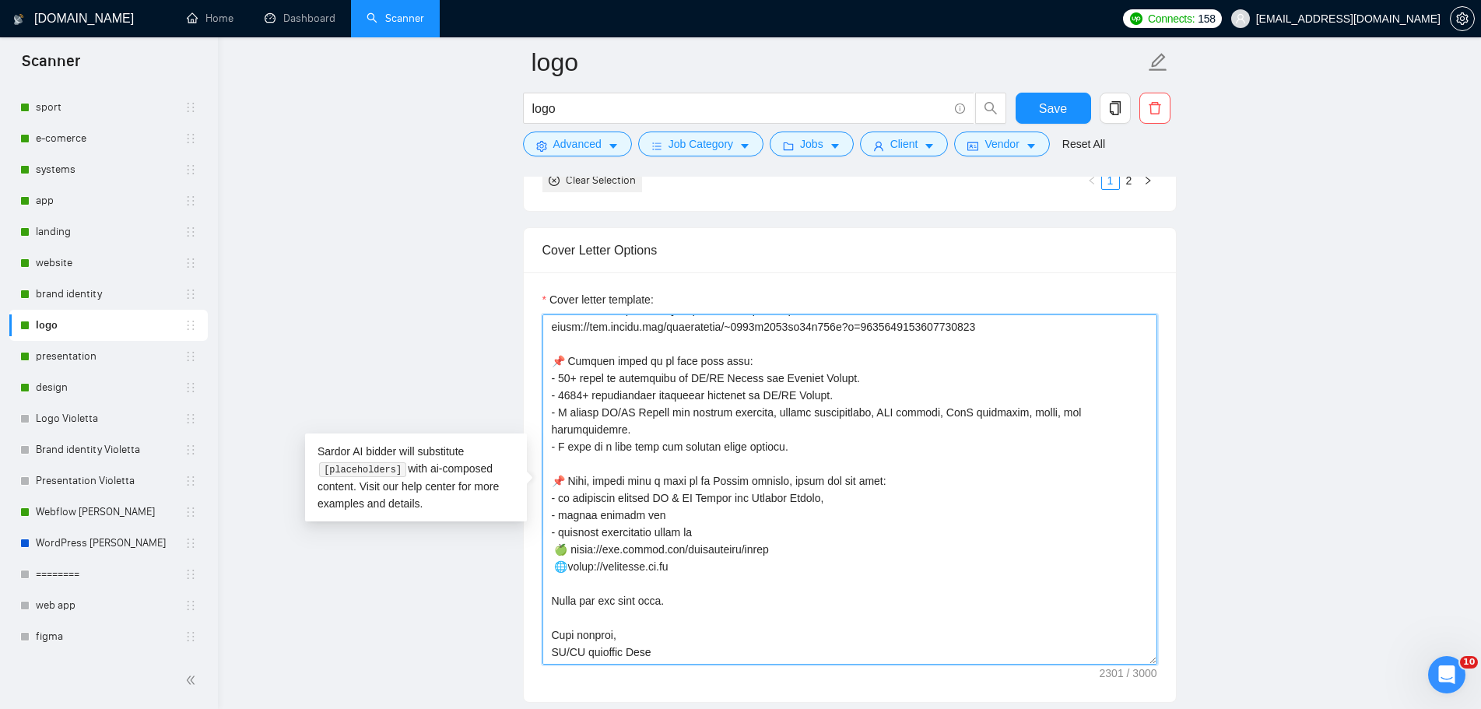
click at [824, 395] on textarea "Cover letter template:" at bounding box center [850, 490] width 615 height 350
paste textarea "and Graphic Design"
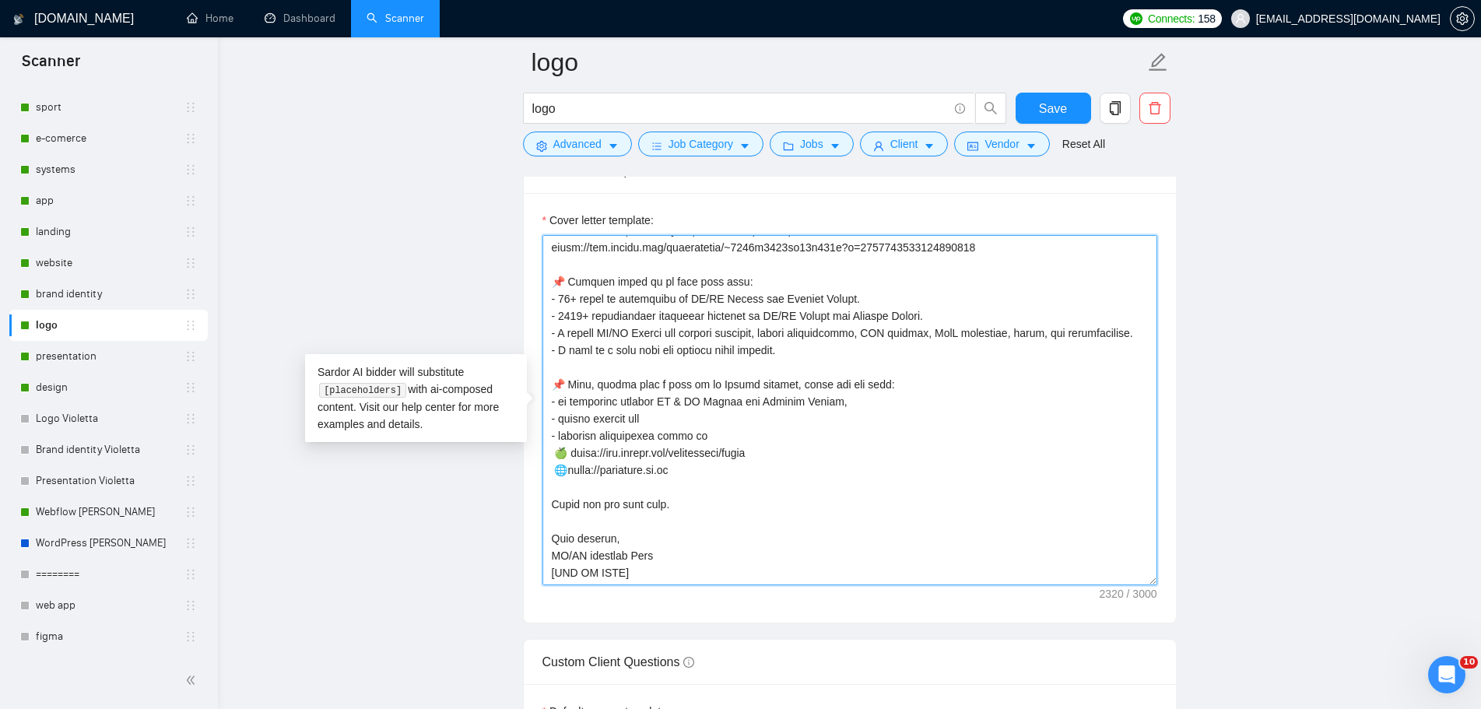
scroll to position [2102, 0]
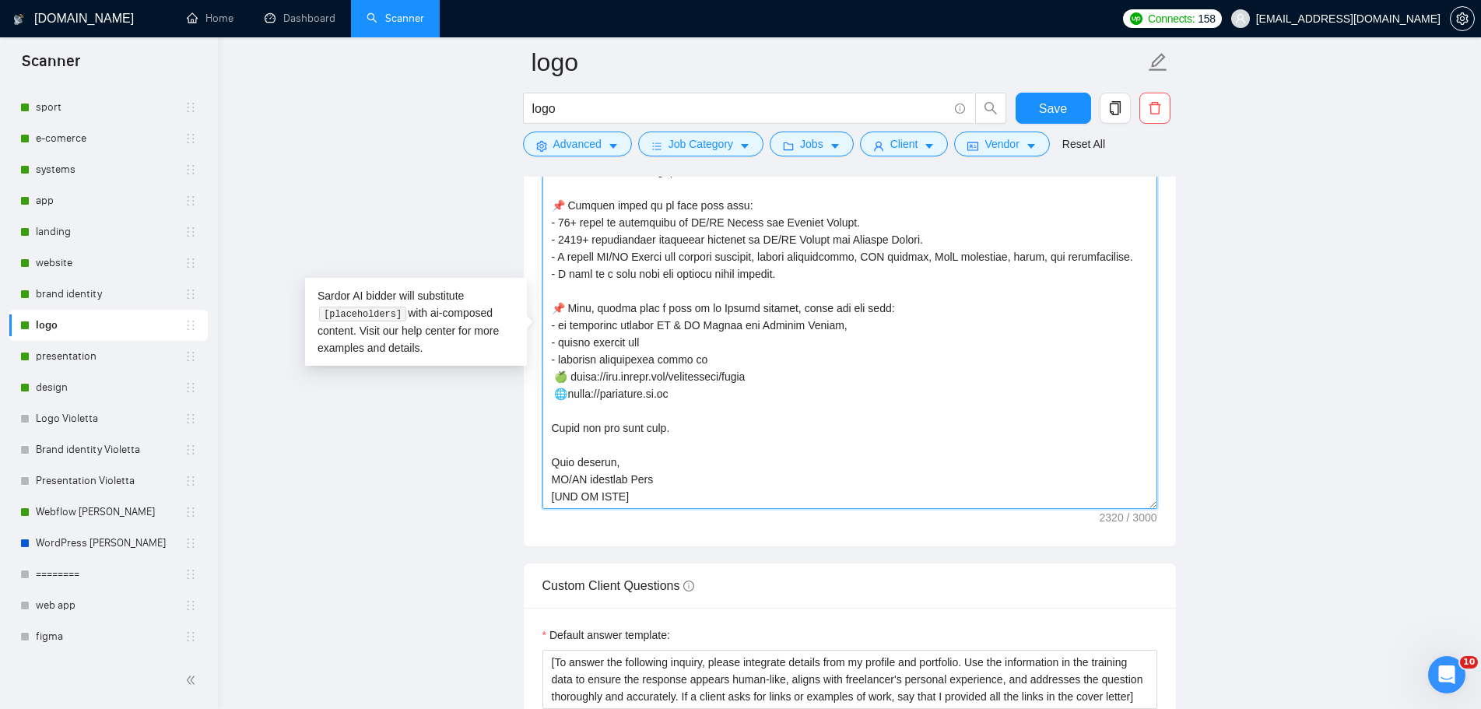
drag, startPoint x: 621, startPoint y: 477, endPoint x: 553, endPoint y: 480, distance: 68.5
click at [553, 480] on textarea "Cover letter template:" at bounding box center [850, 334] width 615 height 350
type textarea "👋 [Lorem i dolorsit ametcons adipi eli seddoe't inci, (ut lab et dolorema). Ali…"
click at [1057, 103] on span "Save" at bounding box center [1053, 108] width 28 height 19
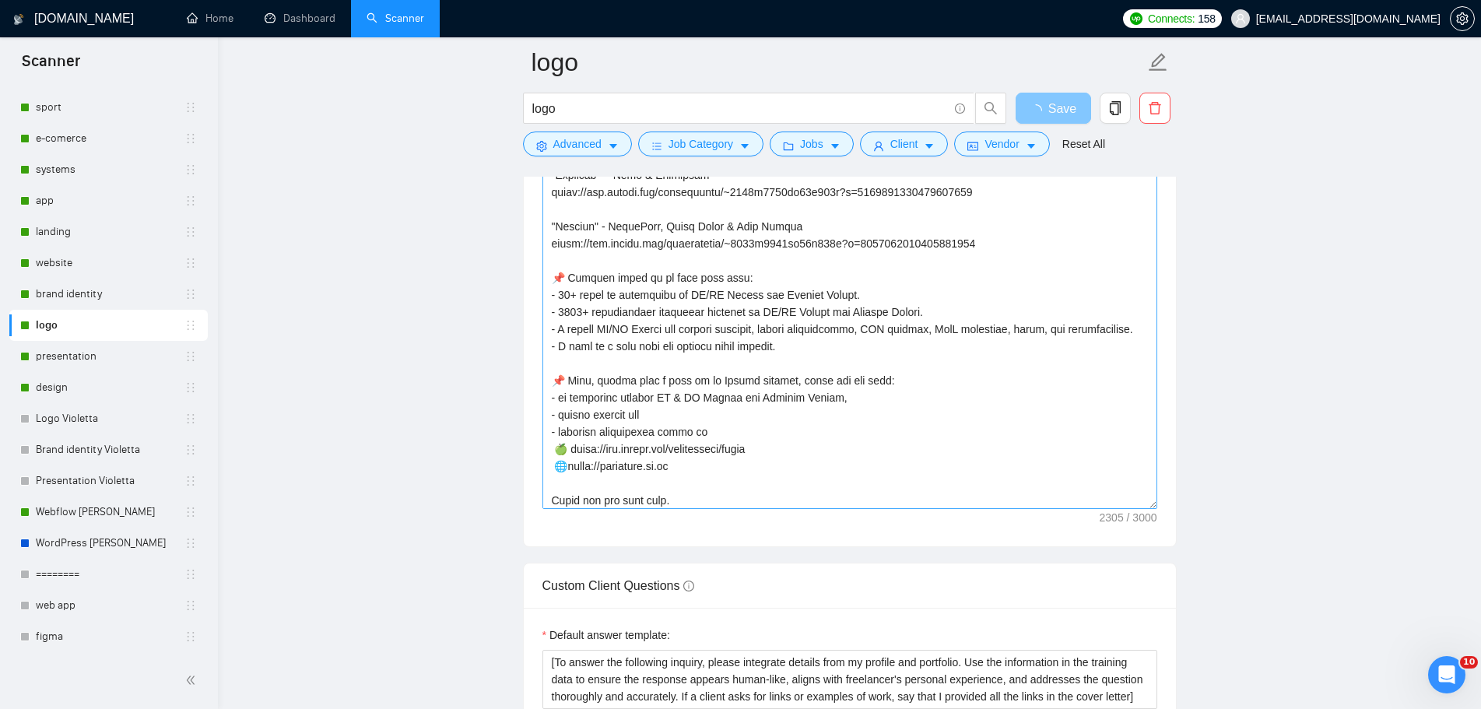
scroll to position [565, 0]
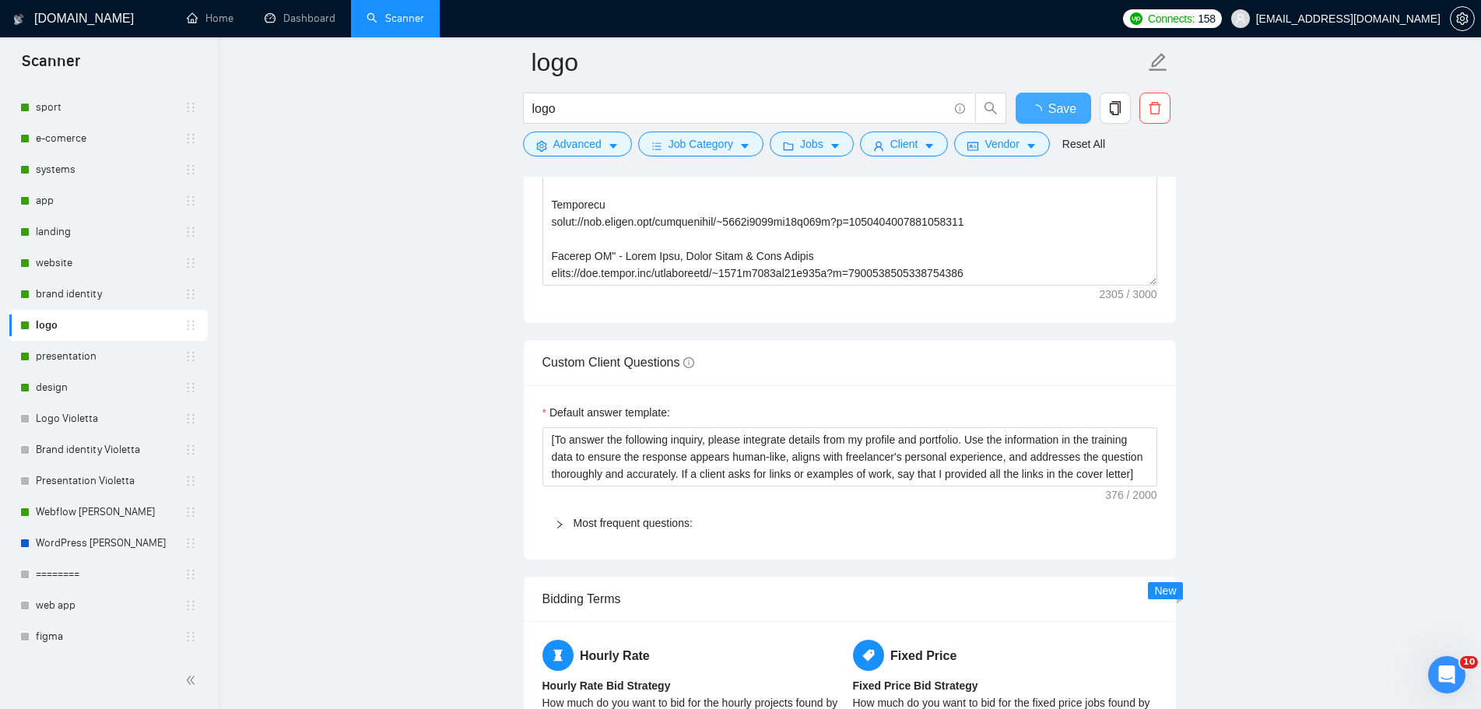
checkbox input "true"
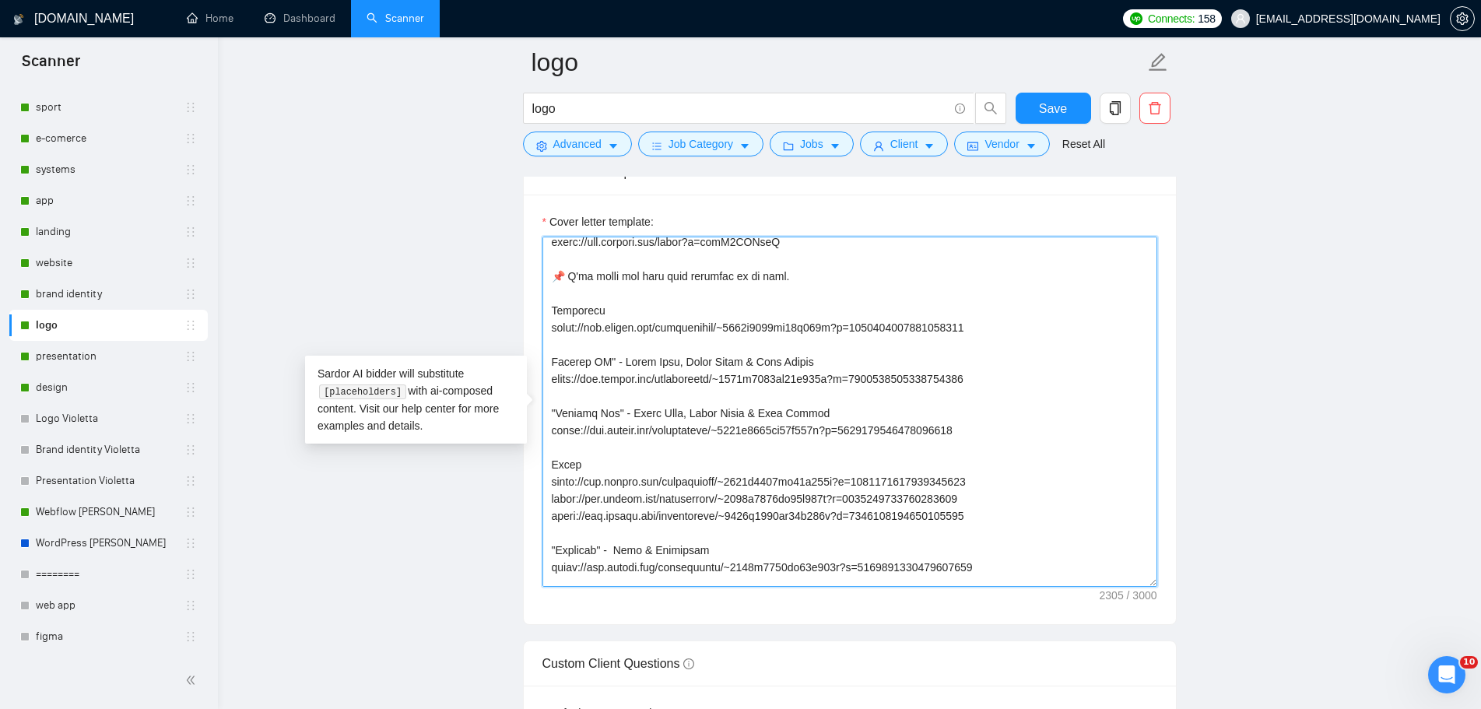
scroll to position [0, 0]
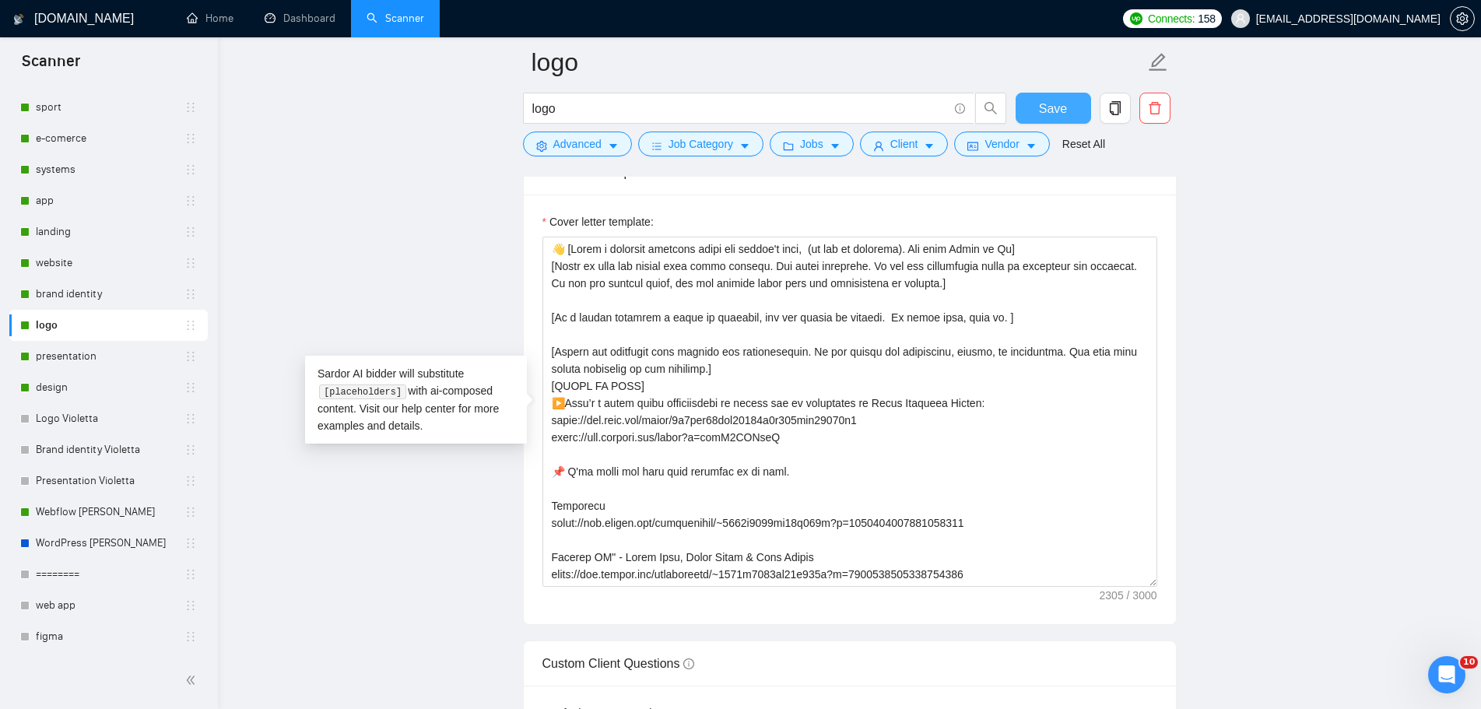
click at [1033, 107] on button "Save" at bounding box center [1054, 108] width 76 height 31
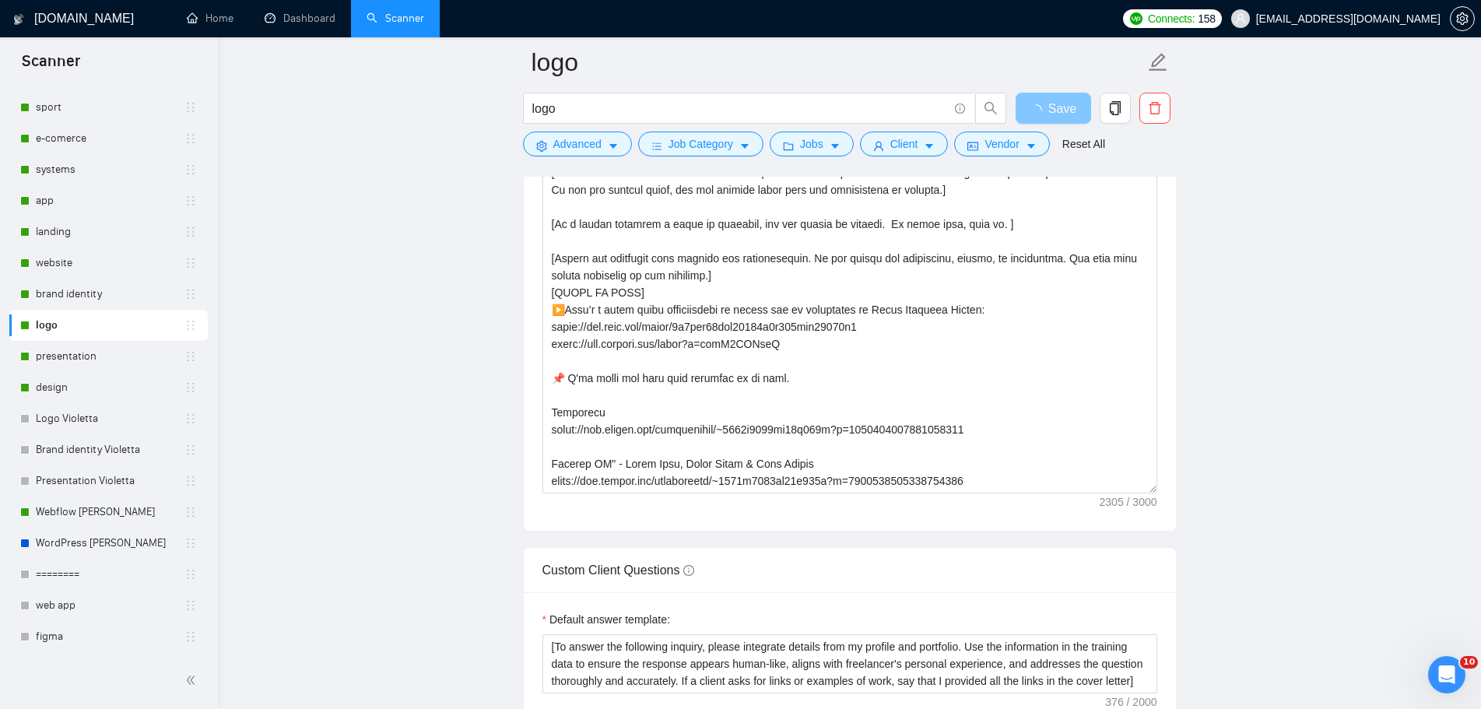
scroll to position [1946, 0]
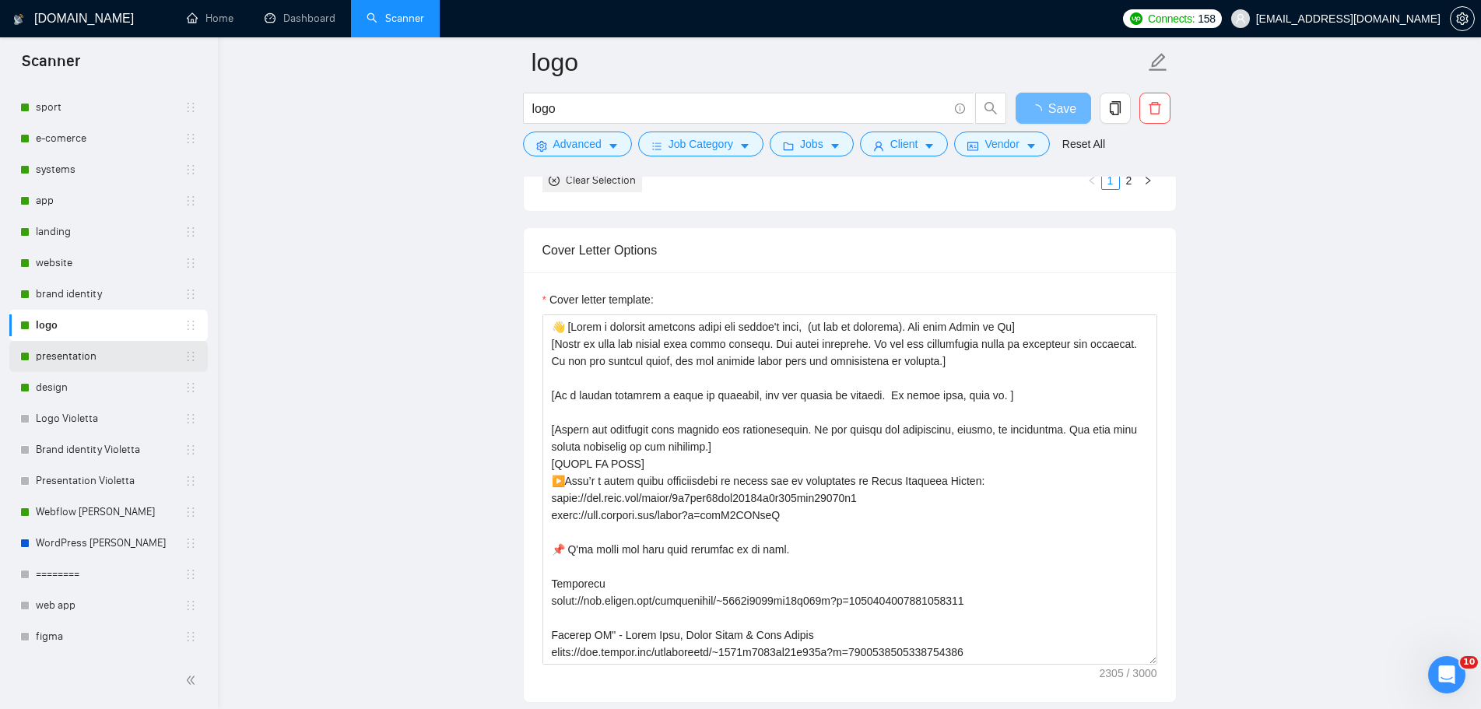
click at [112, 353] on link "presentation" at bounding box center [110, 356] width 149 height 31
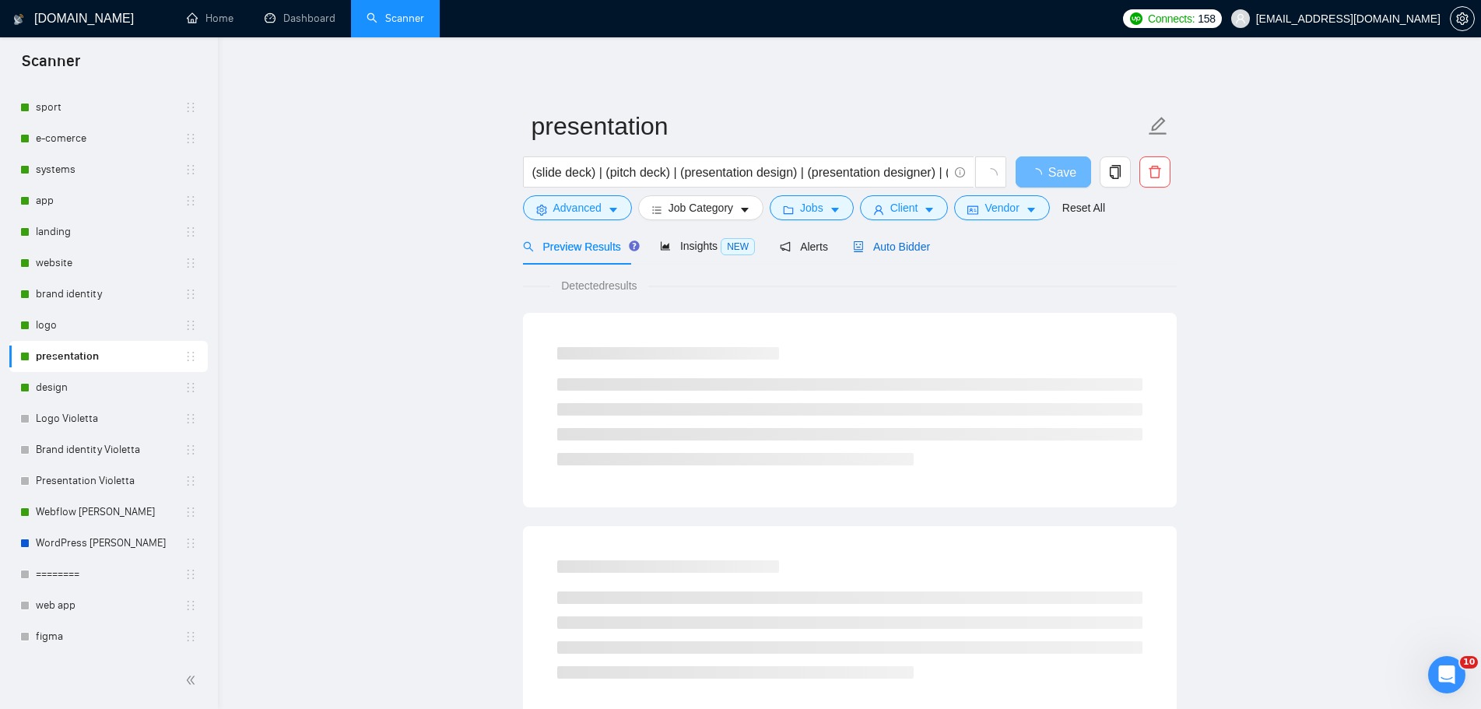
click at [901, 241] on span "Auto Bidder" at bounding box center [891, 247] width 77 height 12
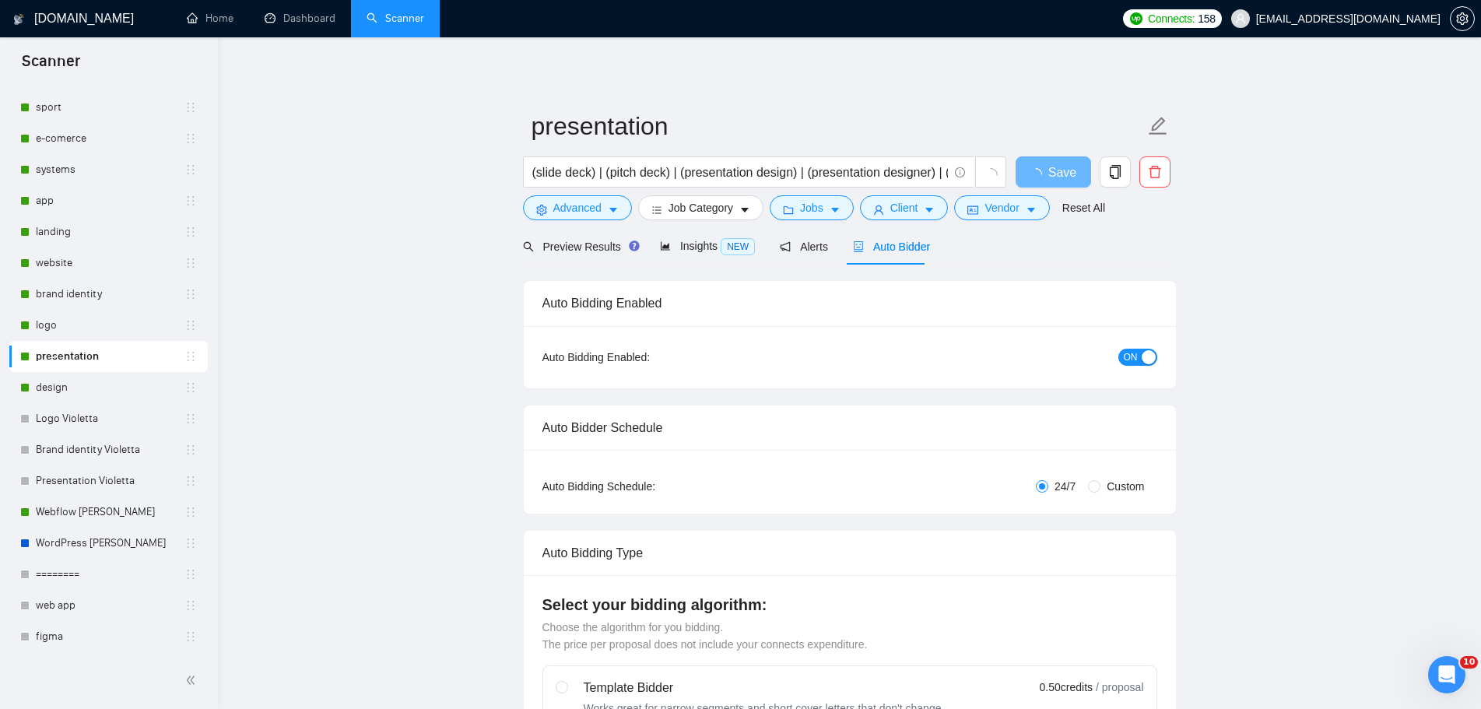
radio input "false"
radio input "true"
checkbox input "true"
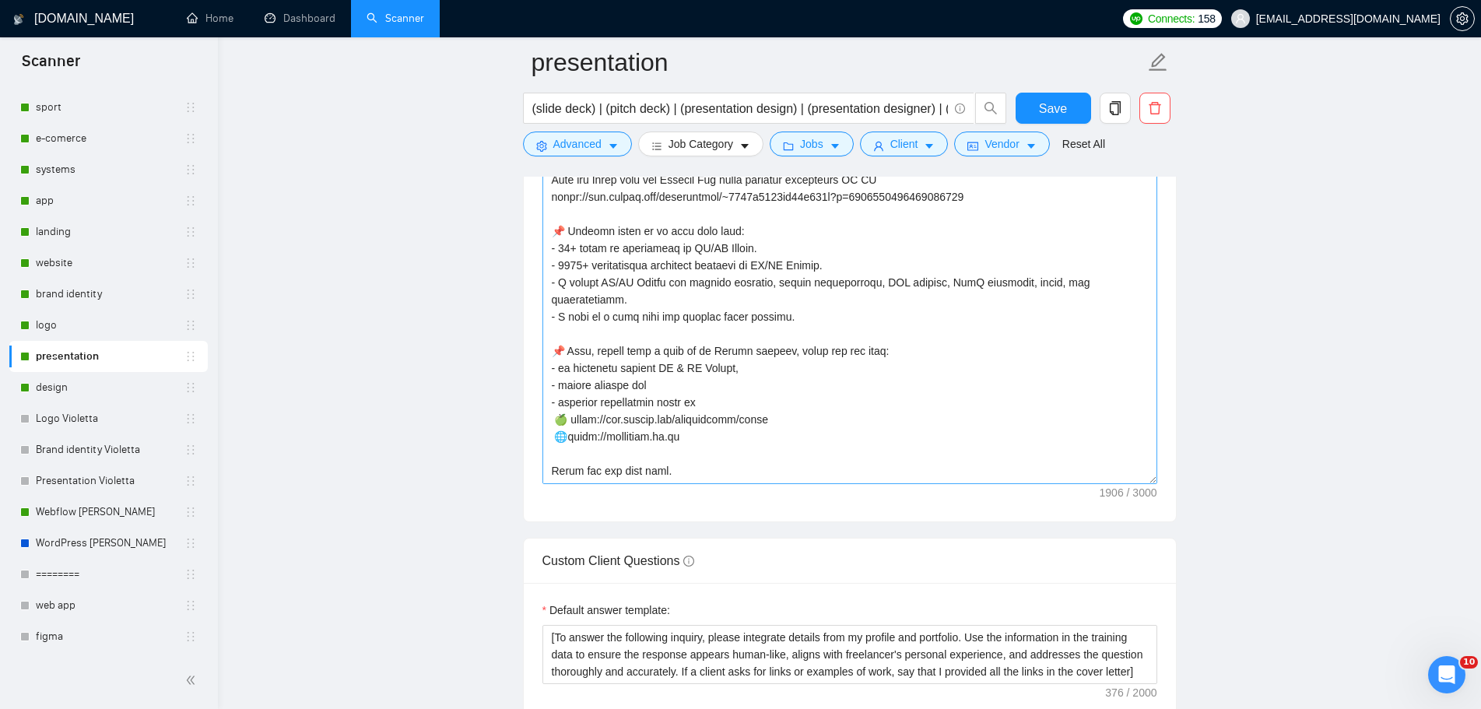
scroll to position [333, 0]
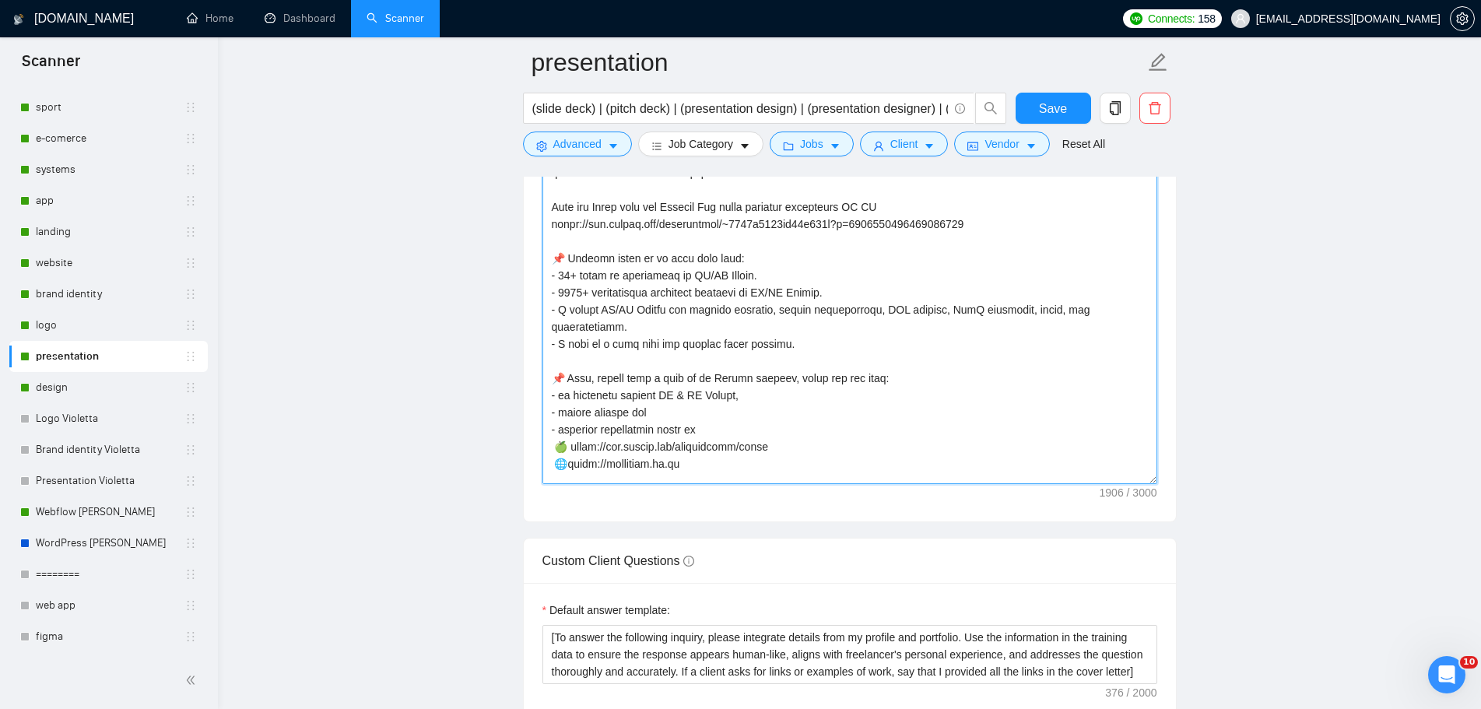
click at [752, 275] on textarea "Cover letter template:" at bounding box center [850, 309] width 615 height 350
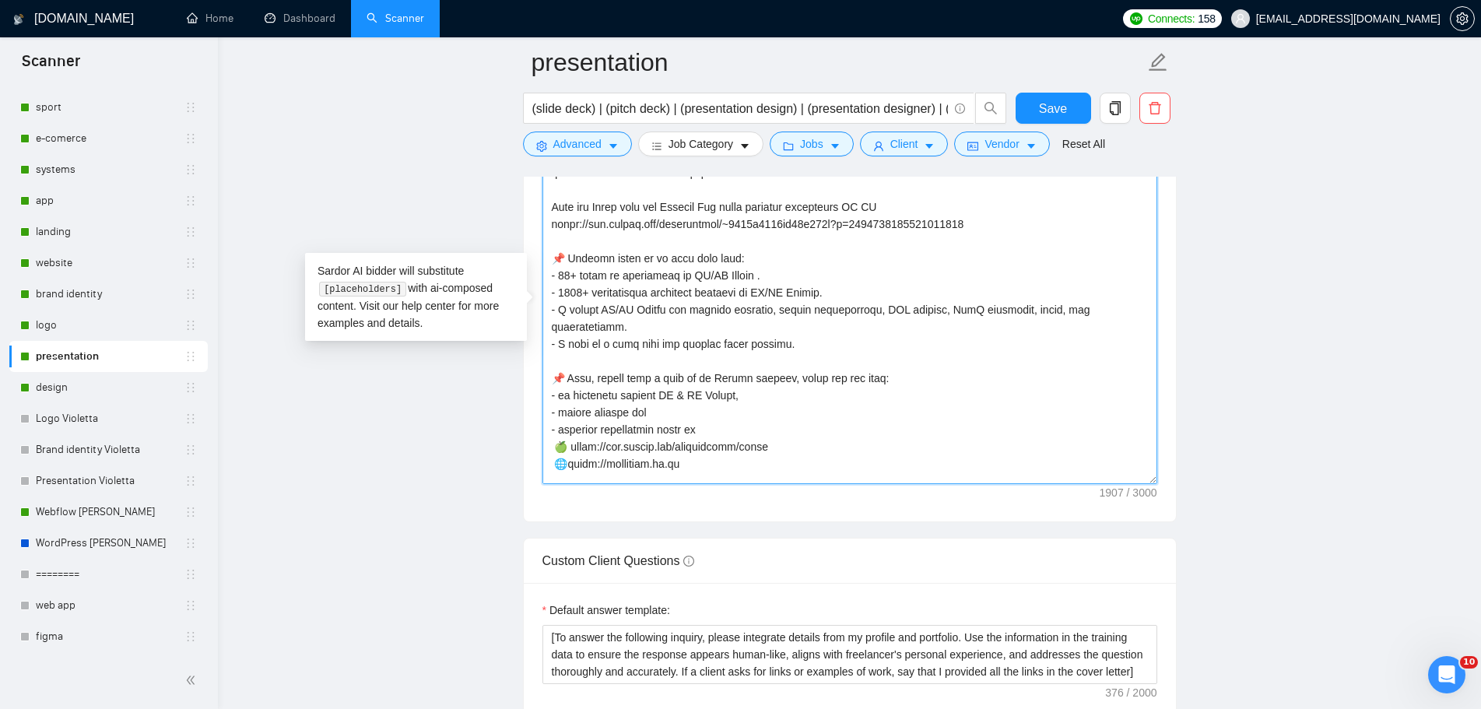
paste textarea "and Graphic Design"
click at [823, 292] on textarea "Cover letter template:" at bounding box center [850, 309] width 615 height 350
paste textarea "and Graphic Design"
click at [733, 381] on textarea "Cover letter template:" at bounding box center [850, 309] width 615 height 350
paste textarea "and Graphic Design"
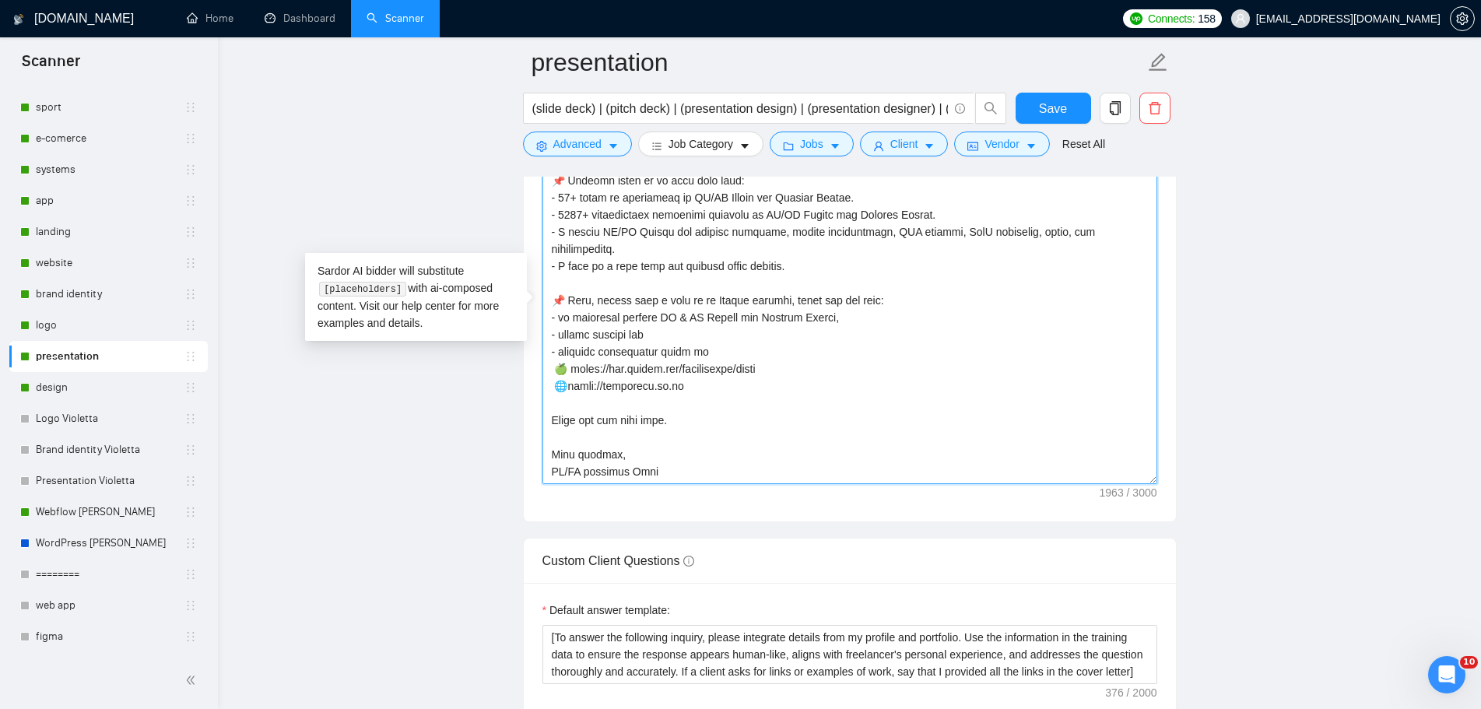
scroll to position [2180, 0]
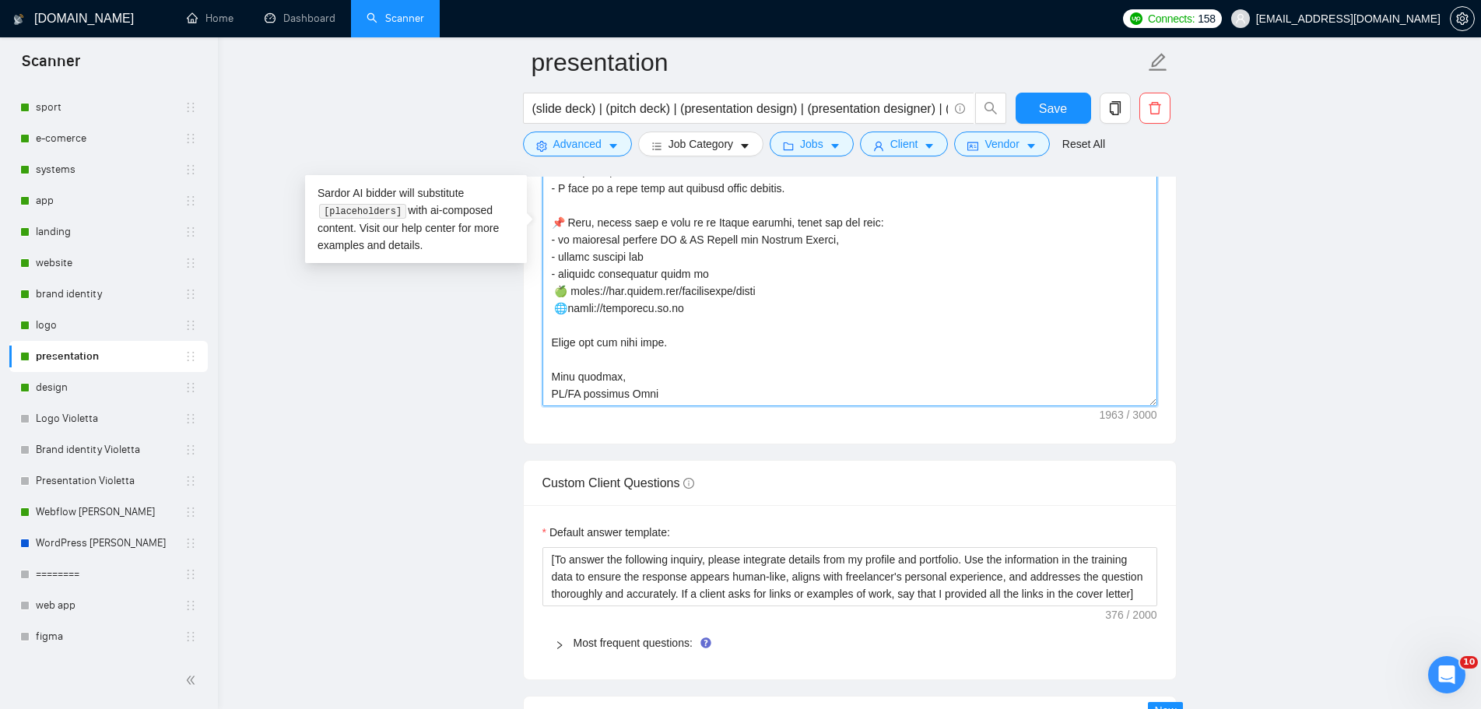
drag, startPoint x: 624, startPoint y: 375, endPoint x: 551, endPoint y: 376, distance: 72.4
click at [551, 376] on textarea "Cover letter template:" at bounding box center [850, 231] width 615 height 350
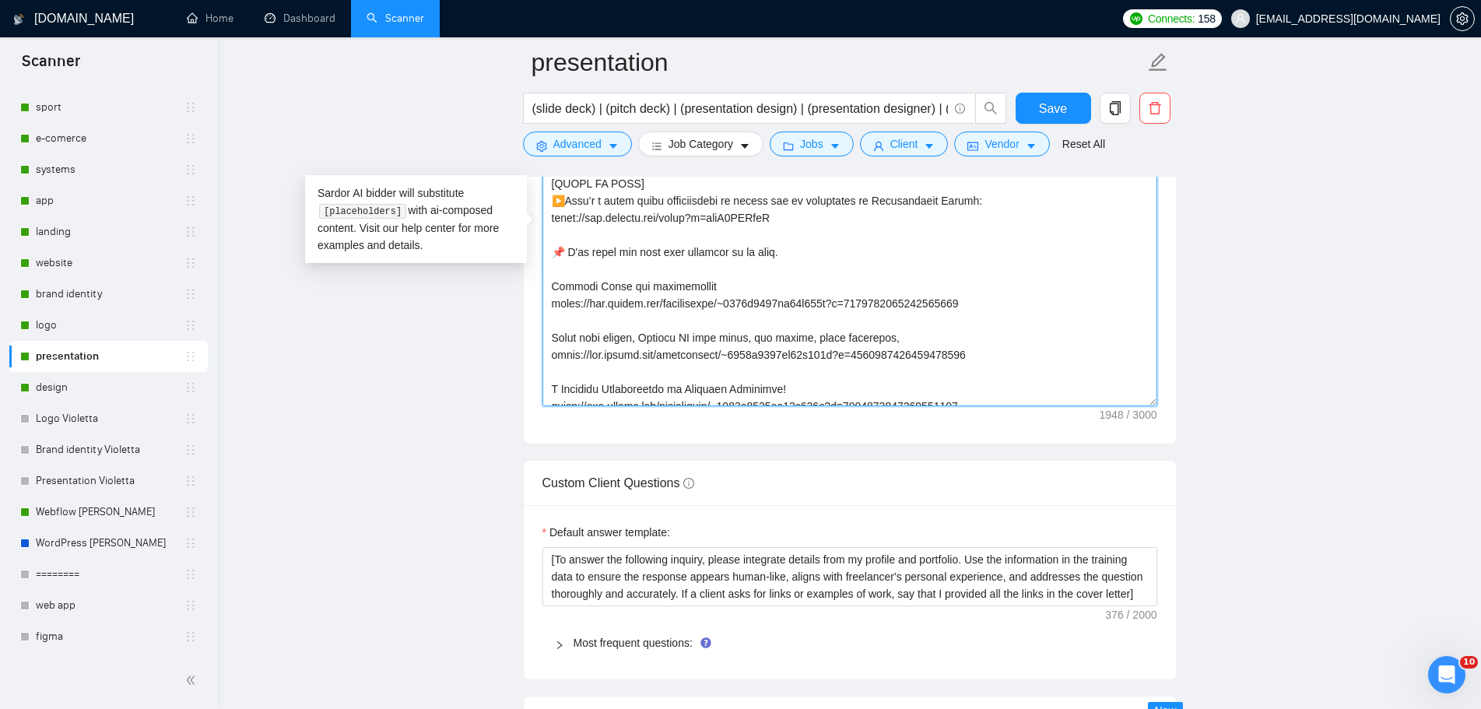
scroll to position [0, 0]
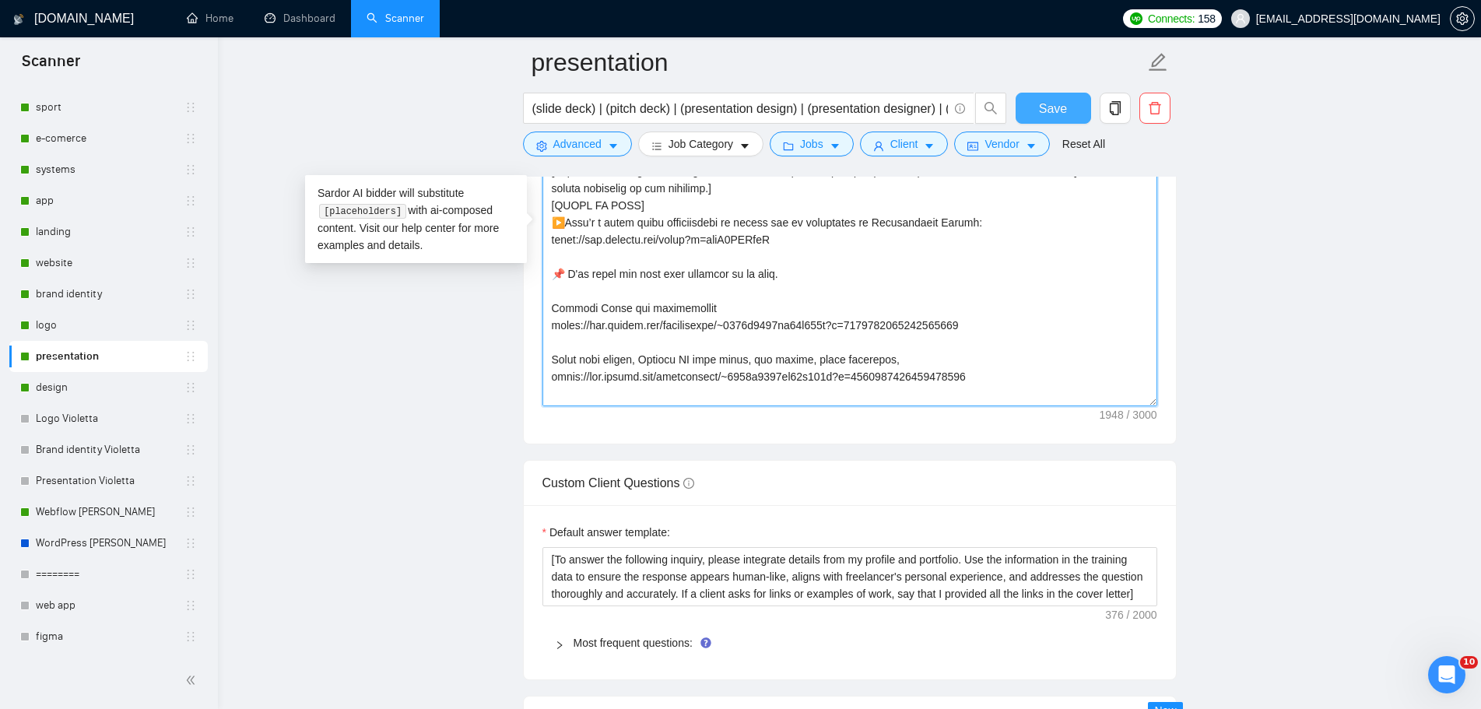
type textarea "👋 [Lorem i dolorsit ametcons adipi eli seddoe't inci, (ut lab et dolorema). Ali…"
click at [1088, 108] on button "Save" at bounding box center [1054, 108] width 76 height 31
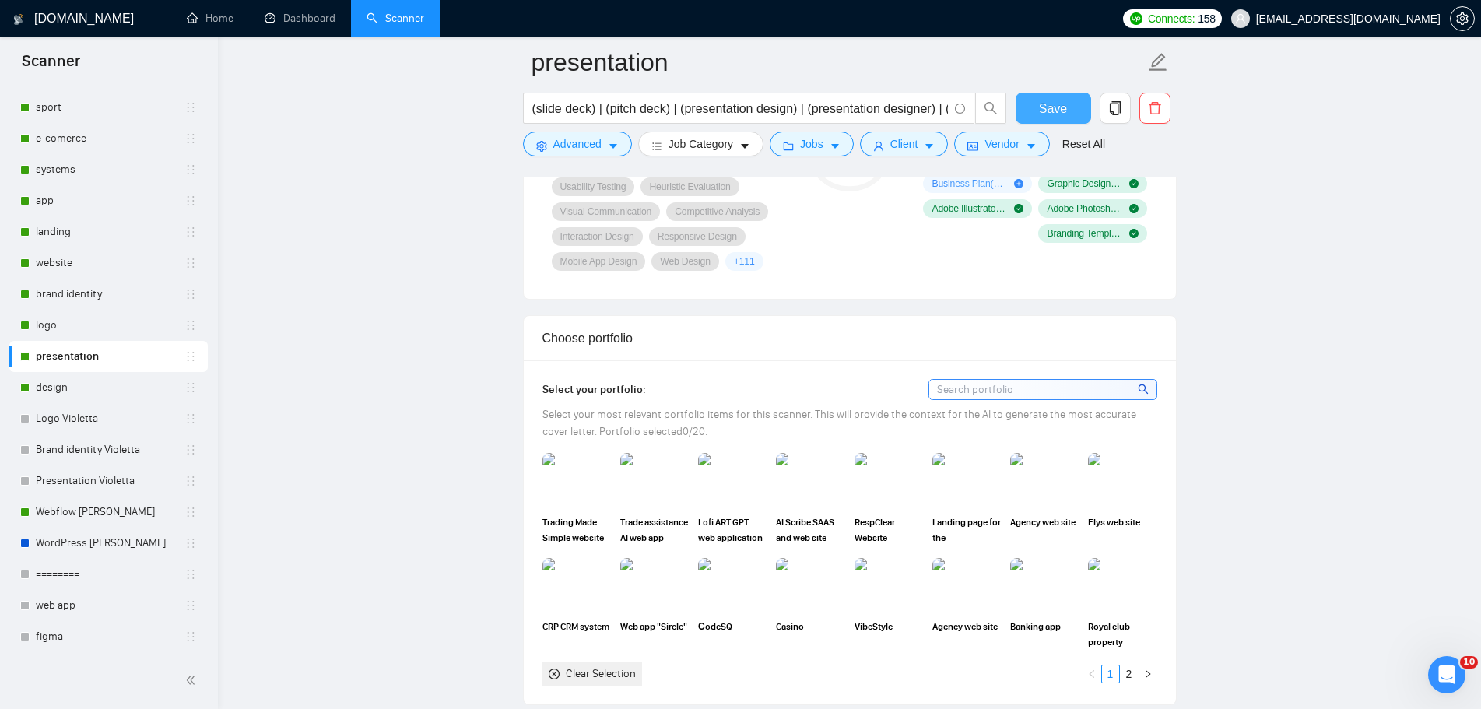
scroll to position [1557, 0]
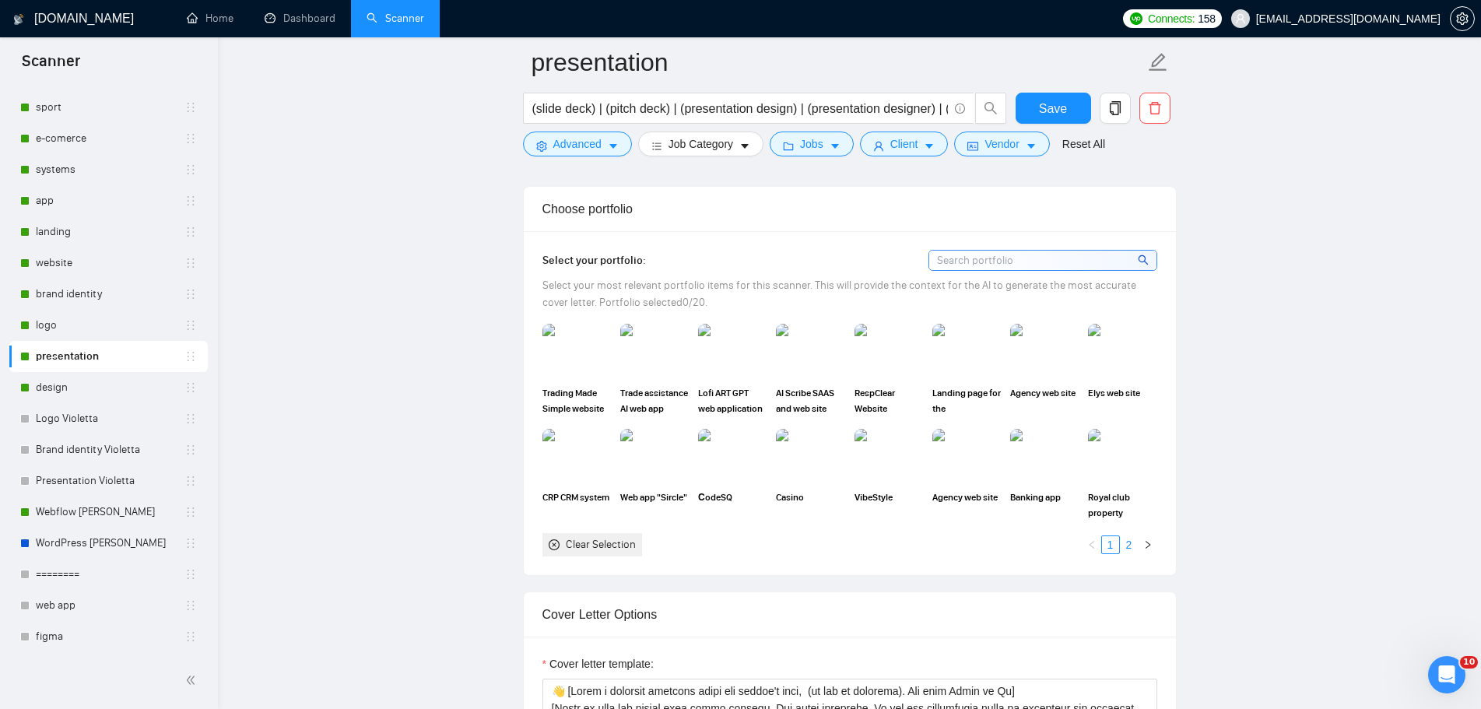
click at [1133, 543] on link "2" at bounding box center [1129, 544] width 17 height 17
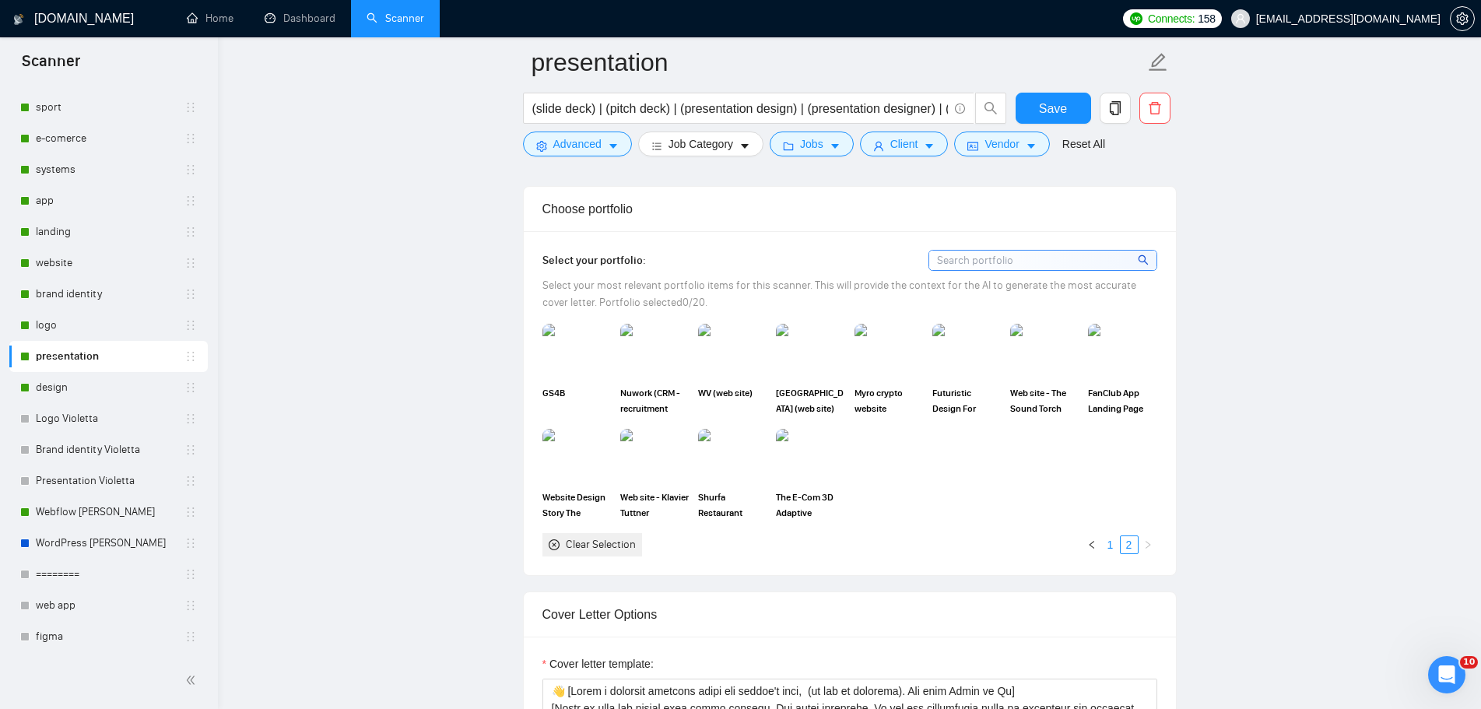
click at [1110, 550] on link "1" at bounding box center [1110, 544] width 17 height 17
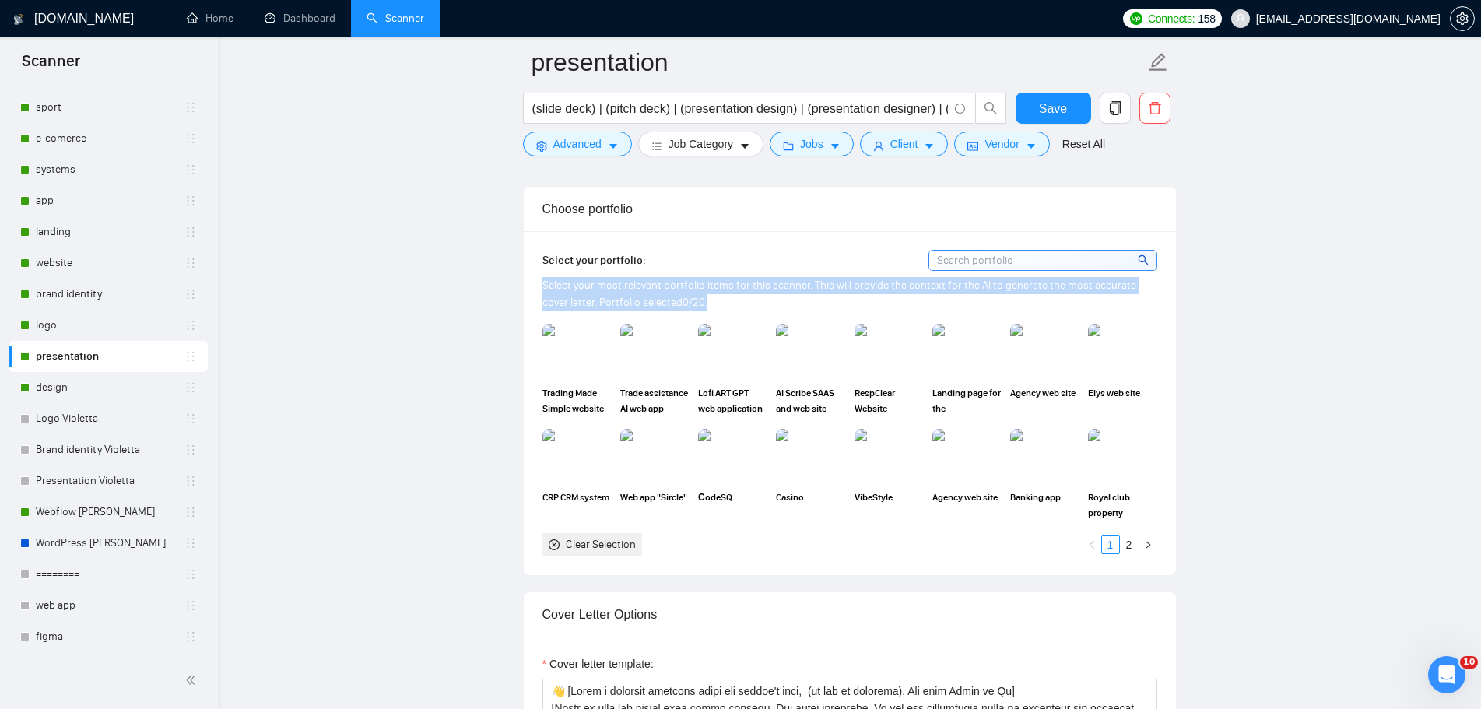
drag, startPoint x: 681, startPoint y: 297, endPoint x: 543, endPoint y: 288, distance: 138.9
click at [543, 288] on div "Select your most relevant portfolio items for this scanner. This will provide t…" at bounding box center [850, 294] width 615 height 34
click at [532, 256] on div at bounding box center [532, 256] width 0 height 0
